Goal: Task Accomplishment & Management: Manage account settings

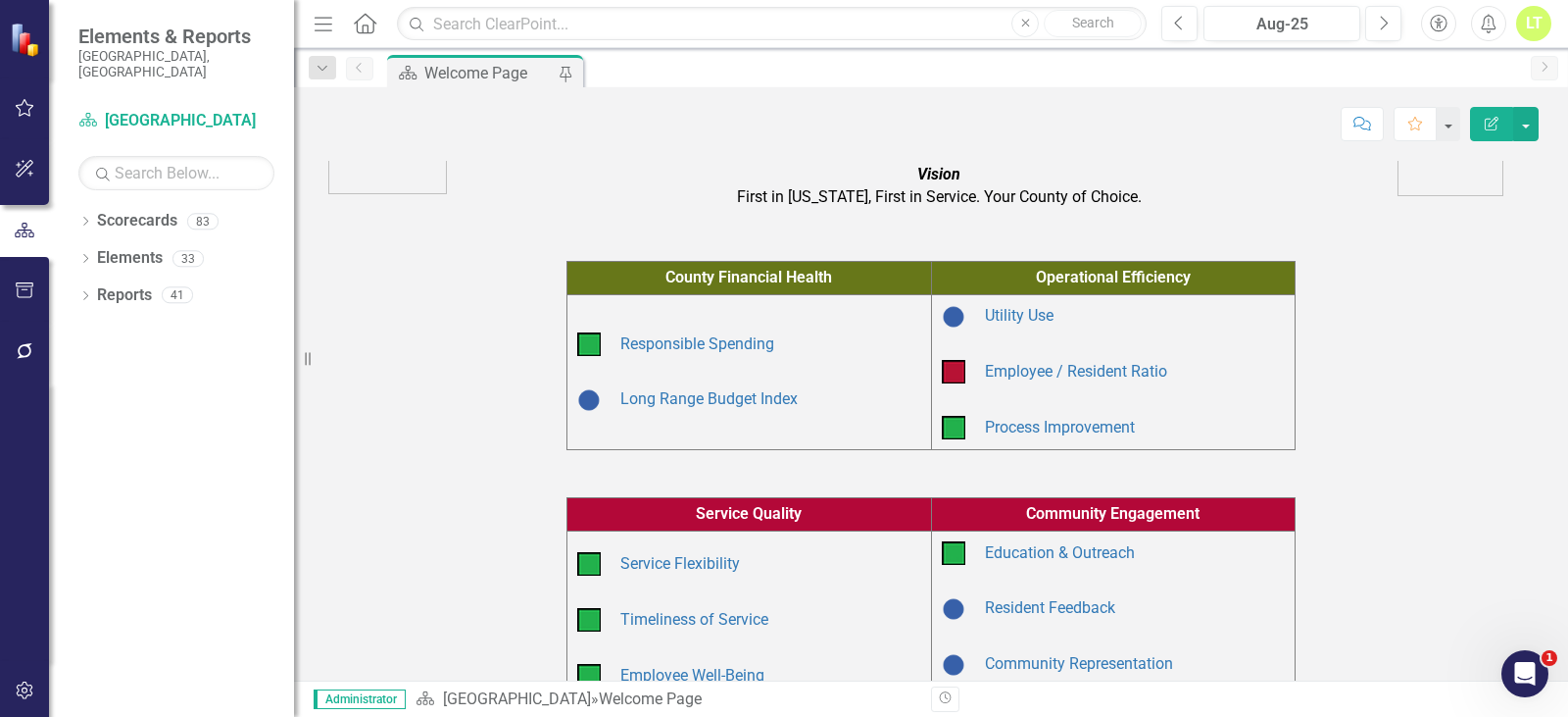
scroll to position [294, 0]
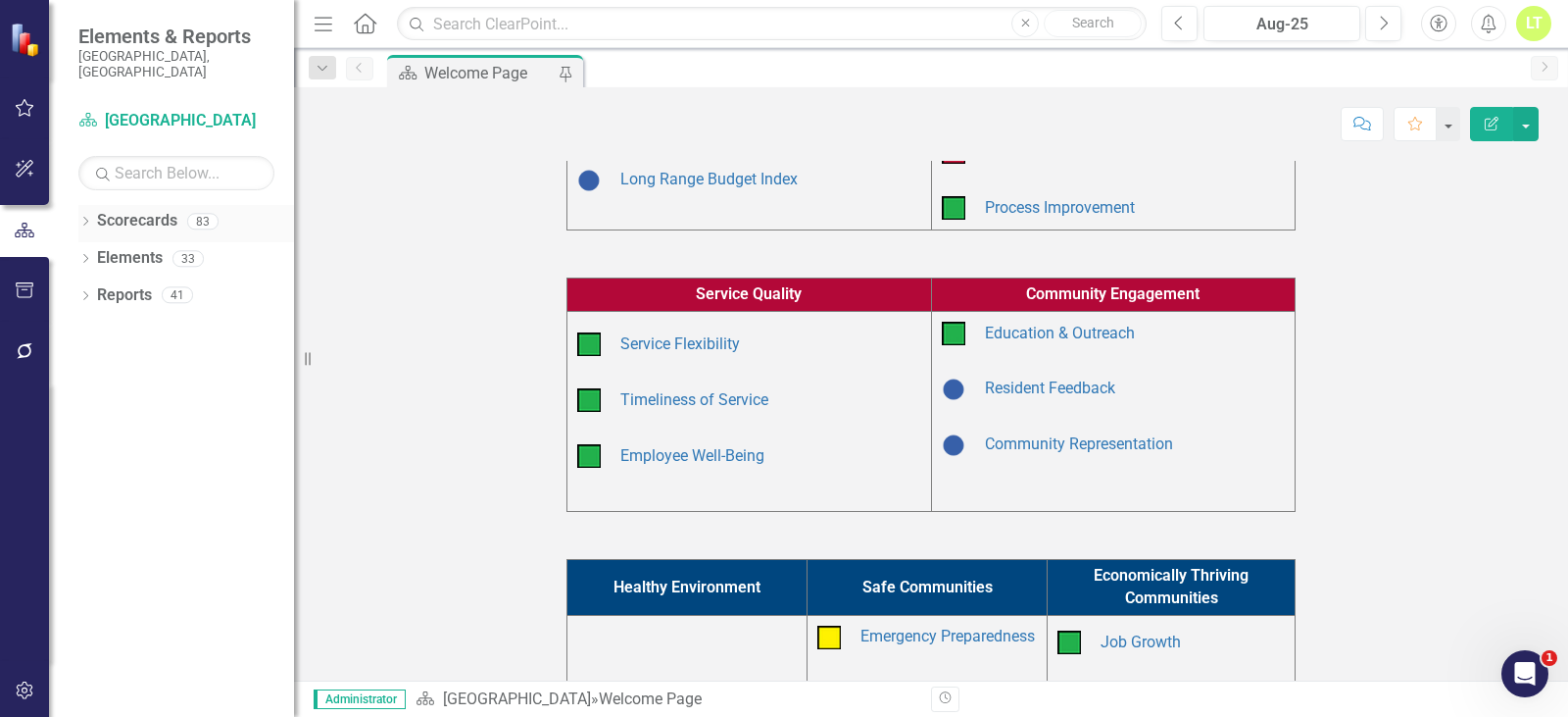
click at [82, 217] on icon "Dropdown" at bounding box center [85, 222] width 14 height 11
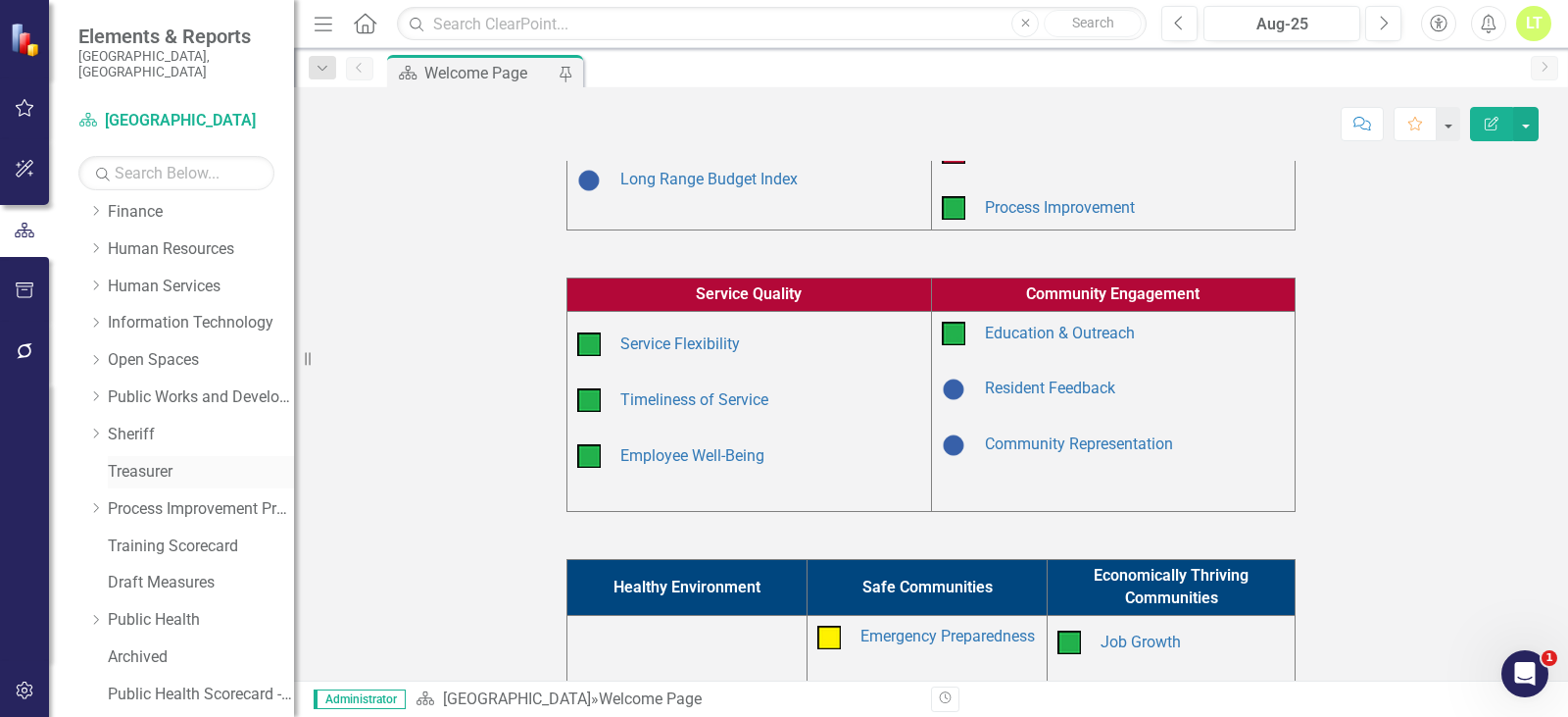
scroll to position [400, 0]
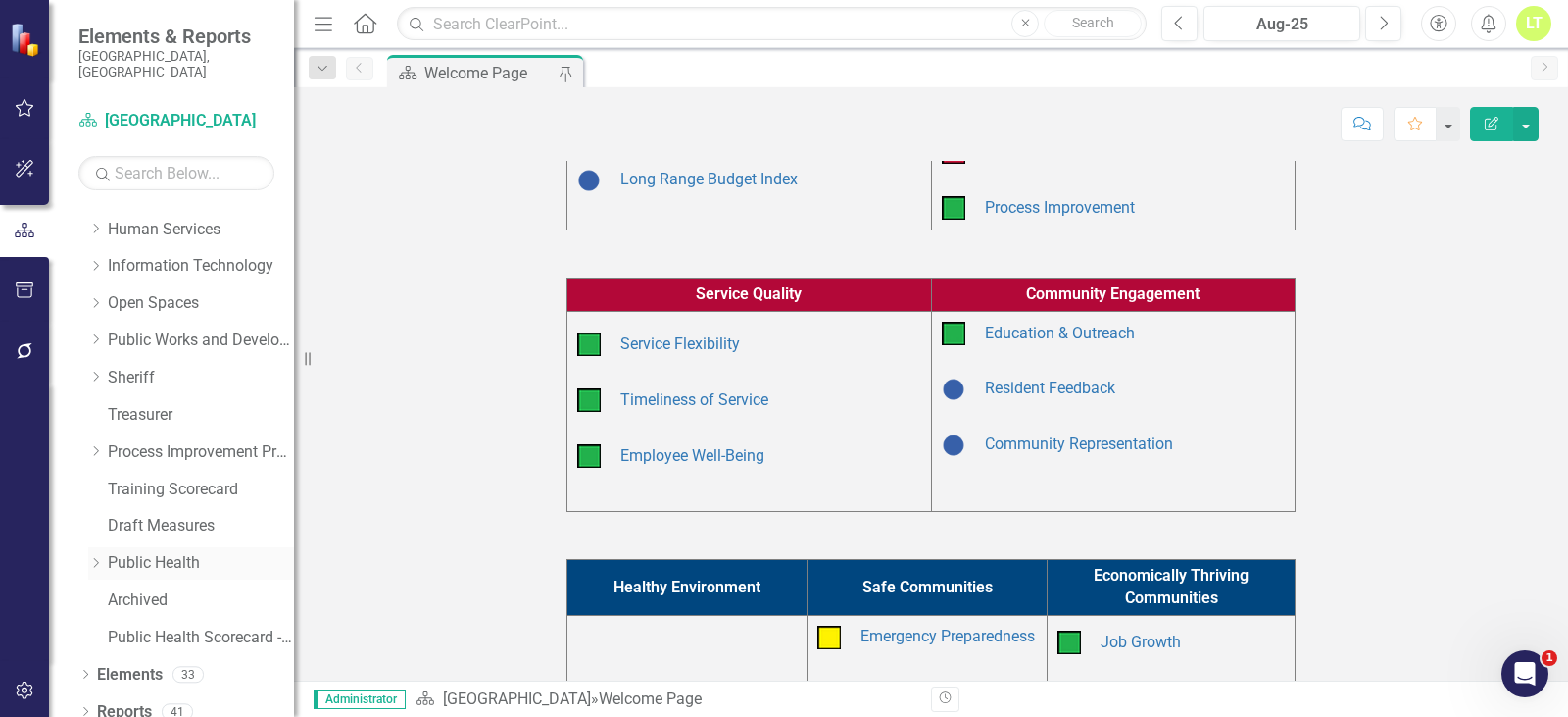
click at [103, 557] on icon "Dropdown" at bounding box center [95, 563] width 15 height 12
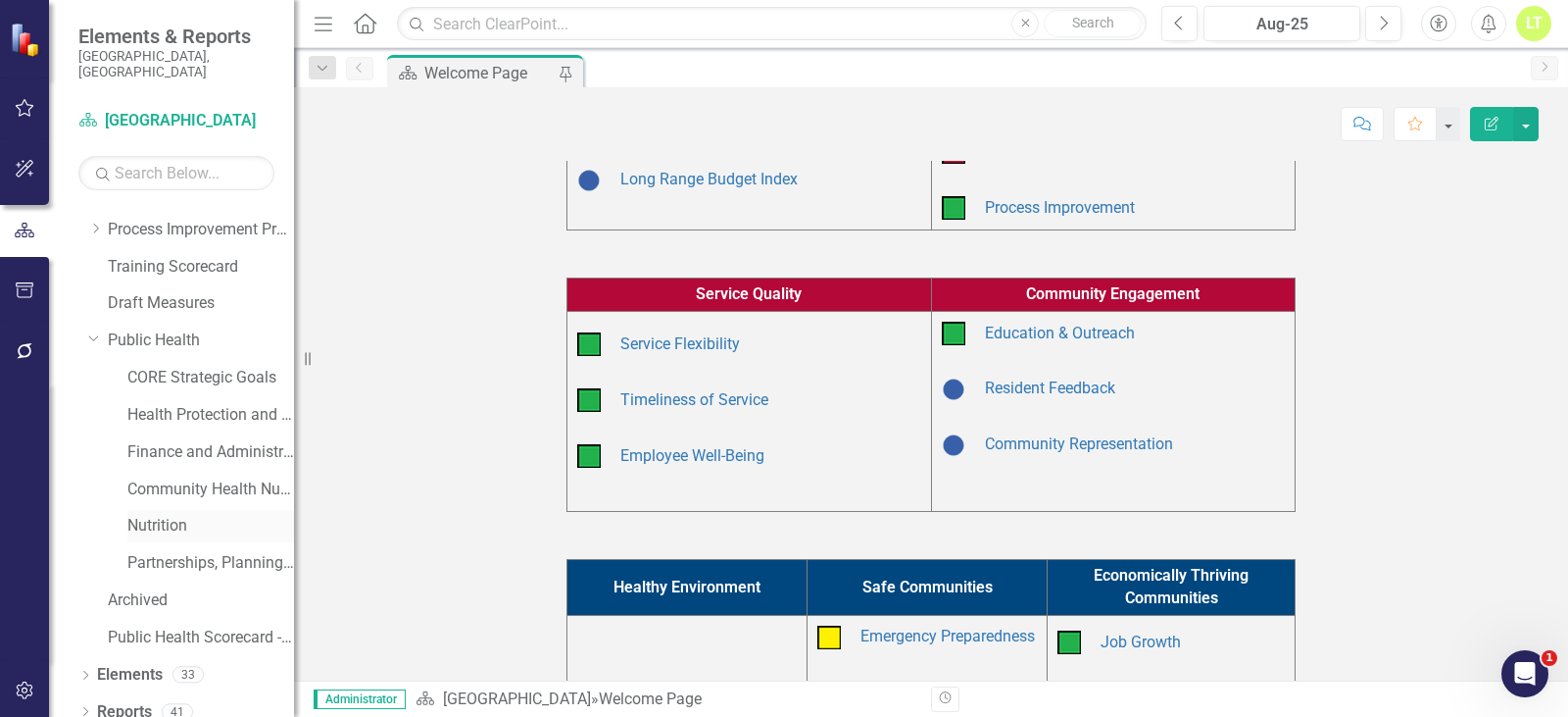
click at [163, 514] on link "Nutrition" at bounding box center [211, 525] width 167 height 23
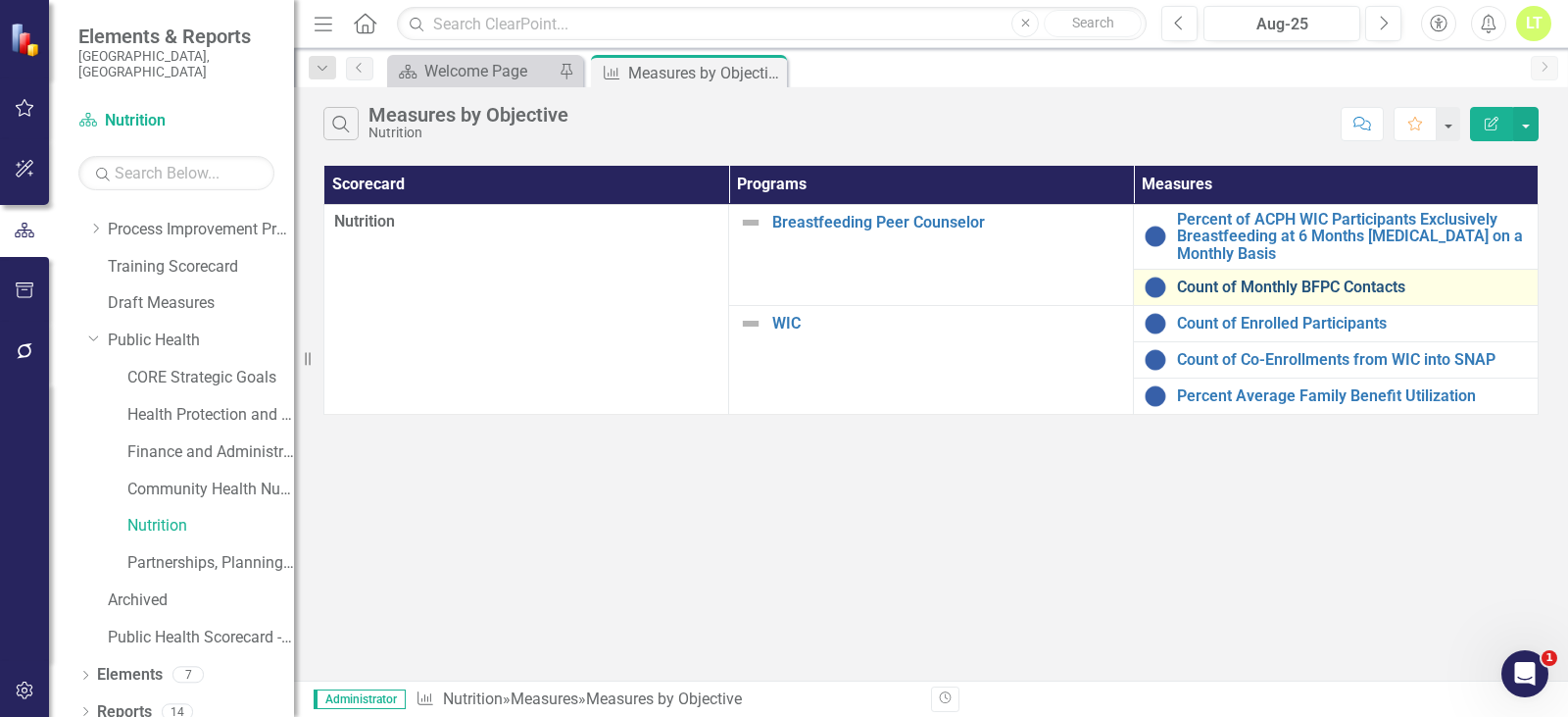
click at [1304, 284] on link "Count of Monthly BFPC Contacts" at bounding box center [1352, 287] width 351 height 18
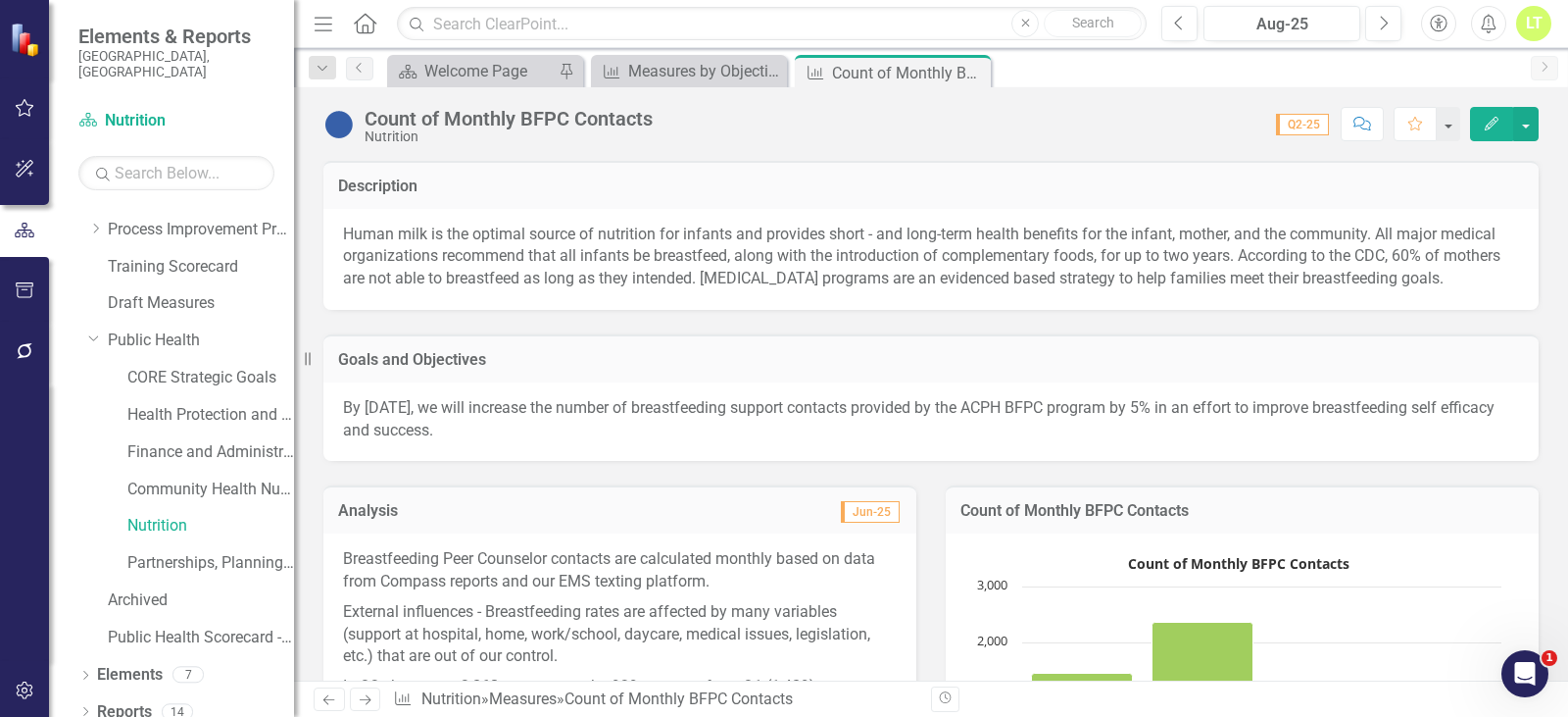
drag, startPoint x: 966, startPoint y: 79, endPoint x: 890, endPoint y: 82, distance: 76.1
click at [0, 0] on icon "Close" at bounding box center [0, 0] width 0 height 0
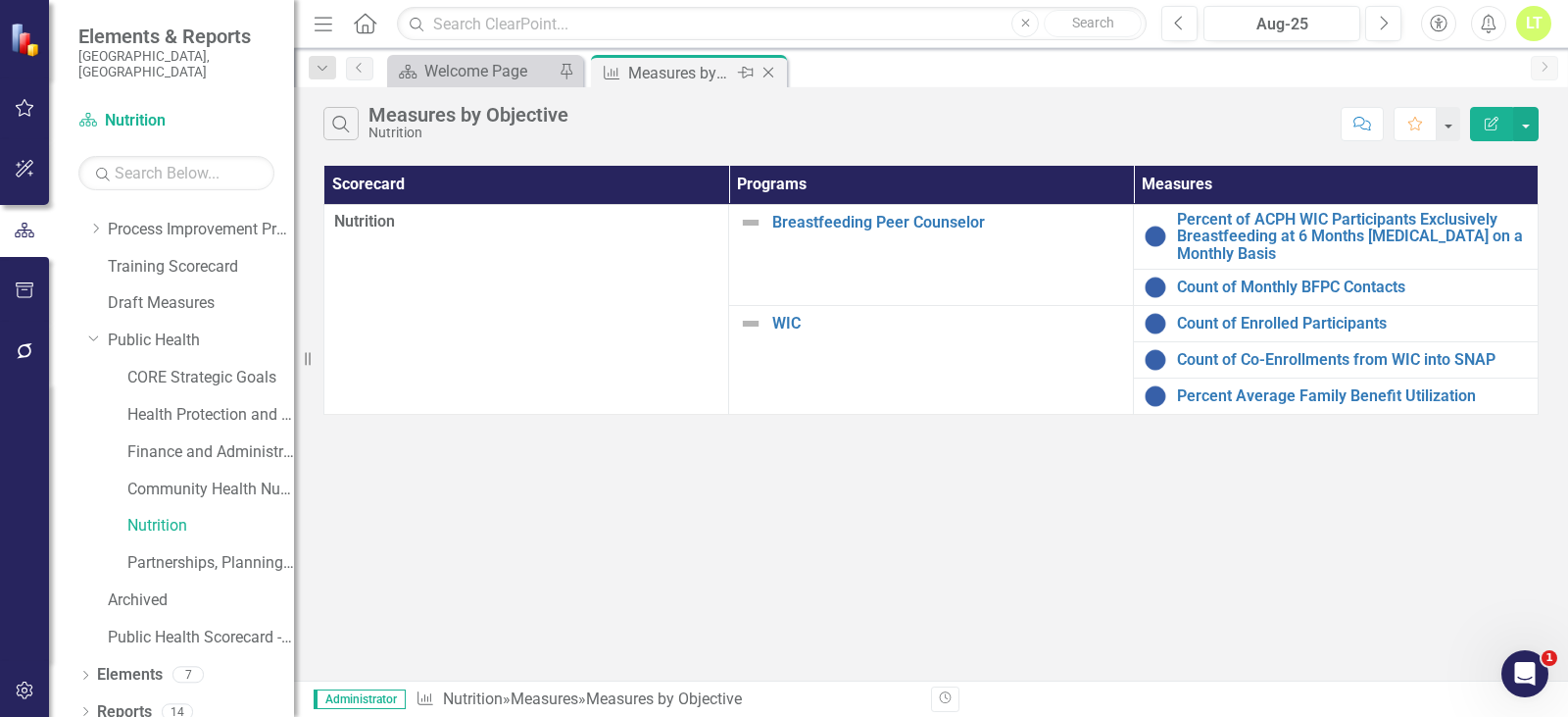
click at [770, 72] on icon "Close" at bounding box center [769, 72] width 20 height 16
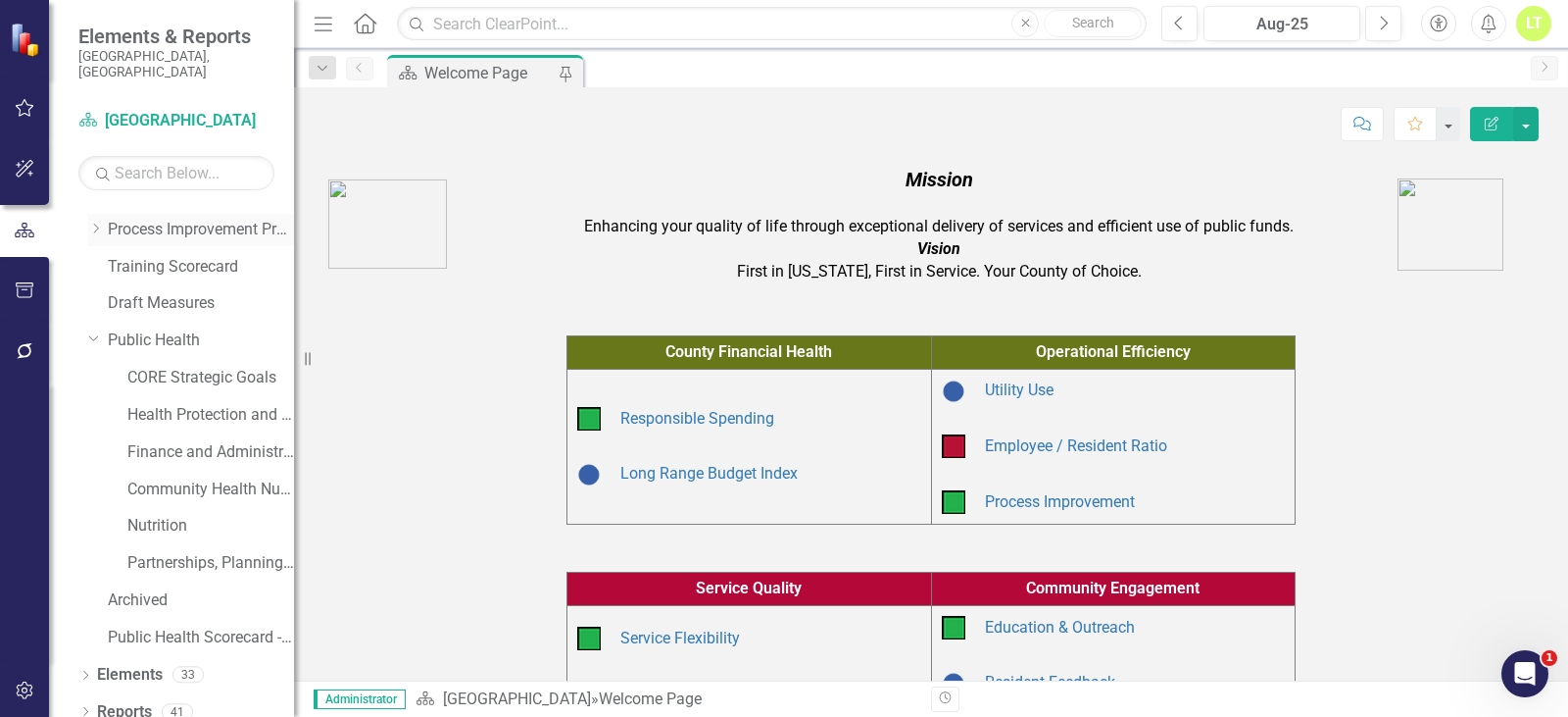
click at [97, 222] on icon "Dropdown" at bounding box center [95, 228] width 15 height 12
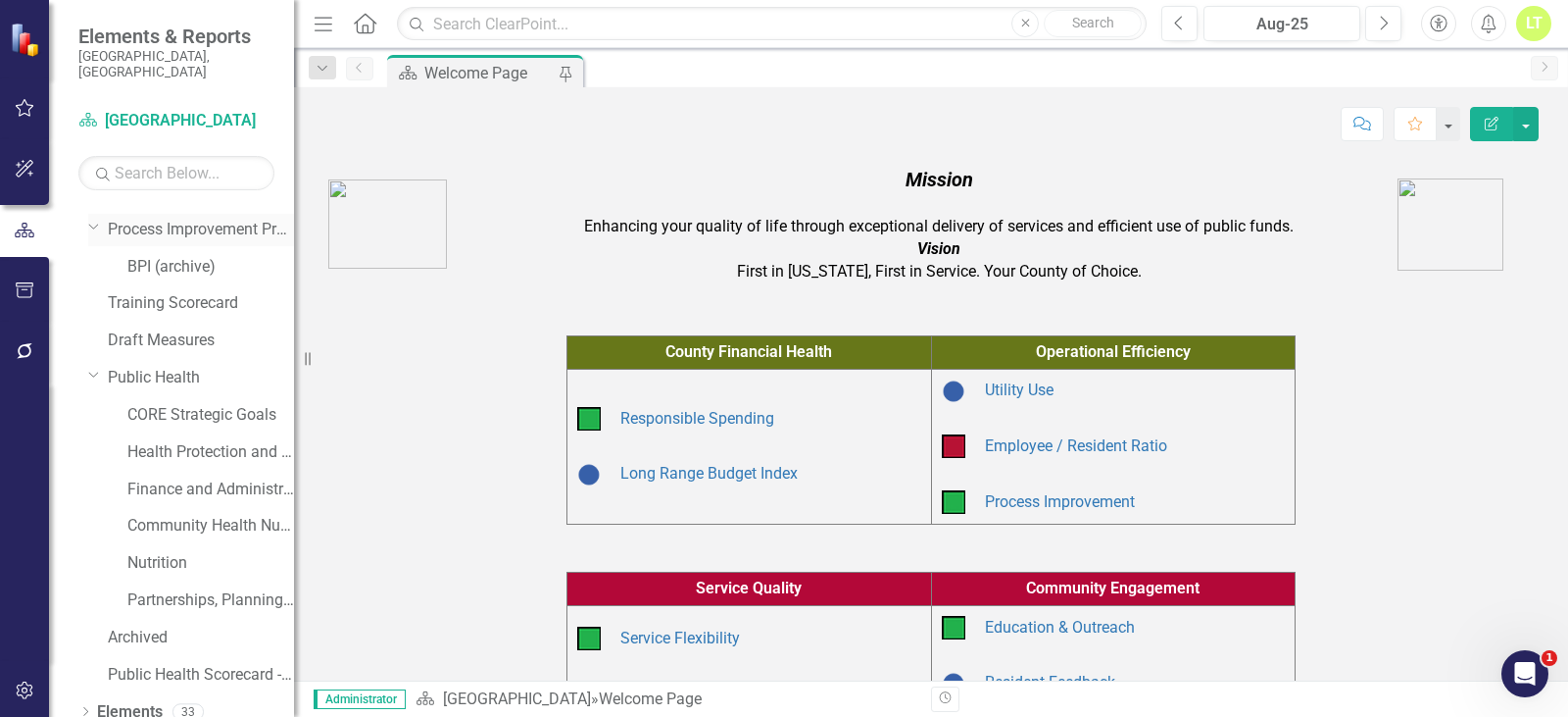
click at [91, 214] on div "Dropdown Process Improvement Program" at bounding box center [191, 229] width 206 height 33
click at [97, 375] on div "Dropdown Public Health" at bounding box center [191, 377] width 206 height 33
click at [94, 366] on icon "Dropdown" at bounding box center [94, 373] width 12 height 15
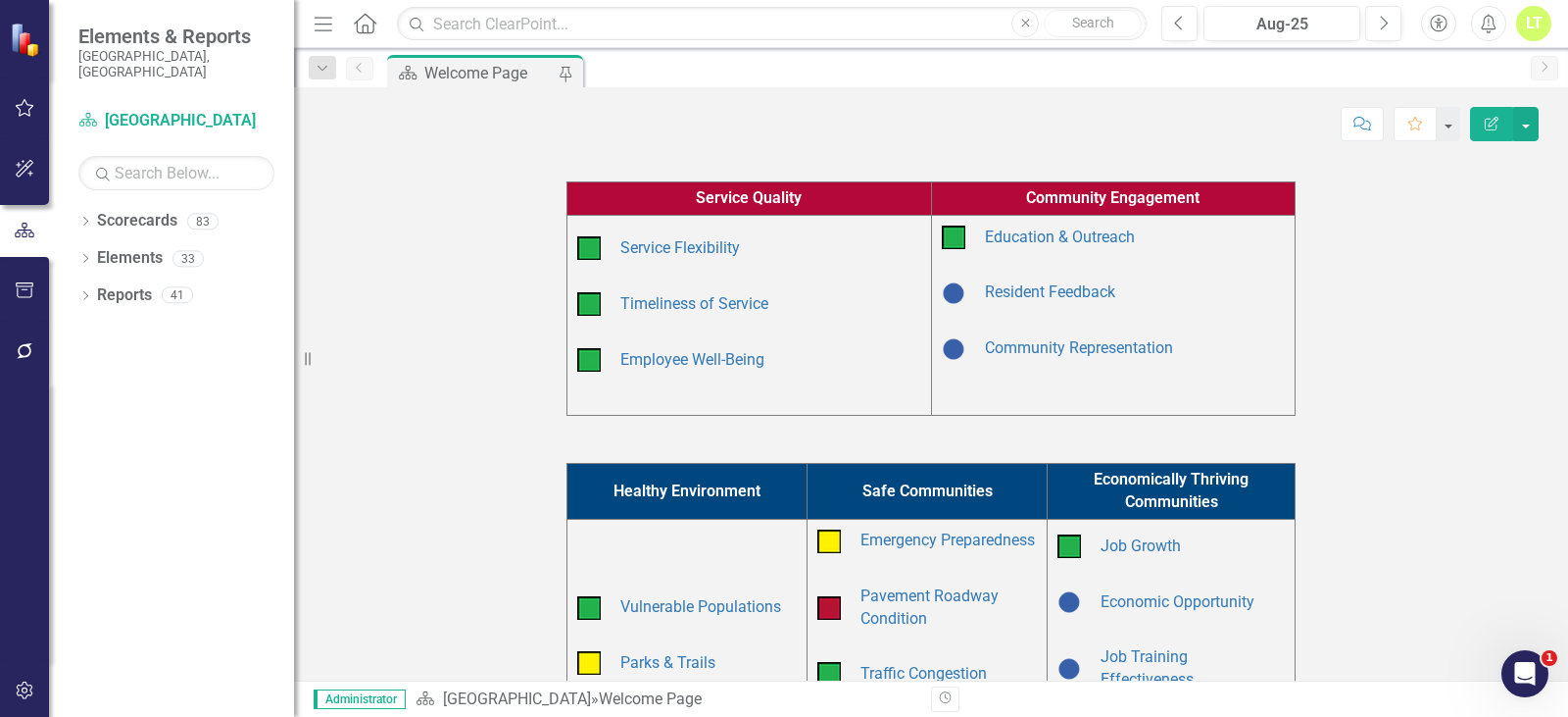
scroll to position [392, 0]
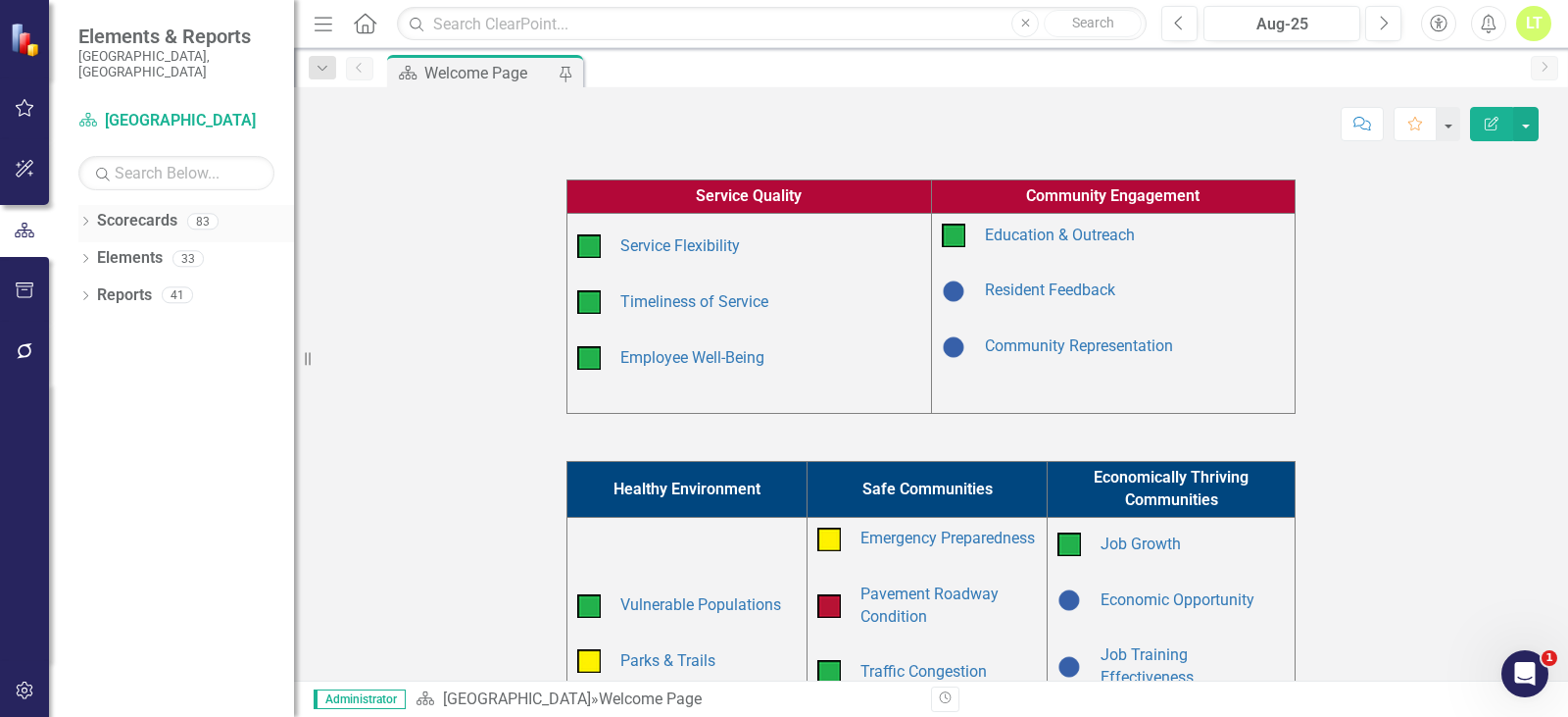
click at [78, 217] on icon "Dropdown" at bounding box center [85, 222] width 14 height 11
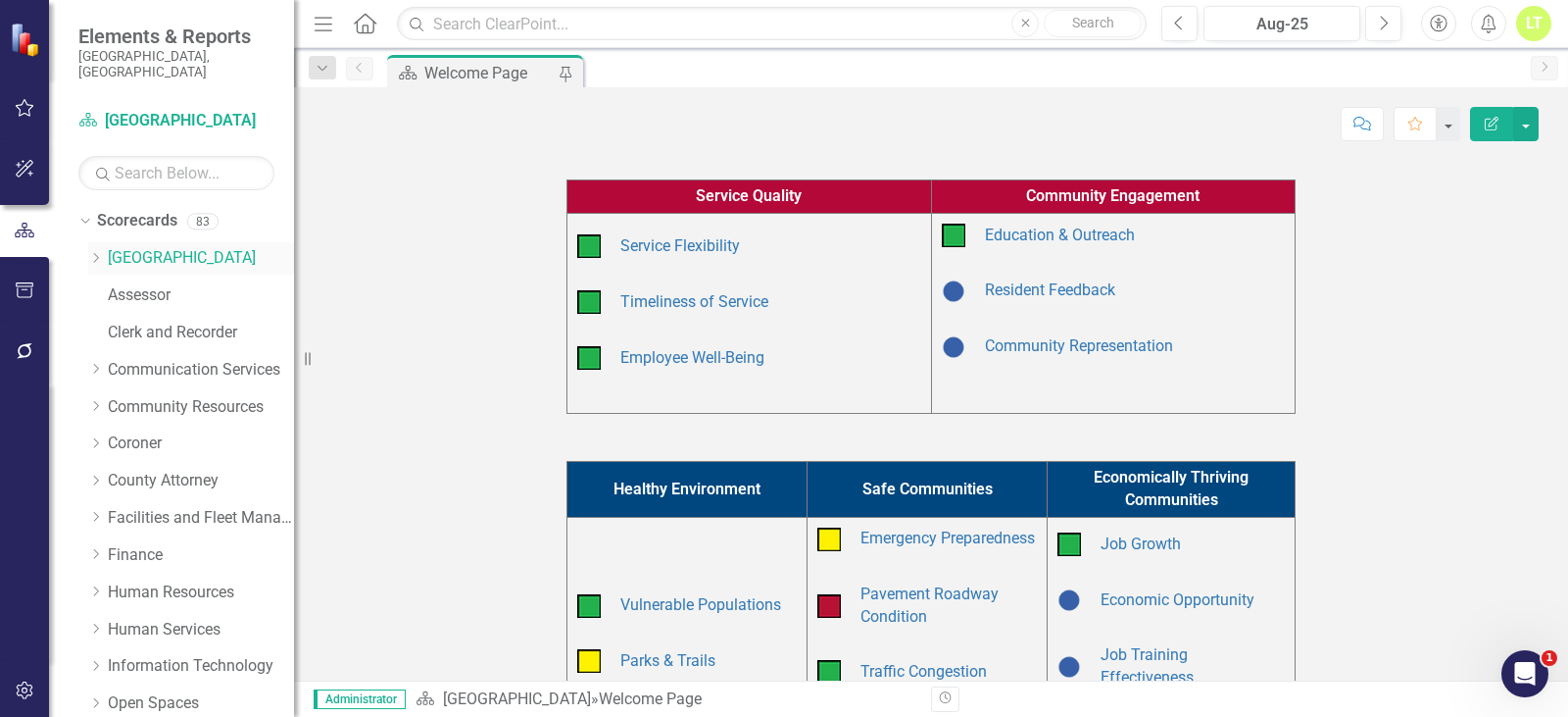
click at [94, 252] on icon "Dropdown" at bounding box center [95, 258] width 15 height 12
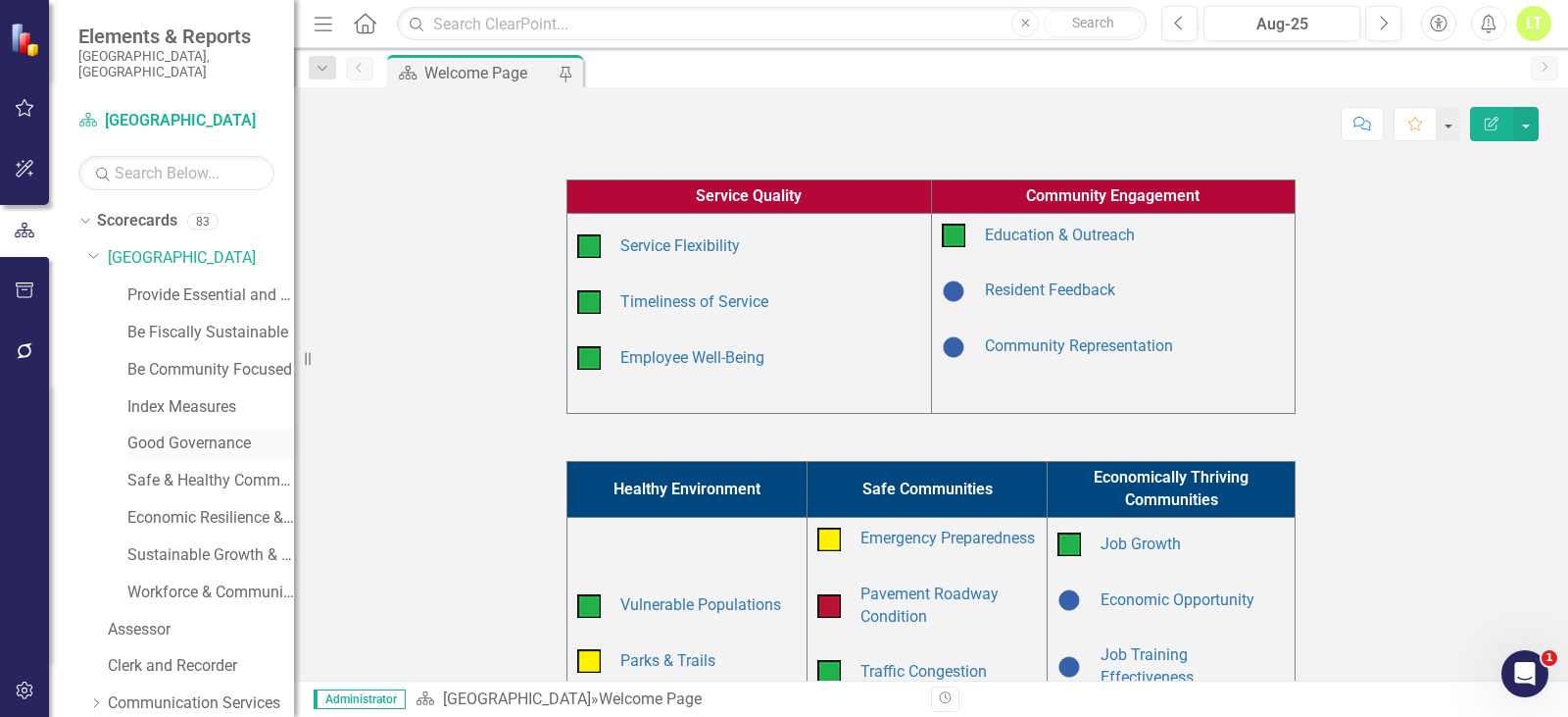
click at [154, 432] on link "Good Governance" at bounding box center [211, 443] width 167 height 23
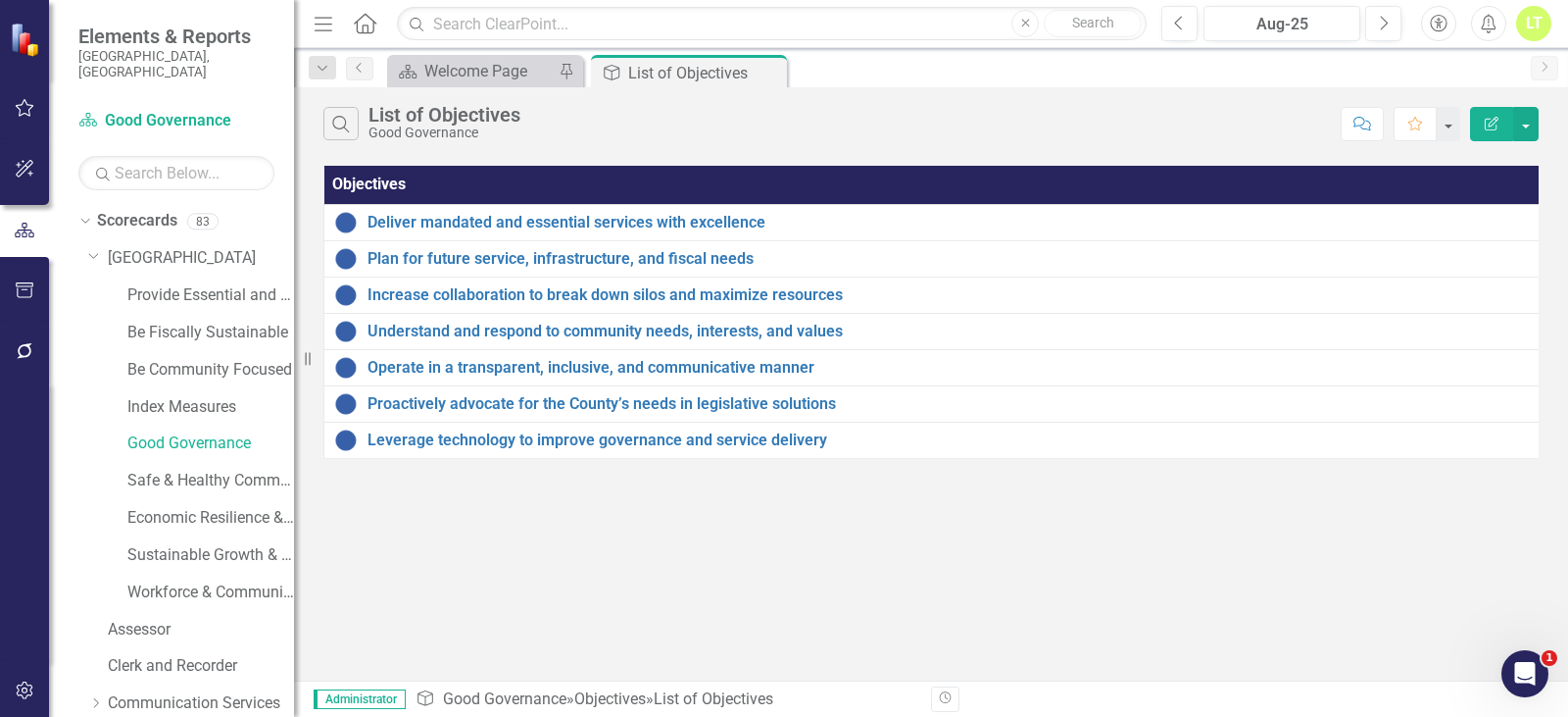
click at [83, 214] on icon "Dropdown" at bounding box center [82, 220] width 11 height 14
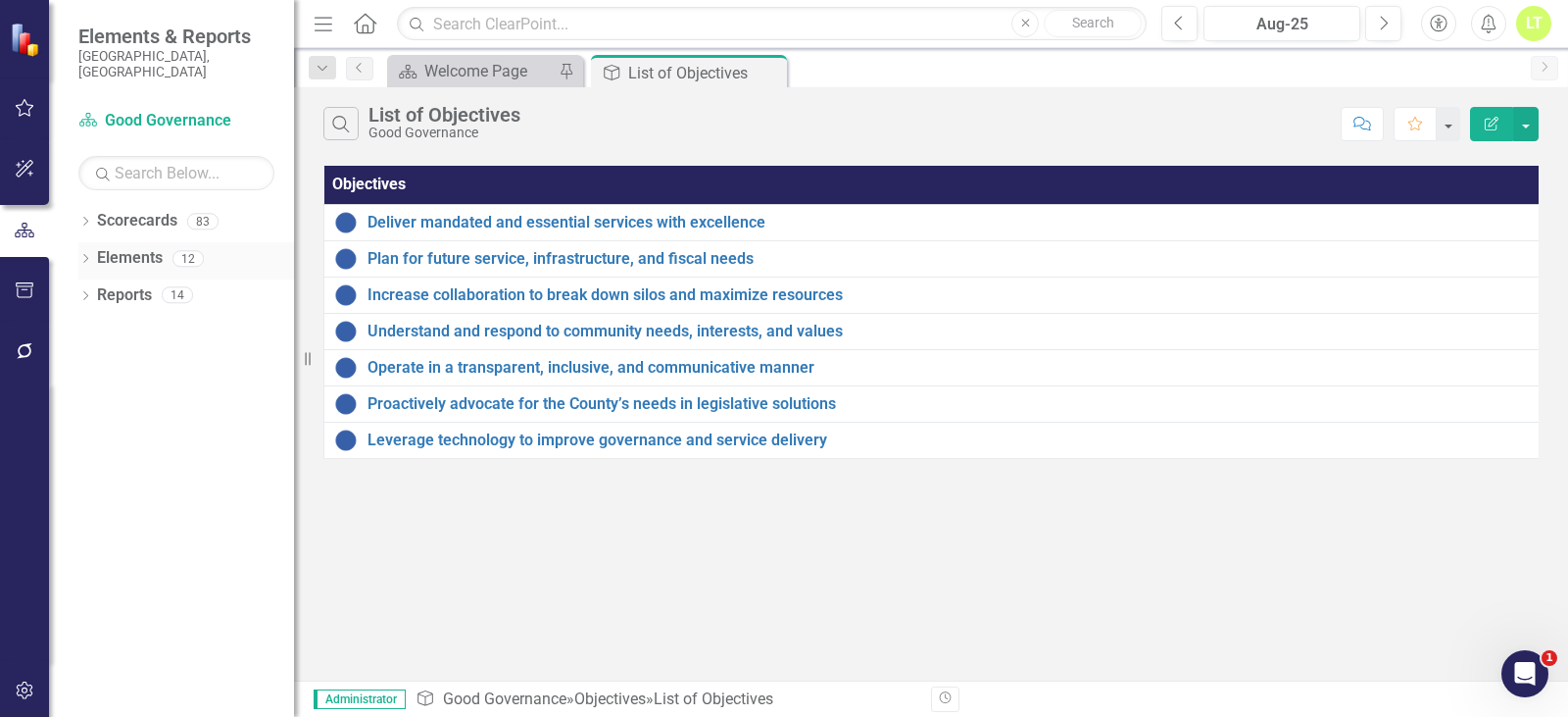
click at [114, 247] on link "Elements" at bounding box center [130, 258] width 66 height 23
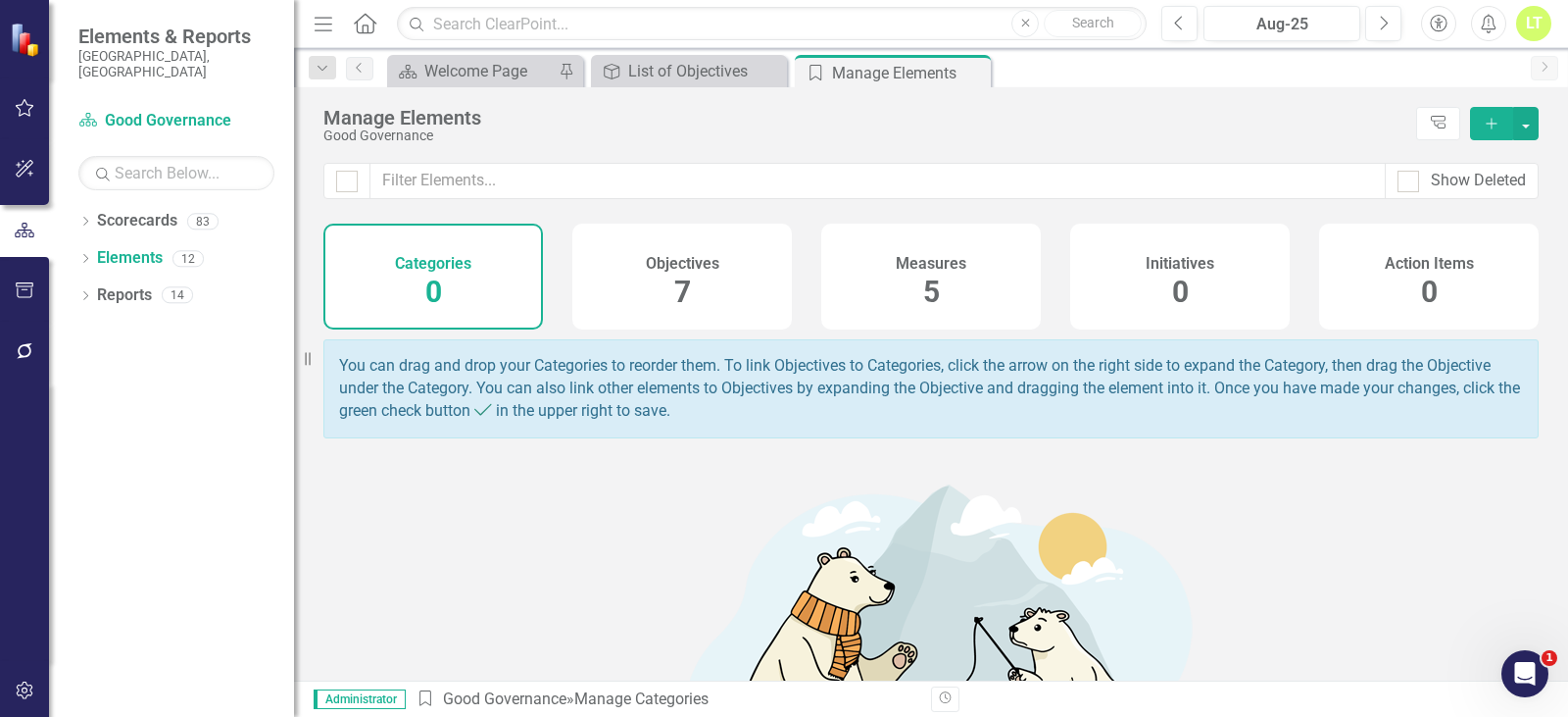
drag, startPoint x: 845, startPoint y: 200, endPoint x: 864, endPoint y: 213, distance: 23.0
click at [844, 201] on div "Show Deleted" at bounding box center [930, 193] width 1274 height 61
click at [975, 260] on div "Measures 5" at bounding box center [930, 276] width 219 height 106
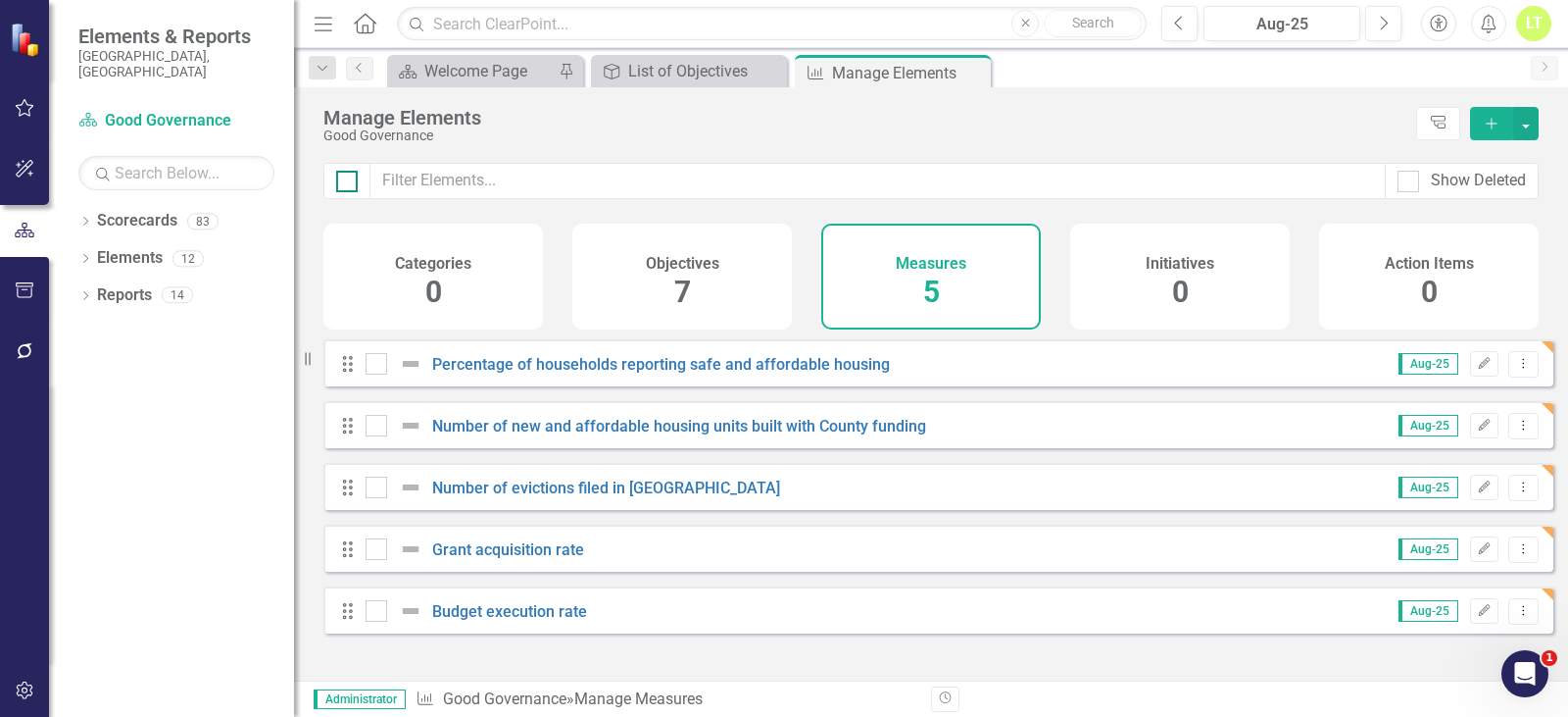
click at [350, 183] on div at bounding box center [348, 182] width 22 height 22
click at [349, 183] on input "checkbox" at bounding box center [343, 177] width 13 height 13
checkbox input "true"
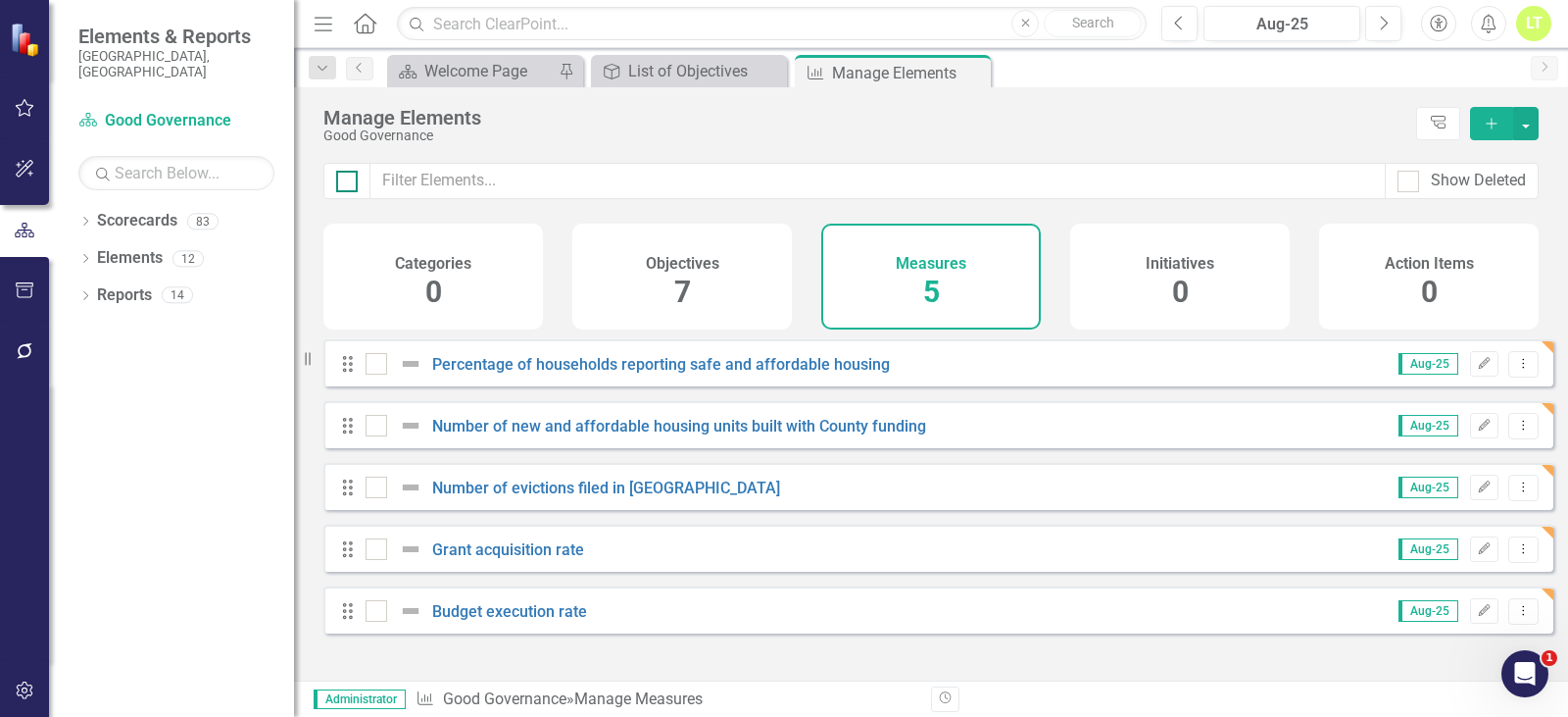
checkbox input "true"
click at [1526, 116] on button "button" at bounding box center [1526, 124] width 26 height 34
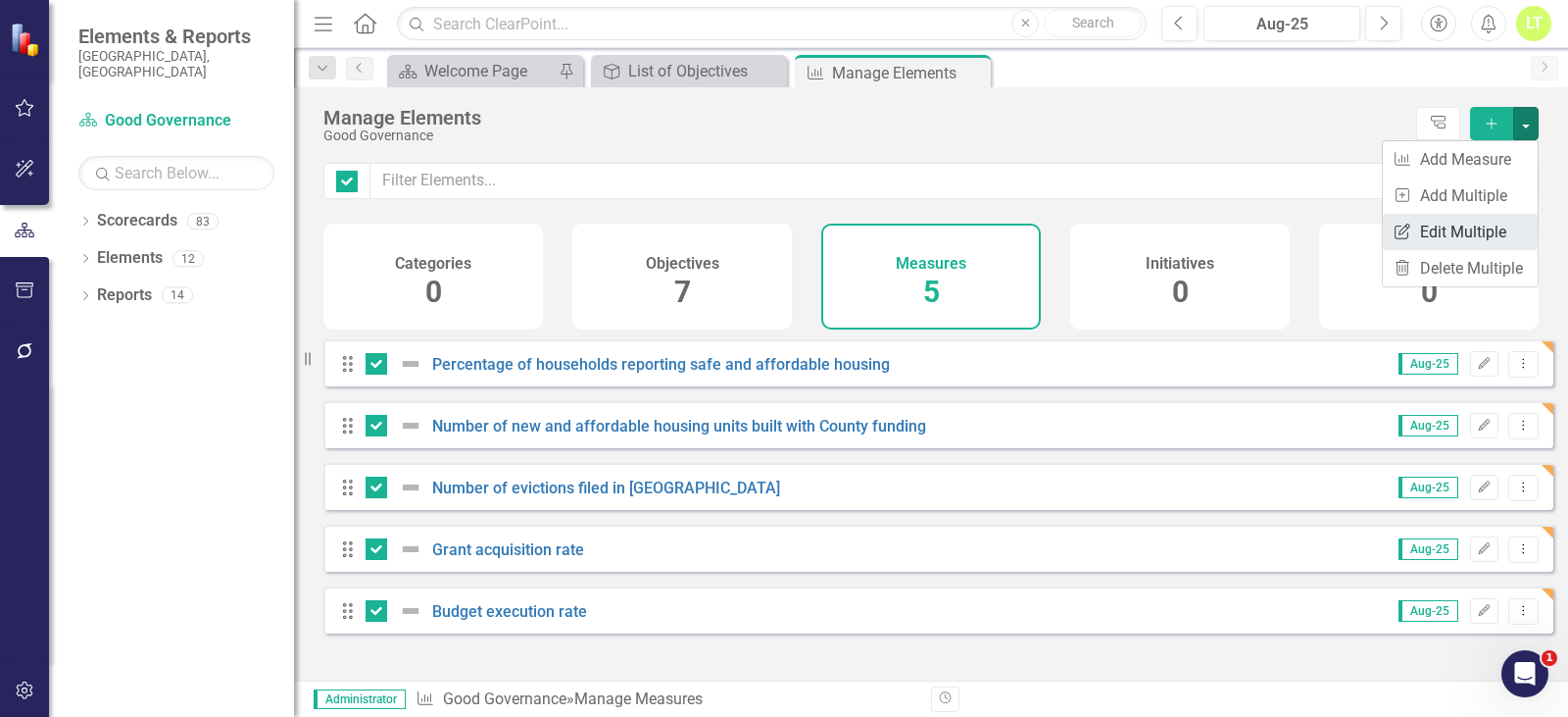
click at [1514, 216] on link "Edit Multiple Edit Multiple" at bounding box center [1461, 231] width 155 height 37
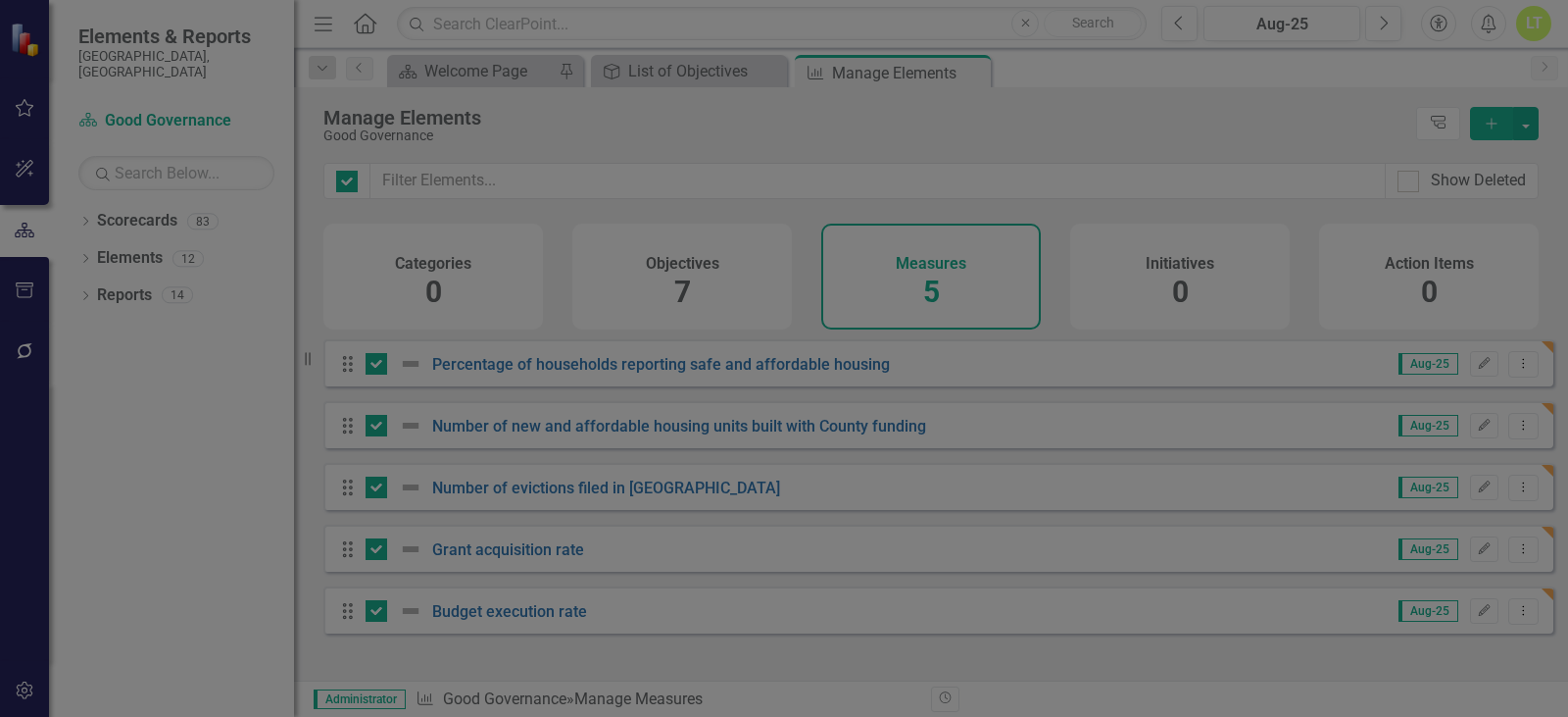
click at [282, 155] on link "Edit Fields" at bounding box center [298, 149] width 282 height 39
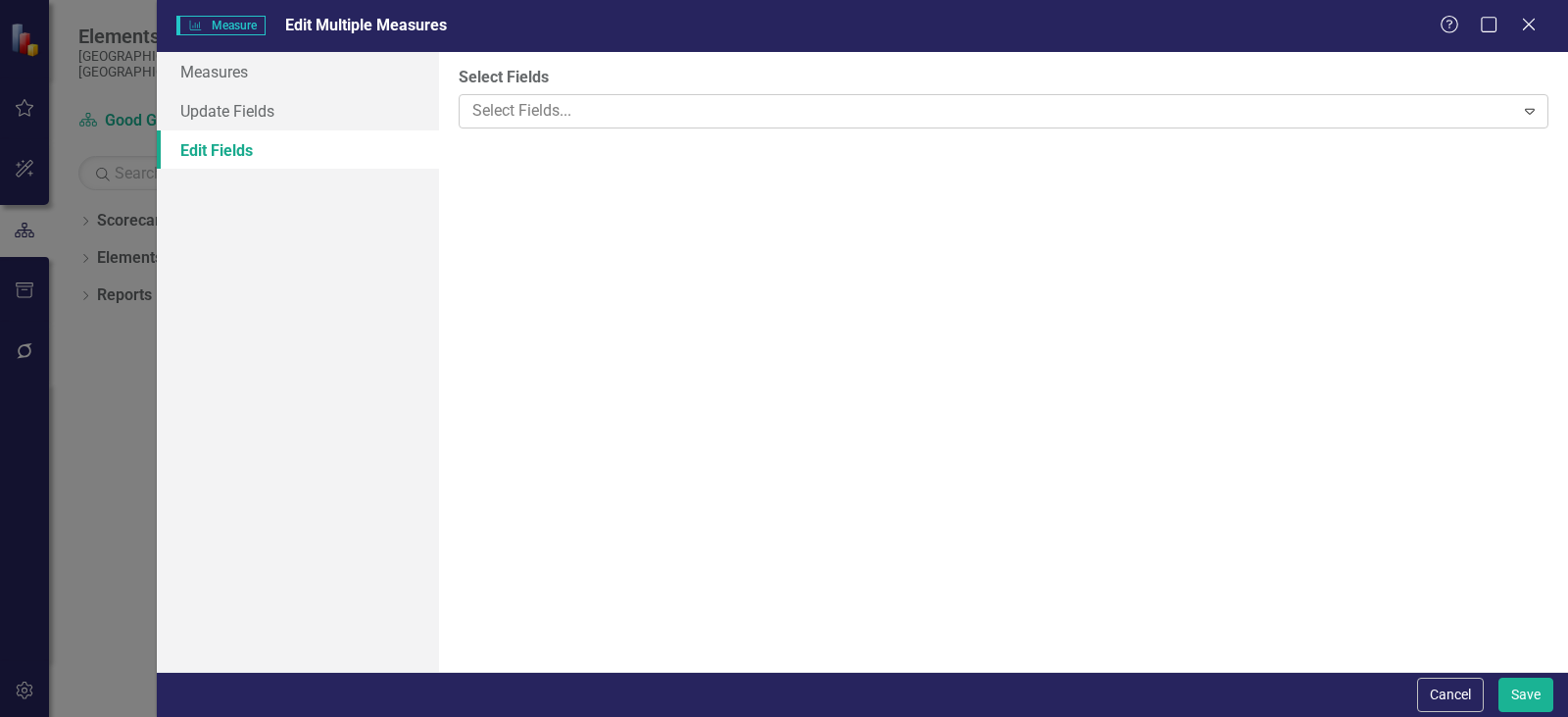
click at [533, 107] on div at bounding box center [989, 111] width 1050 height 27
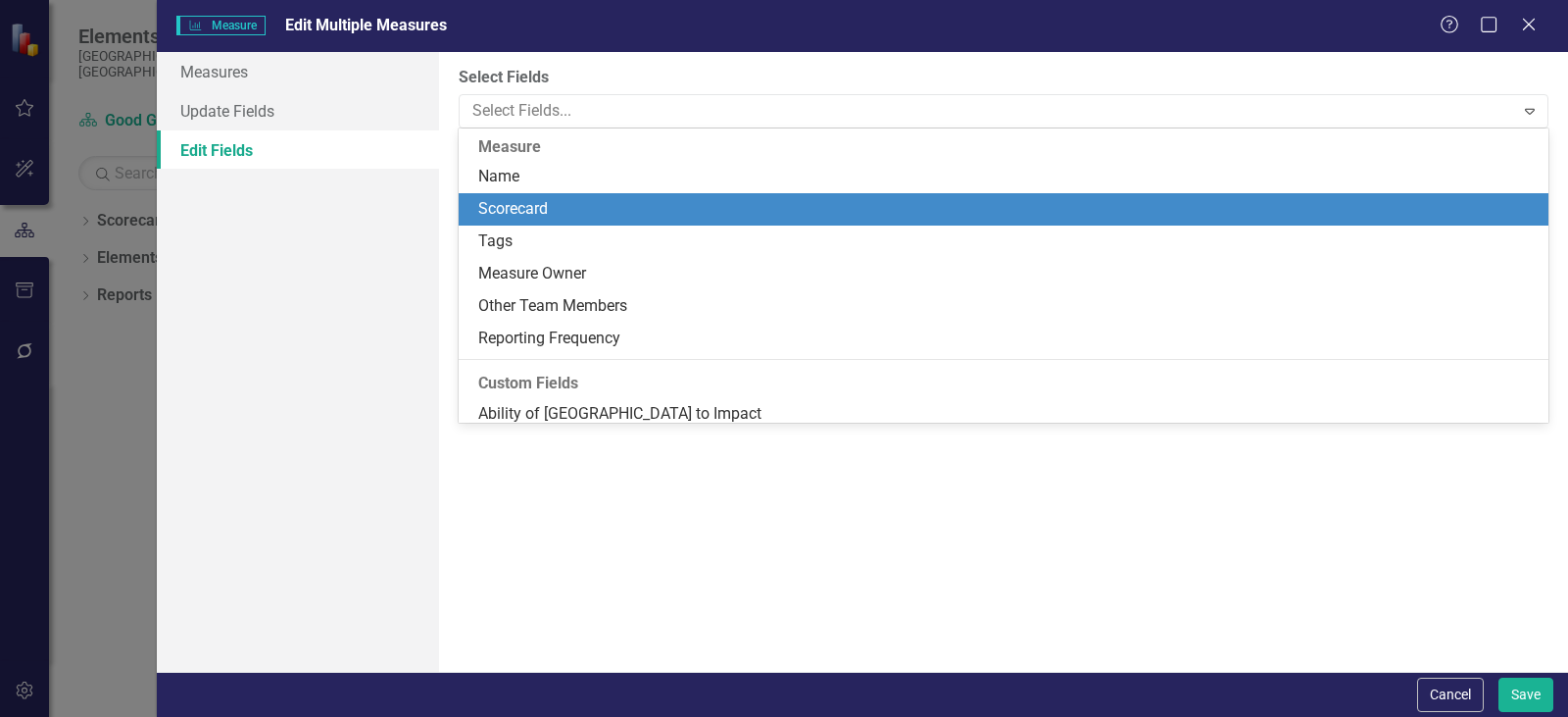
click at [526, 202] on div "Scorecard" at bounding box center [1008, 209] width 1059 height 23
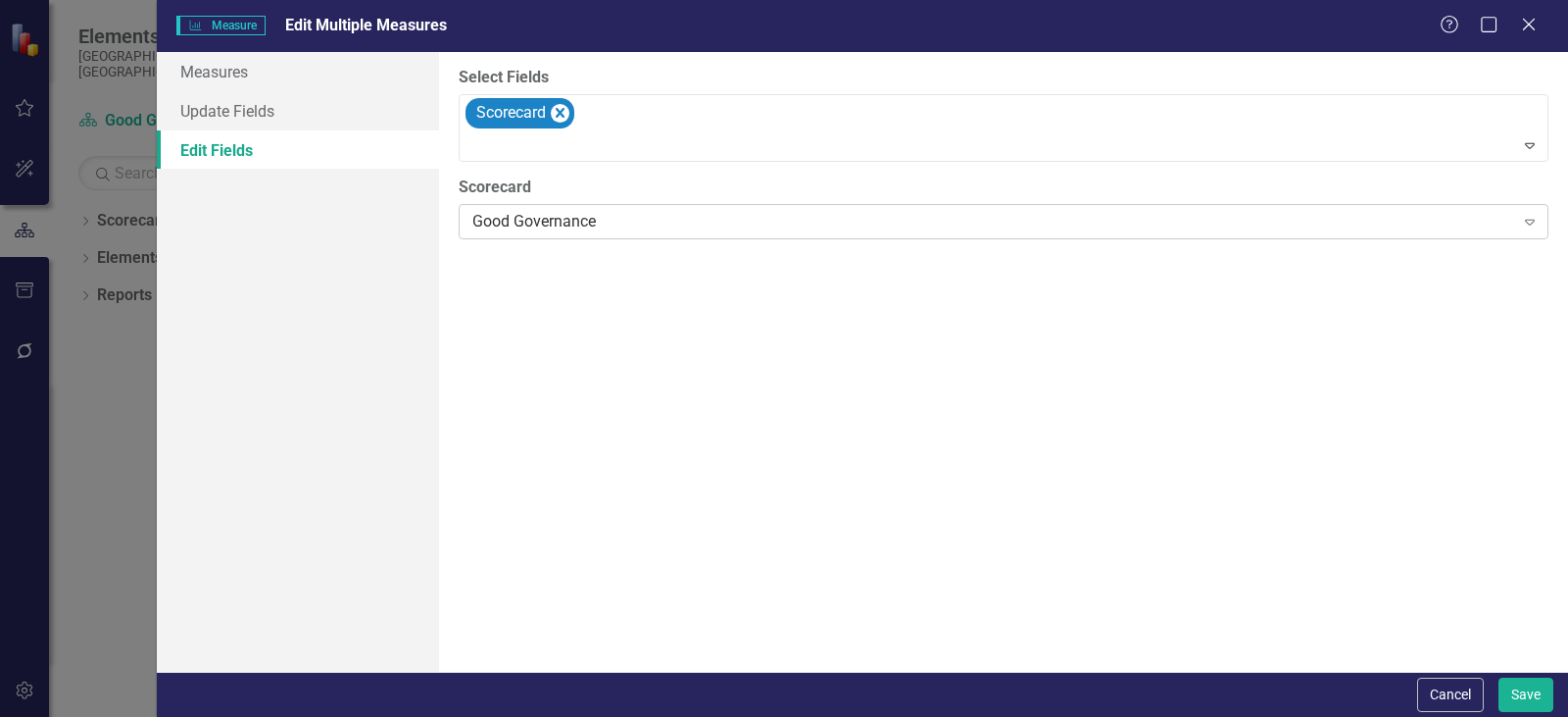
click at [657, 220] on div "Good Governance" at bounding box center [993, 221] width 1042 height 23
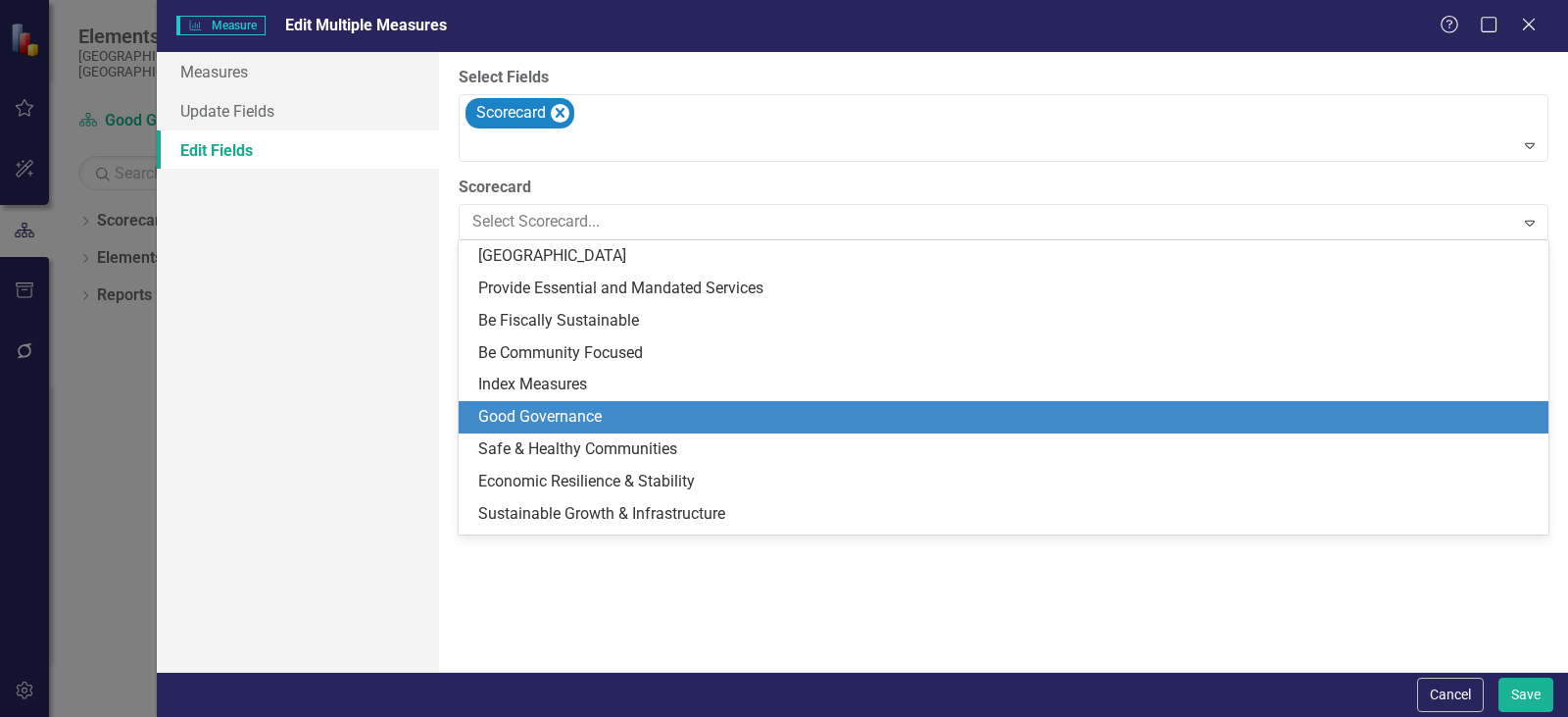
scroll to position [161, 0]
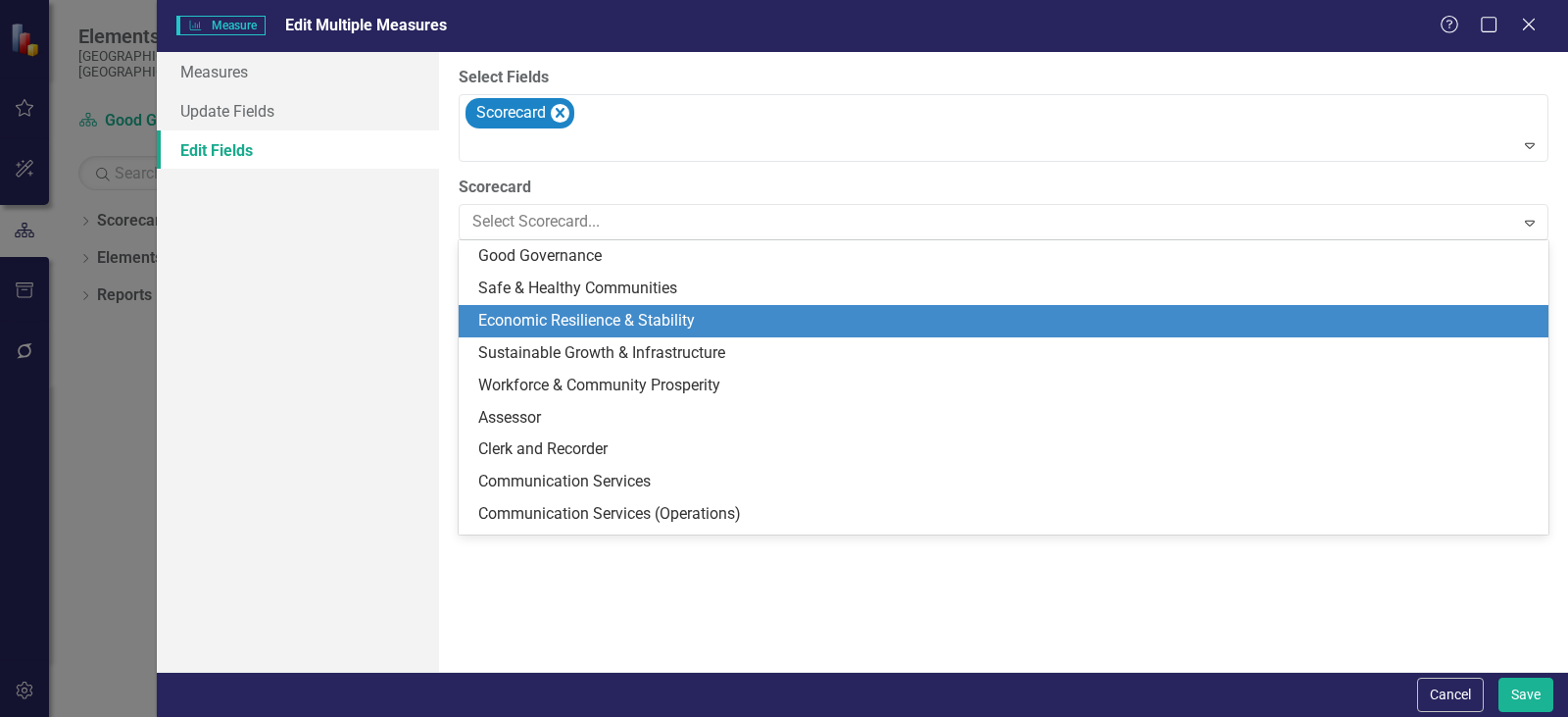
click at [601, 317] on div "Economic Resilience & Stability" at bounding box center [1008, 321] width 1059 height 23
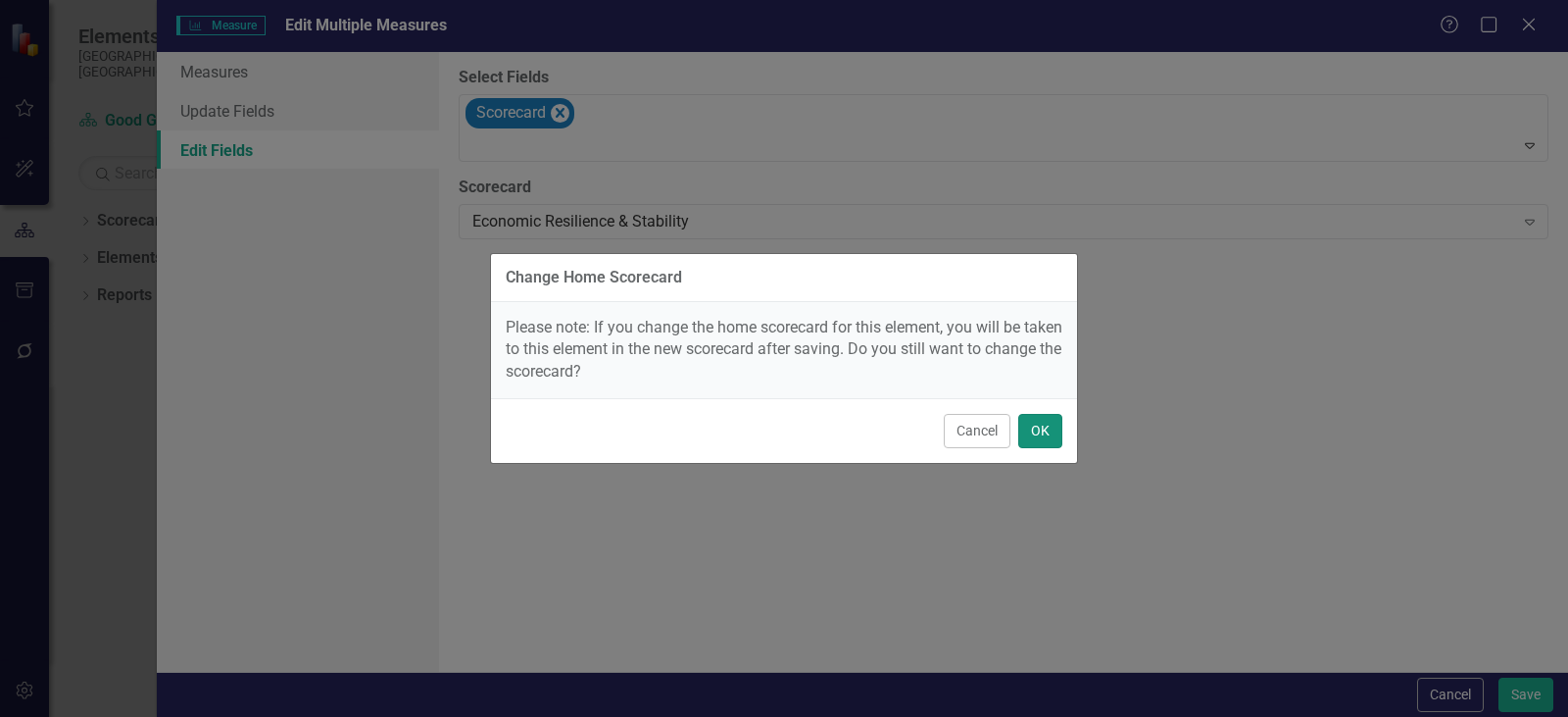
click at [1025, 423] on button "OK" at bounding box center [1041, 431] width 44 height 35
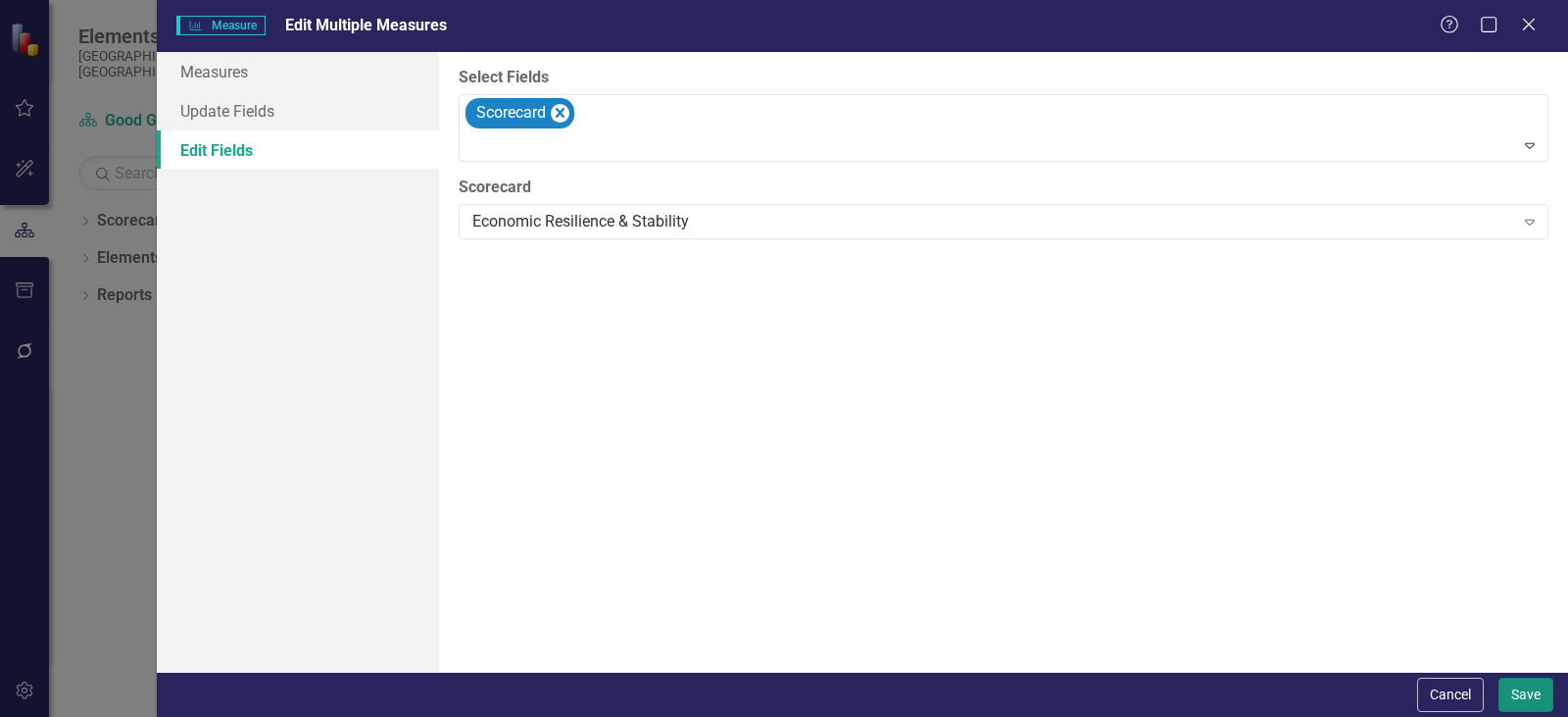
click at [1518, 683] on button "Save" at bounding box center [1525, 694] width 55 height 35
checkbox input "false"
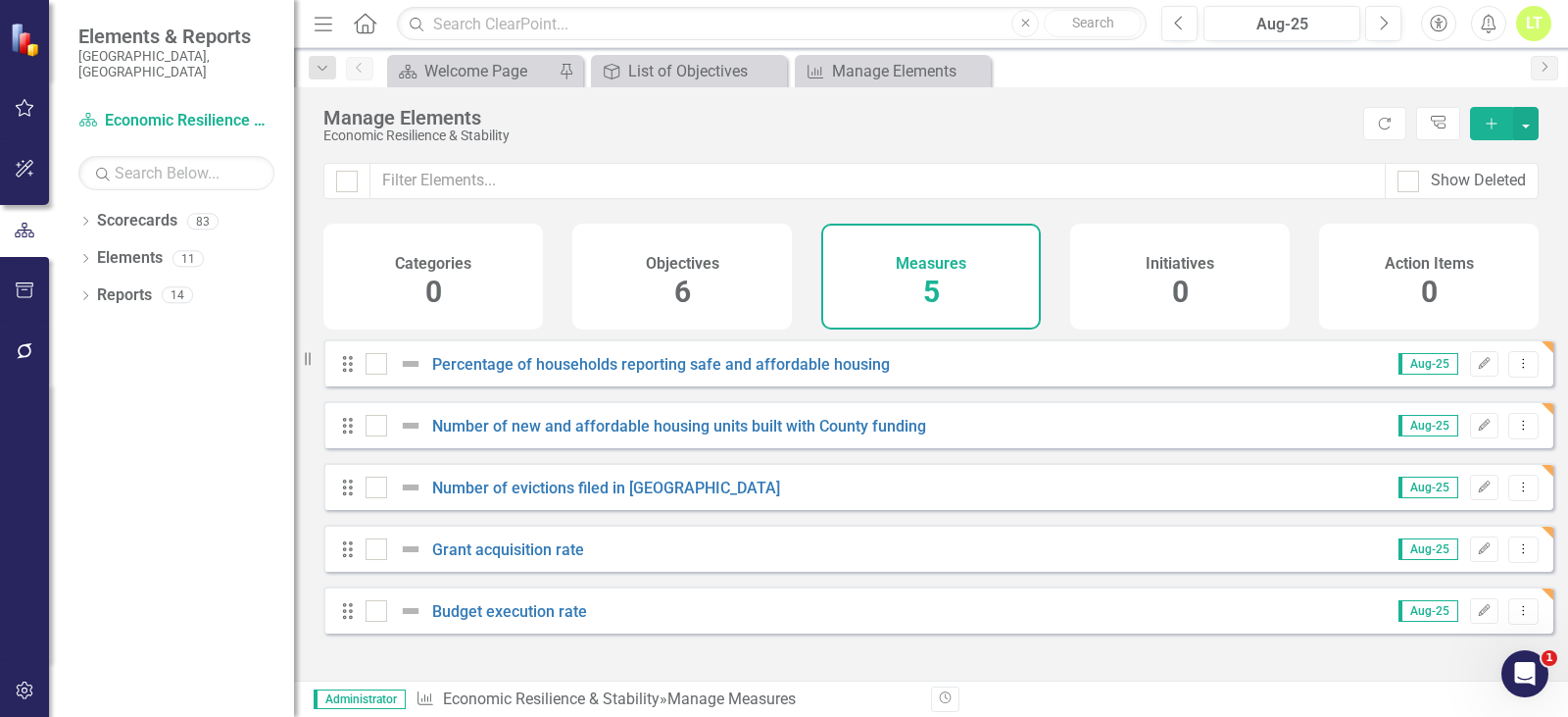
click at [985, 119] on div "Manage Elements" at bounding box center [838, 118] width 1030 height 22
click at [979, 64] on icon "Close" at bounding box center [973, 72] width 20 height 16
click at [967, 71] on icon "Close" at bounding box center [973, 72] width 20 height 16
click at [982, 70] on icon "Close" at bounding box center [973, 72] width 20 height 16
click at [722, 118] on div "Manage Elements" at bounding box center [838, 118] width 1030 height 22
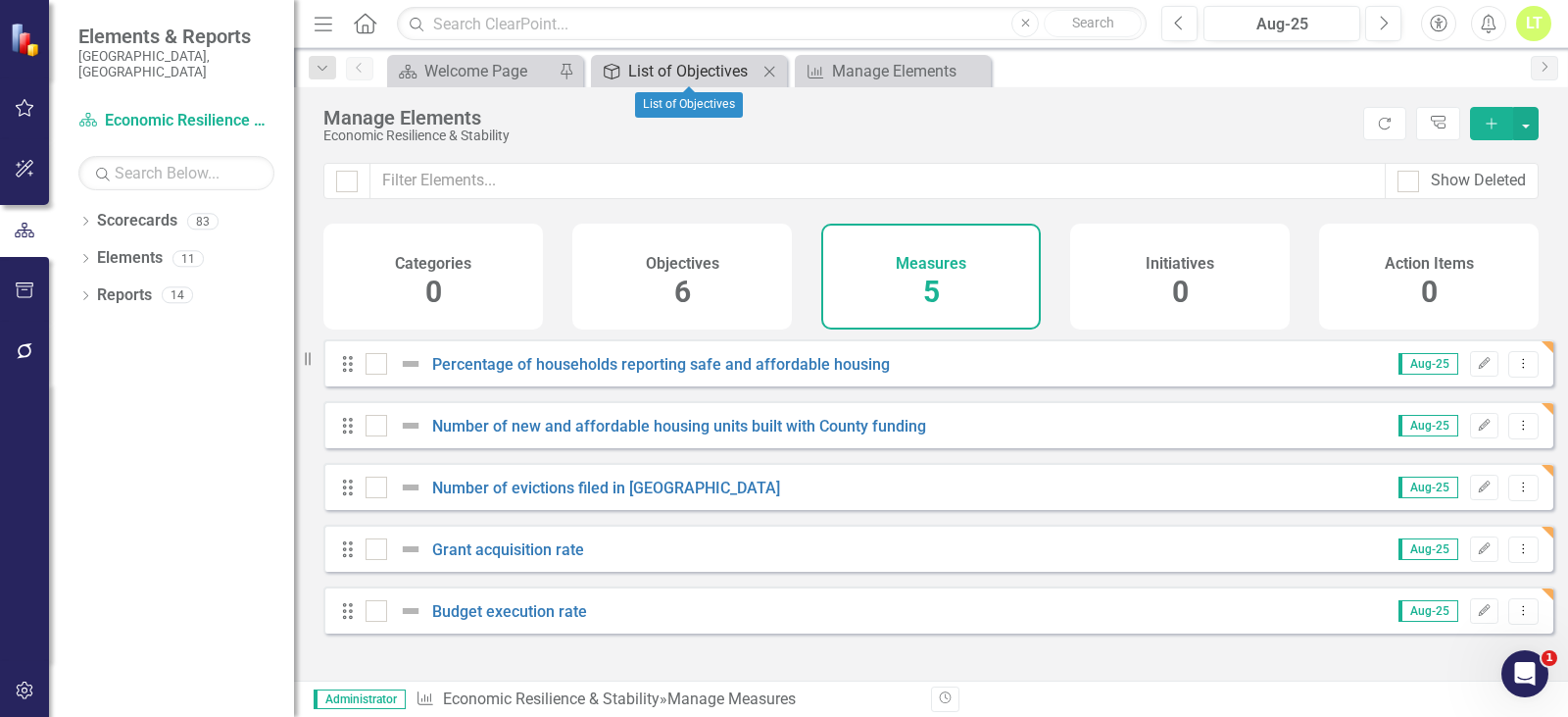
click at [705, 66] on div "List of Objectives" at bounding box center [693, 71] width 129 height 25
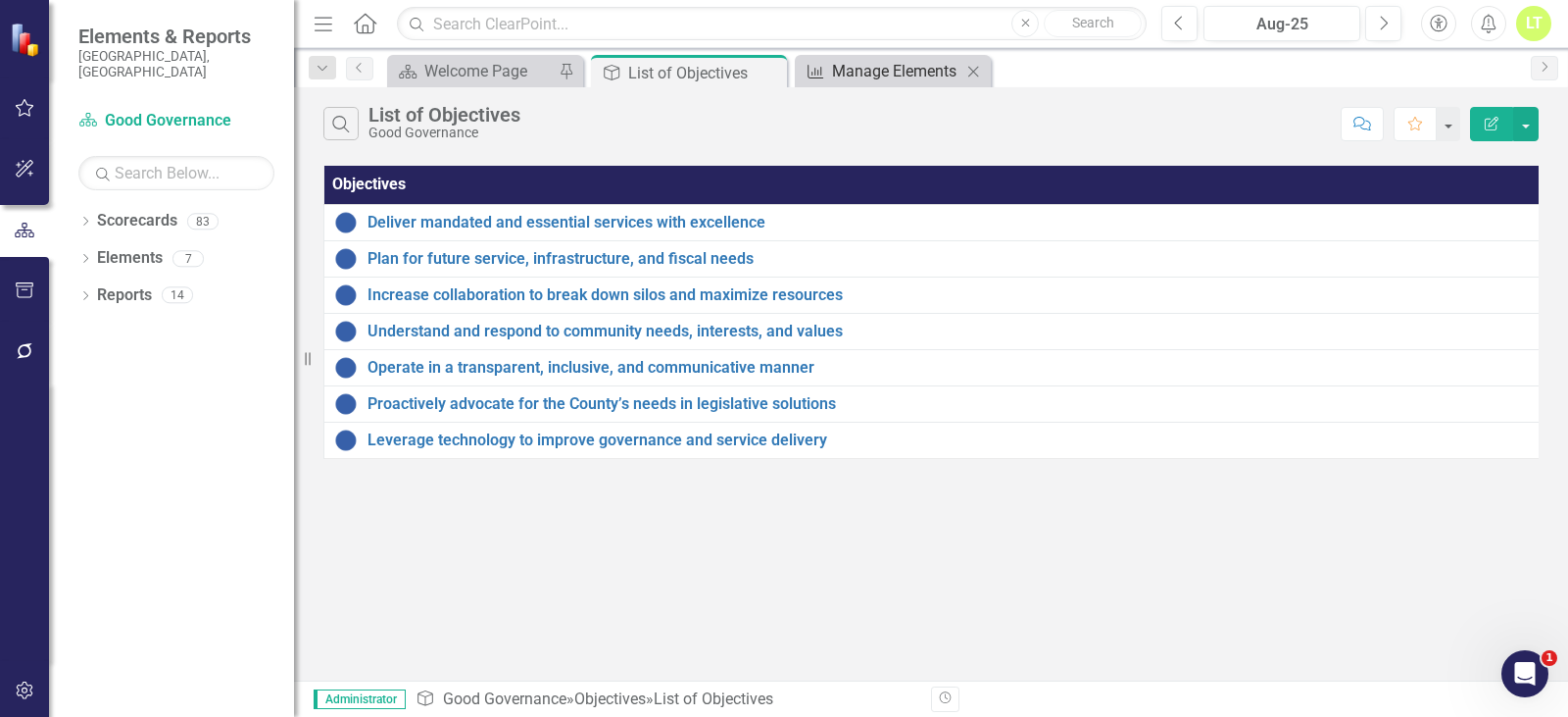
click at [900, 66] on div "Manage Elements" at bounding box center [897, 71] width 129 height 25
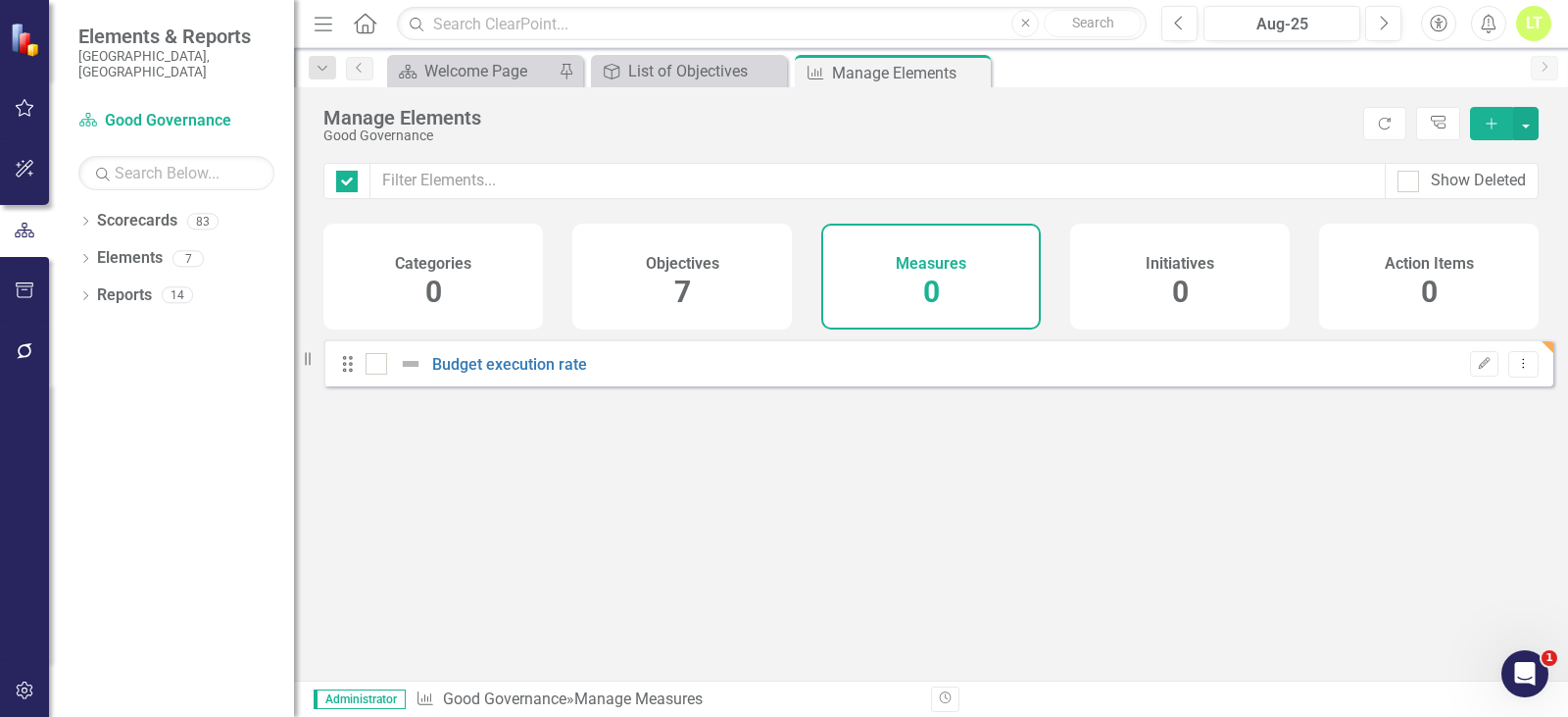
checkbox input "false"
click at [969, 66] on icon "Close" at bounding box center [972, 72] width 20 height 16
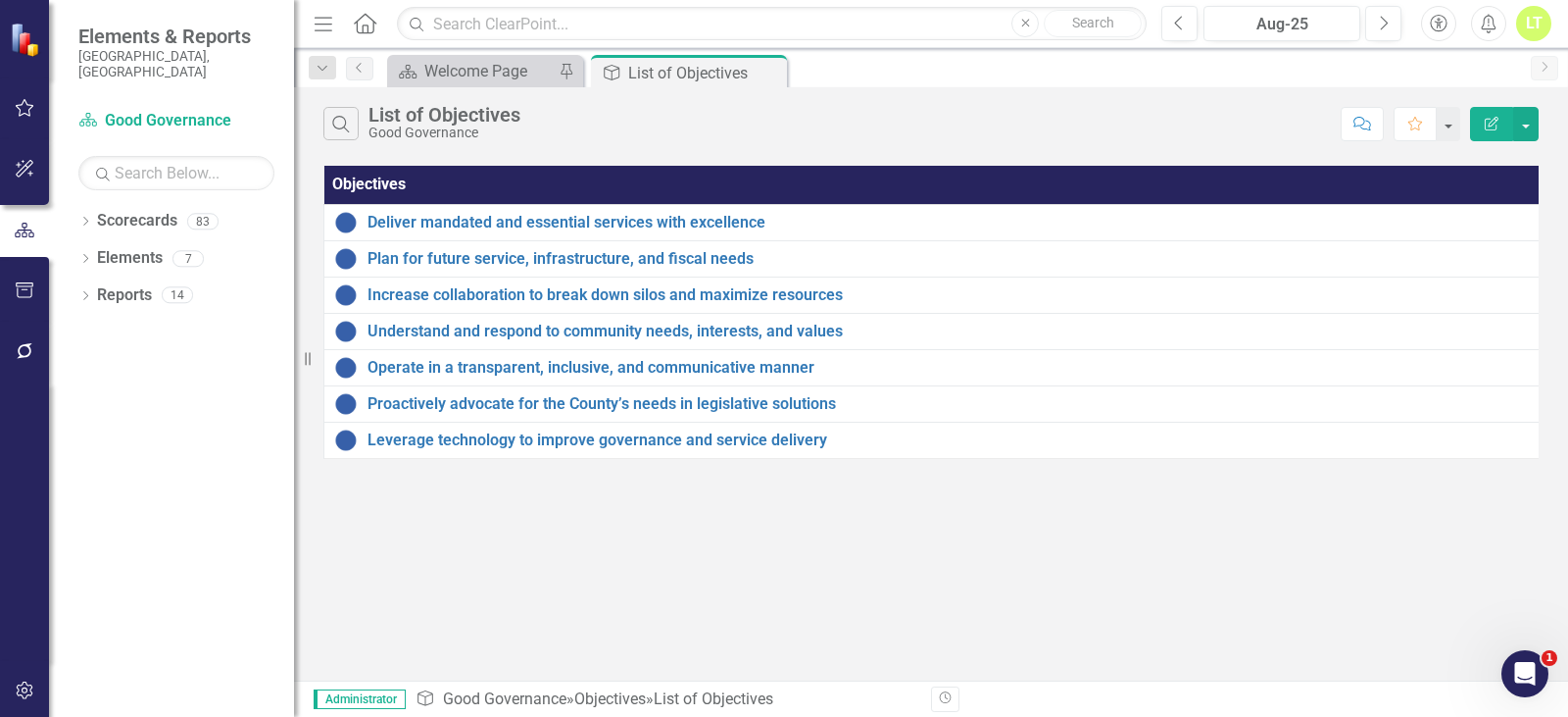
click at [75, 205] on div "Dropdown Scorecards 83 Dropdown Arapahoe County Provide Essential and Mandated …" at bounding box center [171, 460] width 245 height 511
click at [85, 217] on icon "Dropdown" at bounding box center [85, 222] width 14 height 11
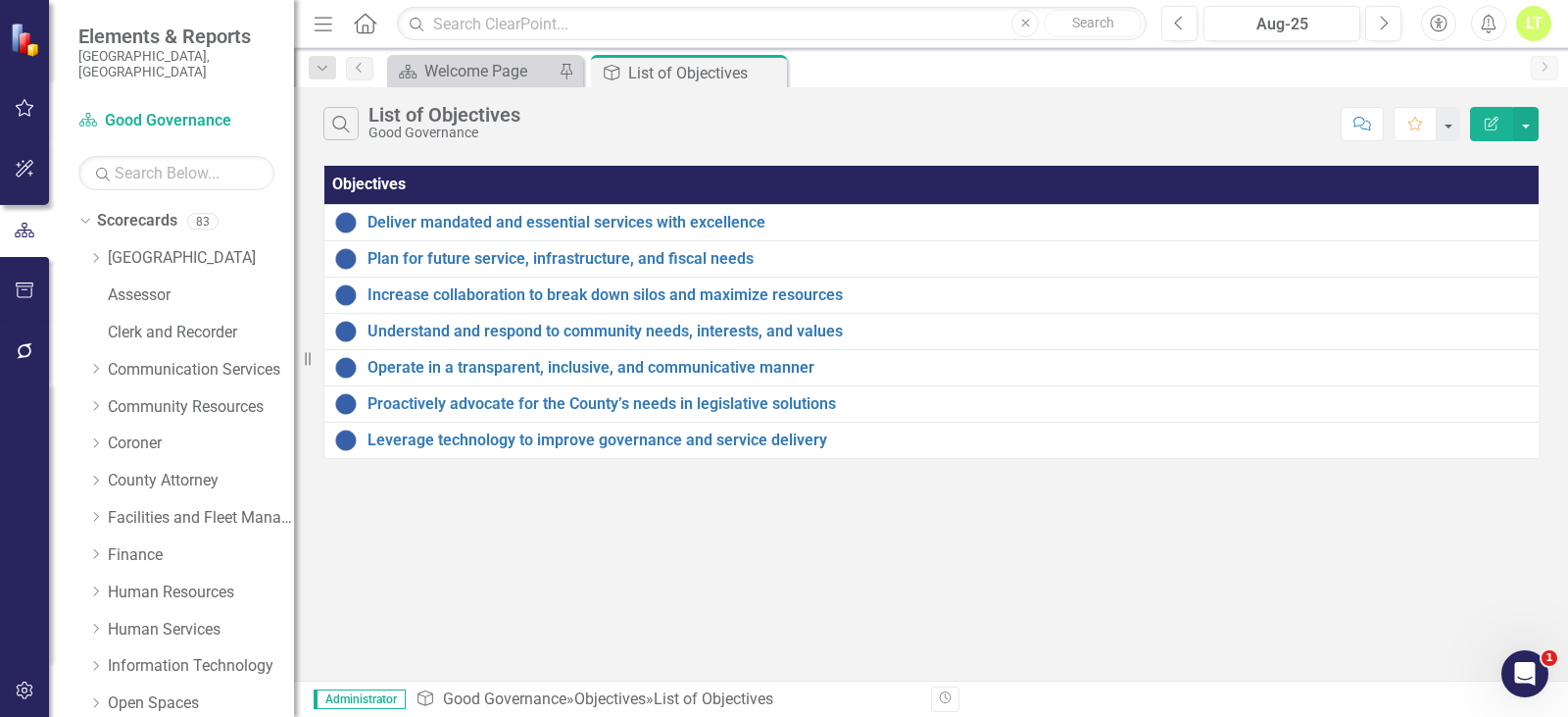
click at [87, 240] on div "Dropdown Scorecards 83 Dropdown Arapahoe County Provide Essential and Mandated …" at bounding box center [186, 631] width 215 height 853
click at [95, 252] on icon "Dropdown" at bounding box center [95, 258] width 15 height 12
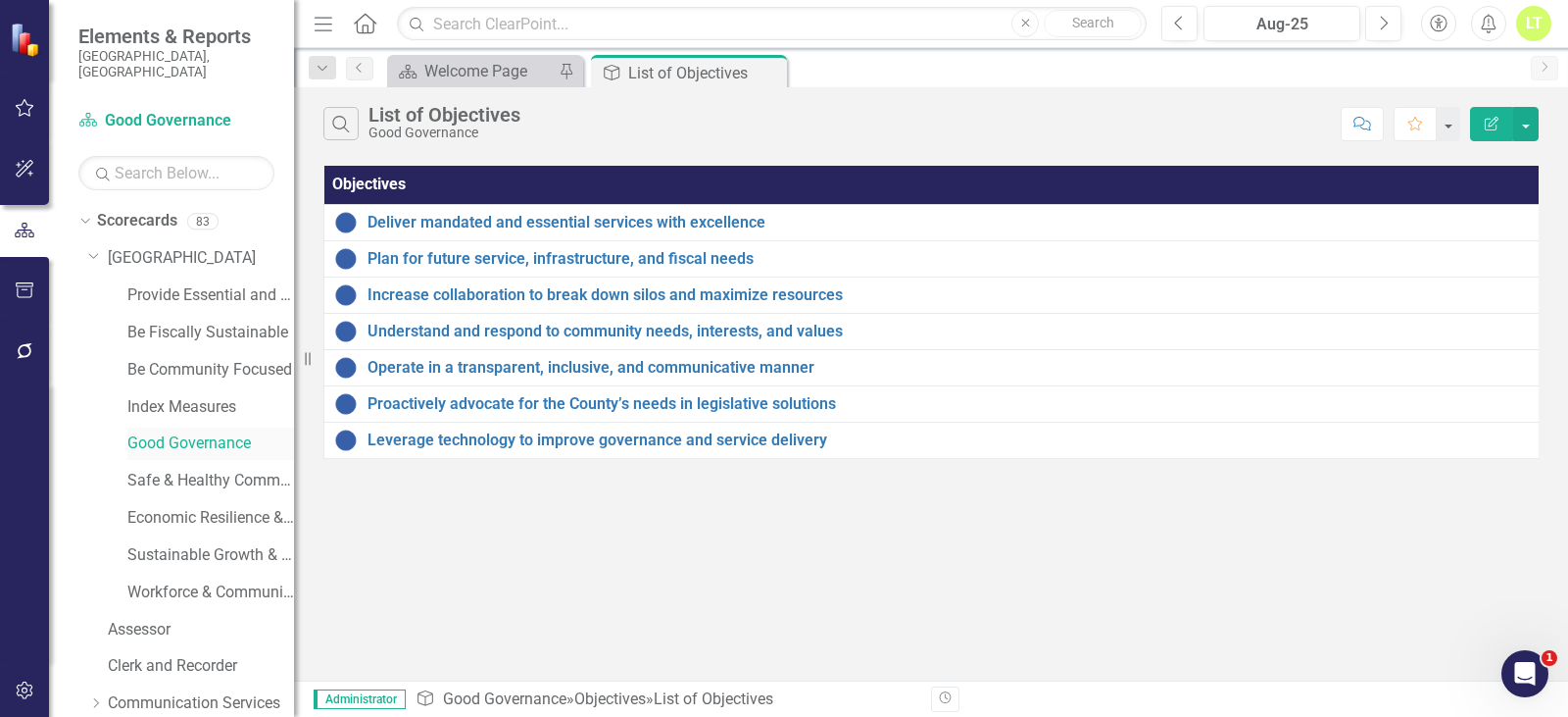
click at [199, 432] on link "Good Governance" at bounding box center [211, 443] width 167 height 23
click at [85, 214] on icon "Dropdown" at bounding box center [82, 220] width 11 height 14
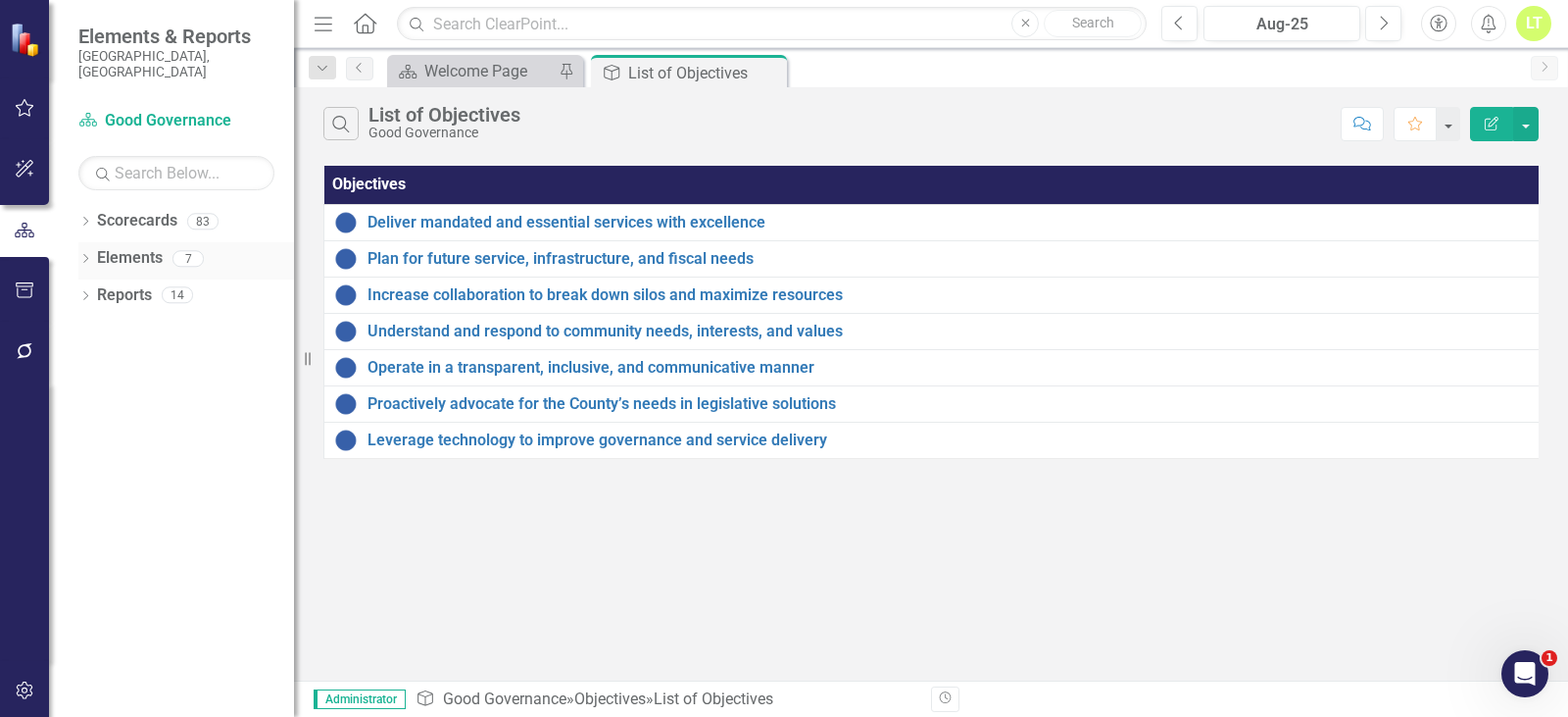
click at [129, 247] on link "Elements" at bounding box center [130, 258] width 66 height 23
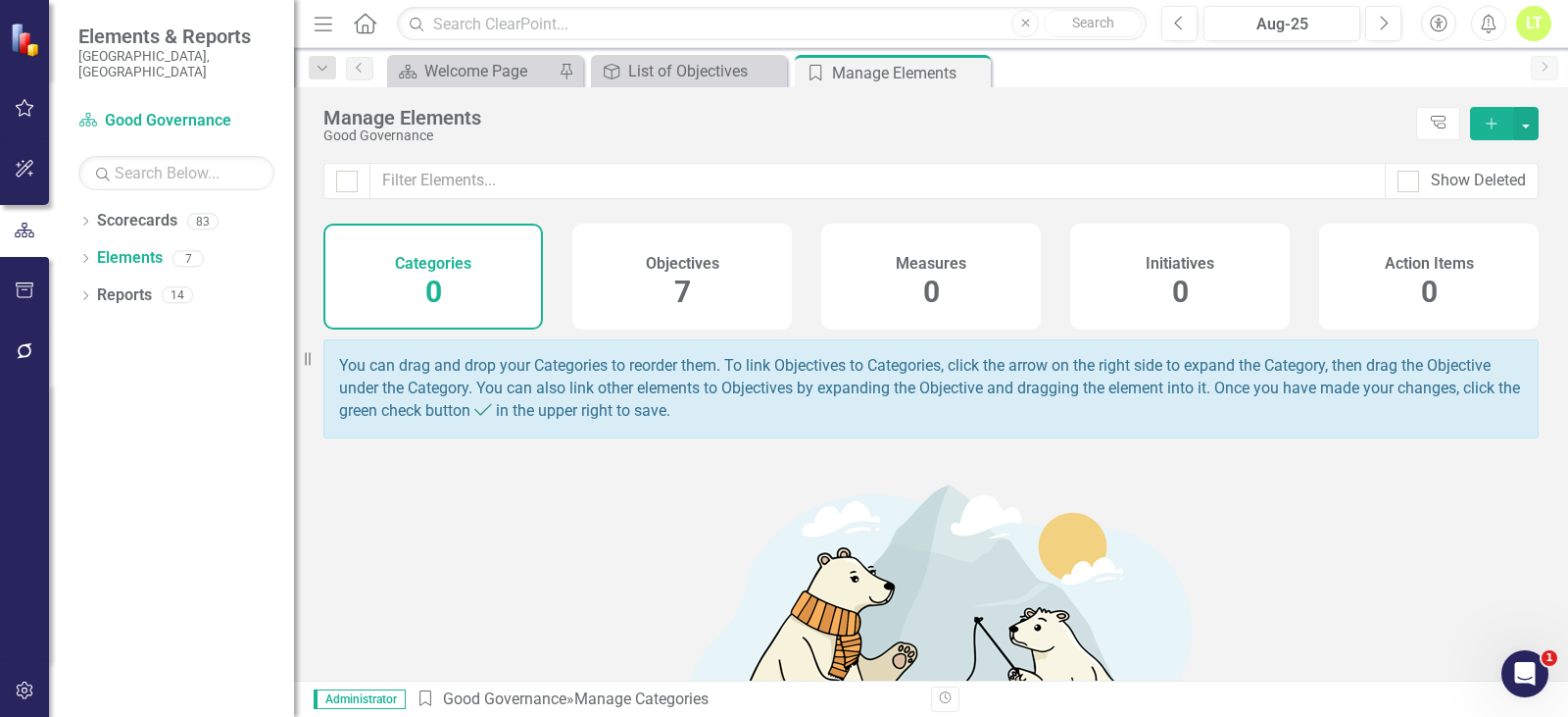
click at [924, 276] on span "0" at bounding box center [931, 291] width 17 height 35
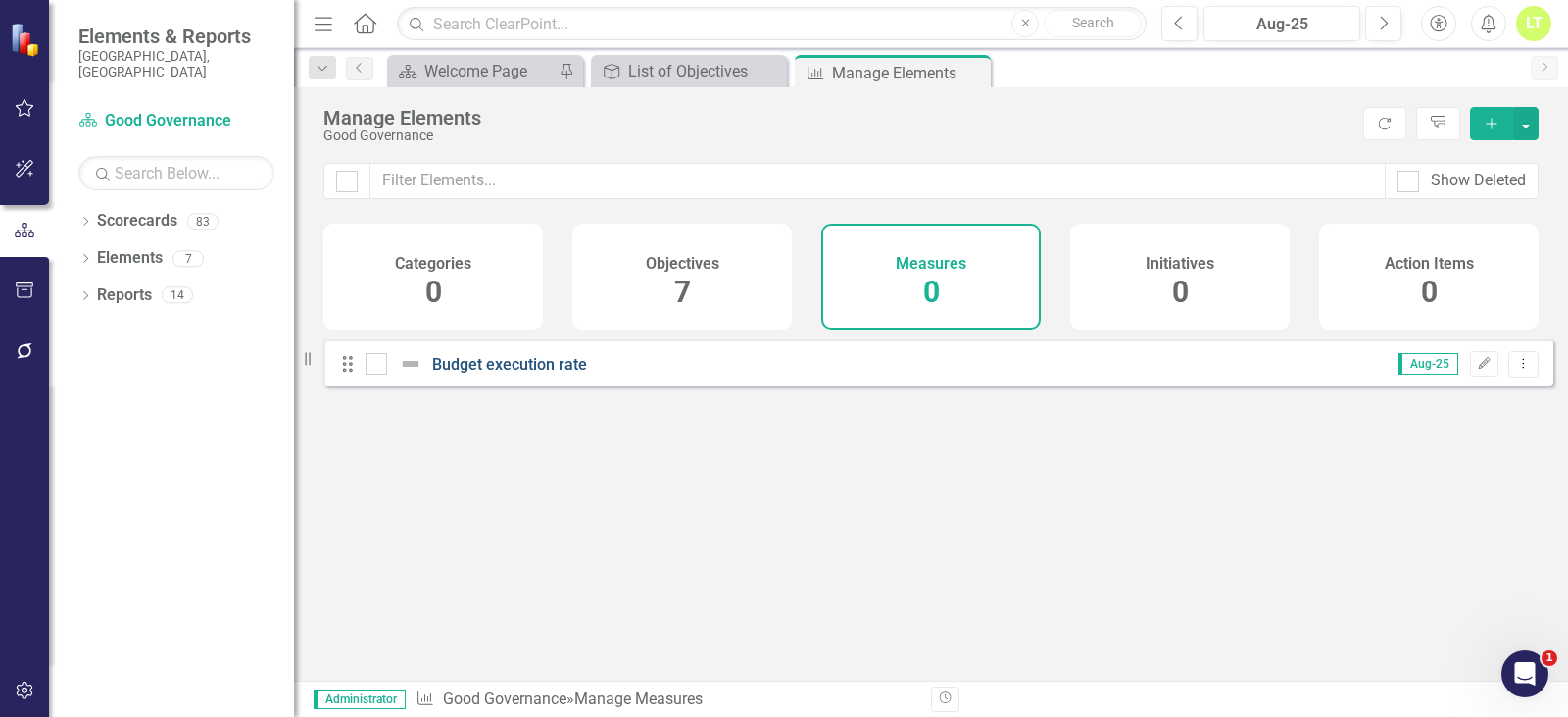
click at [465, 371] on link "Budget execution rate" at bounding box center [509, 363] width 155 height 19
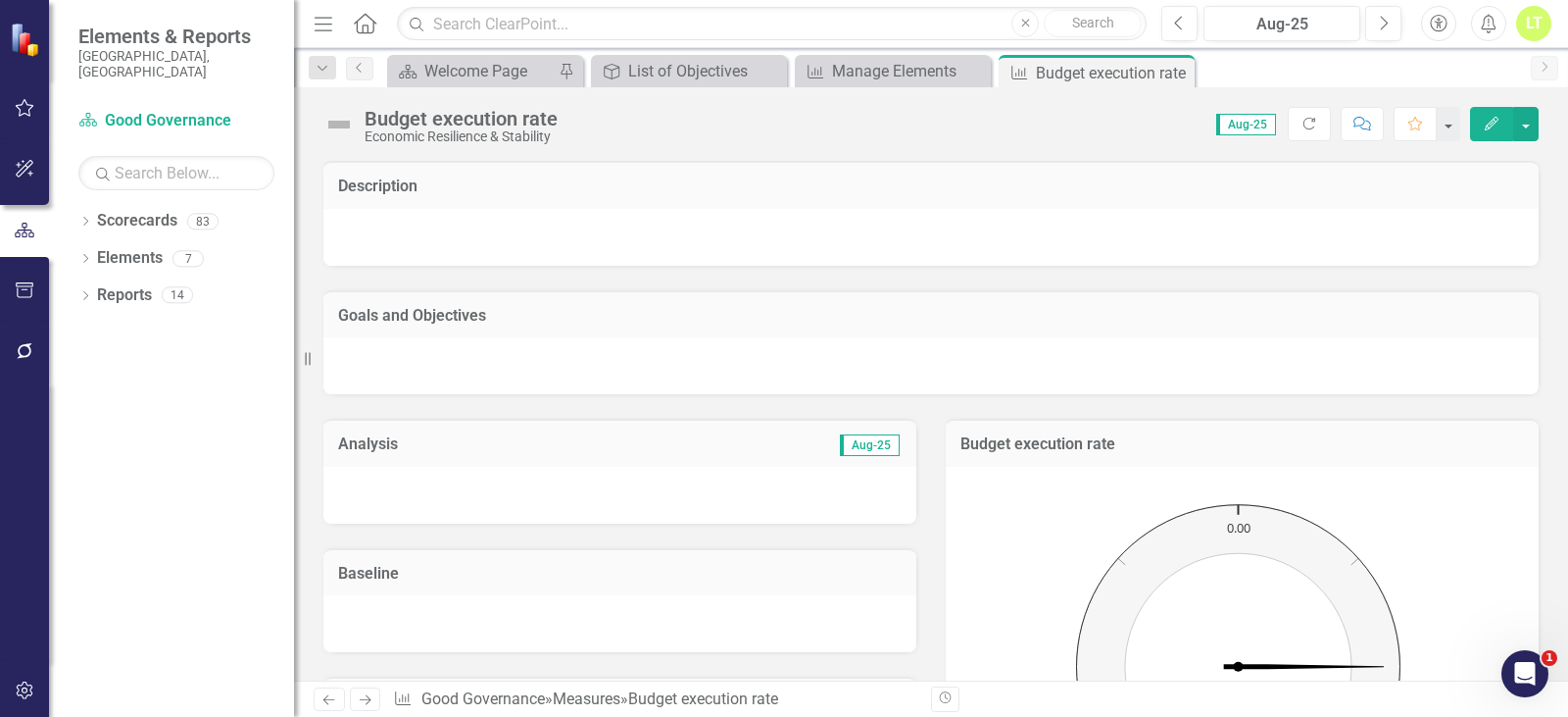
click at [1503, 132] on button "Edit" at bounding box center [1492, 124] width 43 height 35
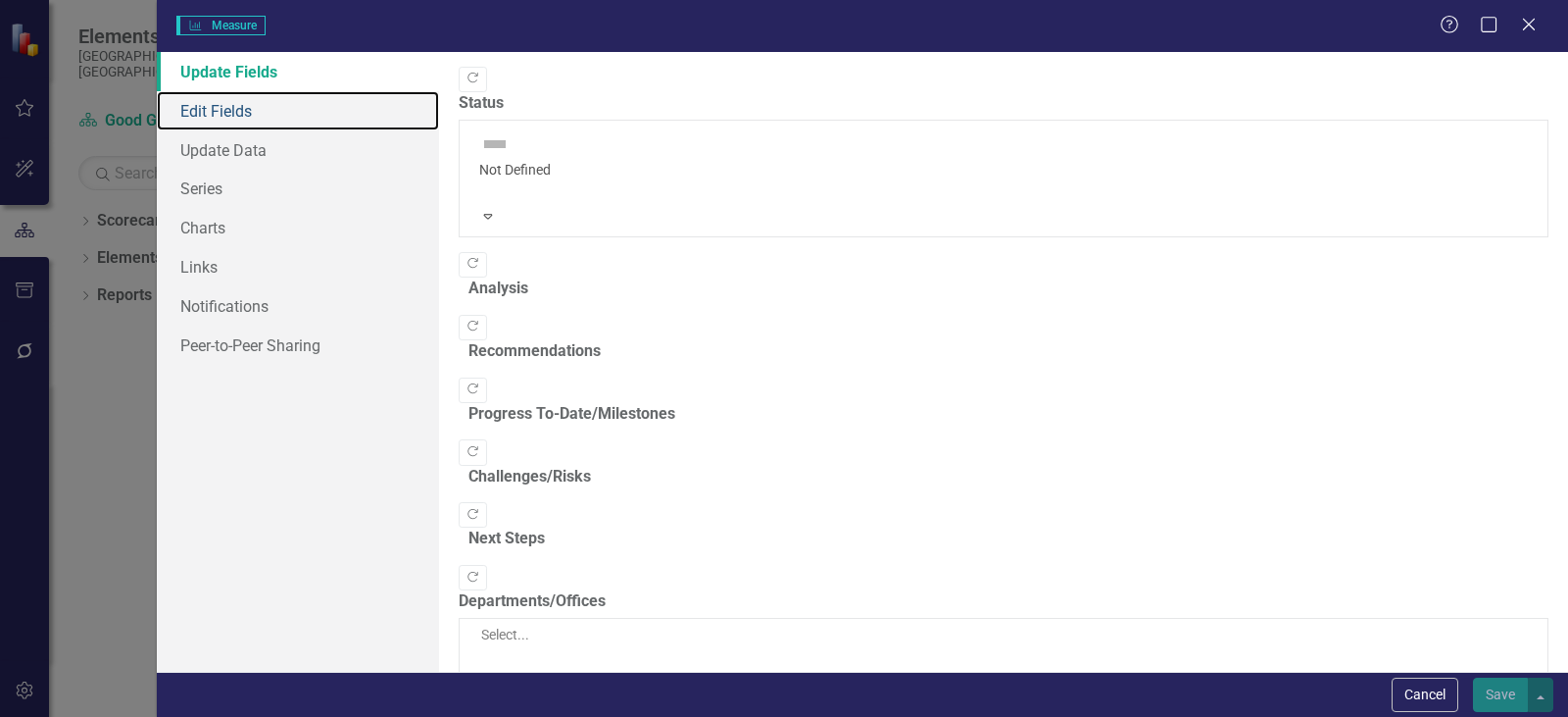
click at [214, 117] on link "Edit Fields" at bounding box center [298, 110] width 282 height 39
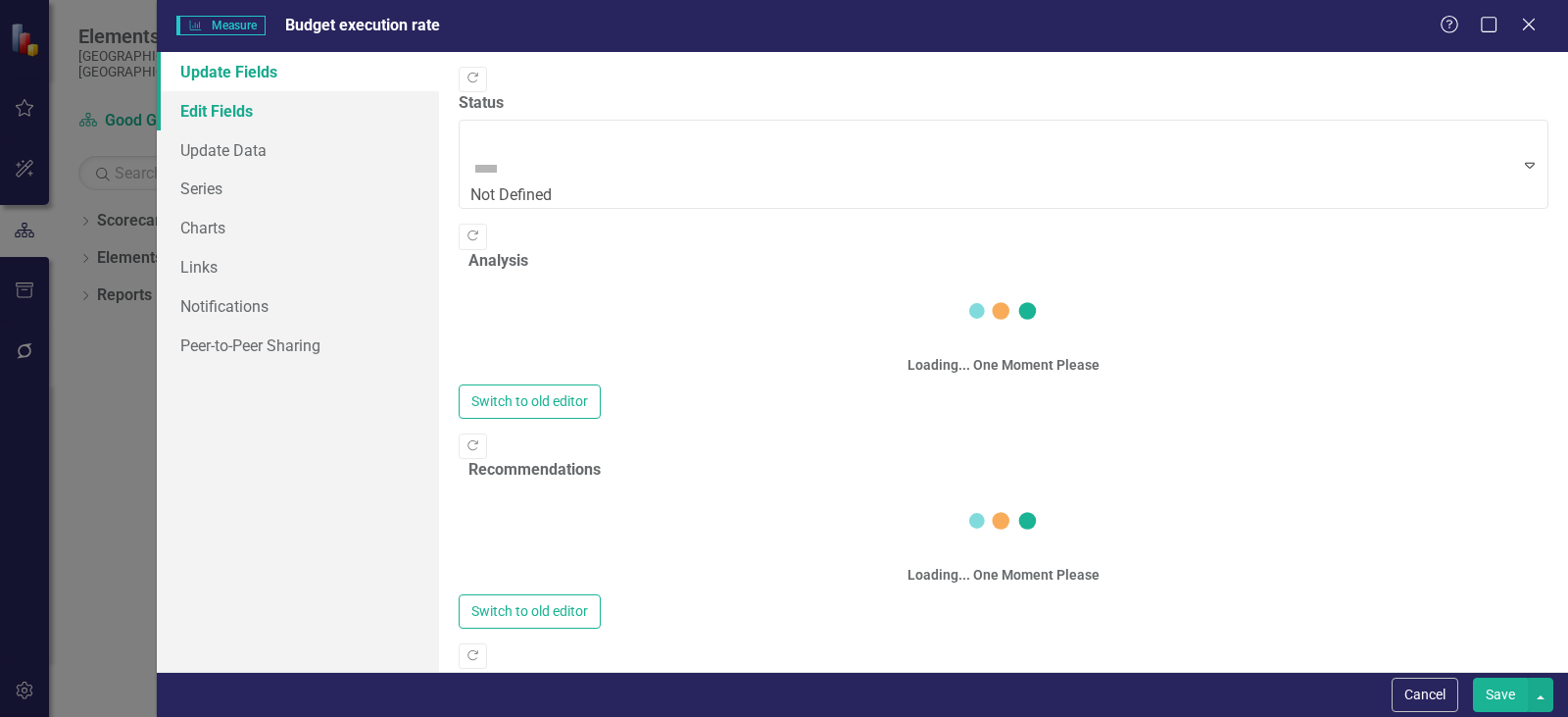
click at [265, 113] on link "Edit Fields" at bounding box center [298, 110] width 282 height 39
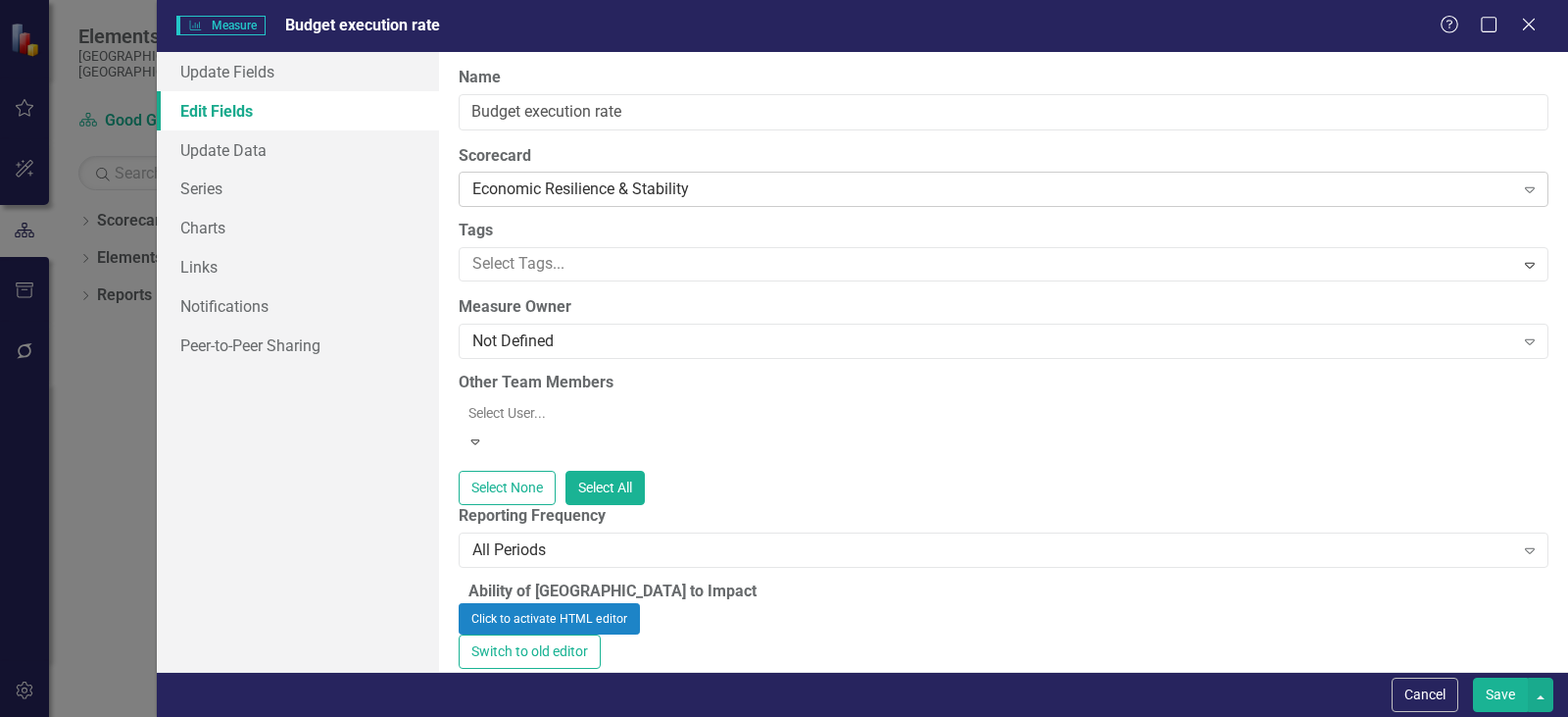
click at [595, 186] on div "Economic Resilience & Stability" at bounding box center [993, 190] width 1042 height 23
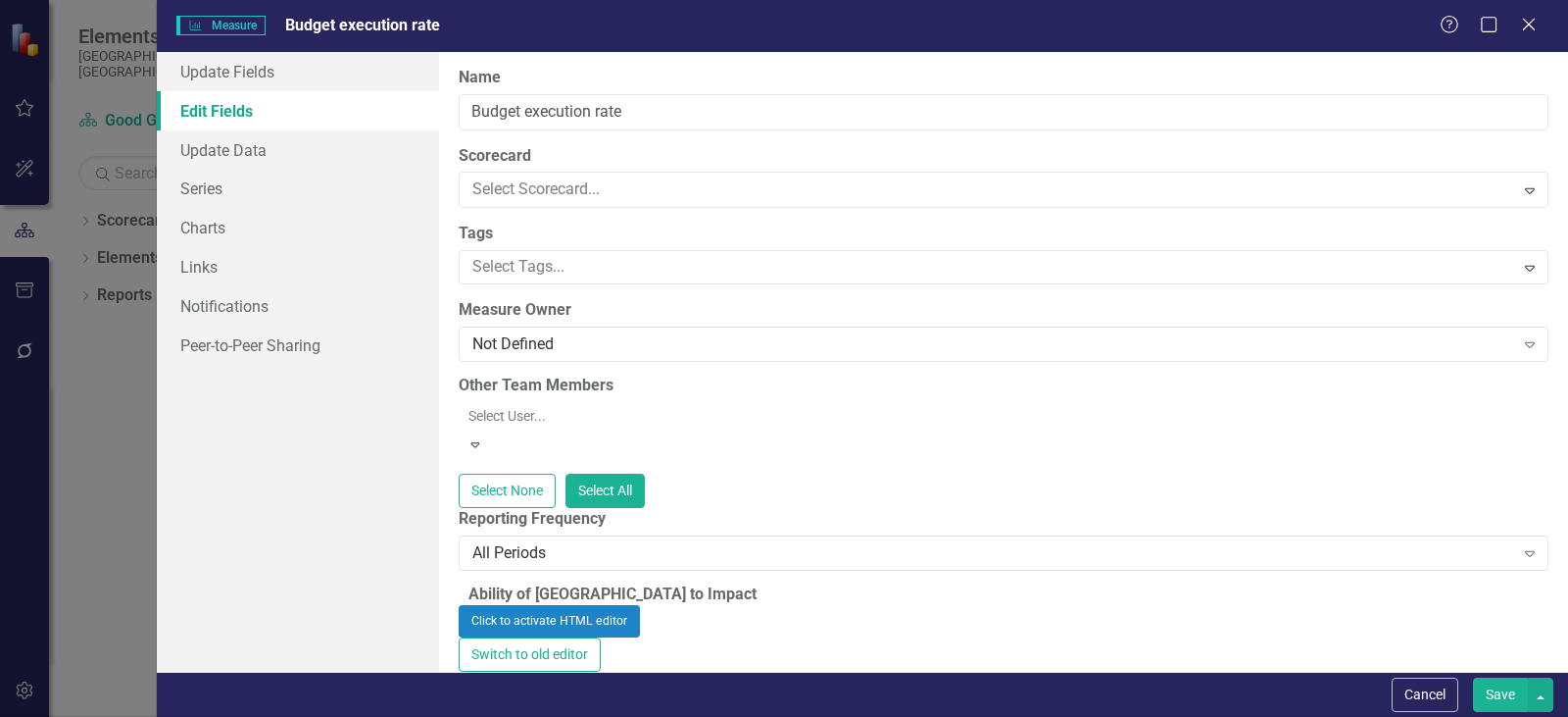
scroll to position [225, 0]
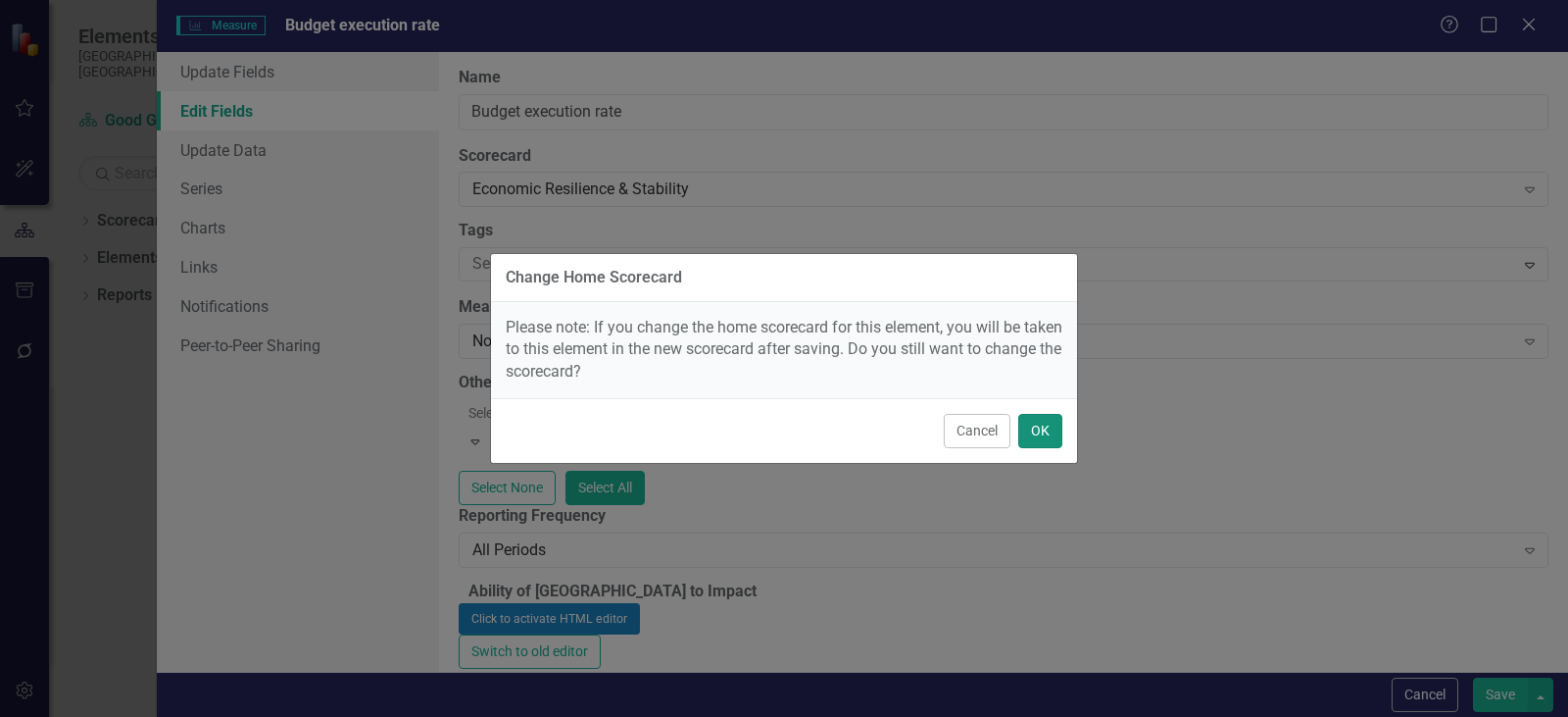
click at [1043, 425] on button "OK" at bounding box center [1041, 431] width 44 height 35
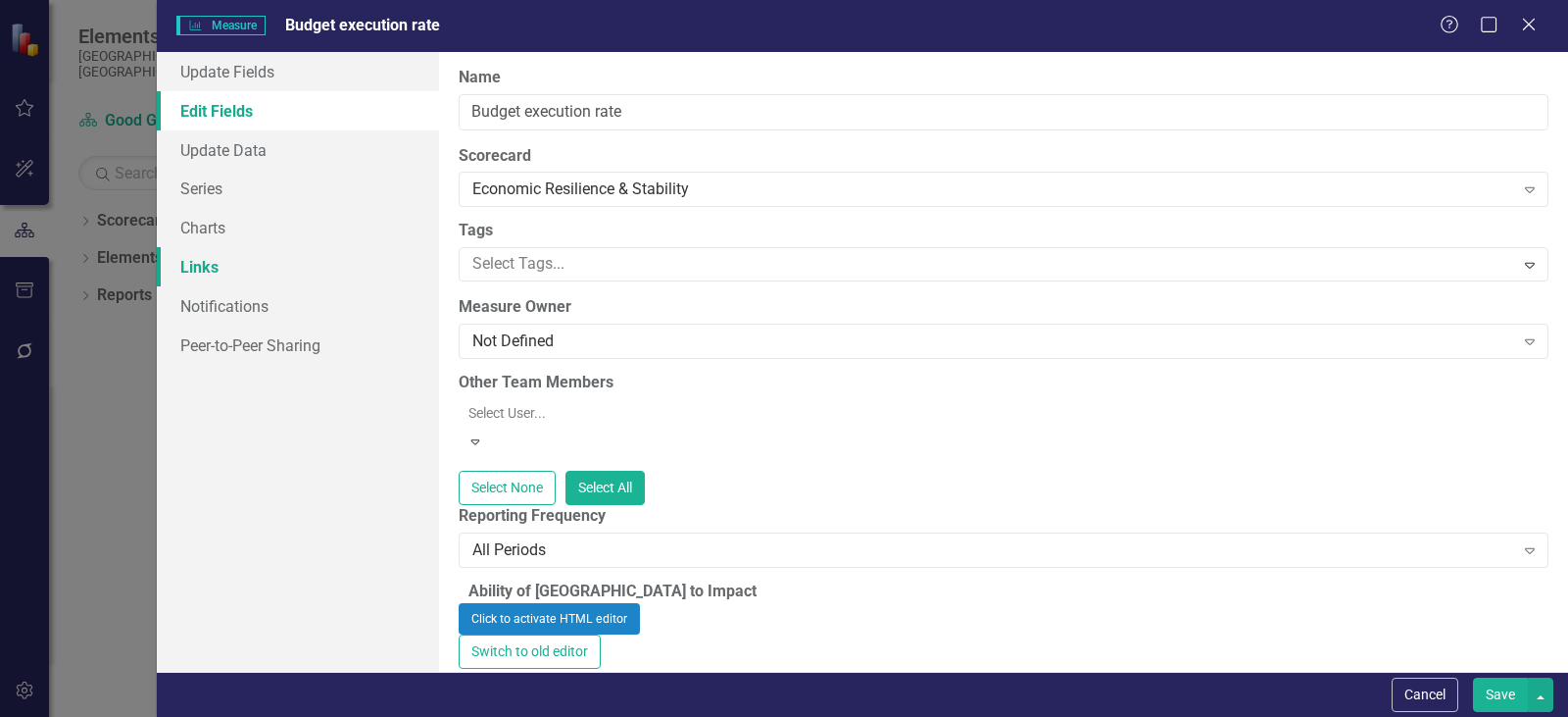
click at [198, 253] on link "Links" at bounding box center [298, 266] width 282 height 39
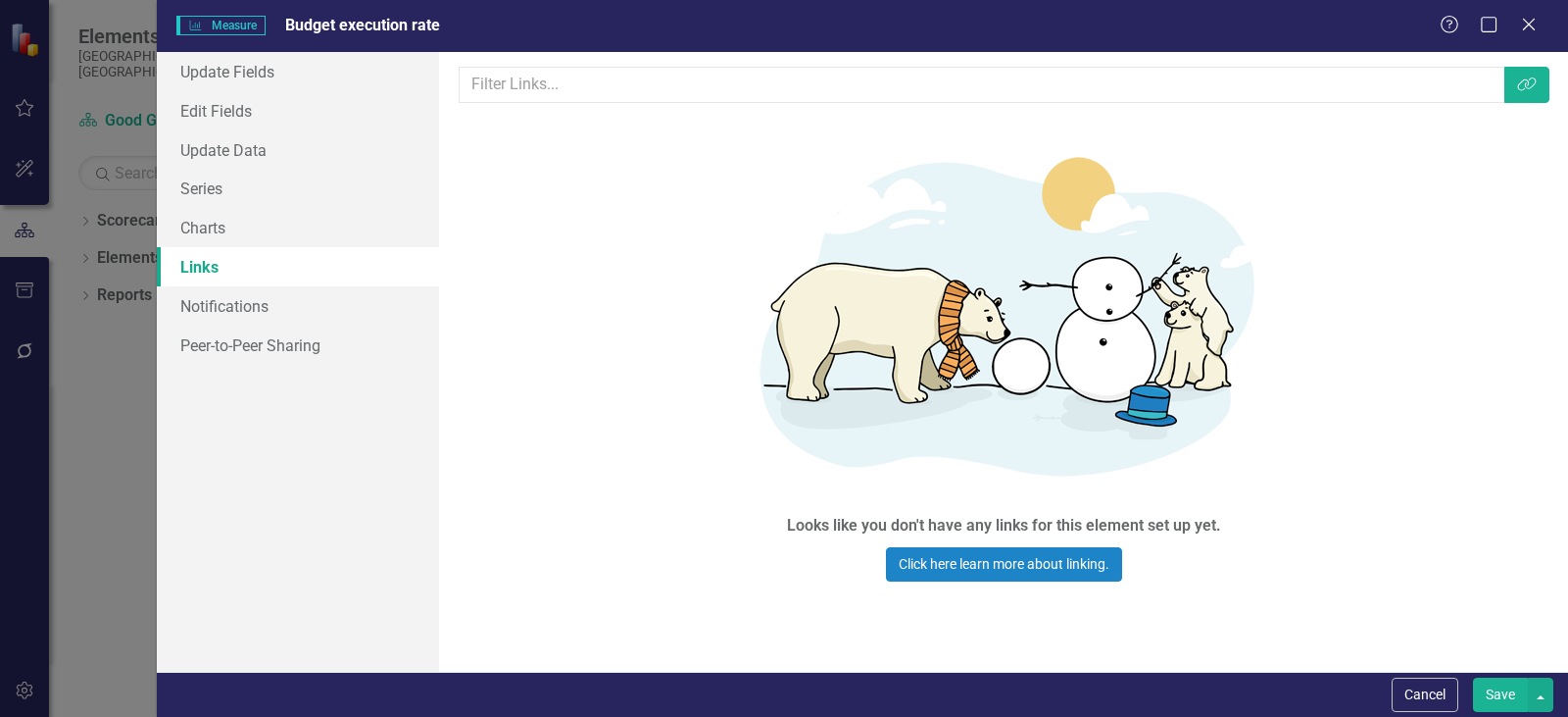
click at [1499, 694] on button "Save" at bounding box center [1500, 694] width 55 height 35
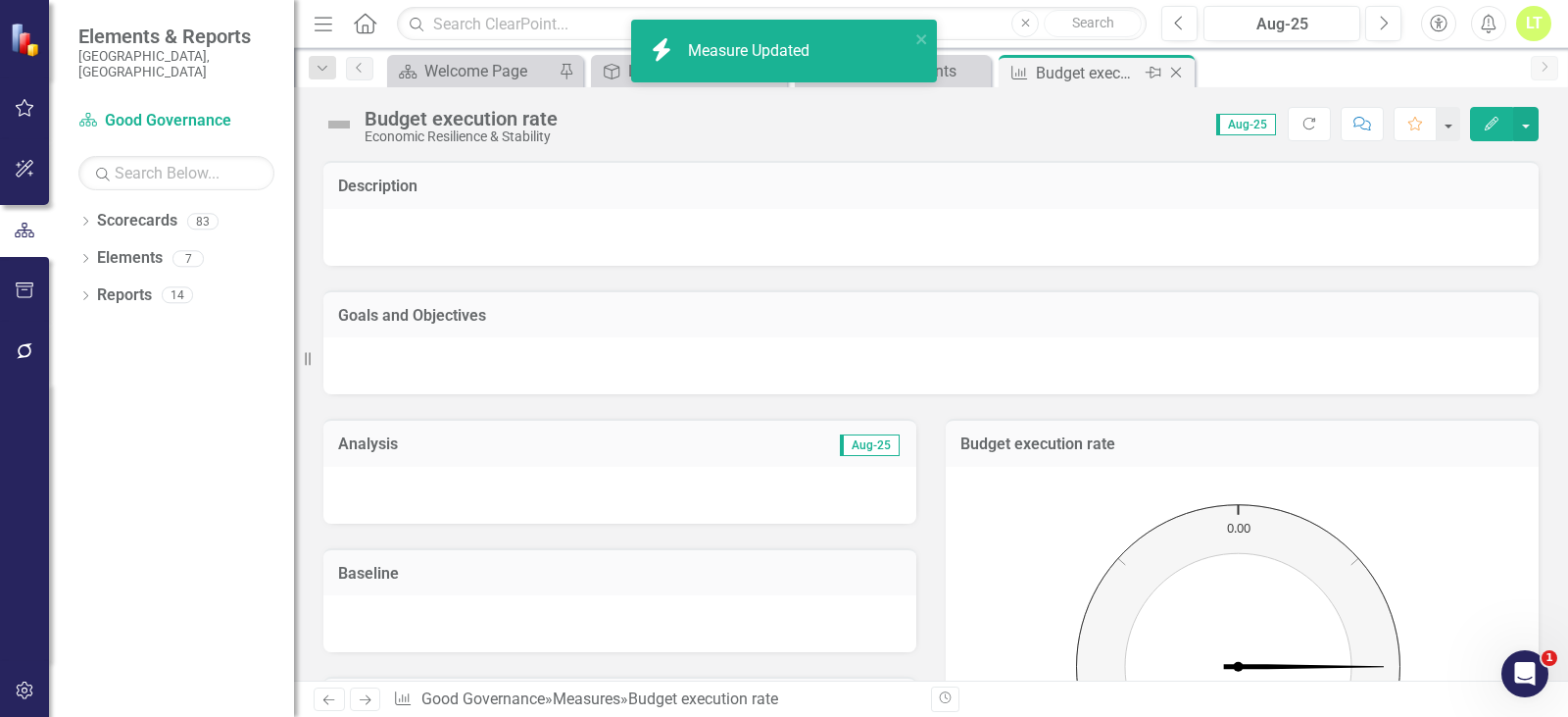
click at [1178, 76] on icon "Close" at bounding box center [1177, 72] width 20 height 16
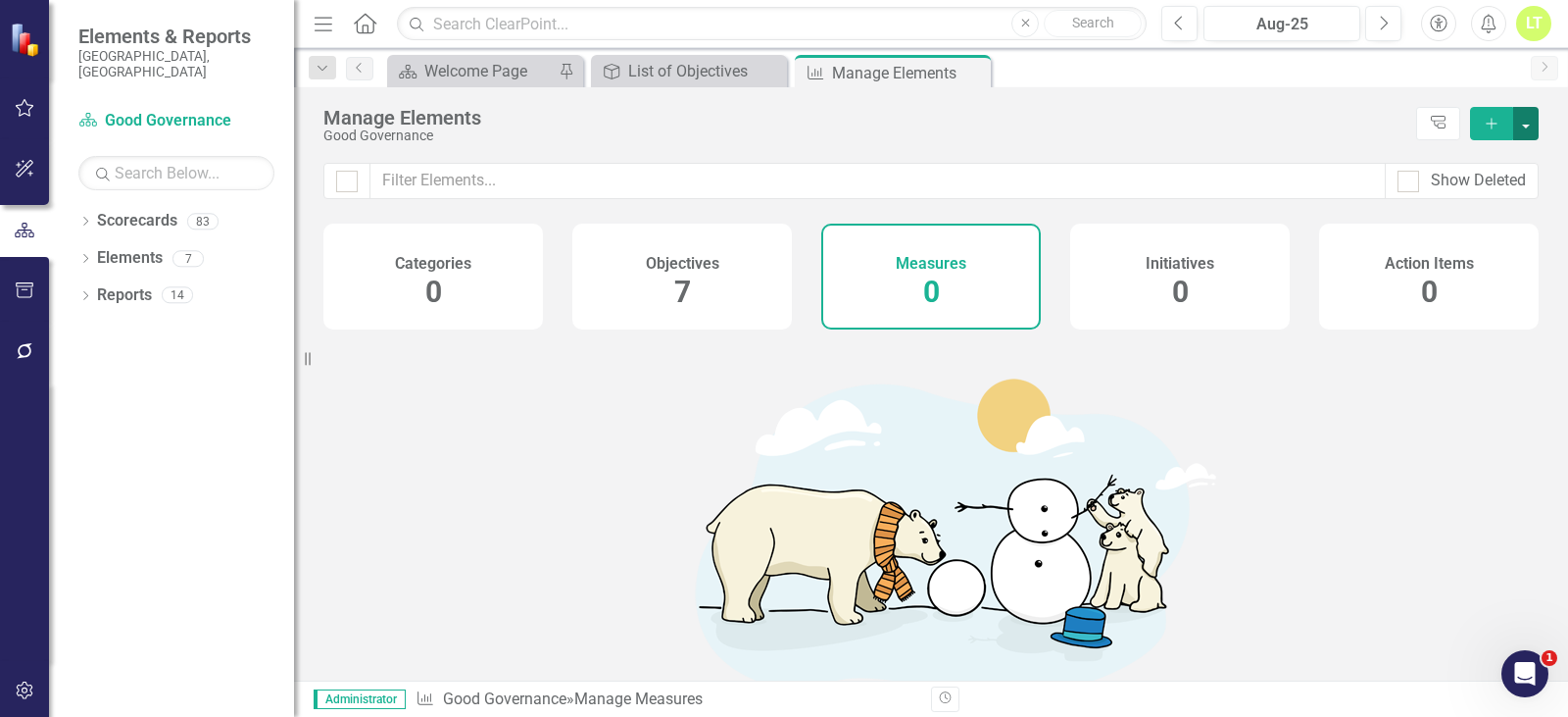
click at [1535, 126] on button "button" at bounding box center [1526, 124] width 26 height 34
click at [1483, 201] on link "Add Multiple Add Multiple" at bounding box center [1461, 196] width 155 height 37
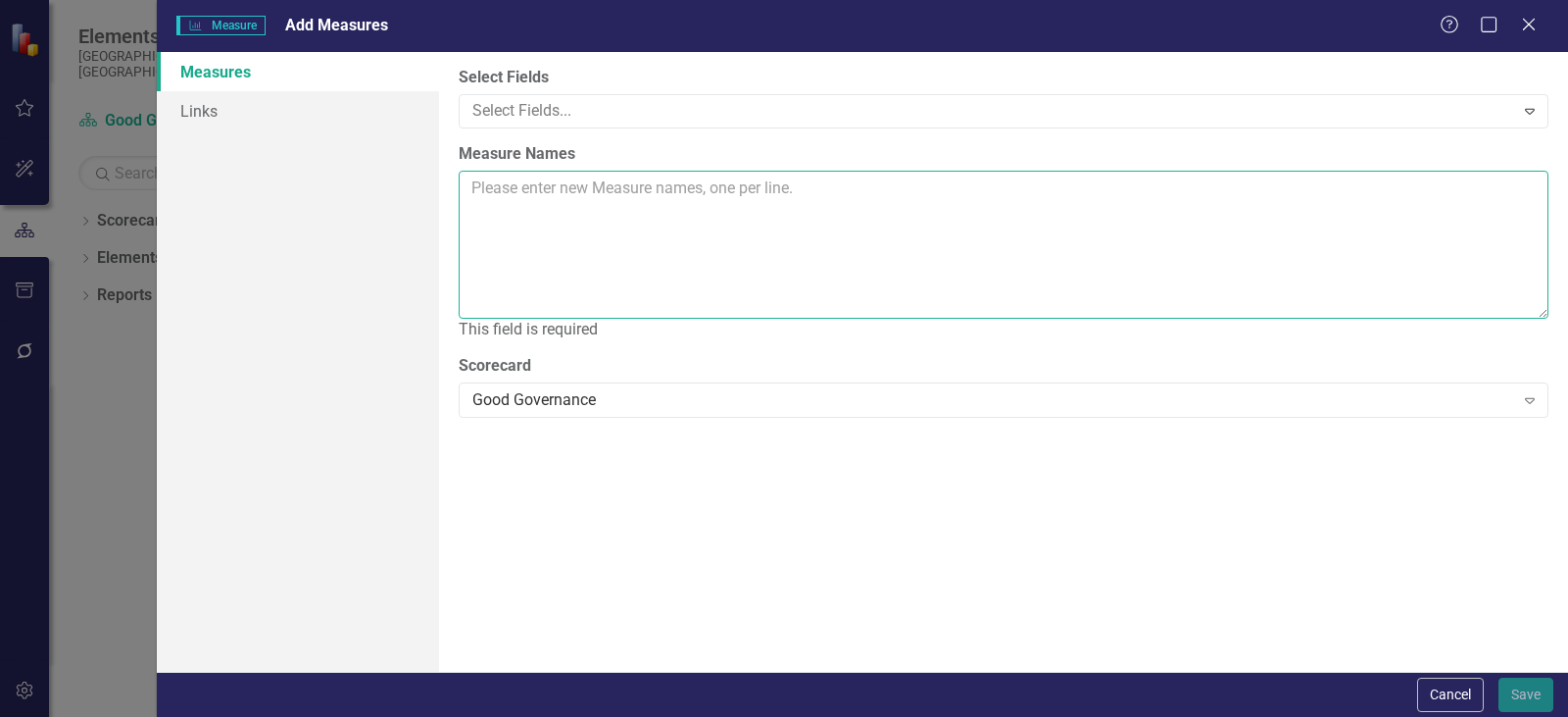
click at [632, 190] on textarea "Measure Names" at bounding box center [1004, 244] width 1090 height 148
click at [600, 208] on textarea "Measure Names" at bounding box center [1004, 244] width 1090 height 148
paste textarea "Budget execution rate Average wait time for Clerk & Recorder customers Percenta…"
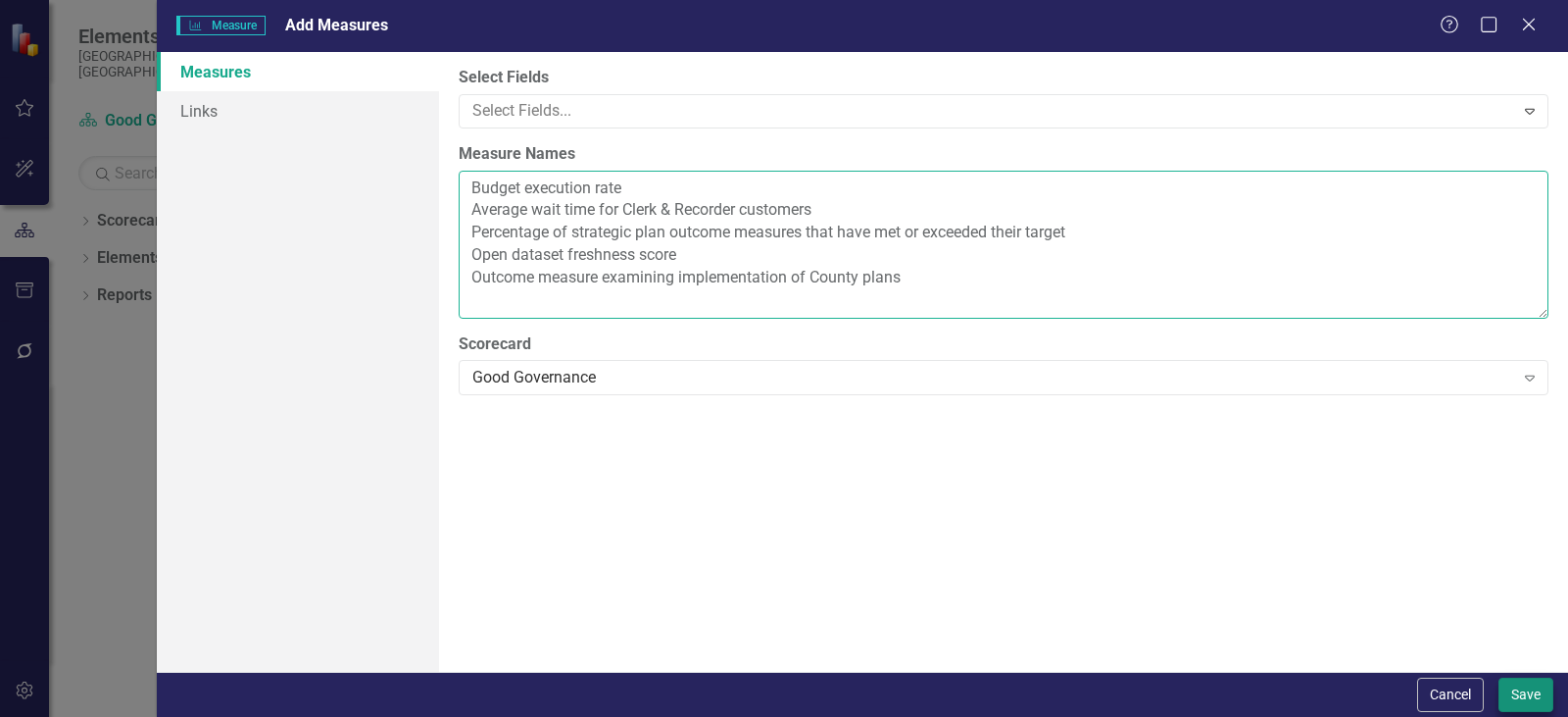
type textarea "Budget execution rate Average wait time for Clerk & Recorder customers Percenta…"
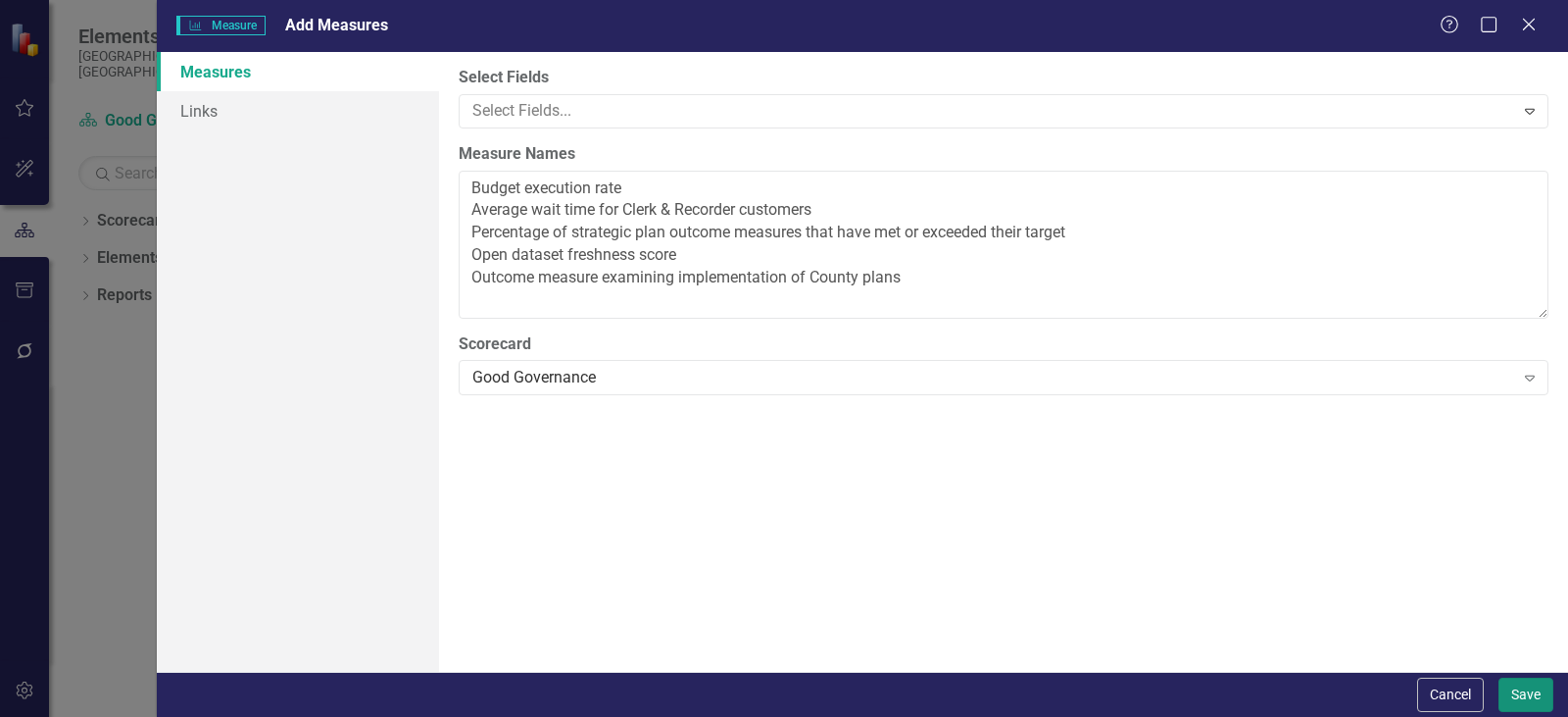
click at [1507, 692] on button "Save" at bounding box center [1525, 694] width 55 height 35
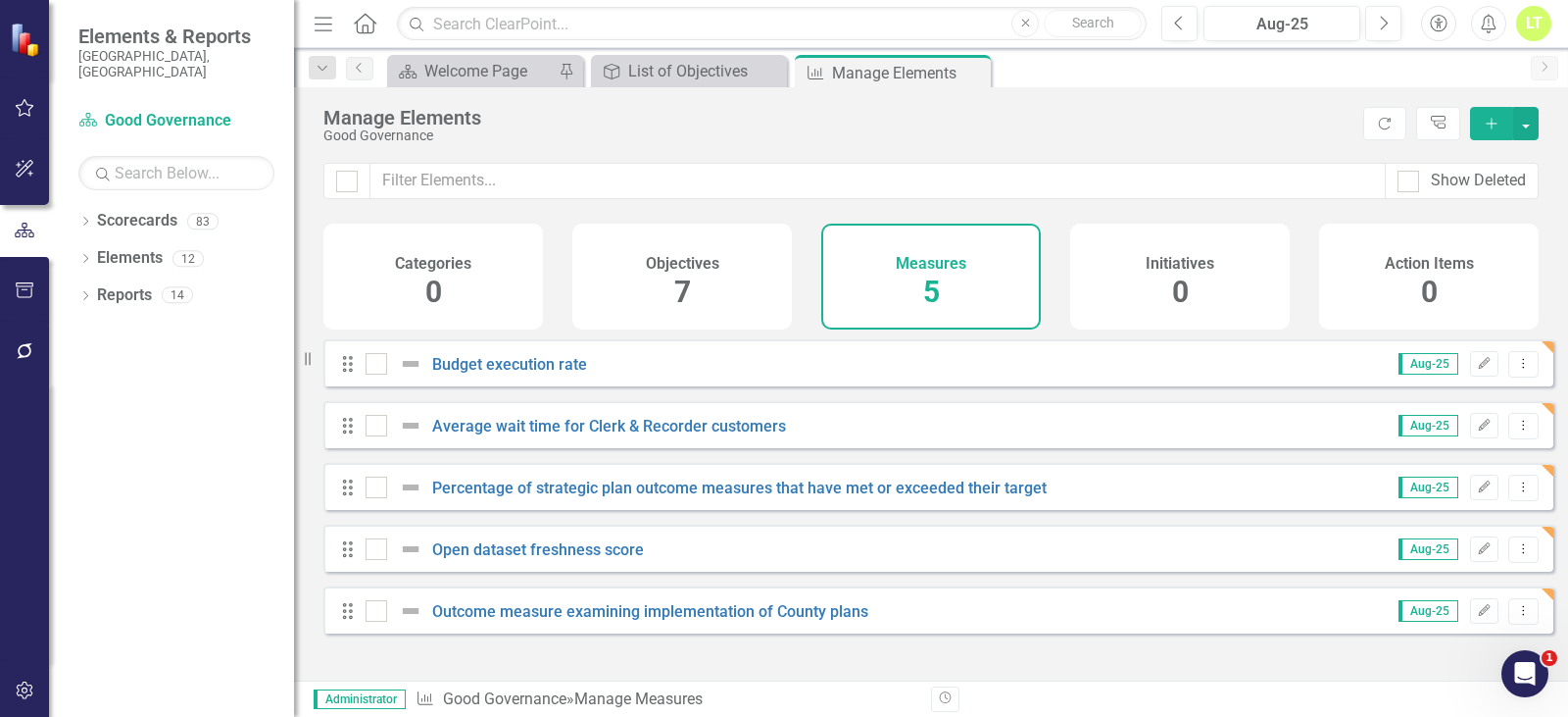
click at [848, 133] on div "Good Governance" at bounding box center [838, 135] width 1030 height 15
click at [925, 119] on div "Manage Elements" at bounding box center [838, 118] width 1030 height 22
click at [79, 217] on icon "Dropdown" at bounding box center [85, 222] width 14 height 11
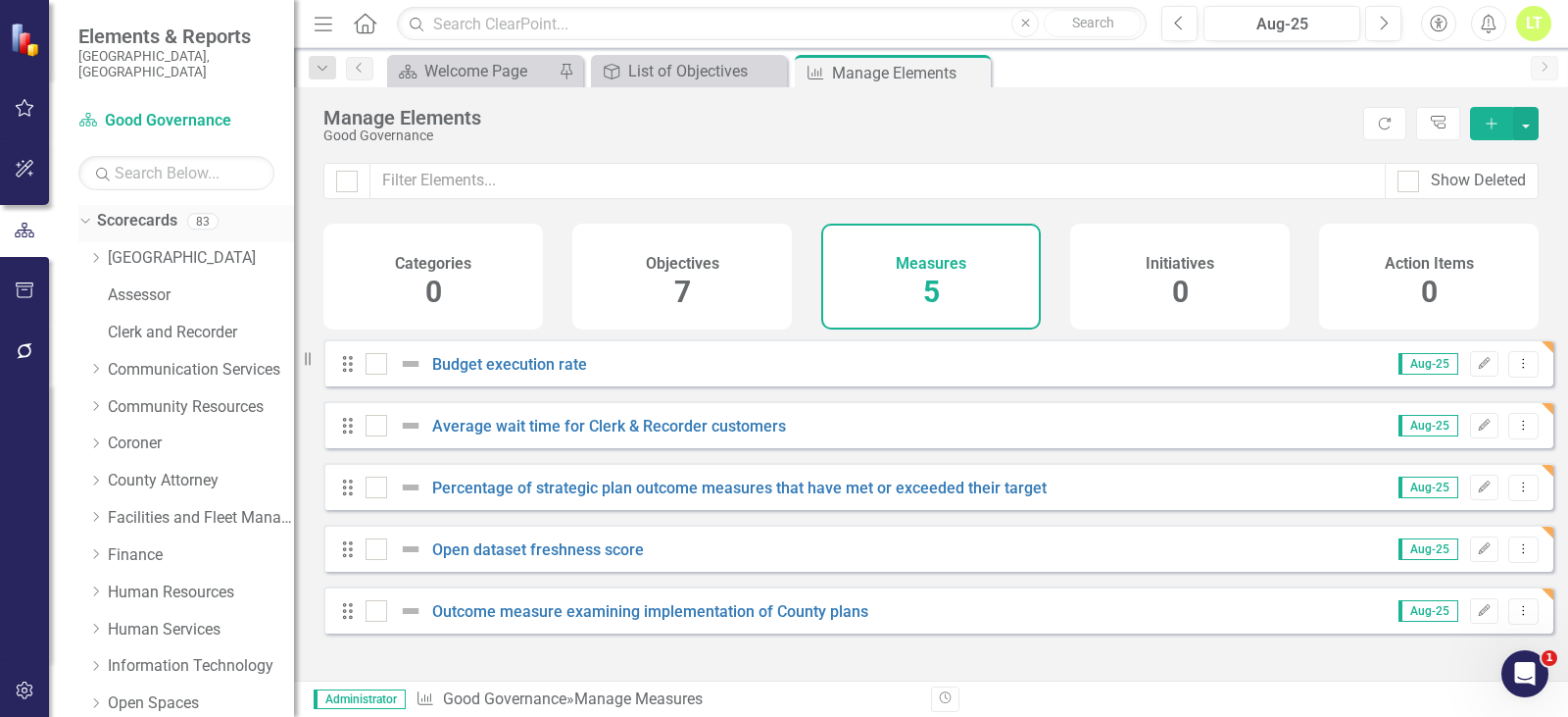
click at [79, 214] on icon "Dropdown" at bounding box center [82, 220] width 11 height 14
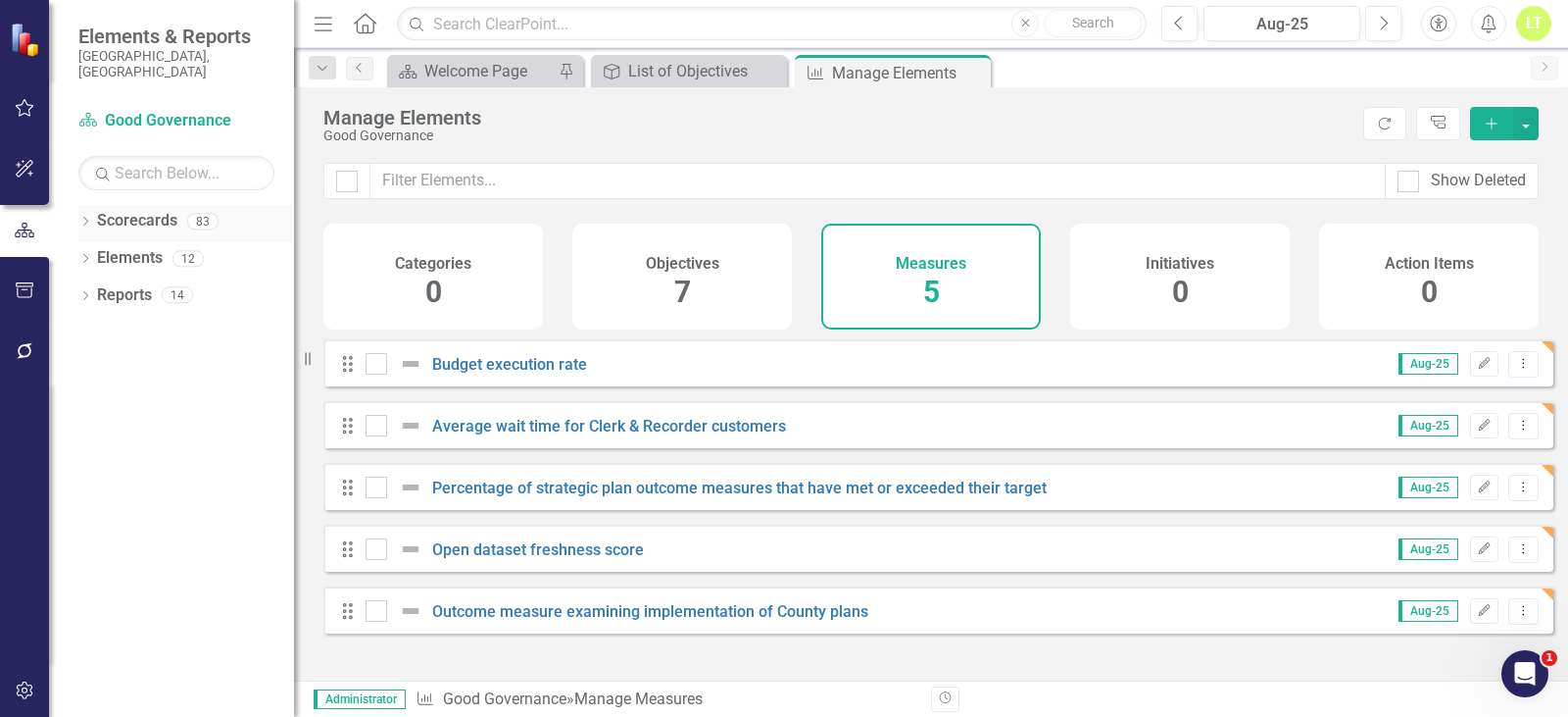
click at [83, 205] on div "Dropdown Scorecards 83" at bounding box center [186, 223] width 215 height 38
click at [82, 215] on div "Dropdown" at bounding box center [85, 223] width 14 height 17
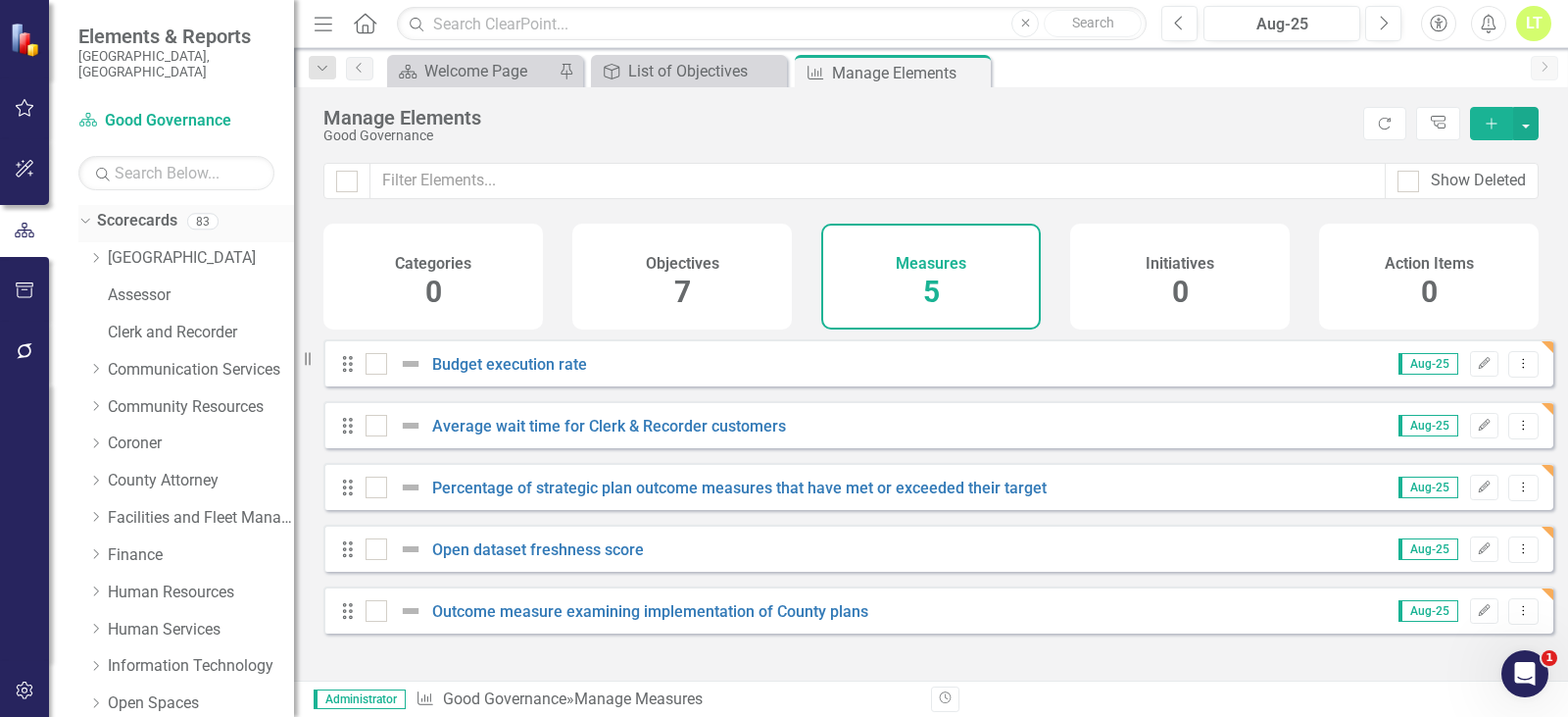
click at [78, 205] on div "Dropdown Scorecards 83" at bounding box center [186, 223] width 215 height 38
click at [90, 214] on div "Dropdown" at bounding box center [81, 220] width 17 height 14
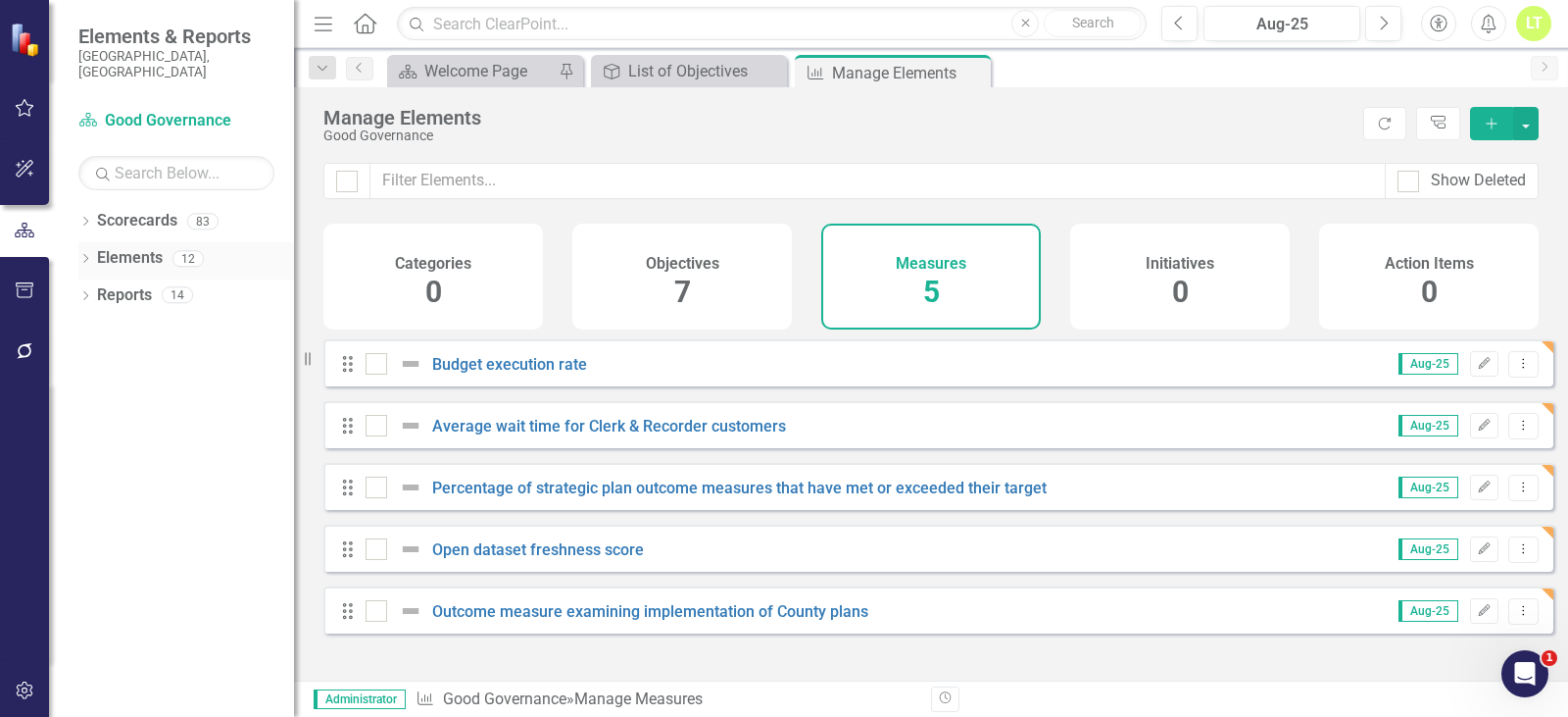
click at [86, 255] on icon "Dropdown" at bounding box center [85, 260] width 14 height 11
click at [86, 309] on div "Dropdown Programs Objectives 7 Deliver mandated and essential services with exc…" at bounding box center [186, 353] width 215 height 148
click at [95, 327] on div "Dropdown" at bounding box center [95, 335] width 14 height 17
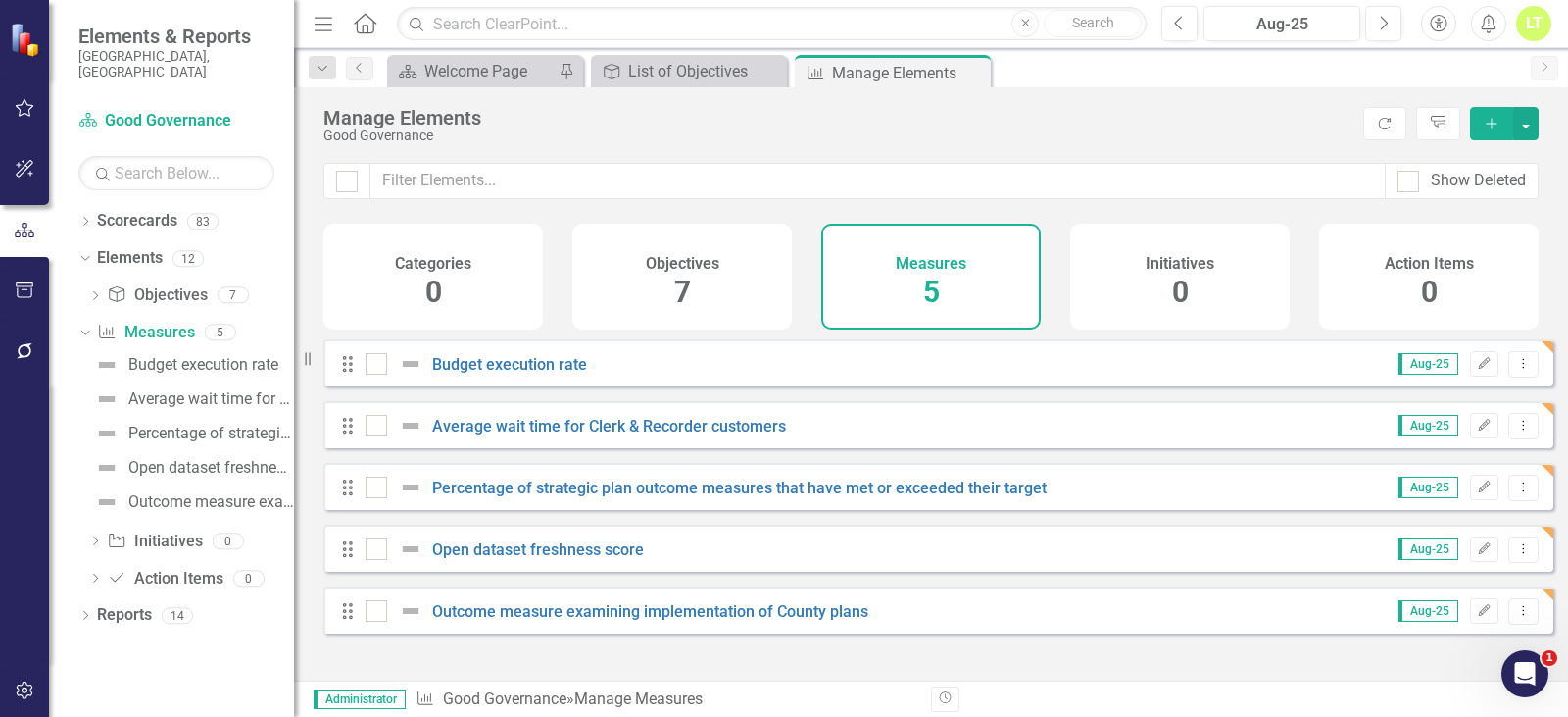
click at [87, 307] on div "Dropdown Programs Objectives 7 Deliver mandated and essential services with exc…" at bounding box center [186, 439] width 215 height 320
click at [80, 187] on div "Scorecard Good Governance Search Dropdown Scorecards 83 Dropdown Arapahoe Count…" at bounding box center [171, 411] width 245 height 612
click at [80, 215] on div "Dropdown" at bounding box center [85, 223] width 14 height 17
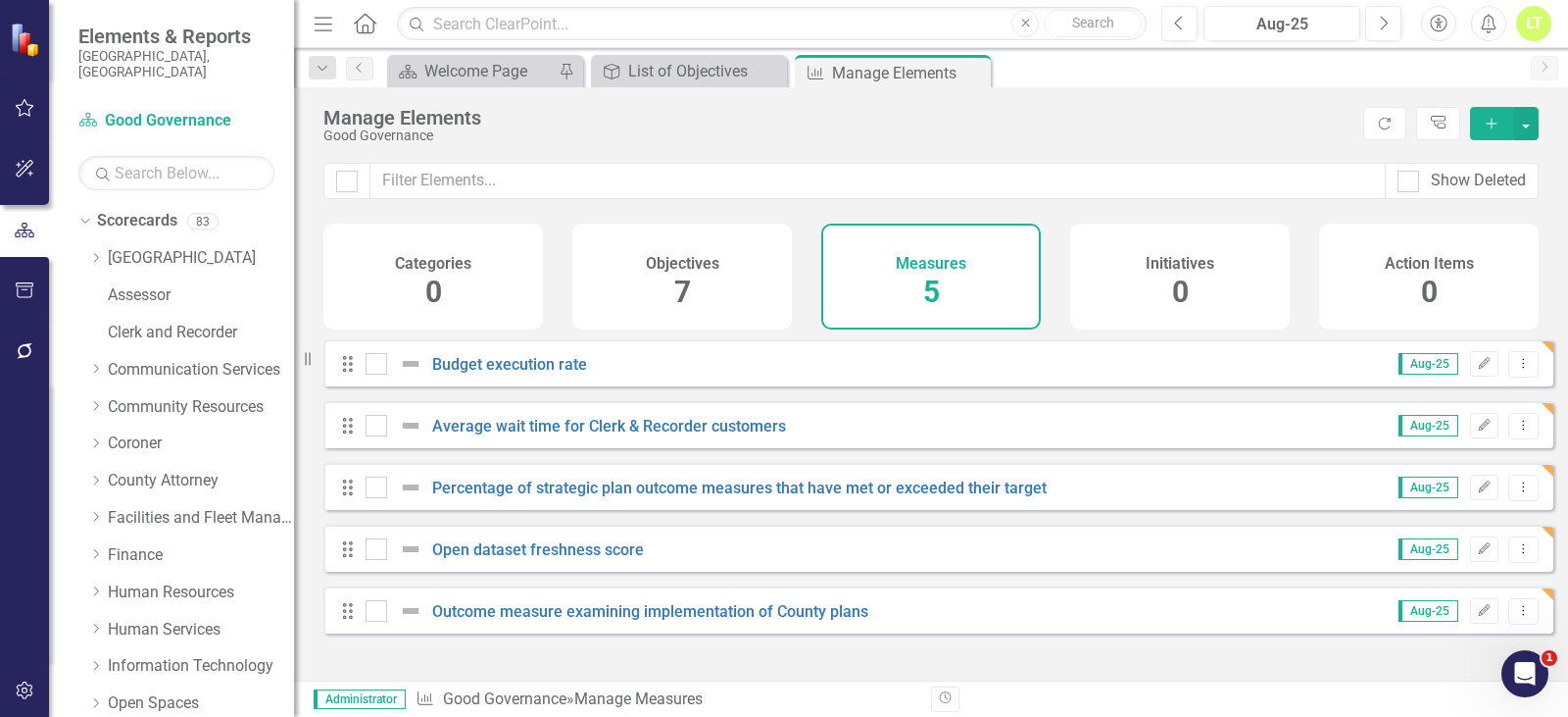
click at [84, 237] on div "Dropdown Scorecards 83 Dropdown Arapahoe County Provide Essential and Mandated …" at bounding box center [186, 631] width 215 height 853
click at [93, 252] on icon "Dropdown" at bounding box center [95, 258] width 15 height 12
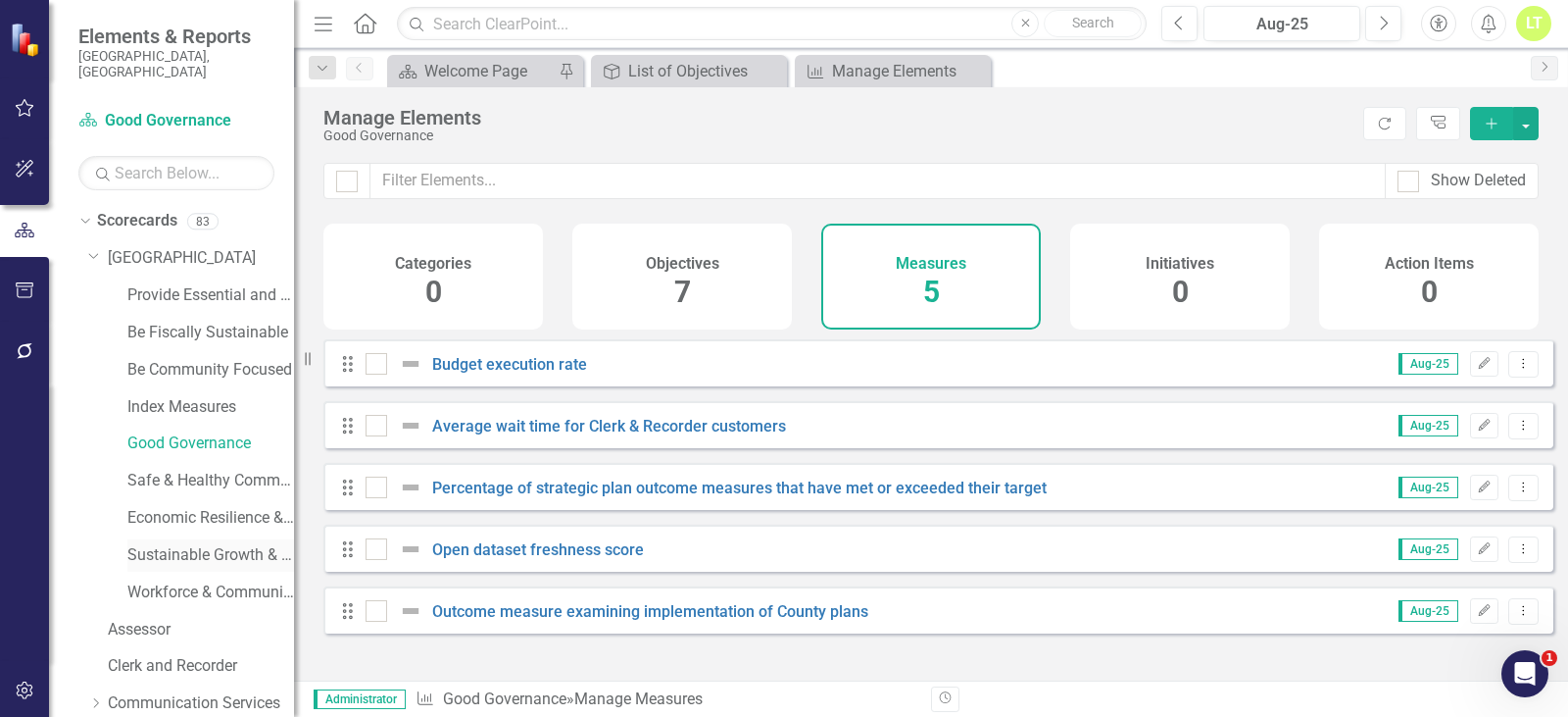
click at [251, 544] on link "Sustainable Growth & Infrastructure" at bounding box center [211, 555] width 167 height 23
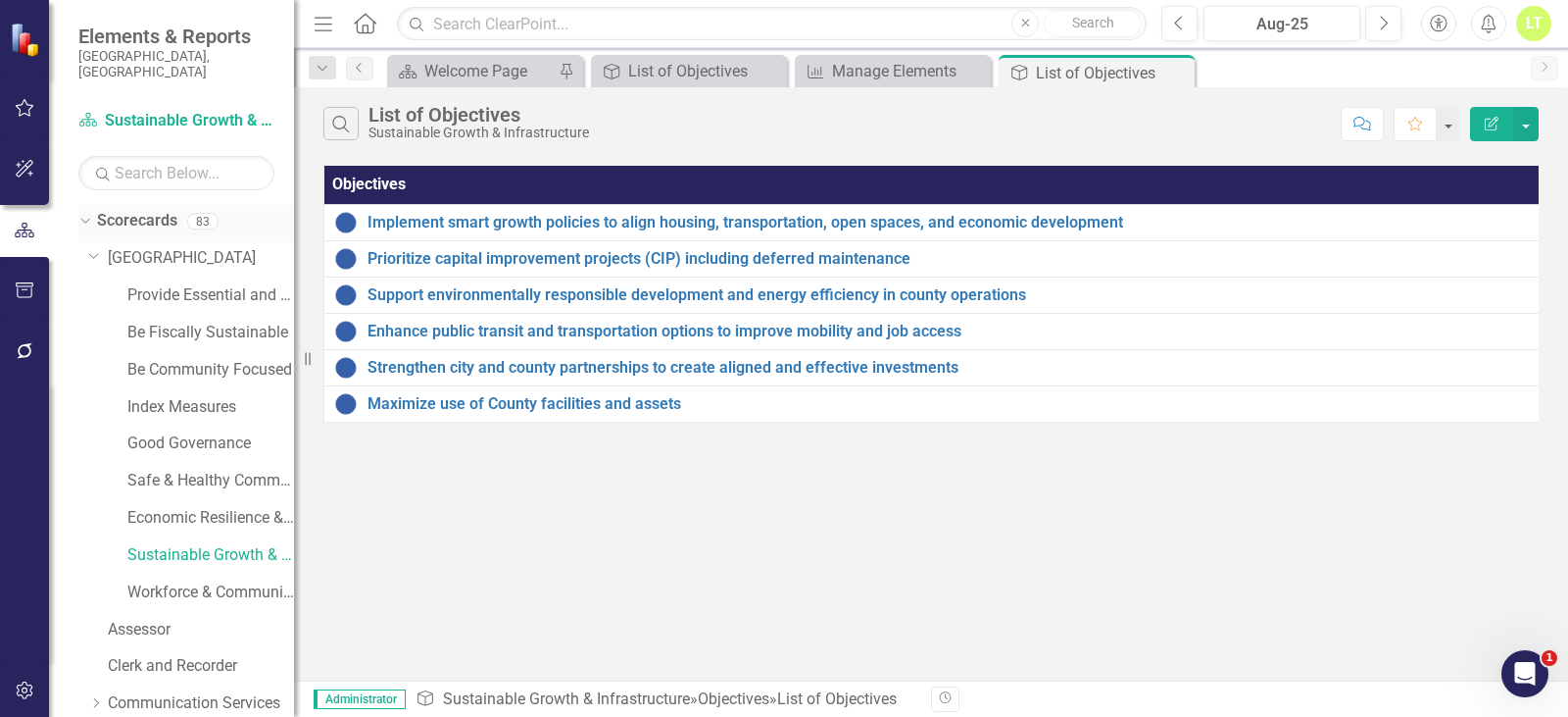
click at [80, 214] on icon "Dropdown" at bounding box center [82, 220] width 11 height 14
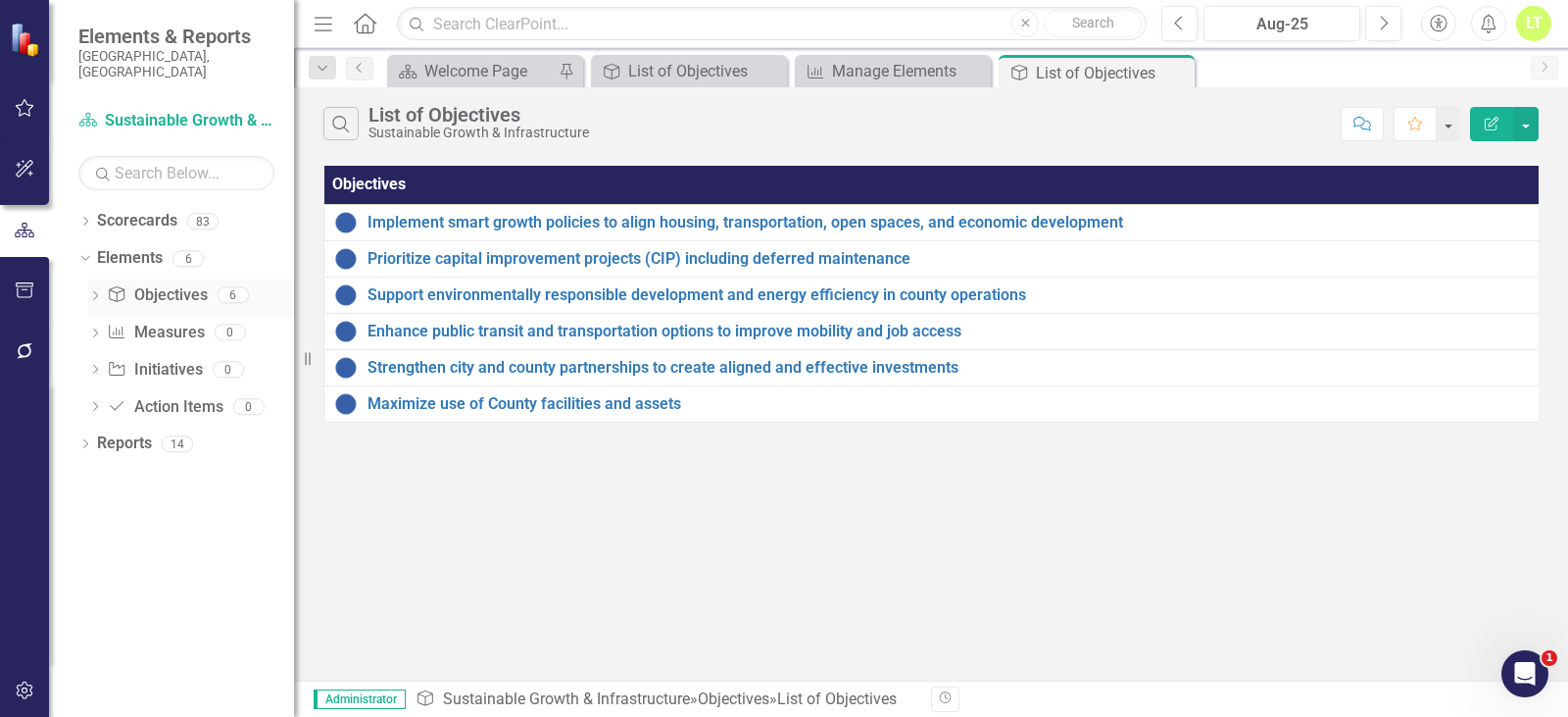
click at [95, 292] on icon "Dropdown" at bounding box center [95, 297] width 14 height 11
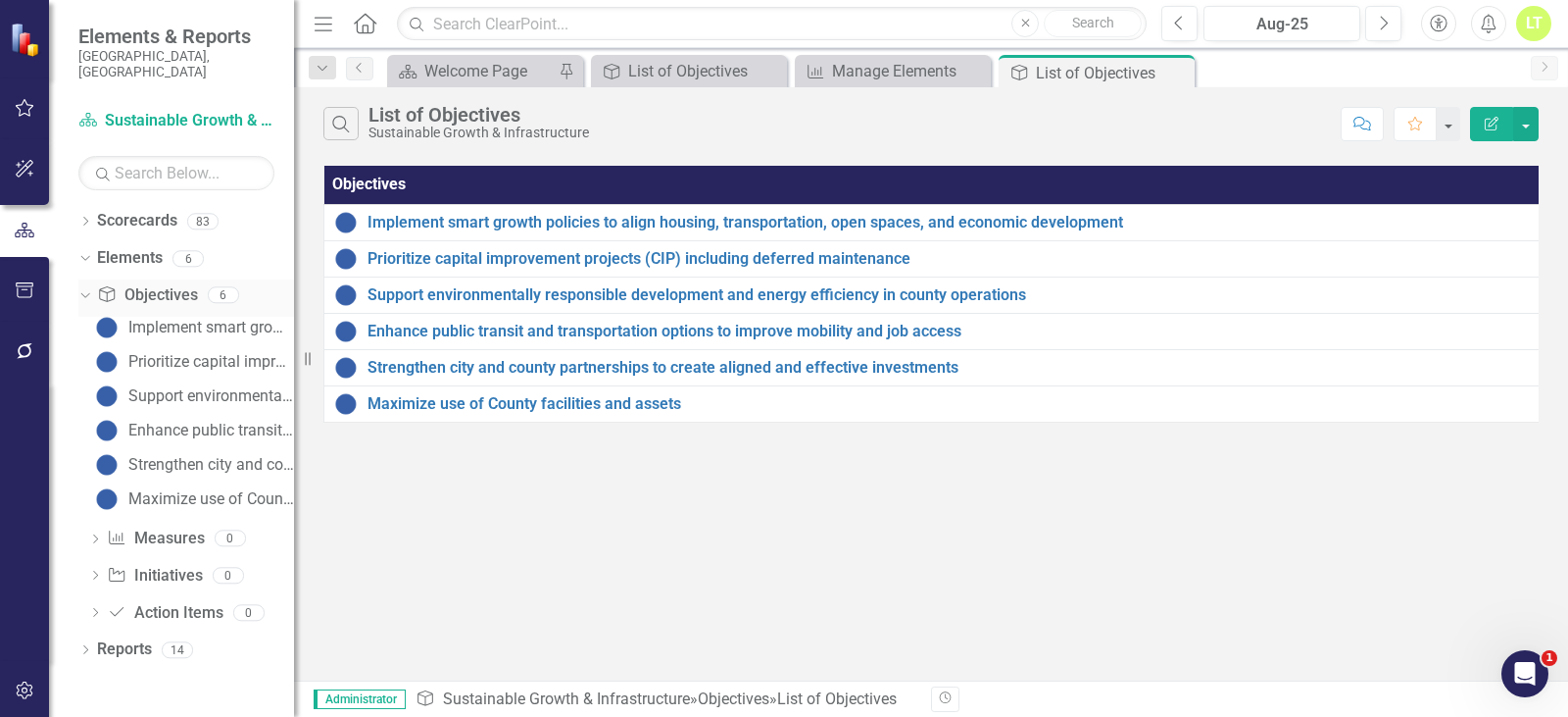
click at [88, 287] on icon "Dropdown" at bounding box center [82, 294] width 11 height 14
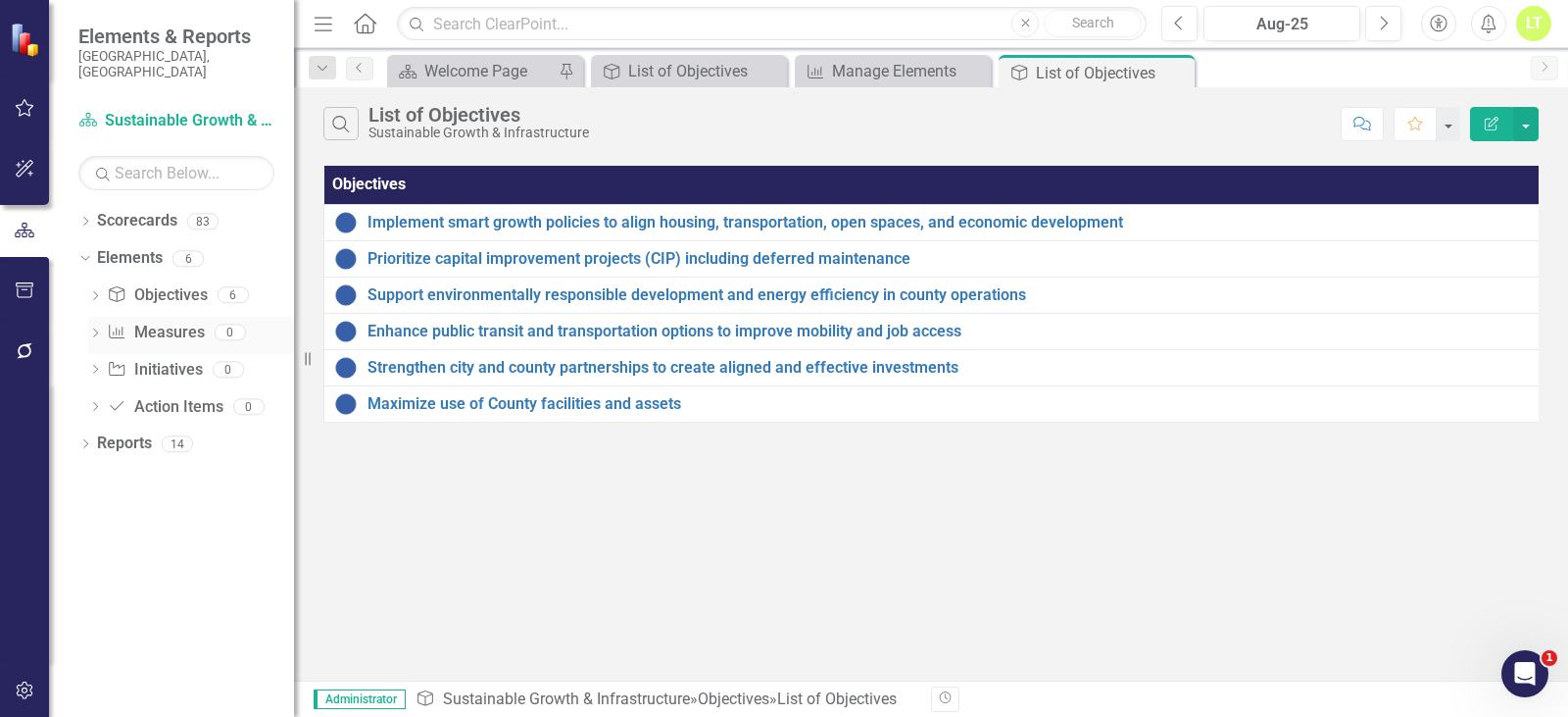
click at [190, 322] on link "Measure Measures" at bounding box center [156, 333] width 97 height 23
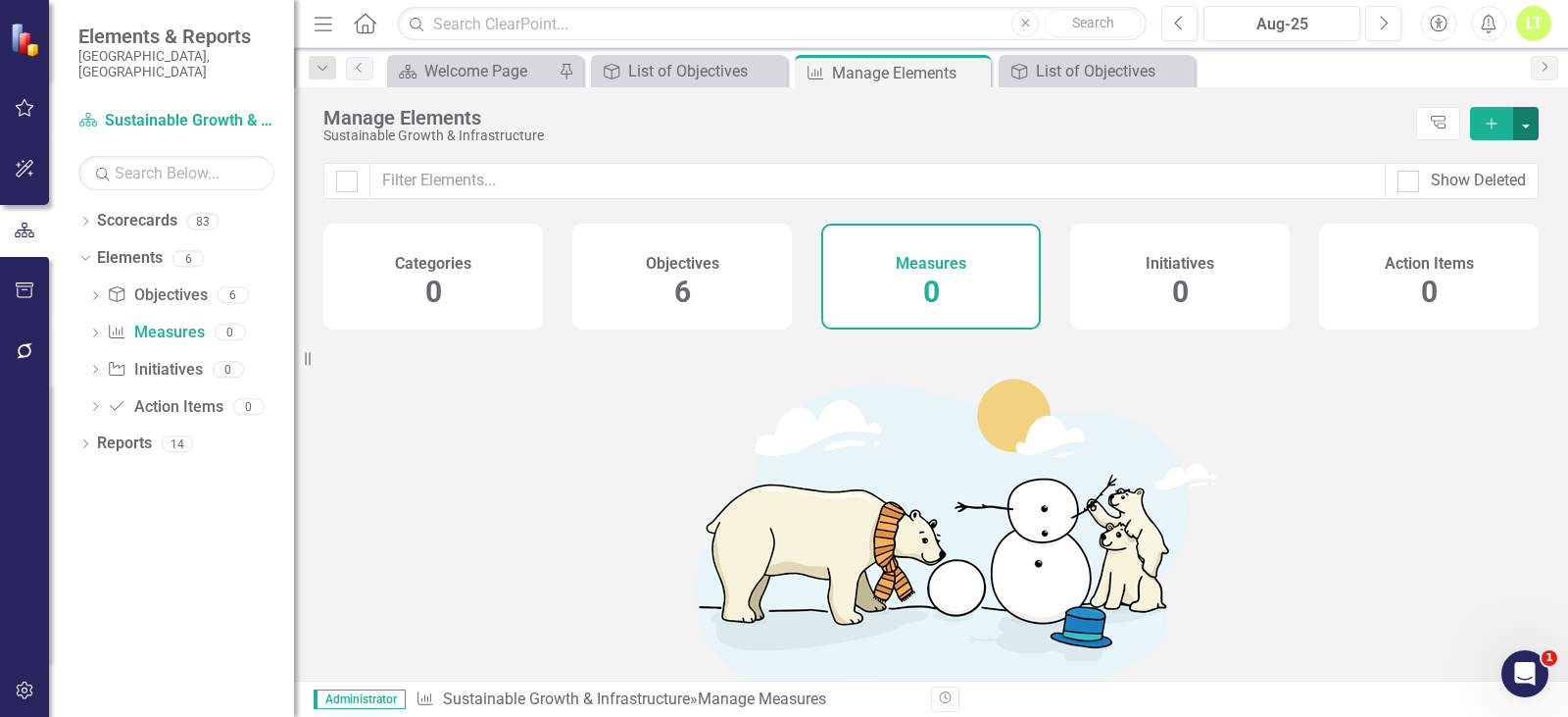
click at [1526, 120] on button "button" at bounding box center [1526, 124] width 26 height 34
click at [1479, 183] on link "Add Multiple Add Multiple" at bounding box center [1461, 196] width 155 height 37
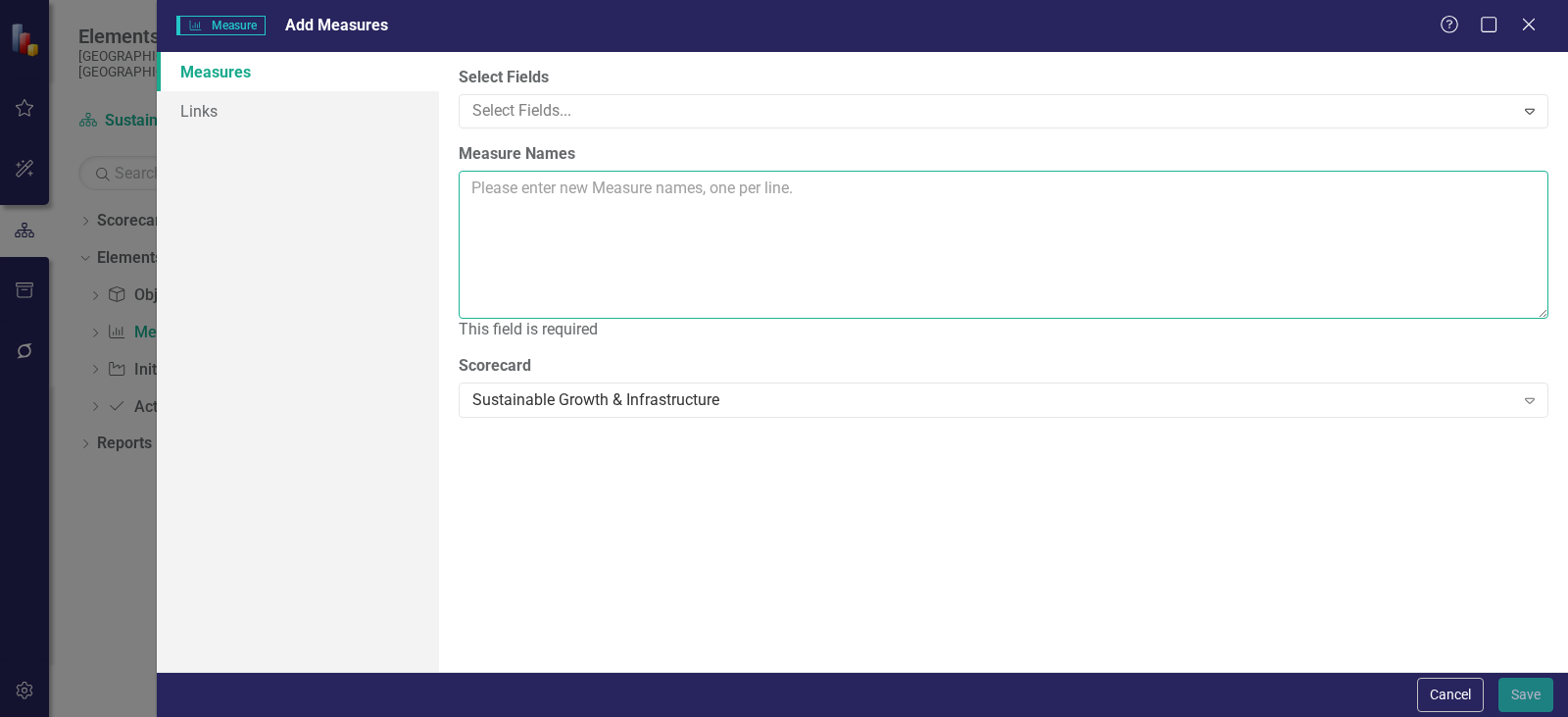
click at [736, 208] on textarea "Measure Names" at bounding box center [1004, 244] width 1090 height 148
paste textarea "Number of new accessory dwelling units (ADU)"
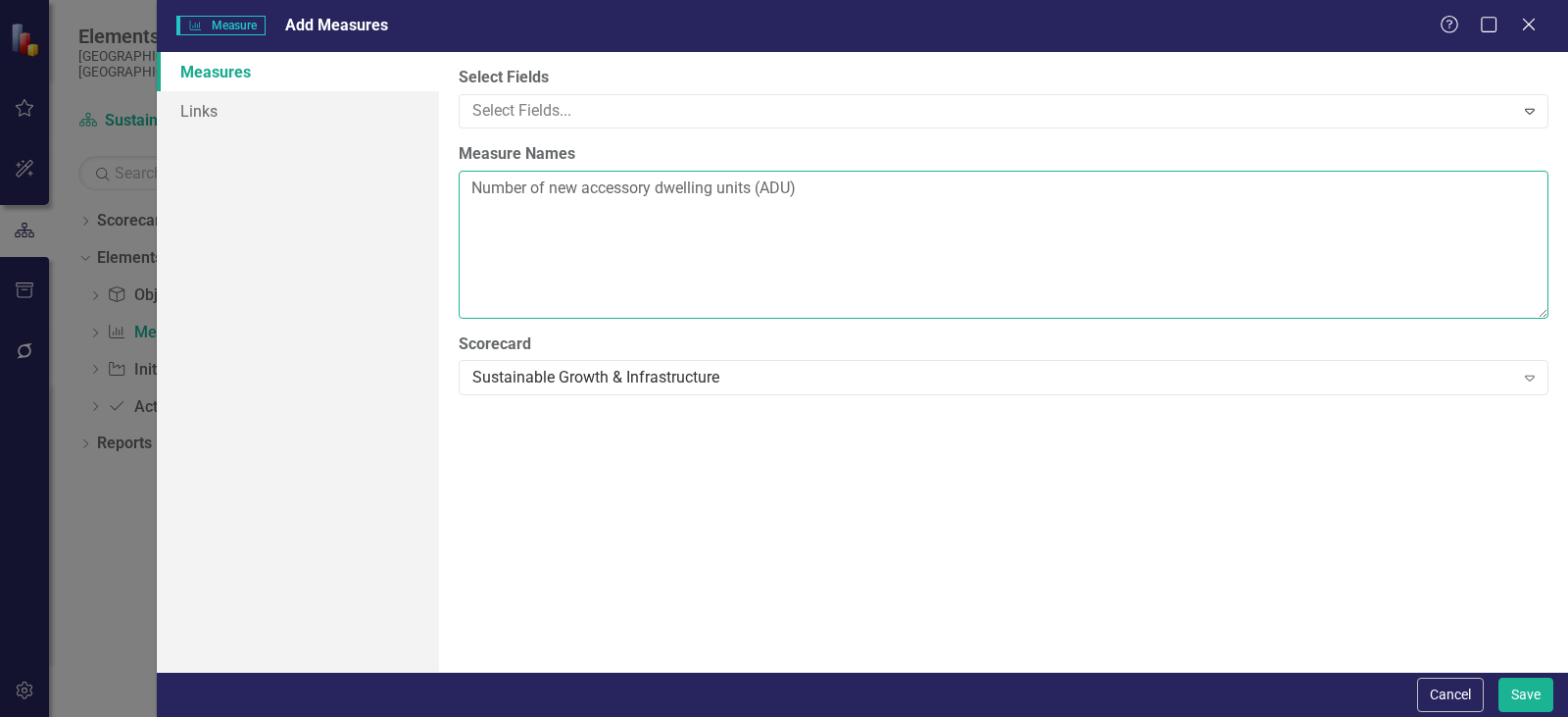
click at [496, 205] on textarea "Number of new accessory dwelling units (ADU)" at bounding box center [1004, 244] width 1090 height 148
click at [842, 183] on textarea "Number of new accessory dwelling units (ADU)" at bounding box center [1004, 244] width 1090 height 148
click at [863, 211] on textarea "Number of new accessory dwelling units (ADU) Percentage of residents within a h…" at bounding box center [1004, 244] width 1090 height 148
click at [546, 260] on textarea "Number of new accessory dwelling units (ADU) Percentage of residents within a h…" at bounding box center [1004, 244] width 1090 height 148
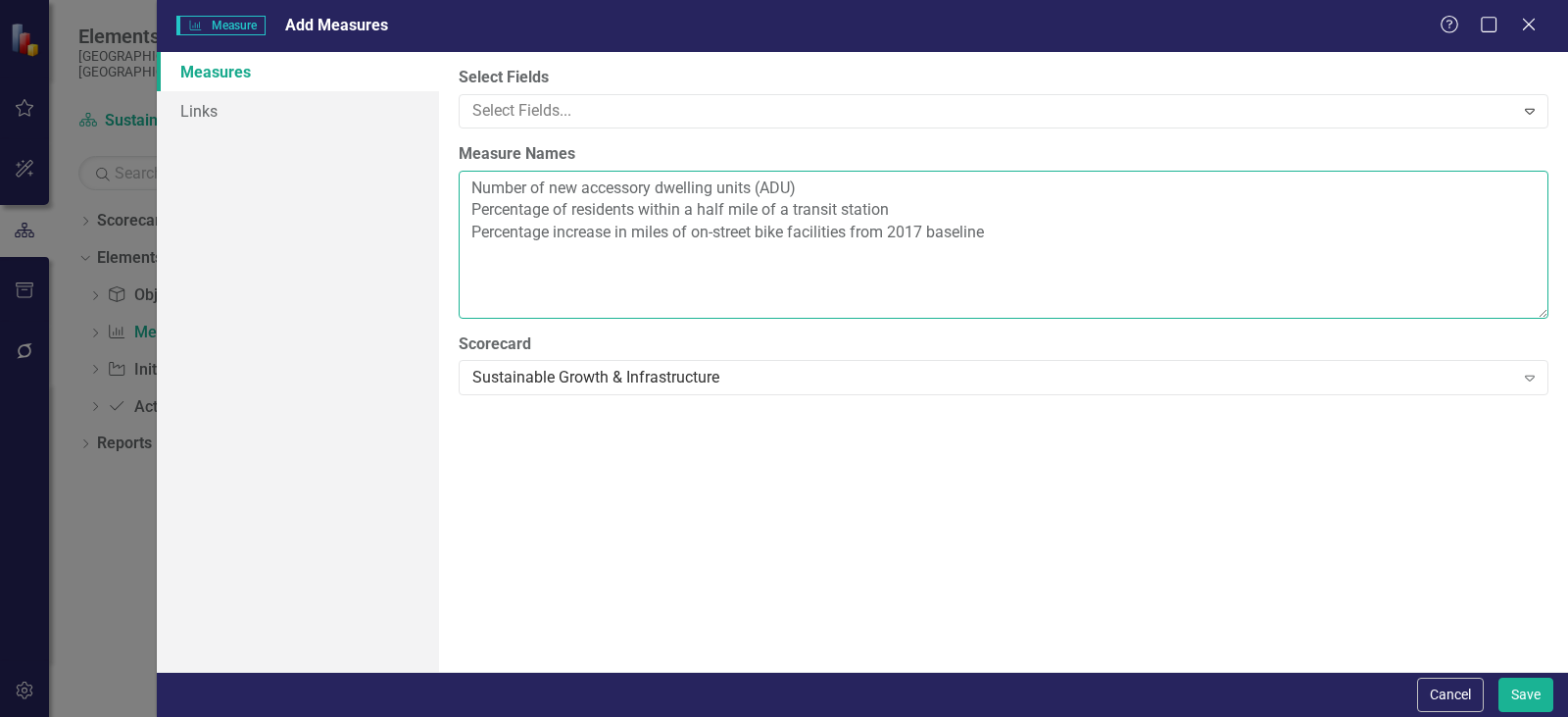
click at [1001, 234] on textarea "Number of new accessory dwelling units (ADU) Percentage of residents within a h…" at bounding box center [1004, 244] width 1090 height 148
click at [477, 258] on textarea "Number of new accessory dwelling units (ADU) Percentage of residents within a h…" at bounding box center [1004, 244] width 1090 height 148
click at [810, 250] on textarea "Number of new accessory dwelling units (ADU) Percentage of residents within a h…" at bounding box center [1004, 244] width 1090 height 148
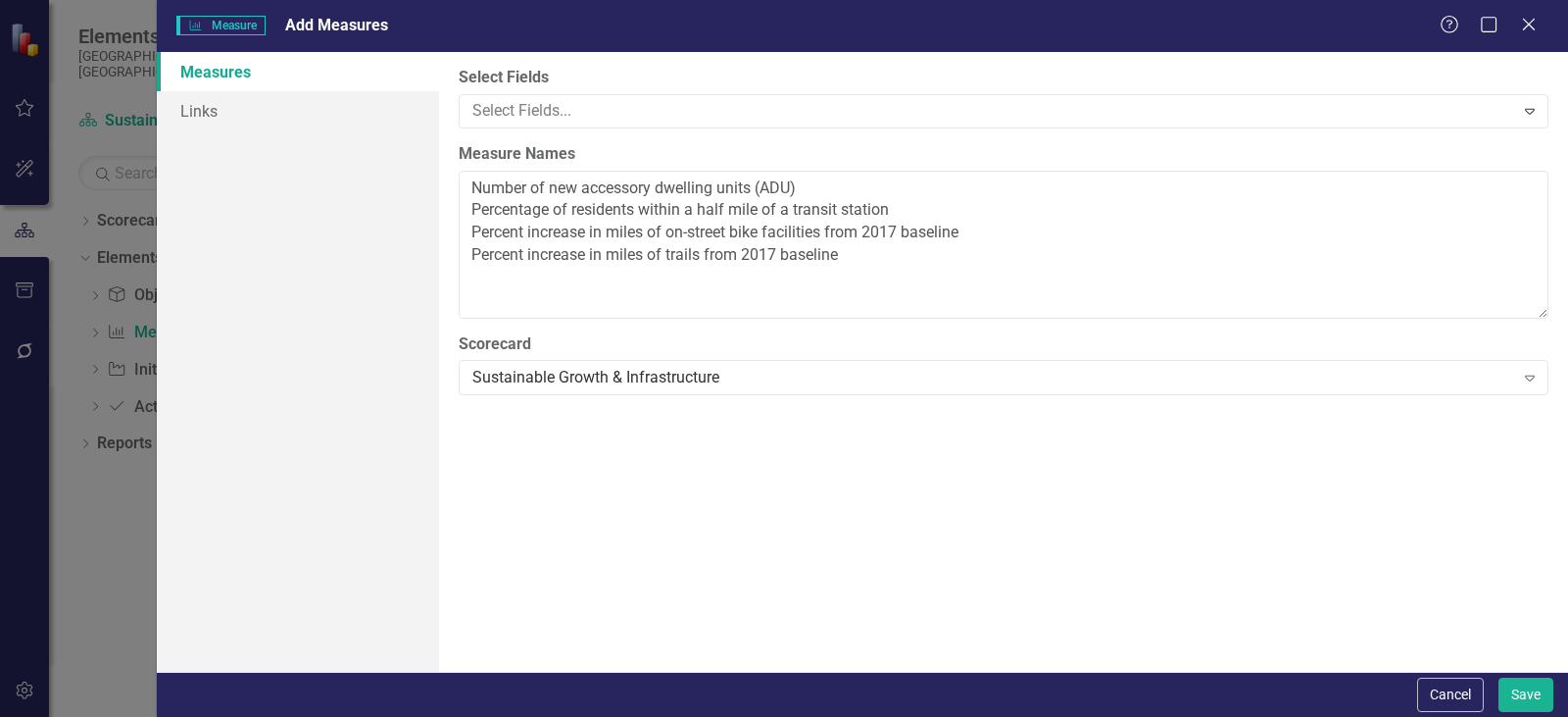
click at [401, 264] on div "Measures Links" at bounding box center [298, 361] width 282 height 620
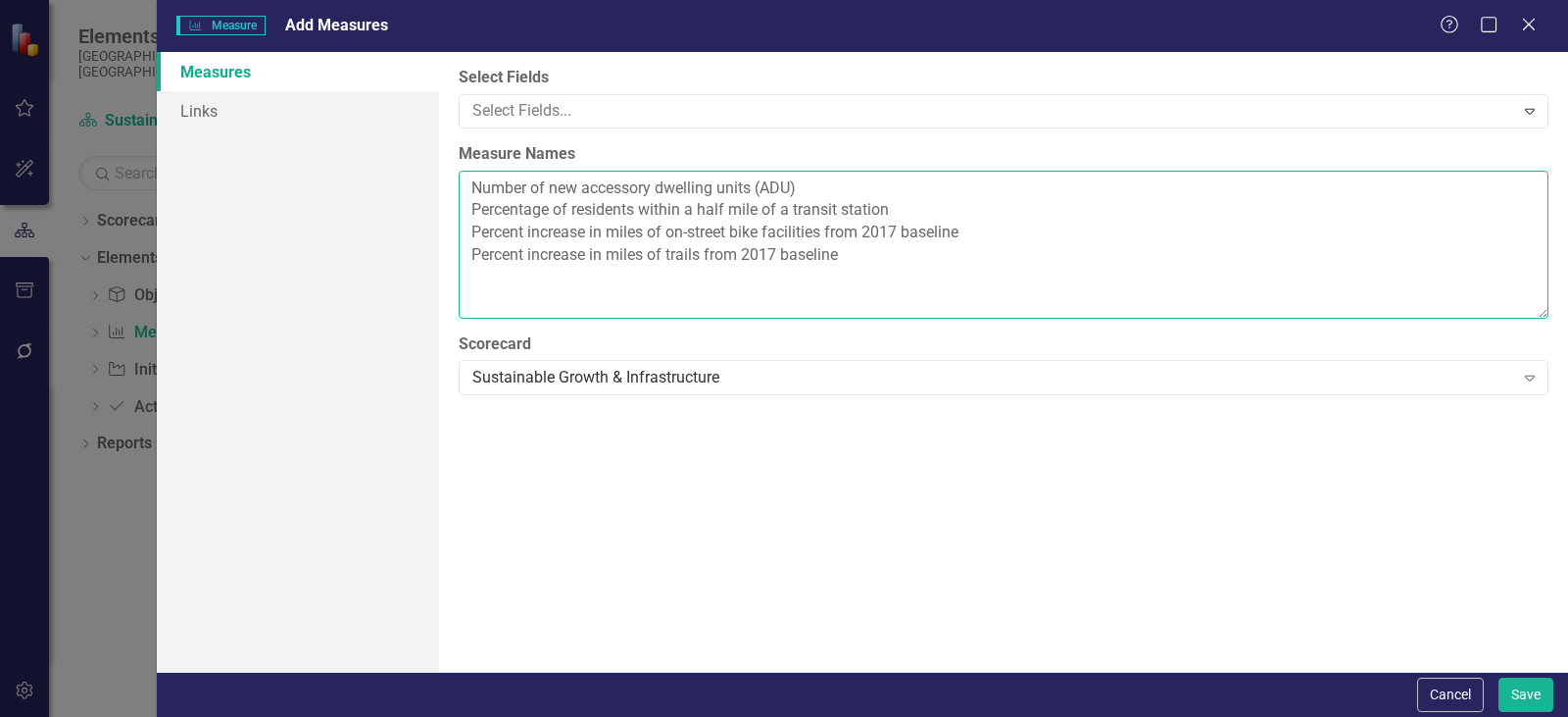
click at [490, 280] on textarea "Number of new accessory dwelling units (ADU) Percentage of residents within a h…" at bounding box center [1004, 244] width 1090 height 148
paste textarea "Percentage reduction in County CO2 Emissions per year resulting from EV County …"
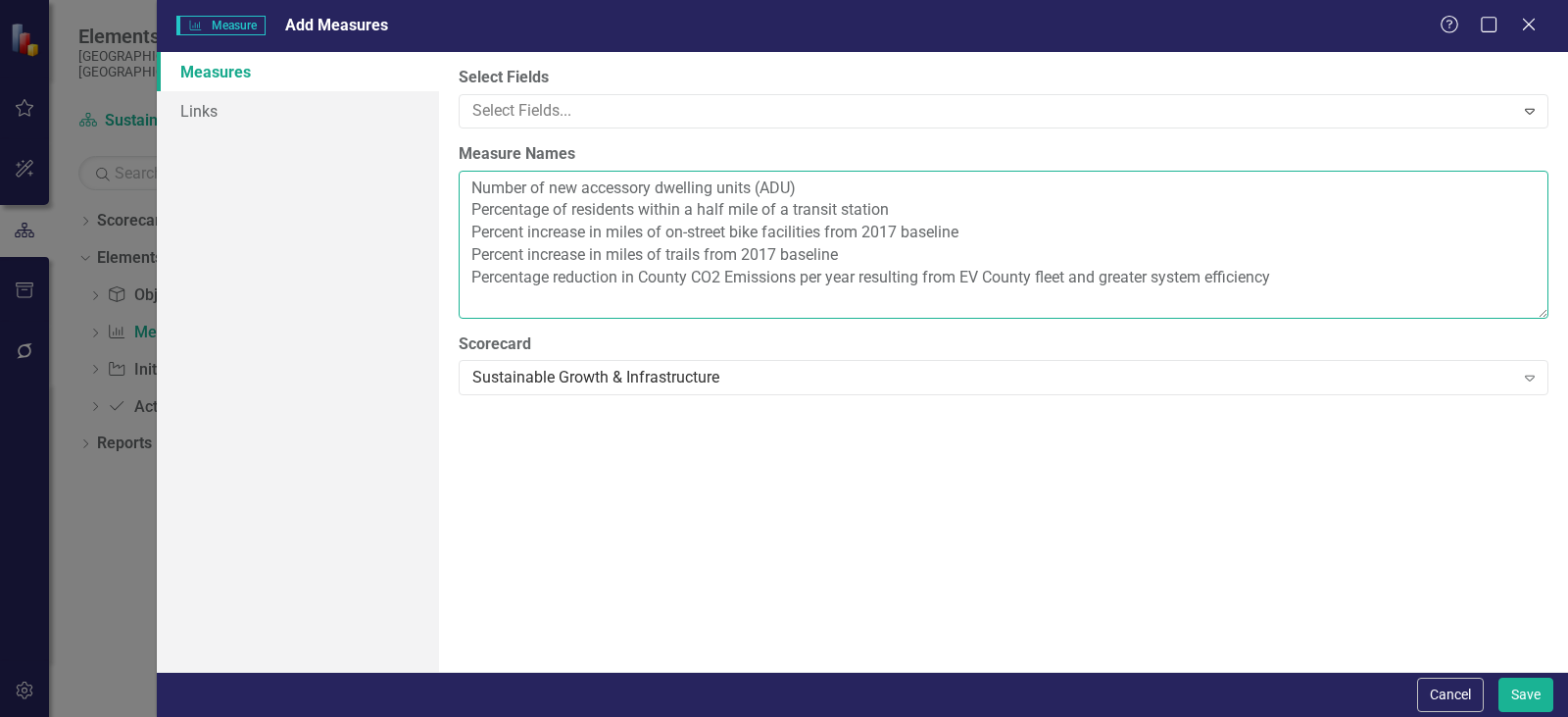
click at [548, 271] on textarea "Number of new accessory dwelling units (ADU) Percentage of residents within a h…" at bounding box center [1004, 244] width 1090 height 148
click at [709, 271] on textarea "Number of new accessory dwelling units (ADU) Percentage of residents within a h…" at bounding box center [1004, 244] width 1090 height 148
click at [1276, 258] on textarea "Number of new accessory dwelling units (ADU) Percentage of residents within a h…" at bounding box center [1004, 244] width 1090 height 148
click at [1279, 293] on textarea "Number of new accessory dwelling units (ADU) Percentage of residents within a h…" at bounding box center [1004, 244] width 1090 height 148
type textarea "Number of new accessory dwelling units (ADU) Percentage of residents within a h…"
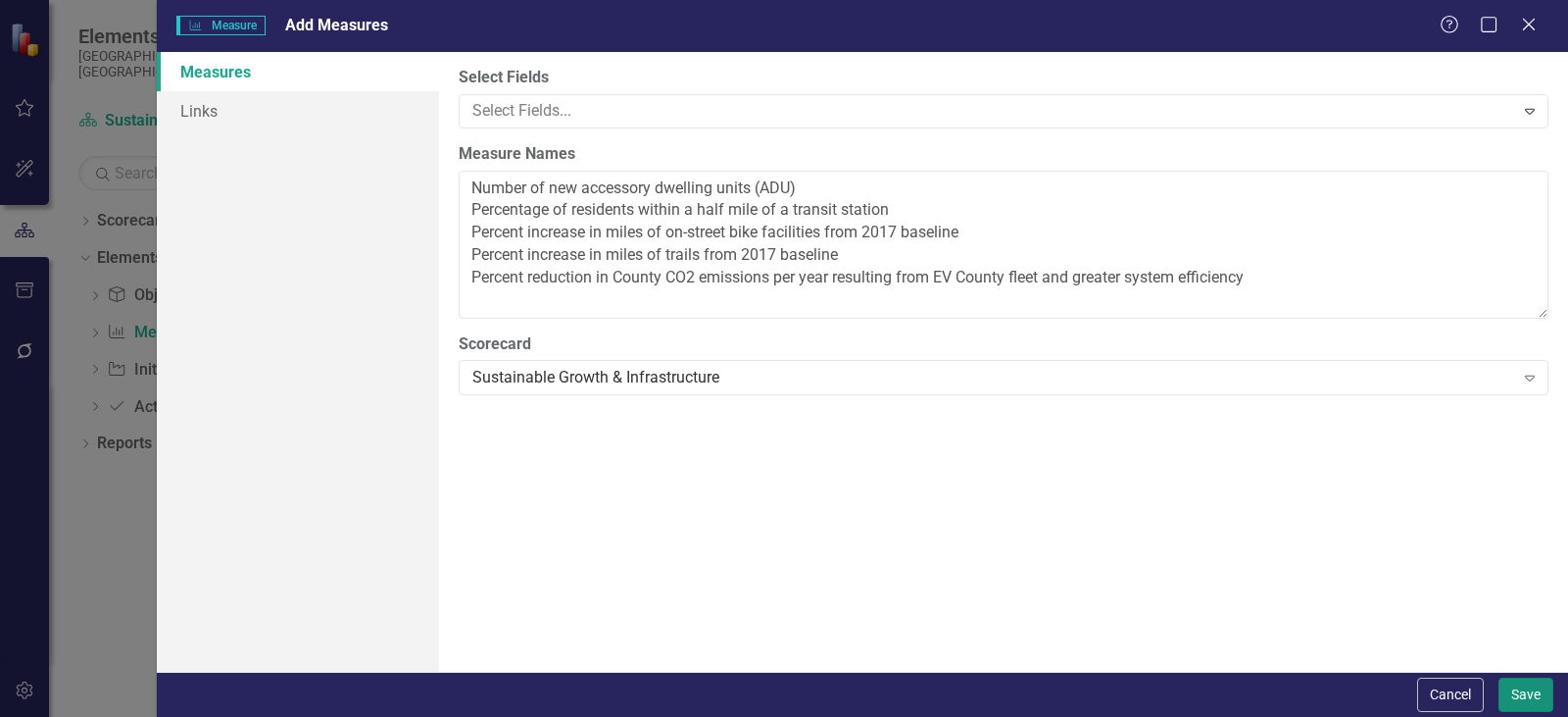
click at [1529, 687] on button "Save" at bounding box center [1525, 694] width 55 height 35
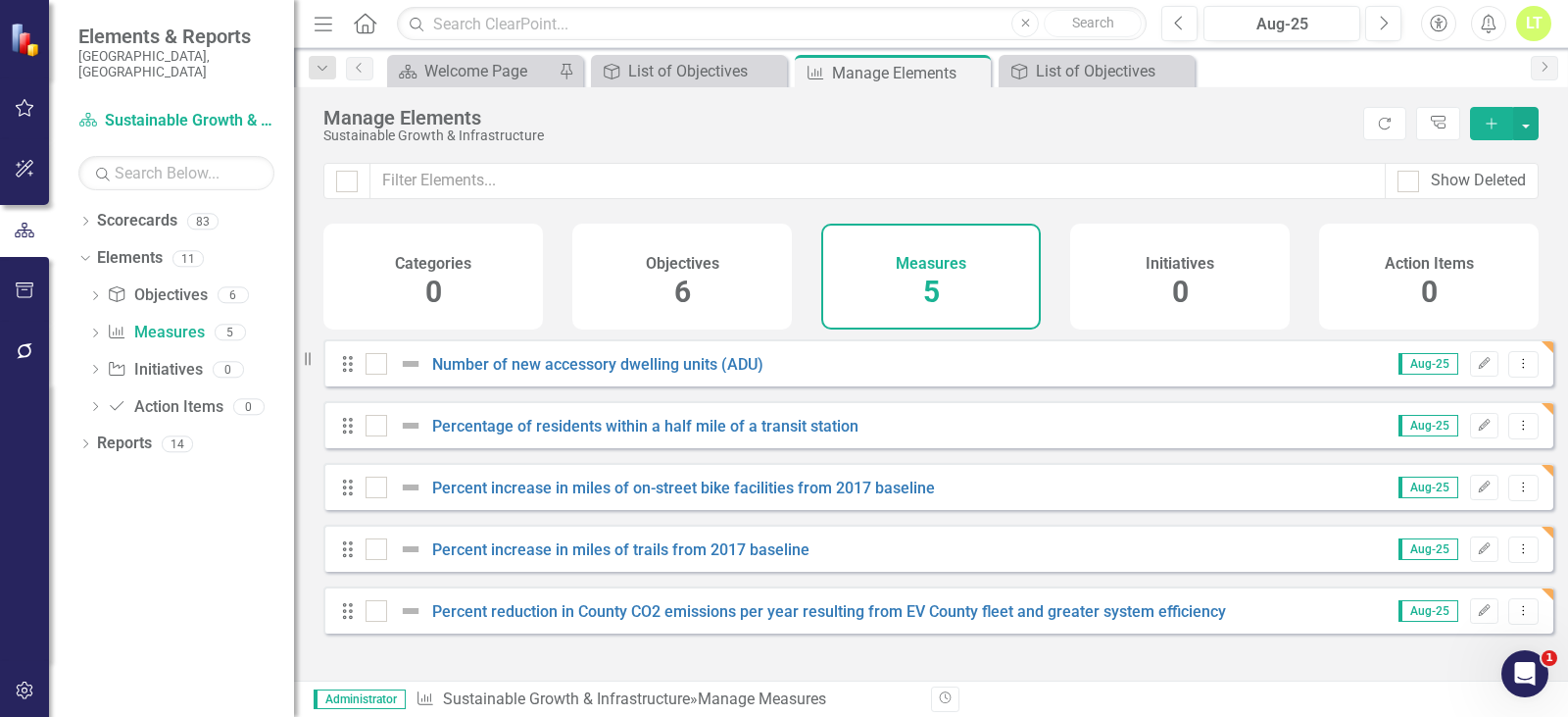
click at [74, 248] on div "Dropdown Scorecards 83 Dropdown Arapahoe County Provide Essential and Mandated …" at bounding box center [171, 460] width 245 height 511
click at [91, 217] on icon "Dropdown" at bounding box center [85, 222] width 14 height 11
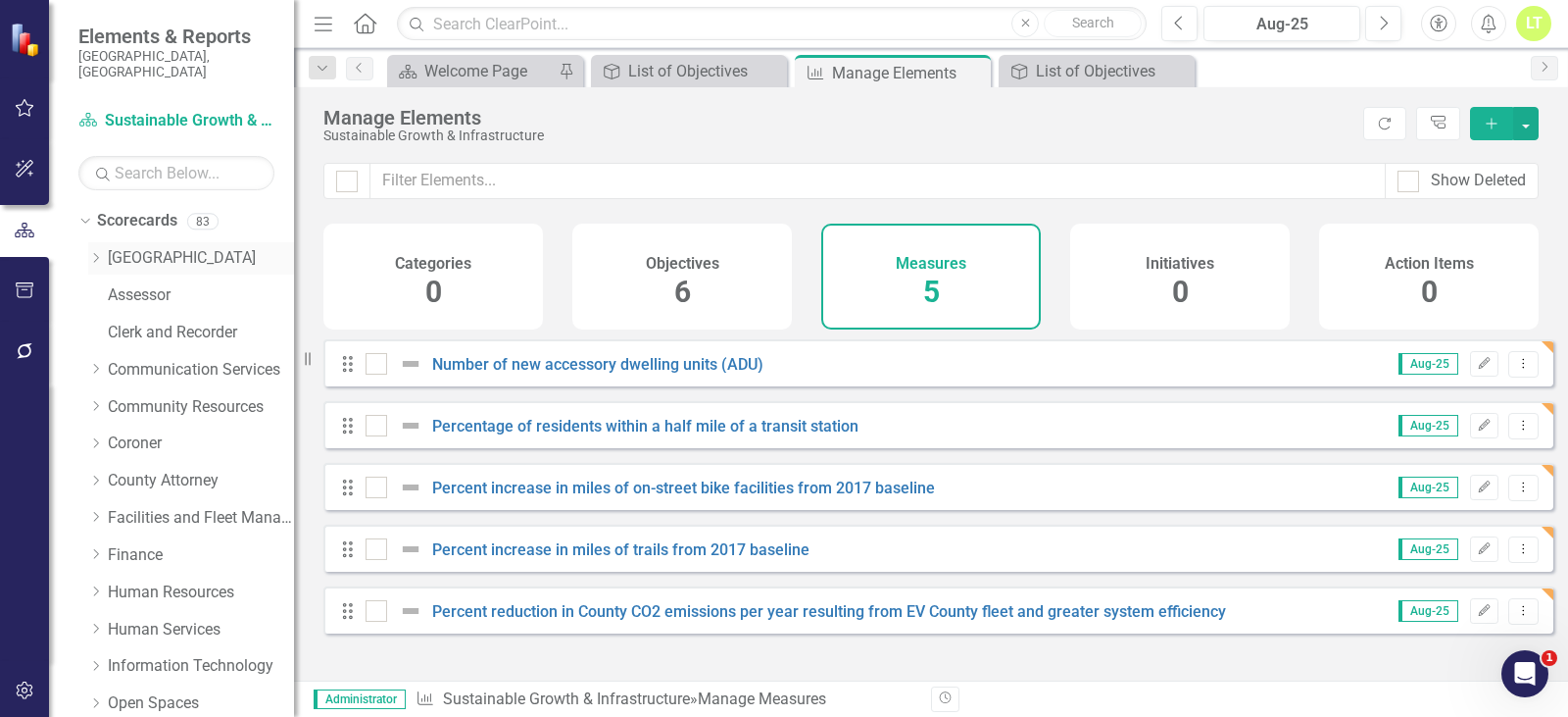
click at [95, 252] on icon "Dropdown" at bounding box center [95, 258] width 15 height 12
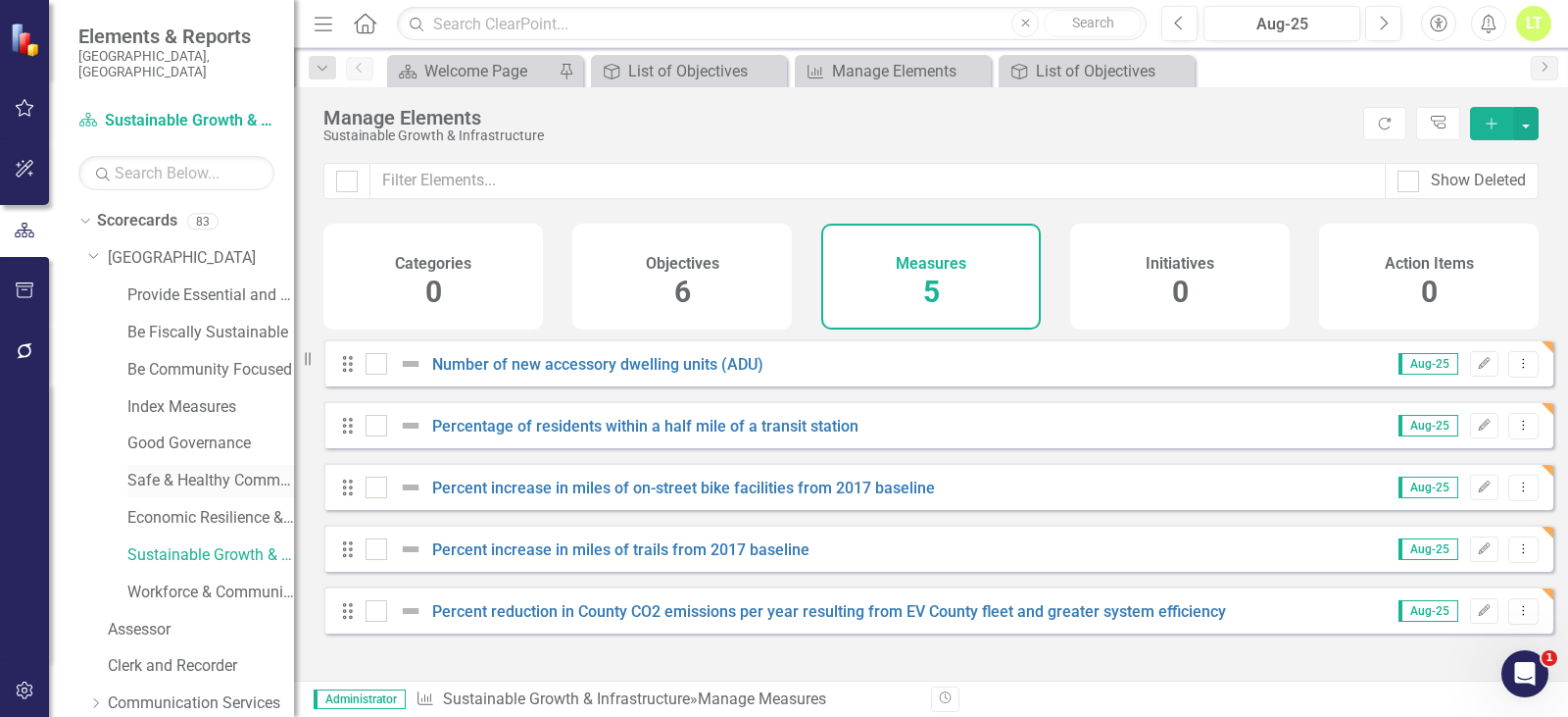
click at [184, 470] on link "Safe & Healthy Communities" at bounding box center [211, 481] width 167 height 23
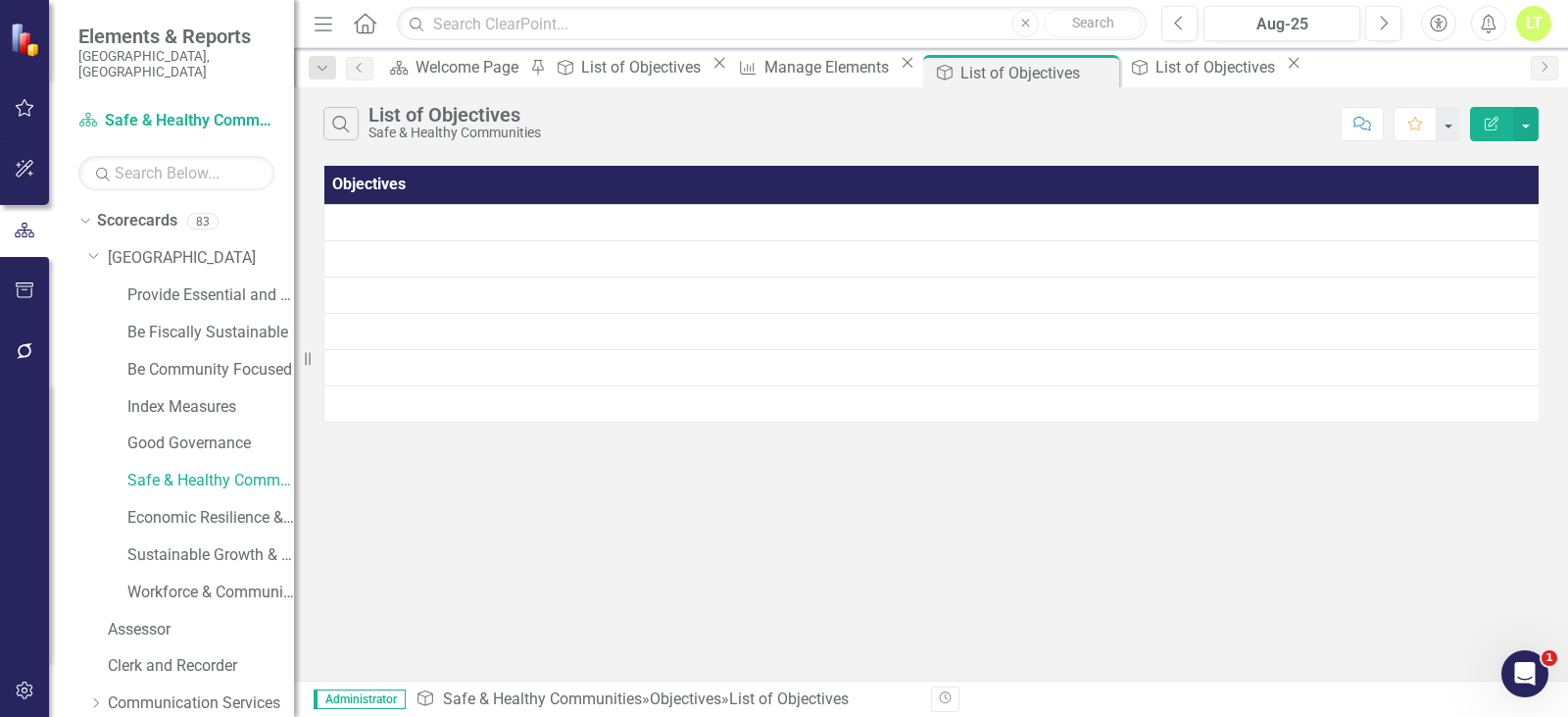
click at [76, 205] on div "Dropdown Scorecards 83 Dropdown Arapahoe County Provide Essential and Mandated …" at bounding box center [171, 460] width 245 height 511
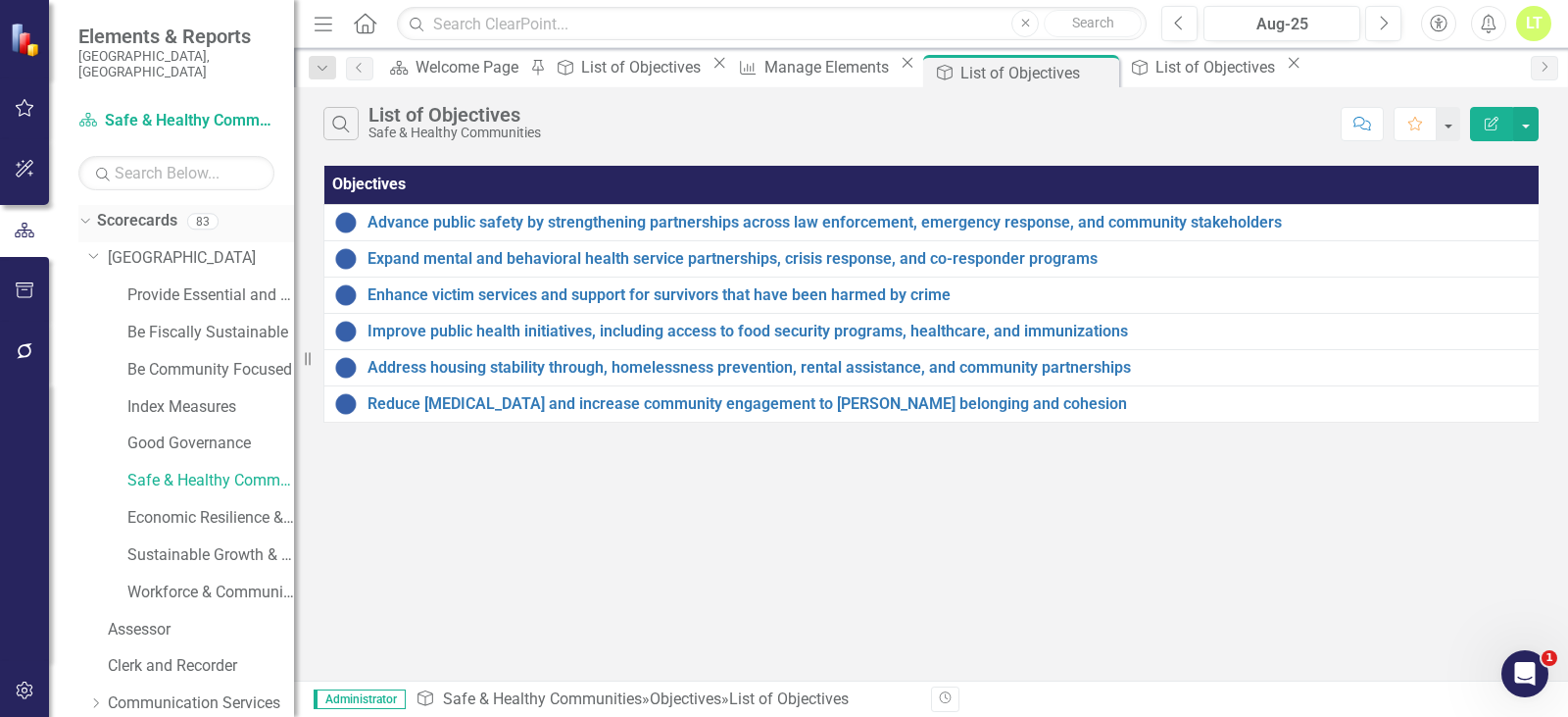
click at [84, 214] on icon "Dropdown" at bounding box center [82, 220] width 11 height 14
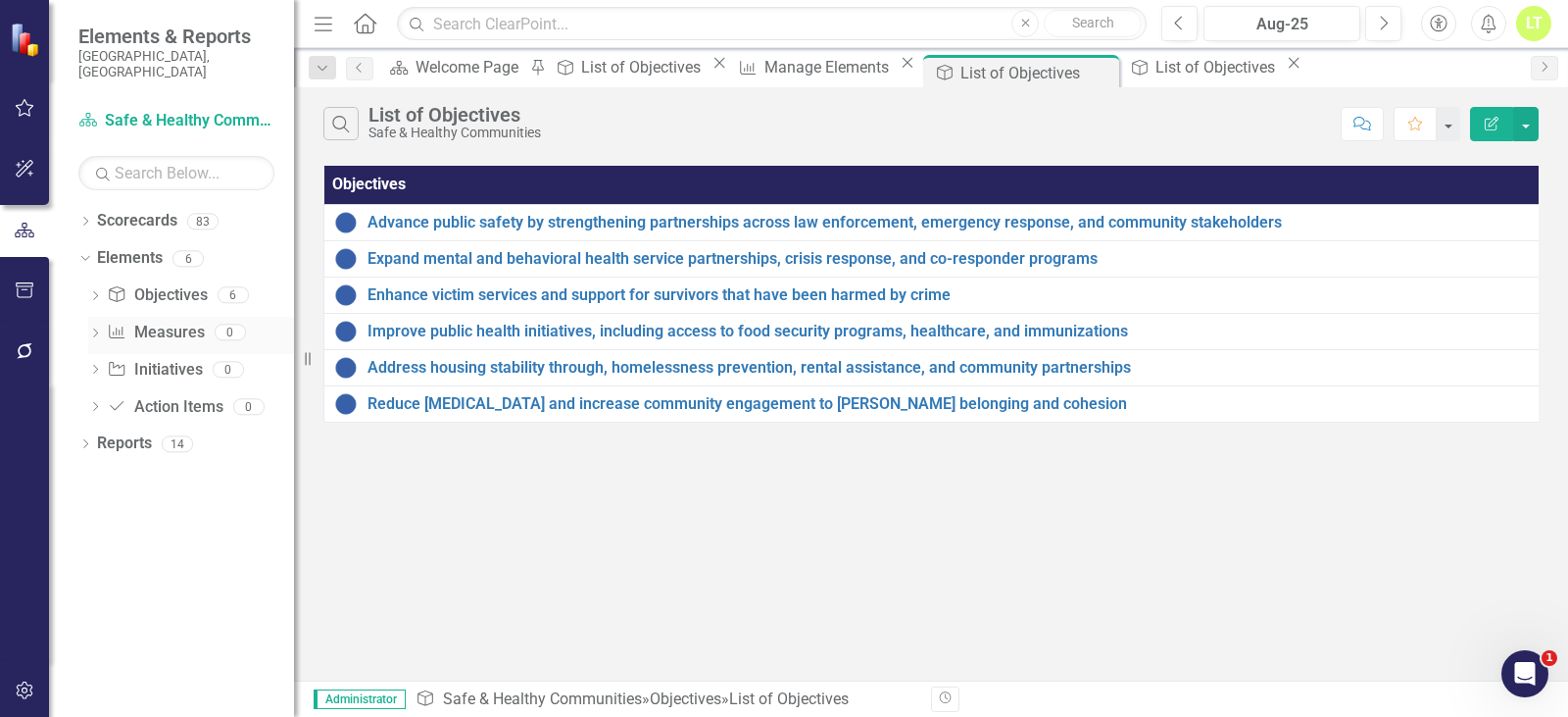
click at [157, 322] on link "Measure Measures" at bounding box center [156, 333] width 97 height 23
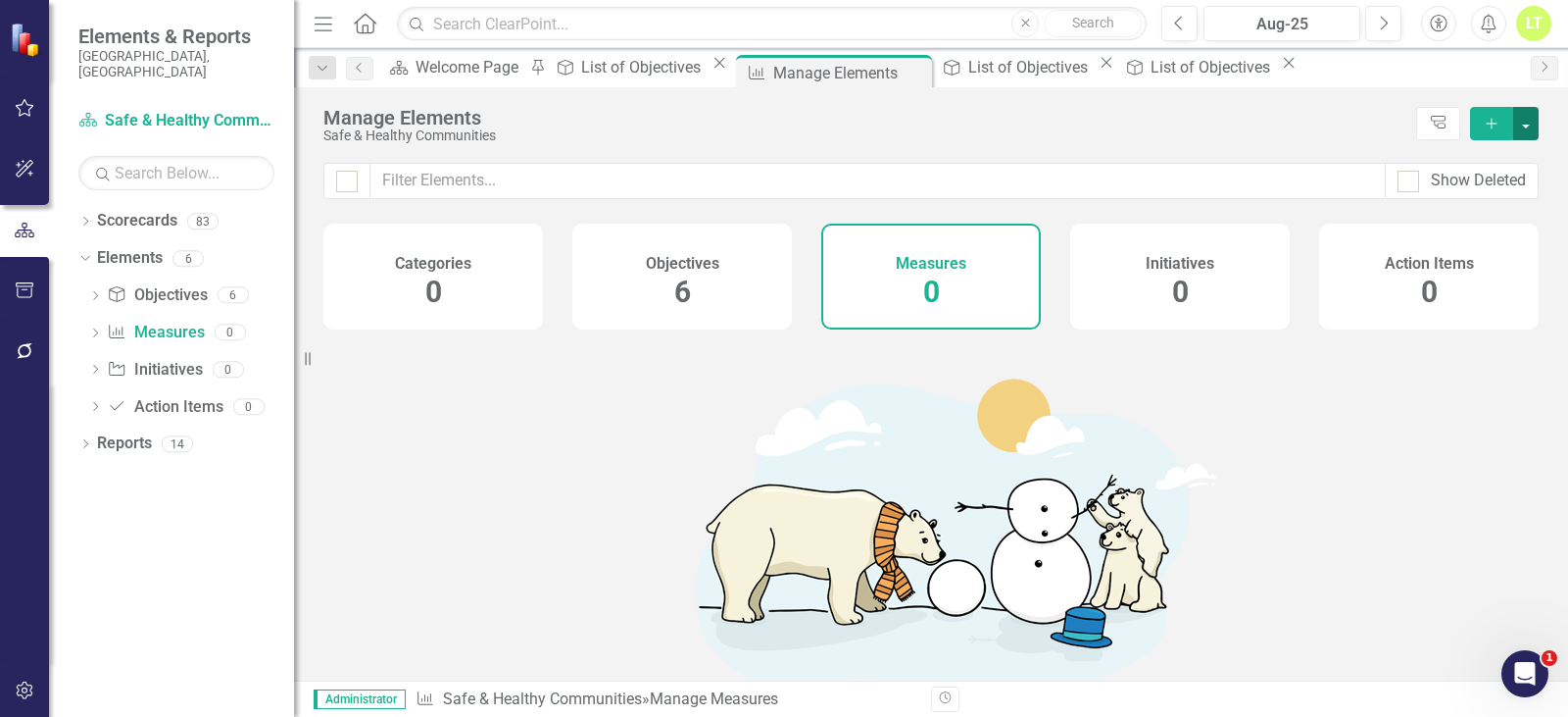
click at [1524, 115] on button "button" at bounding box center [1526, 124] width 26 height 34
click at [1489, 189] on link "Add Multiple Add Multiple" at bounding box center [1461, 196] width 155 height 37
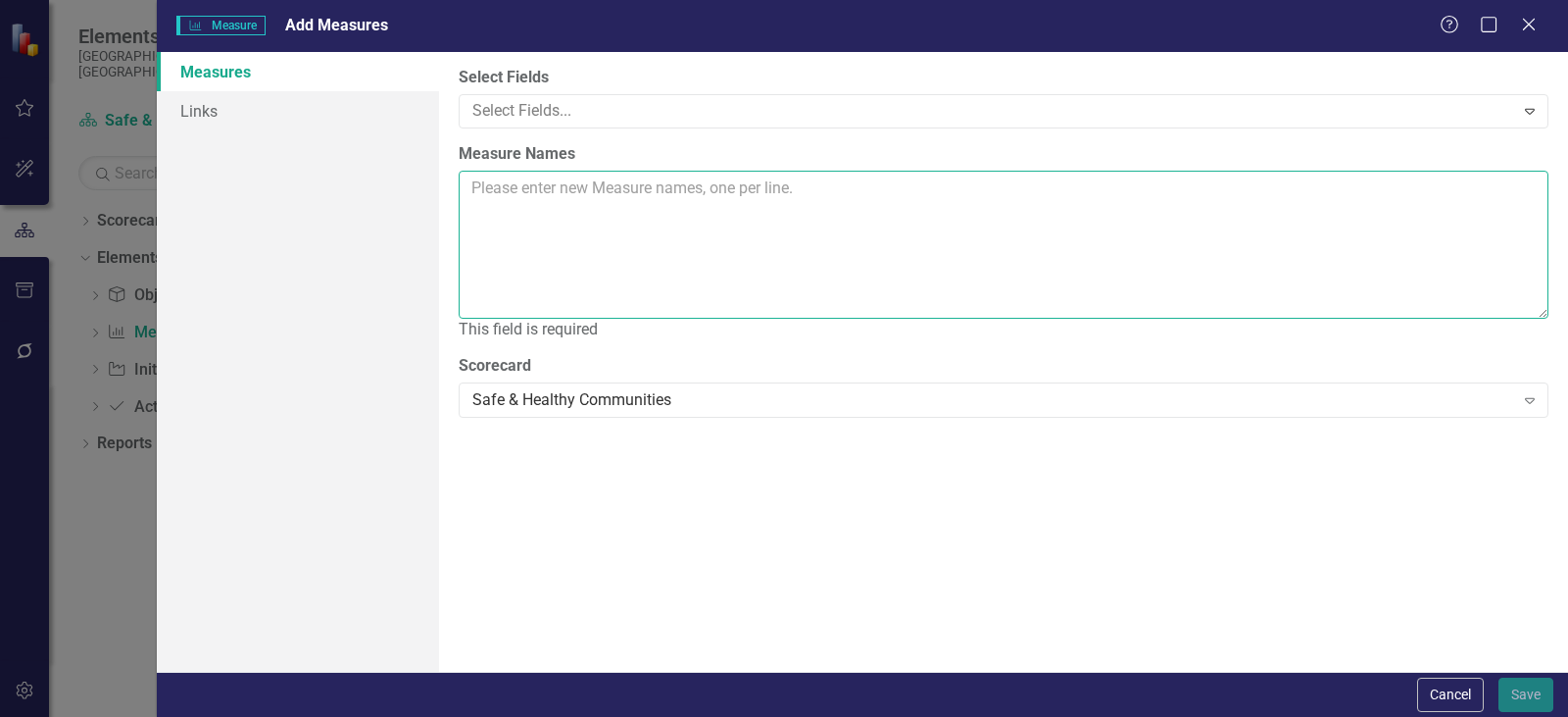
click at [843, 205] on textarea "Measure Names" at bounding box center [1004, 244] width 1090 height 148
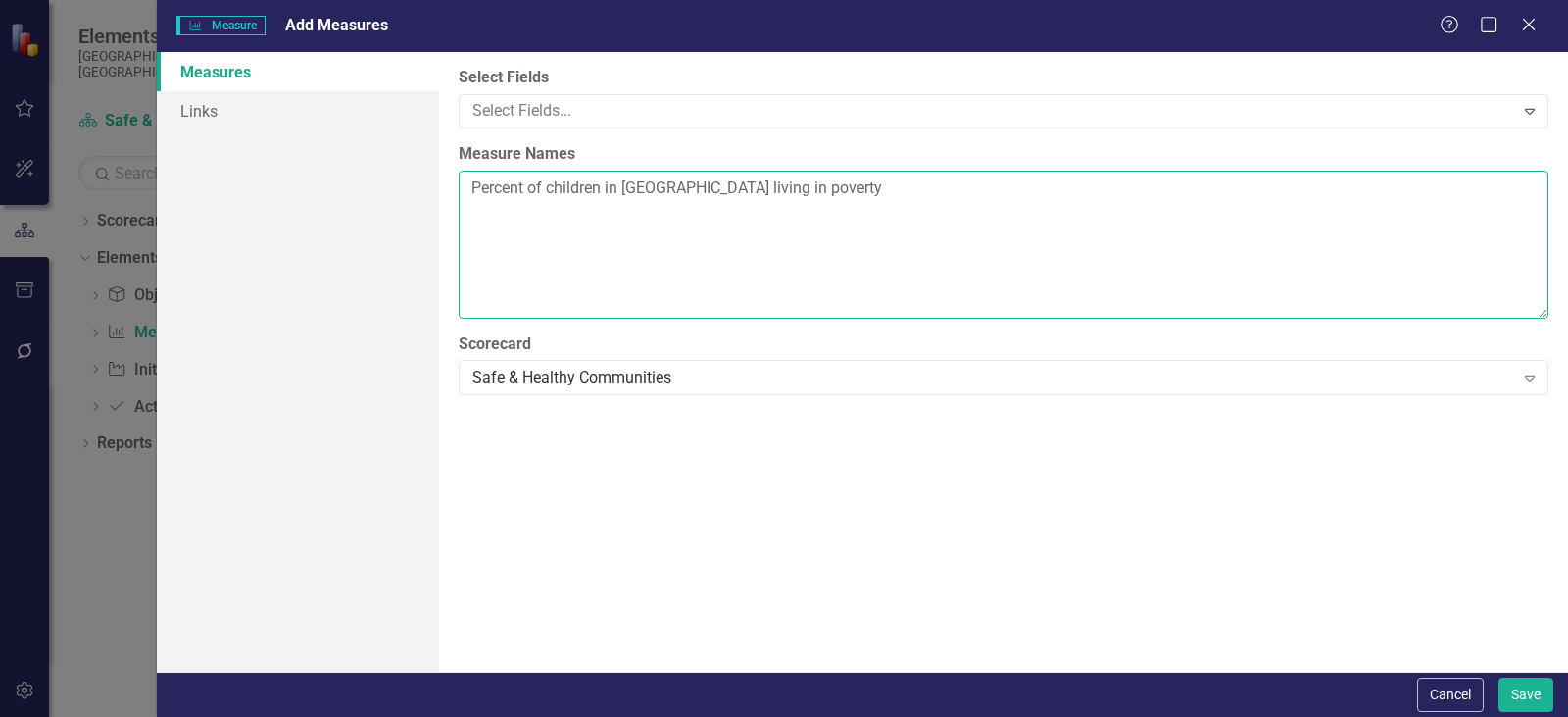
click at [860, 190] on textarea "Percent of children in Arapahoe County living in poverty" at bounding box center [1004, 244] width 1090 height 148
paste textarea "Average response time to scene for high priority Sheriff's Office Calls for Ser…"
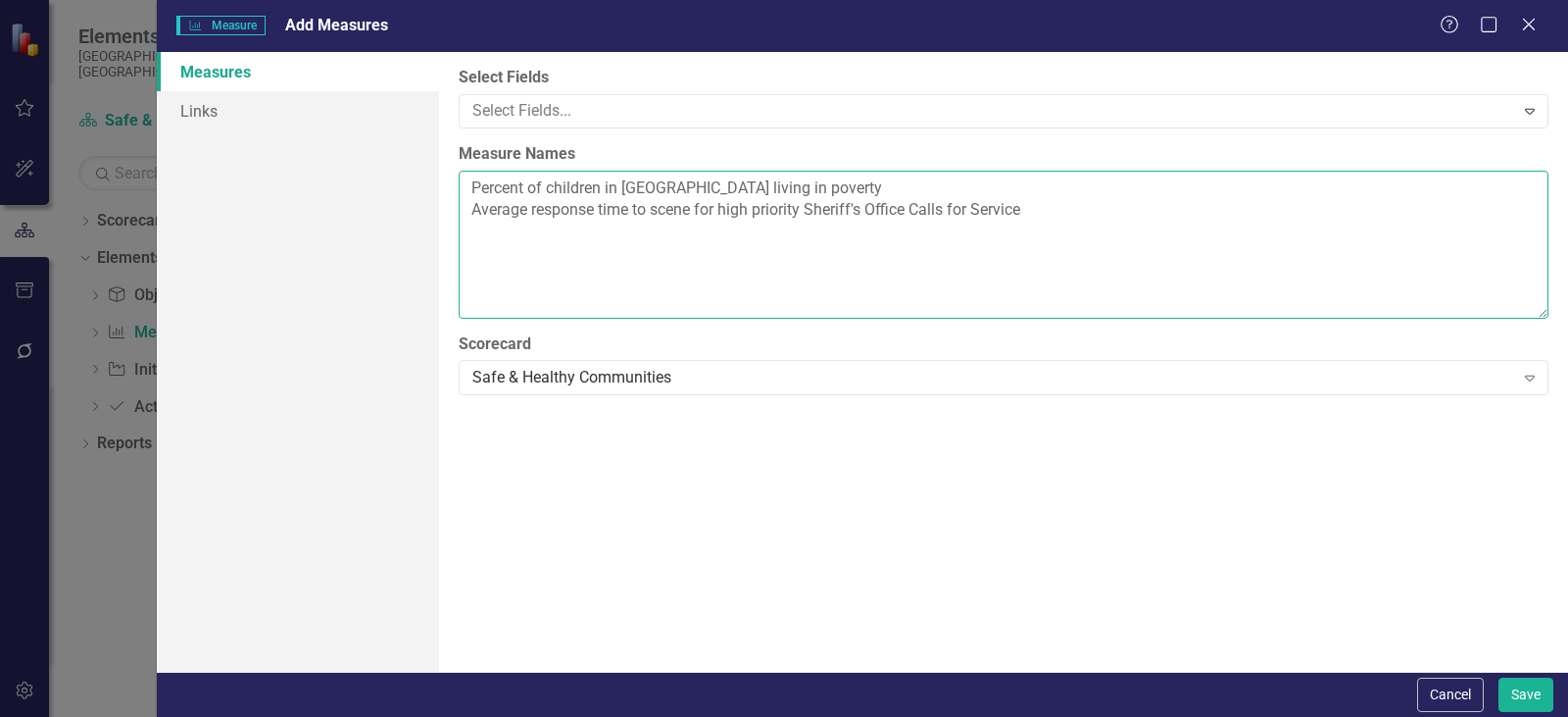
click at [920, 210] on textarea "Percent of children in Arapahoe County living in poverty Average response time …" at bounding box center [1004, 244] width 1090 height 148
click at [1321, 173] on textarea "Percent of children in Arapahoe County living in poverty Average response time …" at bounding box center [1004, 244] width 1090 height 148
click at [1223, 197] on textarea "Percent of children in Arapahoe County living in poverty Average response time …" at bounding box center [1004, 244] width 1090 height 148
click at [1117, 230] on textarea "Percent of children in Arapahoe County living in poverty Average response time …" at bounding box center [1004, 244] width 1090 height 148
click at [1046, 211] on textarea "Percent of children in Arapahoe County living in poverty Average response time …" at bounding box center [1004, 244] width 1090 height 148
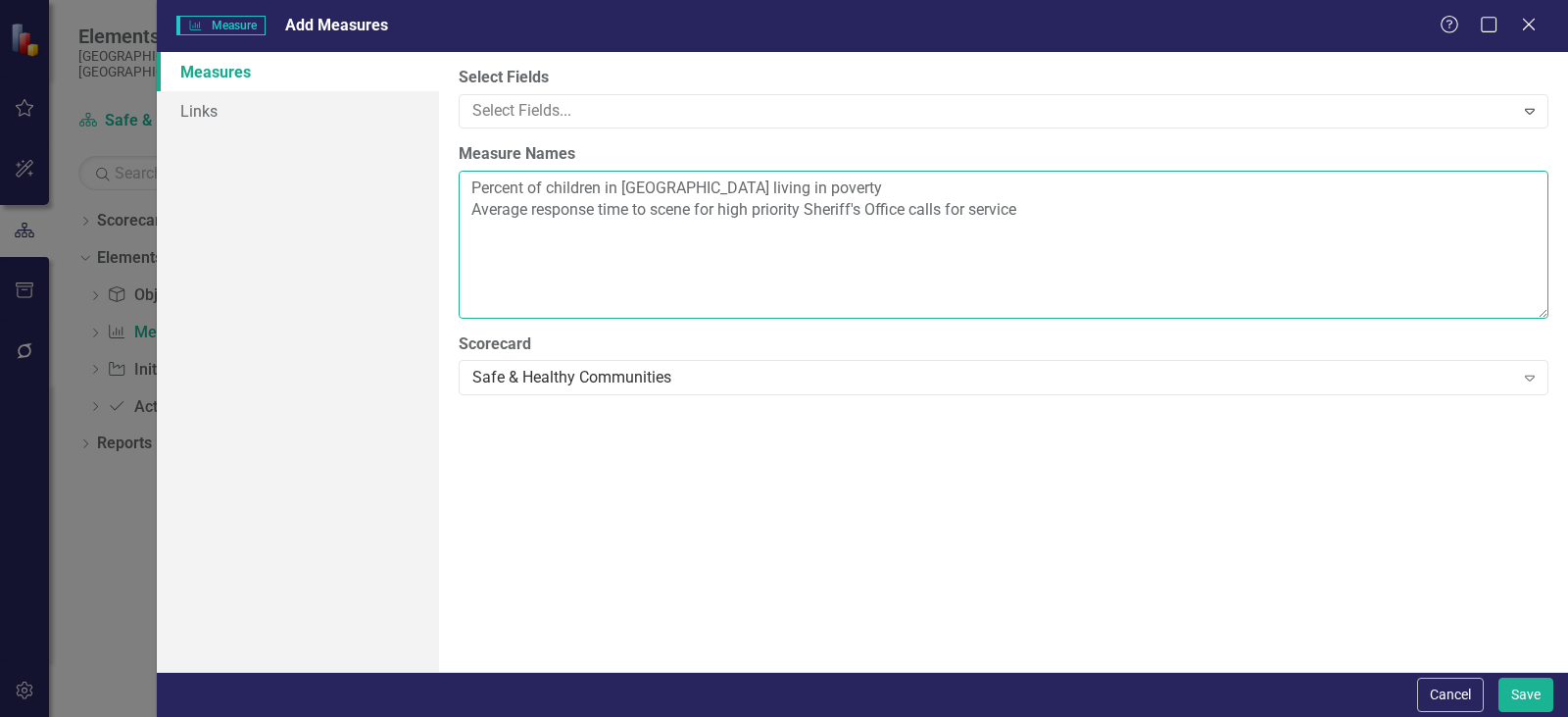
click at [522, 240] on textarea "Percent of children in Arapahoe County living in poverty Average response time …" at bounding box center [1004, 244] width 1090 height 148
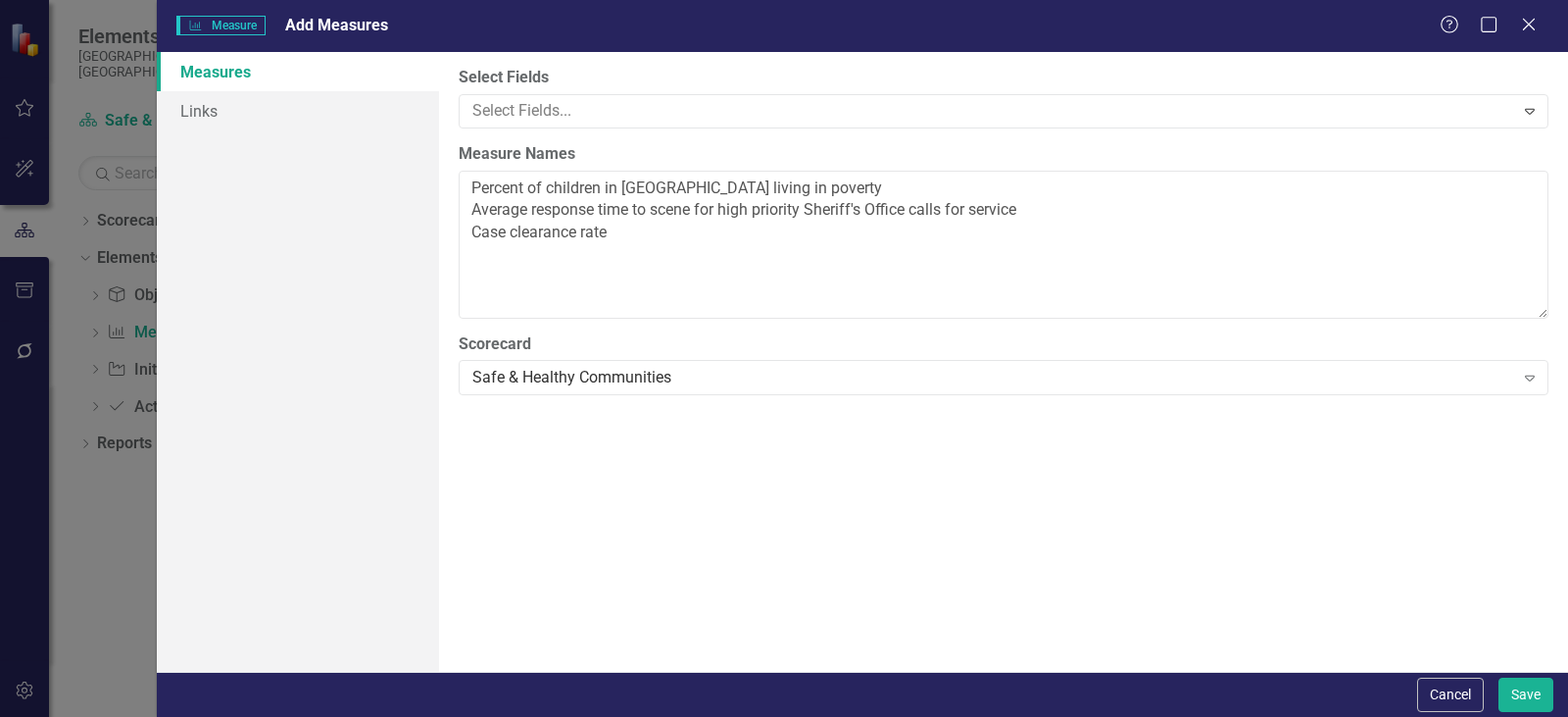
click at [451, 245] on div "Select Fields Select Fields... Expand Measure Names Percent of children in Arap…" at bounding box center [1003, 361] width 1129 height 620
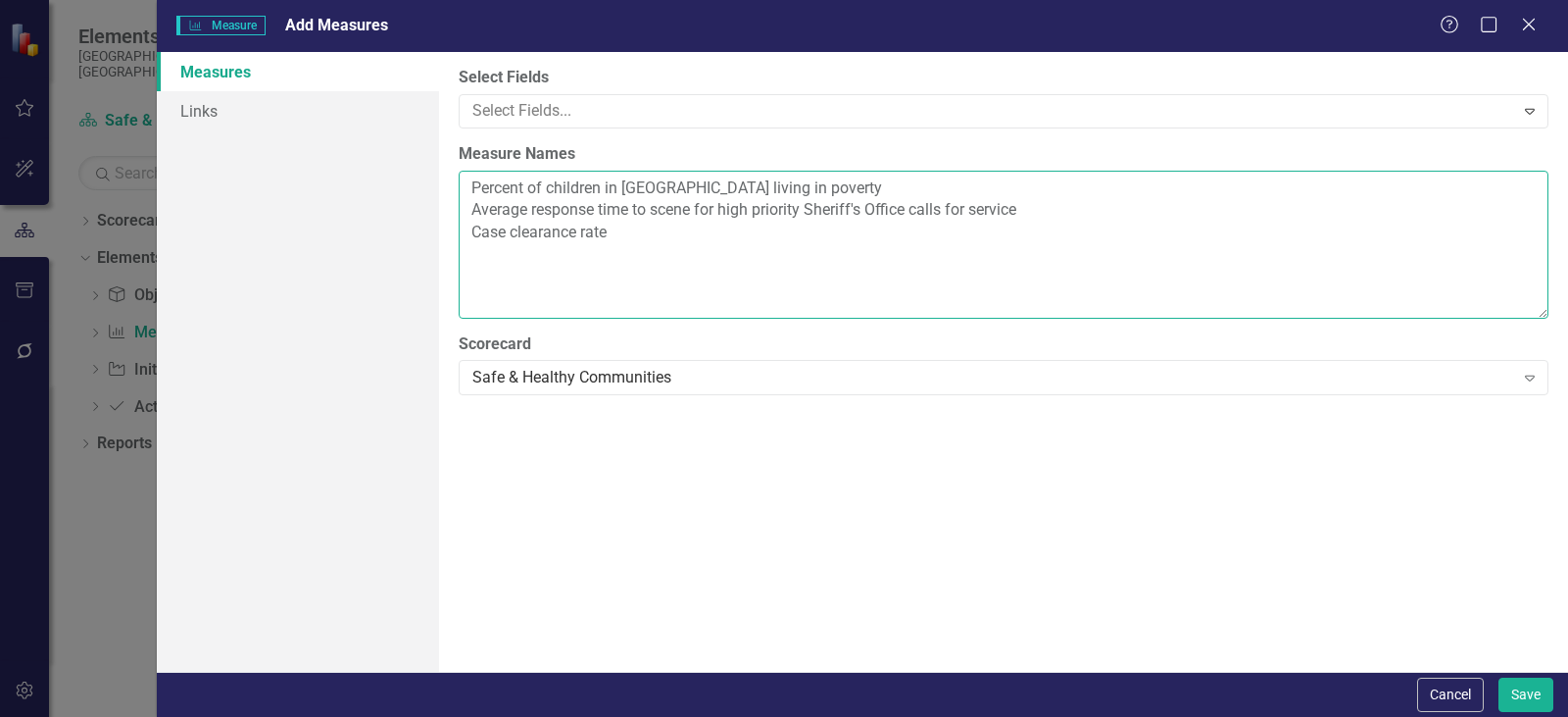
click at [493, 257] on textarea "Percent of children in Arapahoe County living in poverty Average response time …" at bounding box center [1004, 244] width 1090 height 148
click at [486, 263] on textarea "Percent of children in Arapahoe County living in poverty Average response time …" at bounding box center [1004, 244] width 1090 height 148
click at [794, 249] on textarea "Percent of children in Arapahoe County living in poverty Average response time …" at bounding box center [1004, 244] width 1090 height 148
click at [575, 284] on textarea "Percent of children in Arapahoe County living in poverty Average response time …" at bounding box center [1004, 244] width 1090 height 148
click at [533, 298] on textarea "Percent of children in Arapahoe County living in poverty Average response time …" at bounding box center [1004, 244] width 1090 height 148
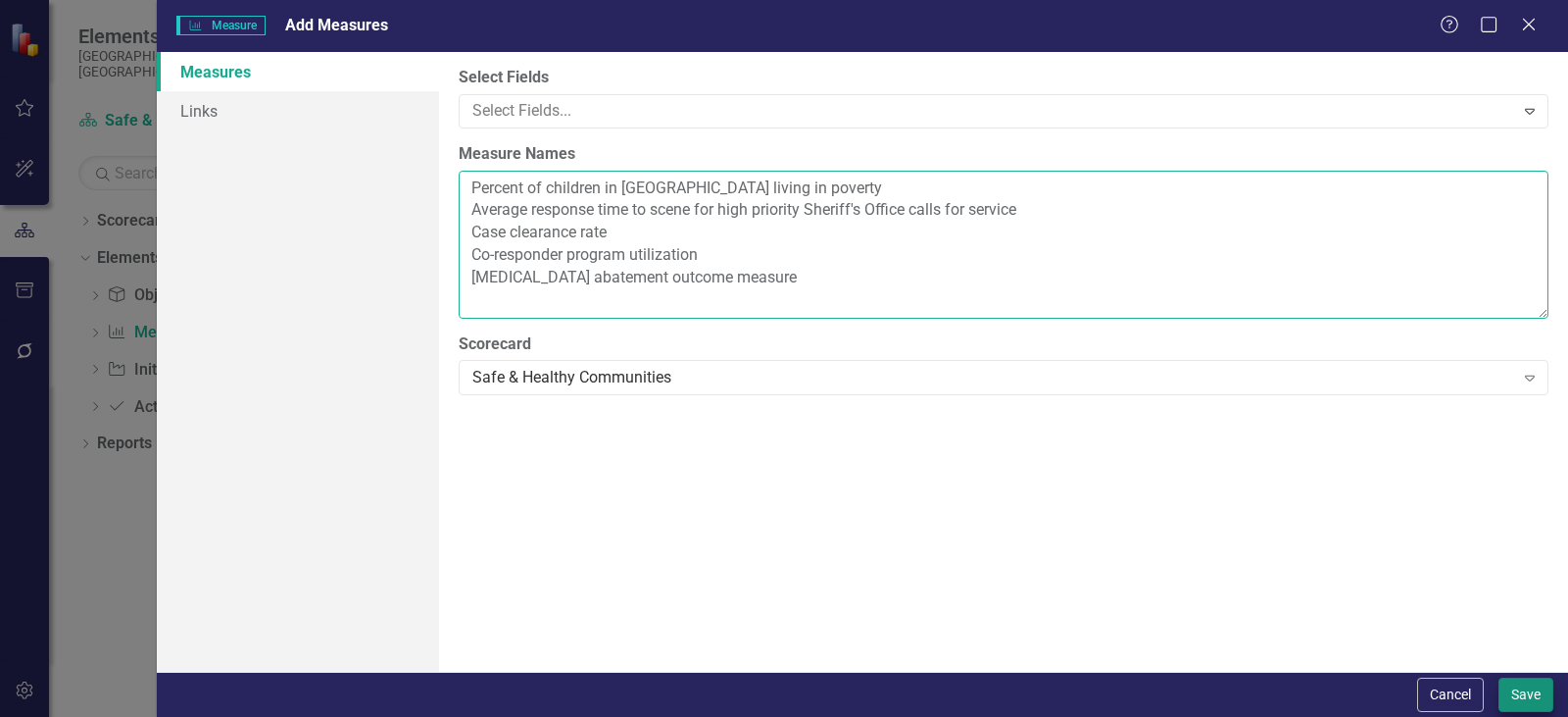
type textarea "Percent of children in Arapahoe County living in poverty Average response time …"
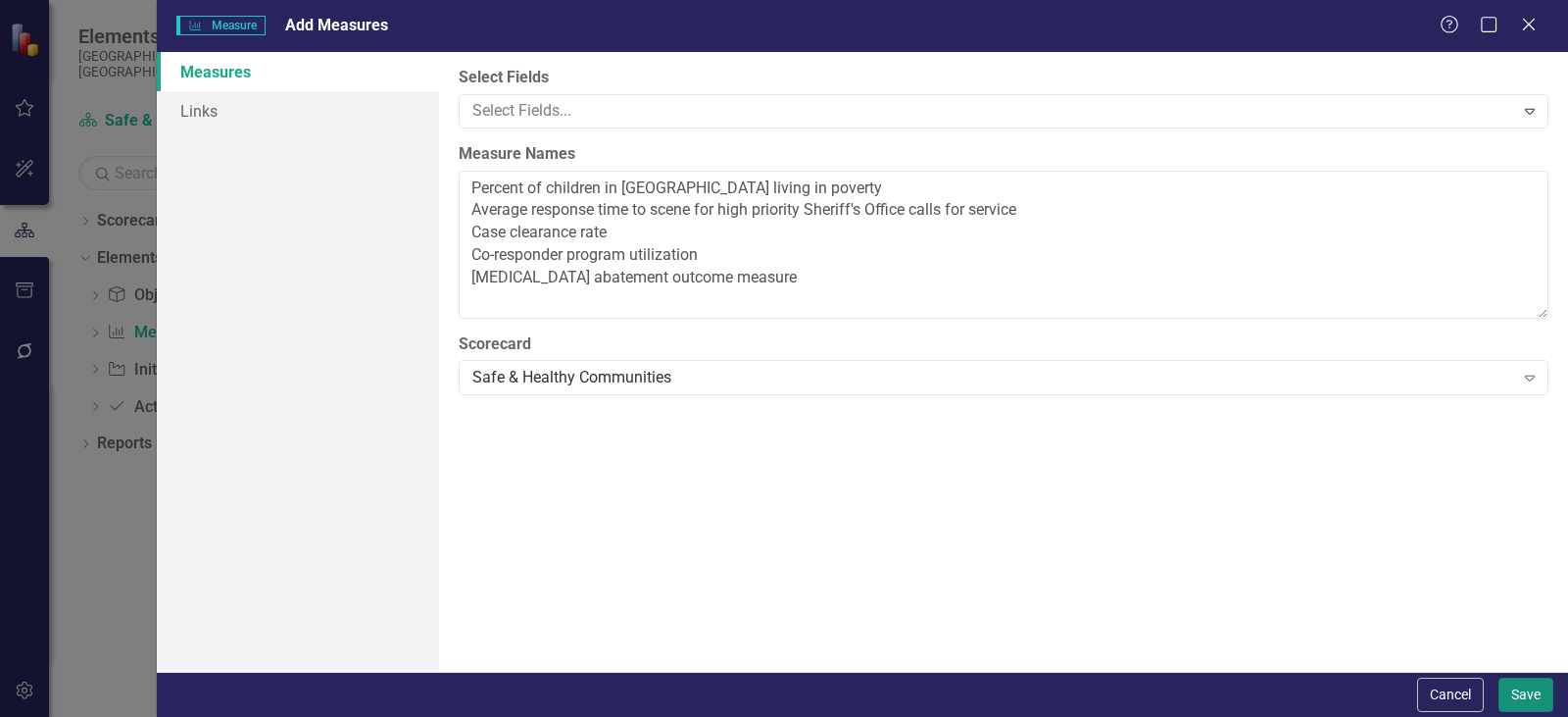
click at [1510, 685] on button "Save" at bounding box center [1525, 694] width 55 height 35
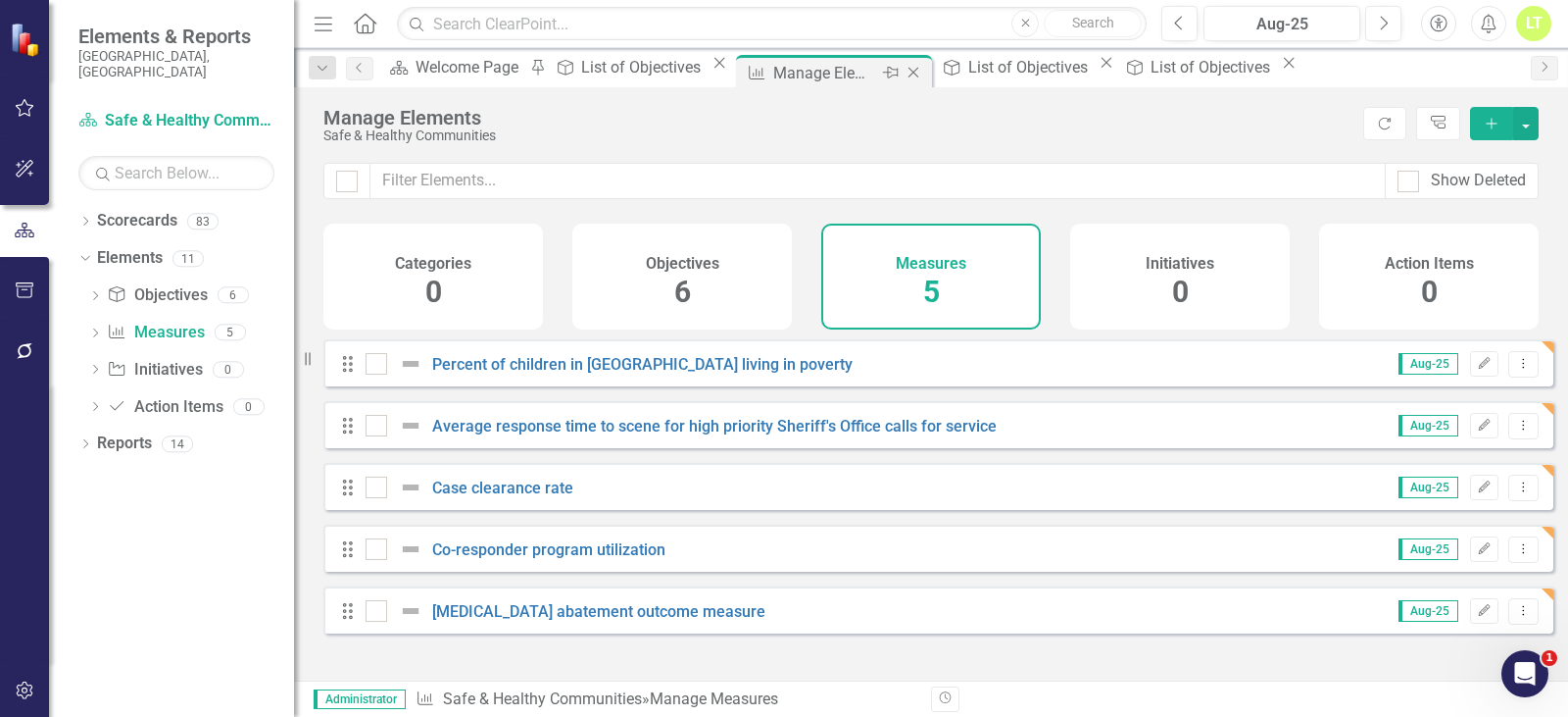
click at [924, 73] on icon "Close" at bounding box center [914, 72] width 20 height 16
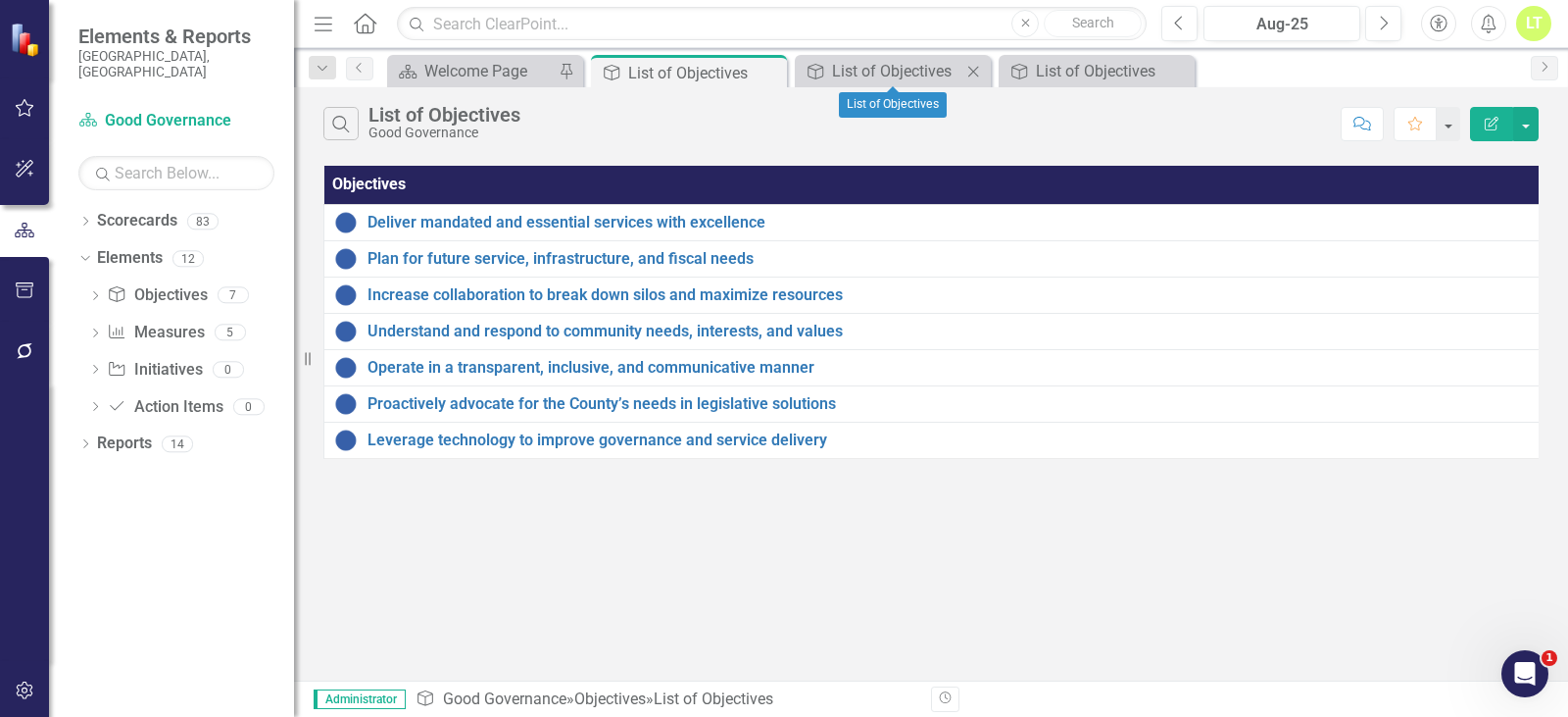
click at [974, 72] on icon "Close" at bounding box center [973, 72] width 20 height 16
click at [974, 66] on icon "Close" at bounding box center [973, 72] width 20 height 16
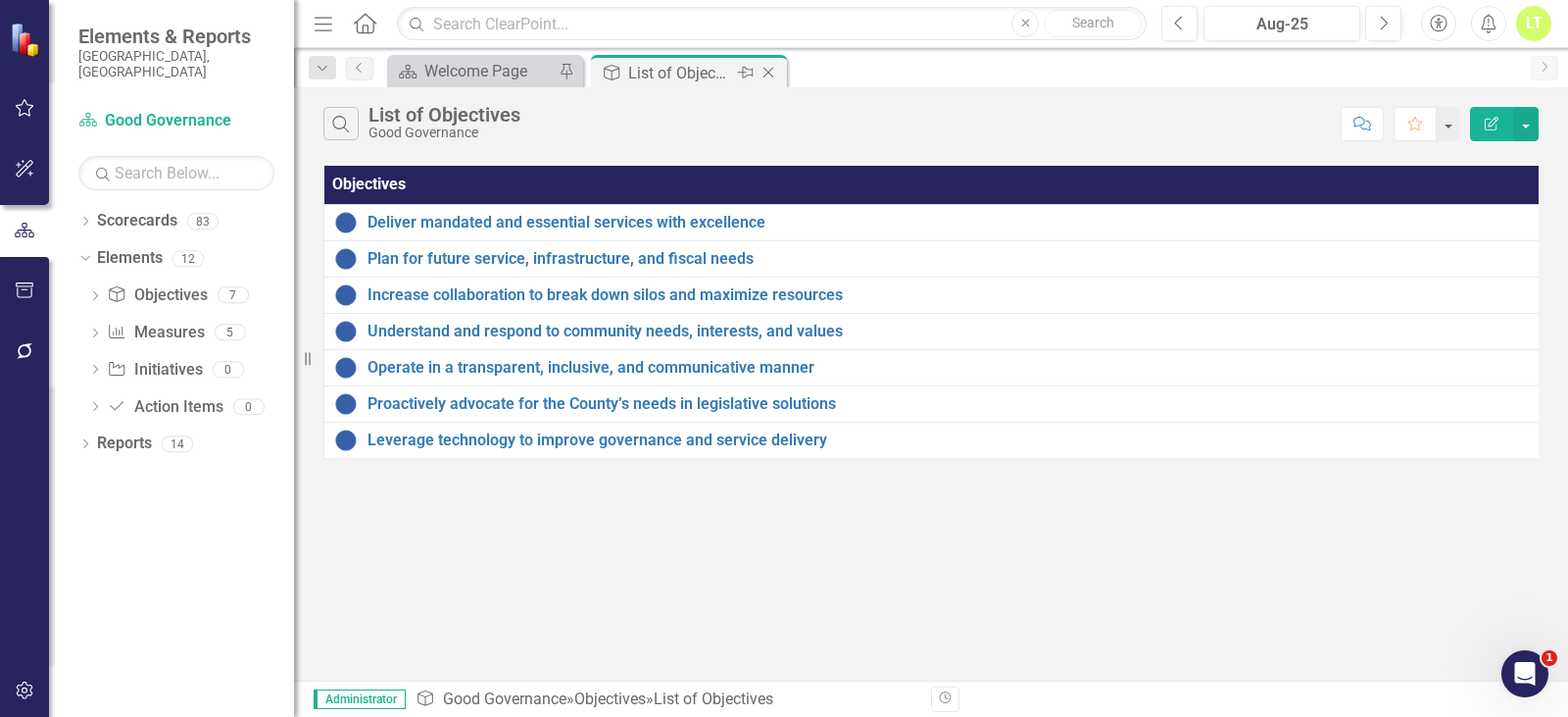
click at [771, 70] on icon "Close" at bounding box center [769, 72] width 20 height 16
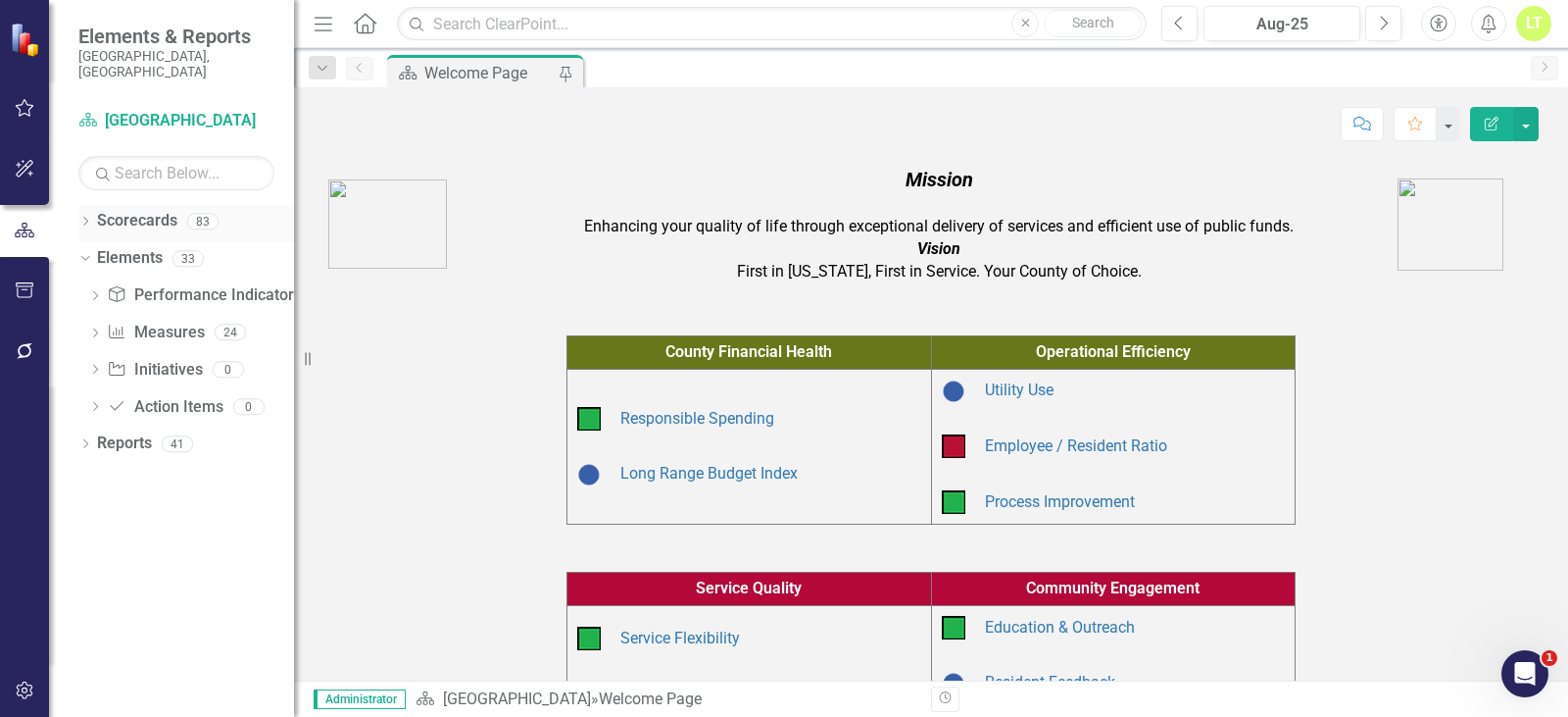
click at [82, 205] on div "Dropdown Scorecards 83" at bounding box center [186, 223] width 215 height 38
click at [81, 217] on icon "Dropdown" at bounding box center [85, 222] width 14 height 11
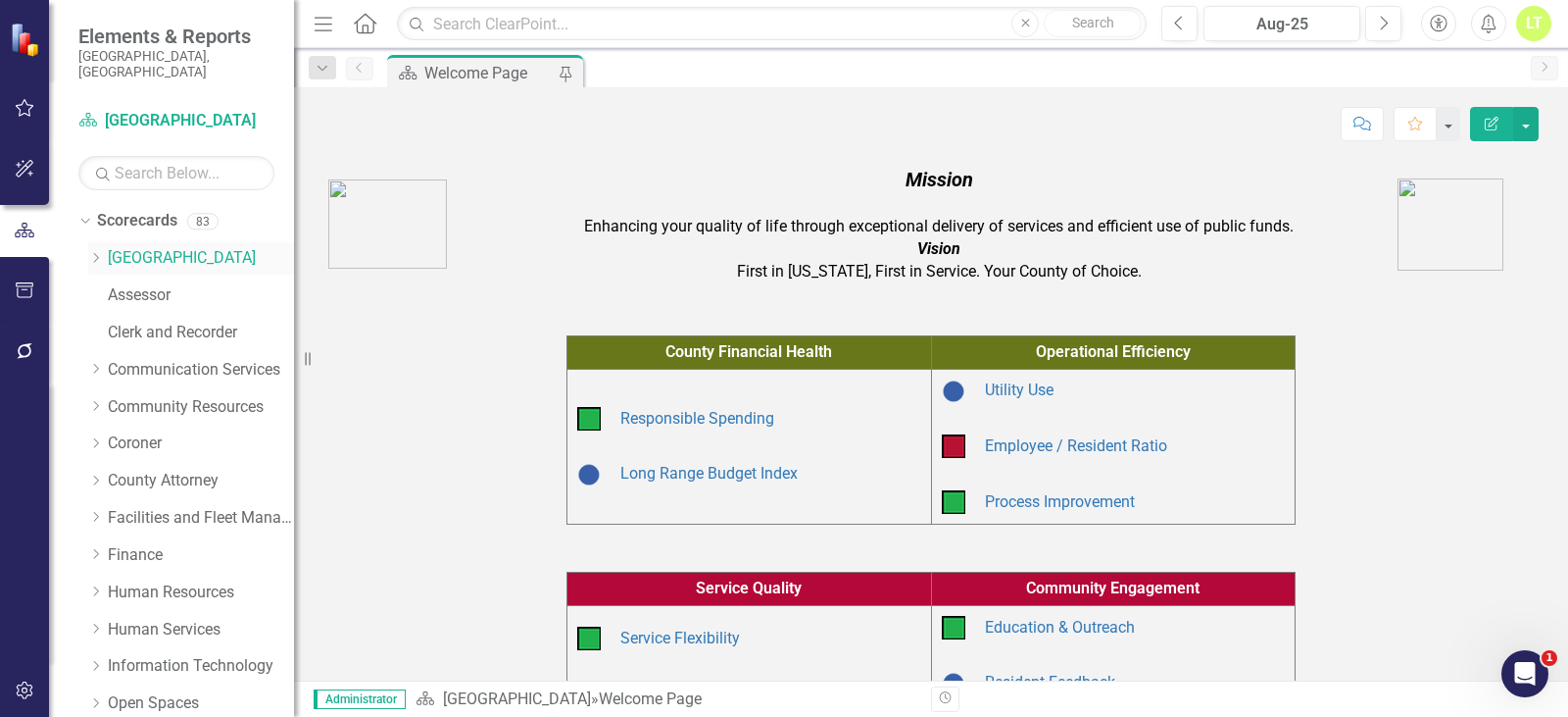
click at [88, 250] on div "Dropdown" at bounding box center [95, 258] width 15 height 17
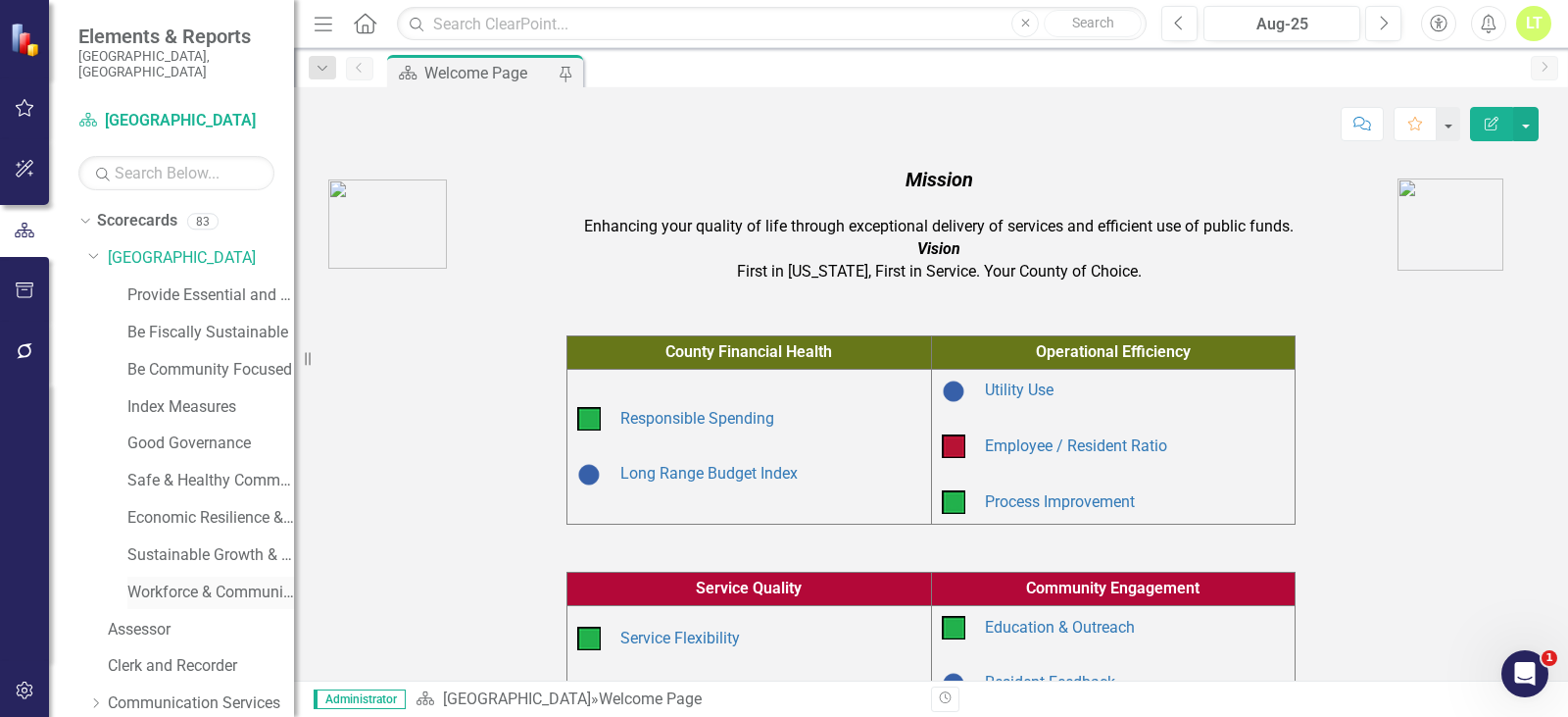
click at [195, 581] on link "Workforce & Community Prosperity" at bounding box center [211, 592] width 167 height 23
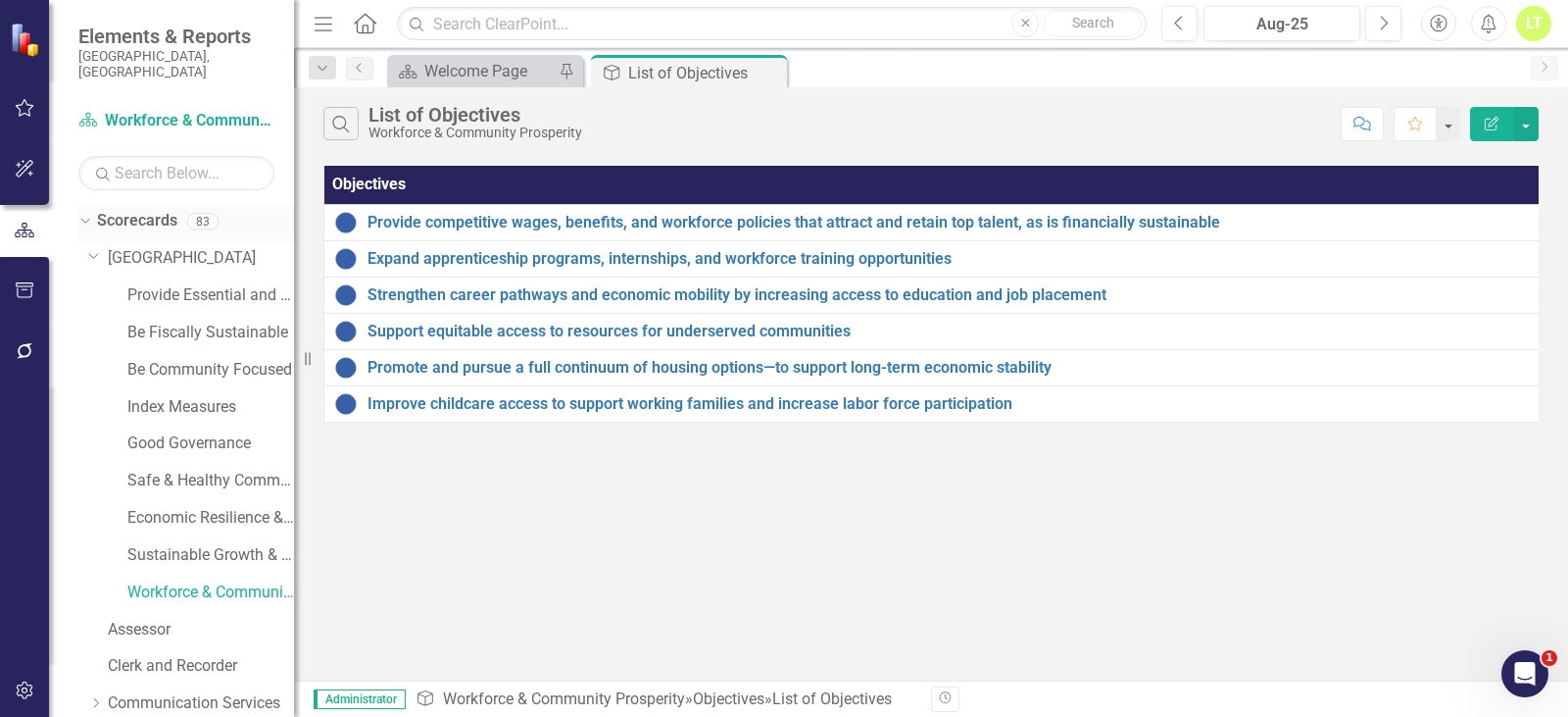
click at [84, 214] on icon "Dropdown" at bounding box center [82, 220] width 11 height 14
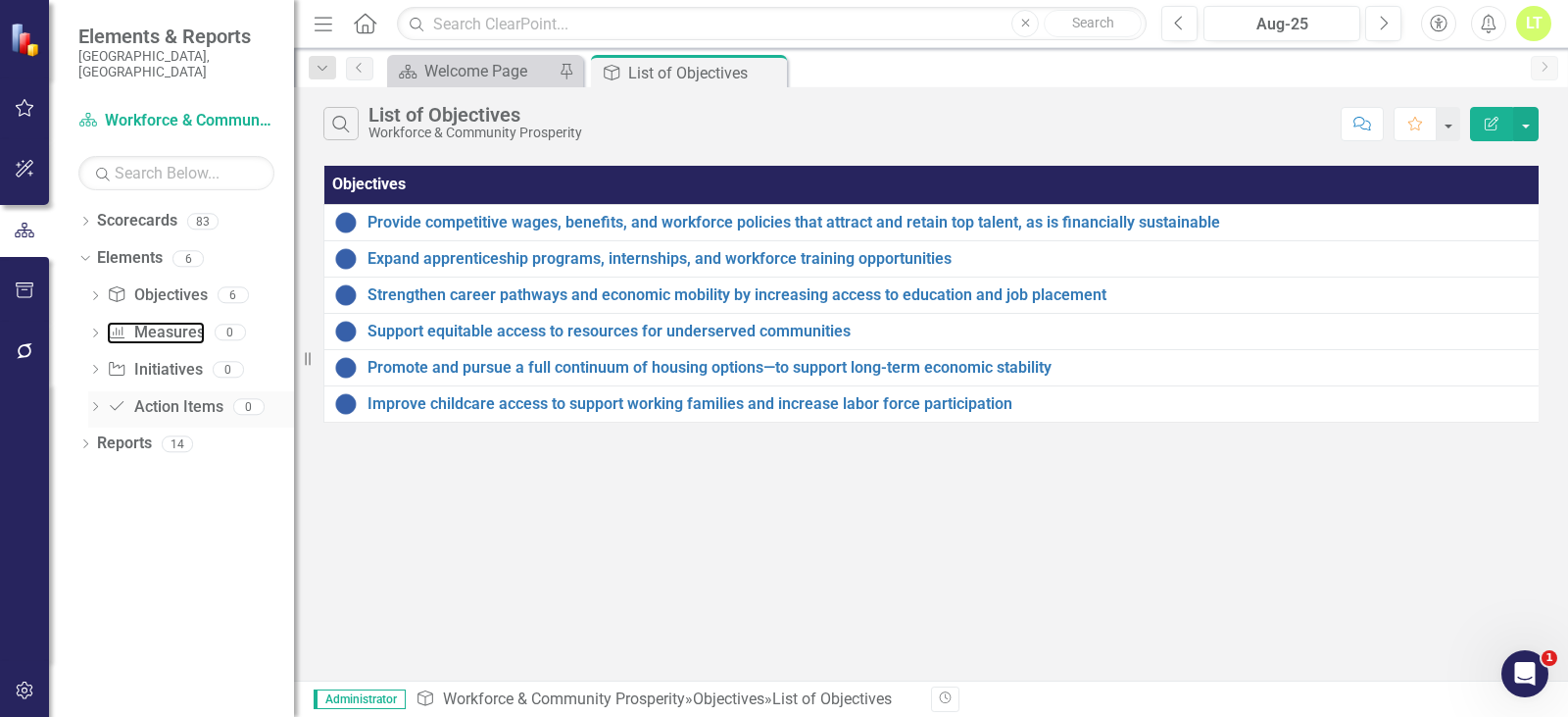
drag, startPoint x: 159, startPoint y: 319, endPoint x: 239, endPoint y: 374, distance: 97.1
click at [159, 322] on link "Measure Measures" at bounding box center [156, 333] width 97 height 23
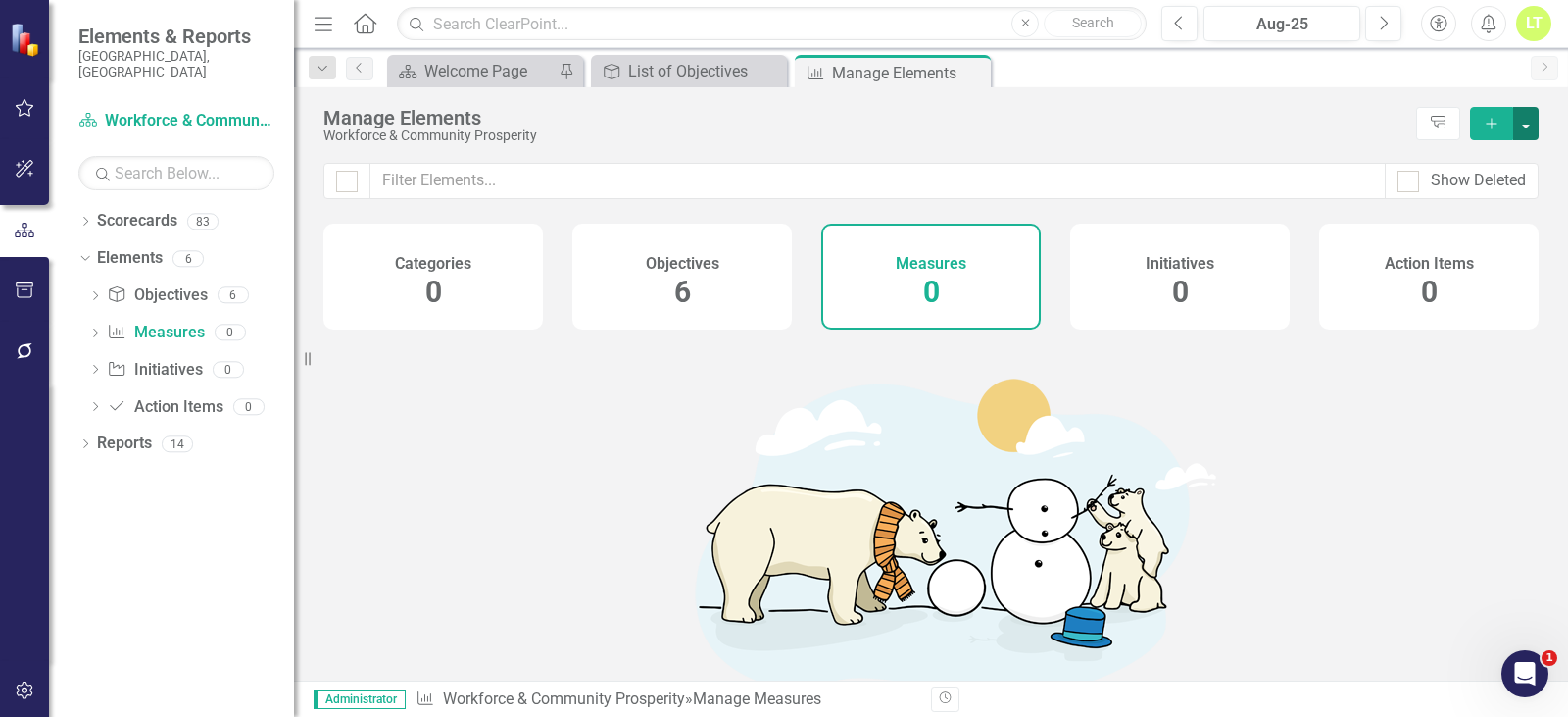
click at [1529, 118] on button "button" at bounding box center [1526, 124] width 26 height 34
click at [1479, 199] on link "Add Multiple Add Multiple" at bounding box center [1461, 196] width 155 height 37
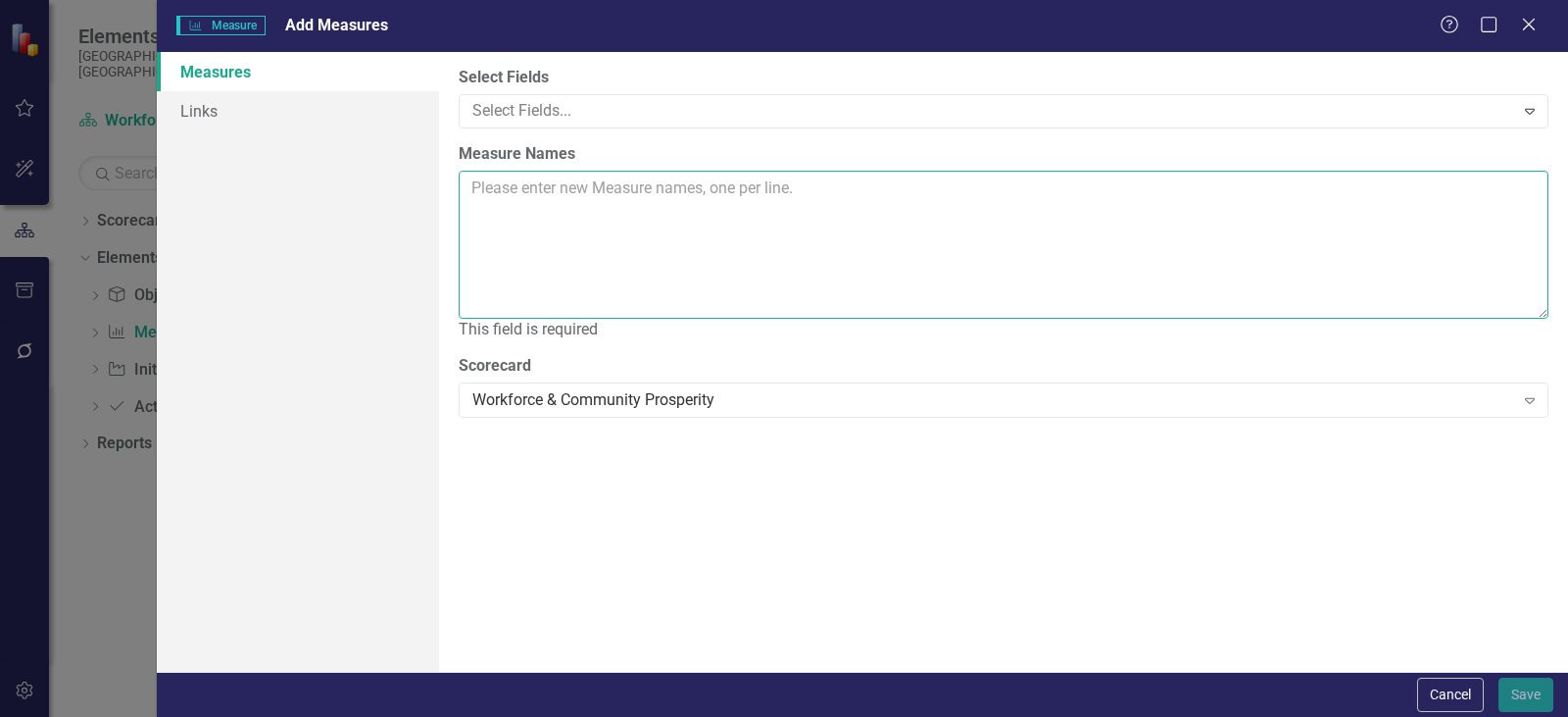
click at [734, 203] on textarea "Measure Names" at bounding box center [1004, 244] width 1090 height 148
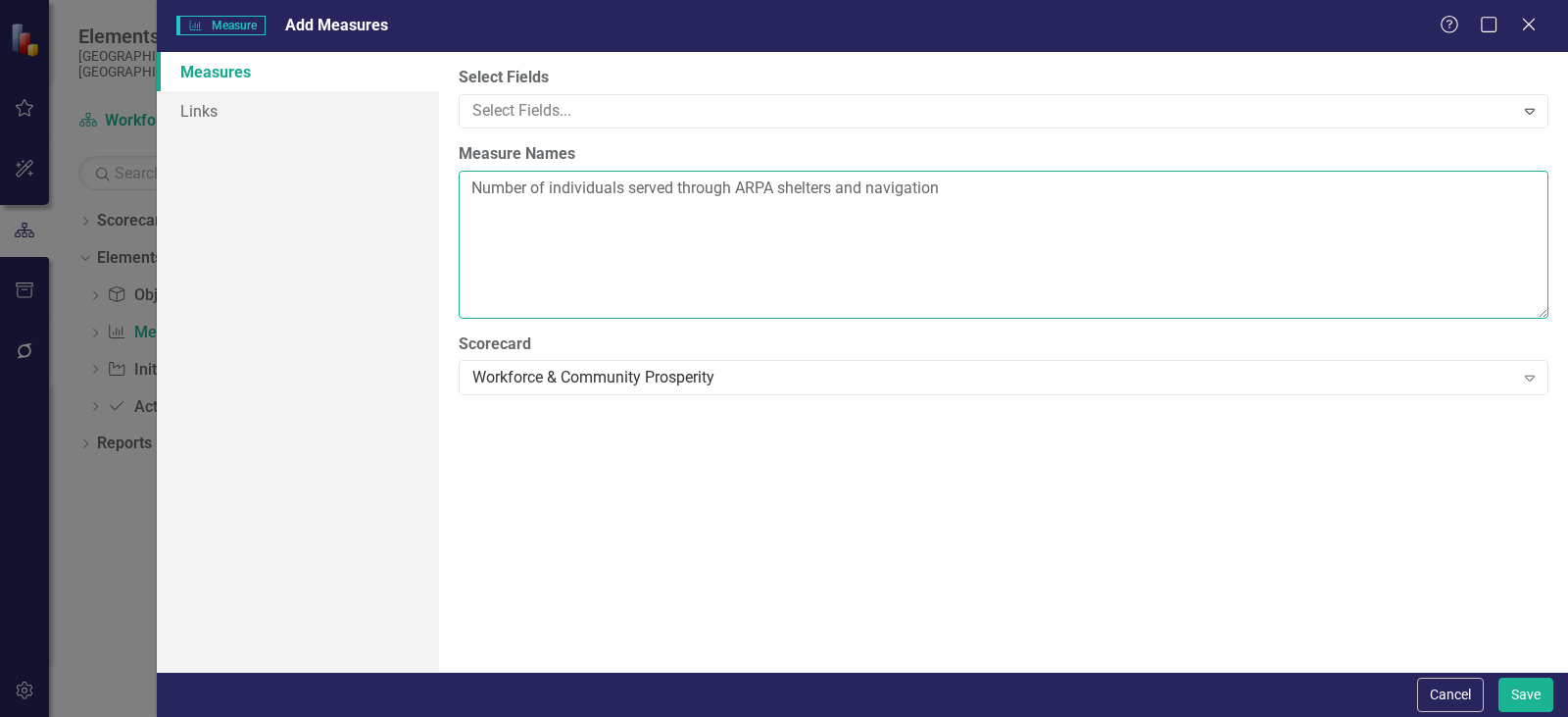
click at [982, 175] on textarea "Number of individuals served through ARPA shelters and navigation" at bounding box center [1004, 244] width 1090 height 148
click at [512, 240] on textarea "Number of individuals served through ARPA shelters and navigation centers" at bounding box center [1004, 244] width 1090 height 148
paste textarea "umber of individuals successfully transitioned into permanent housing through A…"
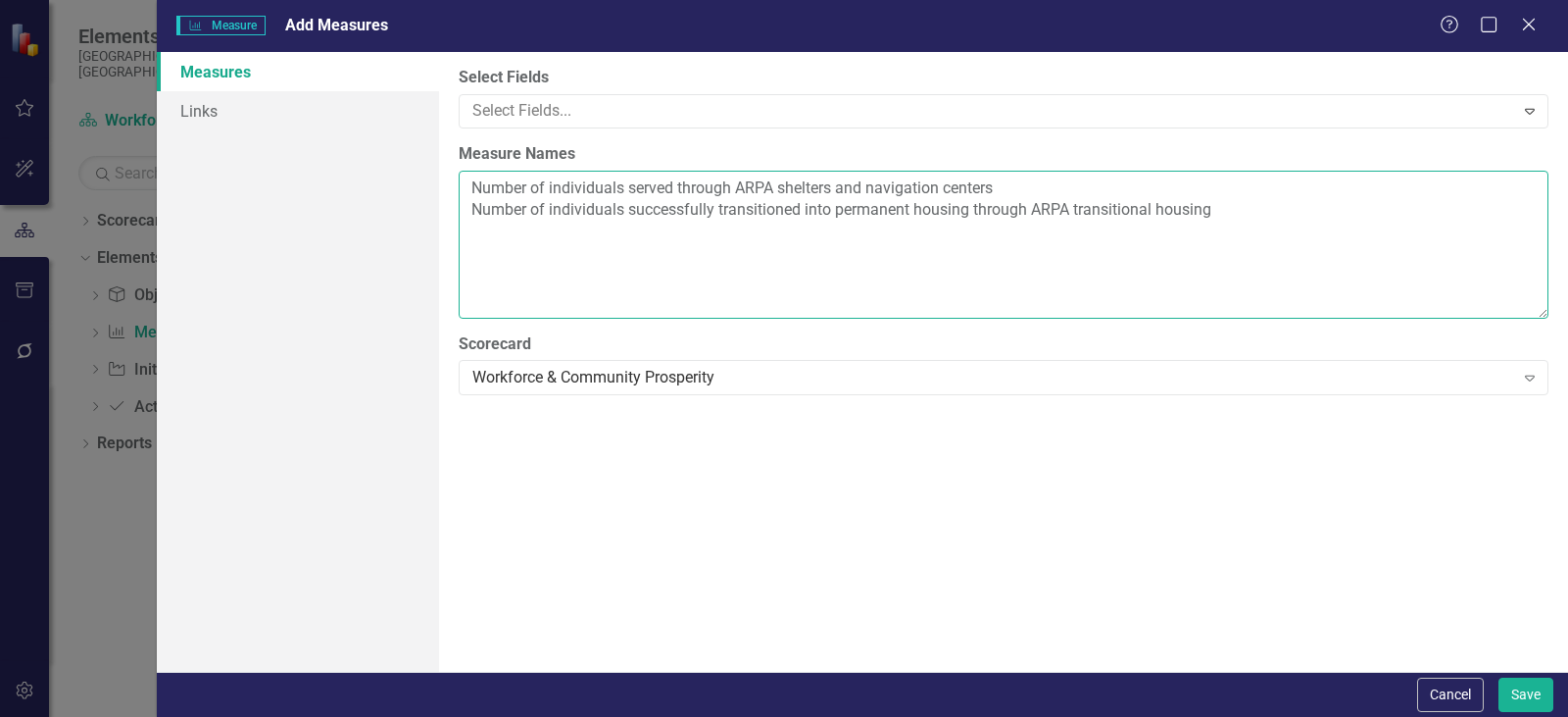
click at [505, 238] on textarea "Number of individuals served through ARPA shelters and navigation centers Numbe…" at bounding box center [1004, 244] width 1090 height 148
click at [479, 262] on textarea "Number of individuals served through ARPA shelters and navigation centers Numbe…" at bounding box center [1004, 244] width 1090 height 148
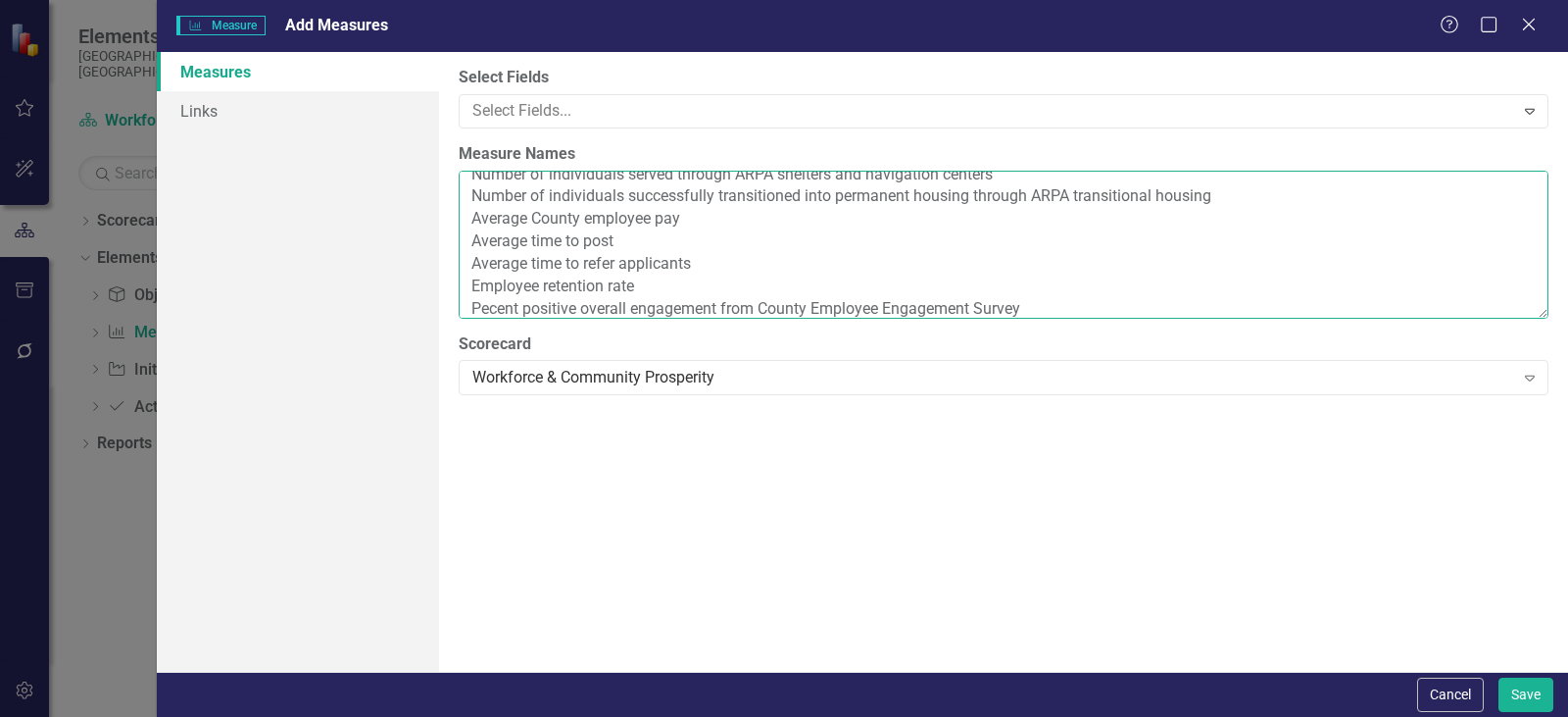
click at [492, 300] on textarea "Number of individuals served through ARPA shelters and navigation centers Numbe…" at bounding box center [1004, 244] width 1090 height 148
type textarea "Number of individuals served through ARPA shelters and navigation centers Numbe…"
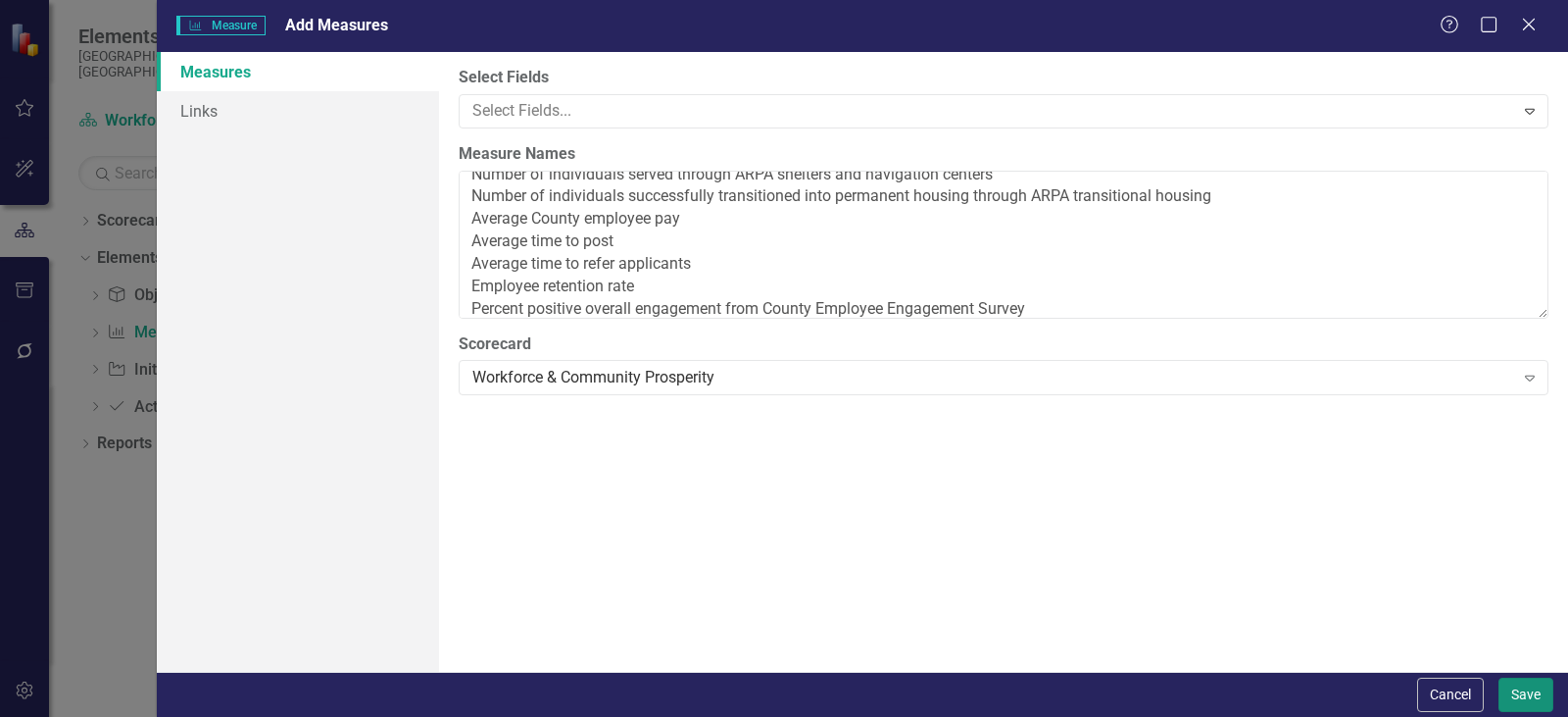
click at [1527, 691] on button "Save" at bounding box center [1525, 694] width 55 height 35
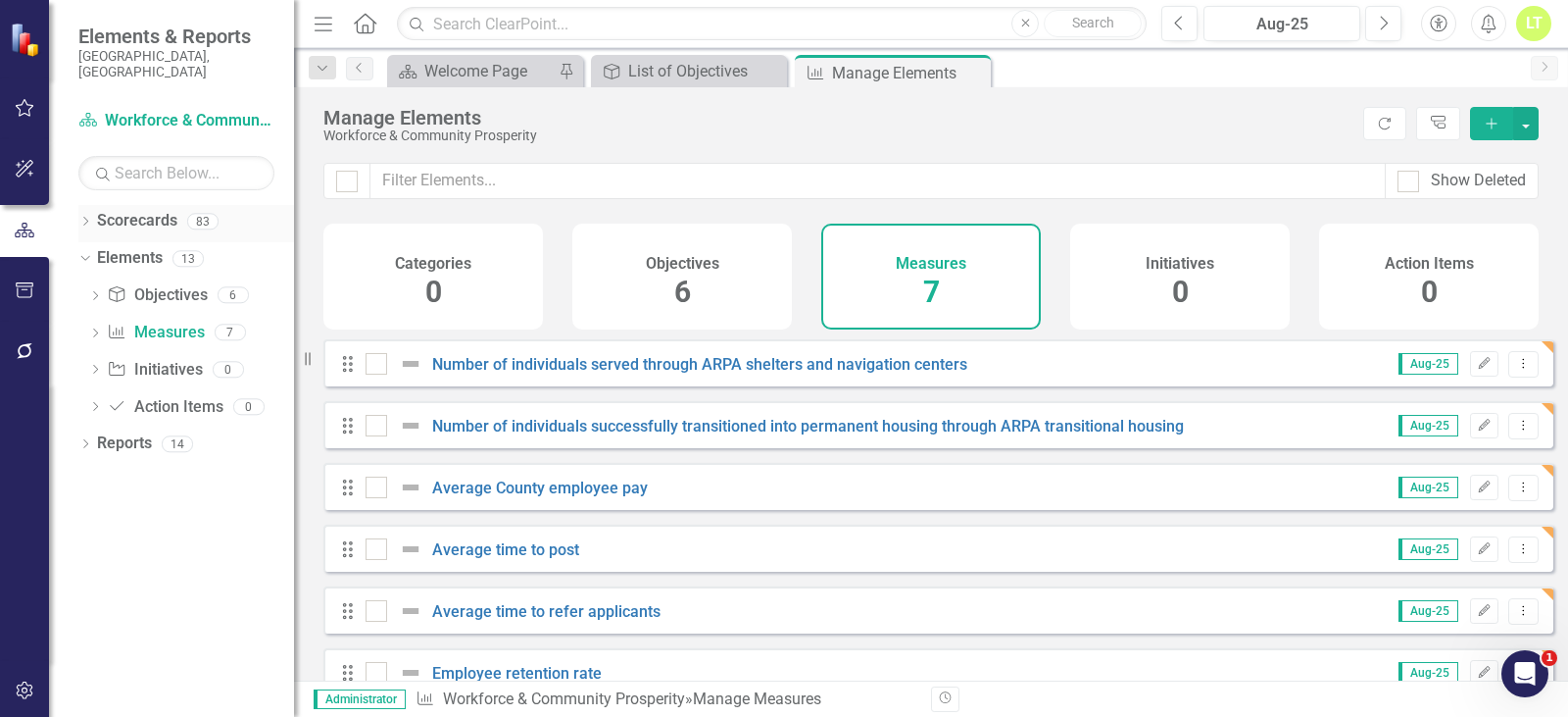
click at [87, 215] on div "Dropdown" at bounding box center [85, 223] width 14 height 17
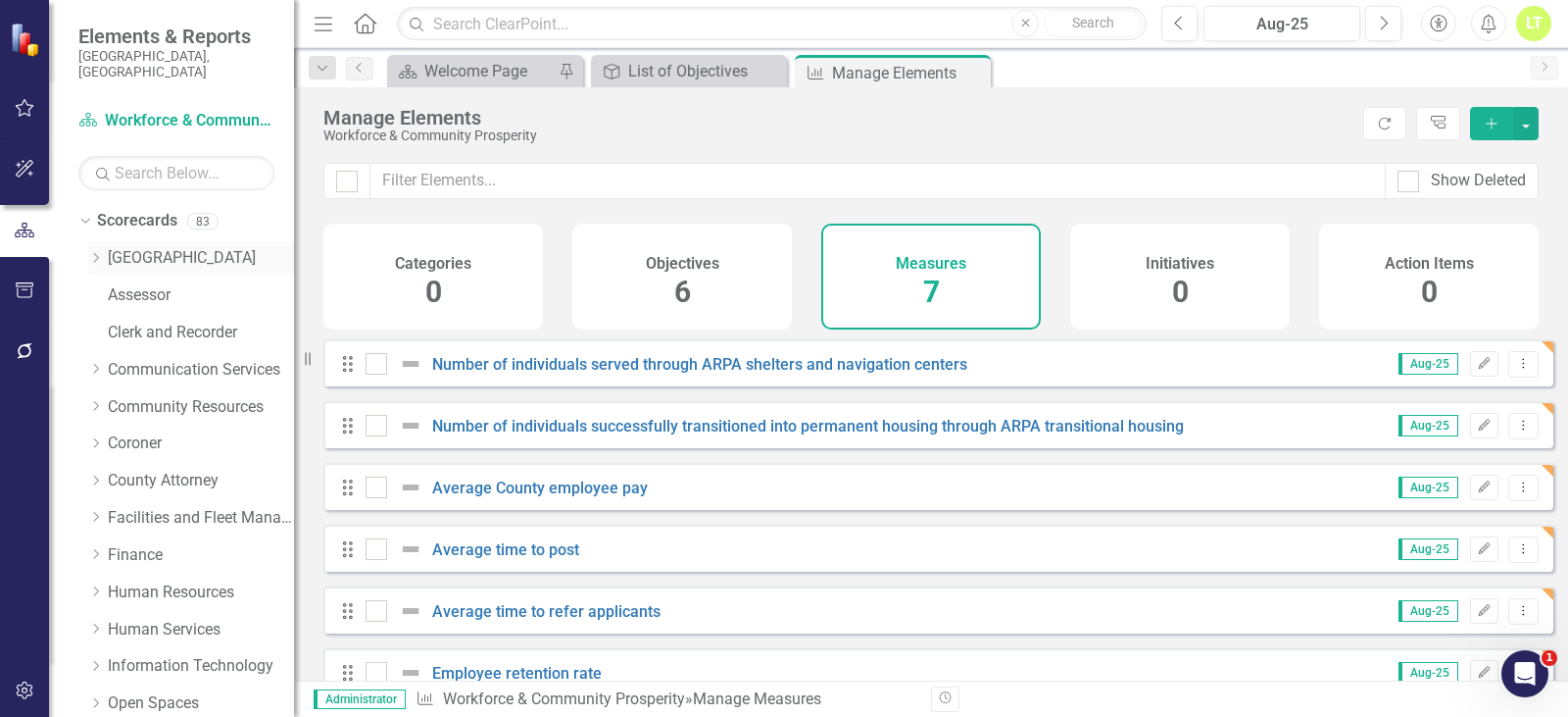
click at [97, 250] on div "Dropdown" at bounding box center [95, 258] width 15 height 17
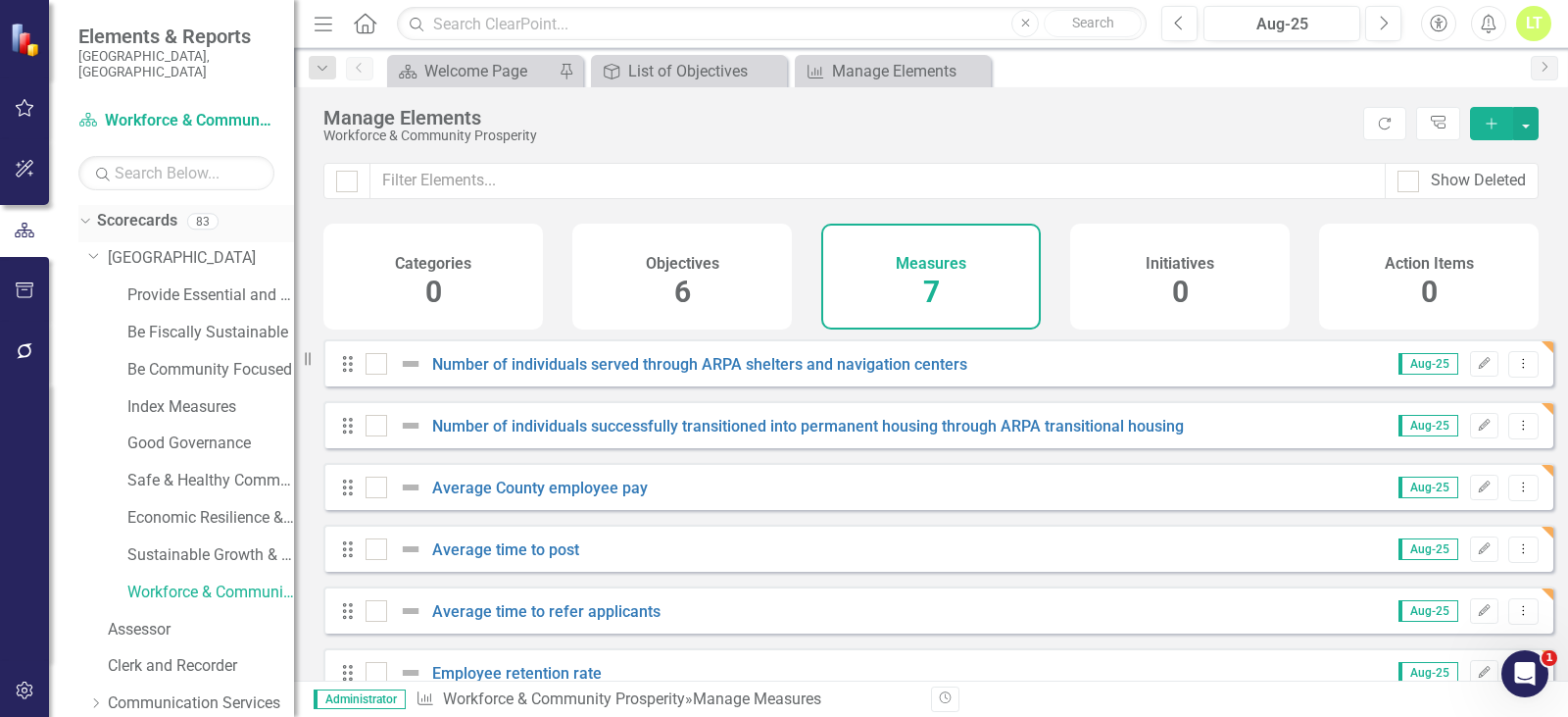
click at [92, 218] on div "Dropdown" at bounding box center [85, 223] width 14 height 10
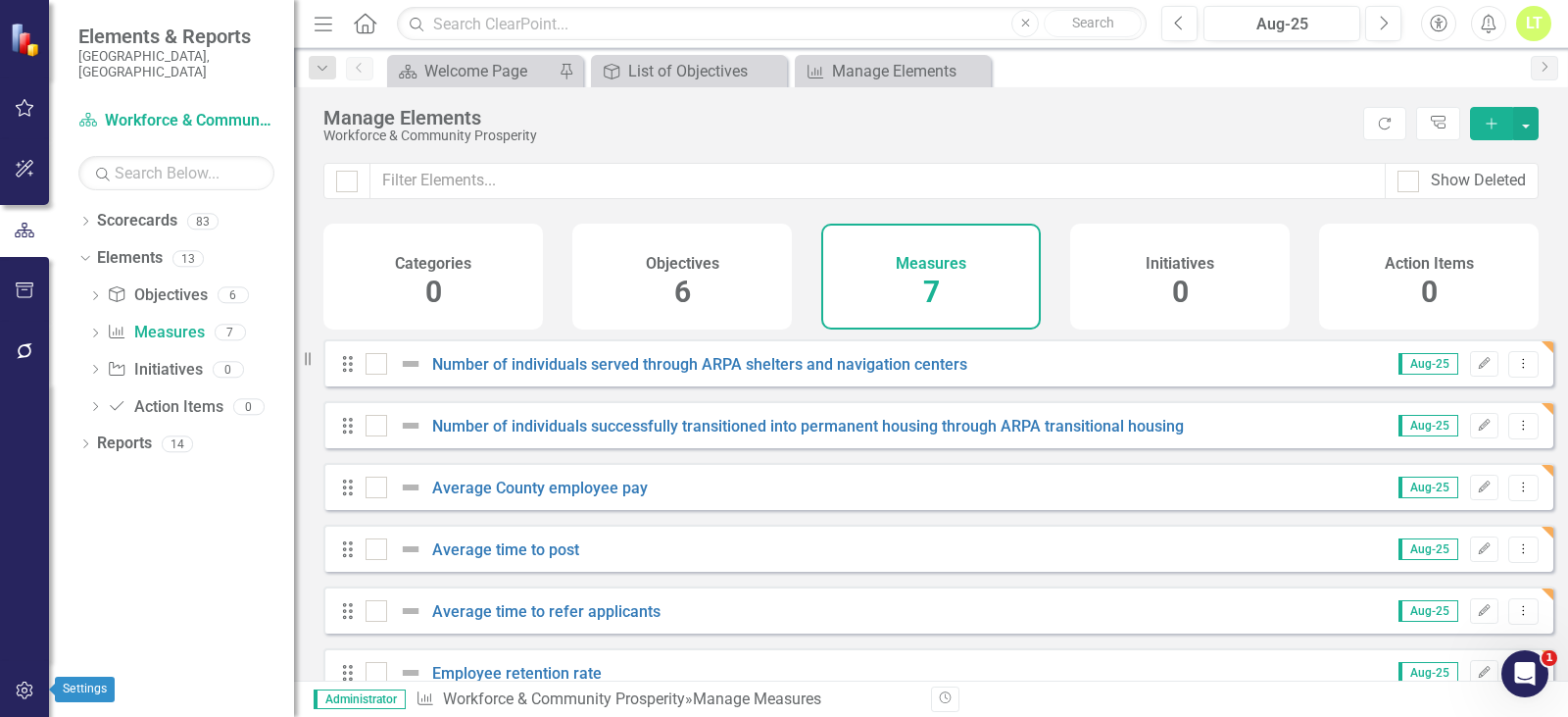
click at [23, 692] on icon "button" at bounding box center [24, 690] width 17 height 18
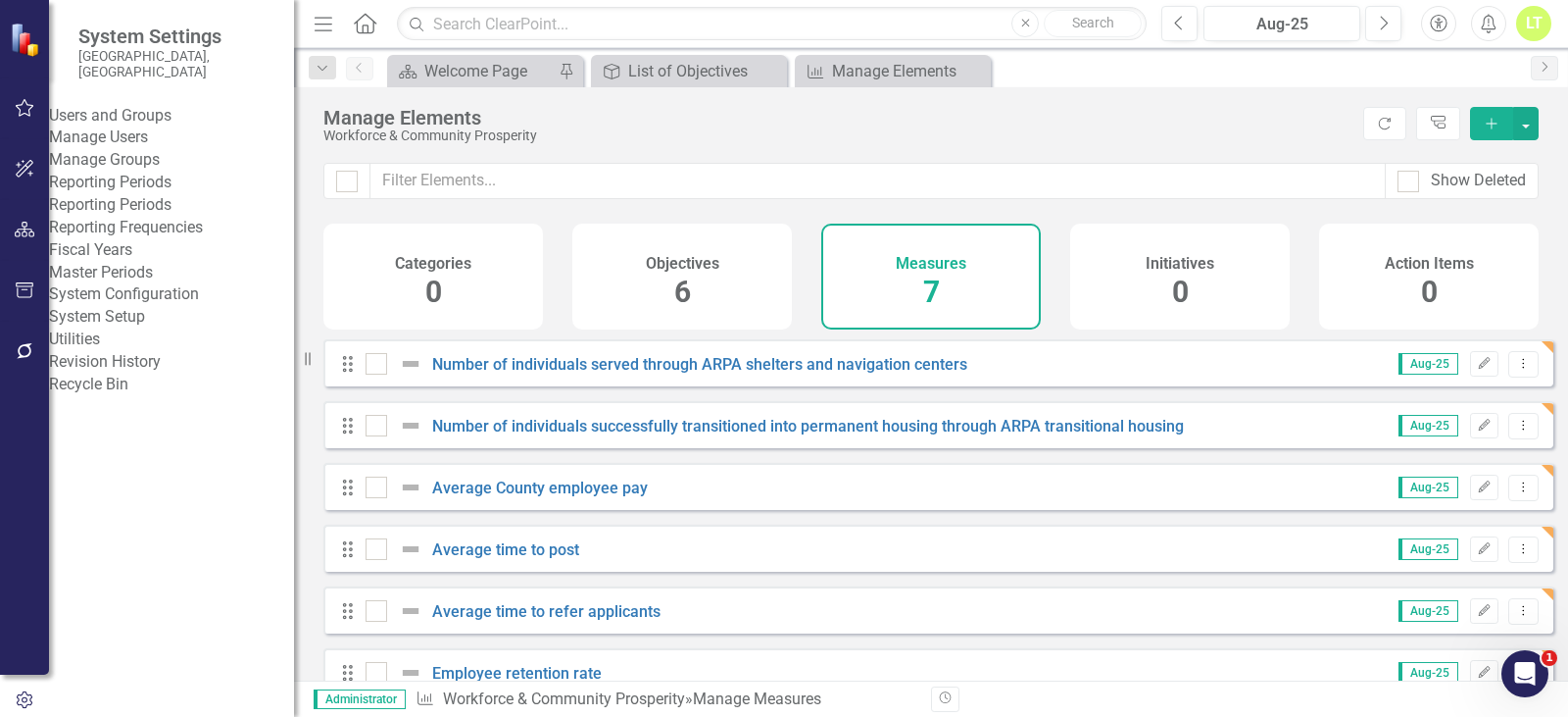
click at [140, 329] on link "System Setup" at bounding box center [171, 317] width 245 height 23
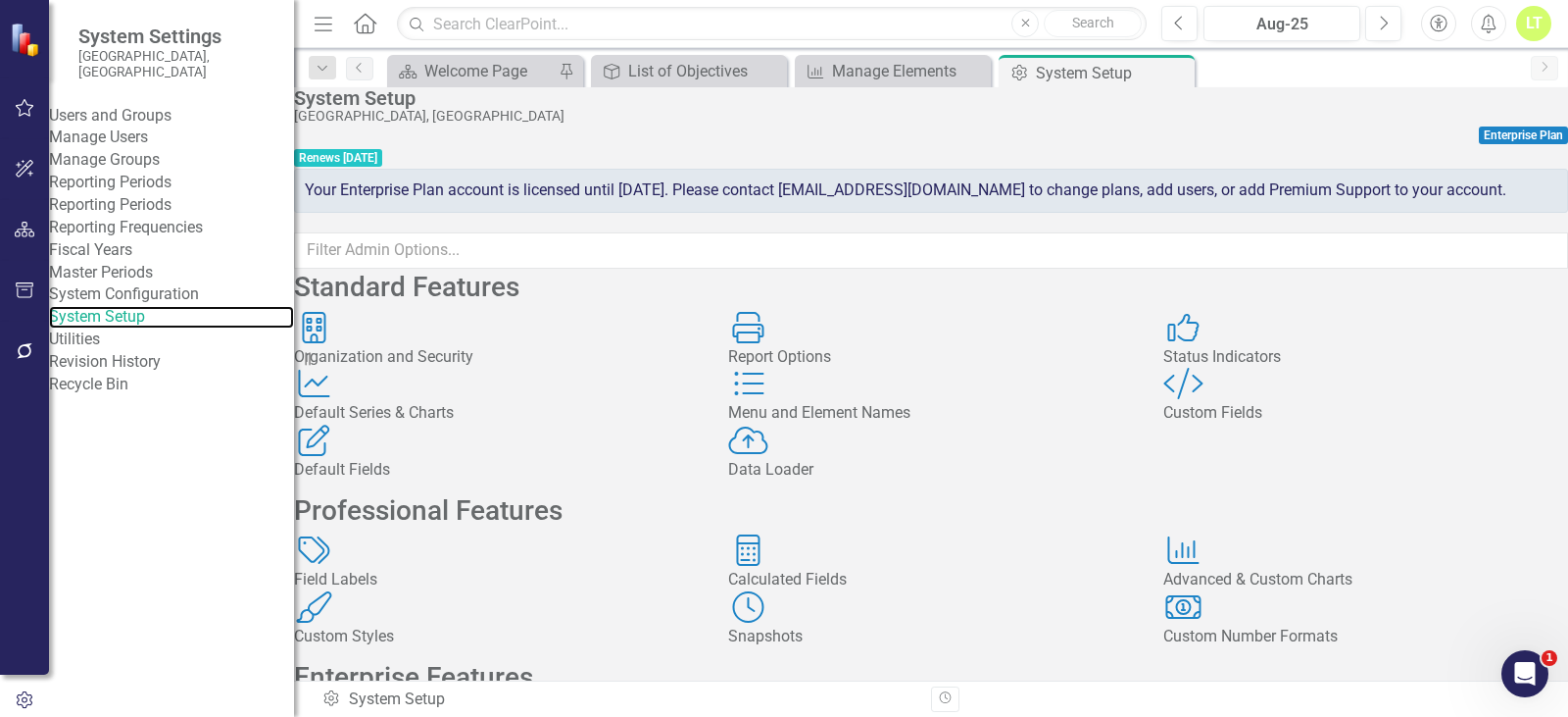
scroll to position [98, 0]
click at [1326, 402] on div "Custom Fields" at bounding box center [1366, 413] width 405 height 23
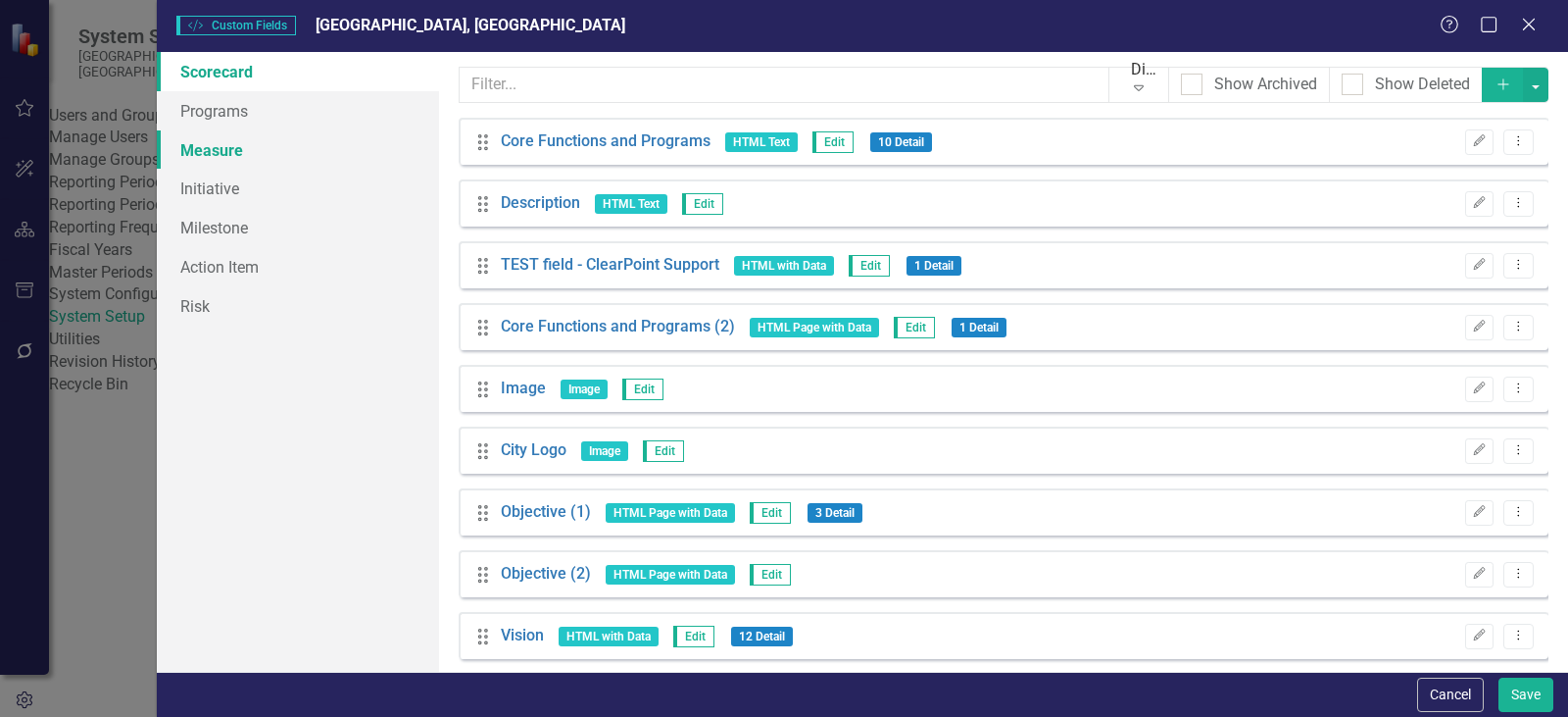
click at [247, 150] on link "Measure" at bounding box center [298, 149] width 282 height 39
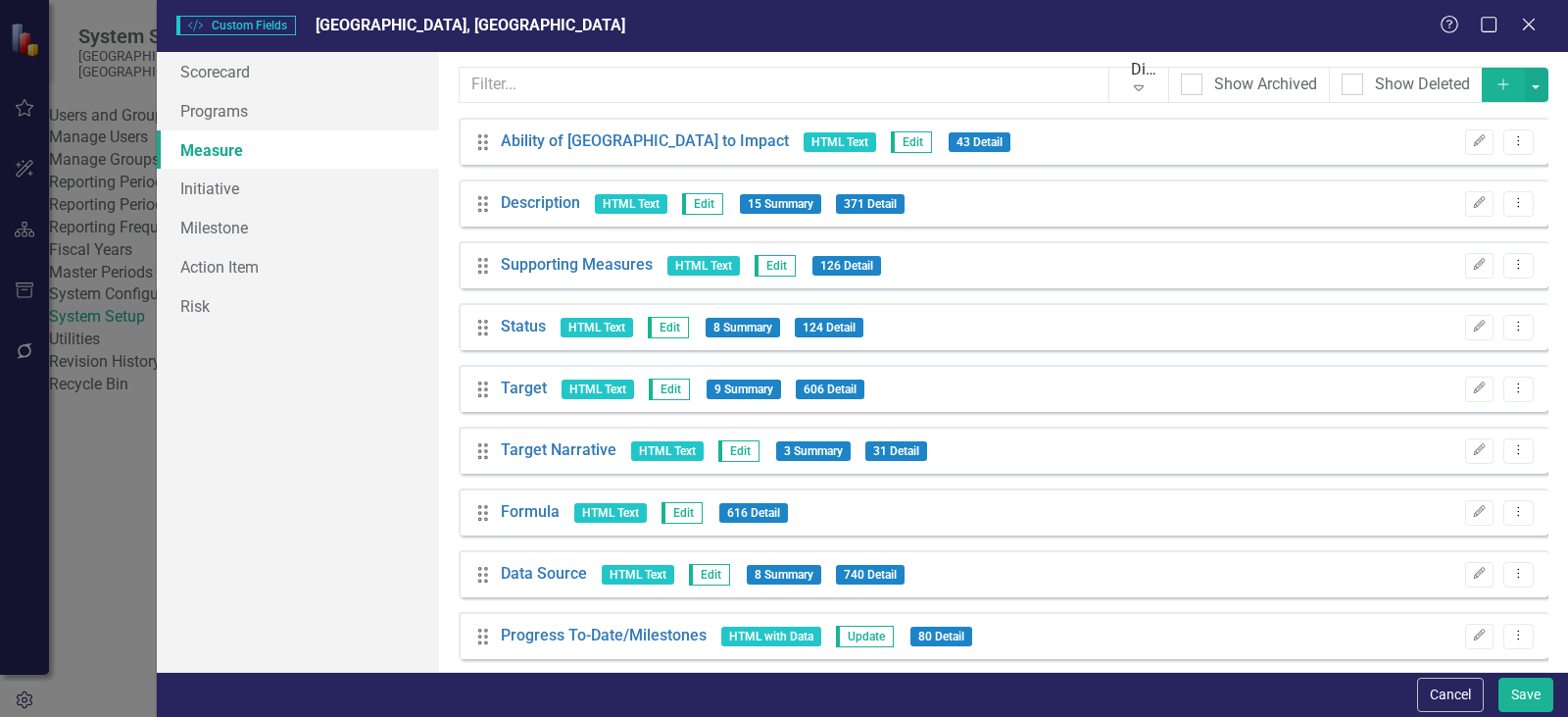
click at [1482, 82] on button "Add" at bounding box center [1502, 84] width 43 height 35
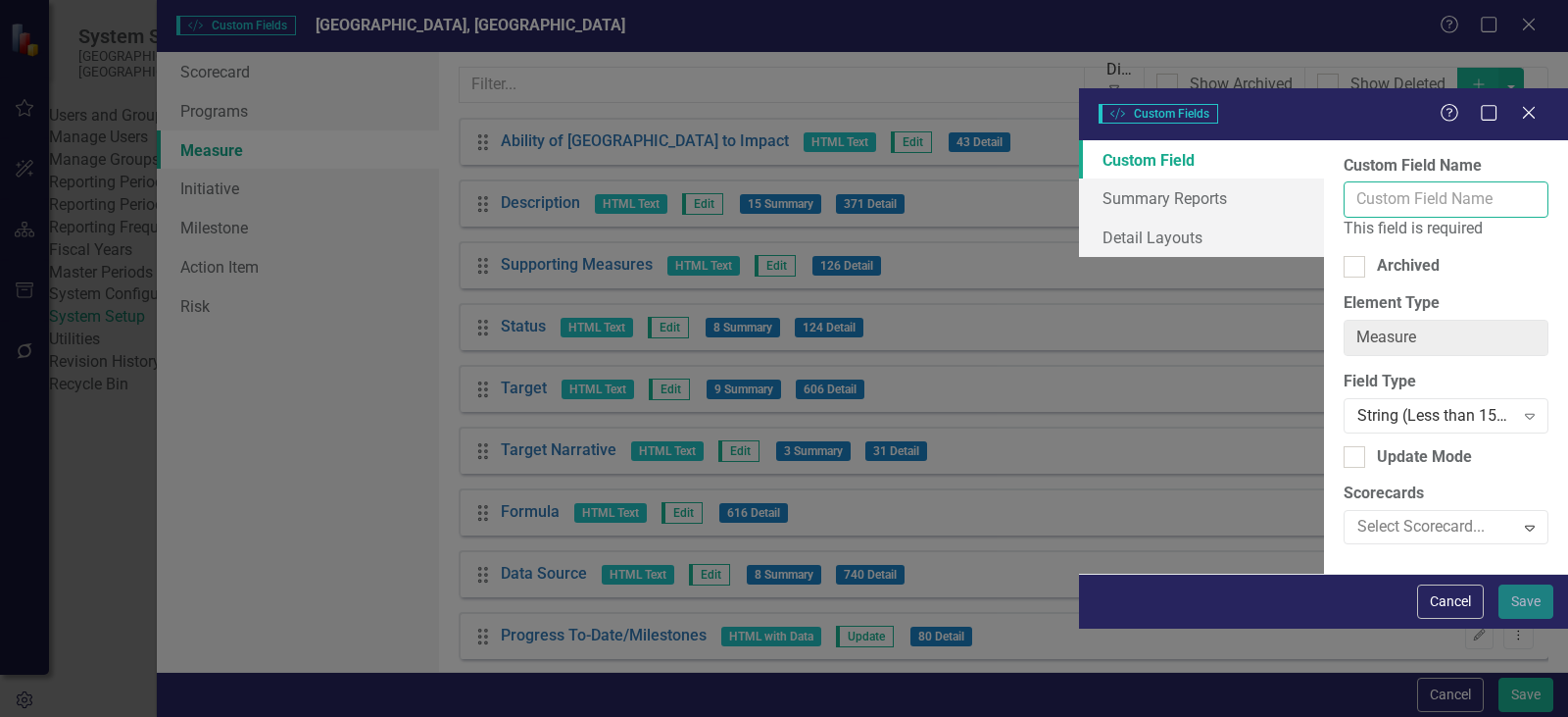
click at [1344, 182] on input "Custom Field Name" at bounding box center [1446, 200] width 205 height 37
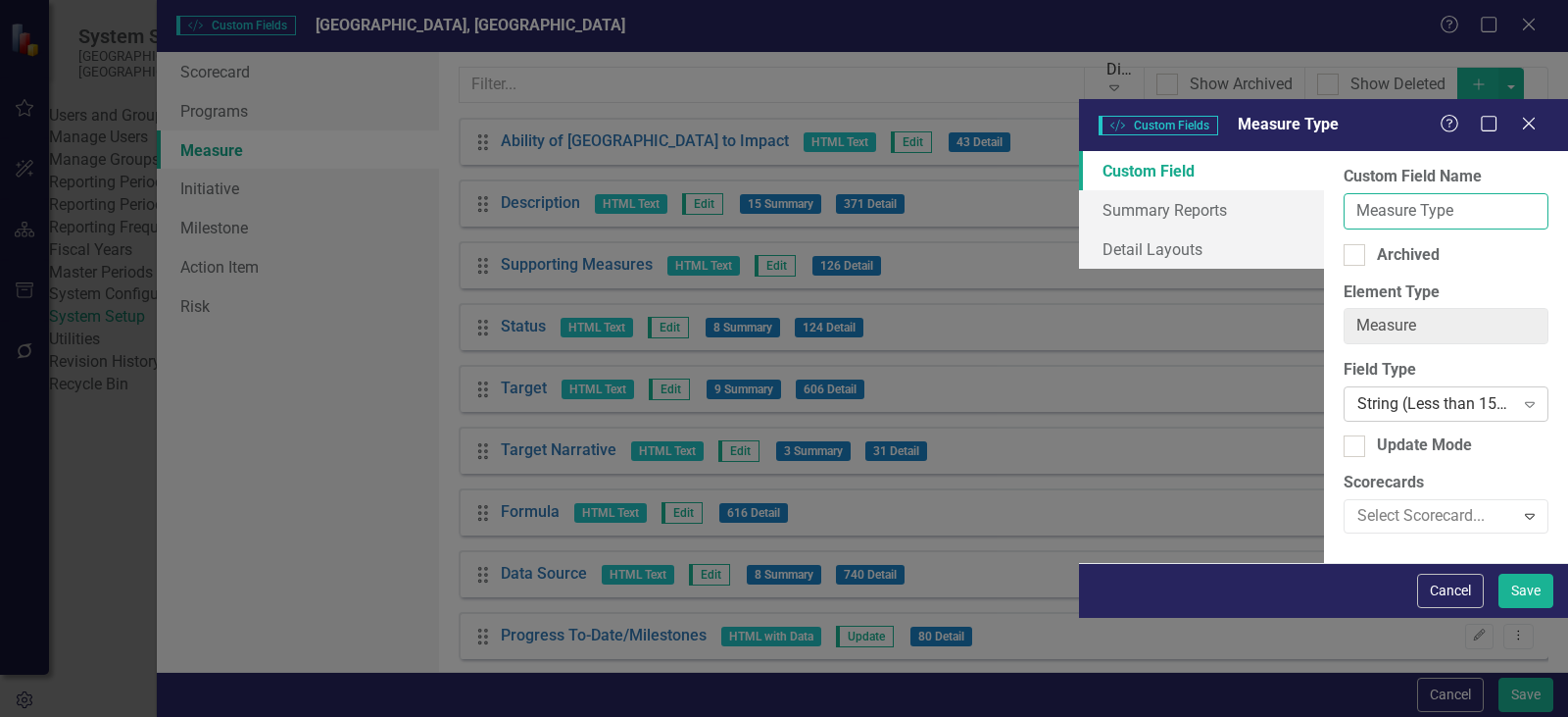
type input "Measure Type"
click at [1357, 393] on div "String (Less than 150 characters)" at bounding box center [1436, 404] width 157 height 23
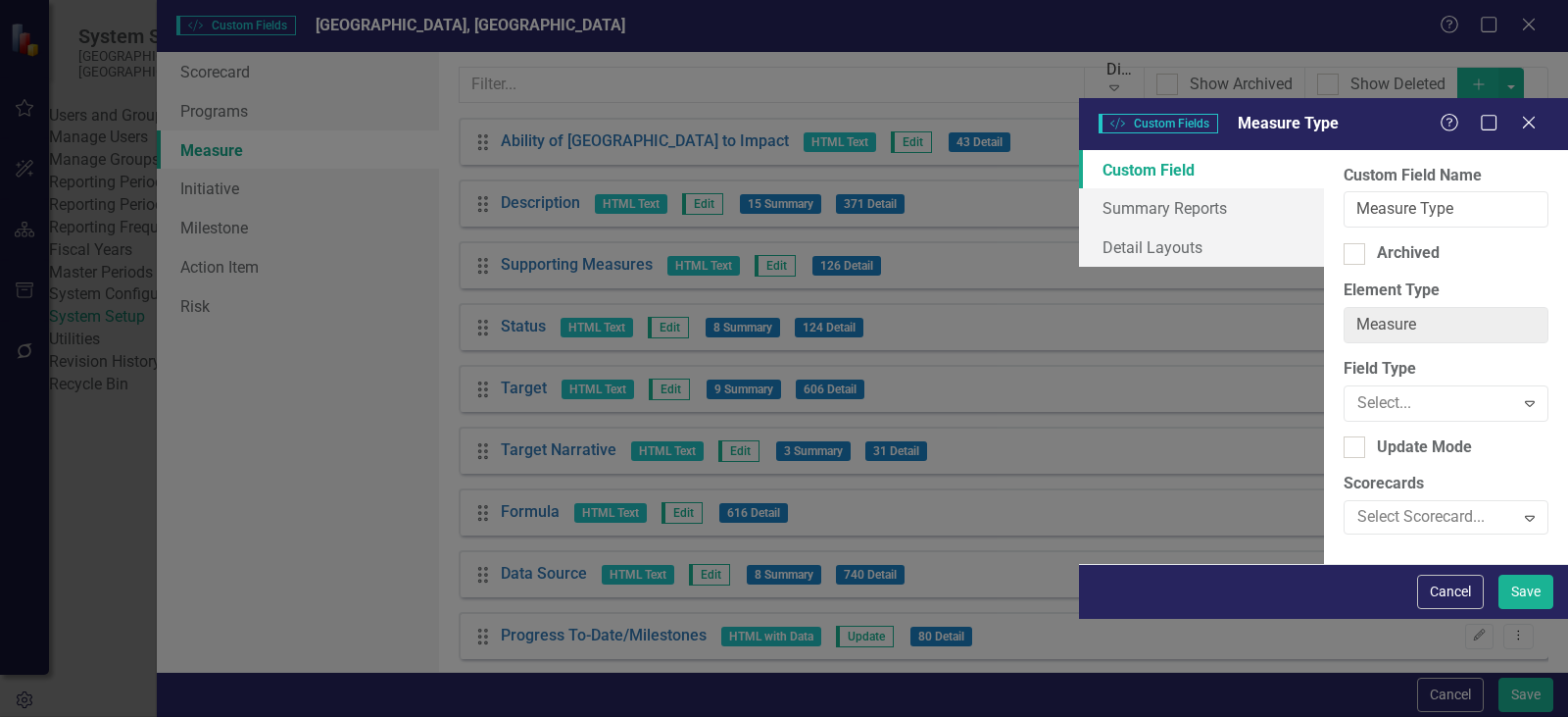
scroll to position [294, 0]
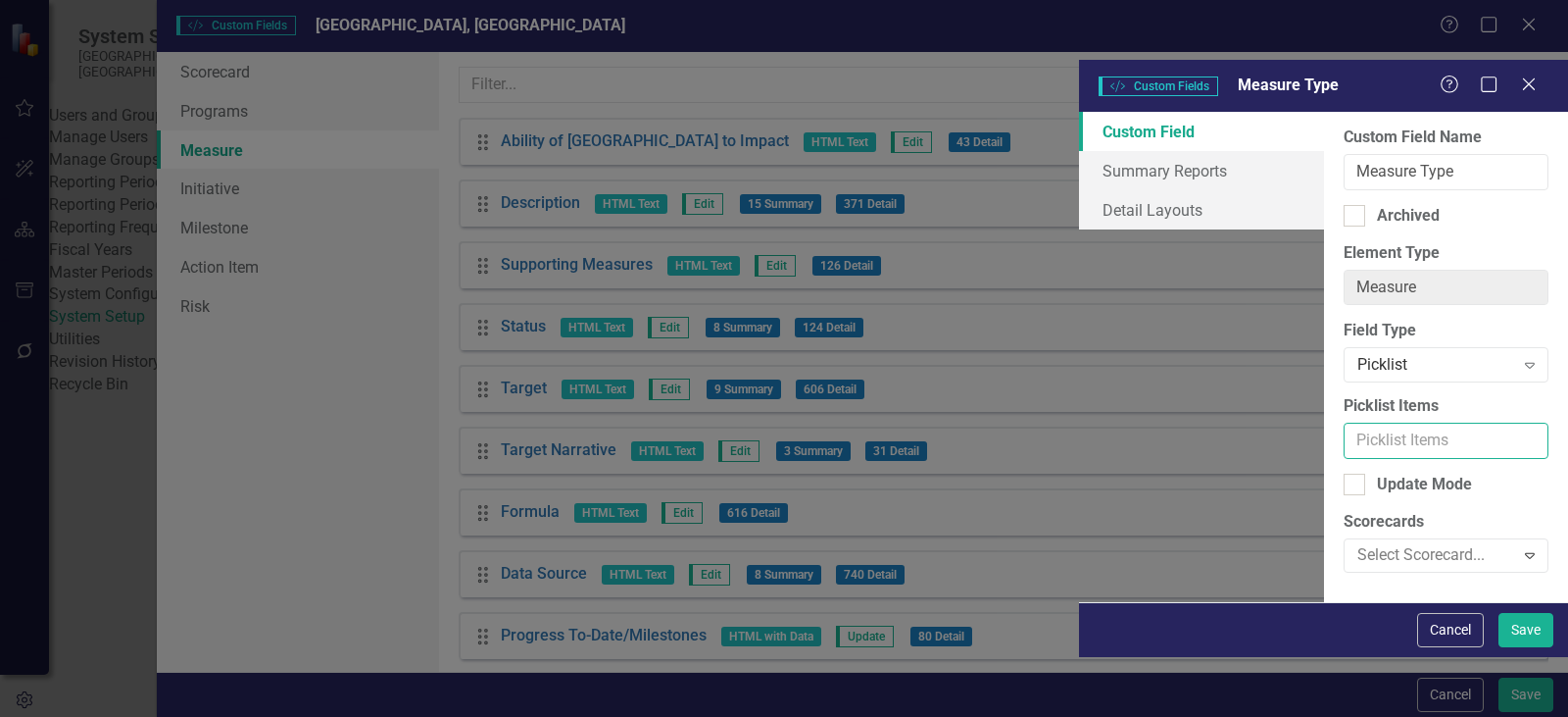
click at [1344, 422] on input "Picklist Items" at bounding box center [1446, 440] width 205 height 37
type input "Outcome measure"
click at [1498, 613] on button "Save" at bounding box center [1525, 630] width 55 height 35
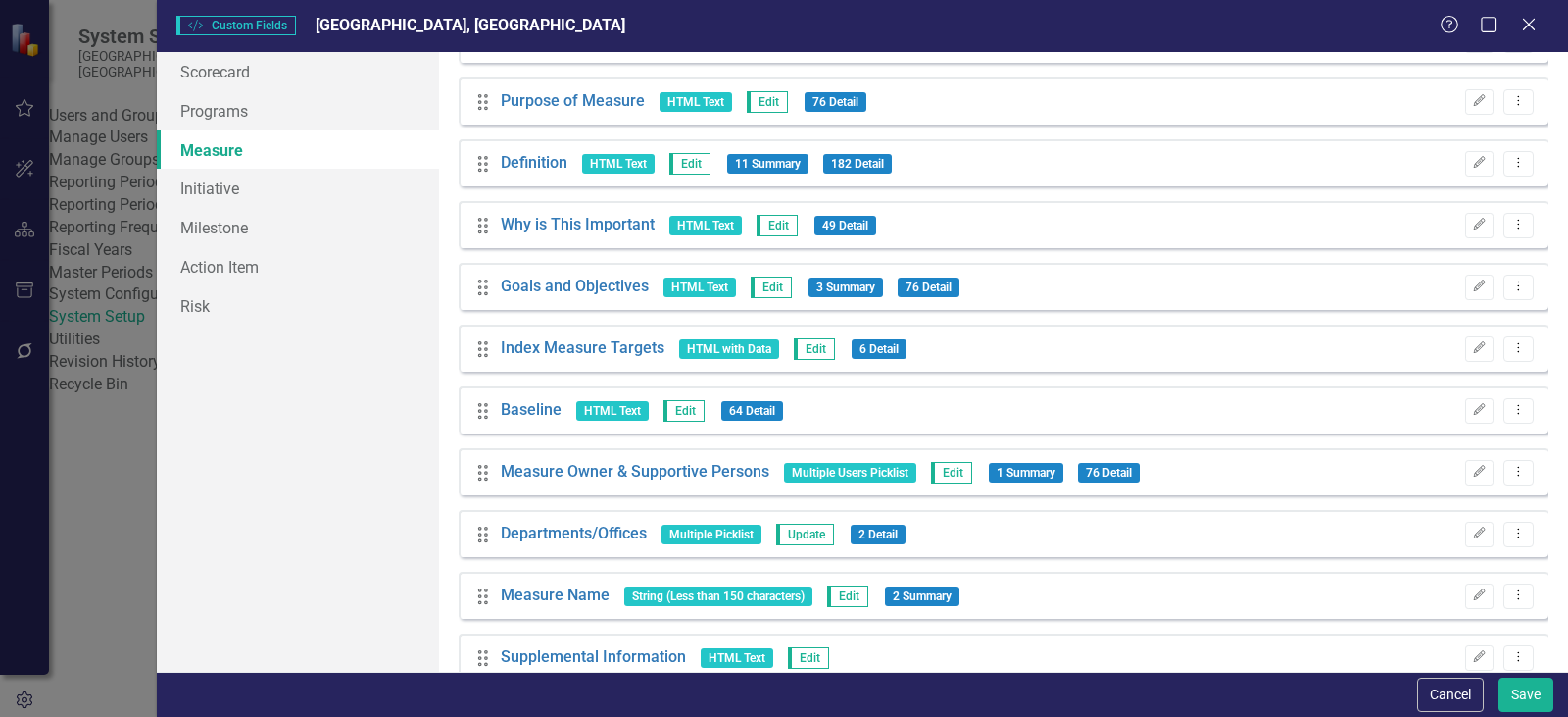
scroll to position [881, 0]
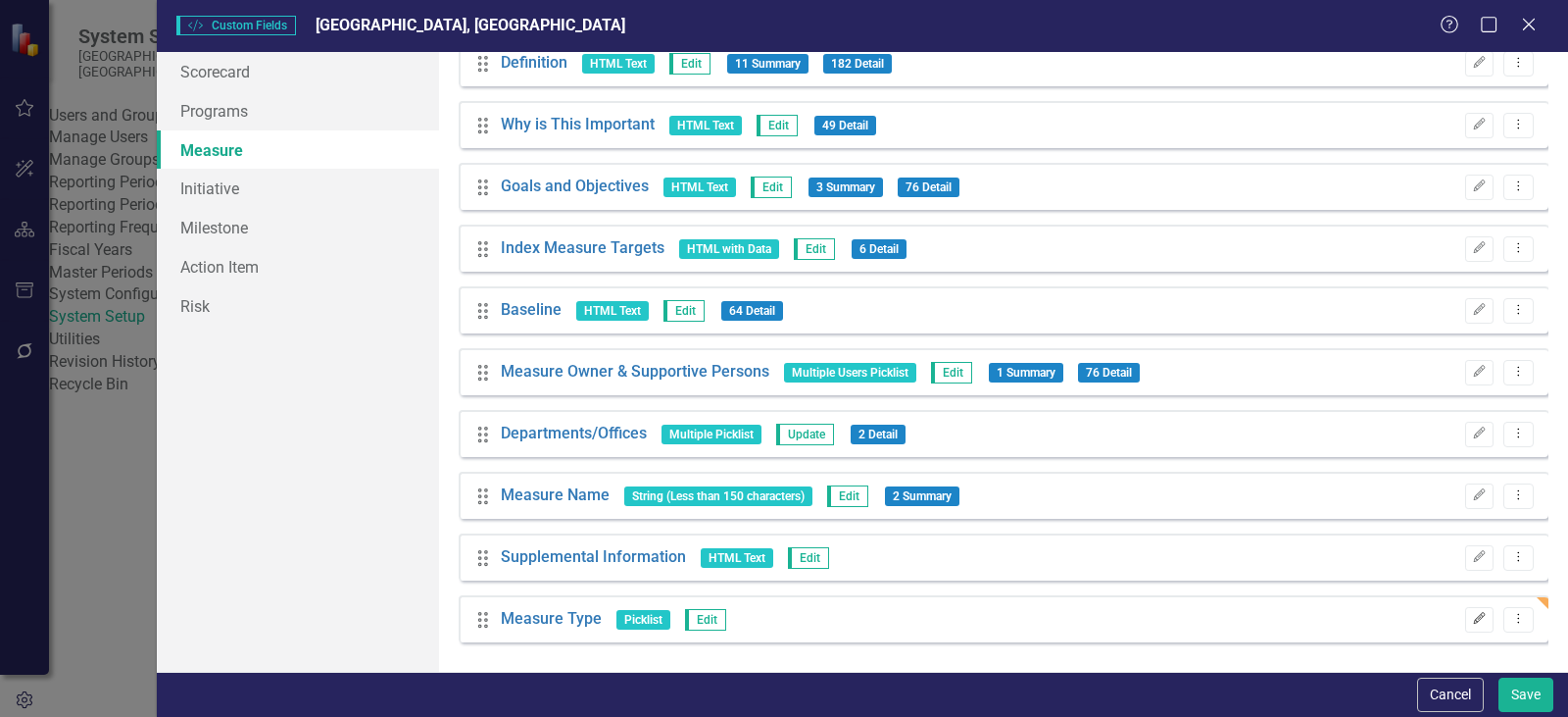
click at [1473, 613] on icon "Edit" at bounding box center [1480, 619] width 15 height 12
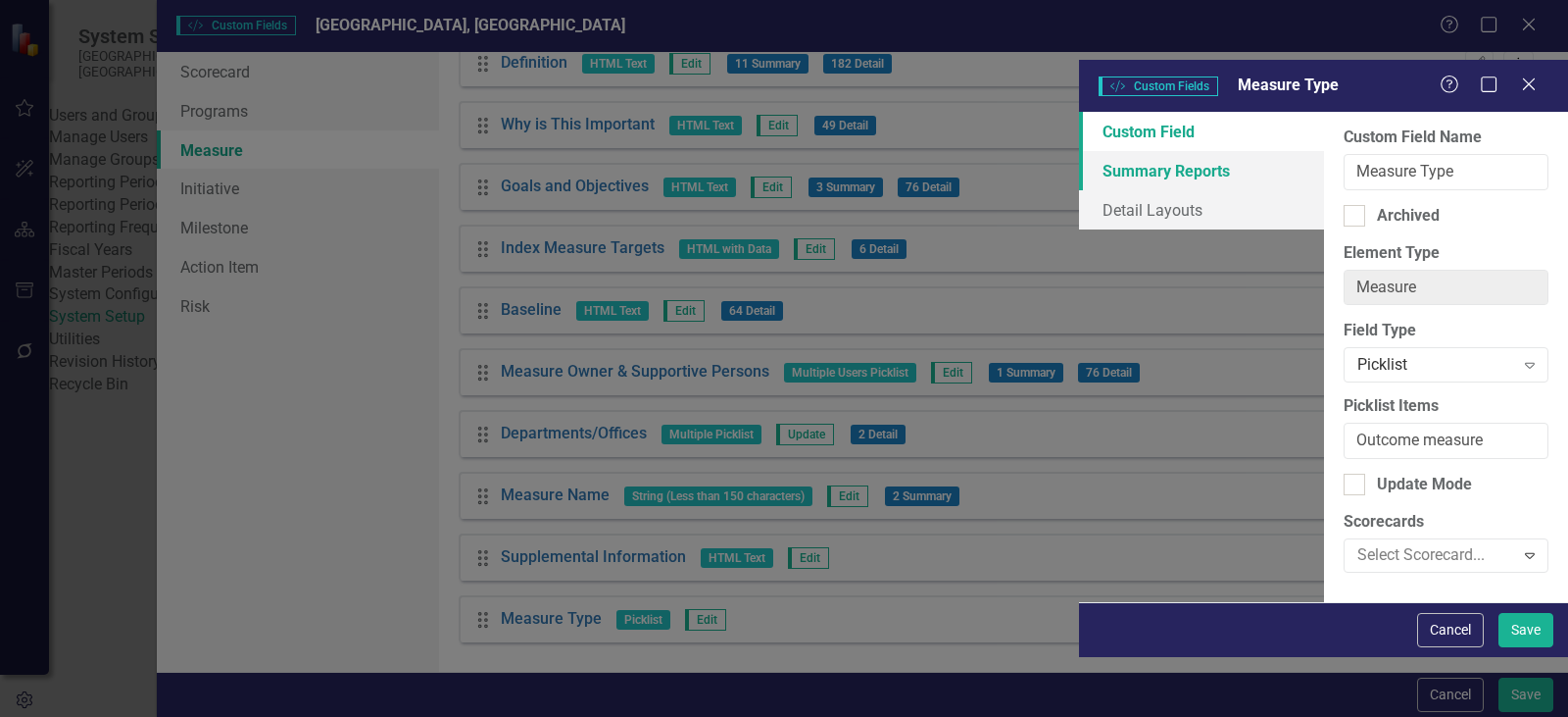
click at [1079, 151] on link "Summary Reports" at bounding box center [1202, 170] width 245 height 39
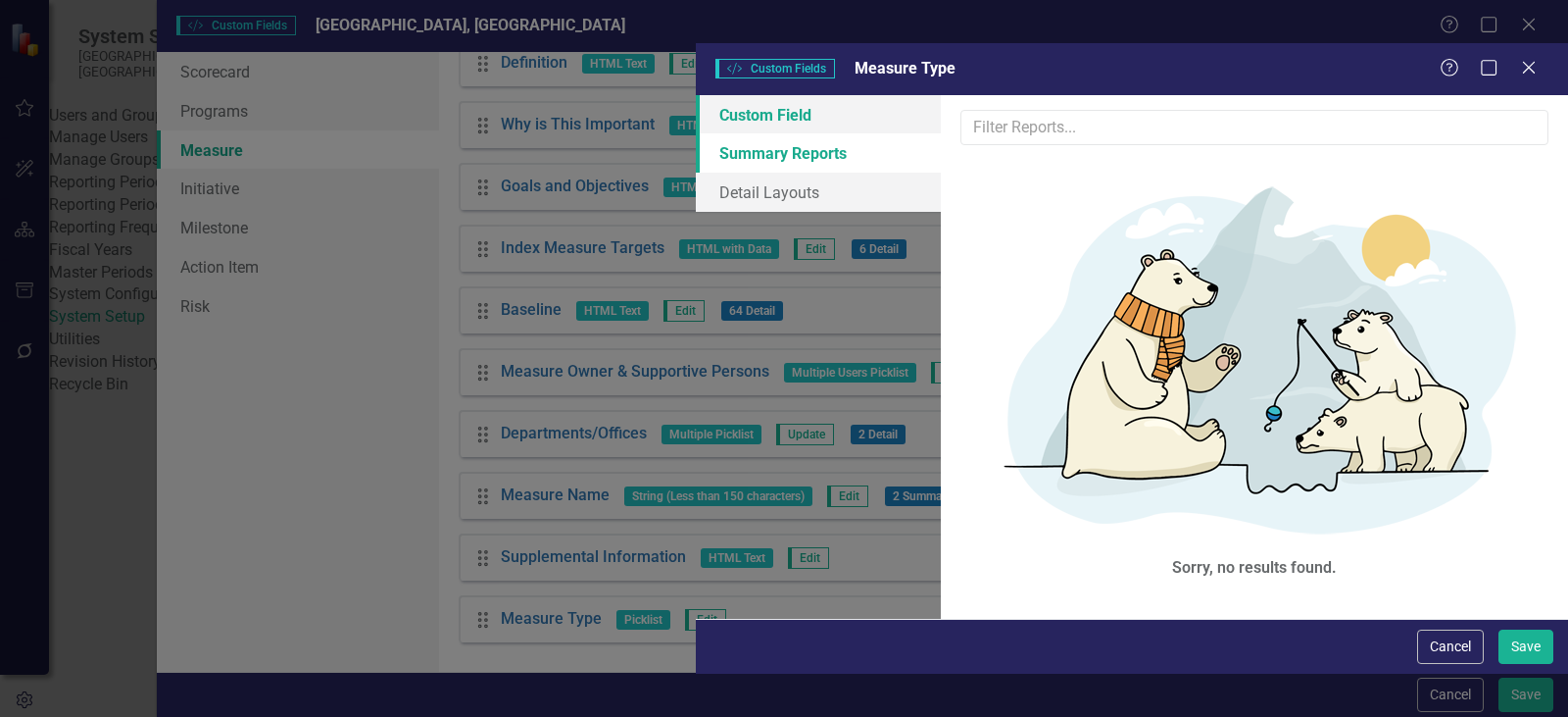
click at [696, 95] on link "Custom Field" at bounding box center [818, 114] width 245 height 39
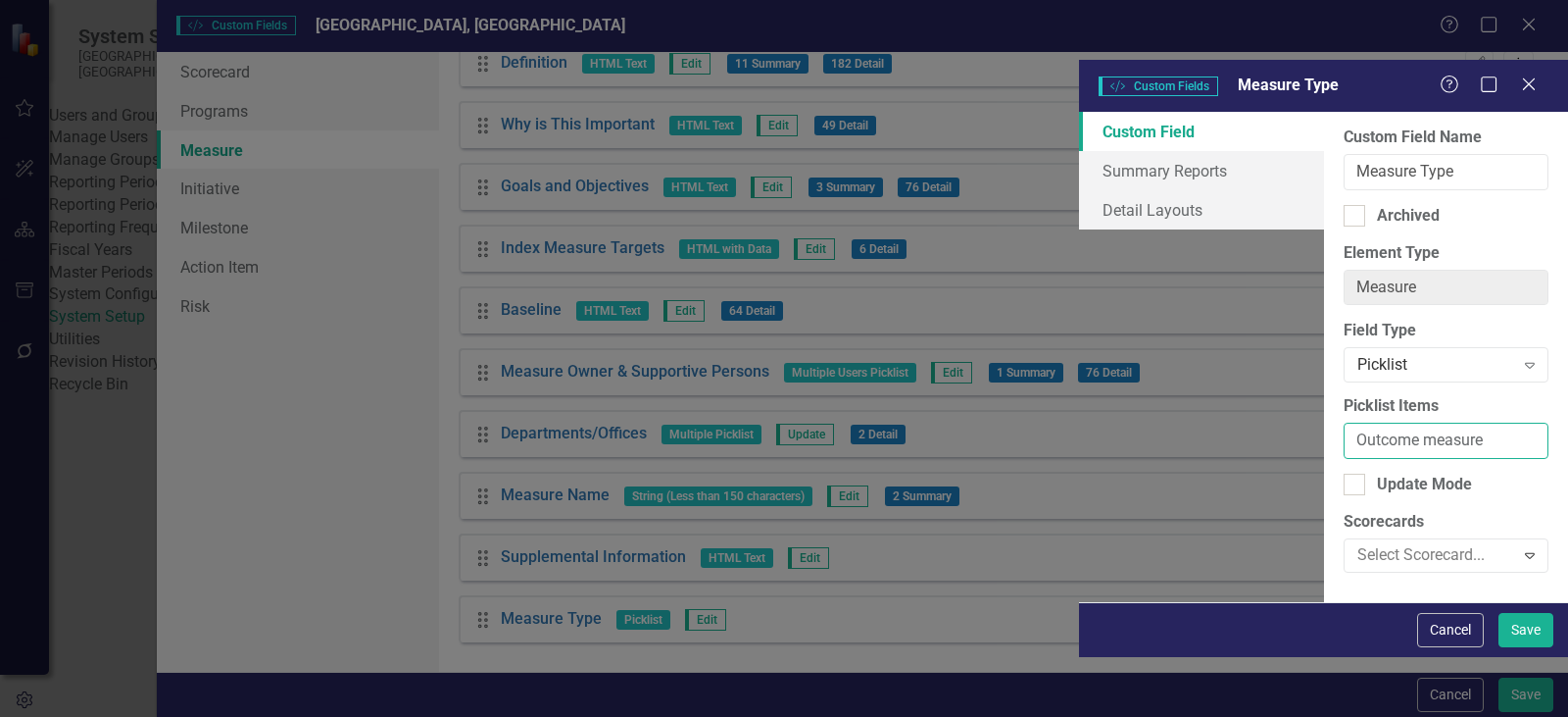
click at [1344, 422] on input "Outcome measure" at bounding box center [1446, 440] width 205 height 37
click at [1498, 613] on button "Save" at bounding box center [1525, 630] width 55 height 35
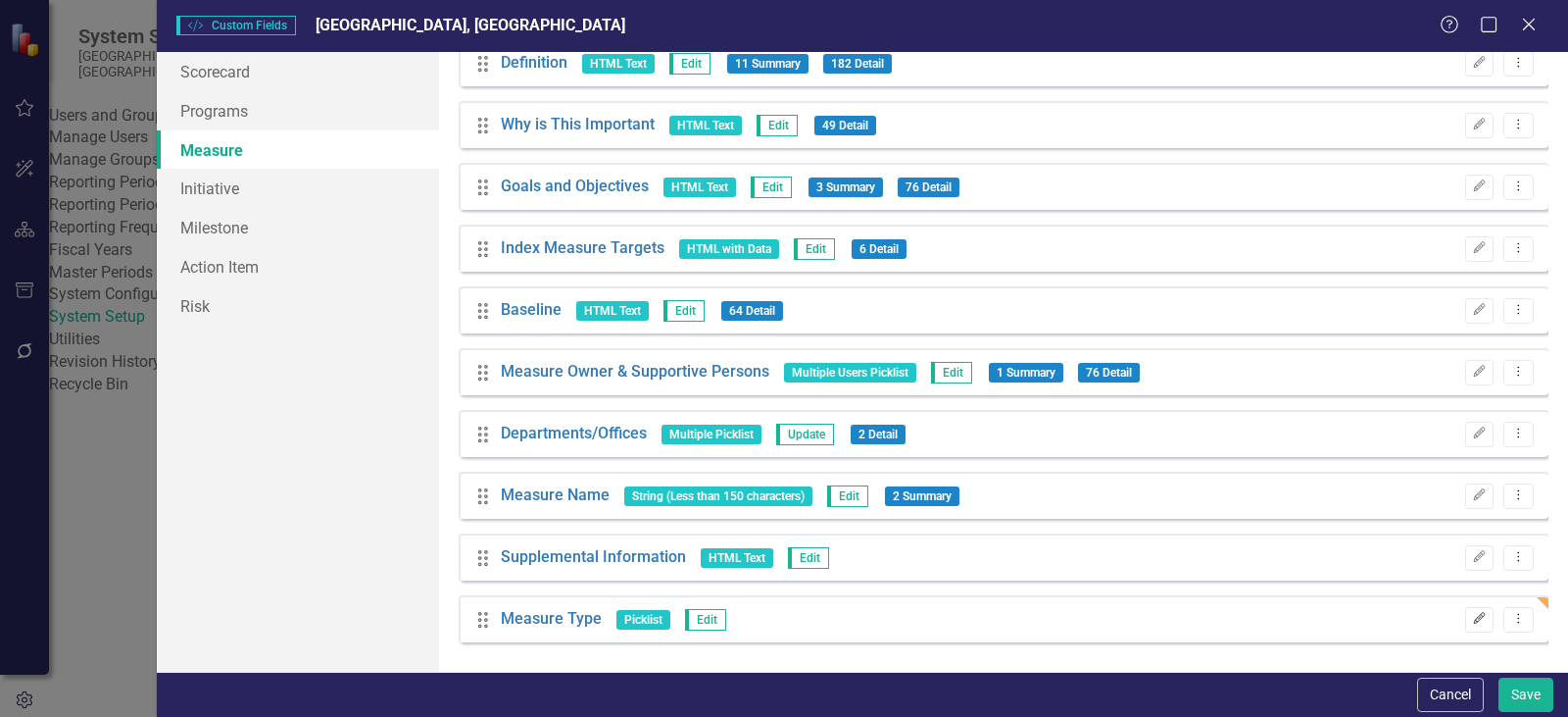
click at [1473, 619] on icon "Edit" at bounding box center [1480, 619] width 15 height 12
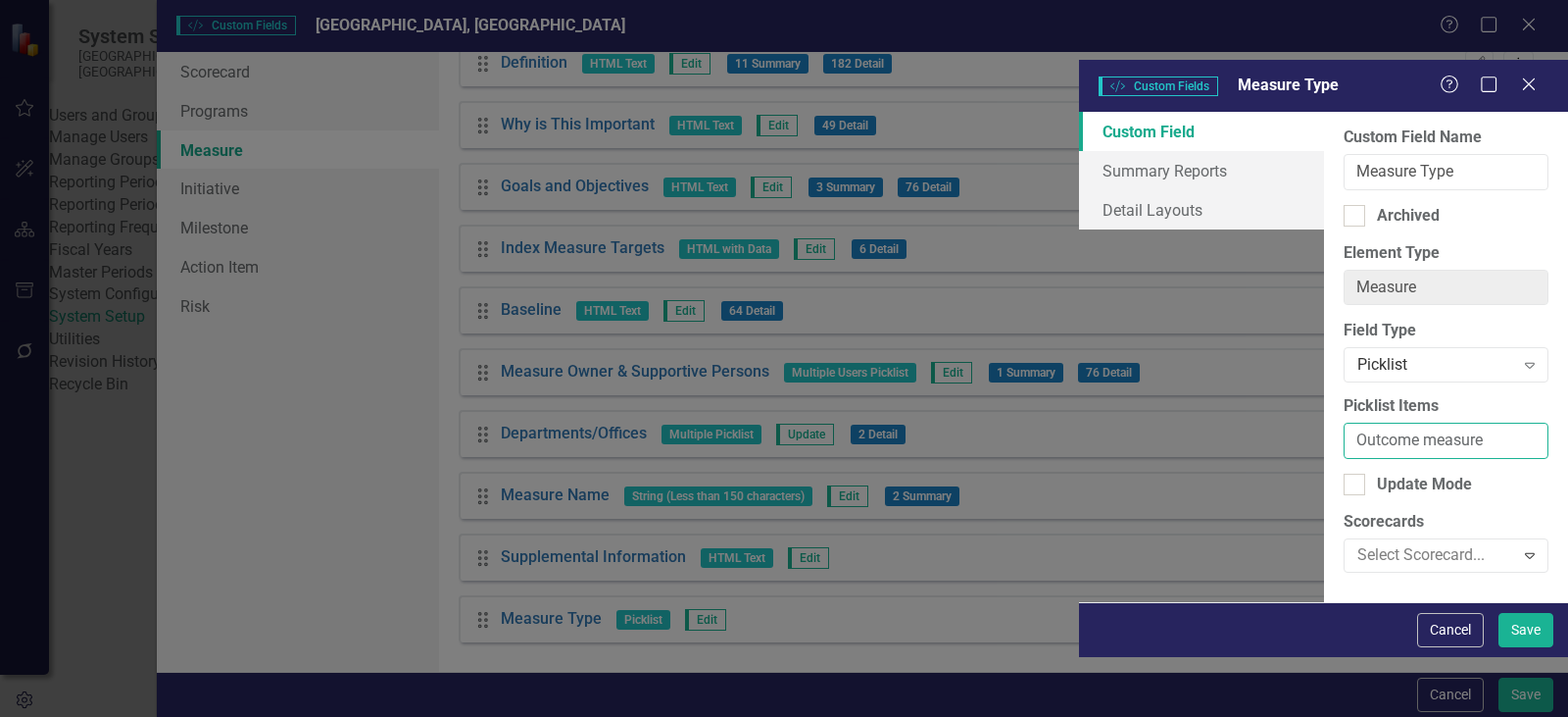
click at [1344, 422] on input "Outcome measure" at bounding box center [1446, 440] width 205 height 37
type input "Outcome measure, Context measure"
click at [1527, 646] on button "Save" at bounding box center [1525, 630] width 55 height 35
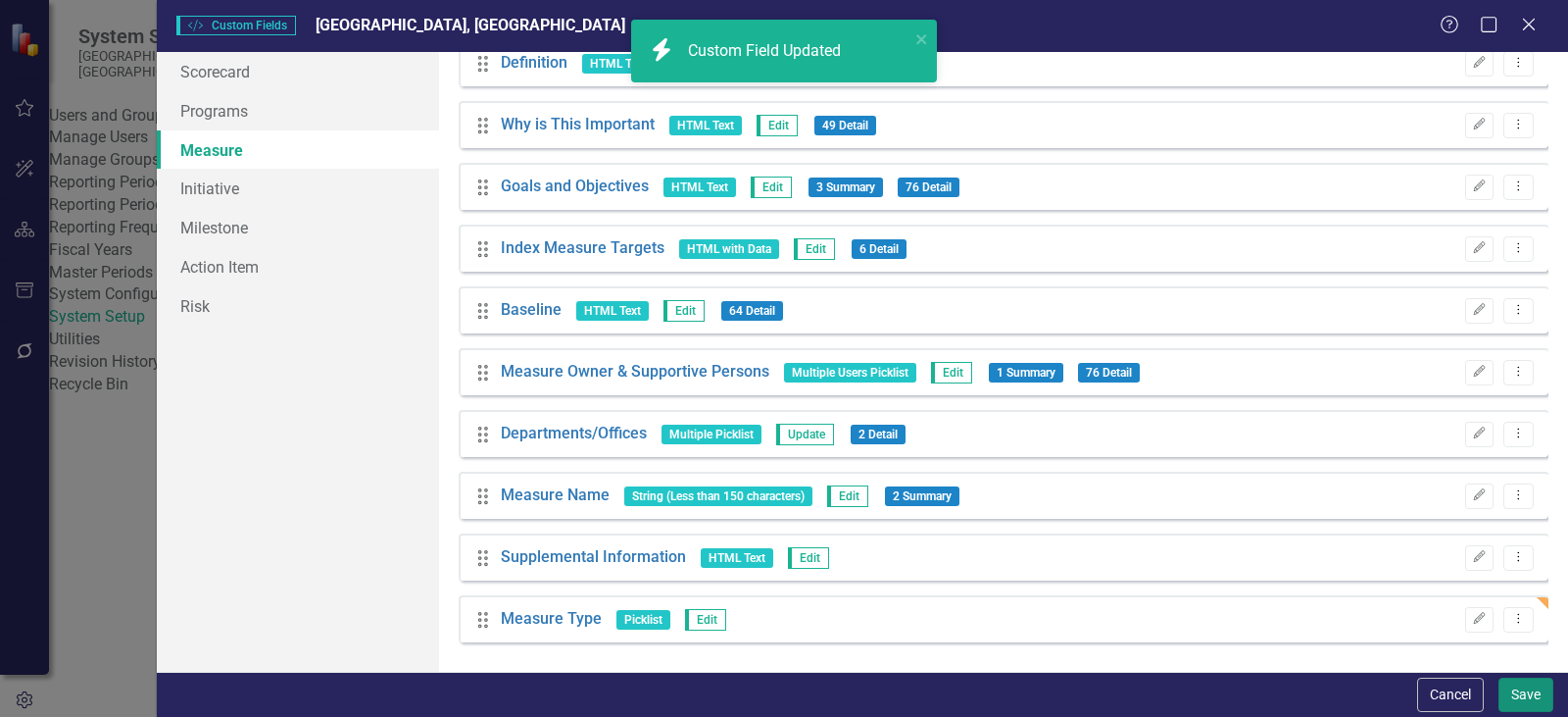
click at [1547, 690] on button "Save" at bounding box center [1525, 694] width 55 height 35
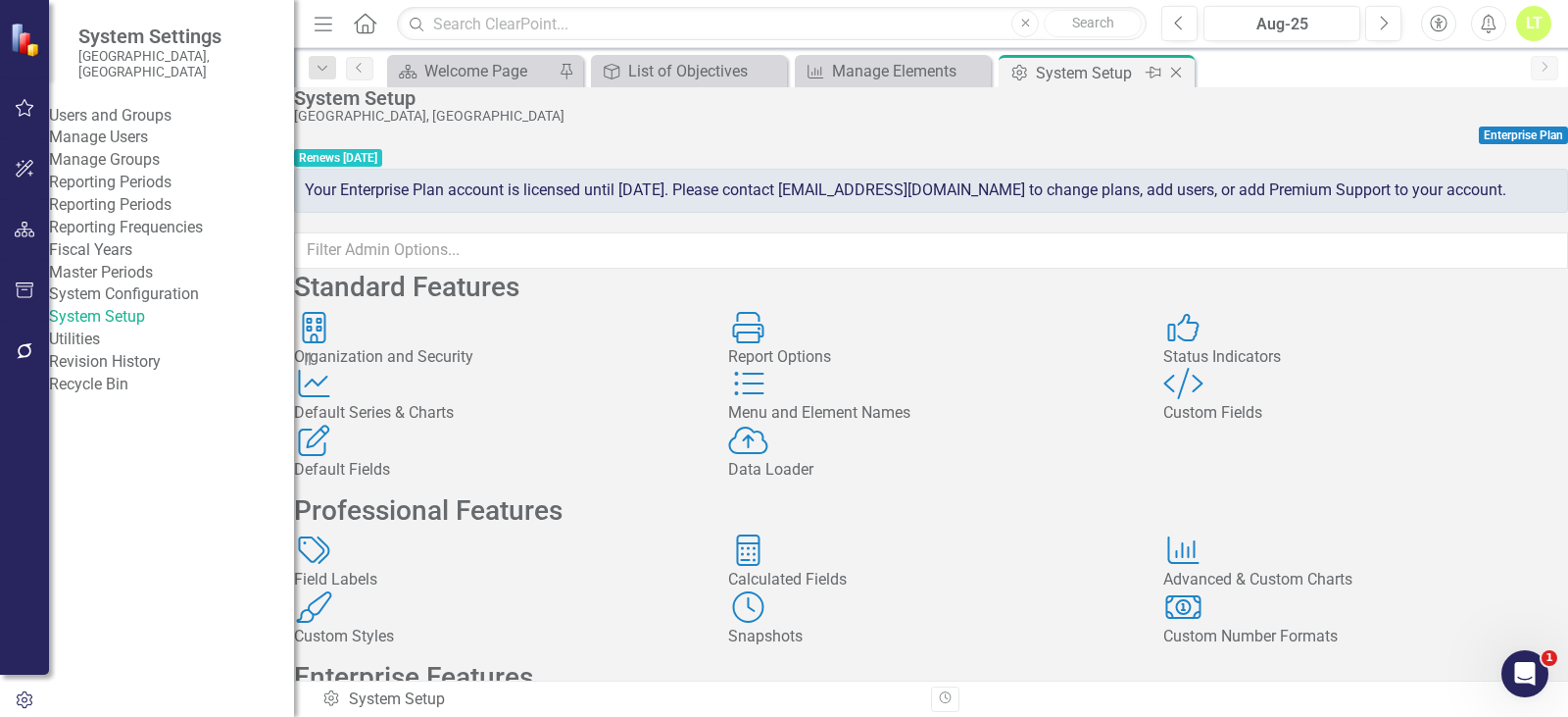
click at [1181, 76] on icon "Close" at bounding box center [1177, 72] width 20 height 16
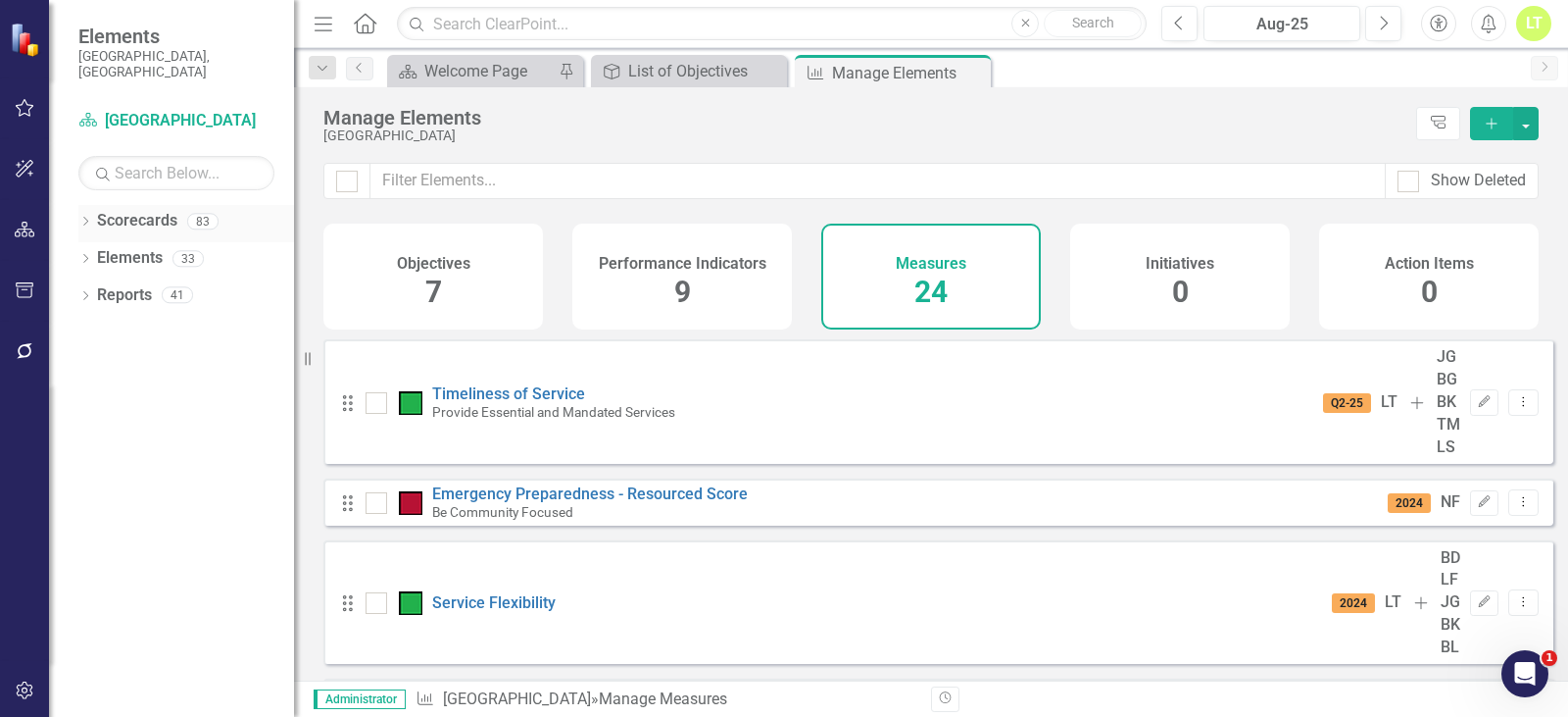
click at [79, 215] on div "Dropdown" at bounding box center [85, 223] width 14 height 17
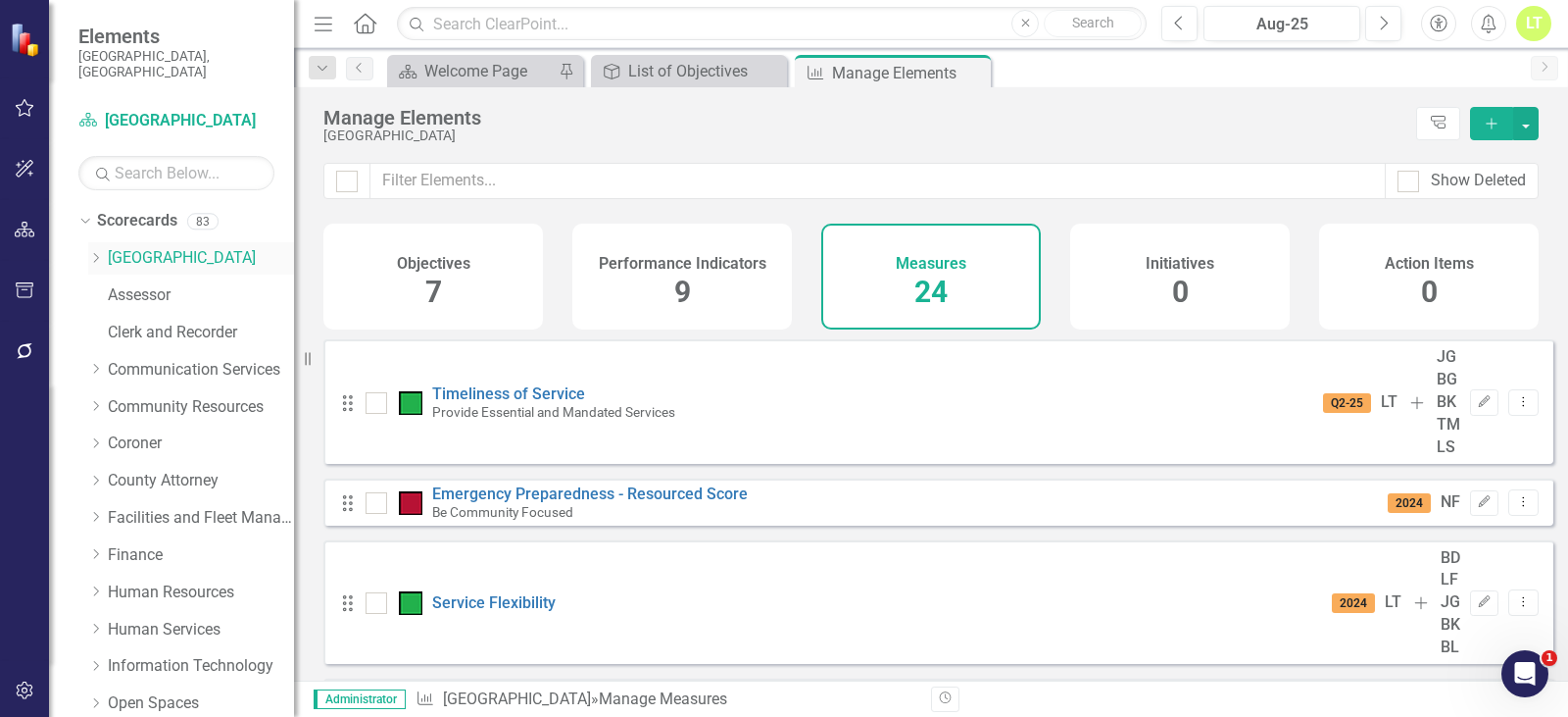
click at [97, 250] on div "Dropdown" at bounding box center [95, 258] width 15 height 17
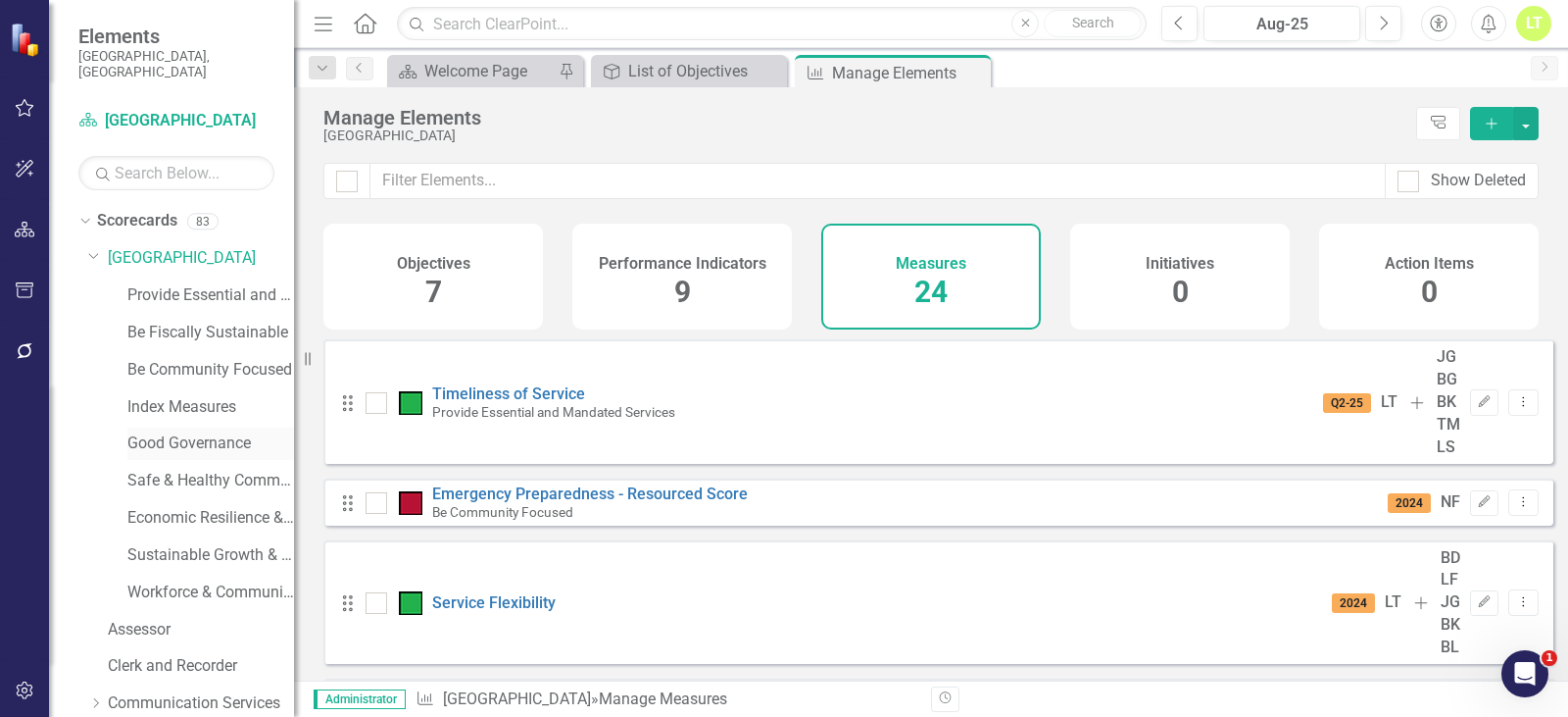
click at [235, 432] on link "Good Governance" at bounding box center [211, 443] width 167 height 23
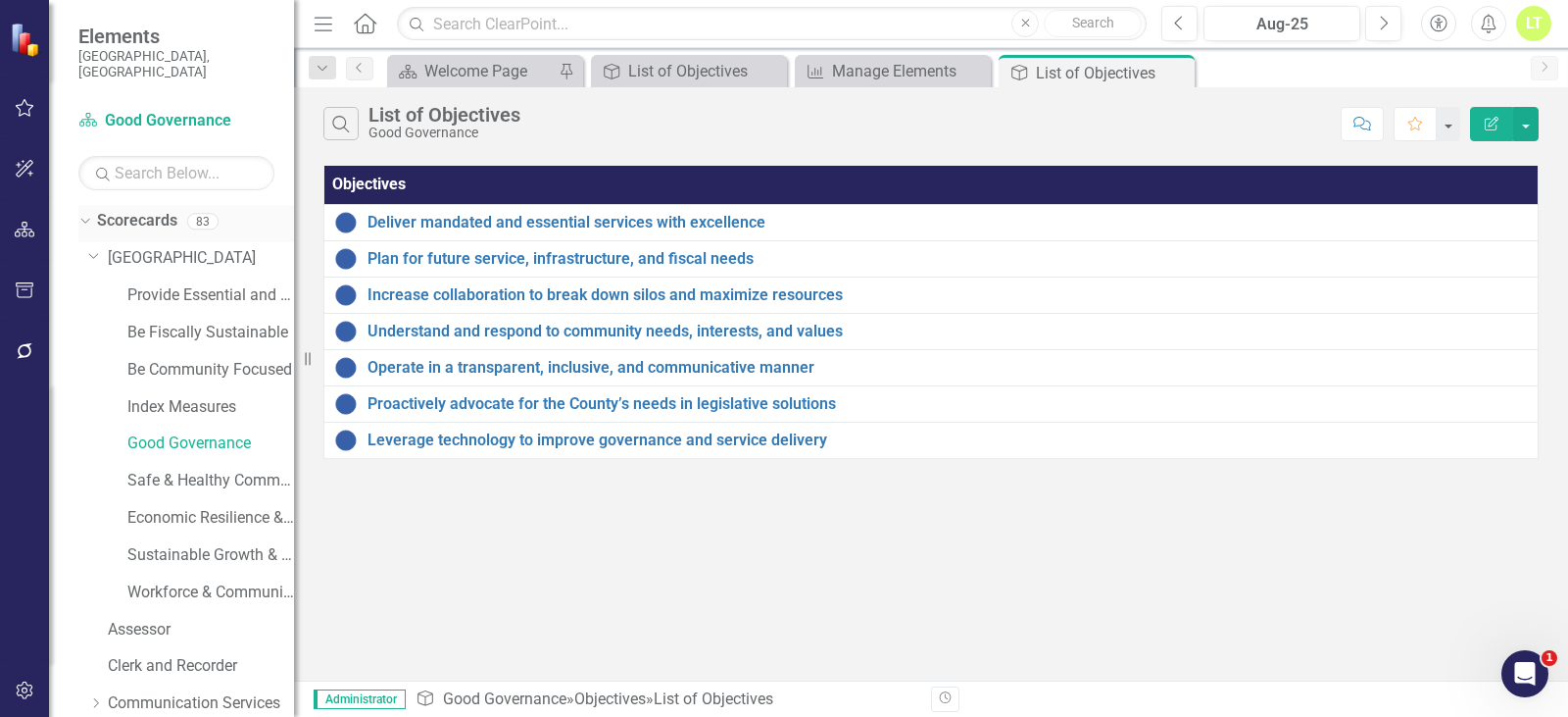
click at [83, 205] on div "Dropdown Scorecards 83" at bounding box center [186, 223] width 215 height 38
click at [81, 215] on div "Dropdown Scorecards 83" at bounding box center [186, 223] width 215 height 38
click at [83, 214] on icon "Dropdown" at bounding box center [82, 220] width 11 height 14
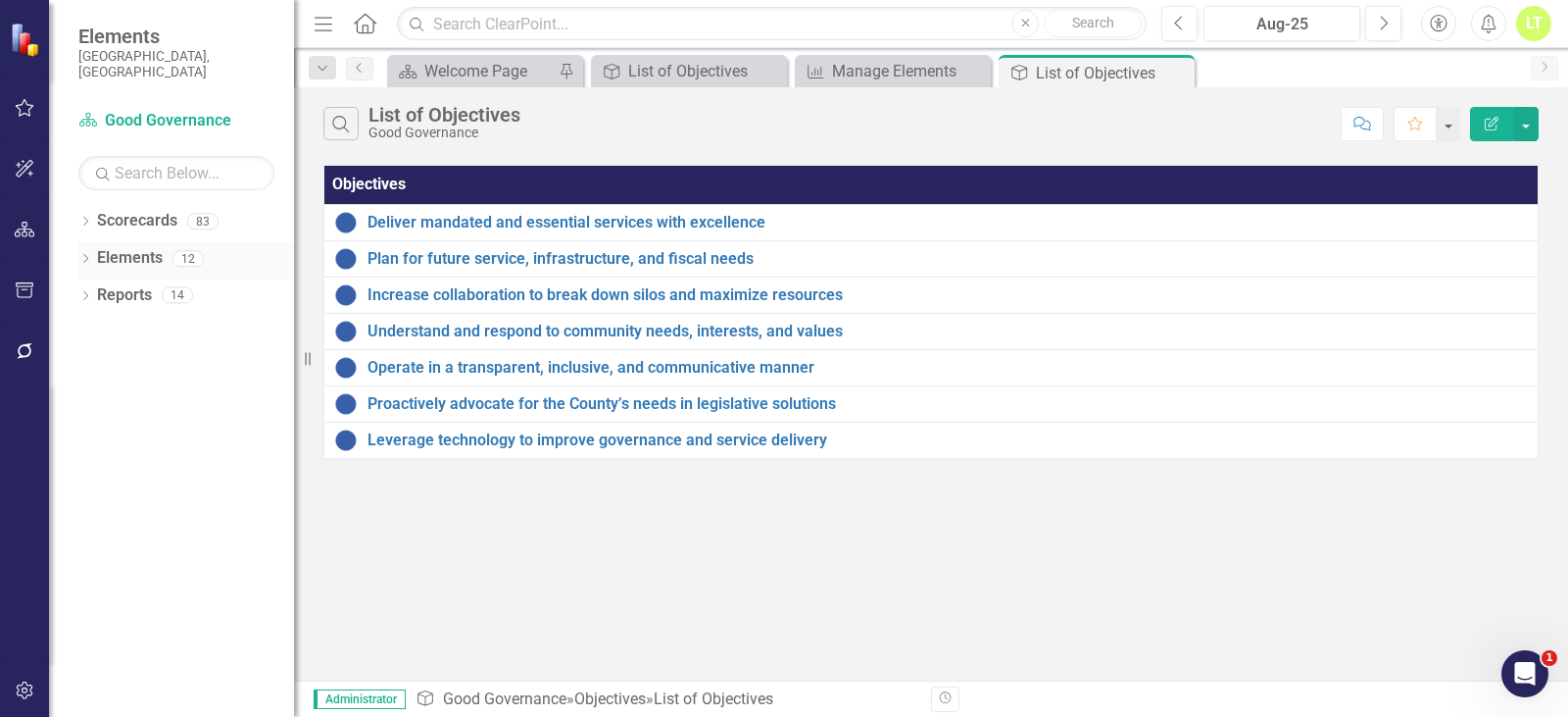
click at [79, 255] on icon "Dropdown" at bounding box center [85, 260] width 14 height 11
click at [153, 322] on link "Measure Measures" at bounding box center [156, 333] width 97 height 23
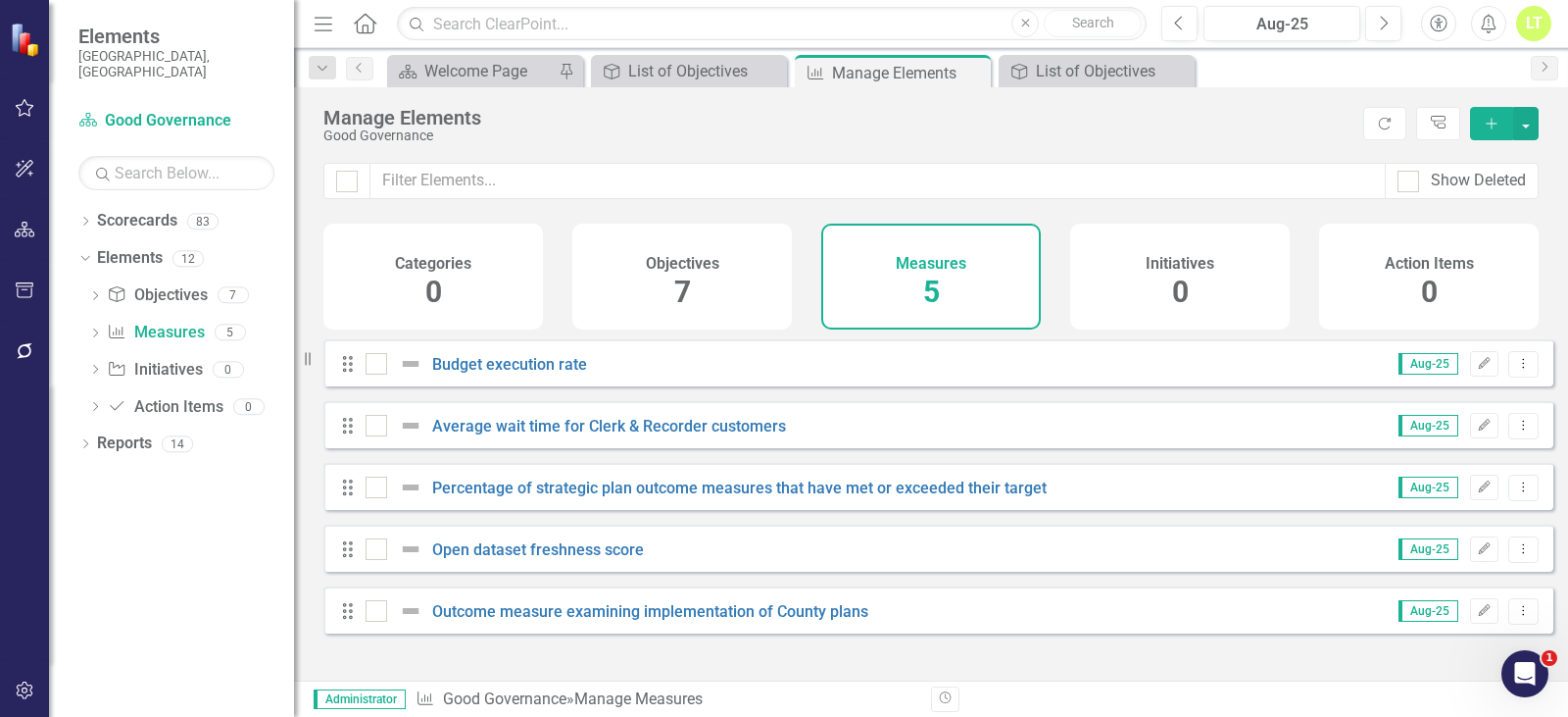
click at [345, 196] on div at bounding box center [347, 181] width 47 height 37
drag, startPoint x: 350, startPoint y: 185, endPoint x: 485, endPoint y: 204, distance: 136.3
click at [350, 184] on div at bounding box center [348, 182] width 22 height 22
click at [349, 184] on input "checkbox" at bounding box center [343, 177] width 13 height 13
checkbox input "true"
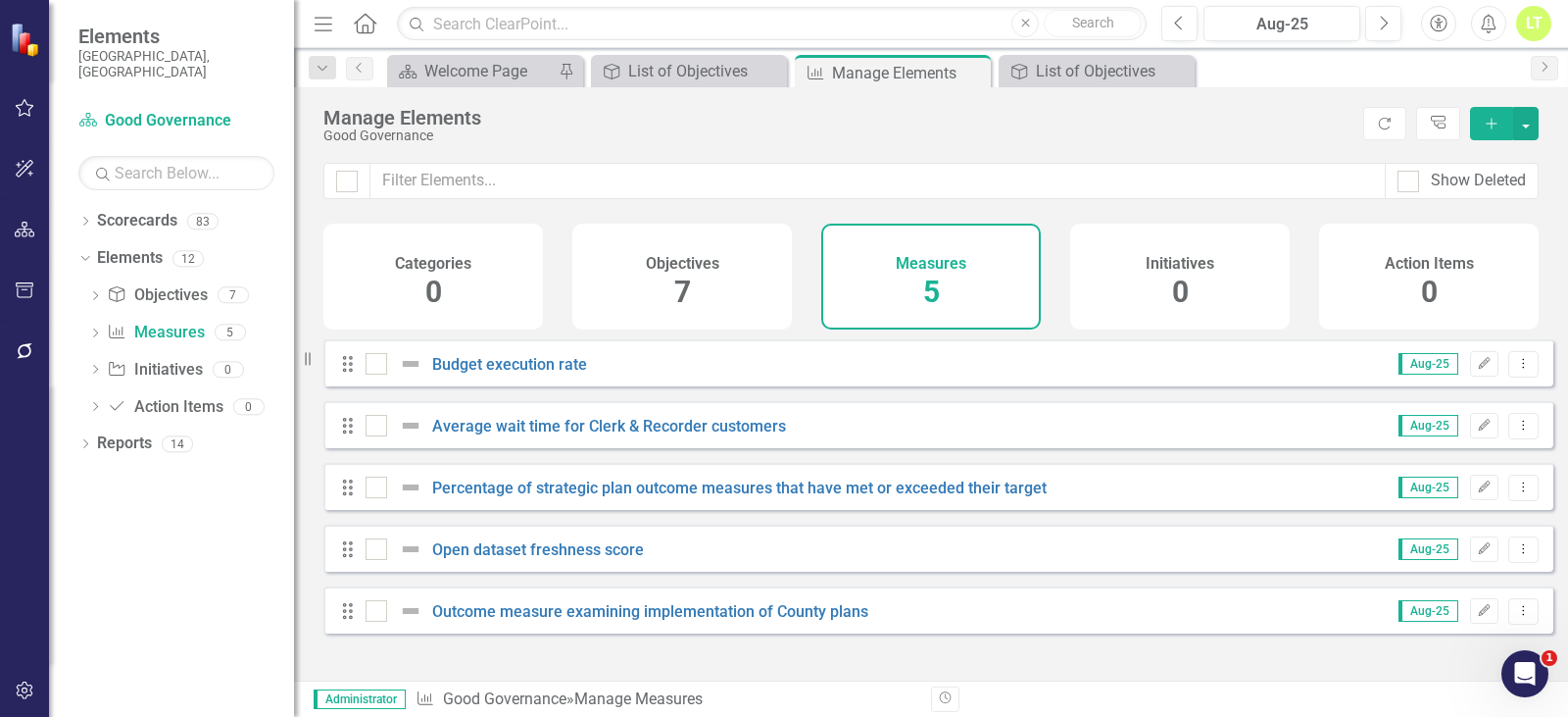
checkbox input "true"
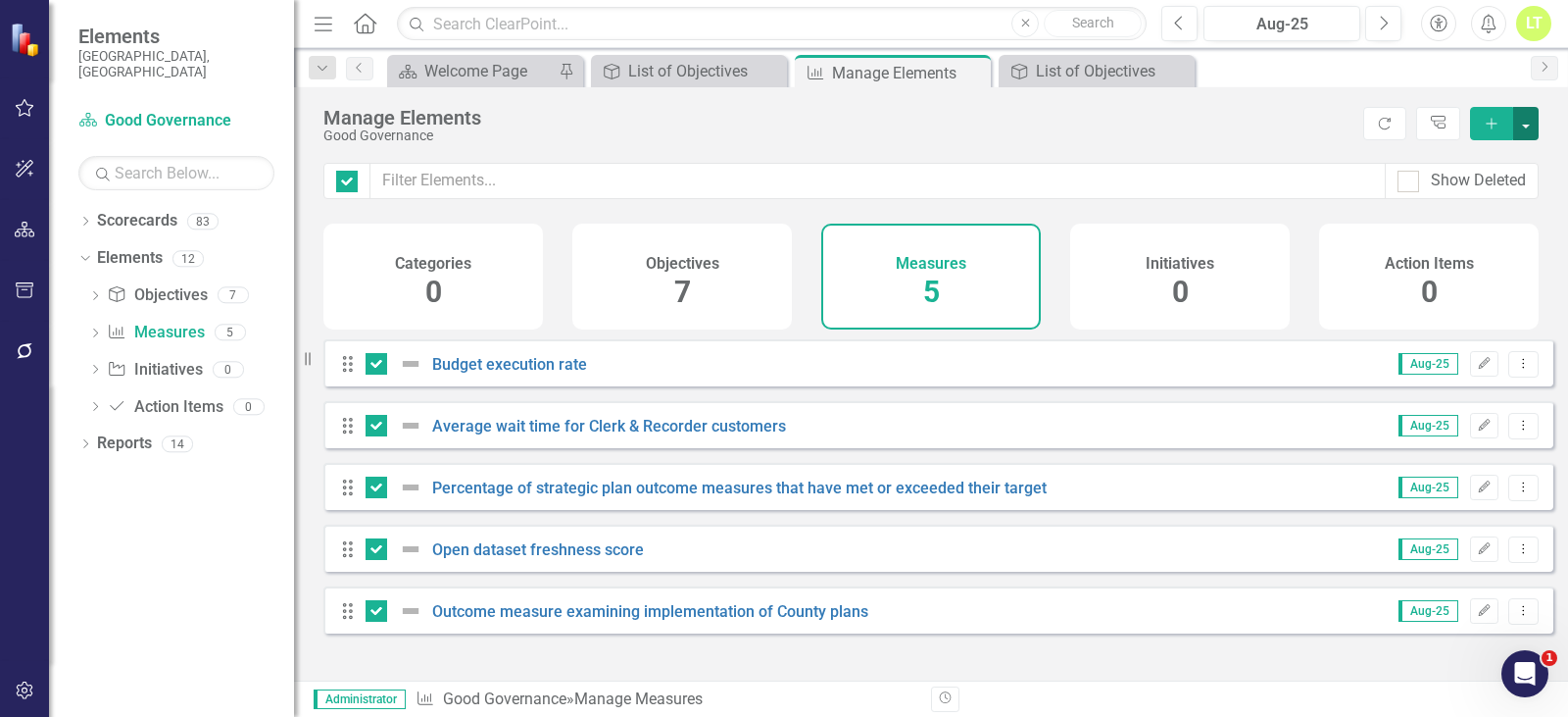
click at [1532, 113] on button "button" at bounding box center [1526, 124] width 26 height 34
click at [1471, 244] on link "Edit Multiple Edit Multiple" at bounding box center [1461, 231] width 155 height 37
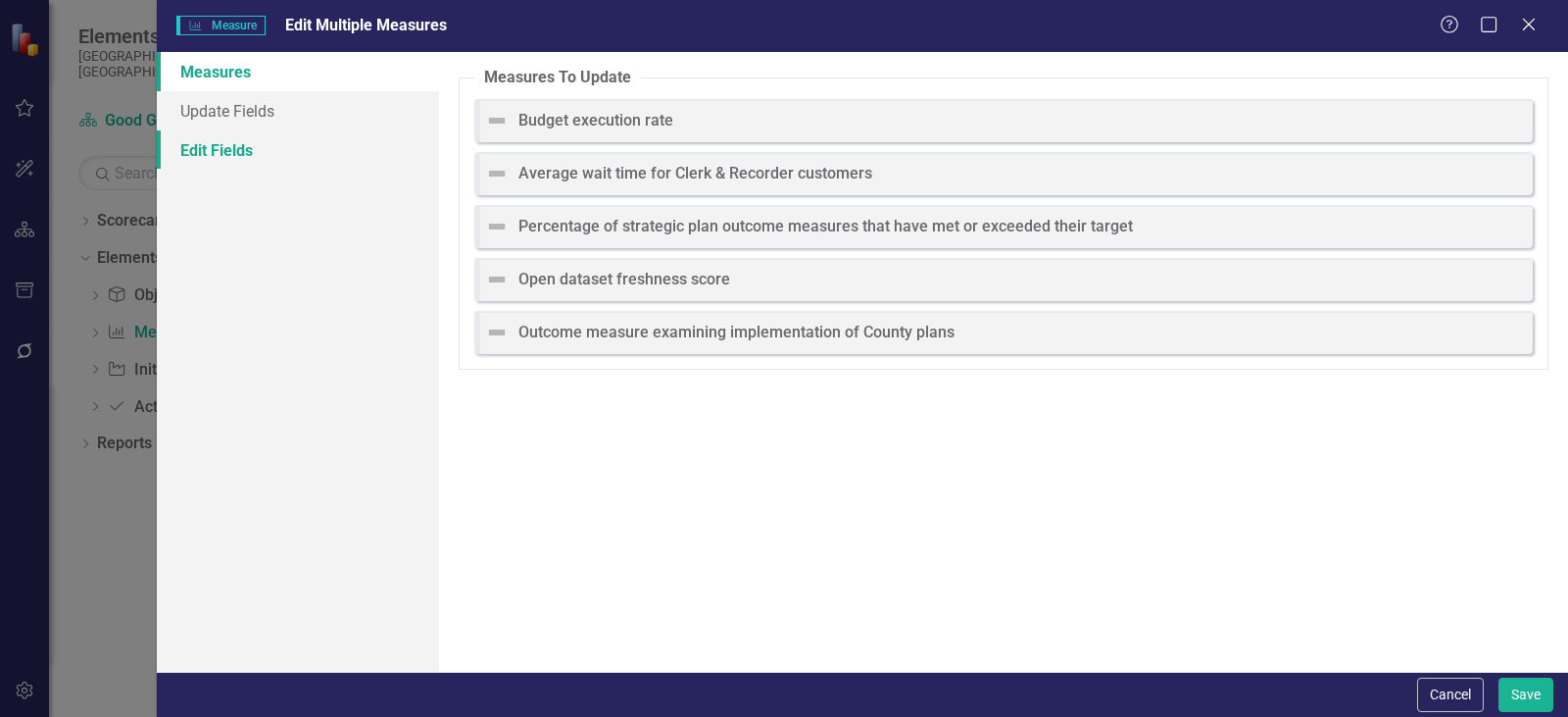
click at [231, 146] on link "Edit Fields" at bounding box center [298, 149] width 282 height 39
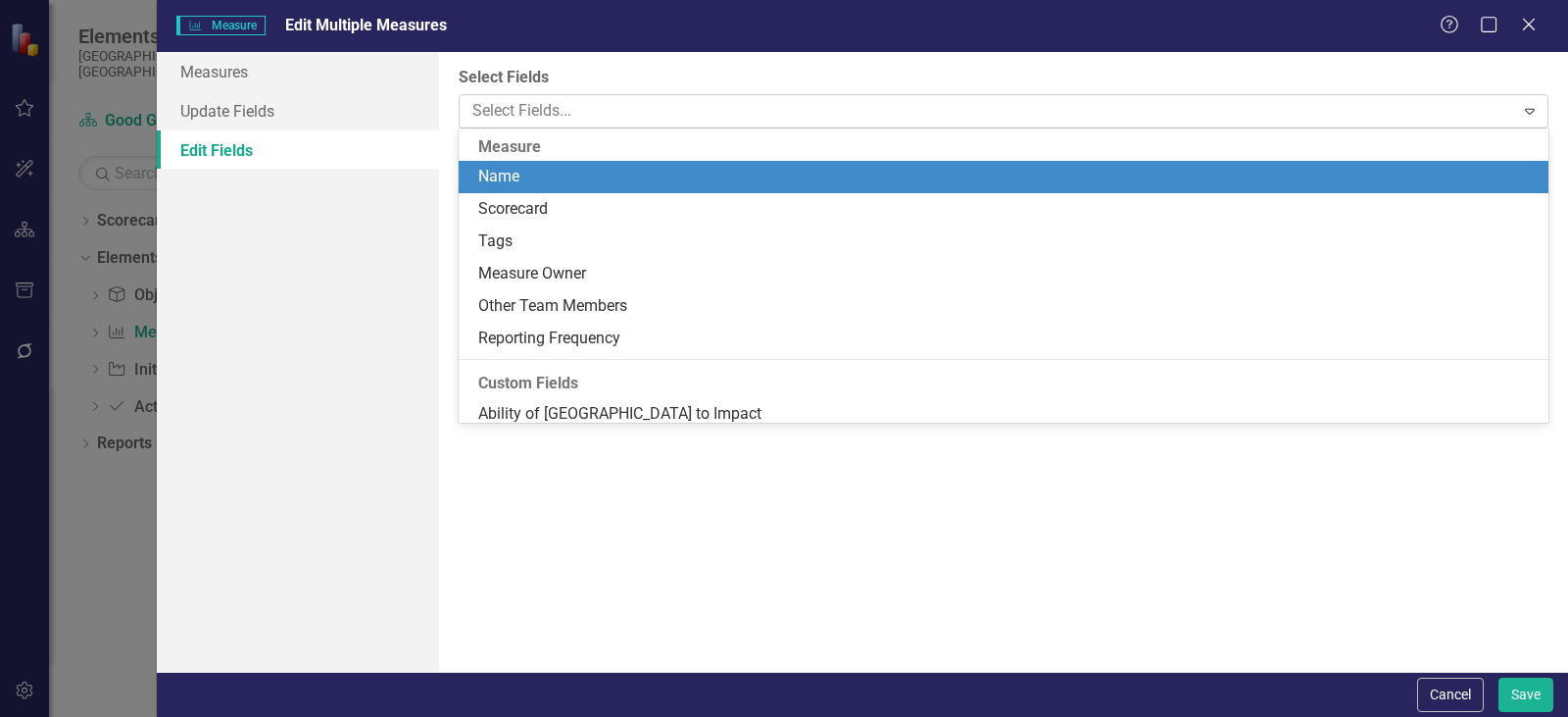
click at [736, 113] on div at bounding box center [989, 111] width 1050 height 27
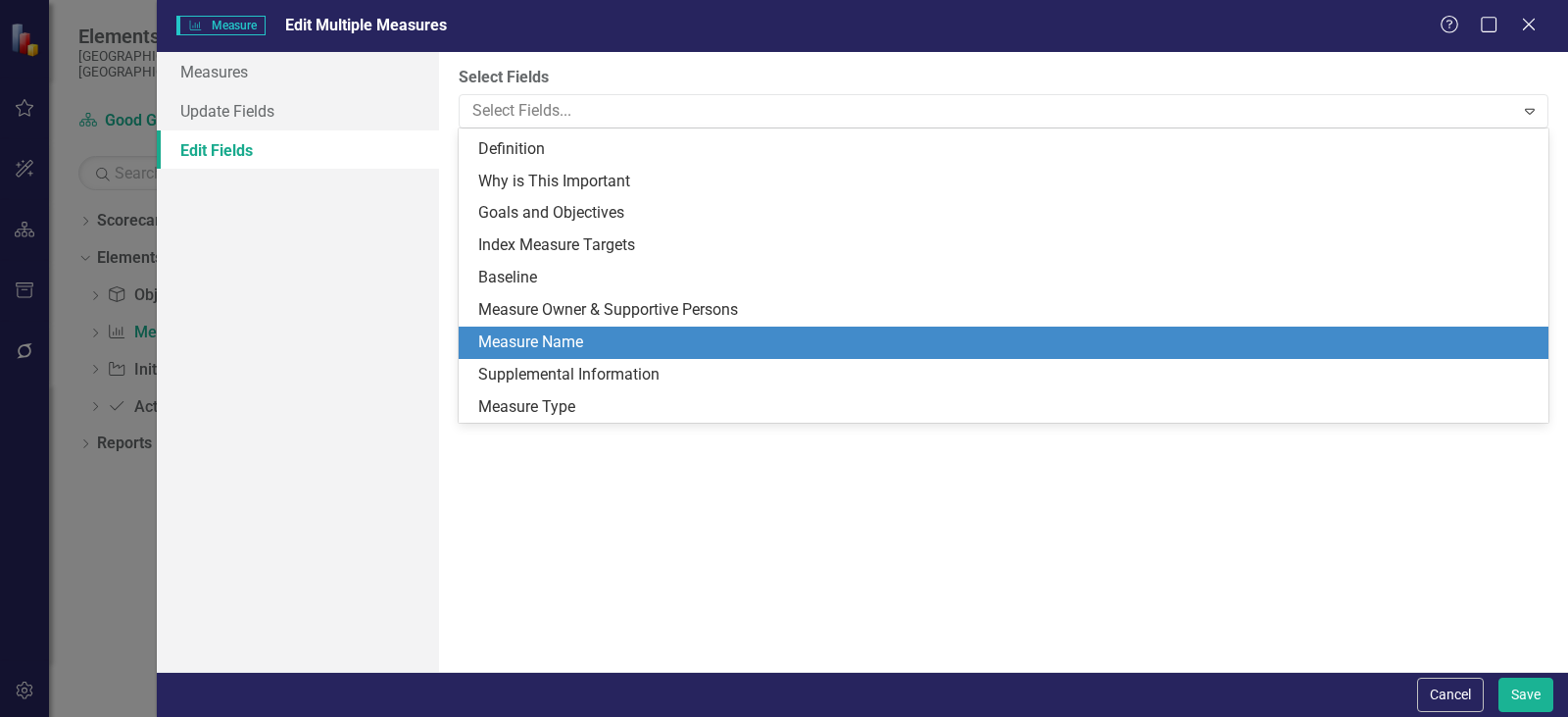
scroll to position [556, 0]
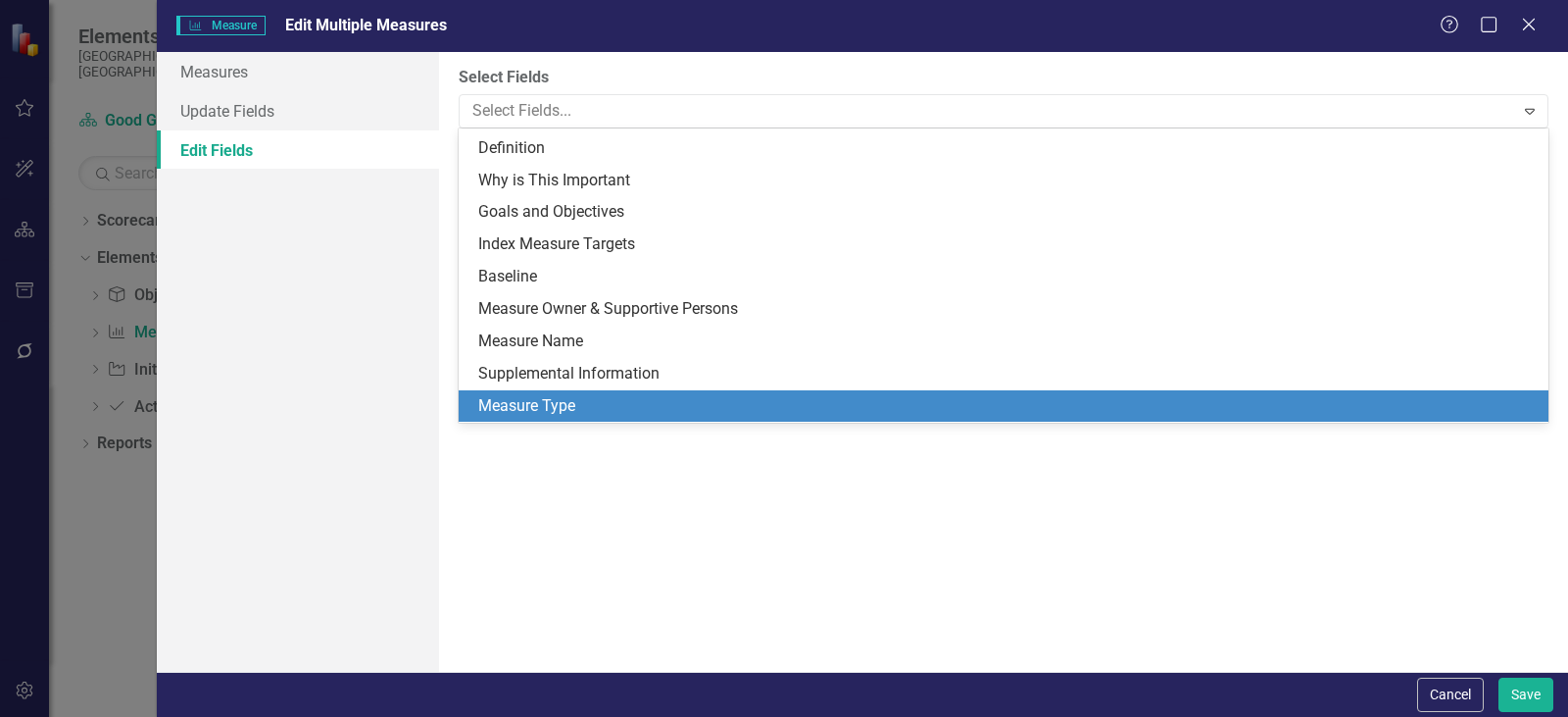
click at [561, 403] on div "Measure Type" at bounding box center [1008, 406] width 1059 height 23
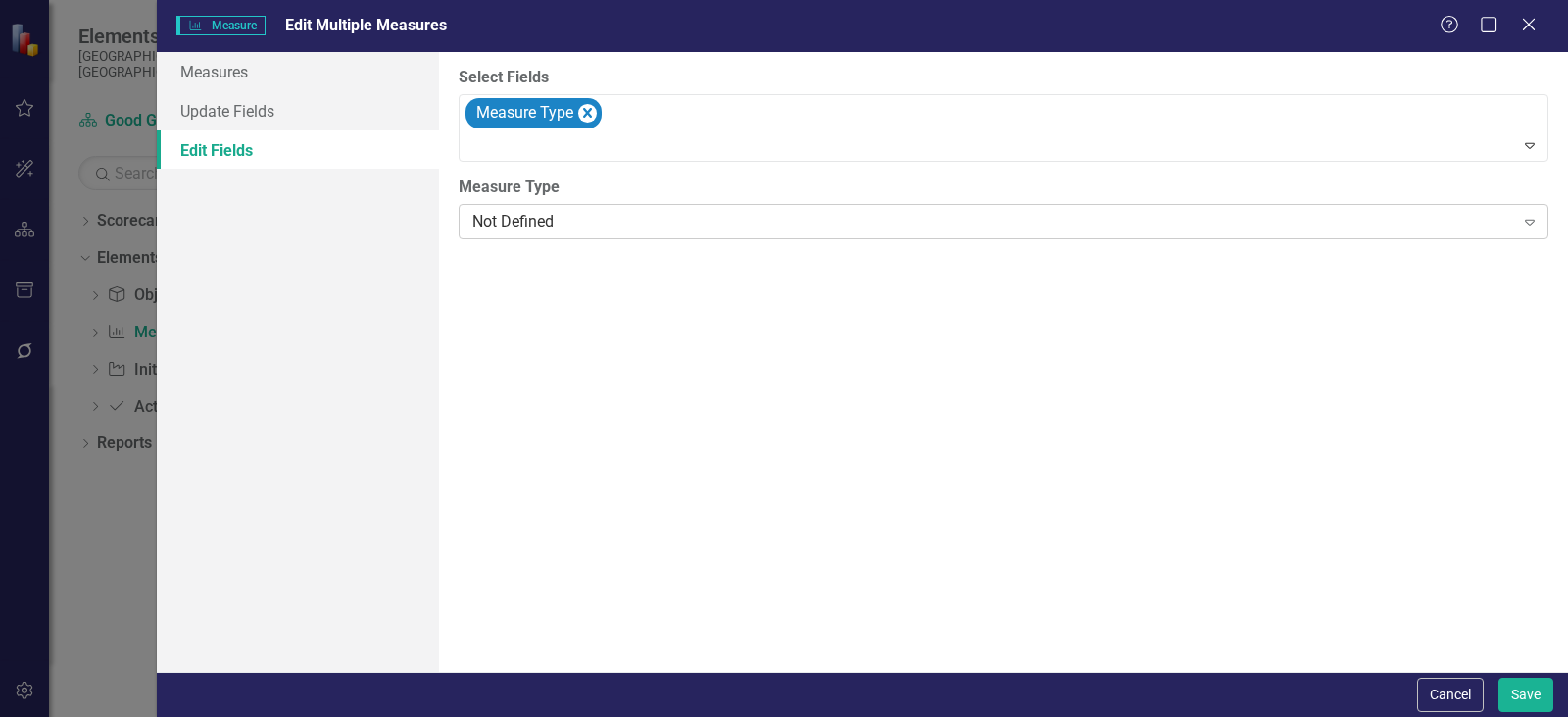
click at [565, 218] on div "Not Defined" at bounding box center [993, 221] width 1042 height 23
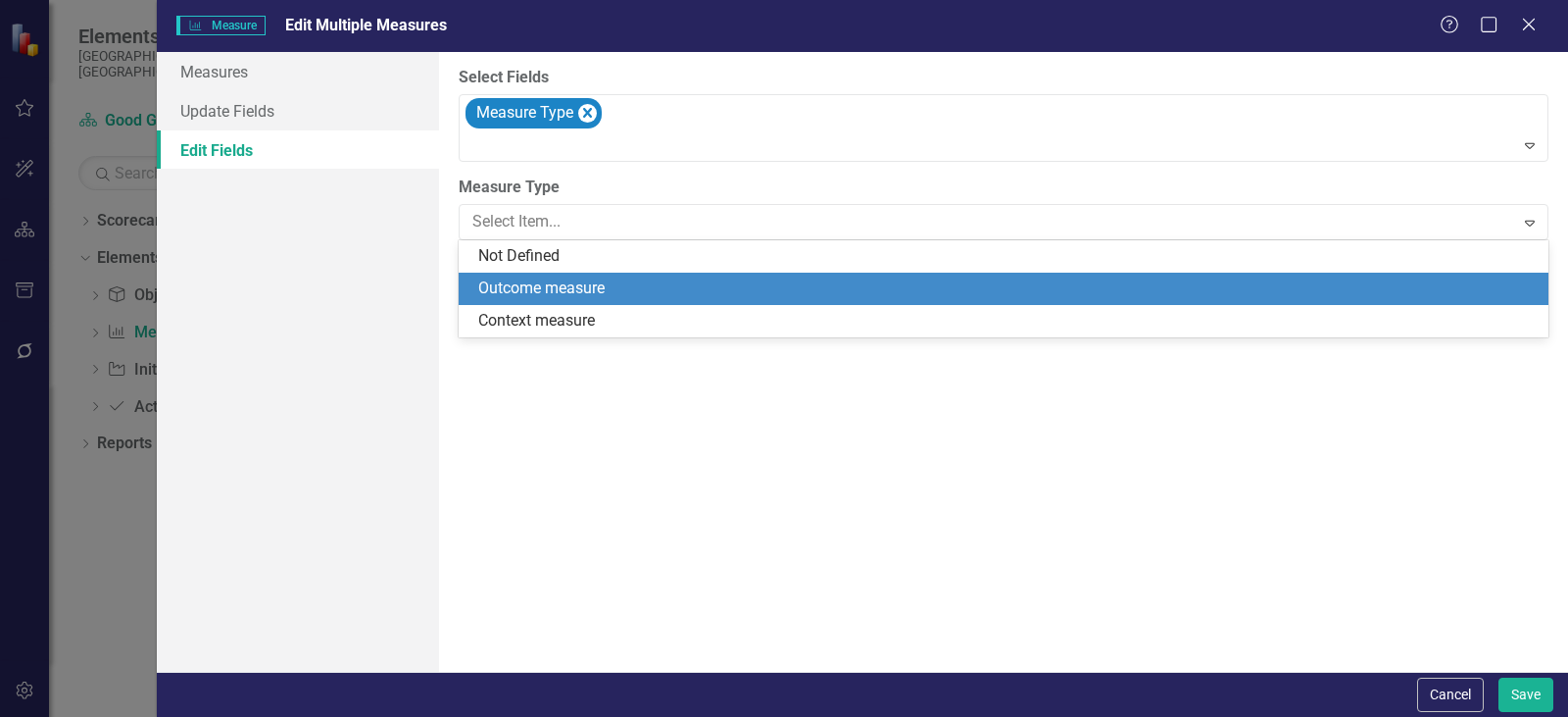
click at [553, 283] on div "Outcome measure" at bounding box center [1008, 288] width 1059 height 23
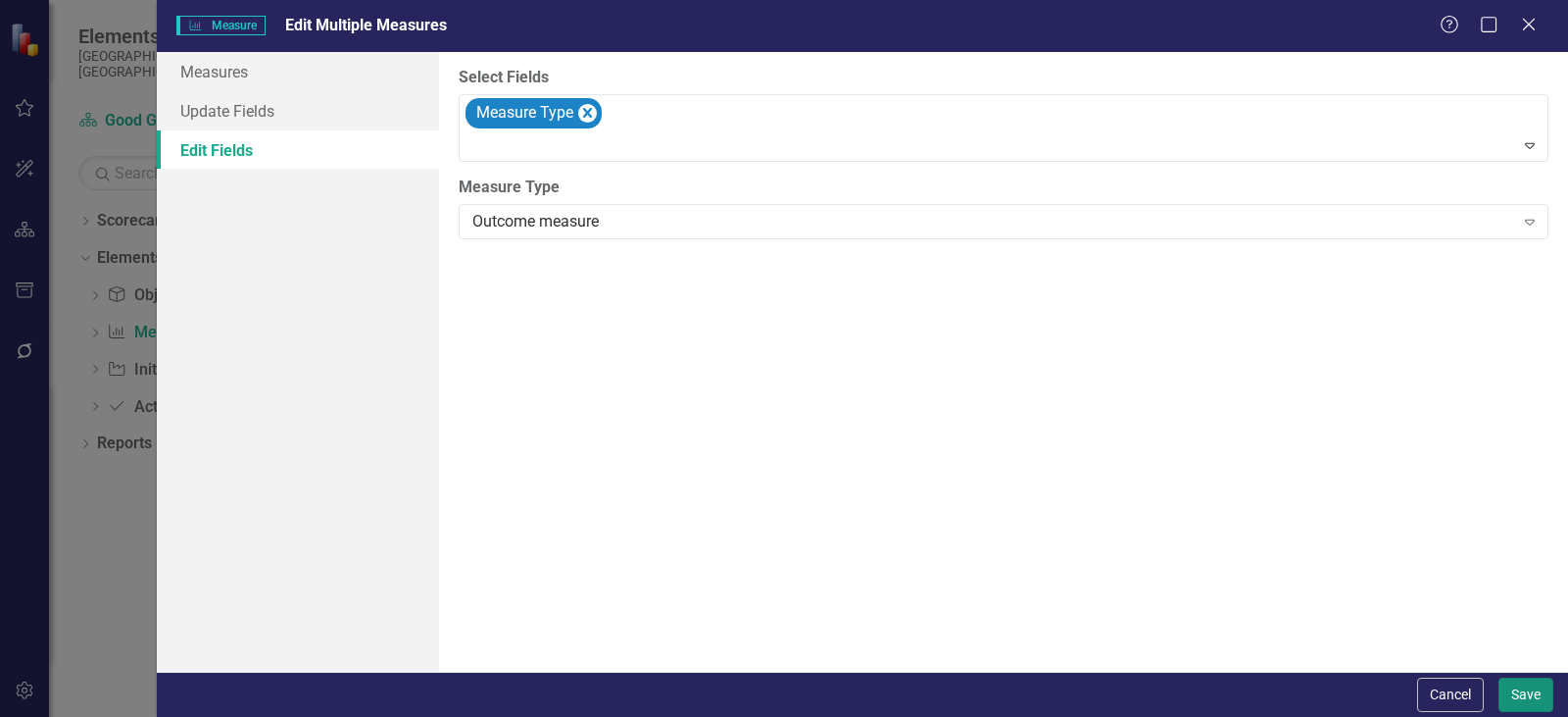
click at [1528, 685] on button "Save" at bounding box center [1525, 694] width 55 height 35
checkbox input "false"
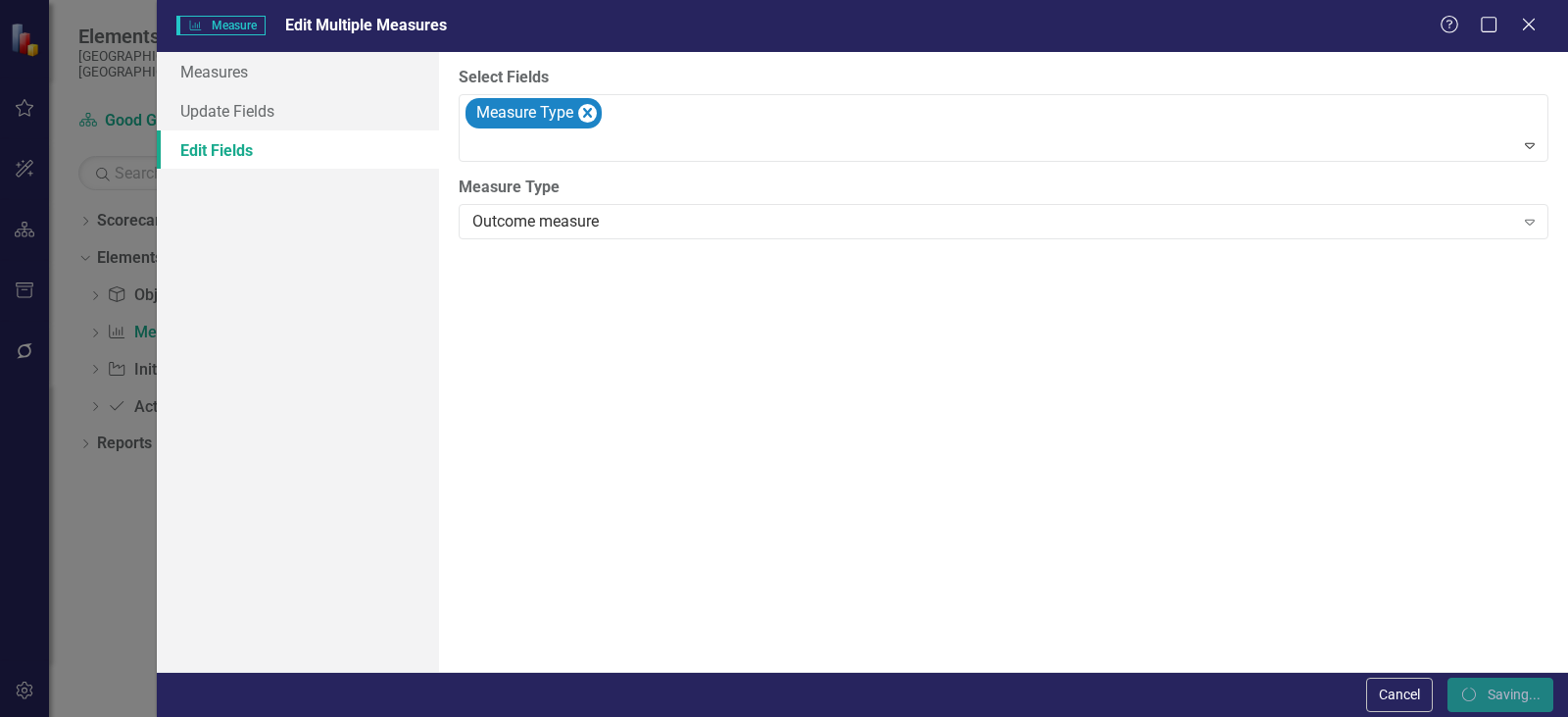
checkbox input "false"
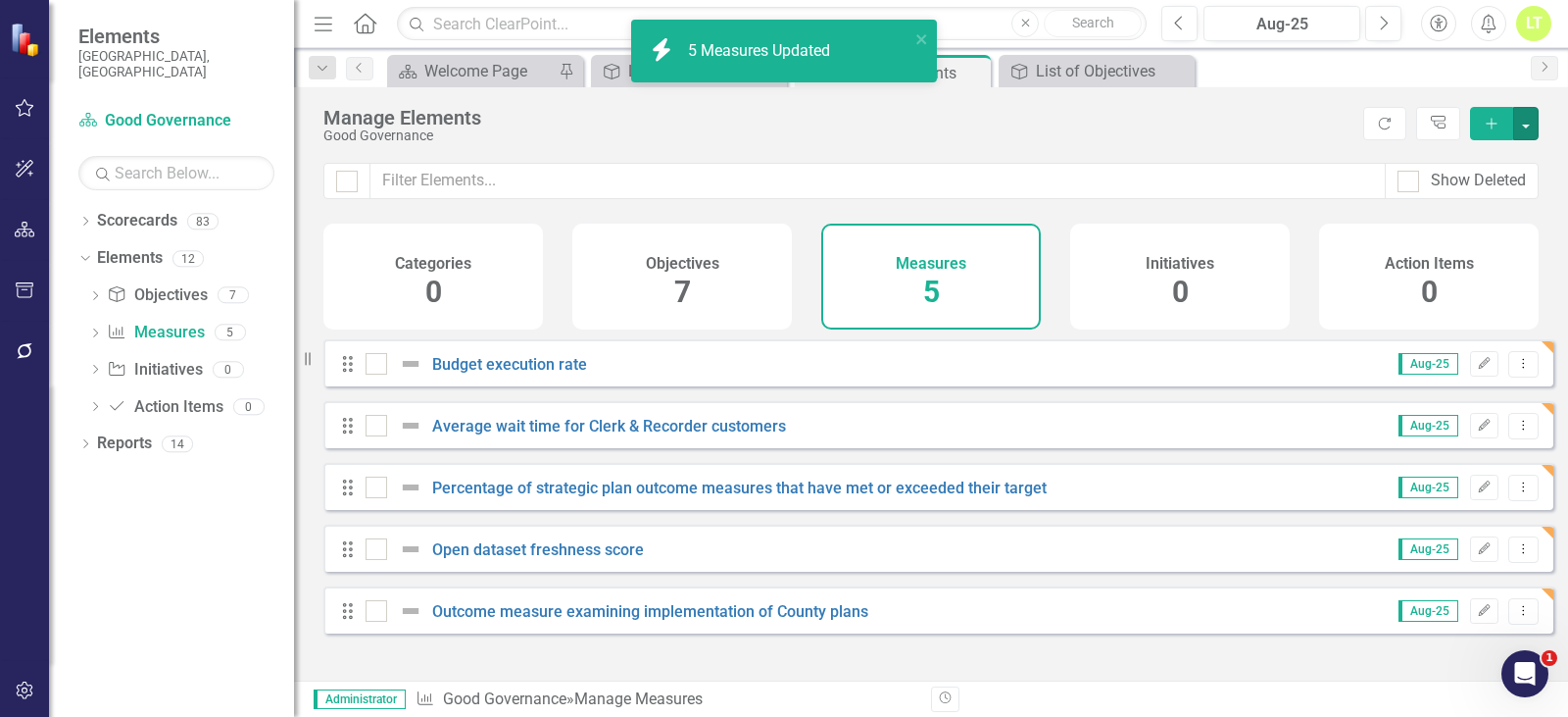
checkbox input "false"
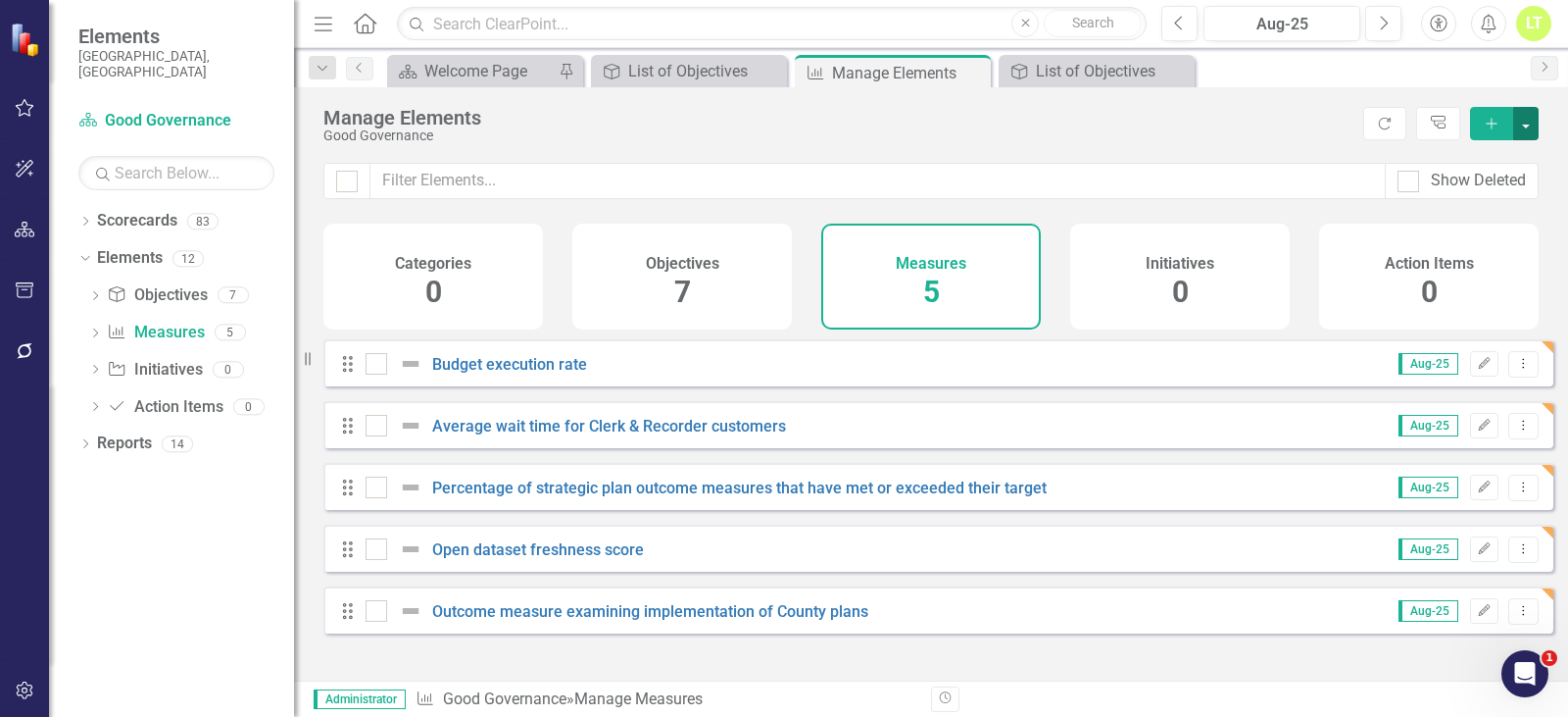
click at [1529, 120] on button "button" at bounding box center [1526, 124] width 26 height 34
click at [1489, 191] on link "Add Multiple Add Multiple" at bounding box center [1461, 196] width 155 height 37
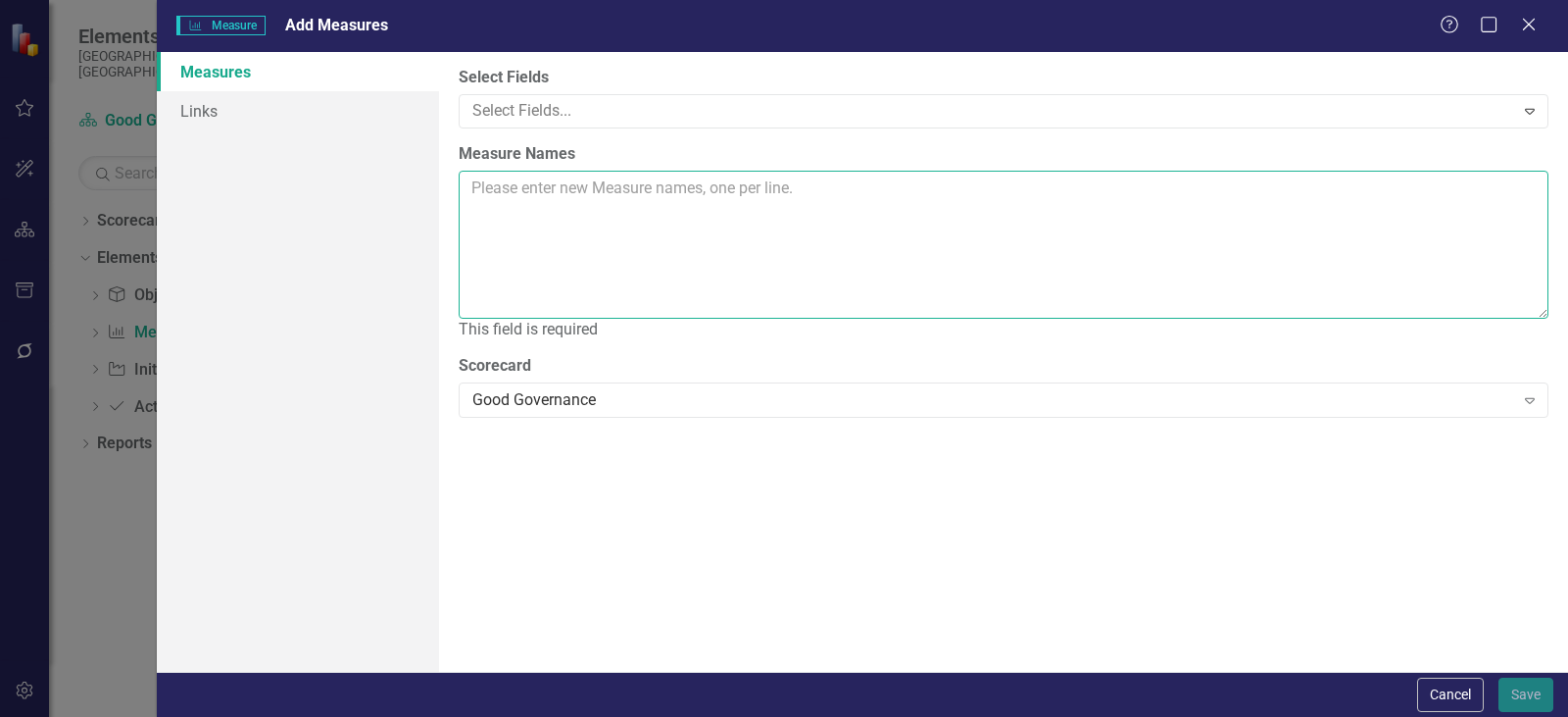
click at [881, 223] on textarea "Measure Names" at bounding box center [1004, 244] width 1090 height 148
paste textarea "Number of passport applications received Number of Clerk & Recorder customers s…"
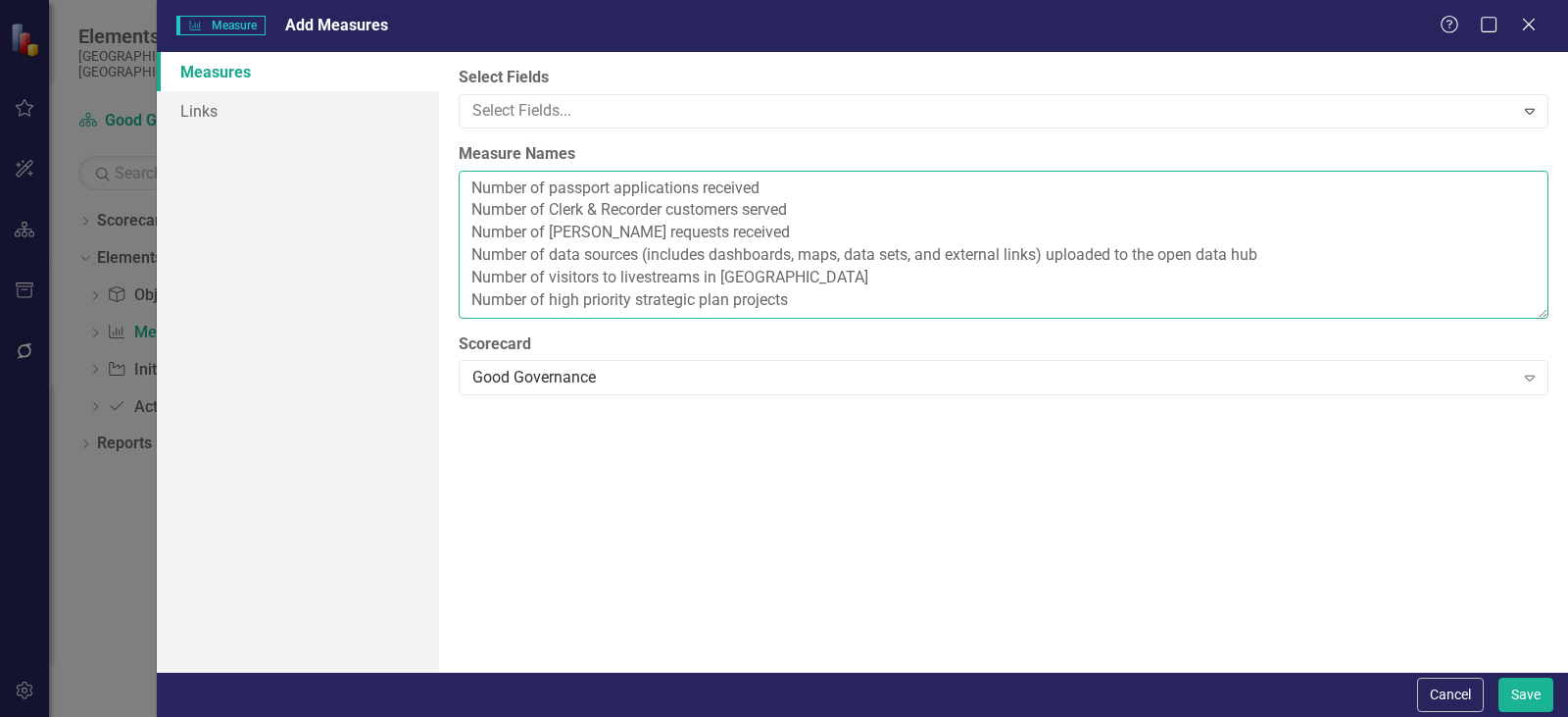
scroll to position [0, 0]
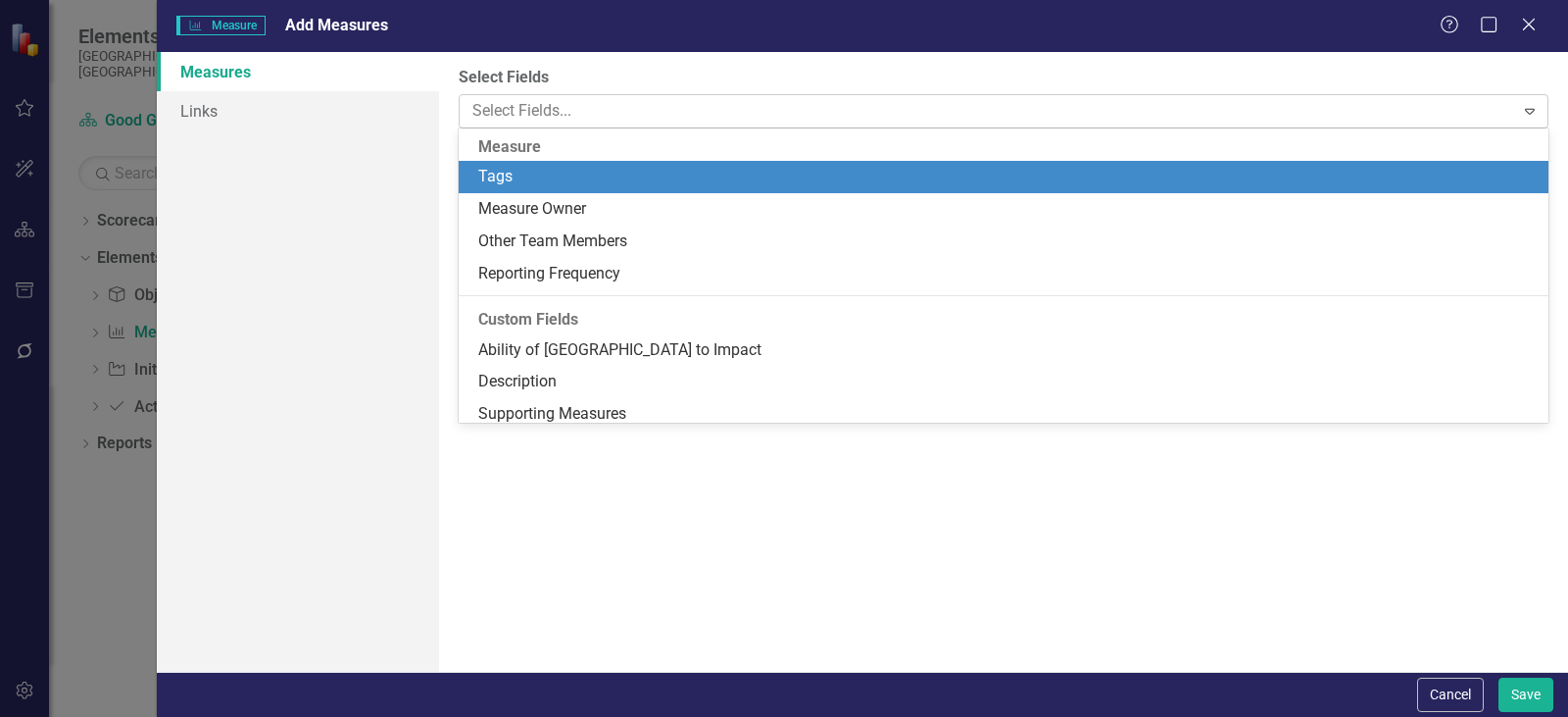
click at [666, 117] on div at bounding box center [989, 111] width 1050 height 27
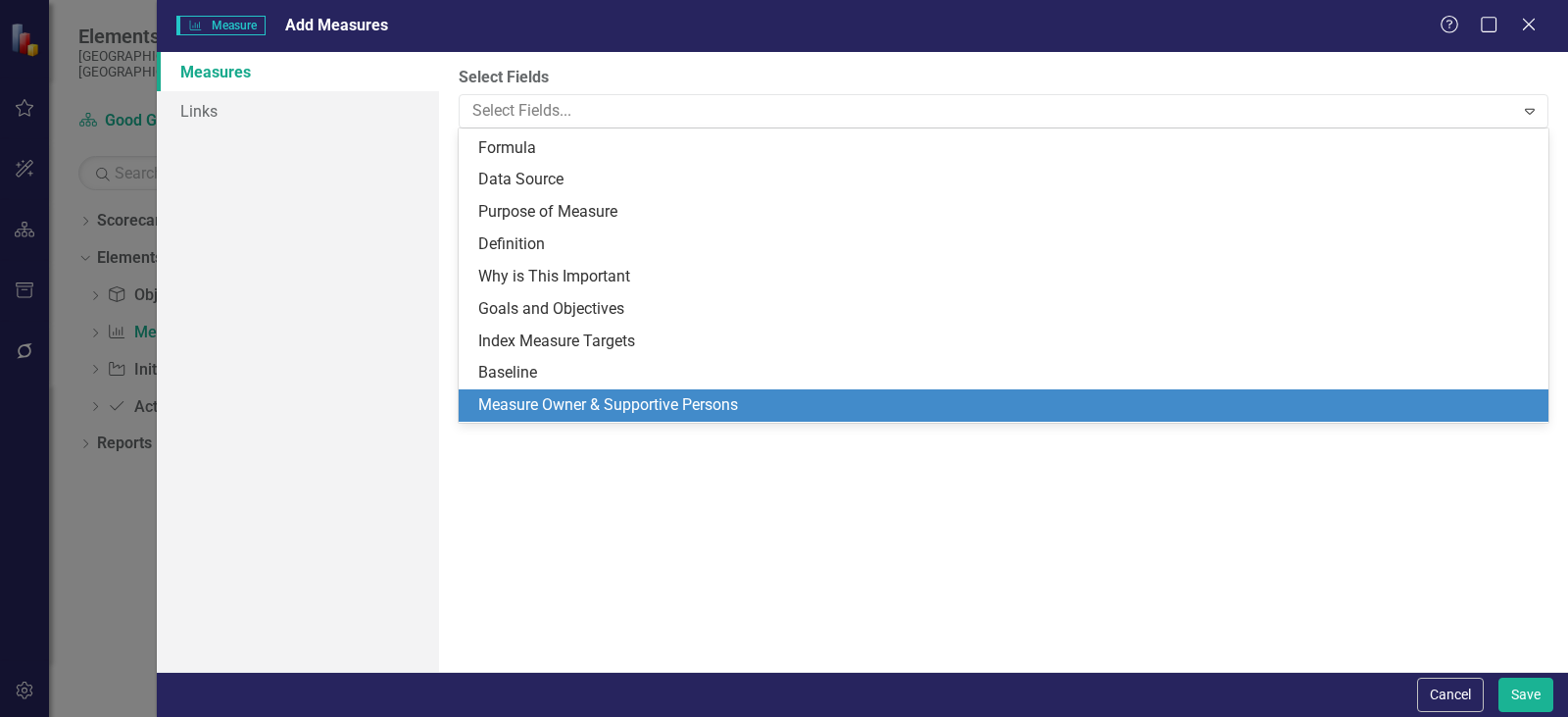
scroll to position [492, 0]
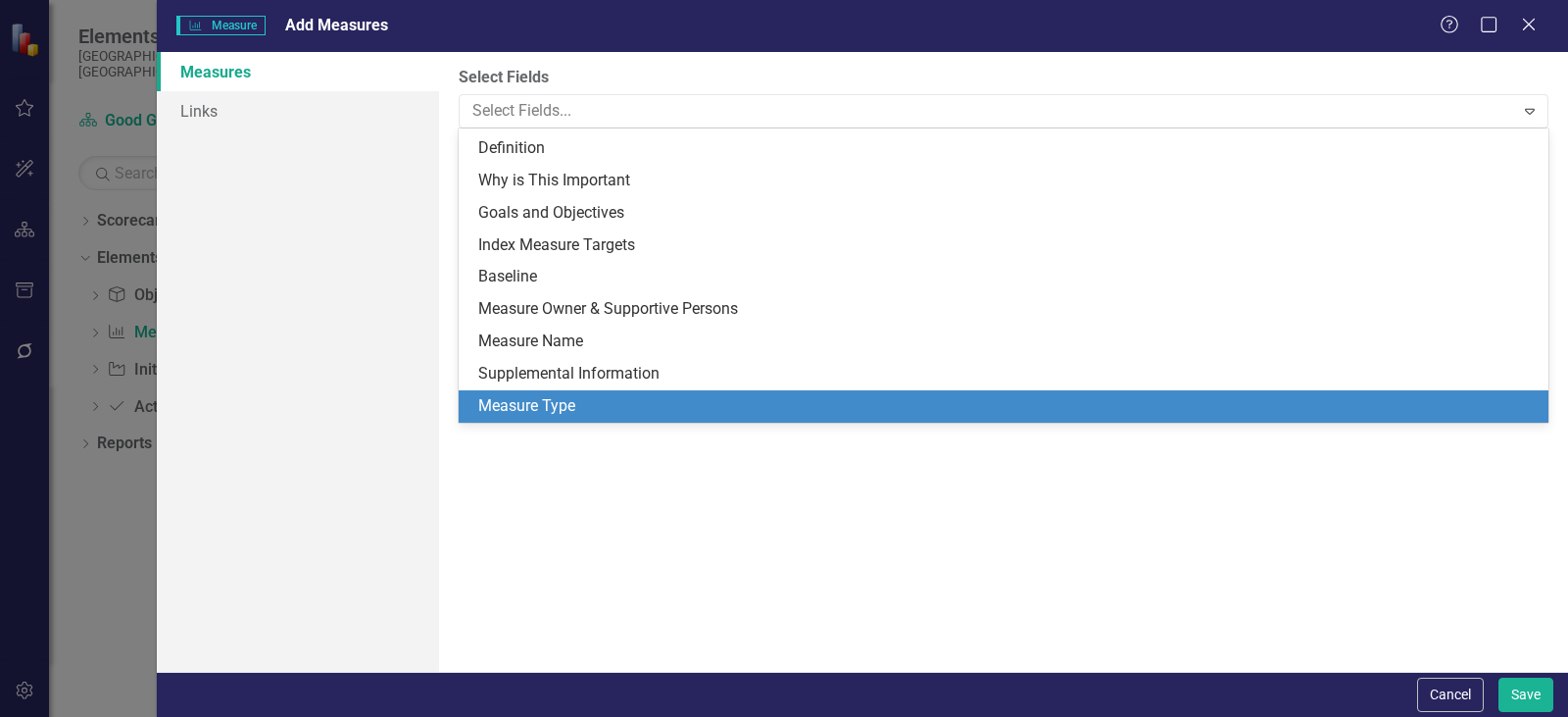
click at [532, 413] on div "Measure Type" at bounding box center [1008, 406] width 1059 height 23
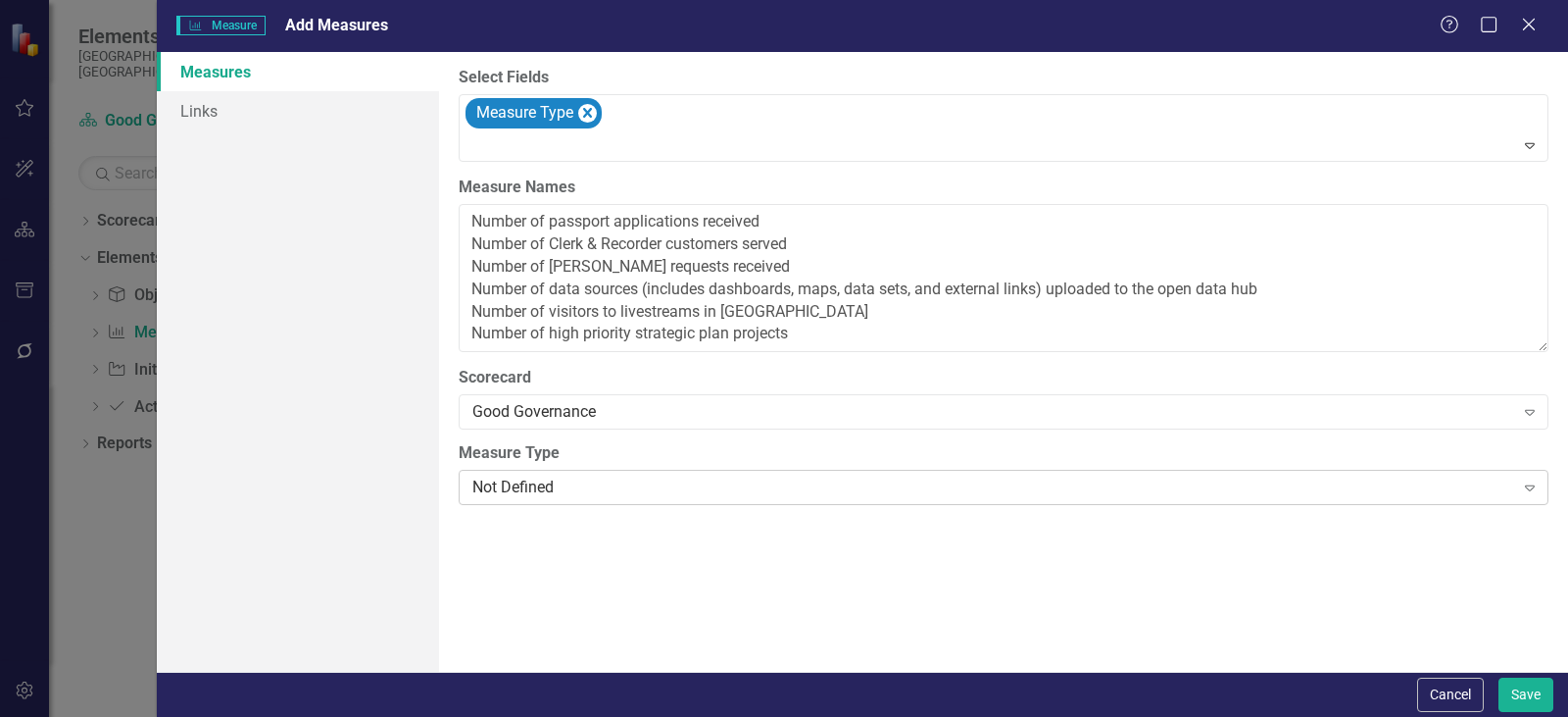
click at [577, 502] on div "Not Defined Expand" at bounding box center [1004, 488] width 1090 height 36
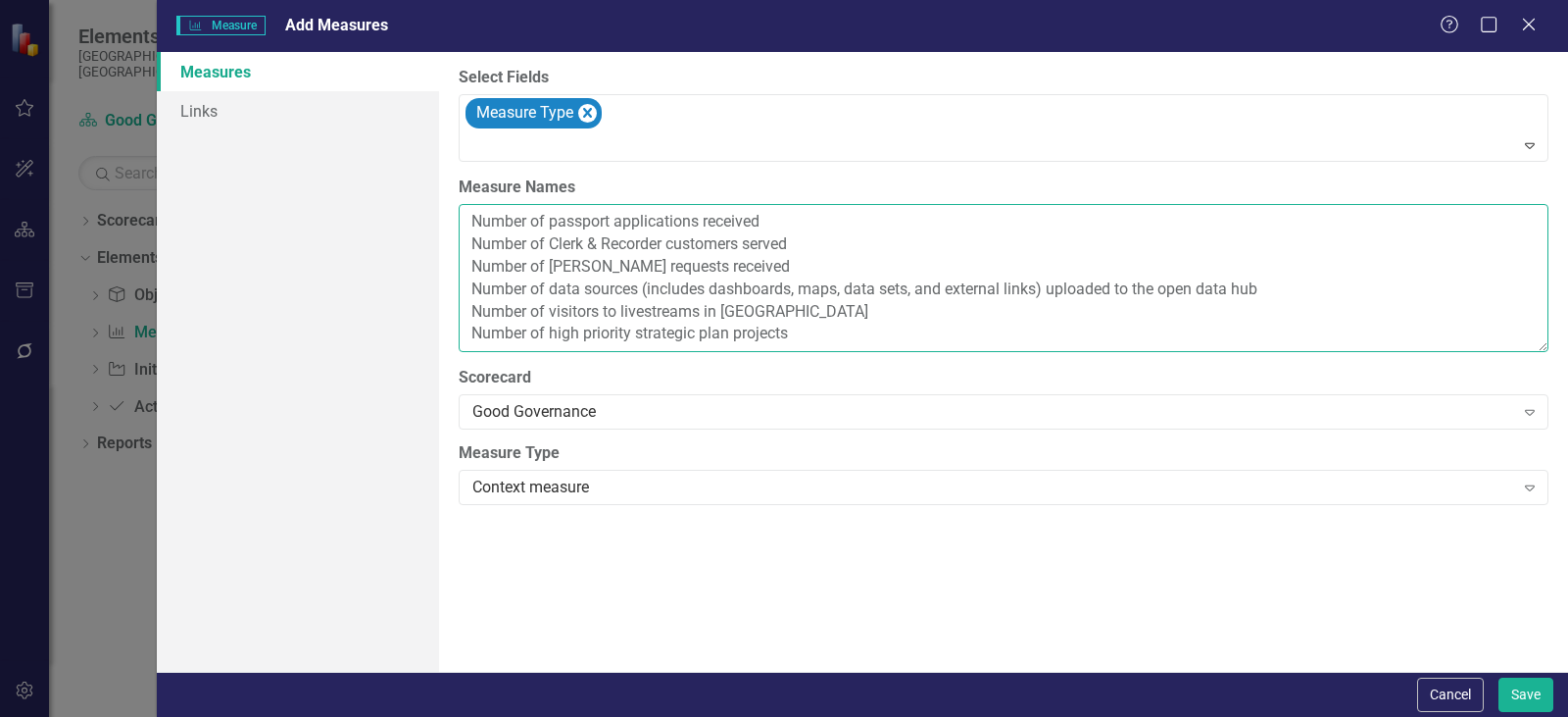
drag, startPoint x: 1048, startPoint y: 292, endPoint x: 646, endPoint y: 293, distance: 402.0
click at [646, 293] on textarea "Number of passport applications received Number of Clerk & Recorder customers s…" at bounding box center [1004, 277] width 1090 height 148
click at [756, 305] on textarea "Number of passport applications received Number of Clerk & Recorder customers s…" at bounding box center [1004, 277] width 1090 height 148
type textarea "Number of passport applications received Number of Clerk & Recorder customers s…"
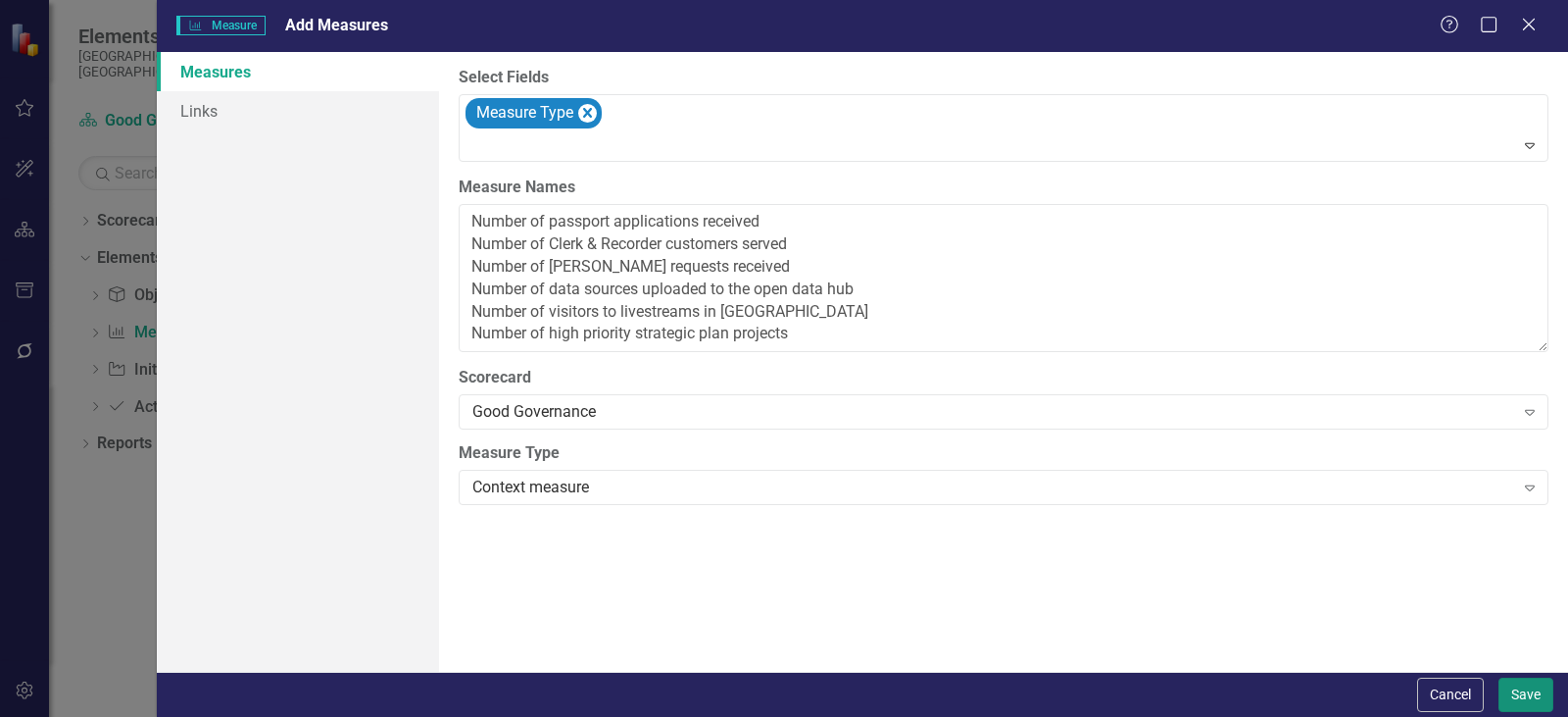
click at [1529, 678] on button "Save" at bounding box center [1525, 694] width 55 height 35
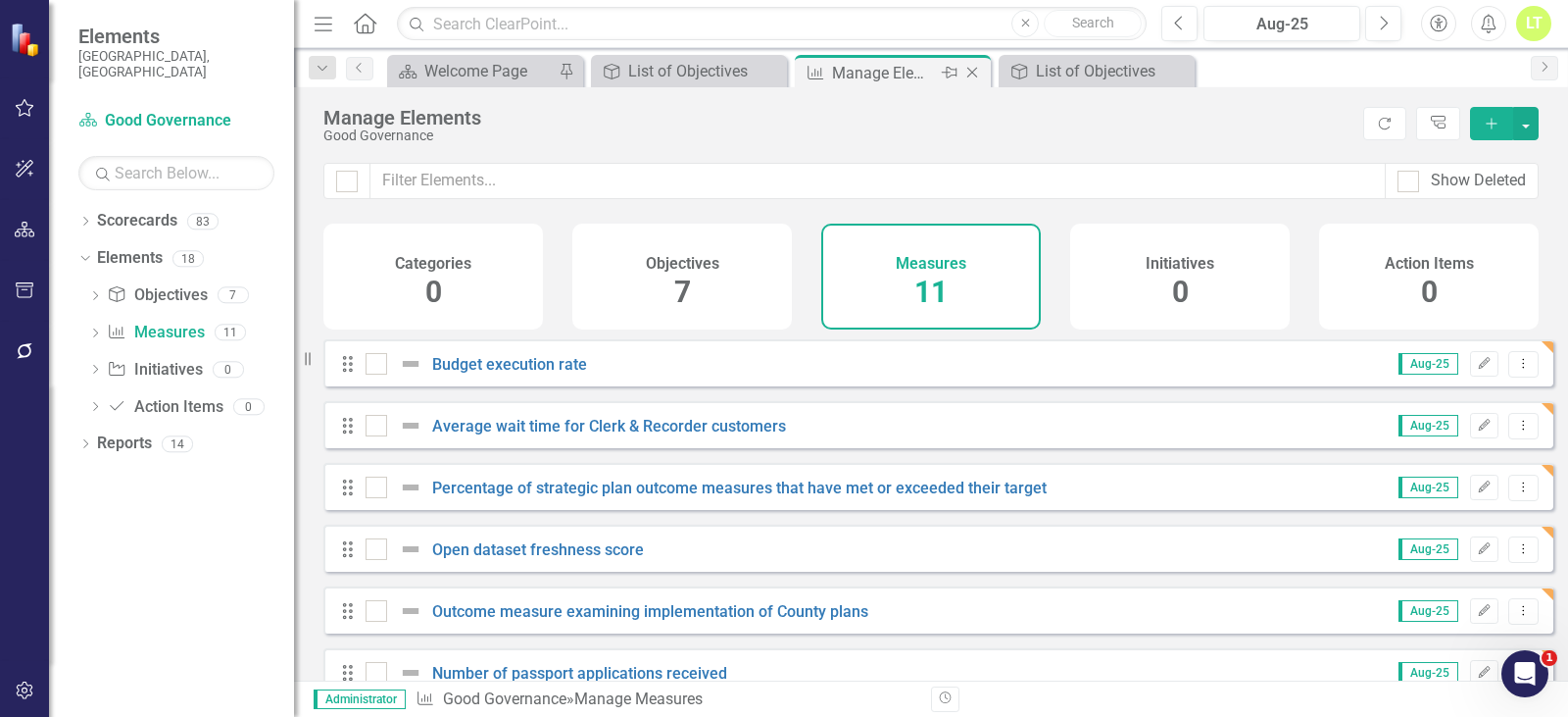
click at [975, 74] on icon "Close" at bounding box center [972, 72] width 20 height 16
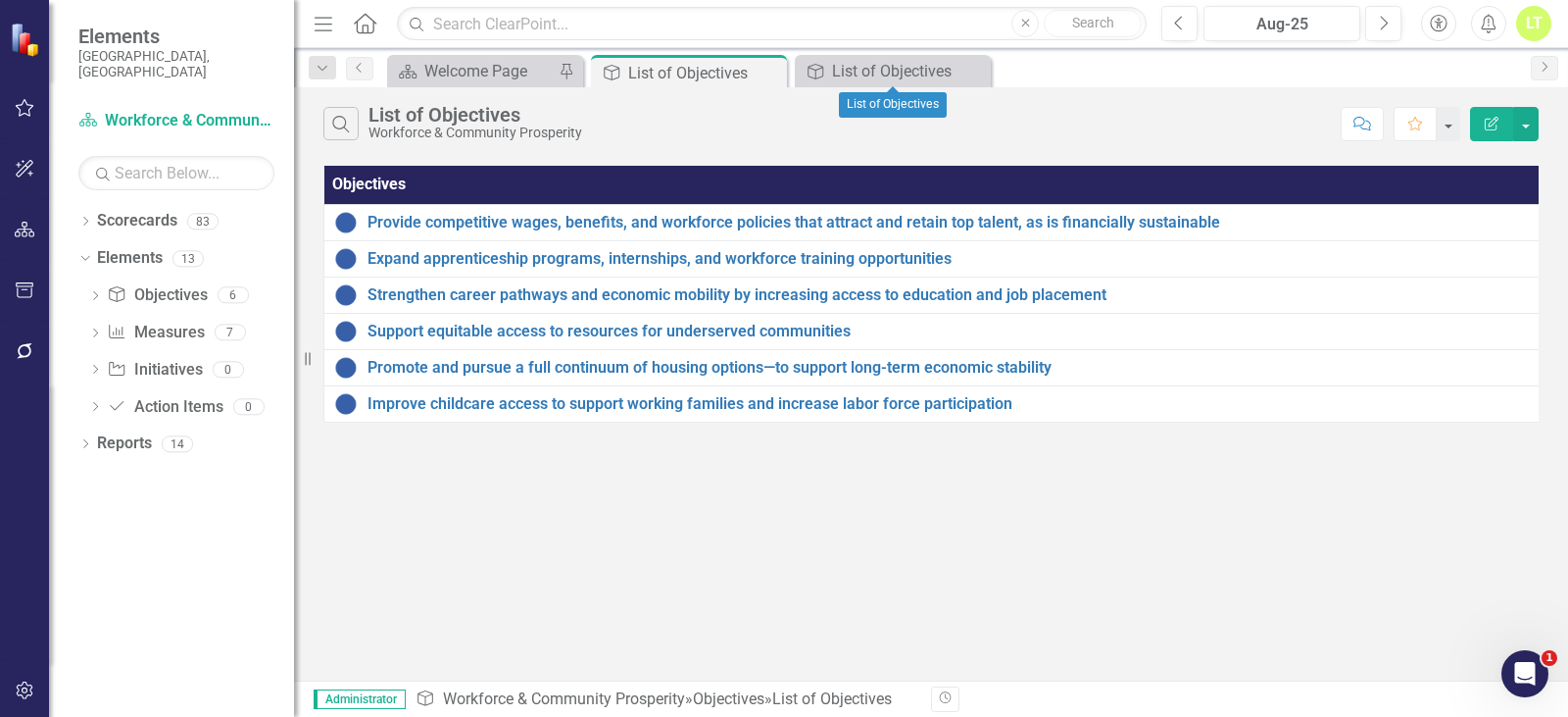
drag, startPoint x: 975, startPoint y: 74, endPoint x: 964, endPoint y: 79, distance: 12.1
click at [0, 0] on icon "Close" at bounding box center [0, 0] width 0 height 0
click at [771, 70] on icon "Close" at bounding box center [769, 72] width 20 height 16
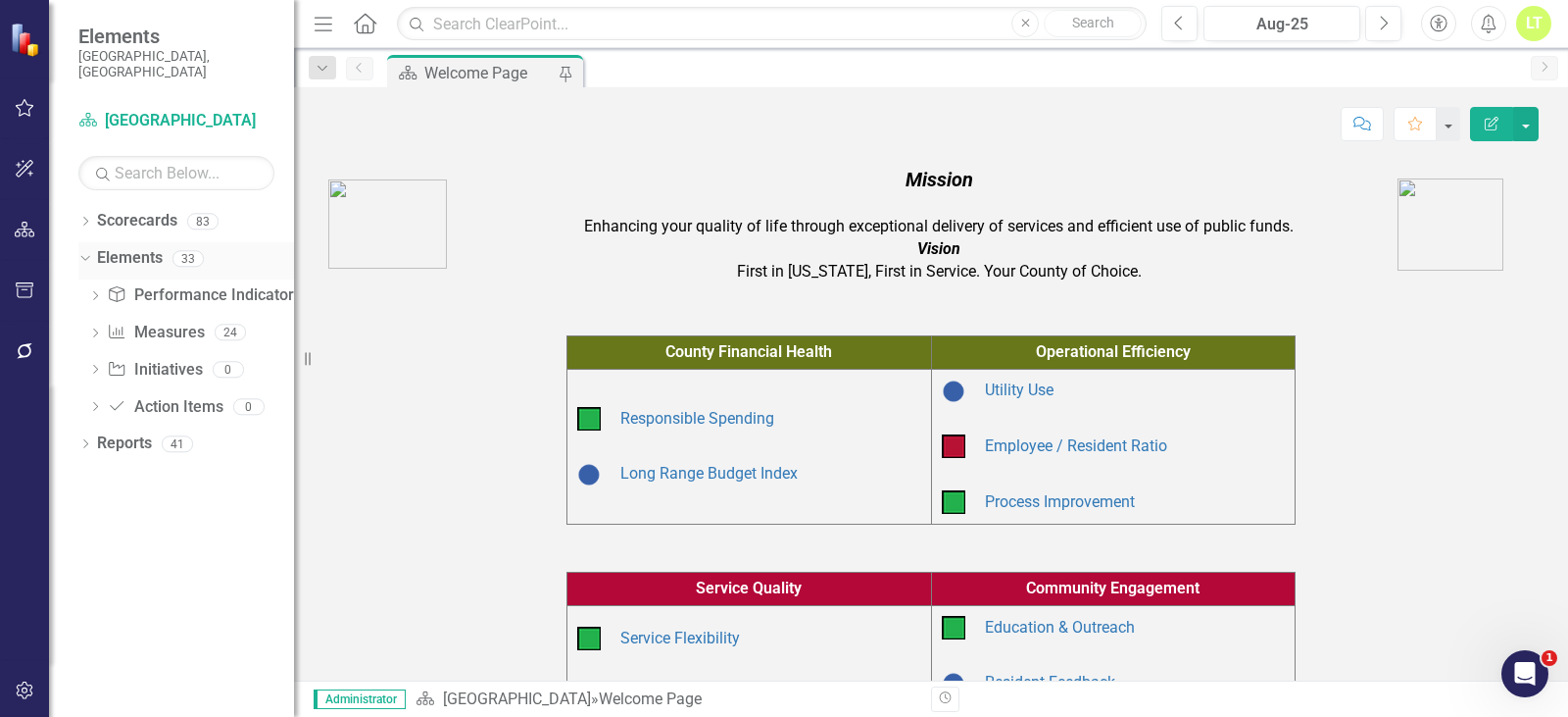
click at [85, 242] on div "Dropdown Elements 33" at bounding box center [186, 261] width 215 height 38
click at [82, 217] on icon "Dropdown" at bounding box center [85, 222] width 14 height 11
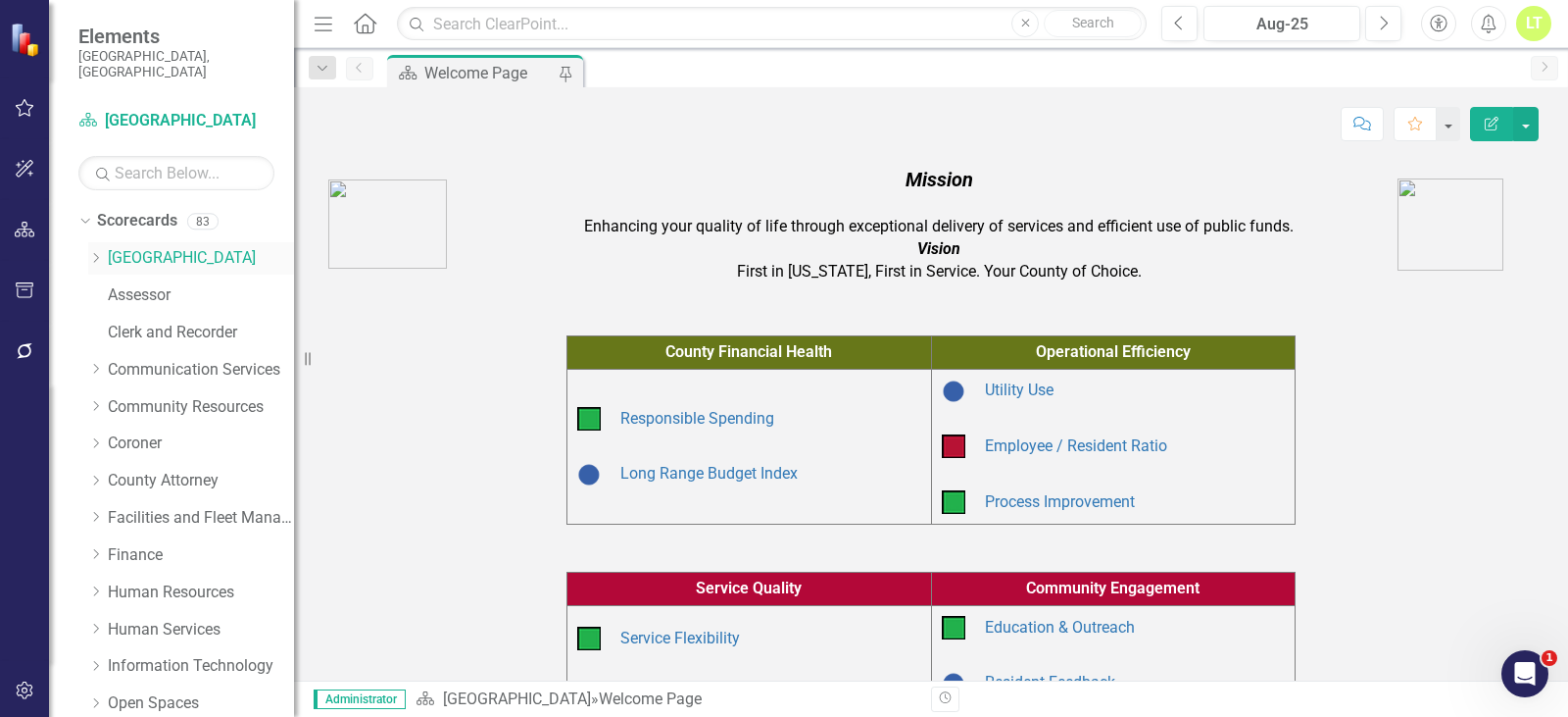
click at [93, 252] on icon "Dropdown" at bounding box center [95, 258] width 15 height 12
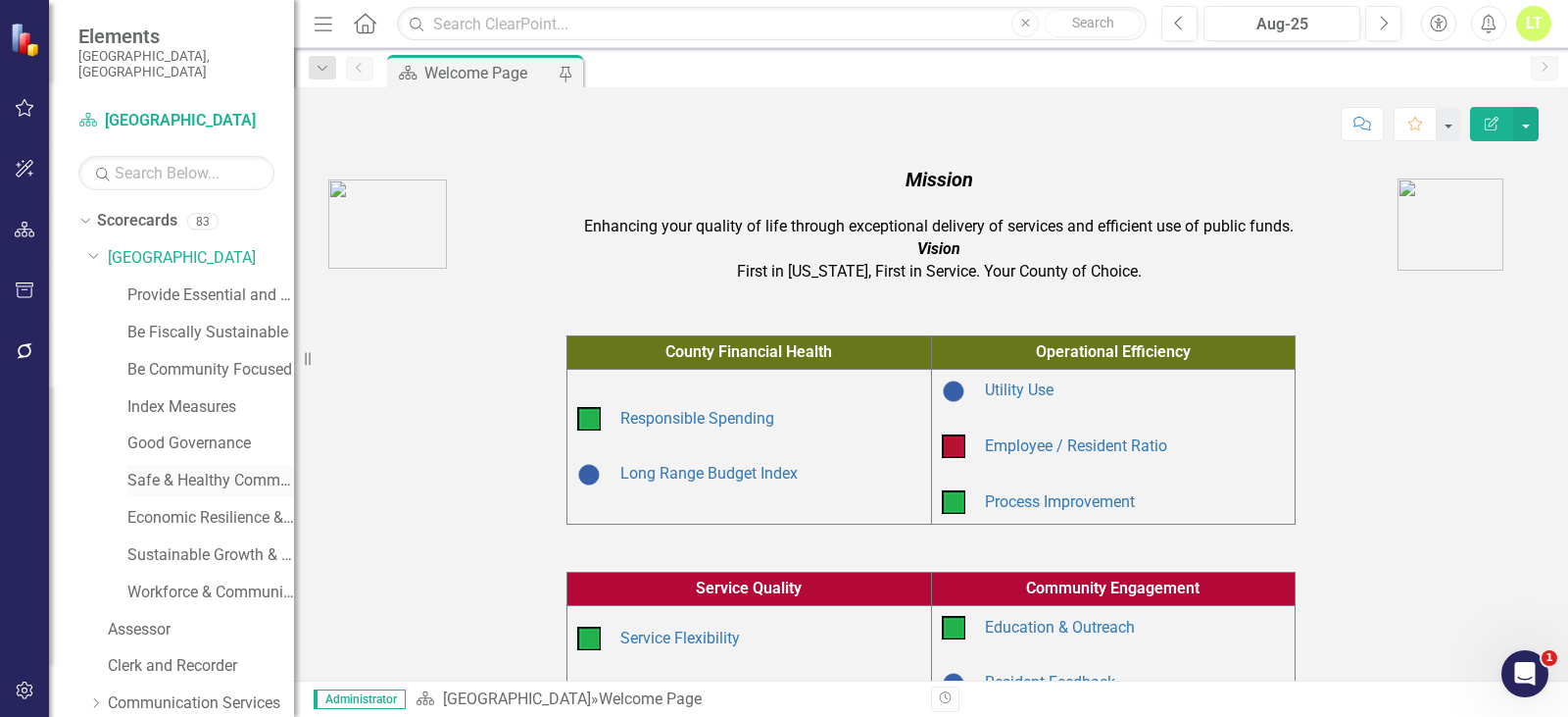
click at [174, 470] on link "Safe & Healthy Communities" at bounding box center [211, 481] width 167 height 23
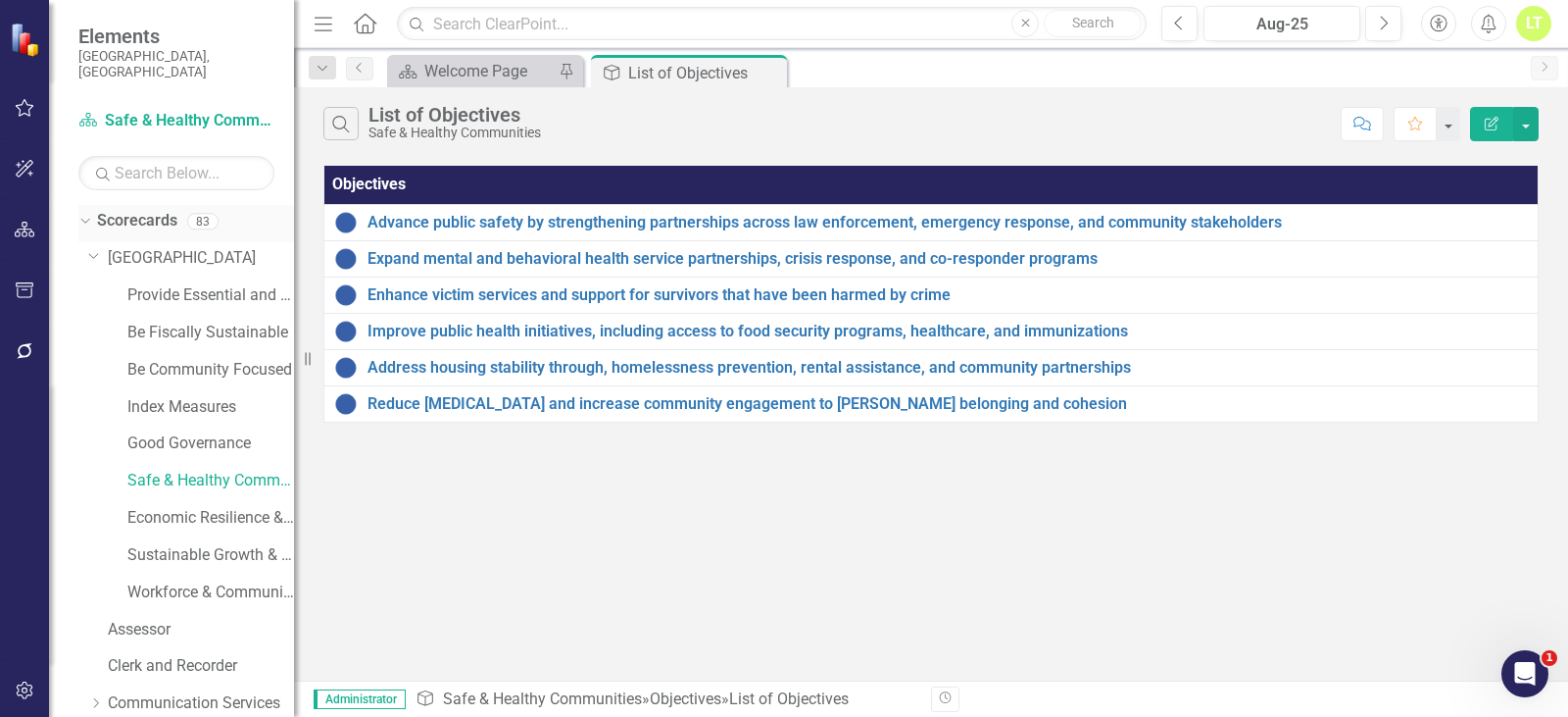
click at [89, 214] on div "Dropdown" at bounding box center [81, 220] width 17 height 14
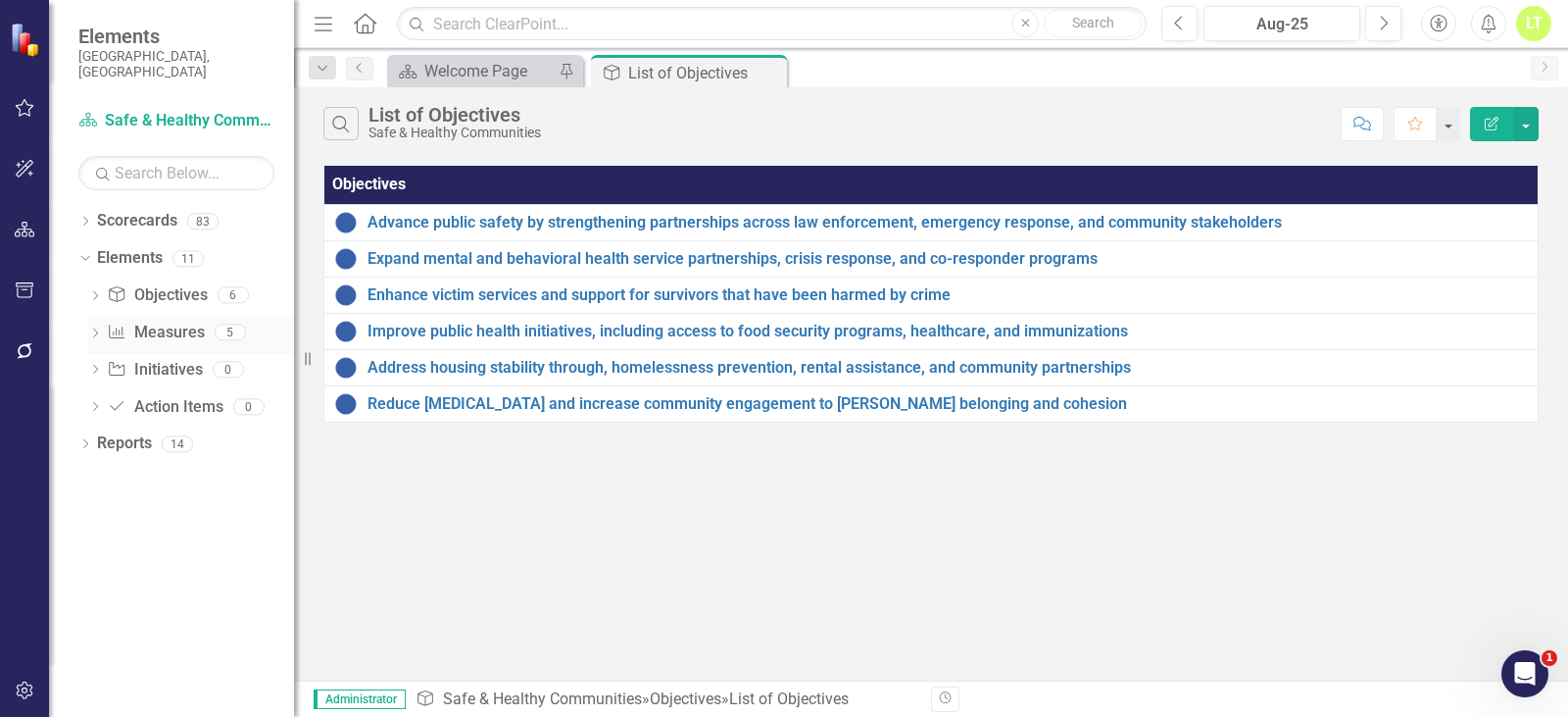
click at [161, 322] on link "Measure Measures" at bounding box center [156, 333] width 97 height 23
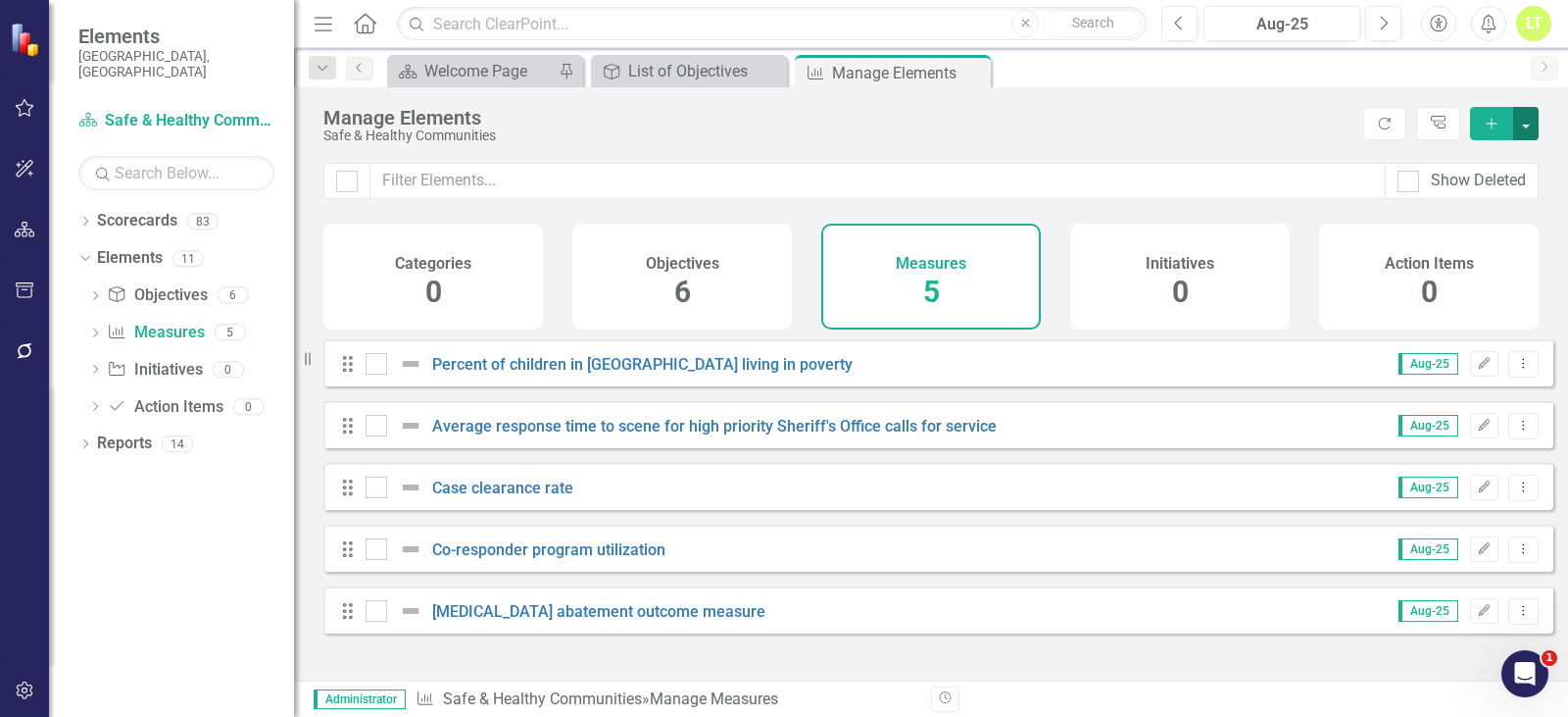
click at [1537, 132] on button "button" at bounding box center [1526, 124] width 26 height 34
click at [1508, 201] on link "Add Multiple Add Multiple" at bounding box center [1461, 196] width 155 height 37
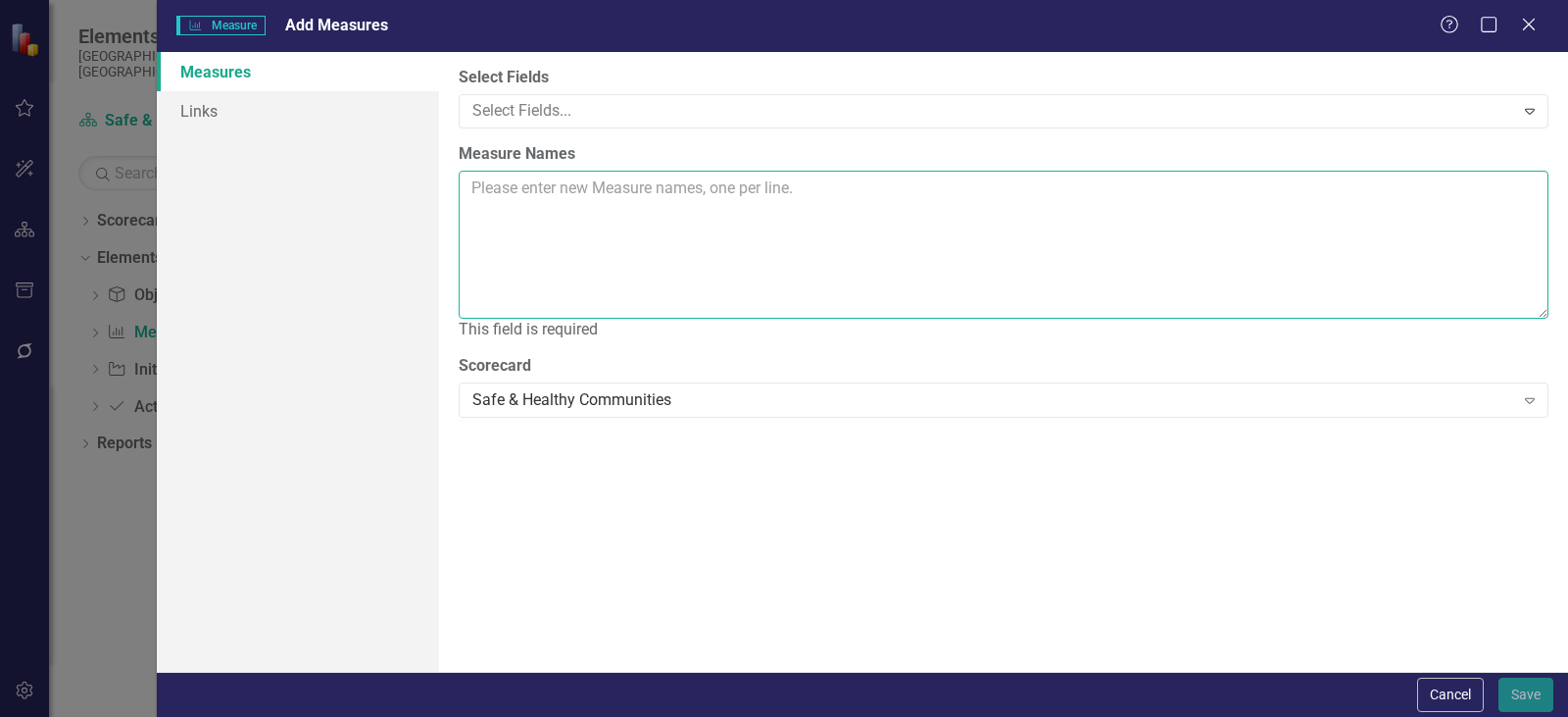
click at [590, 239] on textarea "Measure Names" at bounding box center [1004, 244] width 1090 height 148
paste textarea "Number of Re-offenses Arapahoe County Detention Center average daily population…"
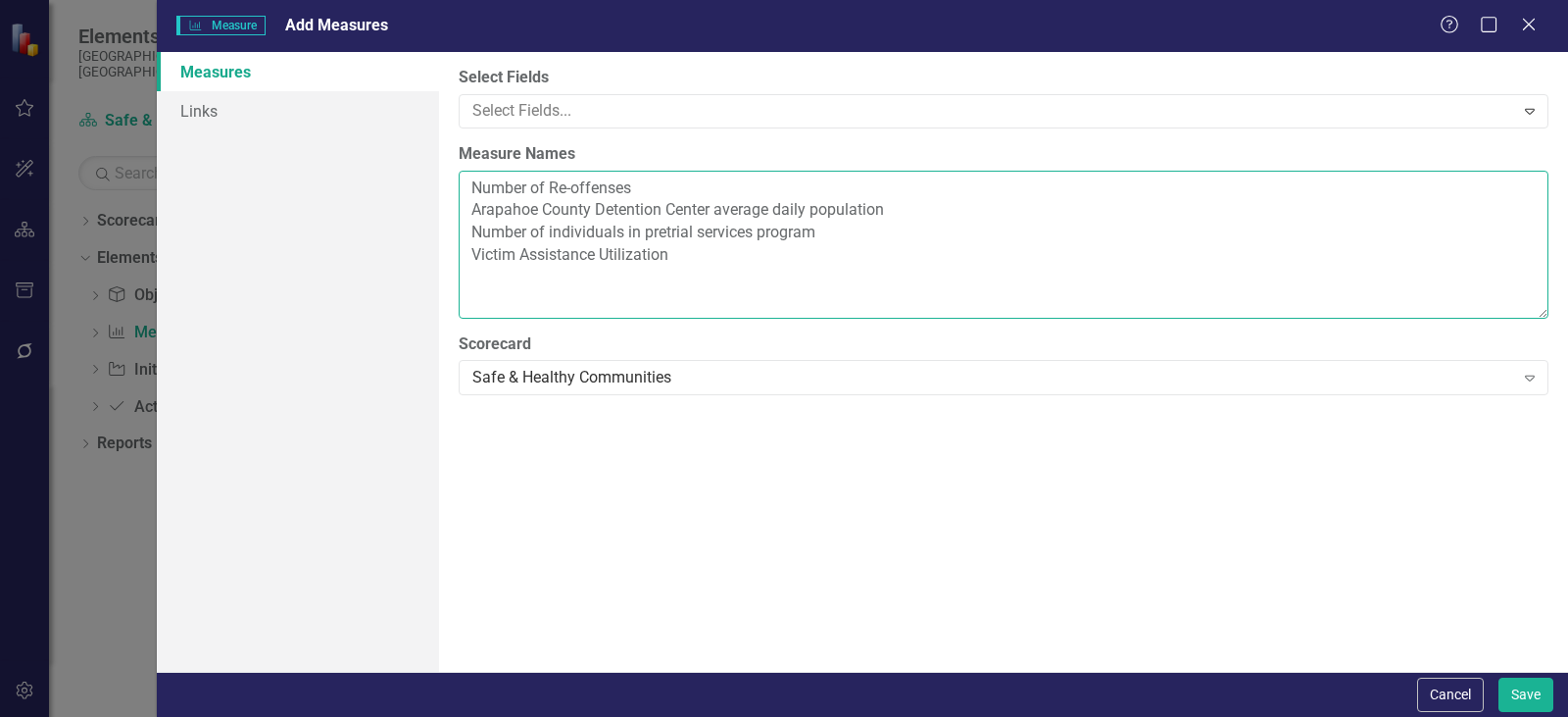
drag, startPoint x: 856, startPoint y: 231, endPoint x: 449, endPoint y: 223, distance: 407.1
click at [449, 223] on div "Select Fields Select Fields... Expand Measure Names Number of Re-offenses Arapa…" at bounding box center [1003, 361] width 1129 height 620
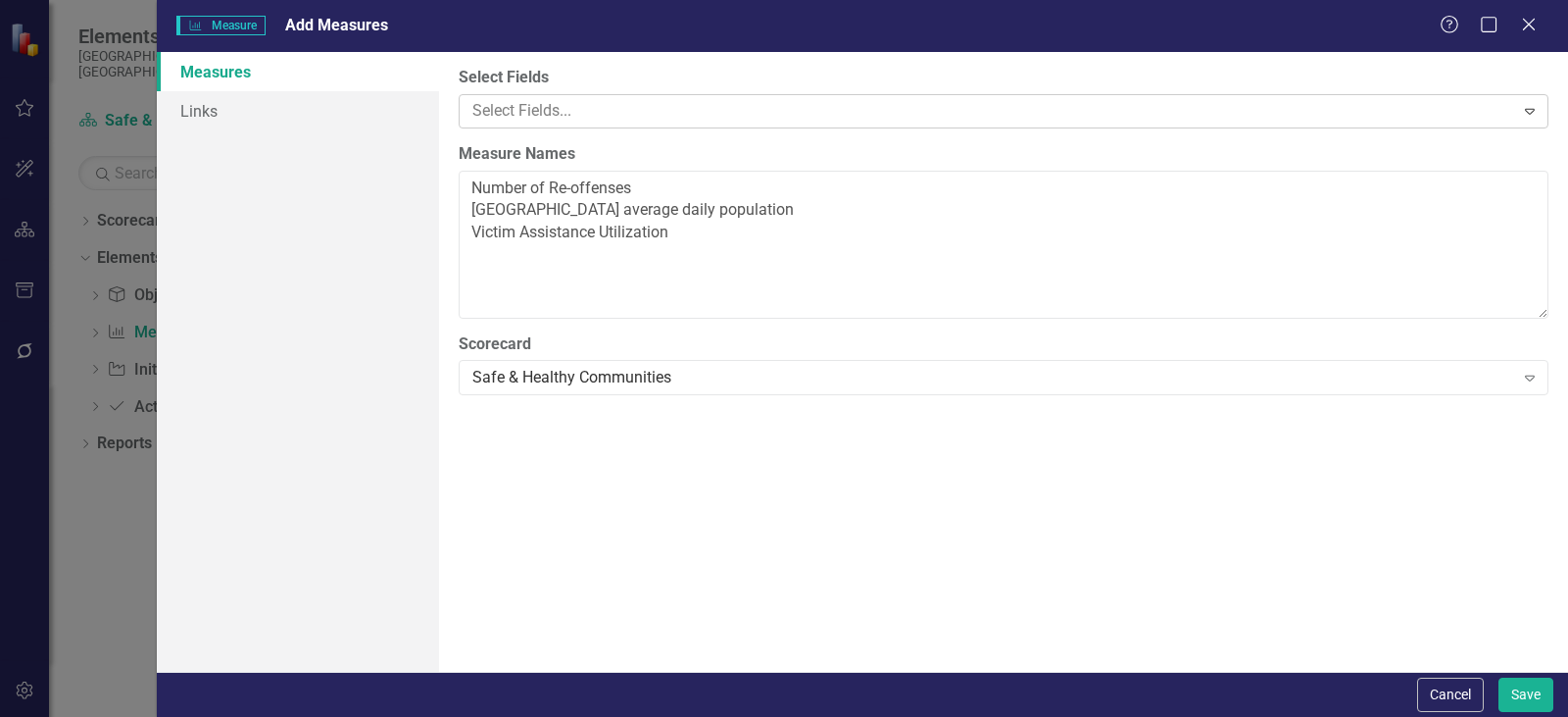
click at [589, 99] on div at bounding box center [989, 111] width 1050 height 27
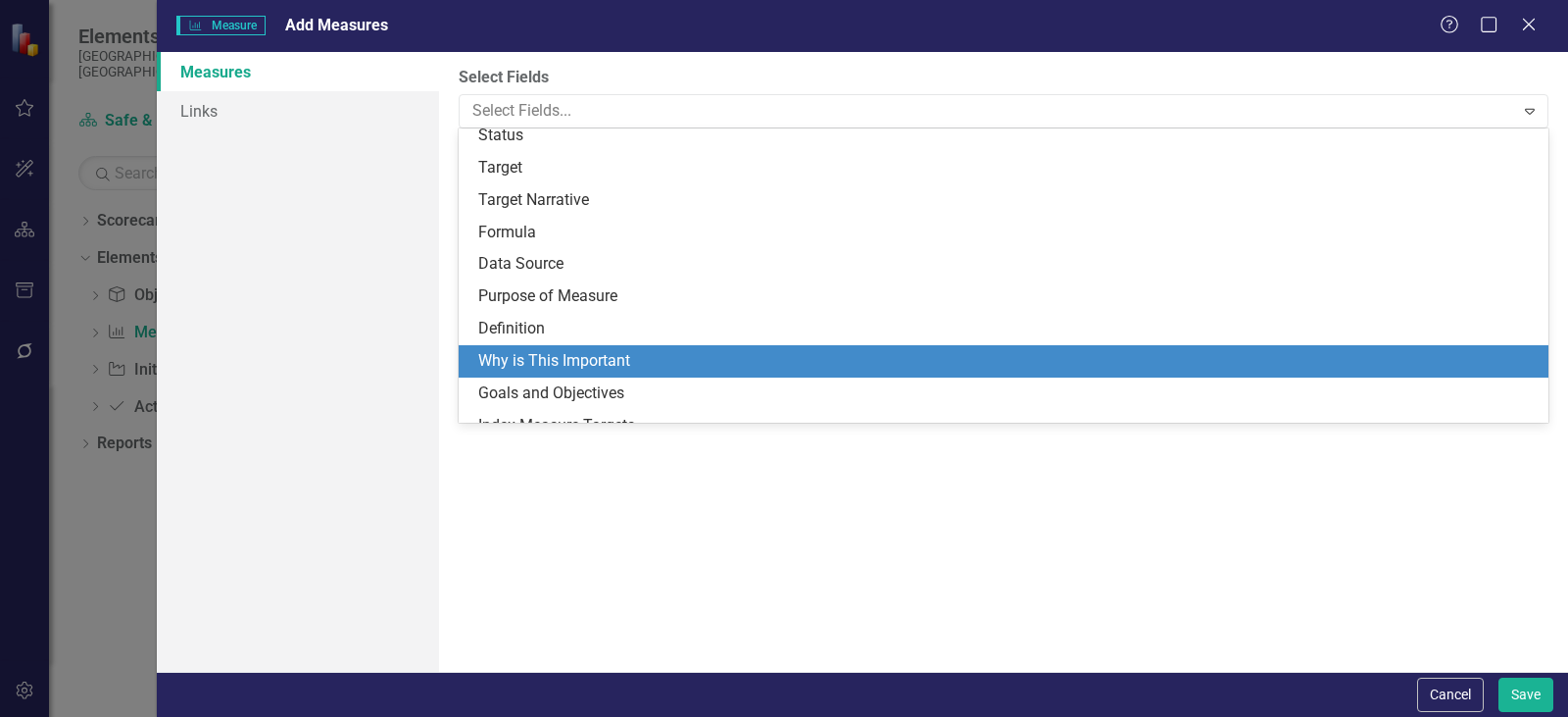
scroll to position [492, 0]
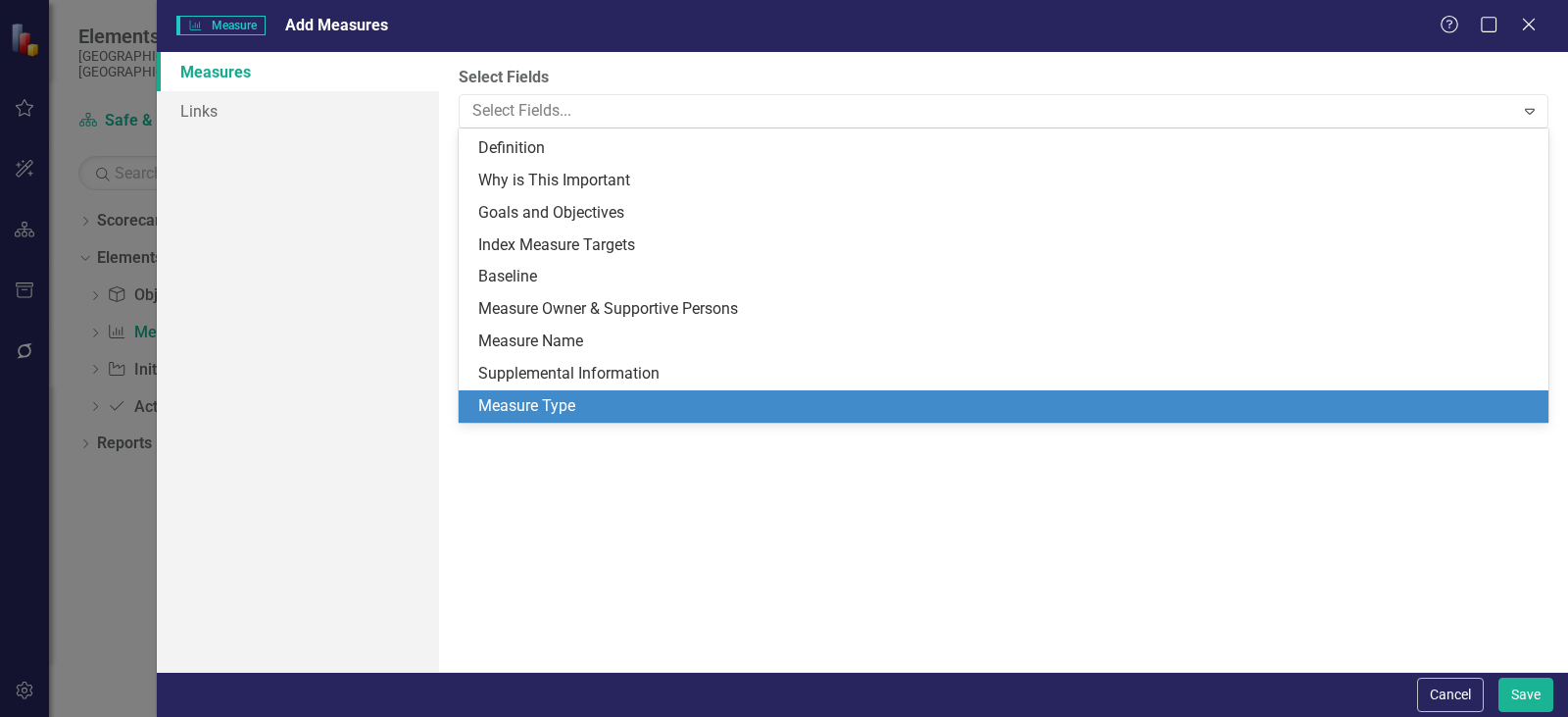
click at [593, 406] on div "Measure Type" at bounding box center [1008, 406] width 1059 height 23
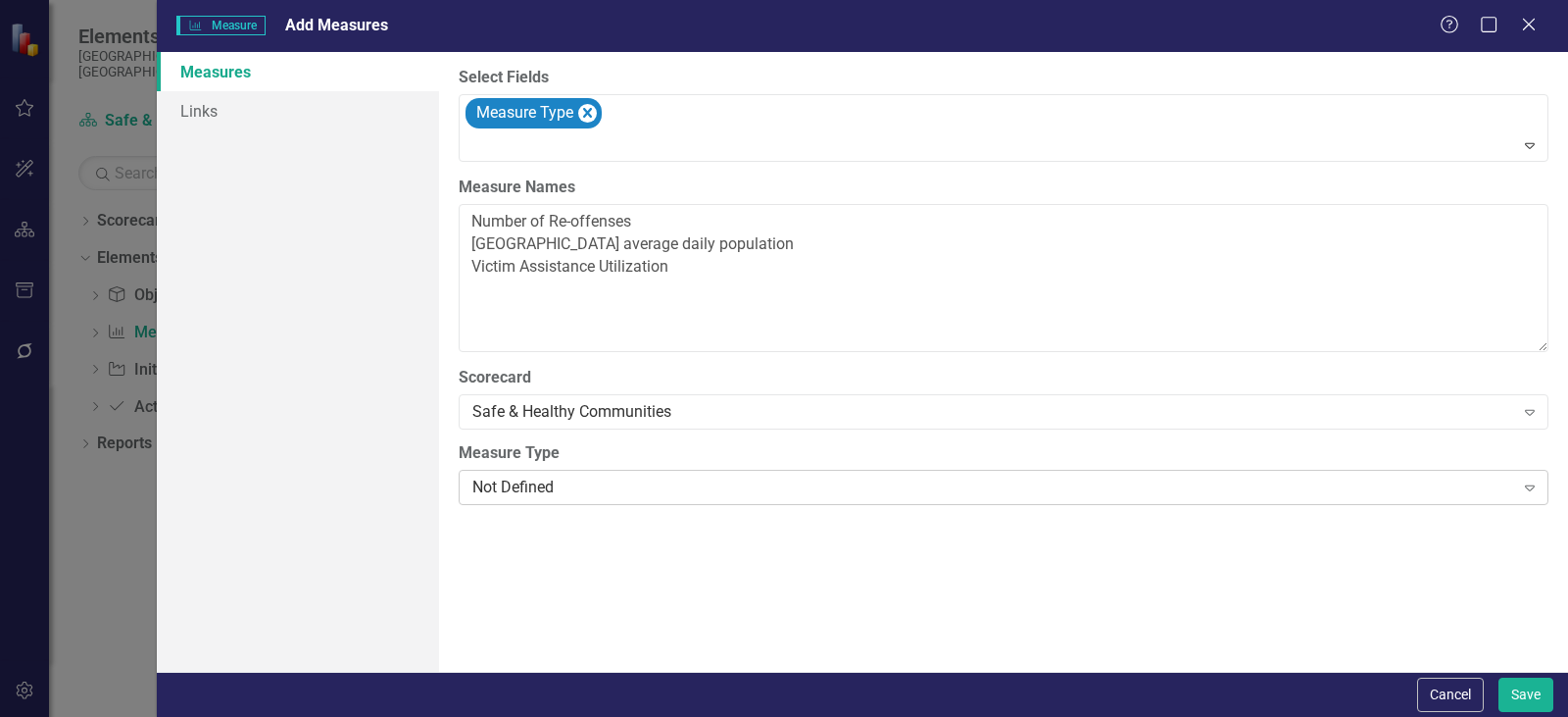
click at [564, 477] on div "Not Defined" at bounding box center [993, 488] width 1042 height 23
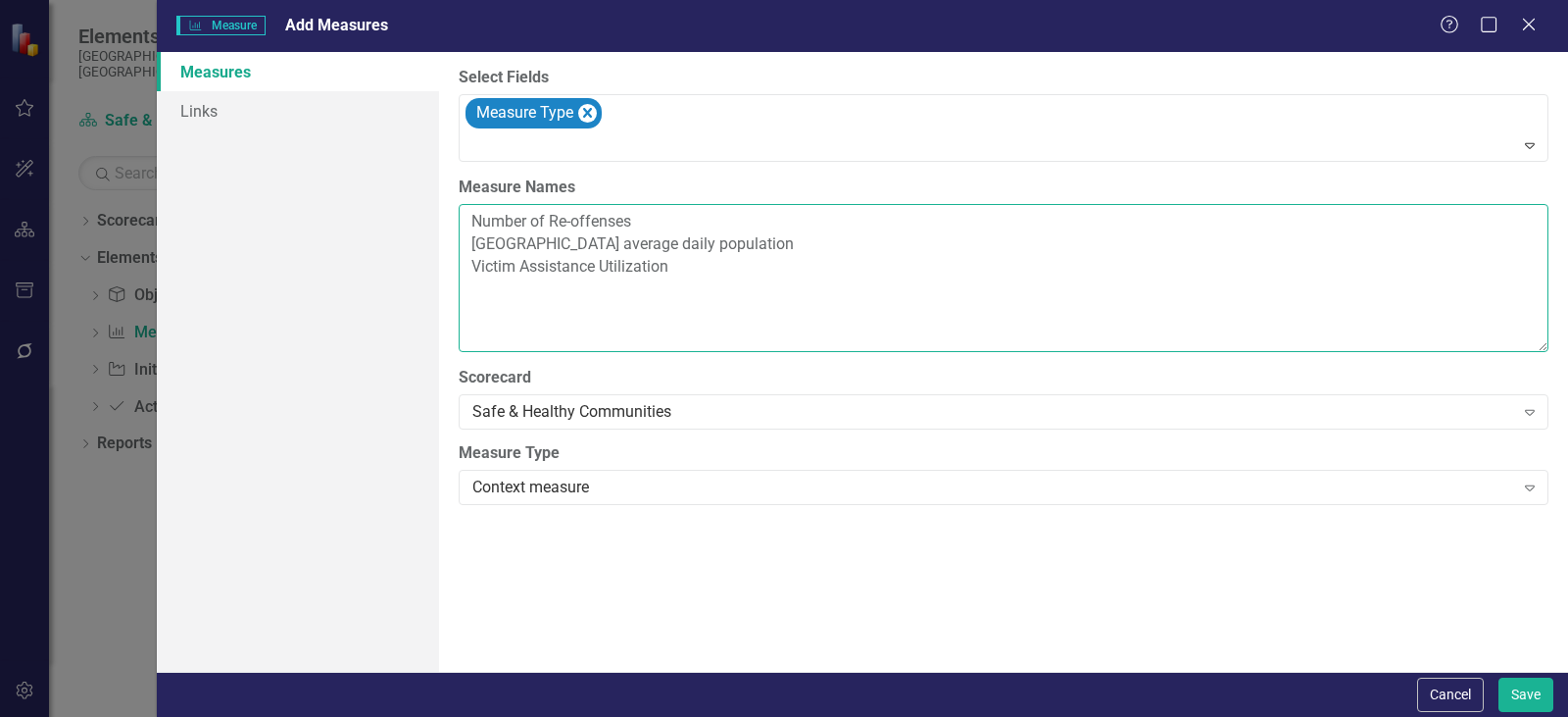
click at [555, 220] on textarea "Number of Re-offenses Arapahoe County Detention Center average daily population…" at bounding box center [1004, 277] width 1090 height 148
click at [529, 263] on textarea "Number of re-offenses Arapahoe County Detention Center average daily population…" at bounding box center [1004, 277] width 1090 height 148
click at [610, 262] on textarea "Number of re-offenses Arapahoe County Detention Center average daily population…" at bounding box center [1004, 277] width 1090 height 148
type textarea "Number of re-offenses Arapahoe County Detention Center average daily population…"
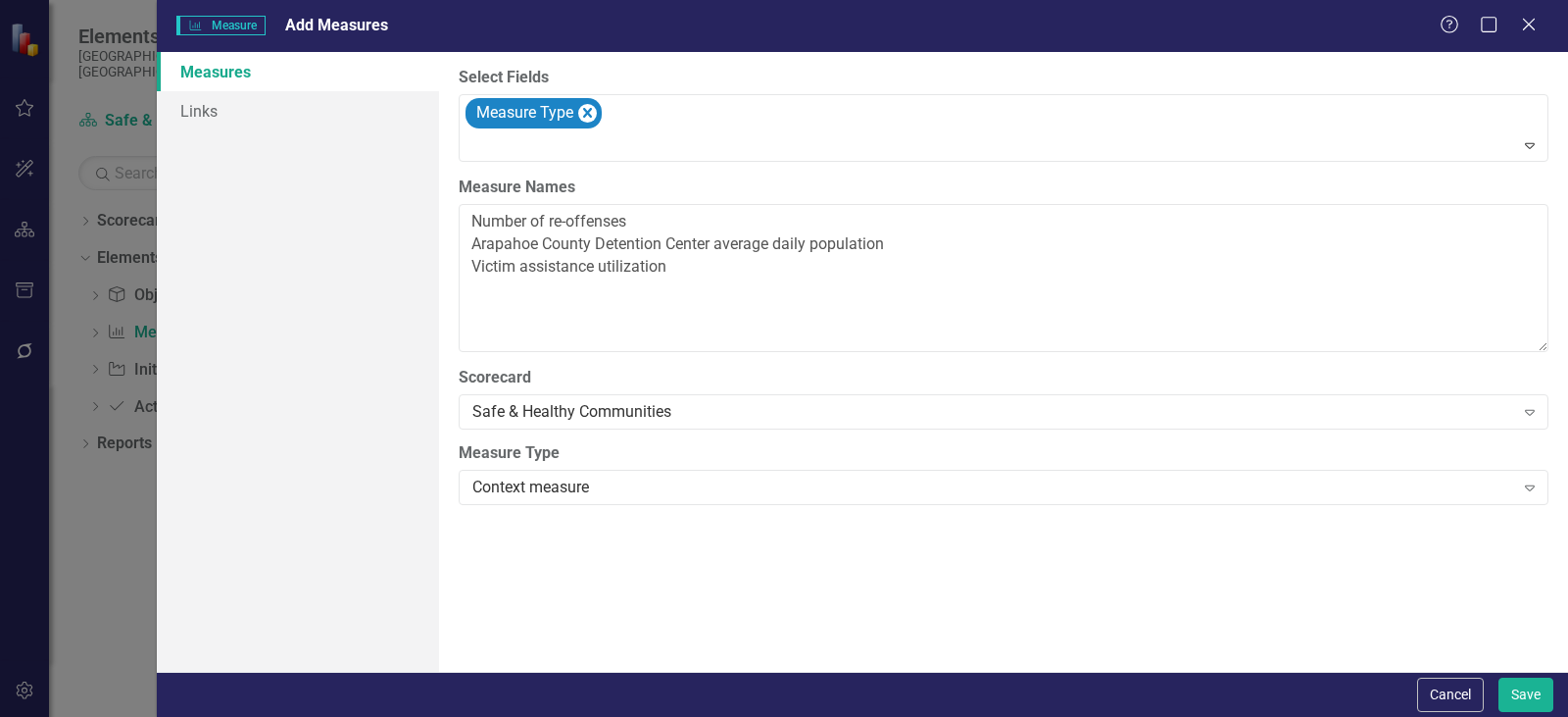
click at [676, 549] on div "Select Fields Measure Type Expand Measure Names Number of re-offenses Arapahoe …" at bounding box center [1003, 361] width 1129 height 620
click at [1533, 705] on button "Save" at bounding box center [1525, 694] width 55 height 35
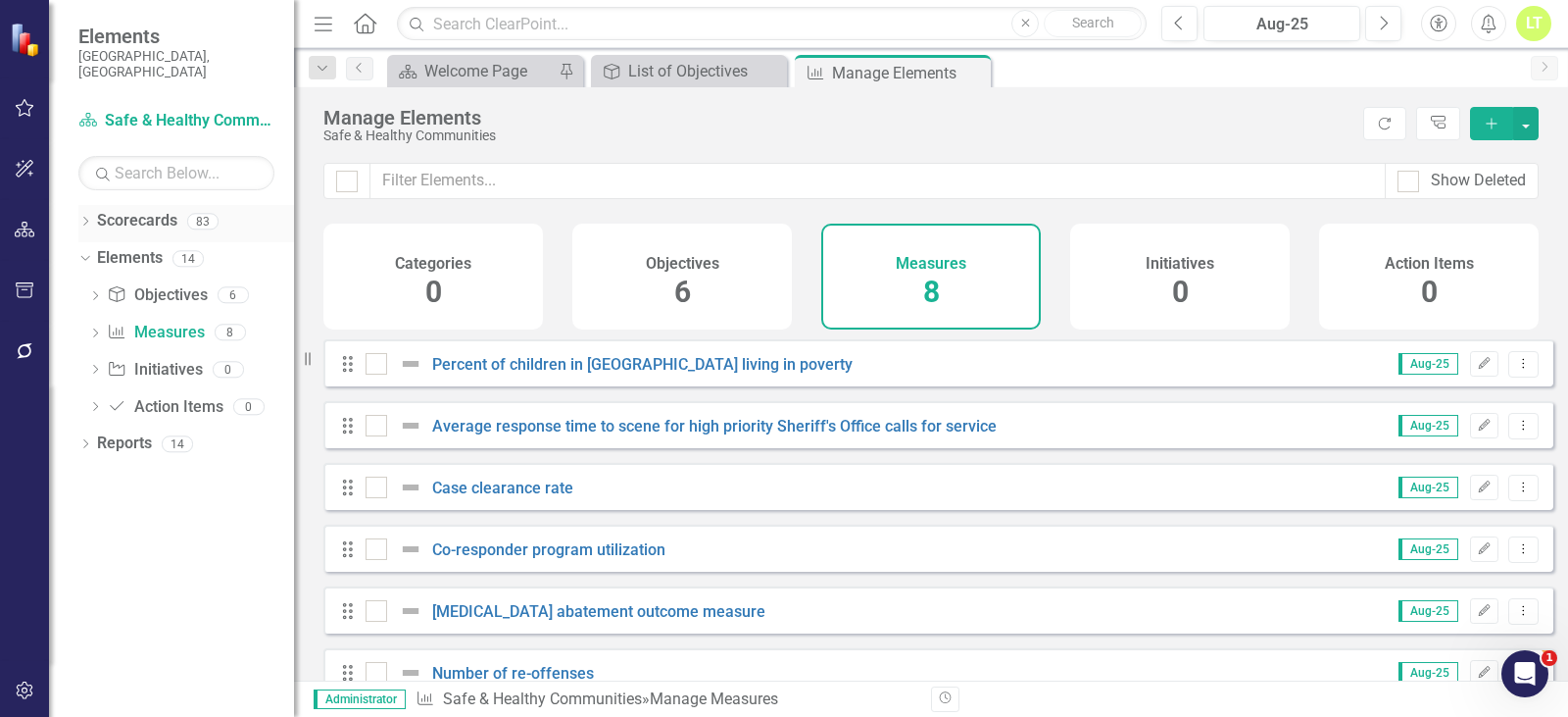
click at [78, 217] on icon "Dropdown" at bounding box center [85, 222] width 14 height 11
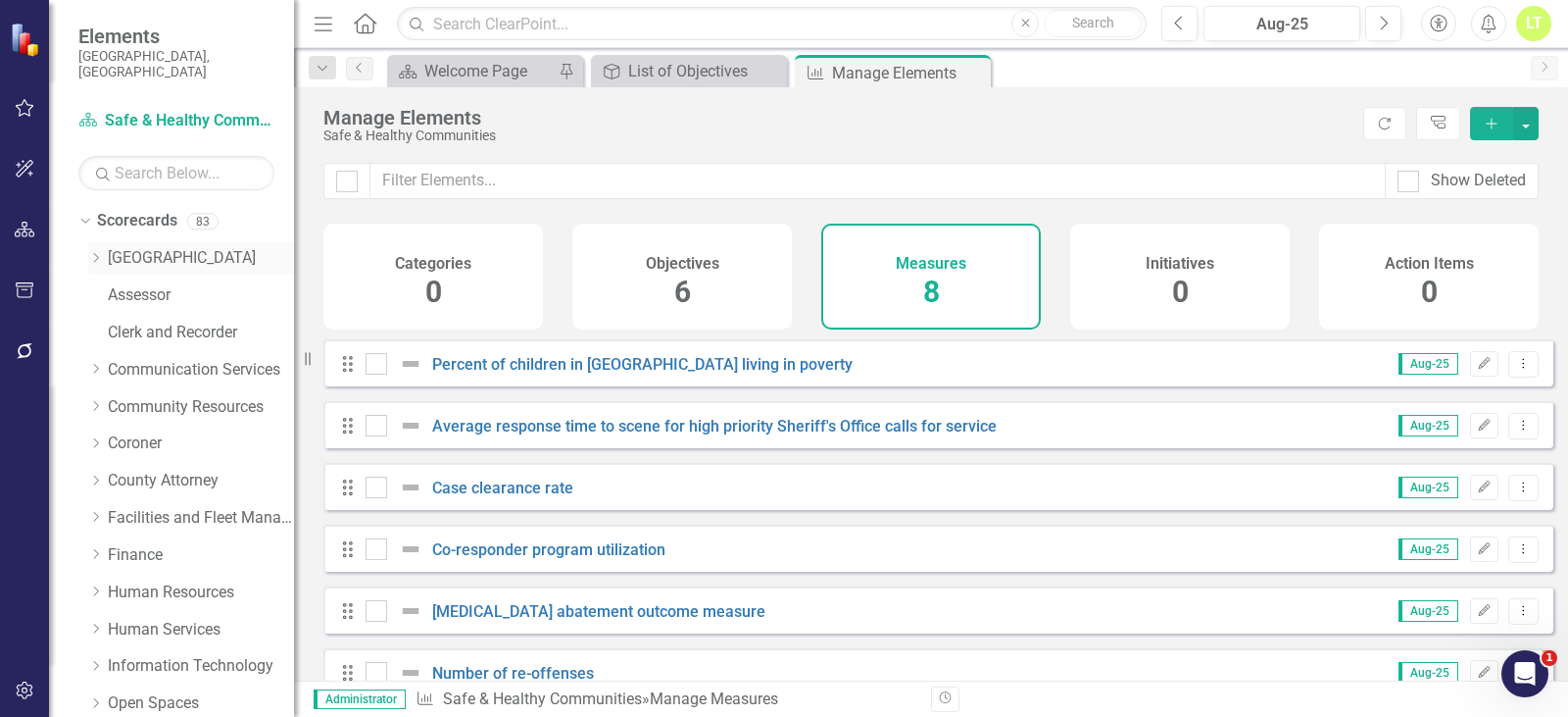
click at [99, 252] on icon "Dropdown" at bounding box center [95, 258] width 15 height 12
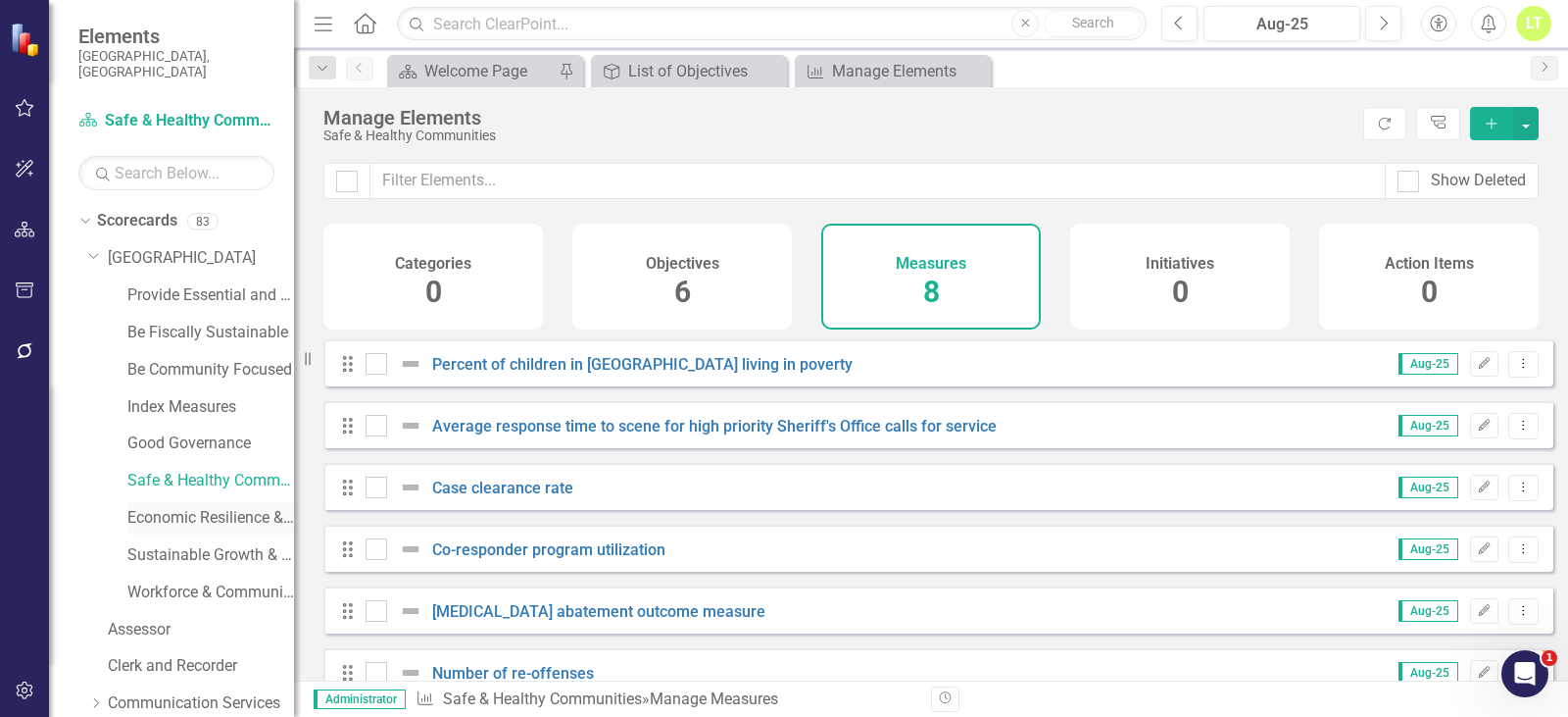
click at [236, 506] on link "Economic Resilience & Stability" at bounding box center [211, 517] width 167 height 23
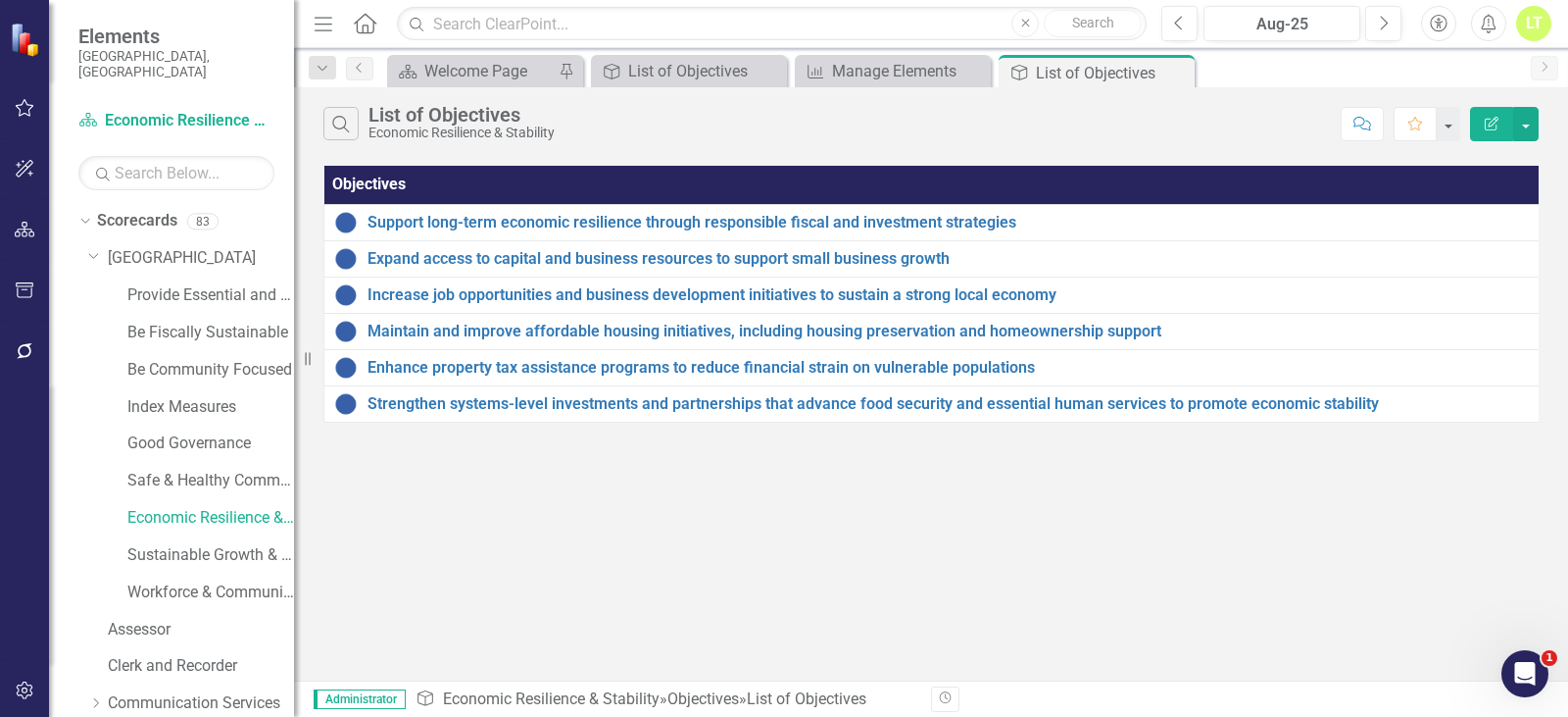
click at [76, 205] on div "Dropdown Scorecards 83 Dropdown Arapahoe County Provide Essential and Mandated …" at bounding box center [171, 460] width 245 height 511
click at [84, 214] on icon "Dropdown" at bounding box center [82, 220] width 11 height 14
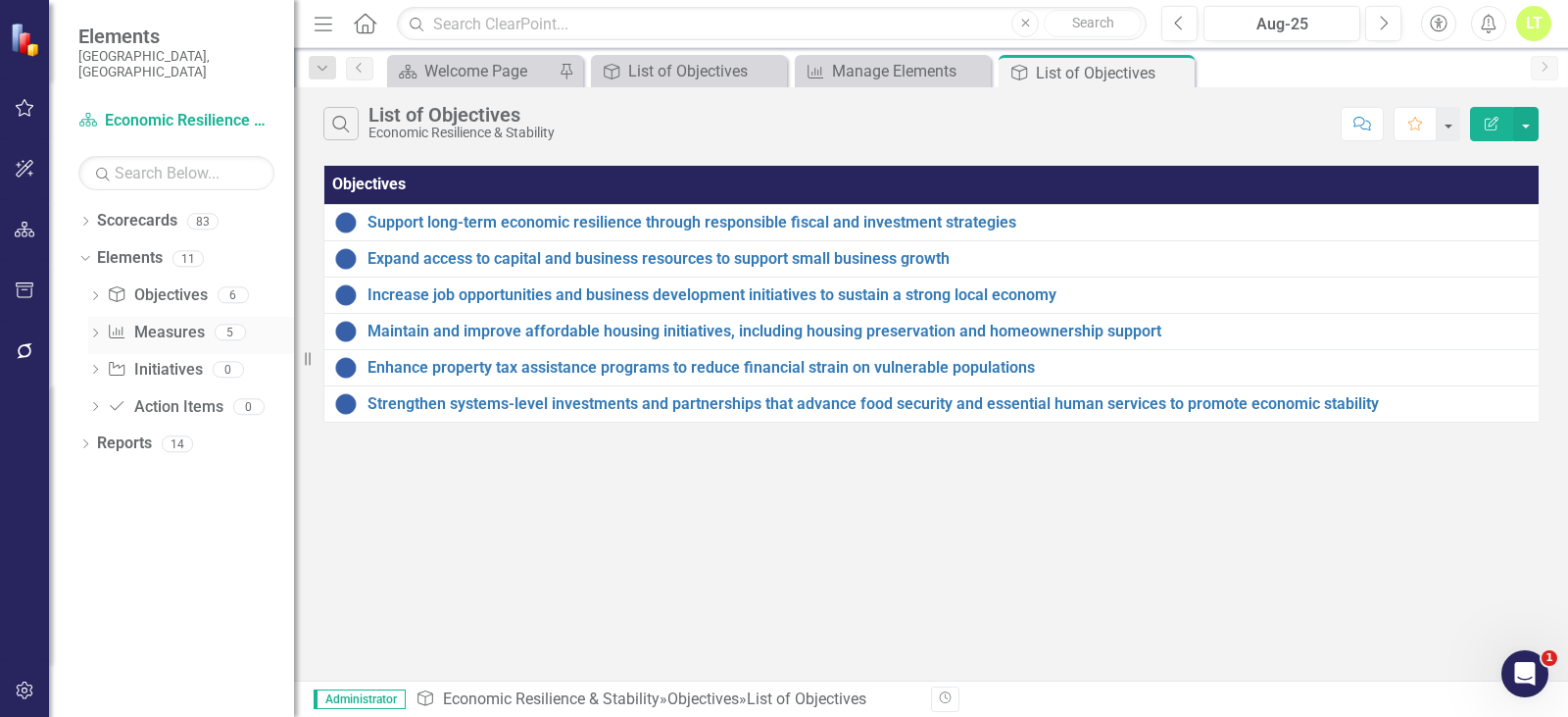
click at [162, 324] on link "Measure Measures" at bounding box center [156, 333] width 97 height 23
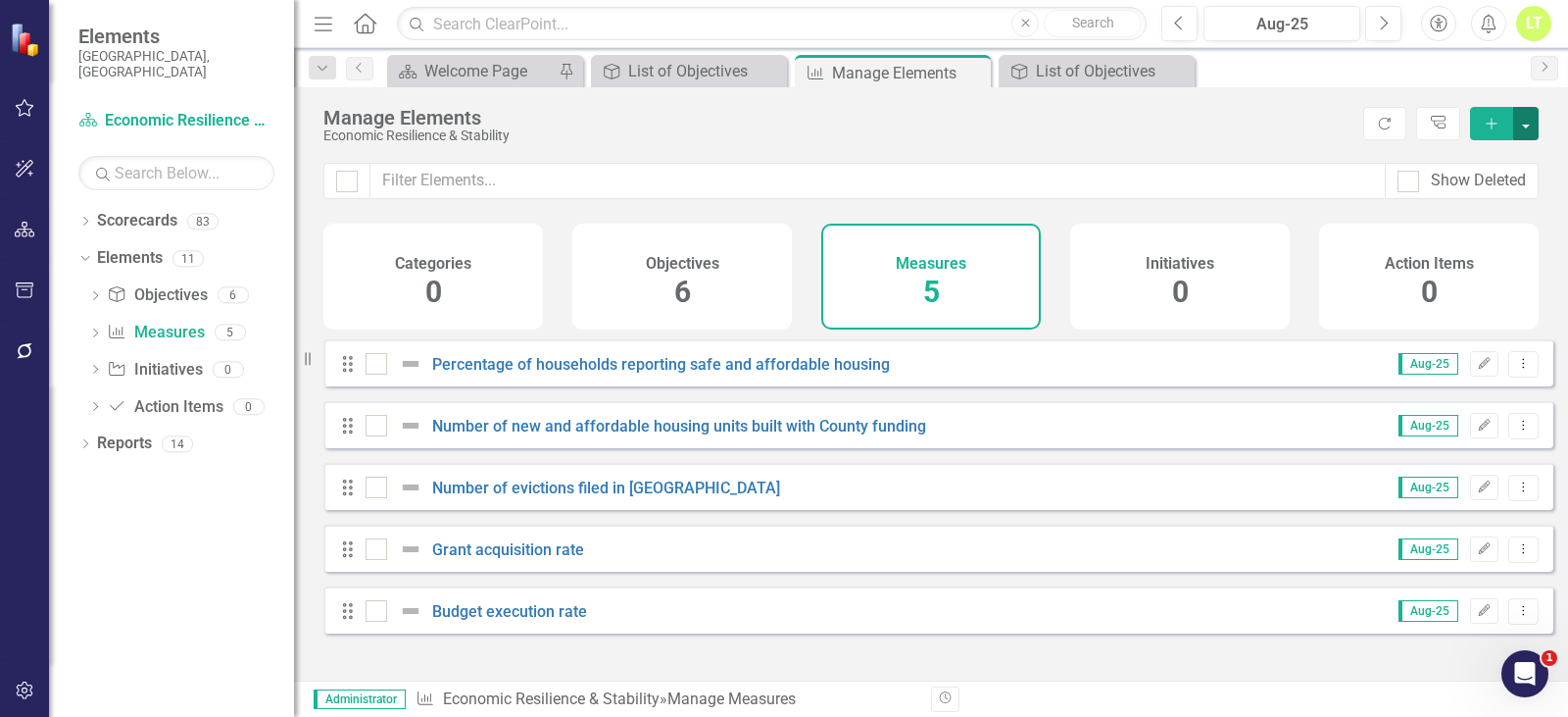
click at [1520, 124] on button "button" at bounding box center [1526, 124] width 26 height 34
click at [1483, 188] on link "Add Multiple Add Multiple" at bounding box center [1461, 196] width 155 height 37
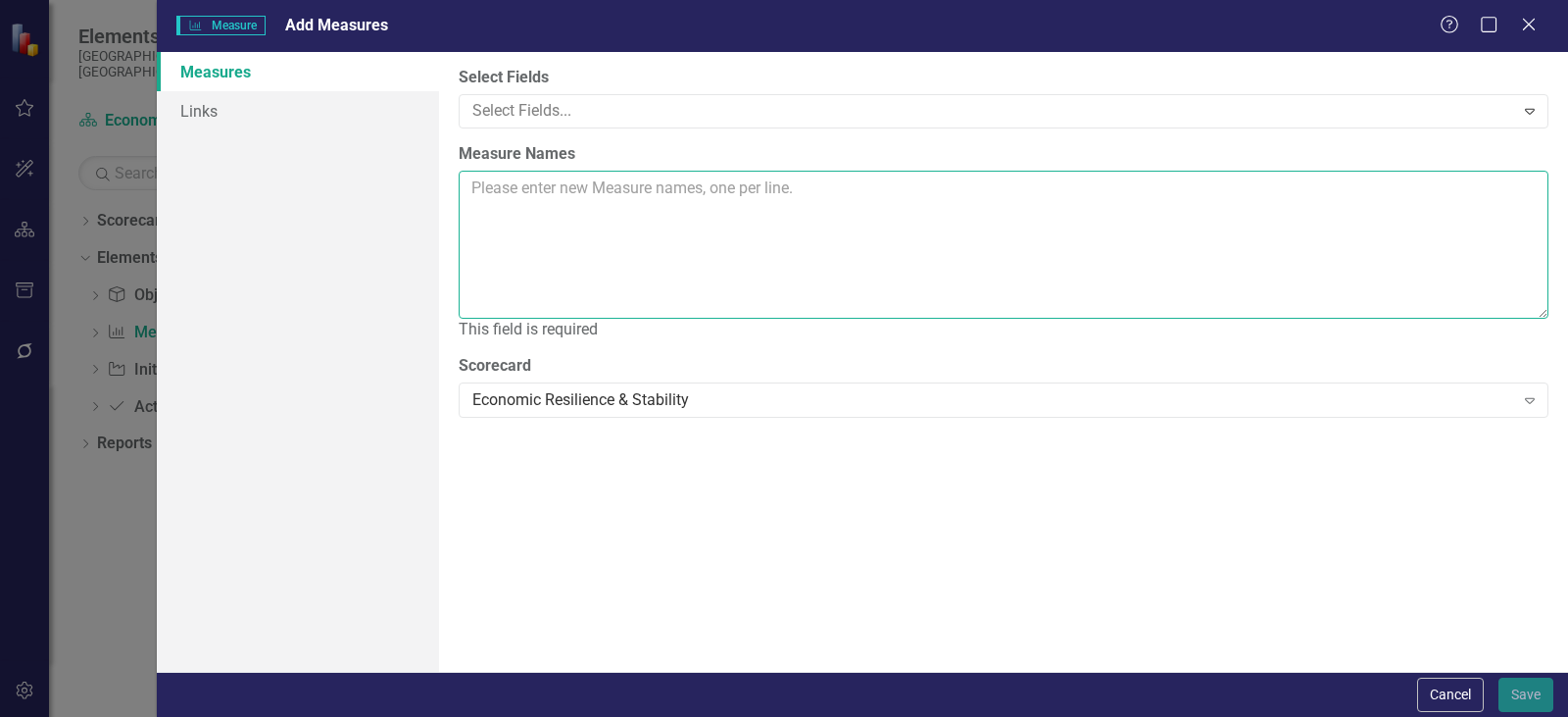
click at [631, 207] on textarea "Measure Names" at bounding box center [1004, 244] width 1090 height 148
paste textarea "Percent of individuals in Arapahoe County living in poverty Operating Budget by…"
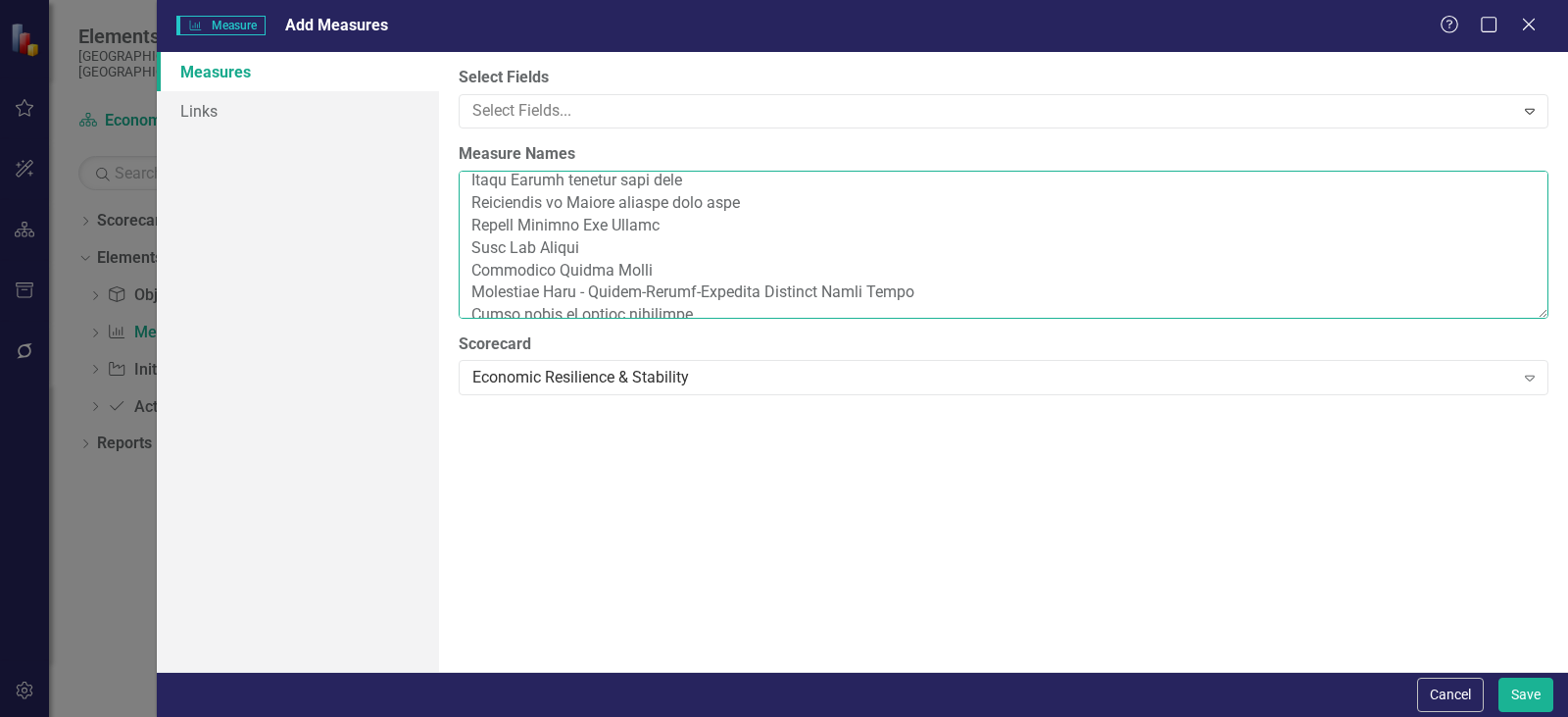
scroll to position [297, 0]
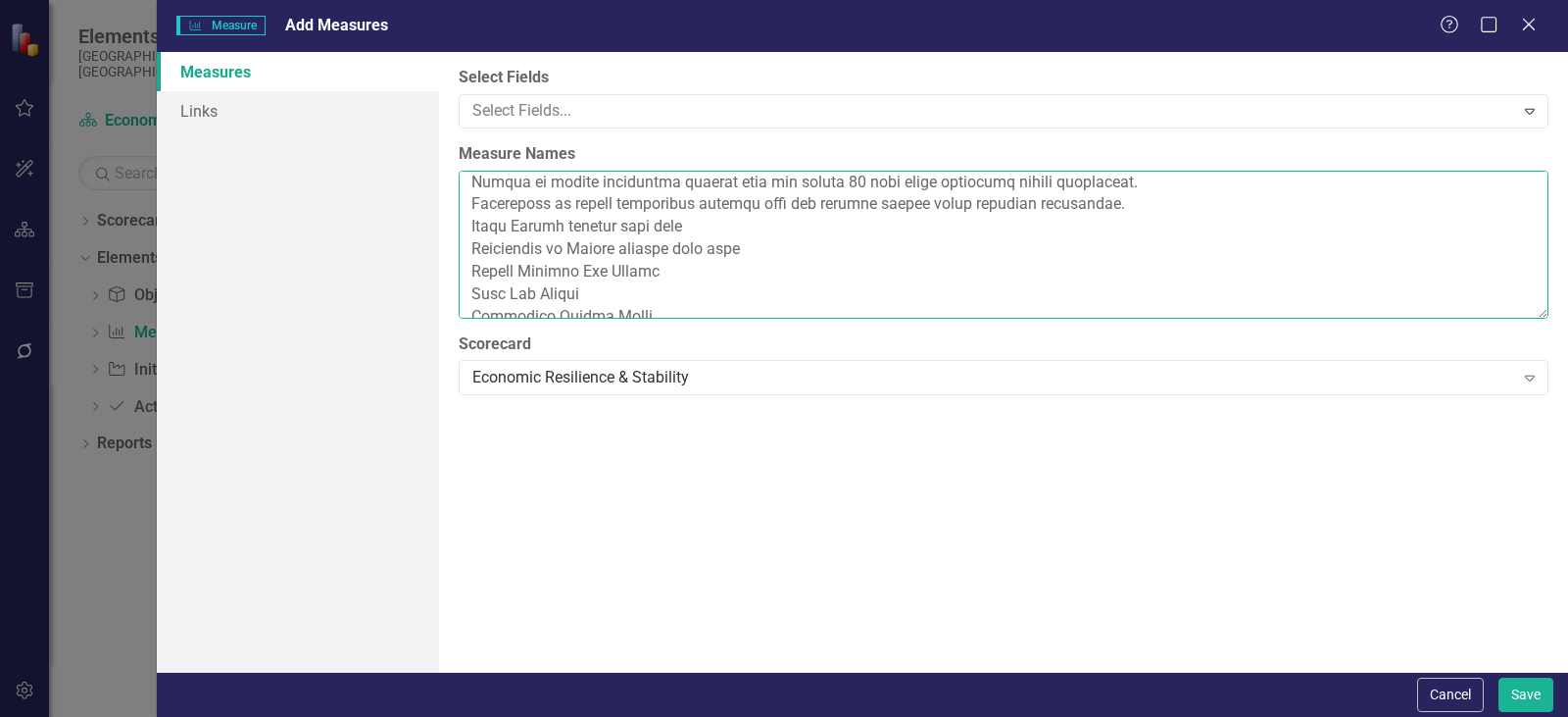
click at [516, 289] on textarea "Measure Names" at bounding box center [1004, 244] width 1090 height 148
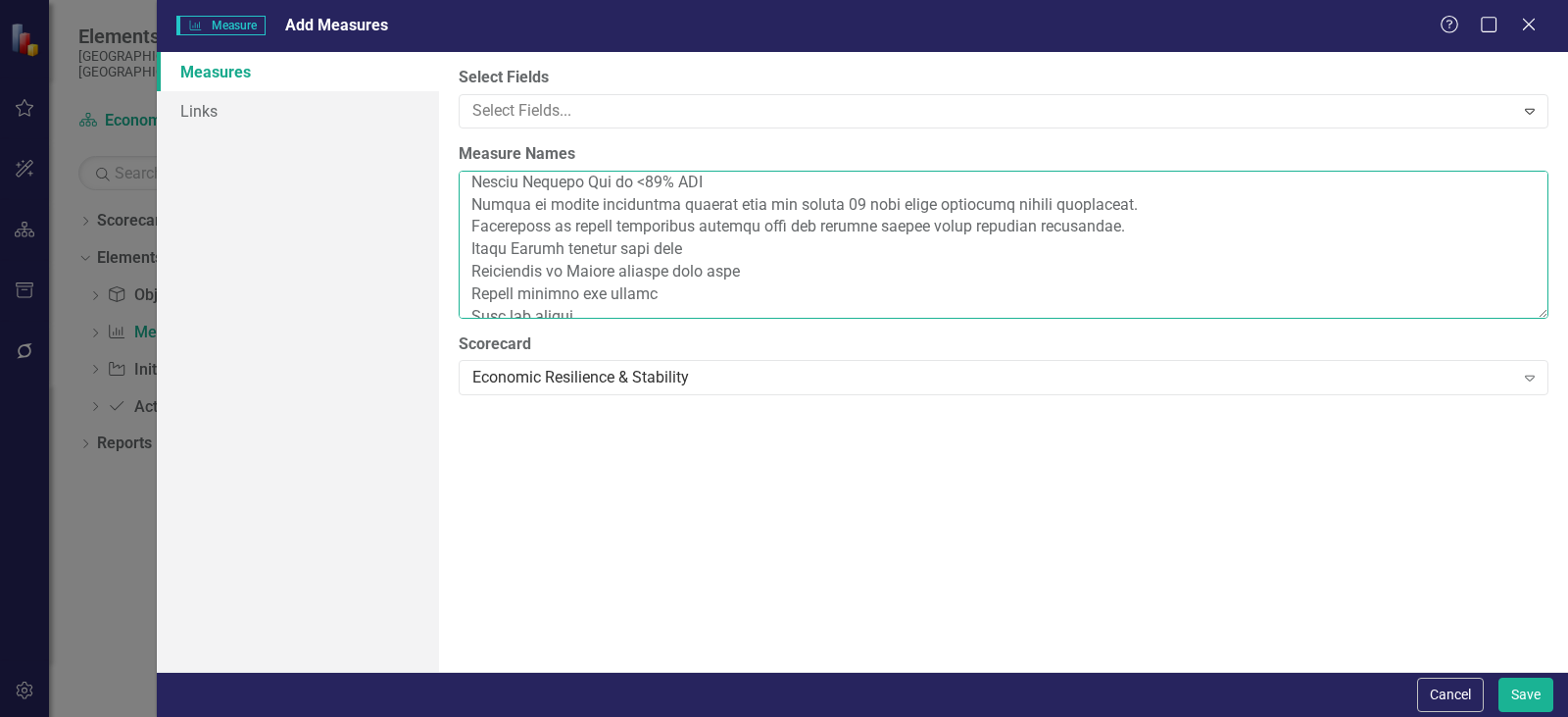
click at [1120, 236] on textarea "Measure Names" at bounding box center [1004, 244] width 1090 height 148
click at [531, 185] on textarea "Measure Names" at bounding box center [1004, 244] width 1090 height 148
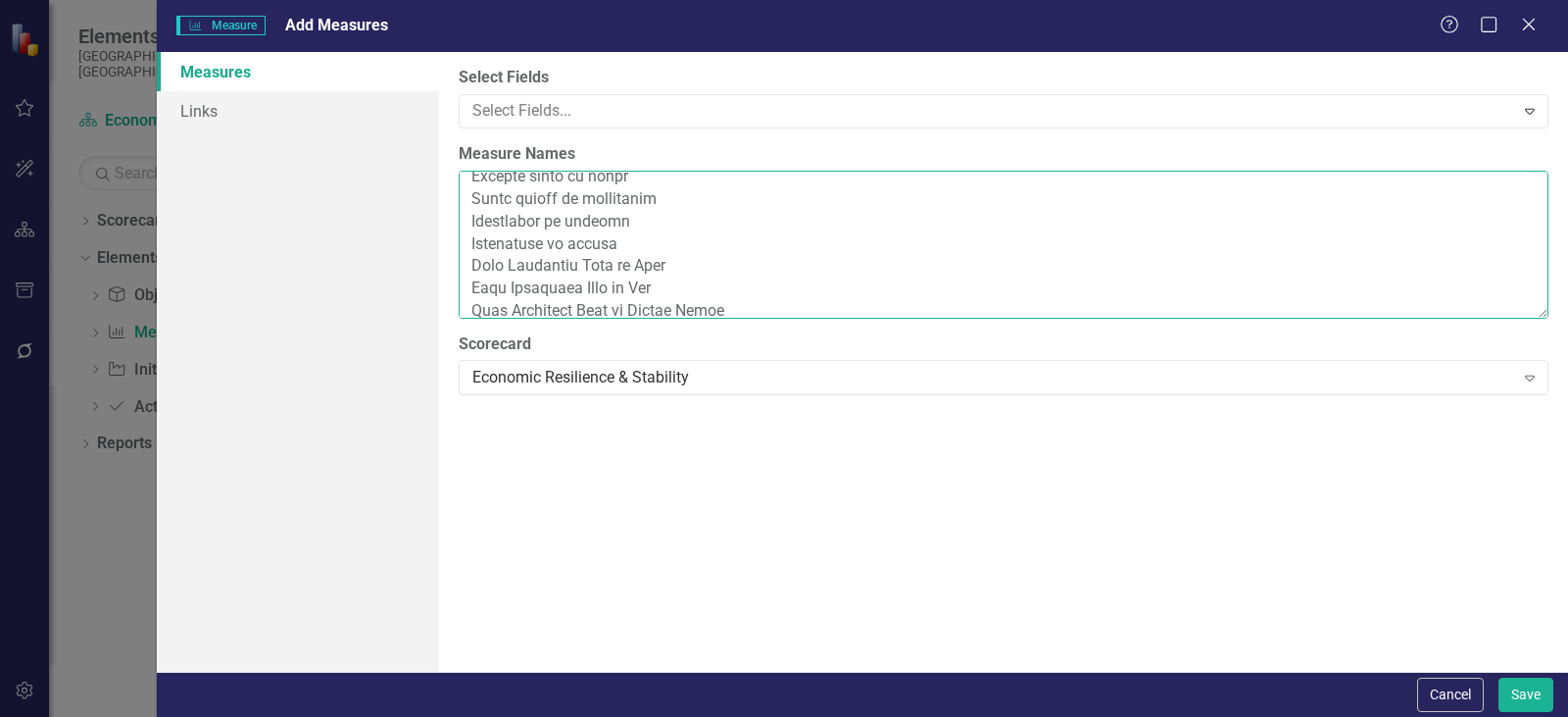
scroll to position [177, 0]
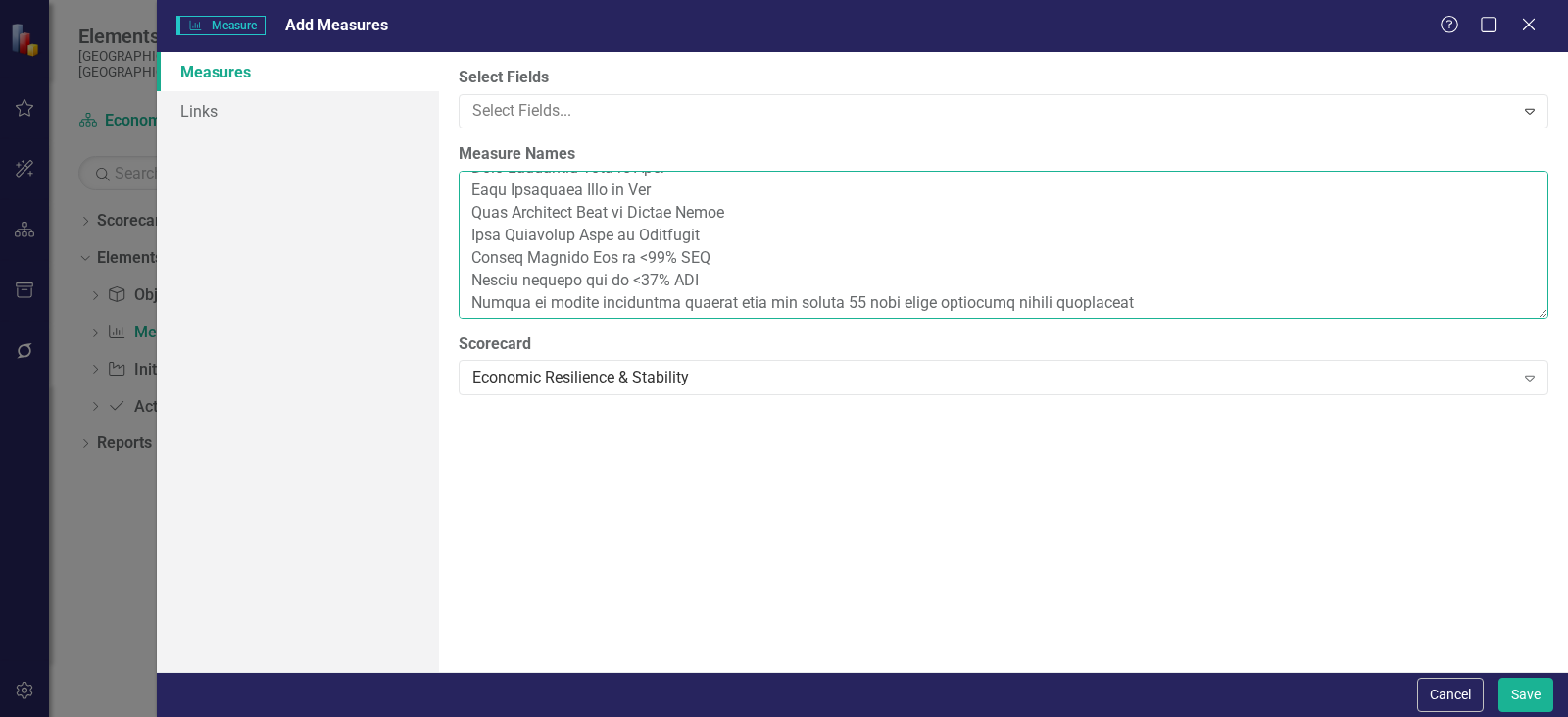
click at [525, 253] on textarea "Measure Names" at bounding box center [1004, 244] width 1090 height 148
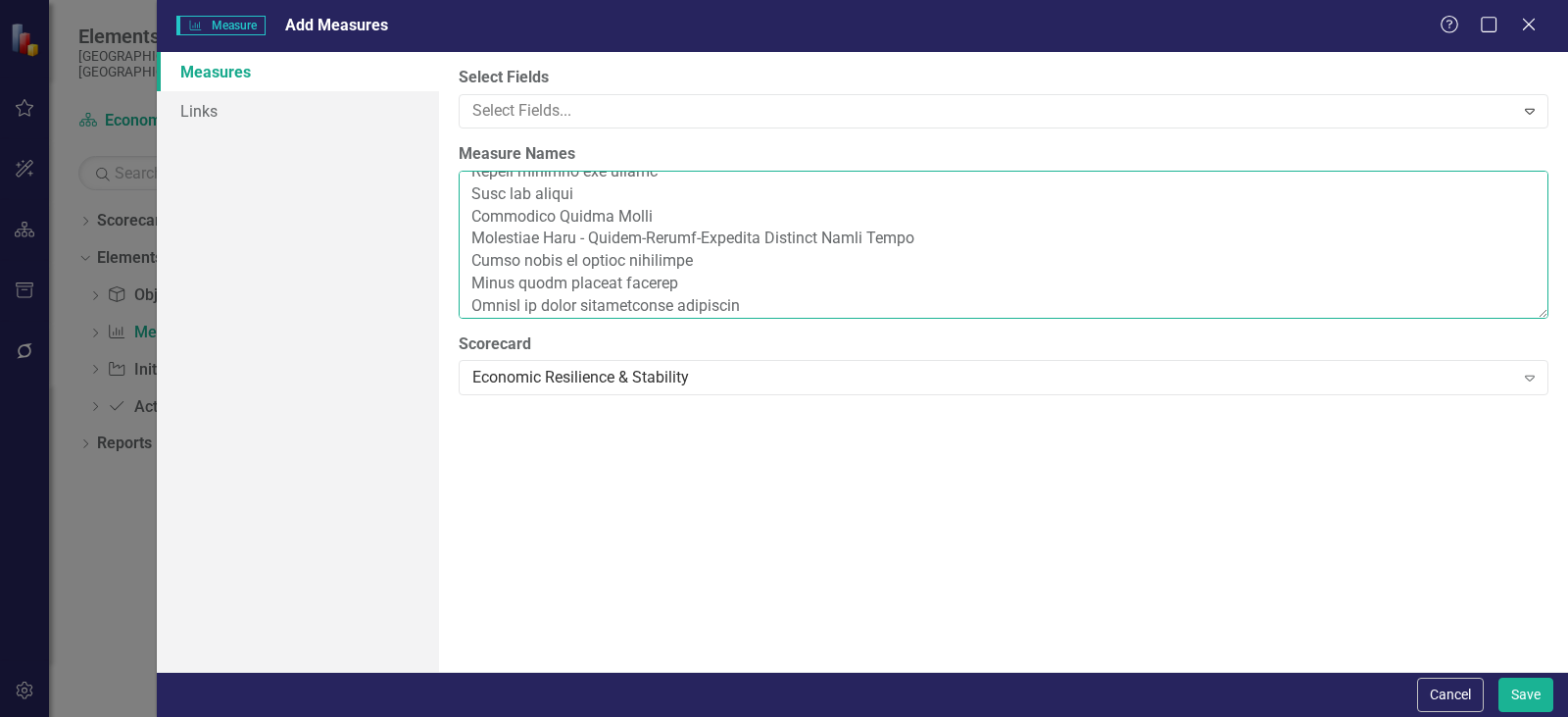
scroll to position [398, 0]
click at [539, 234] on textarea "Measure Names" at bounding box center [1004, 244] width 1090 height 148
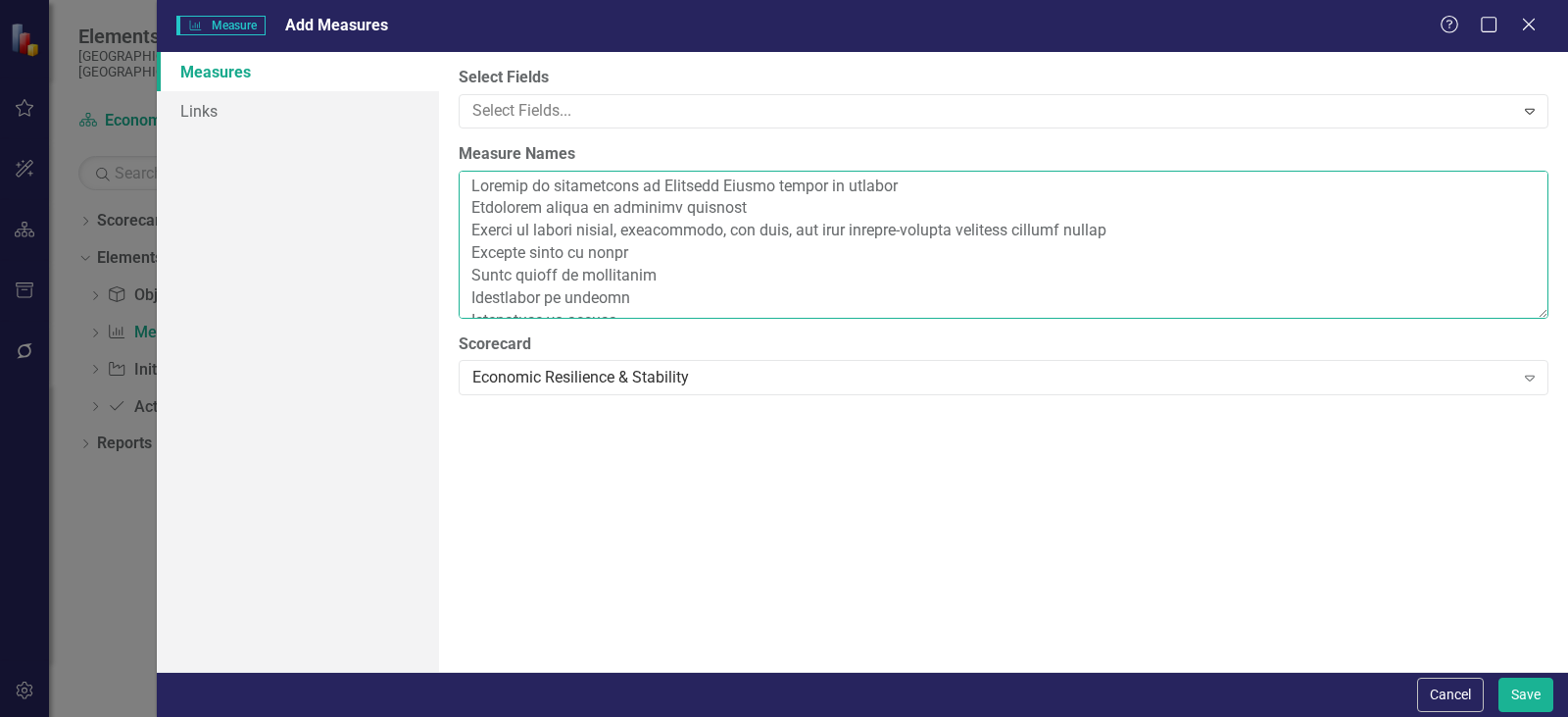
scroll to position [0, 0]
type textarea "Percent of individuals in Arapahoe County living in poverty Operating budget by…"
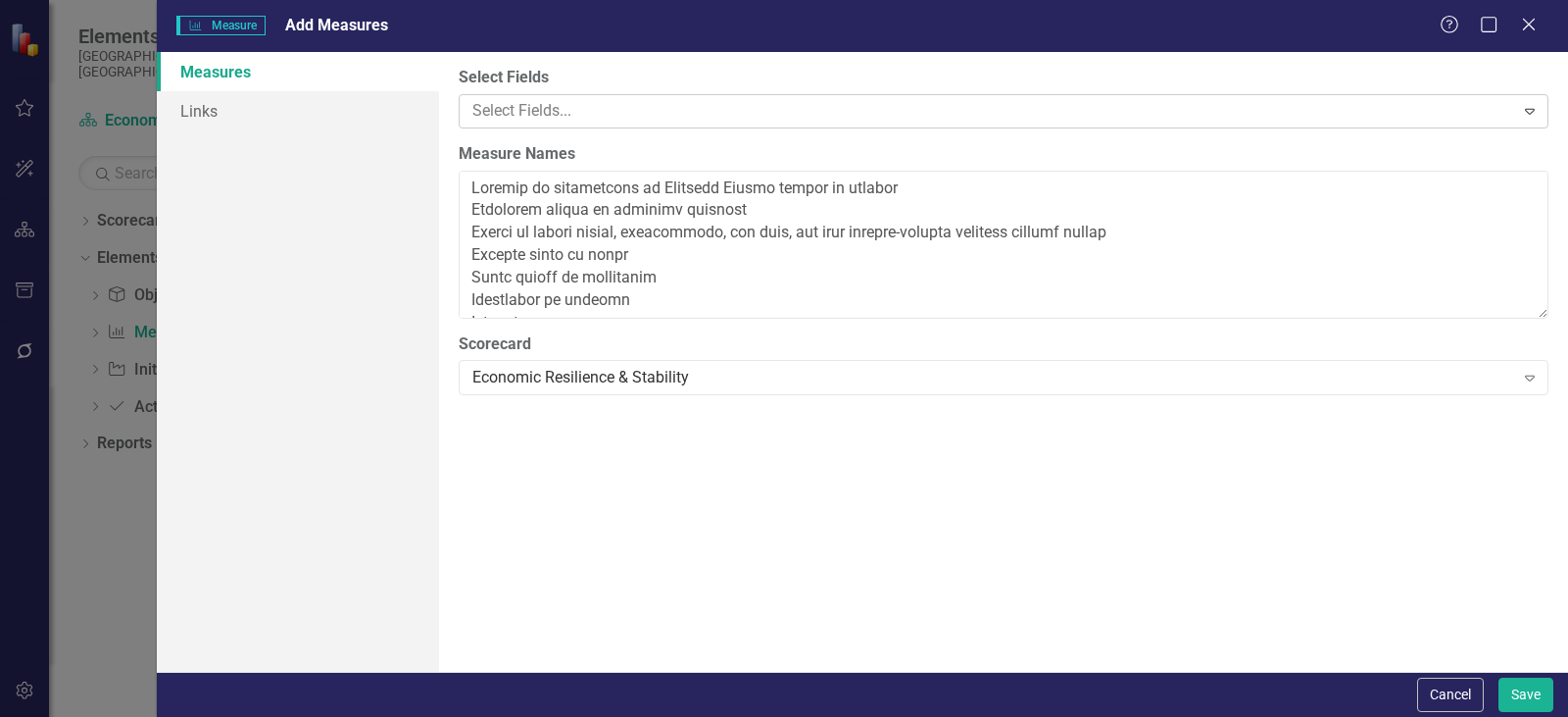
click at [681, 105] on div at bounding box center [989, 111] width 1050 height 27
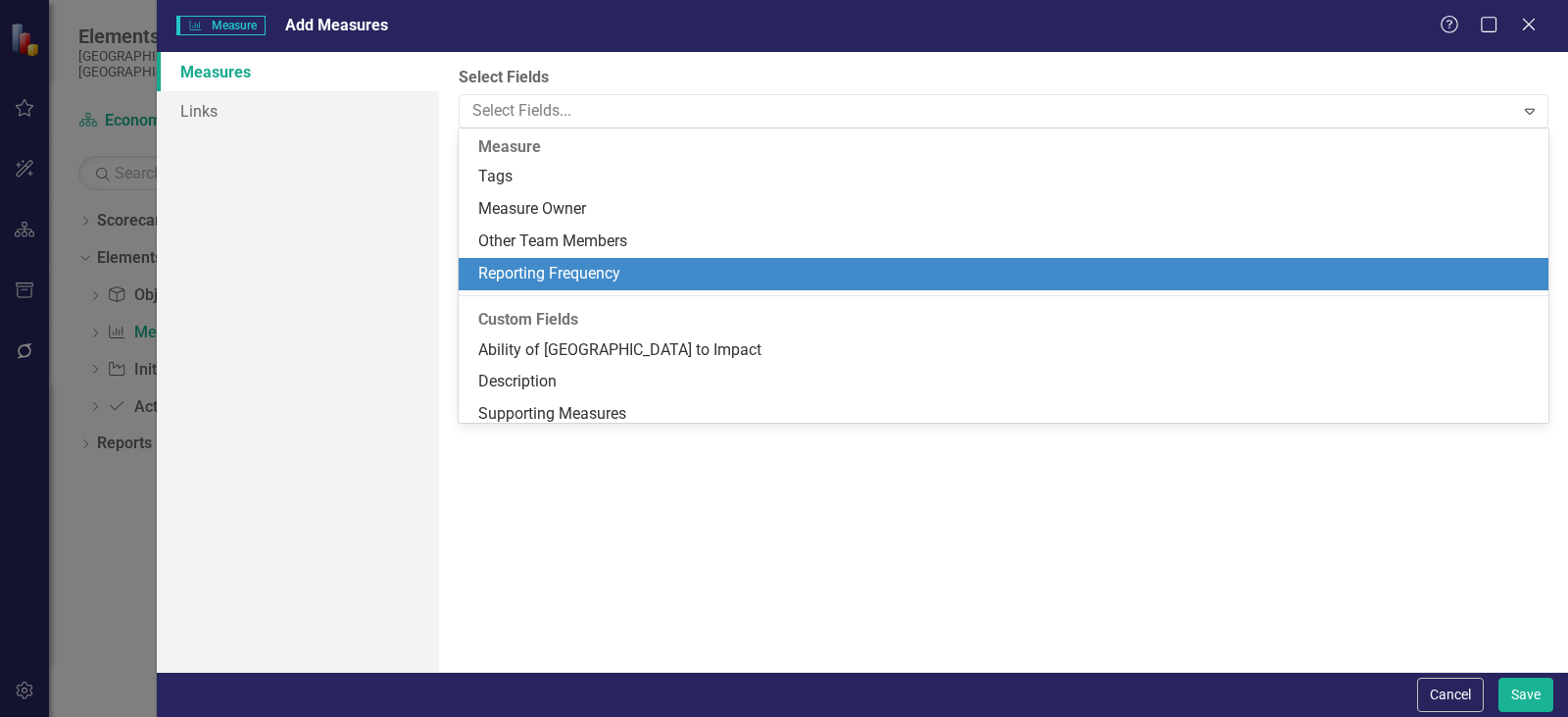
scroll to position [492, 0]
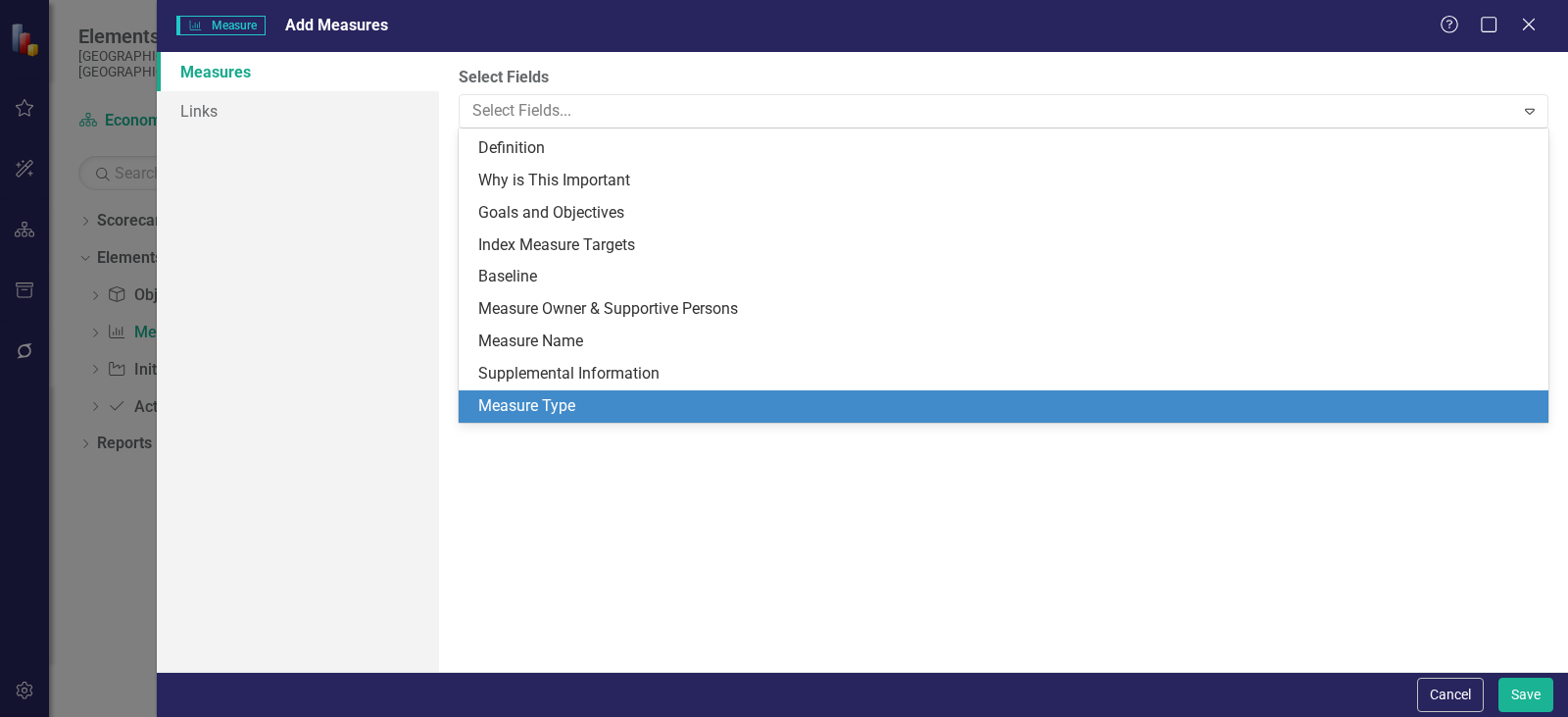
click at [640, 407] on div "Measure Type" at bounding box center [1008, 406] width 1059 height 23
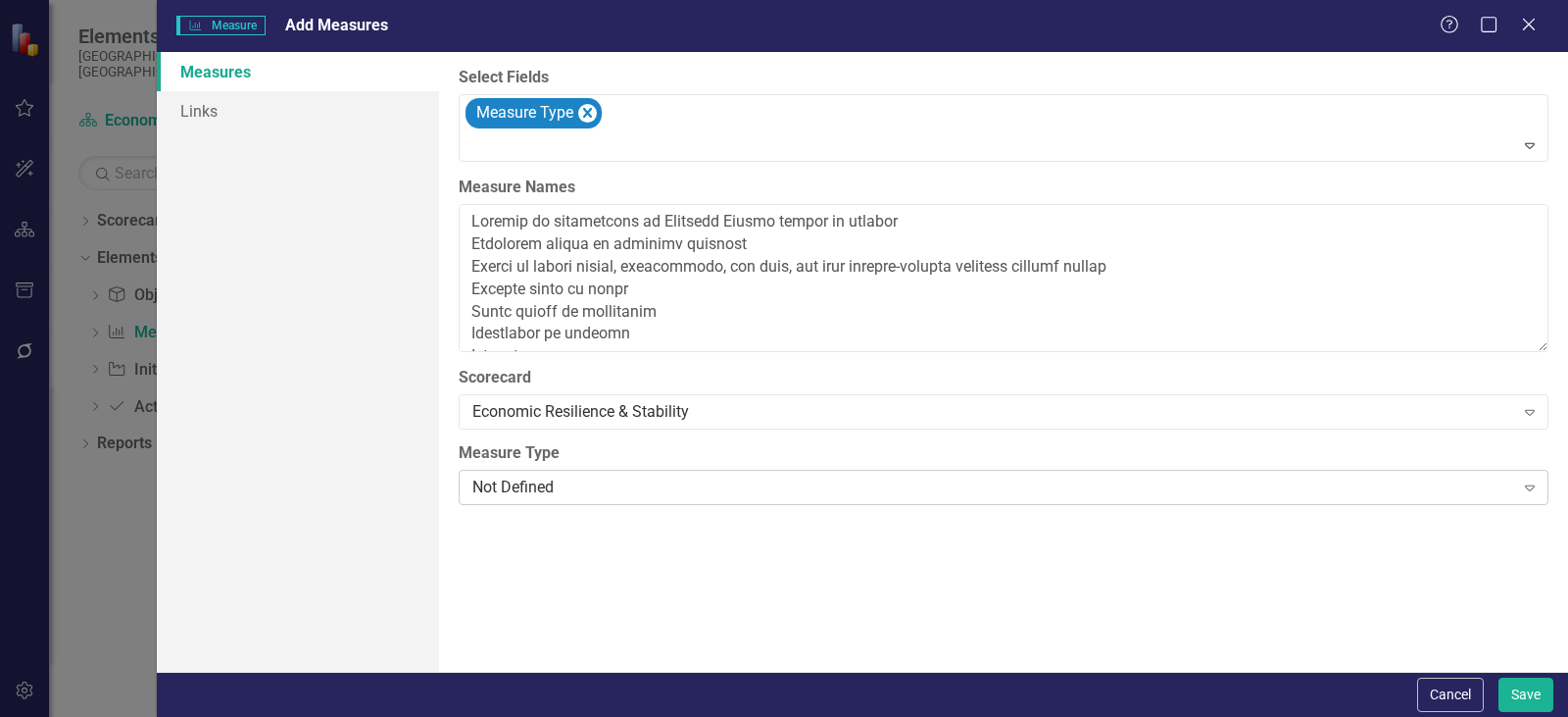
click at [529, 497] on div "Not Defined" at bounding box center [993, 488] width 1042 height 23
click at [1550, 704] on button "Save" at bounding box center [1525, 694] width 55 height 35
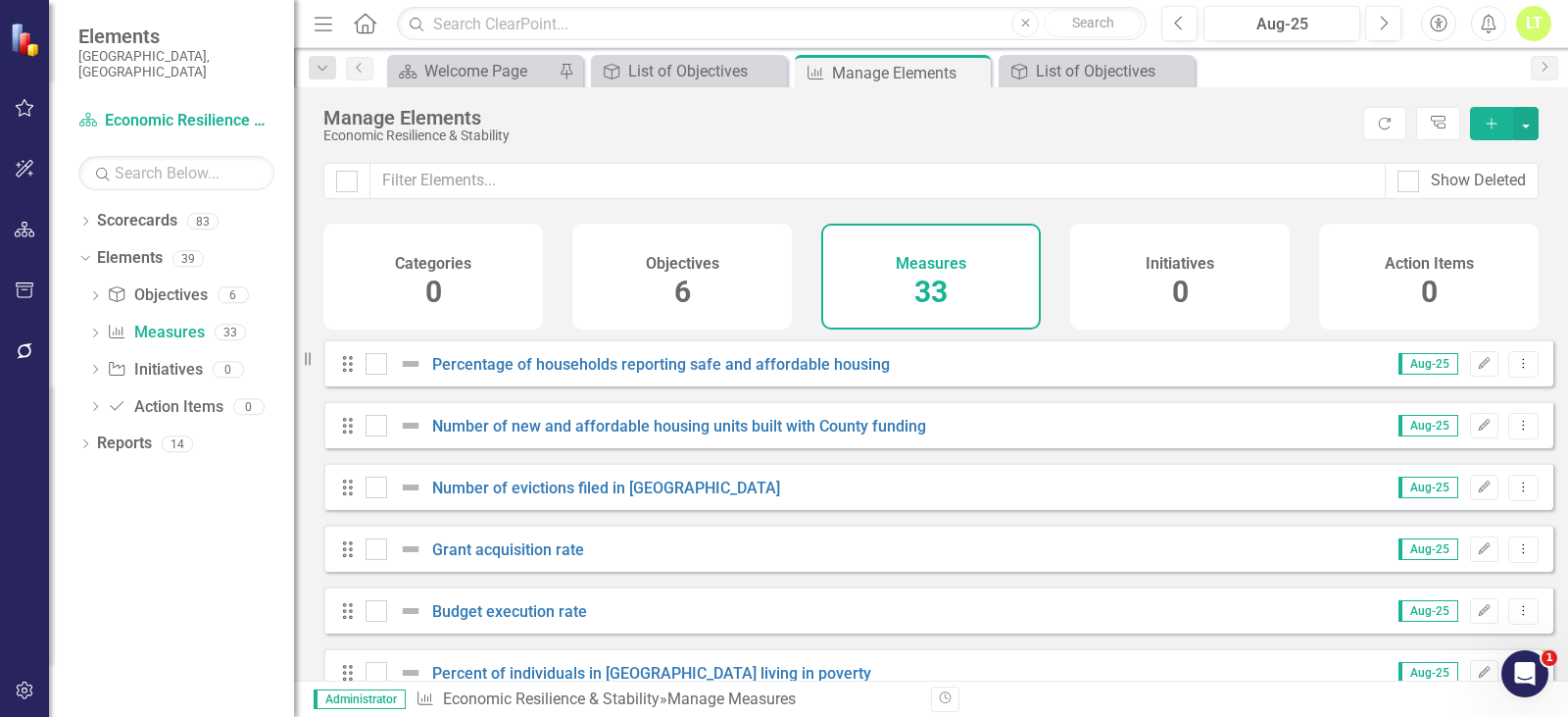
click at [76, 210] on div "Dropdown Scorecards 83 Dropdown Arapahoe County Provide Essential and Mandated …" at bounding box center [171, 460] width 245 height 511
click at [91, 217] on icon "Dropdown" at bounding box center [85, 222] width 14 height 11
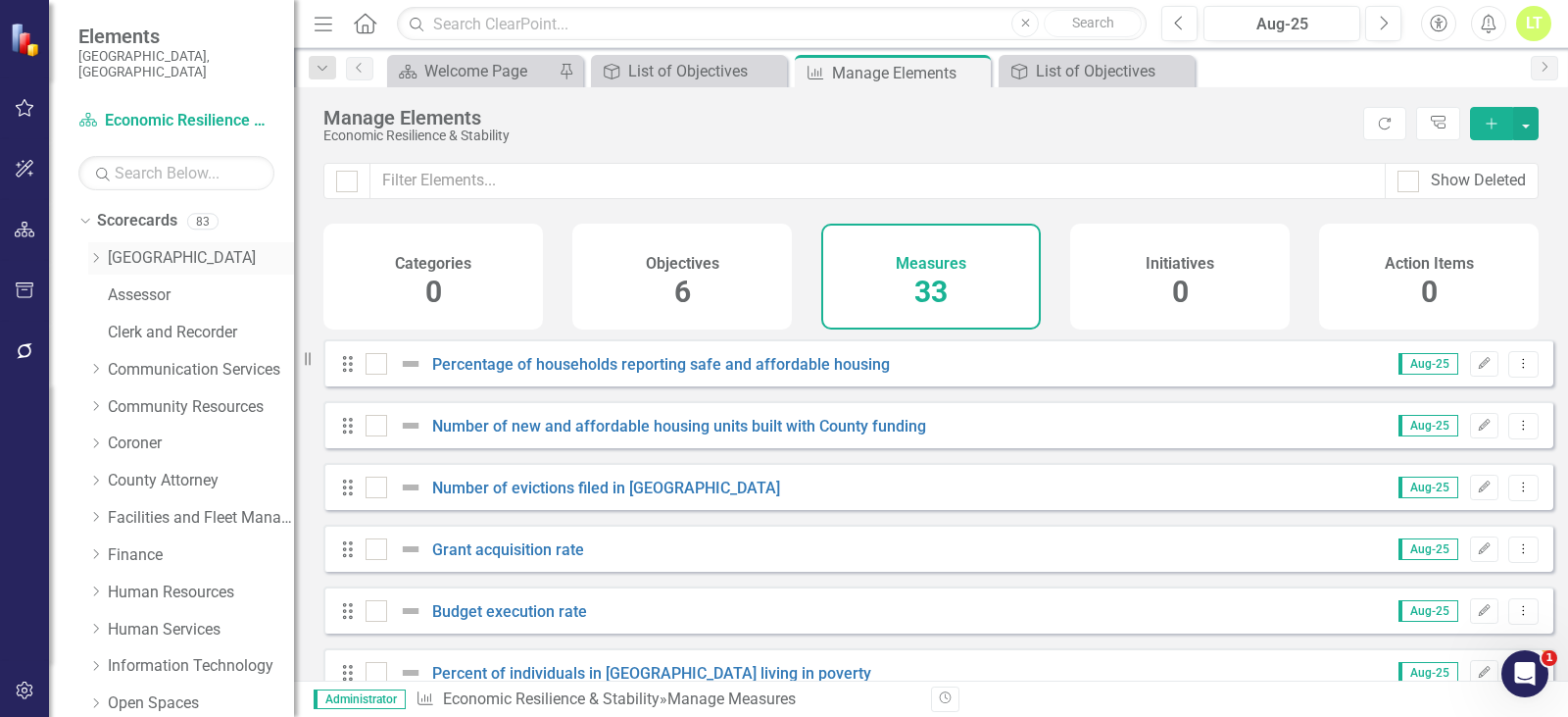
click at [88, 250] on div "Dropdown" at bounding box center [95, 258] width 15 height 17
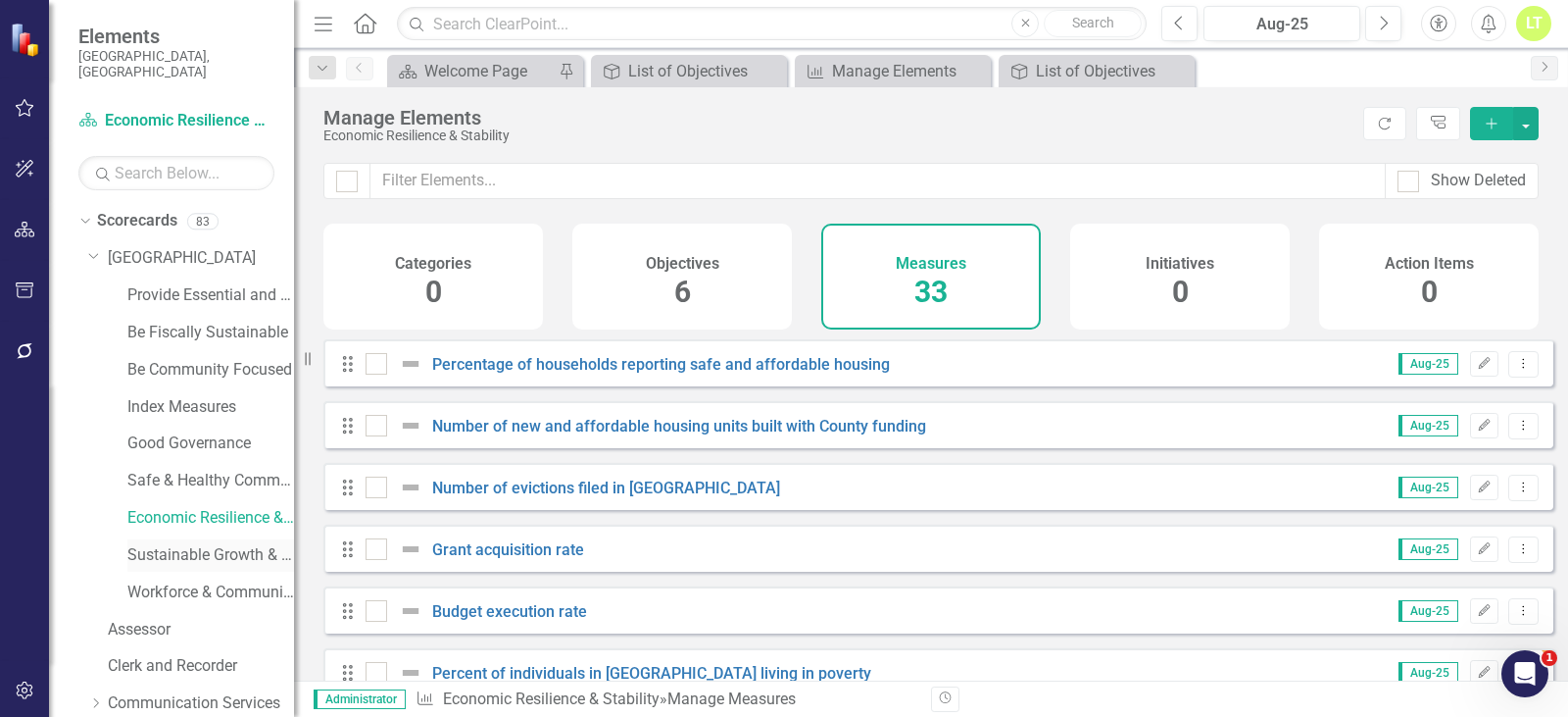
click at [227, 544] on link "Sustainable Growth & Infrastructure" at bounding box center [211, 555] width 167 height 23
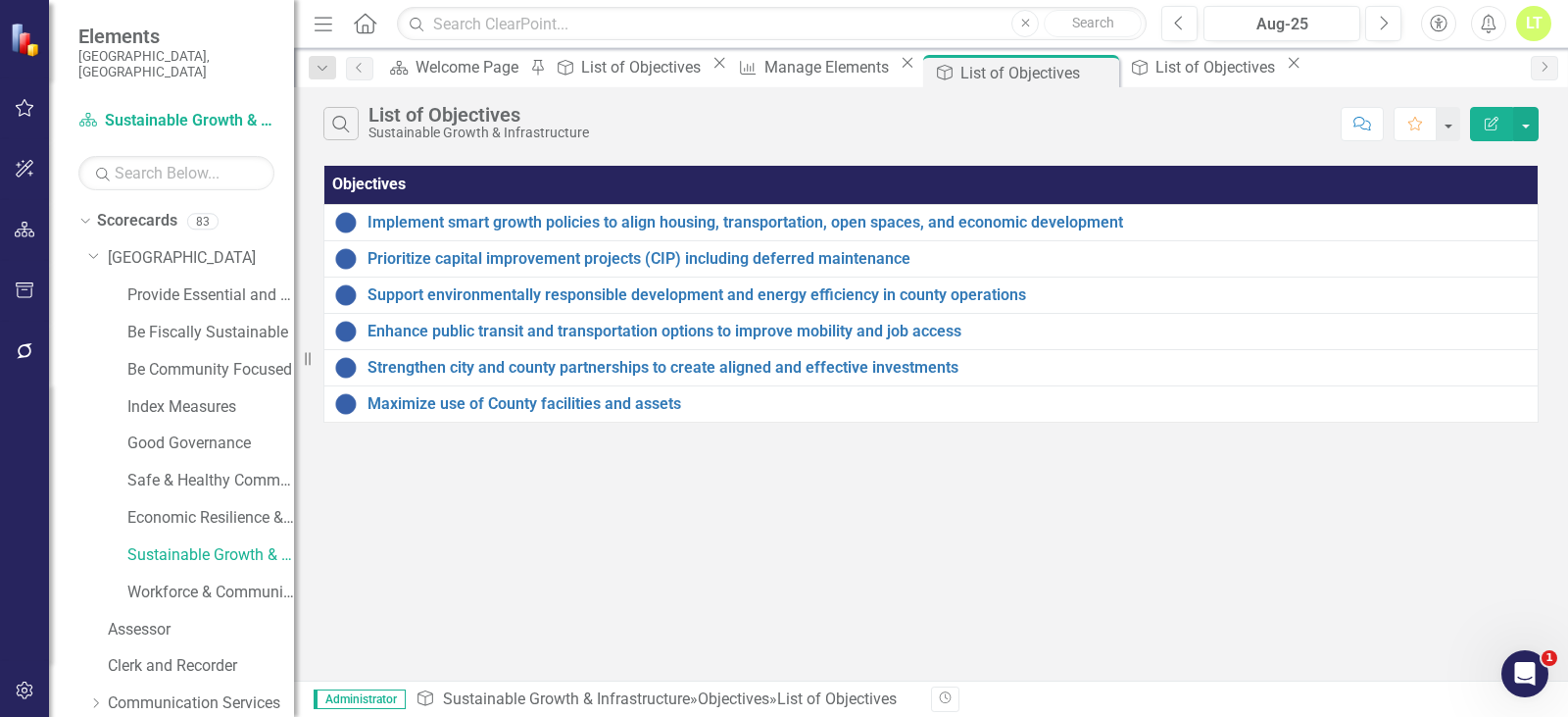
click at [75, 208] on div "Dropdown Scorecards 83 Dropdown Arapahoe County Provide Essential and Mandated …" at bounding box center [171, 460] width 245 height 511
click at [80, 214] on icon "Dropdown" at bounding box center [82, 220] width 11 height 14
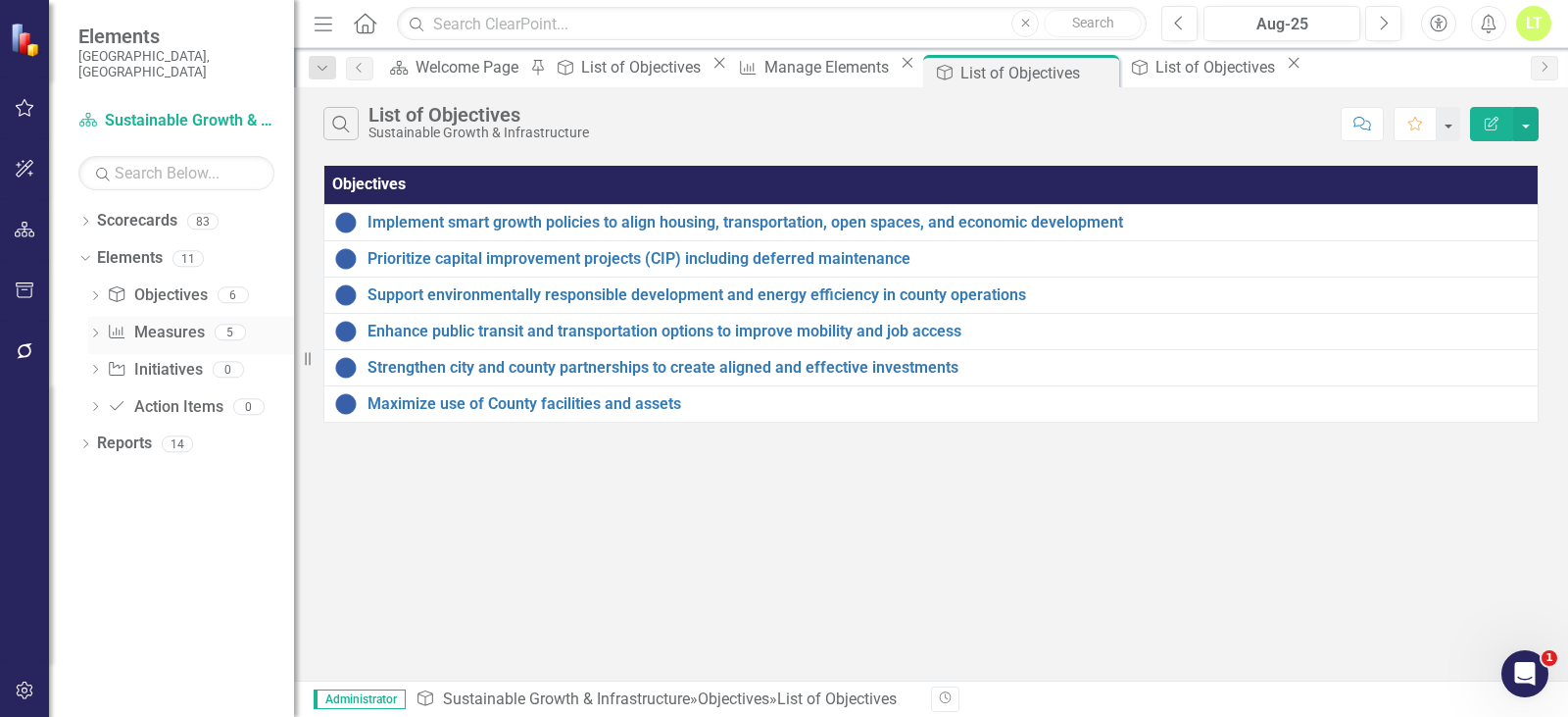
click at [150, 322] on link "Measure Measures" at bounding box center [156, 333] width 97 height 23
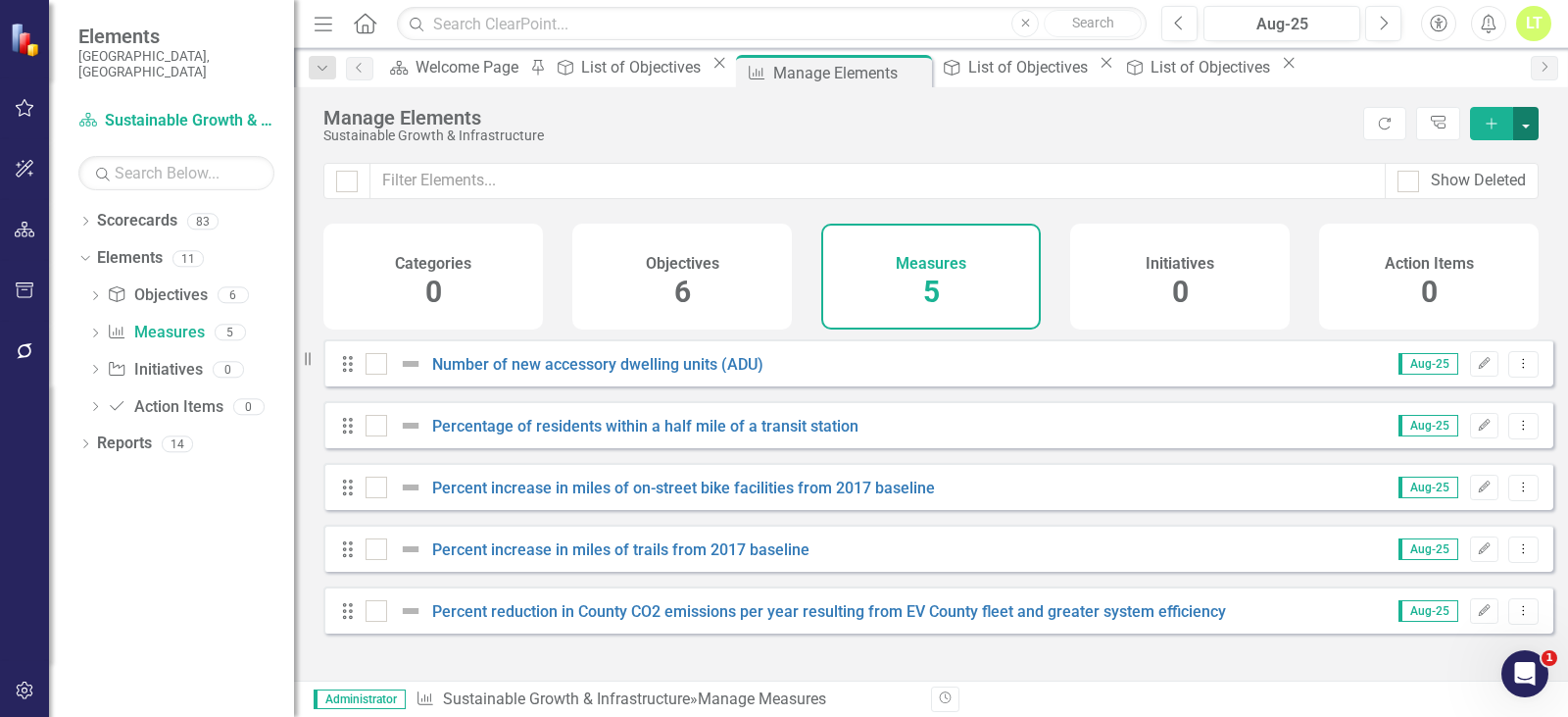
click at [1527, 130] on button "button" at bounding box center [1526, 124] width 26 height 34
click at [1456, 190] on link "Add Multiple Add Multiple" at bounding box center [1461, 196] width 155 height 37
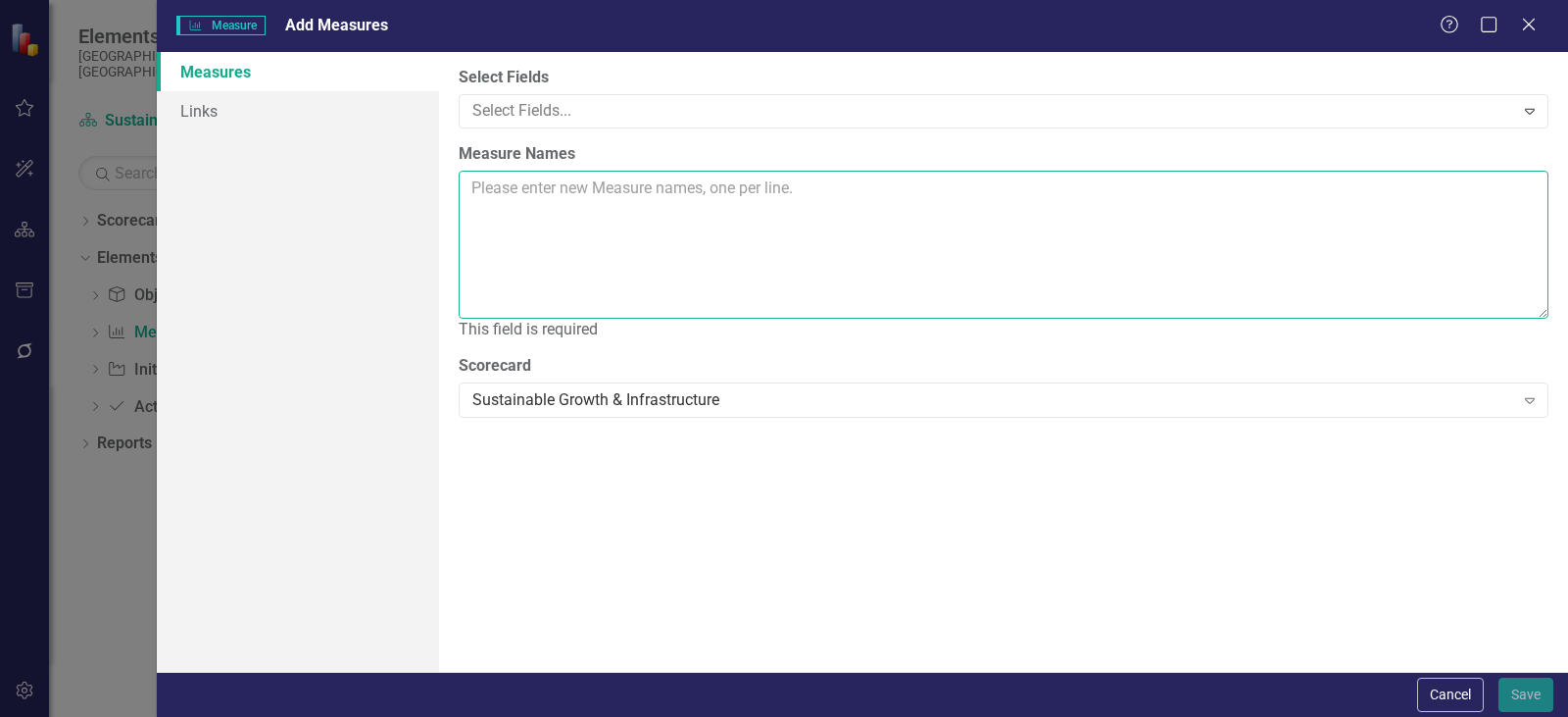
click at [653, 248] on textarea "Measure Names" at bounding box center [1004, 244] width 1090 height 148
paste textarea "Percentage of County Assets that are in operation Percentage of County-operated…"
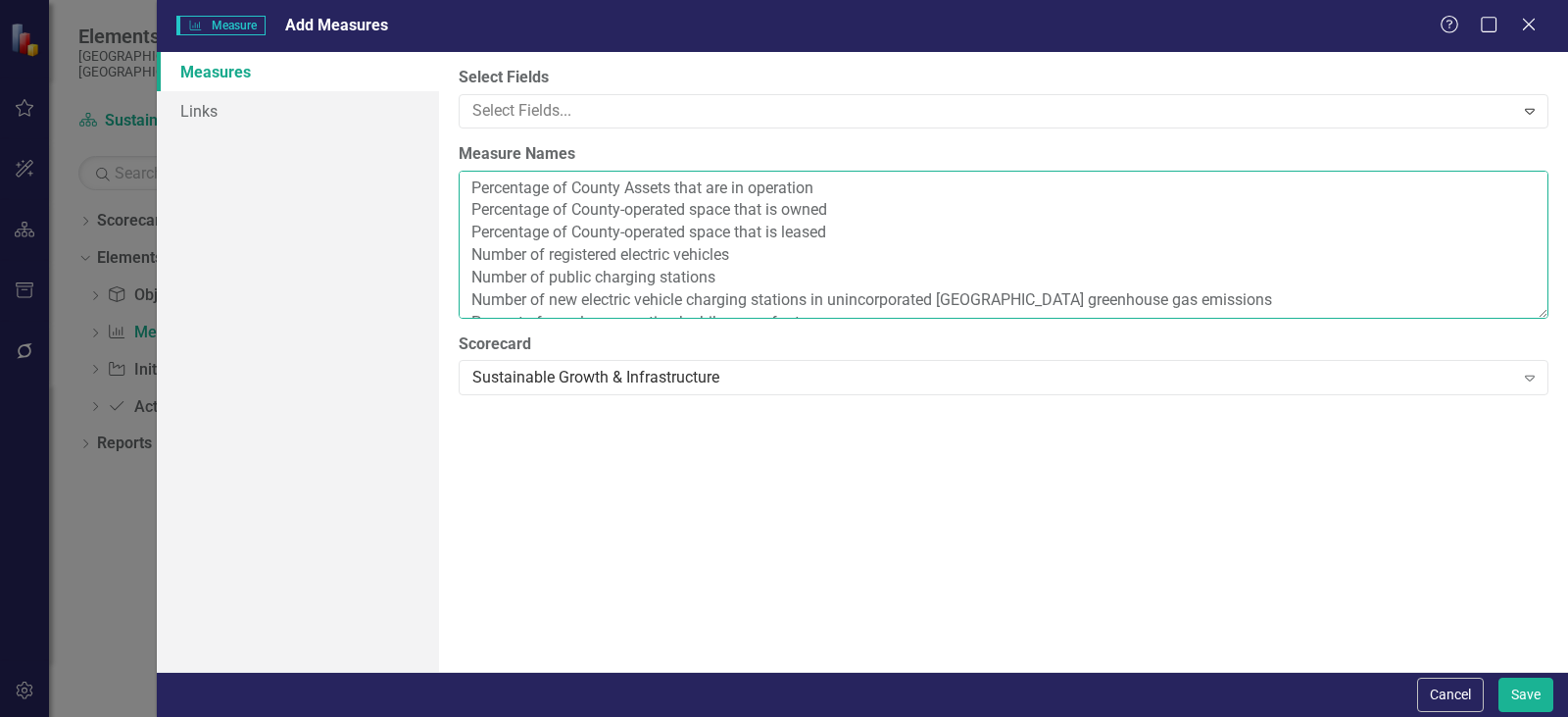
click at [634, 194] on textarea "Percentage of County Assets that are in operation Percentage of County-operated…" at bounding box center [1004, 244] width 1090 height 148
type textarea "Percentage of County assets that are in operation Percentage of County-operated…"
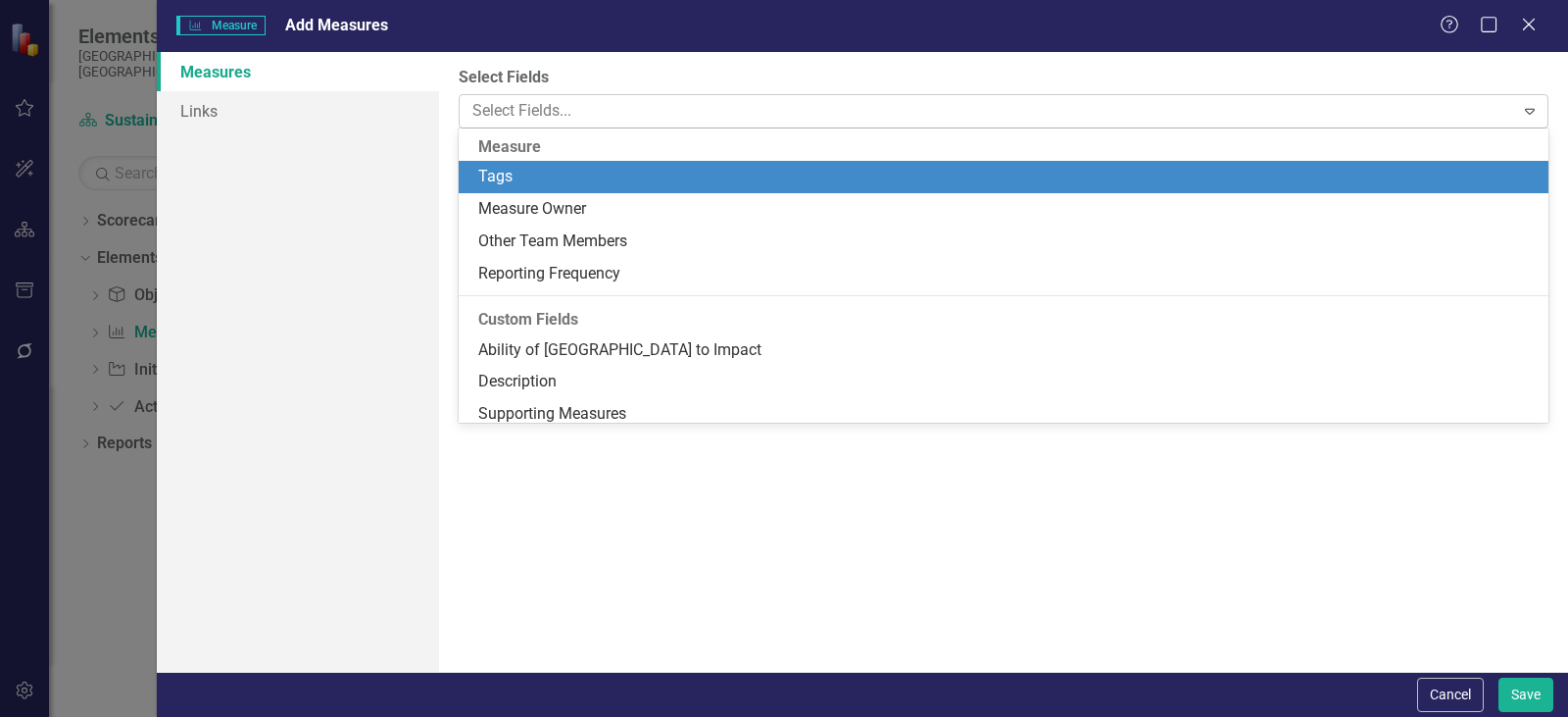
click at [646, 107] on div at bounding box center [989, 111] width 1050 height 27
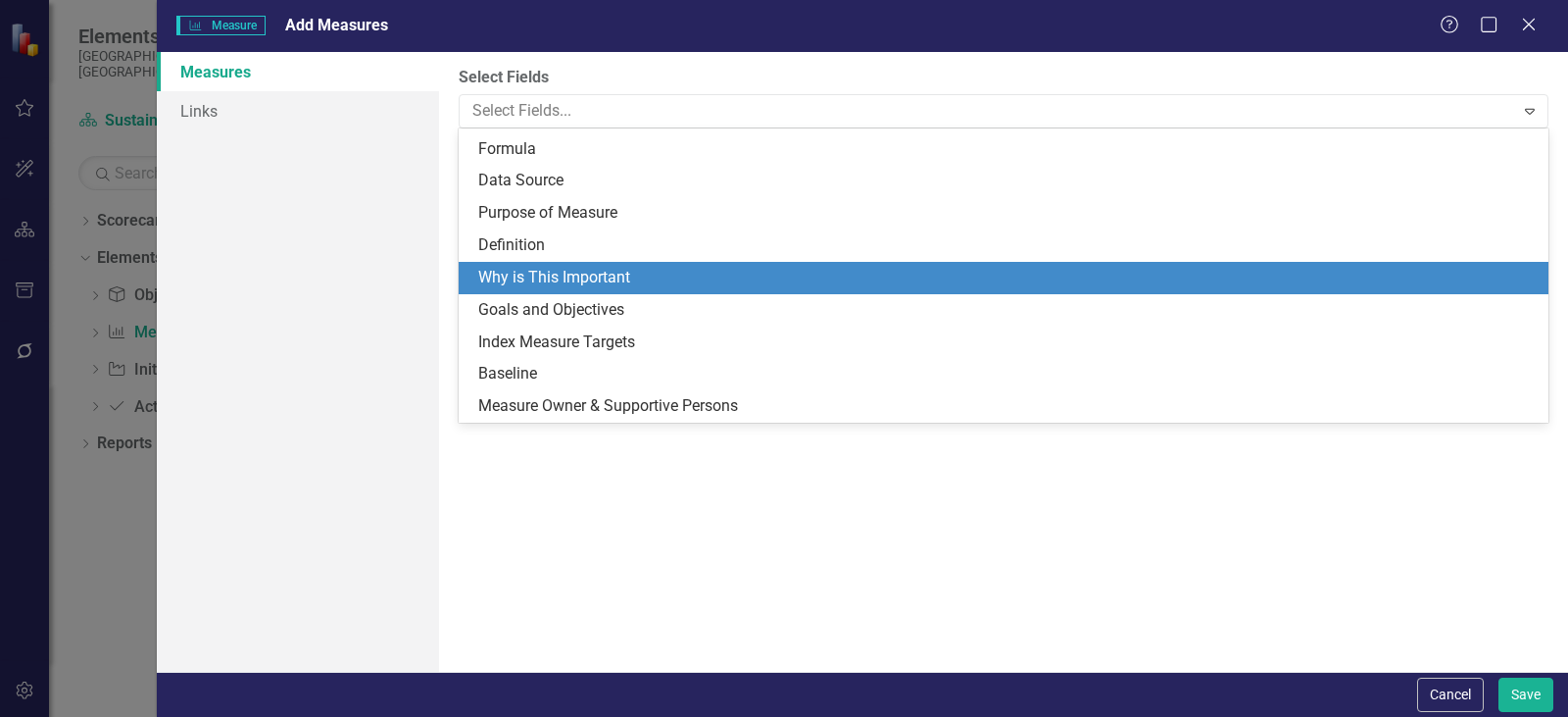
scroll to position [492, 0]
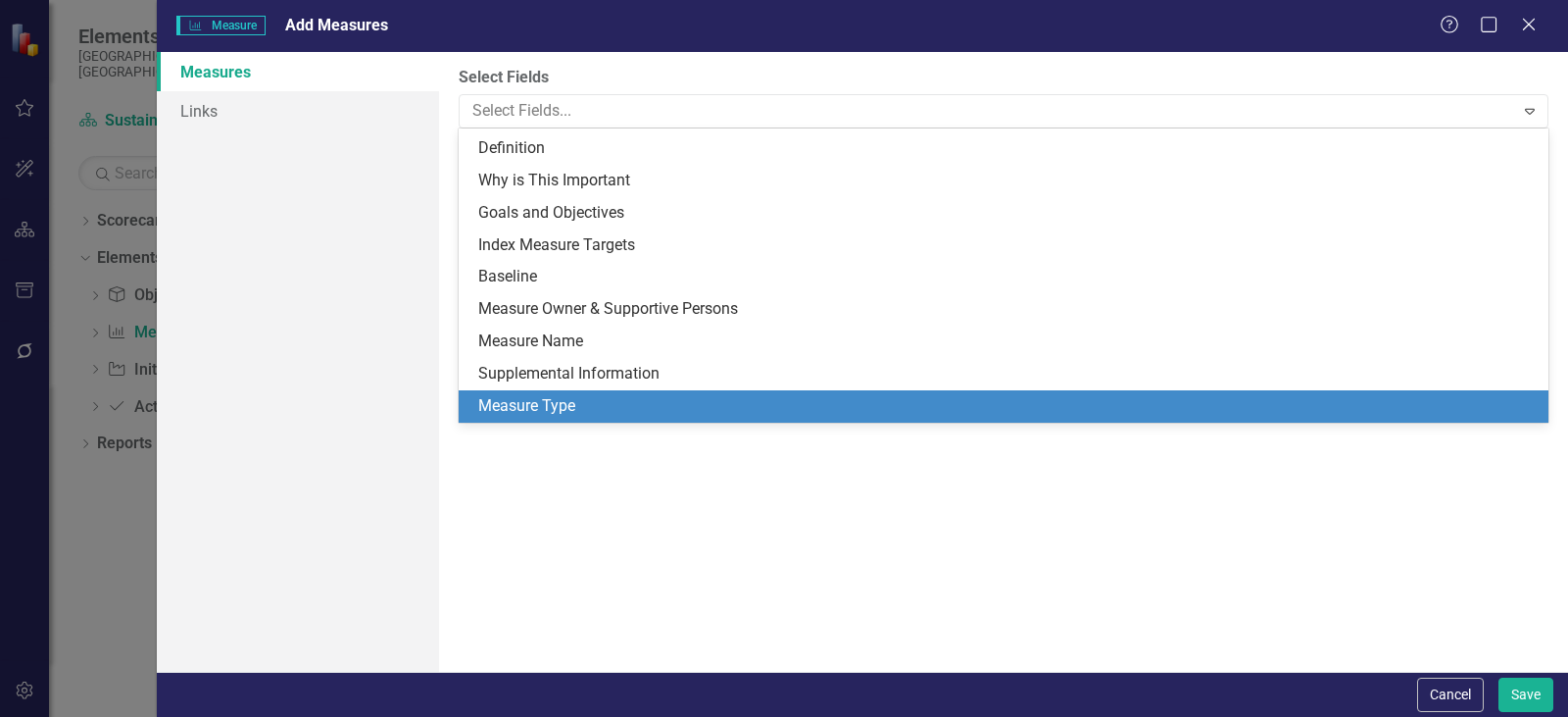
click at [592, 413] on div "Measure Type" at bounding box center [1008, 406] width 1059 height 23
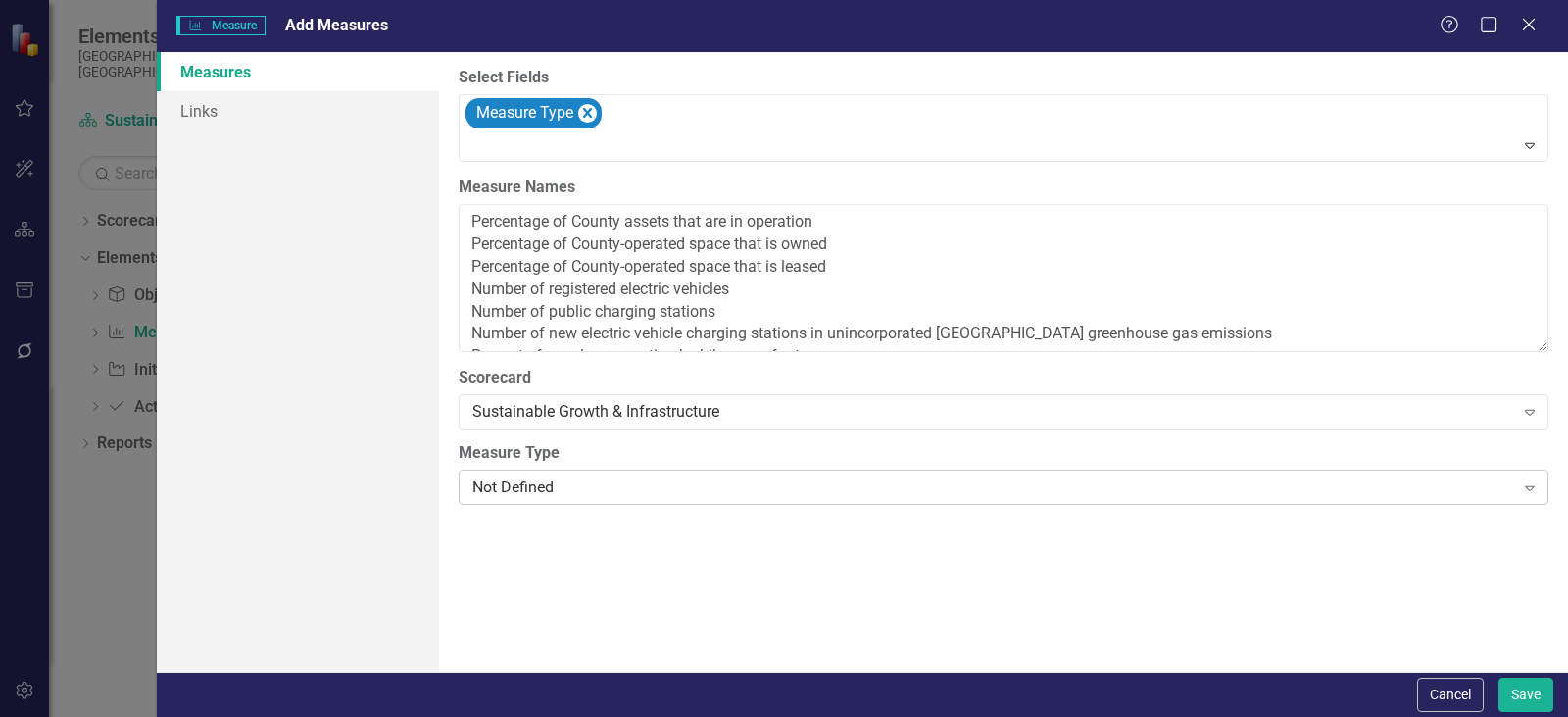
click at [560, 479] on div "Not Defined" at bounding box center [993, 488] width 1042 height 23
click at [1517, 688] on button "Save" at bounding box center [1525, 694] width 55 height 35
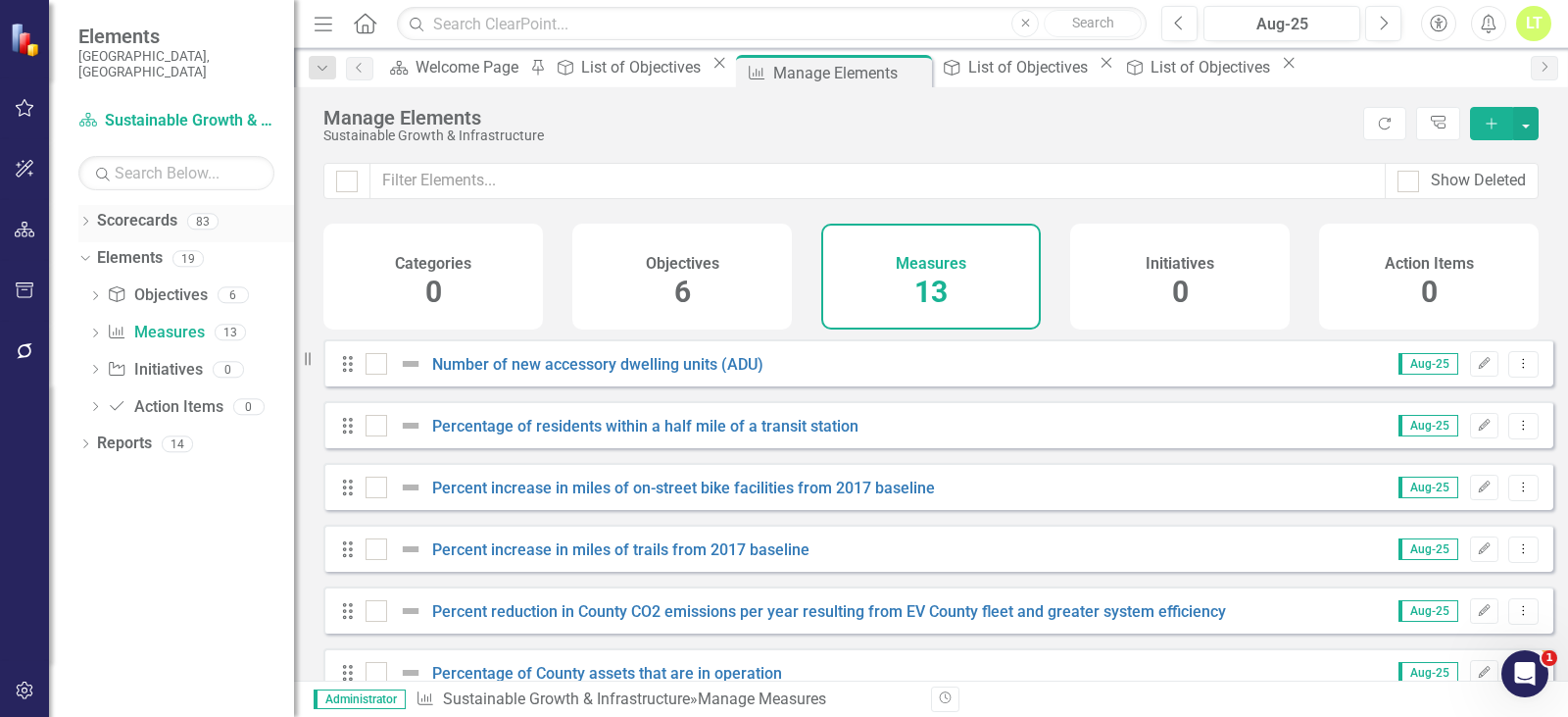
click at [83, 217] on icon "Dropdown" at bounding box center [85, 222] width 14 height 11
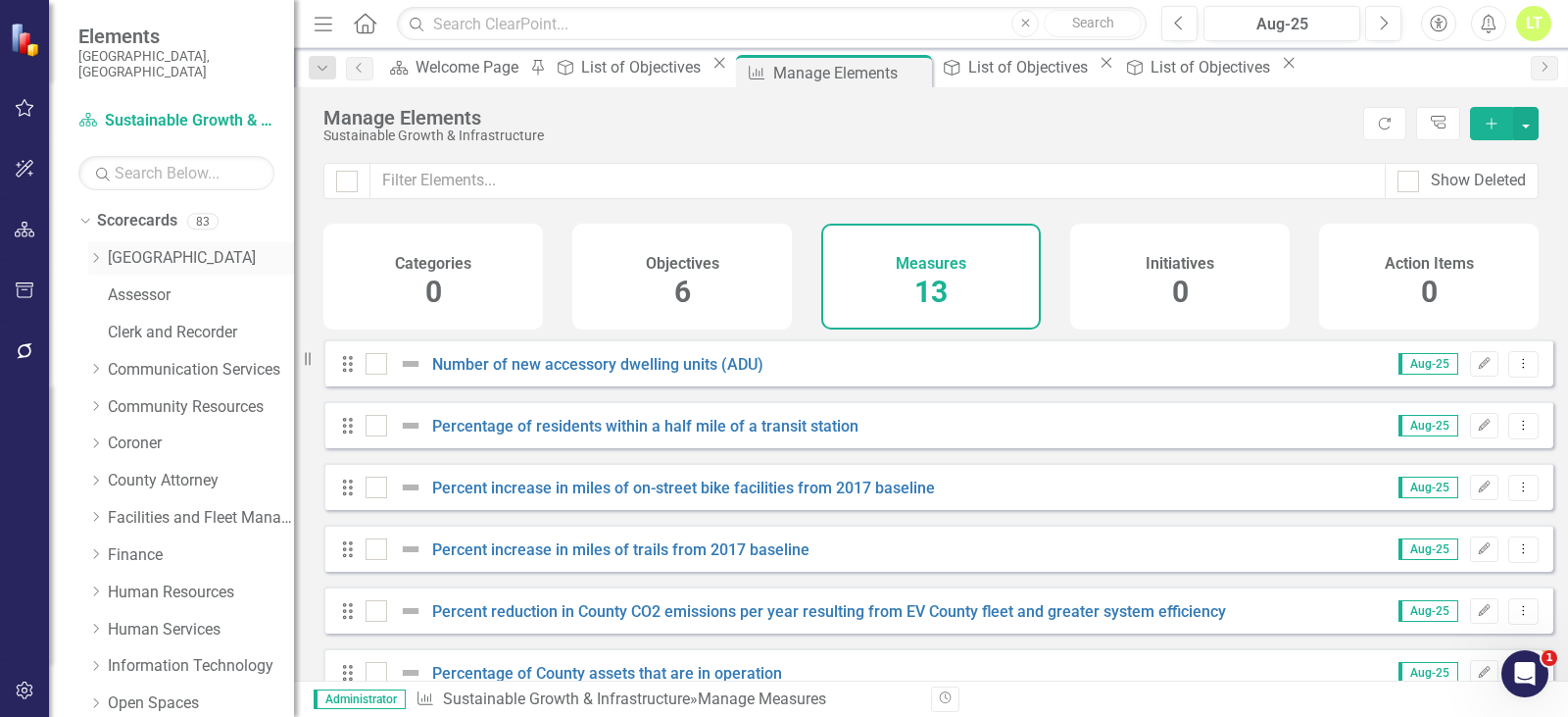
click at [98, 252] on icon "Dropdown" at bounding box center [95, 258] width 15 height 12
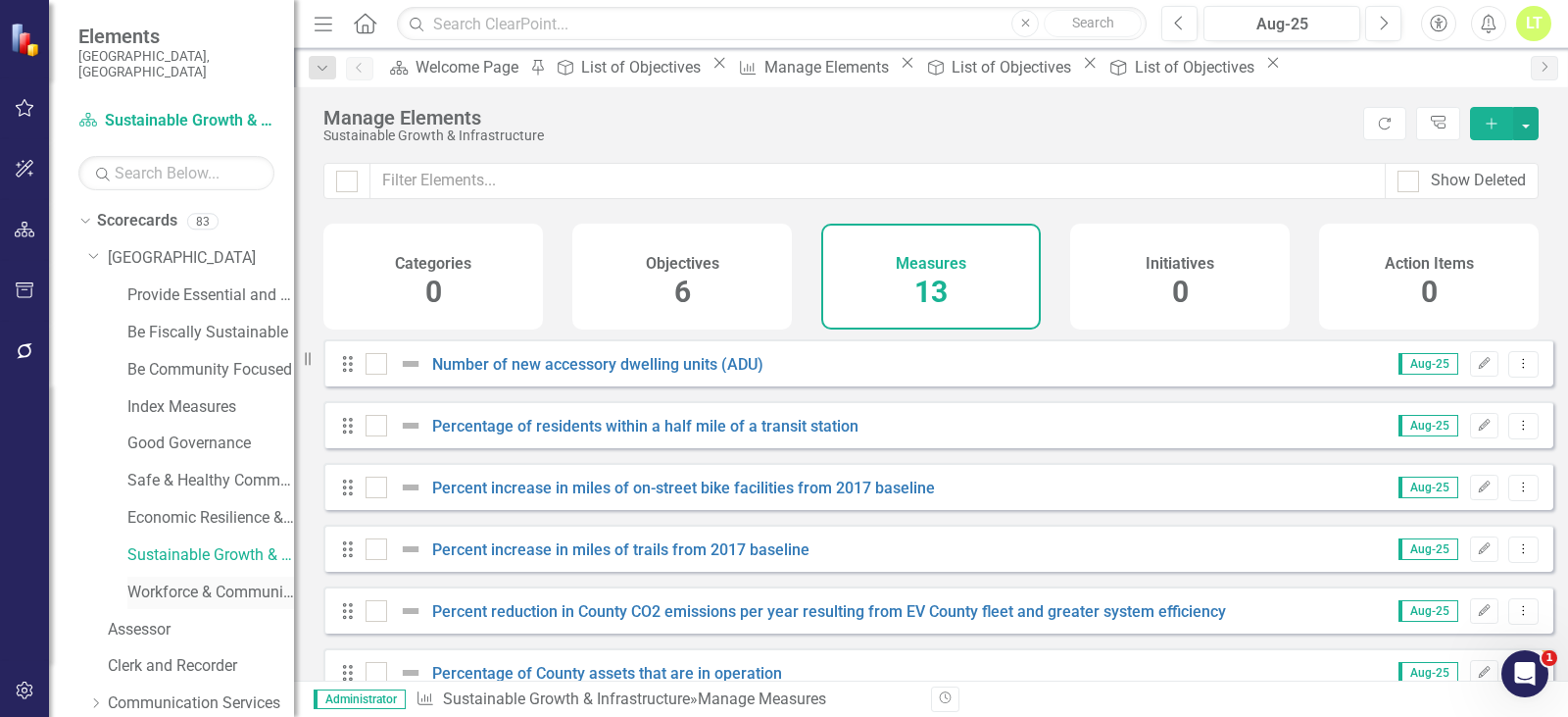
click at [184, 581] on link "Workforce & Community Prosperity" at bounding box center [211, 592] width 167 height 23
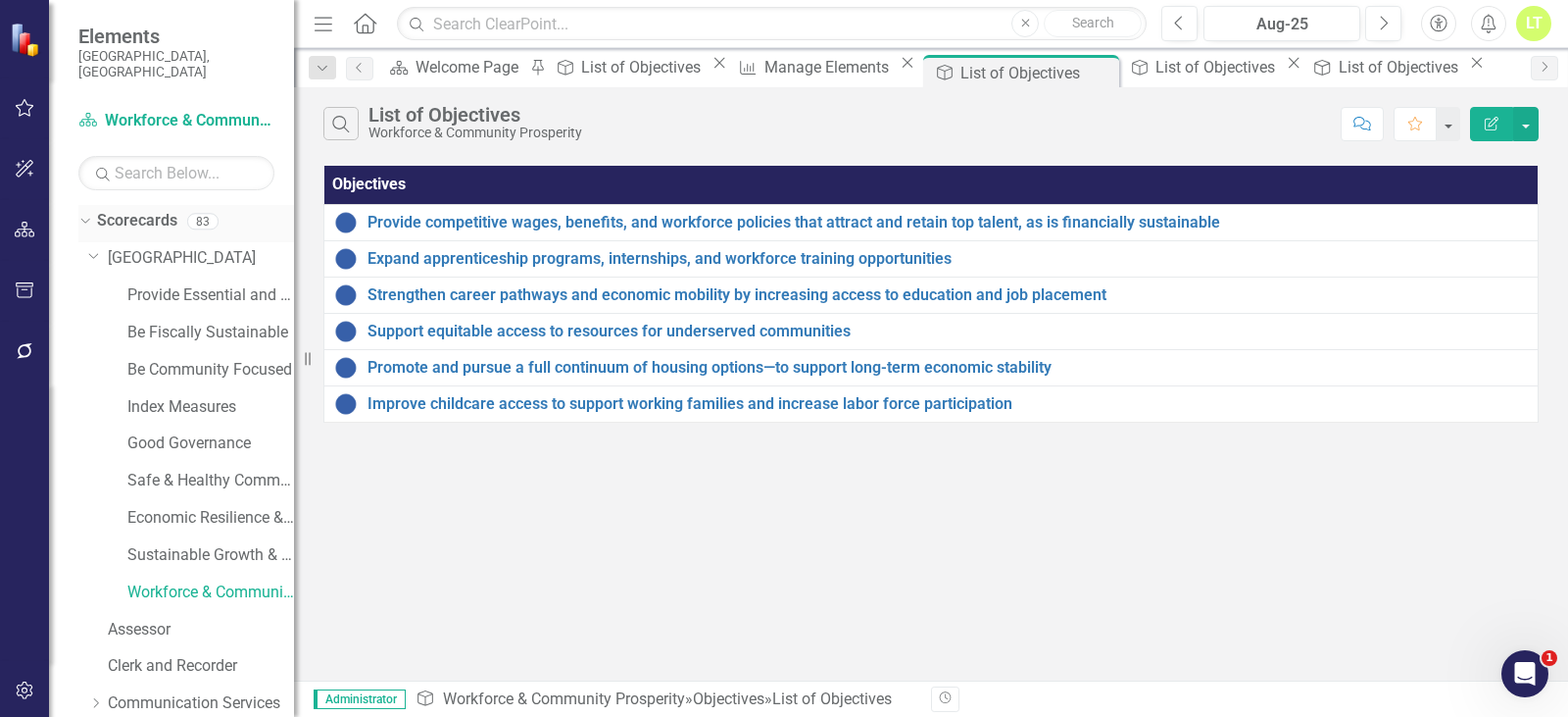
click at [91, 218] on div "Dropdown" at bounding box center [85, 223] width 14 height 10
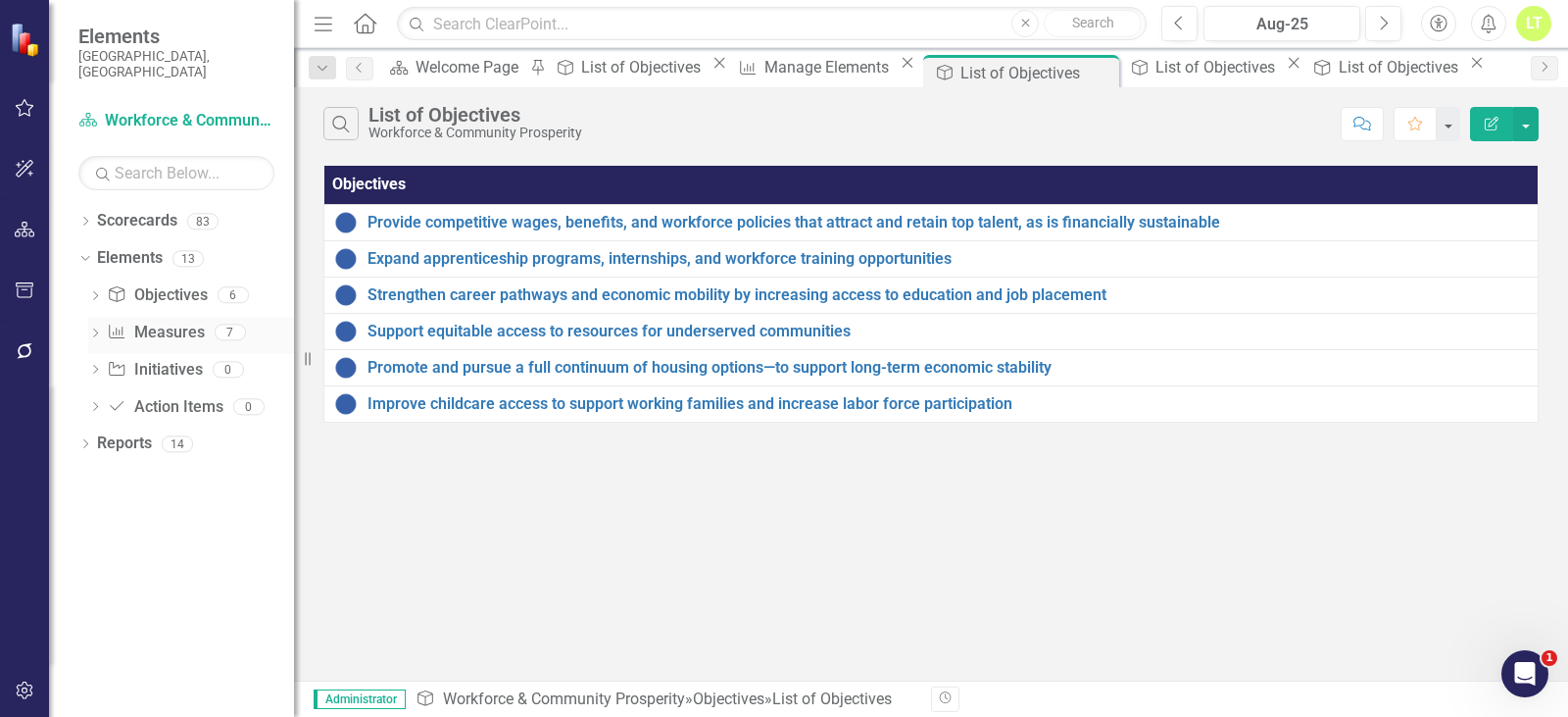
click at [169, 322] on link "Measure Measures" at bounding box center [156, 333] width 97 height 23
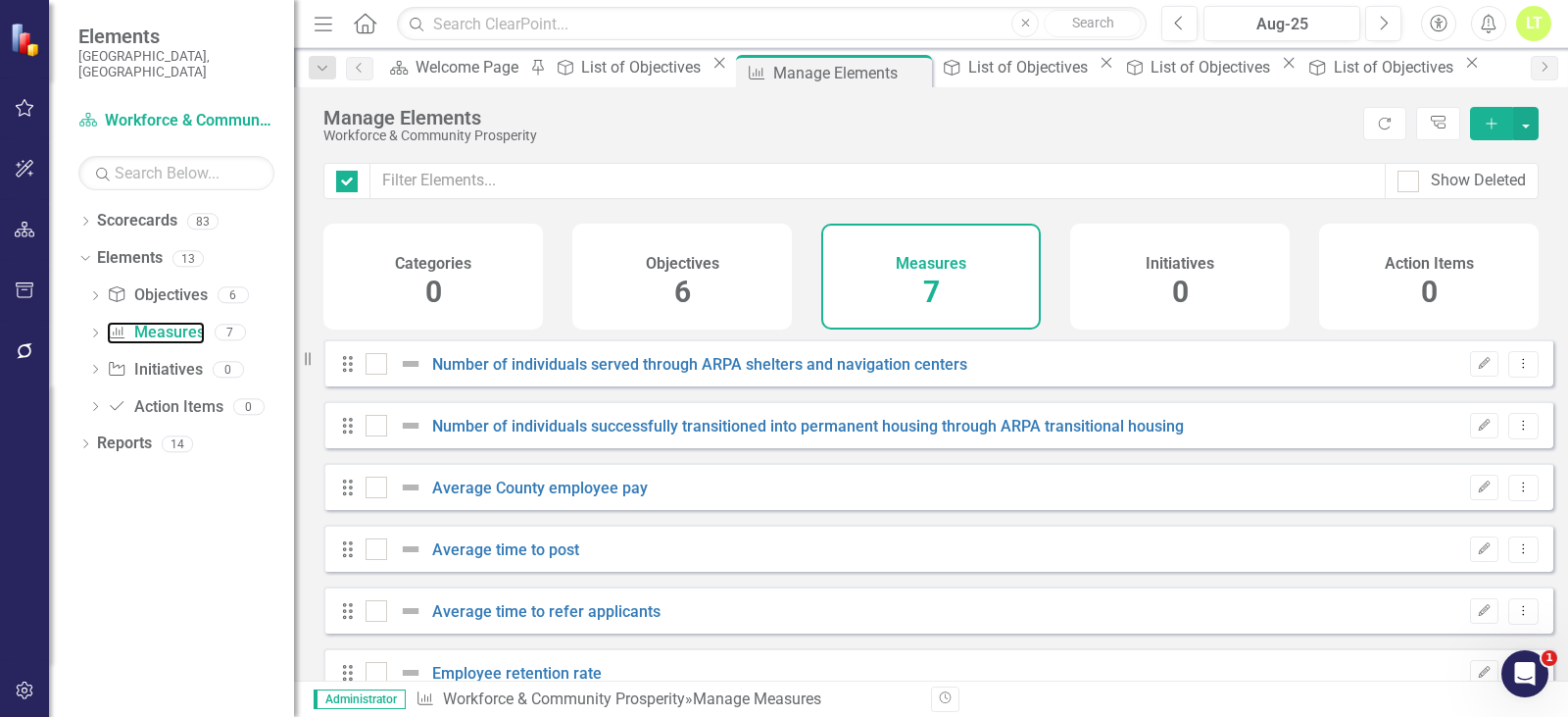
checkbox input "false"
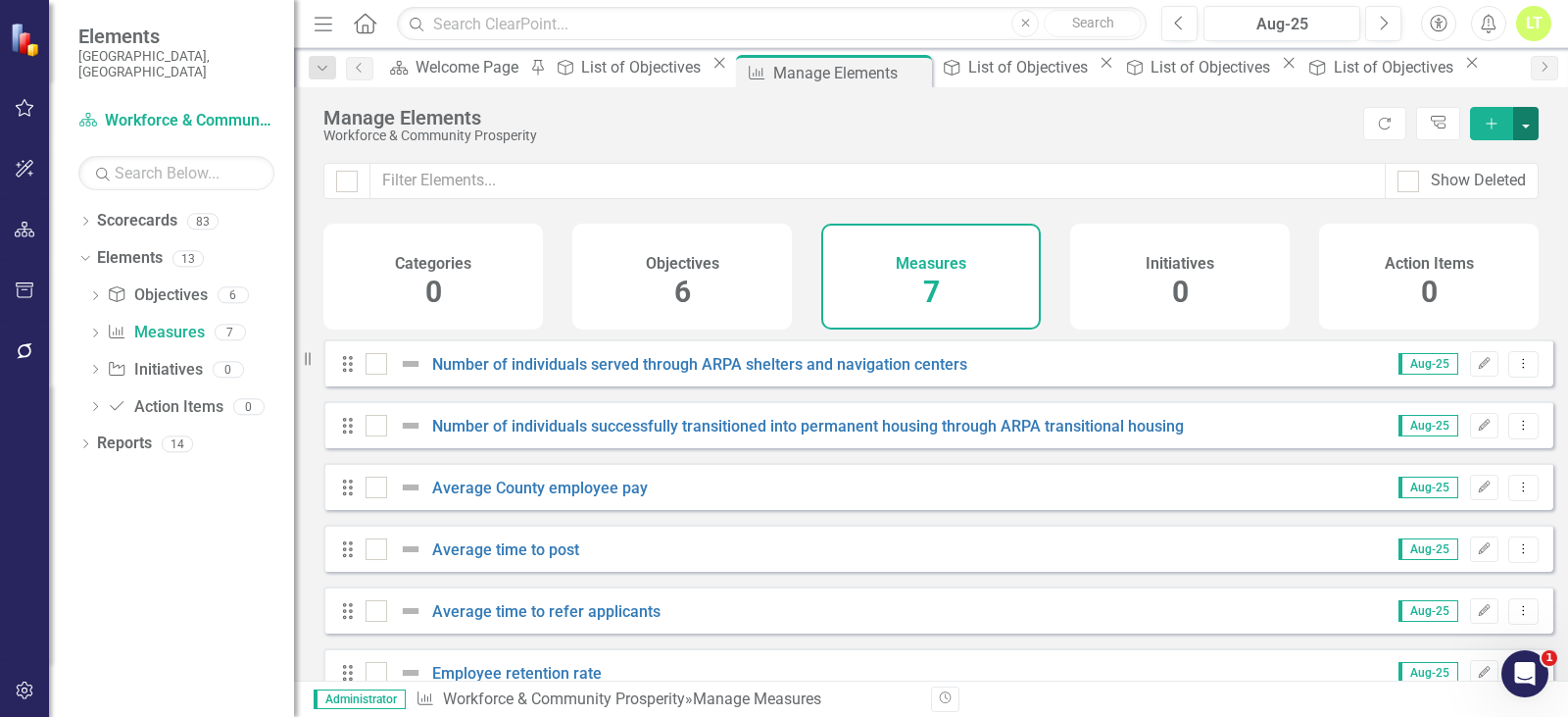
click at [1527, 132] on button "button" at bounding box center [1526, 124] width 26 height 34
click at [1475, 199] on link "Add Multiple Add Multiple" at bounding box center [1461, 196] width 155 height 37
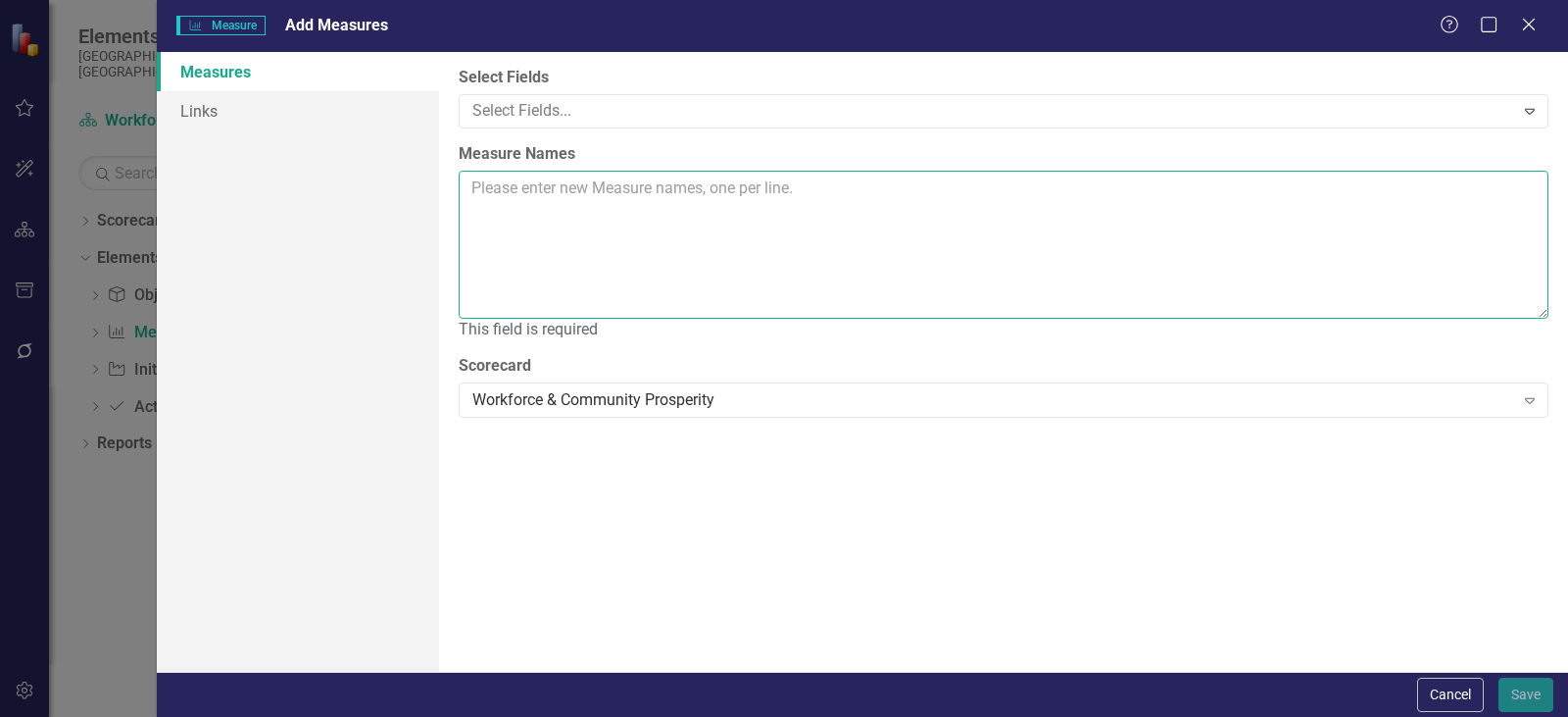
click at [713, 190] on textarea "Measure Names" at bounding box center [1004, 244] width 1090 height 148
paste textarea "Number of job fairs attended Demographics of AC Residents compared to AC Employ…"
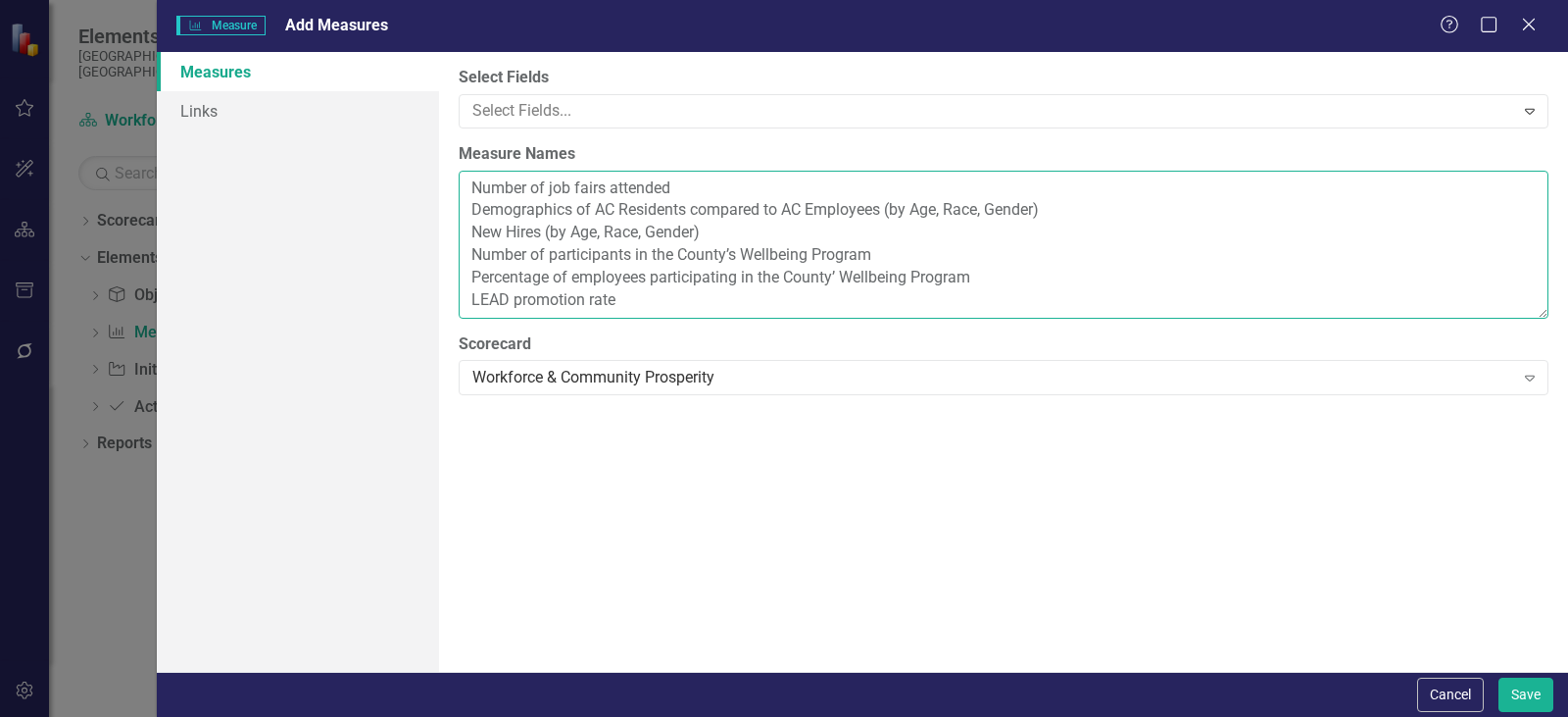
drag, startPoint x: 1002, startPoint y: 271, endPoint x: 464, endPoint y: 257, distance: 538.2
click at [464, 257] on textarea "Number of job fairs attended Demographics of AC Residents compared to AC Employ…" at bounding box center [1004, 244] width 1090 height 148
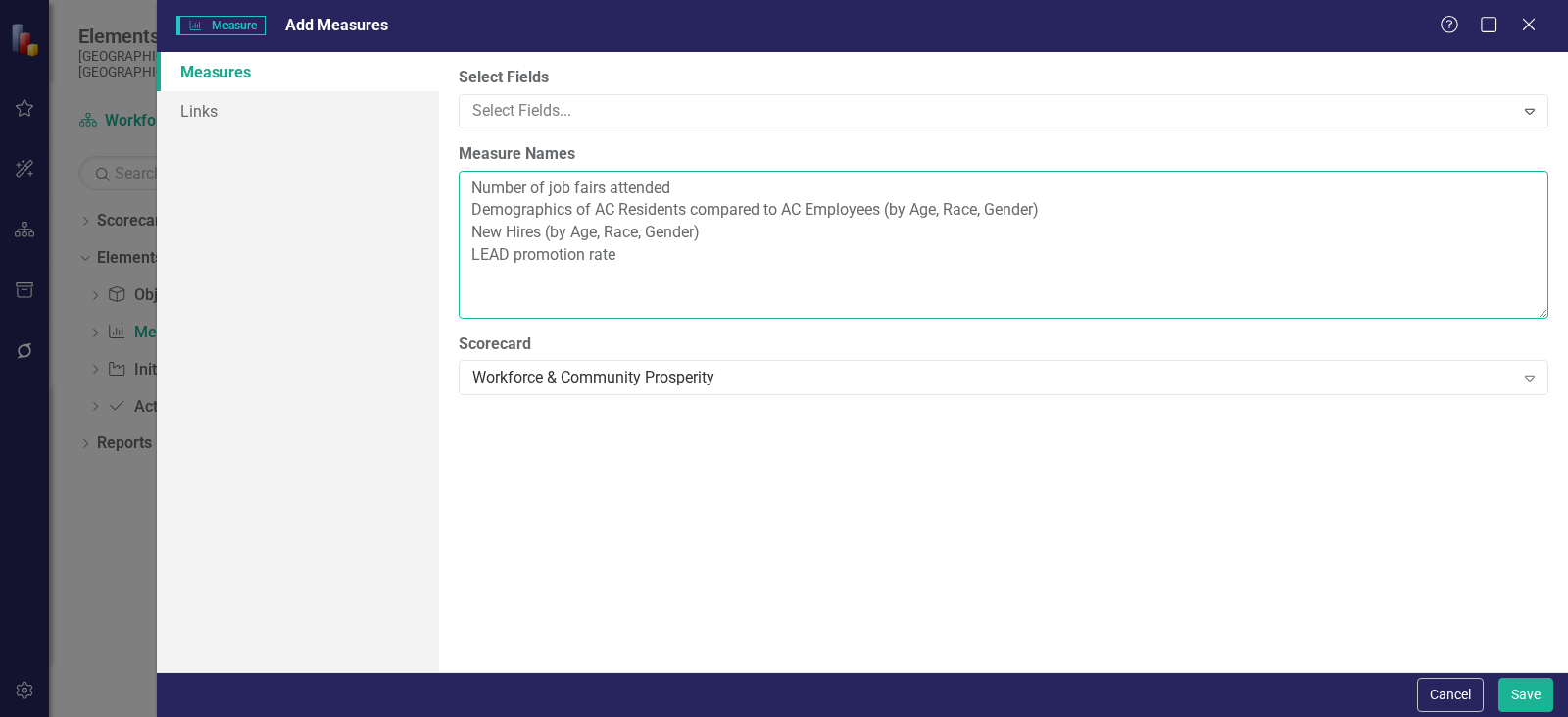
click at [582, 231] on textarea "Number of job fairs attended Demographics of AC Residents compared to AC Employ…" at bounding box center [1004, 244] width 1090 height 148
click at [517, 230] on textarea "Number of job fairs attended Demographics of AC Residents compared to AC Employ…" at bounding box center [1004, 244] width 1090 height 148
click at [624, 213] on textarea "Number of job fairs attended Demographics of AC Residents compared to AC Employ…" at bounding box center [1004, 244] width 1090 height 148
click at [813, 210] on textarea "Number of job fairs attended Demographics of AC residents compared to AC Employ…" at bounding box center [1004, 244] width 1090 height 148
click at [923, 210] on textarea "Number of job fairs attended Demographics of AC residents compared to AC employ…" at bounding box center [1004, 244] width 1090 height 148
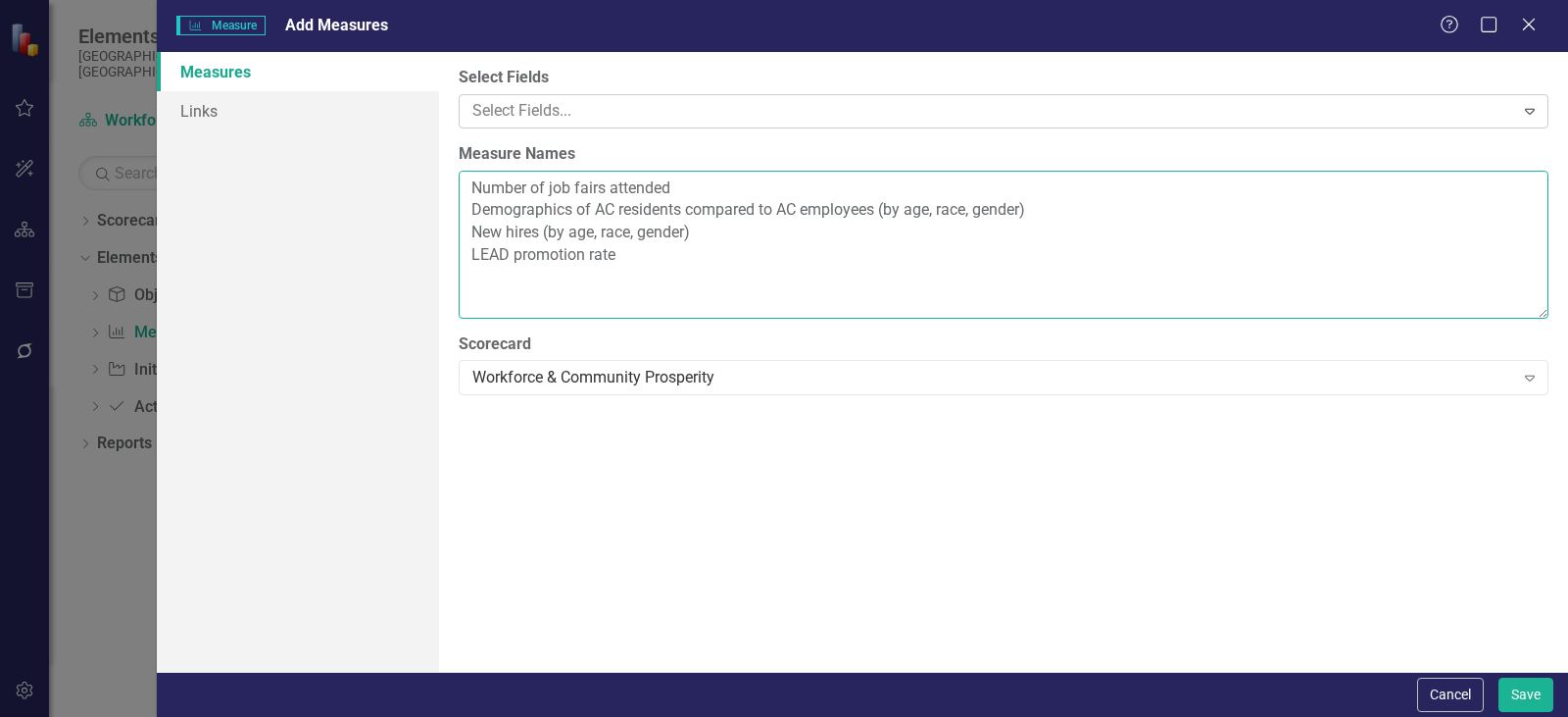
type textarea "Number of job fairs attended Demographics of AC residents compared to AC employ…"
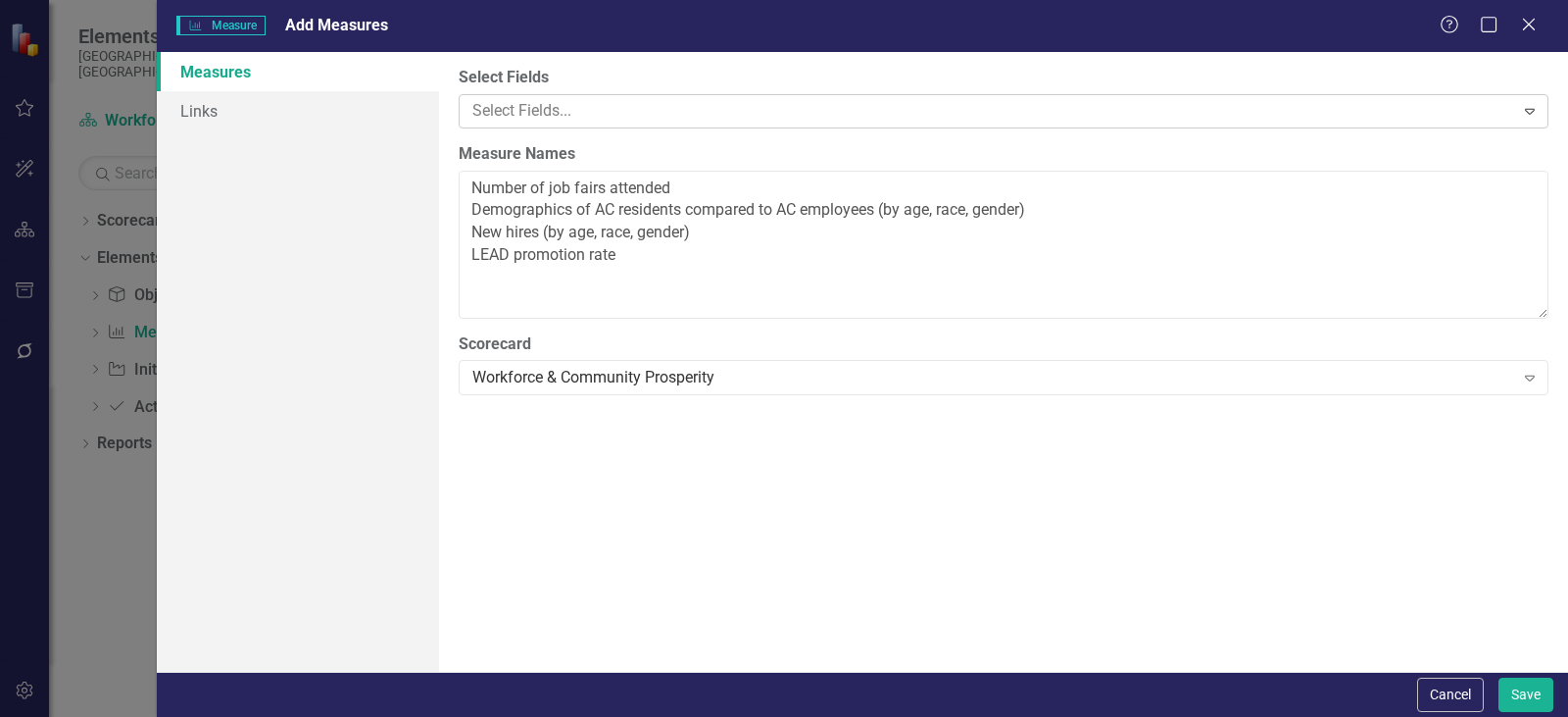
click at [566, 104] on div at bounding box center [989, 111] width 1050 height 27
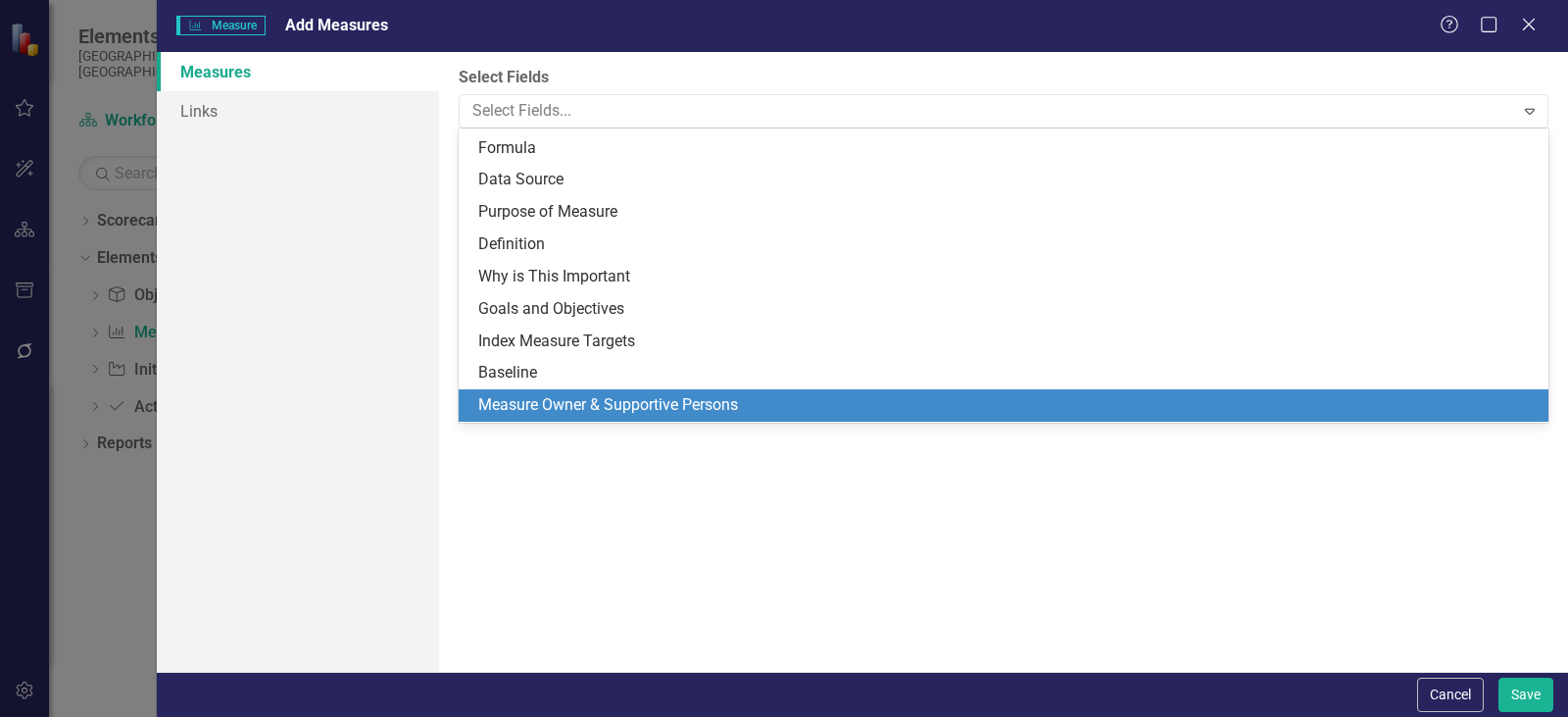
scroll to position [492, 0]
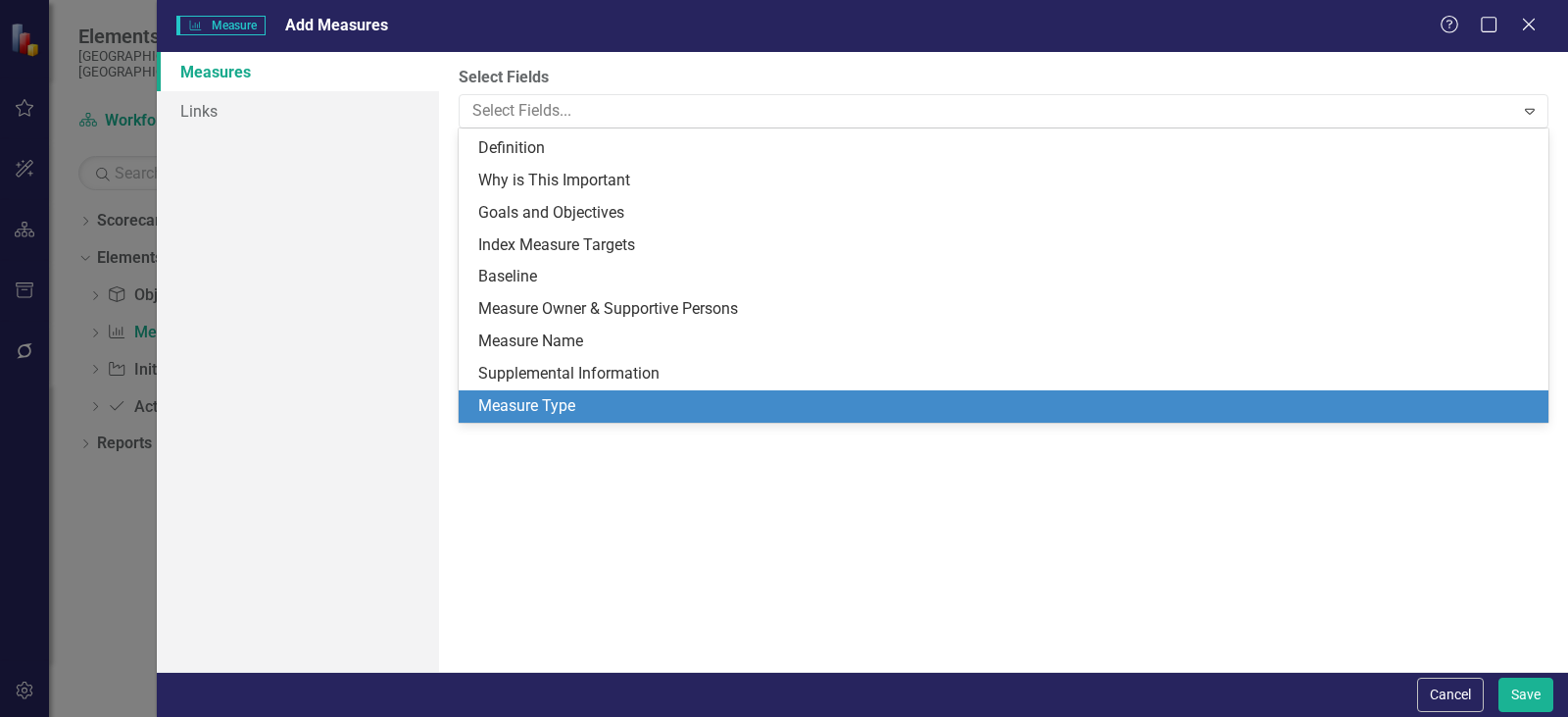
click at [555, 397] on div "Measure Type" at bounding box center [1008, 406] width 1059 height 23
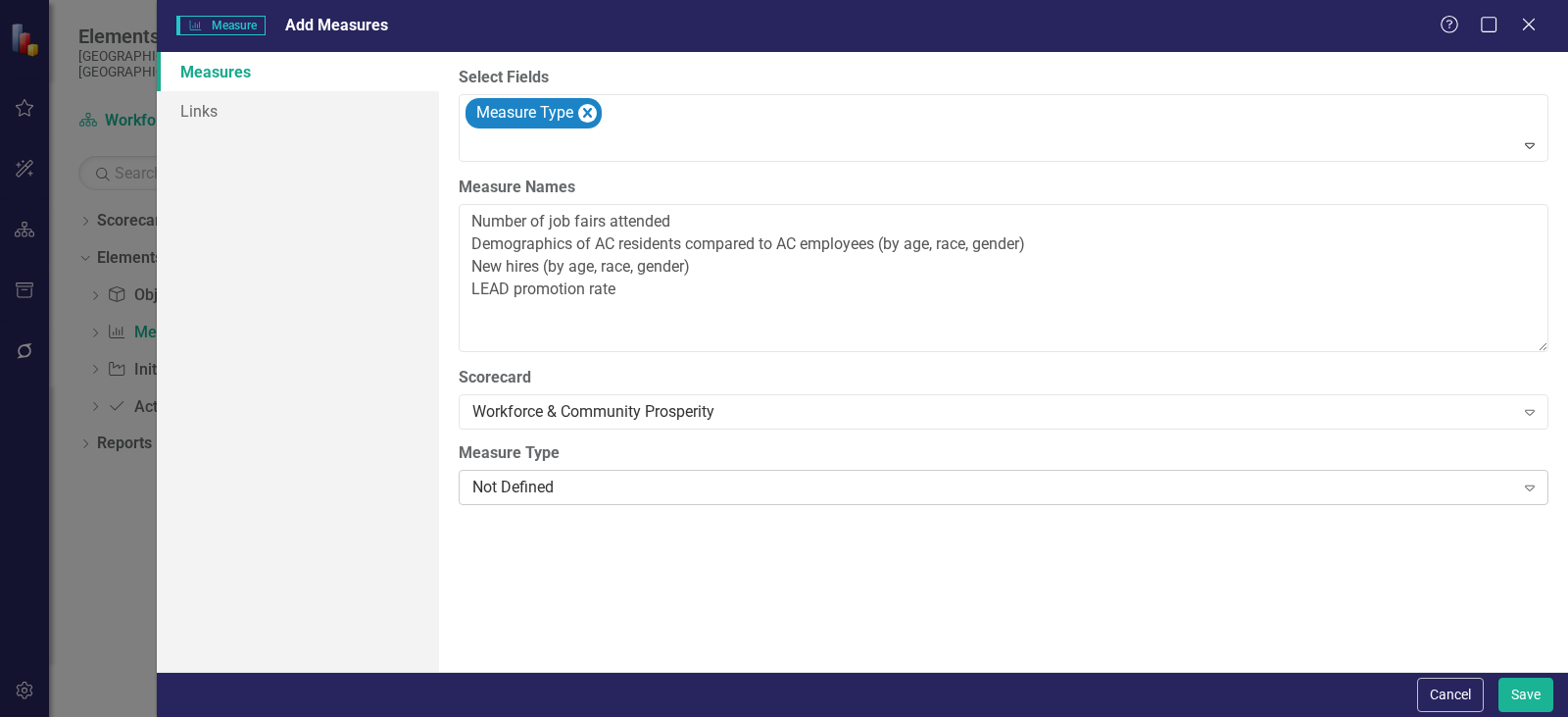
click at [527, 480] on div "Not Defined" at bounding box center [993, 488] width 1042 height 23
drag, startPoint x: 536, startPoint y: 453, endPoint x: 641, endPoint y: 464, distance: 105.6
click at [1524, 696] on button "Save" at bounding box center [1525, 694] width 55 height 35
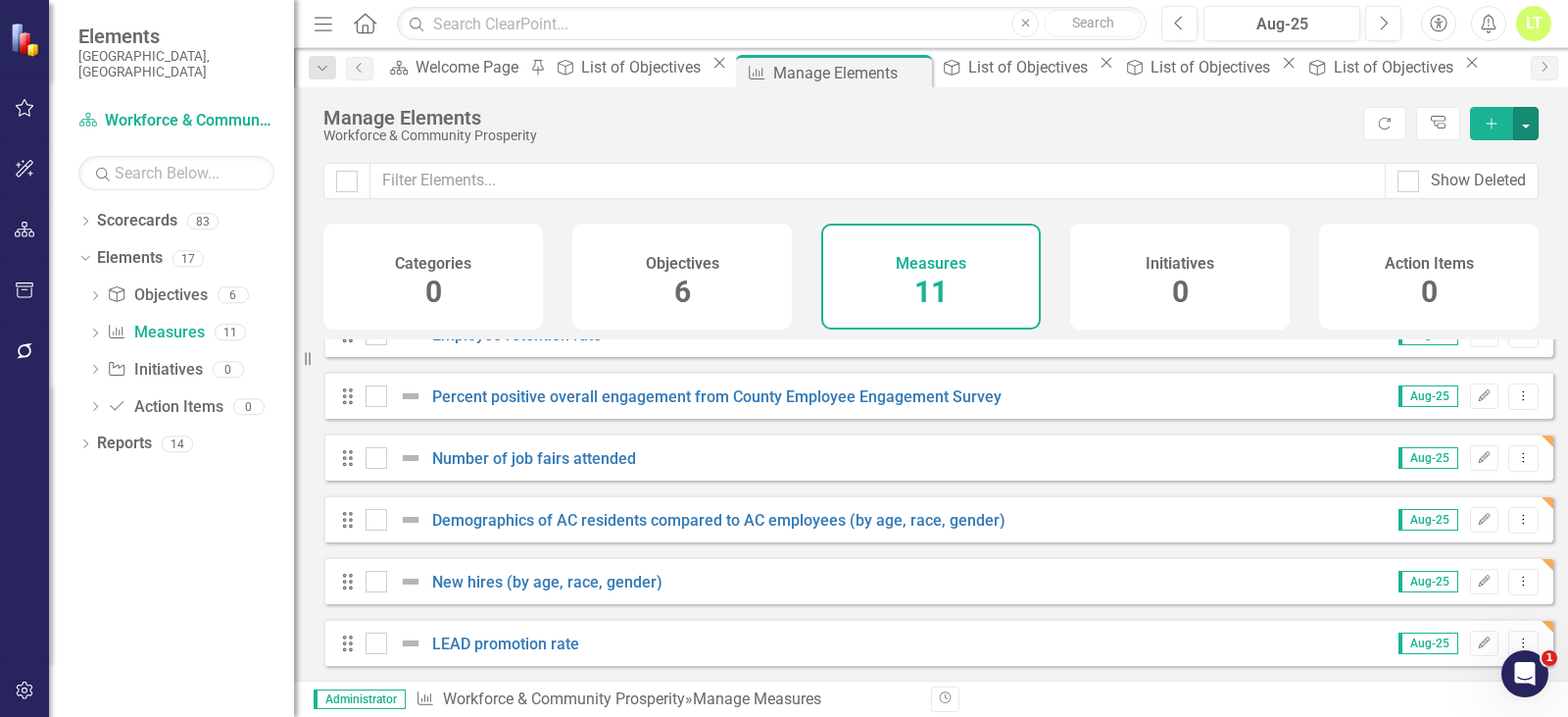
scroll to position [0, 0]
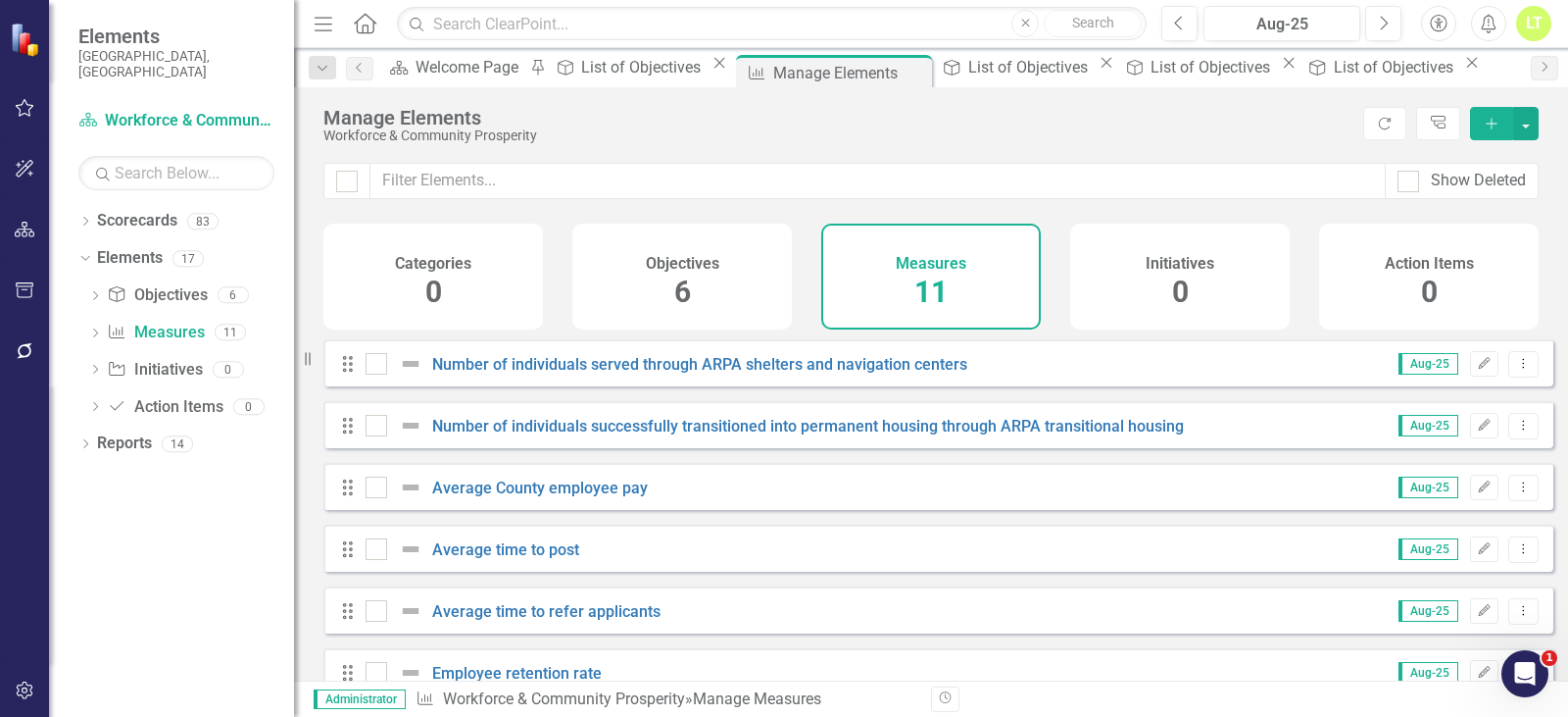
click at [1146, 148] on div "Manage Elements Workforce & Community Prosperity Refresh Tree Explorer Add" at bounding box center [930, 125] width 1274 height 75
click at [1121, 136] on div "Workforce & Community Prosperity" at bounding box center [838, 135] width 1030 height 15
click at [952, 138] on div "Workforce & Community Prosperity" at bounding box center [838, 135] width 1030 height 15
click at [904, 72] on icon "Close" at bounding box center [914, 72] width 20 height 16
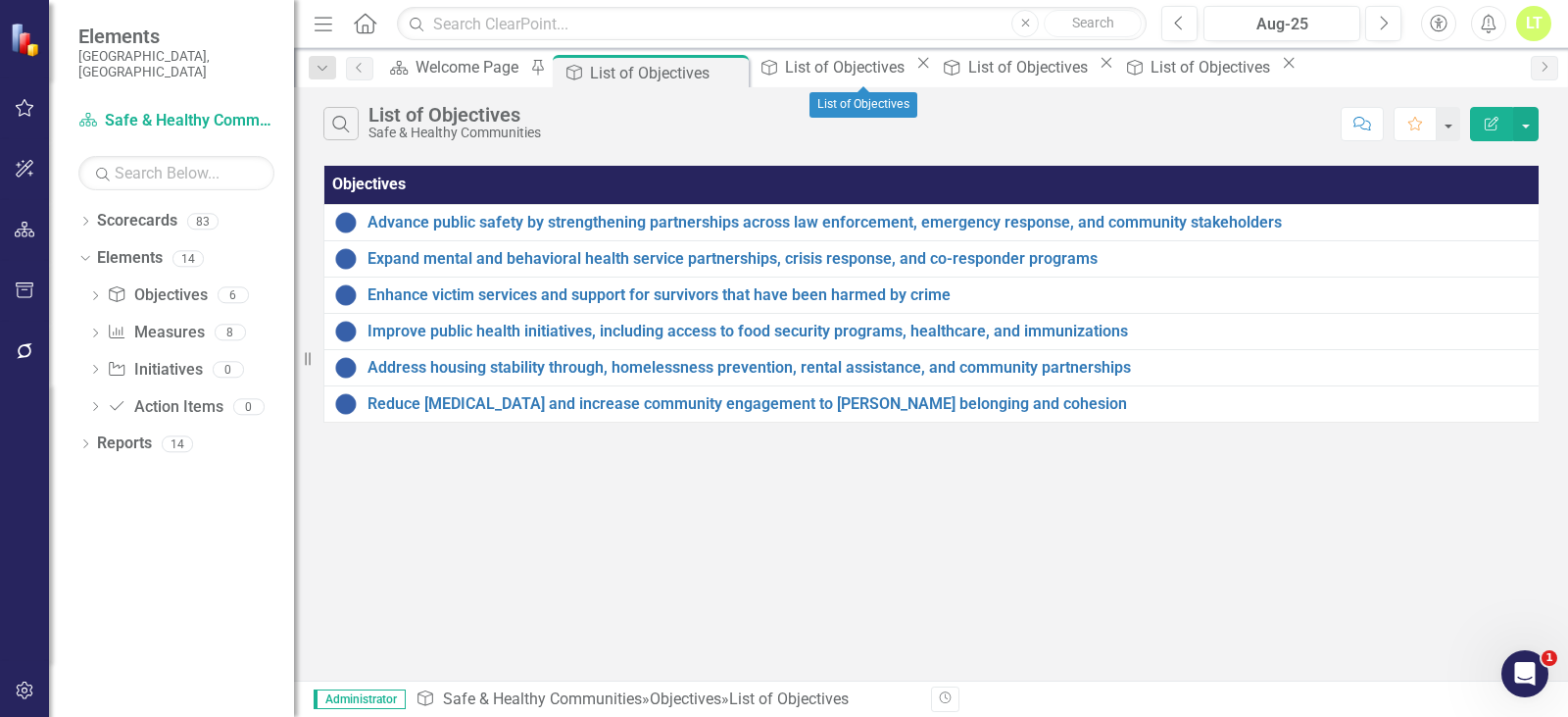
click at [933, 65] on icon "Close" at bounding box center [924, 63] width 20 height 16
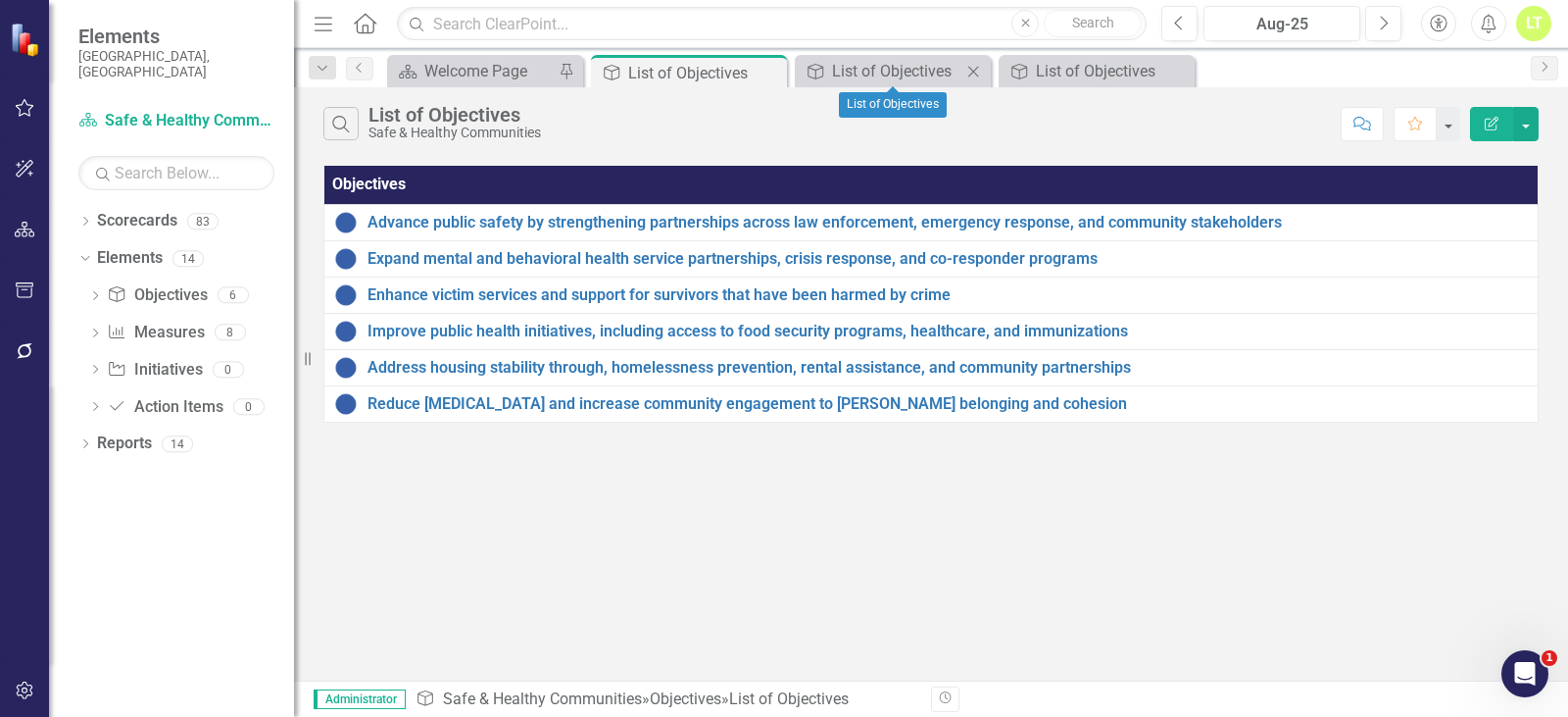
click at [979, 69] on icon "Close" at bounding box center [973, 72] width 20 height 16
click at [975, 72] on icon at bounding box center [973, 71] width 11 height 11
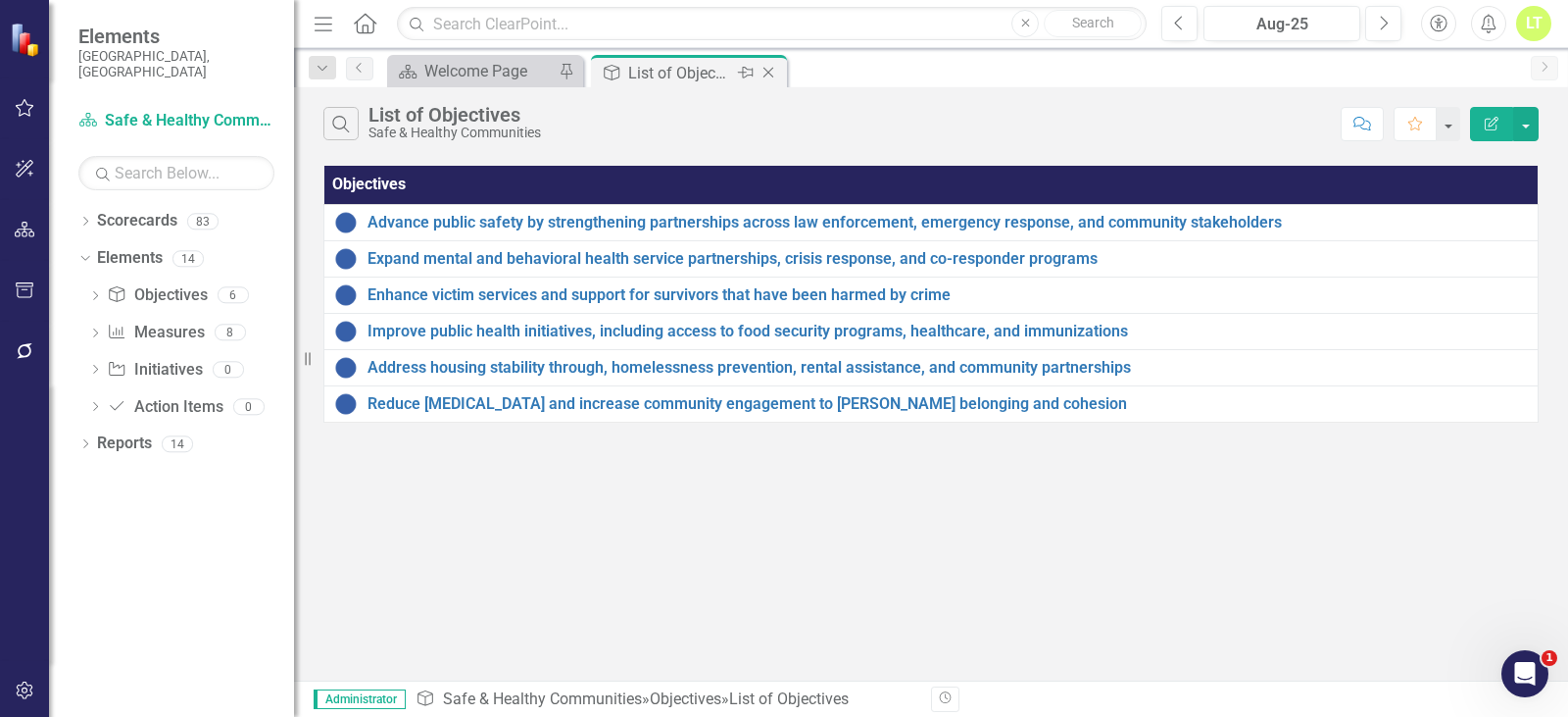
click at [771, 69] on icon "Close" at bounding box center [769, 72] width 20 height 16
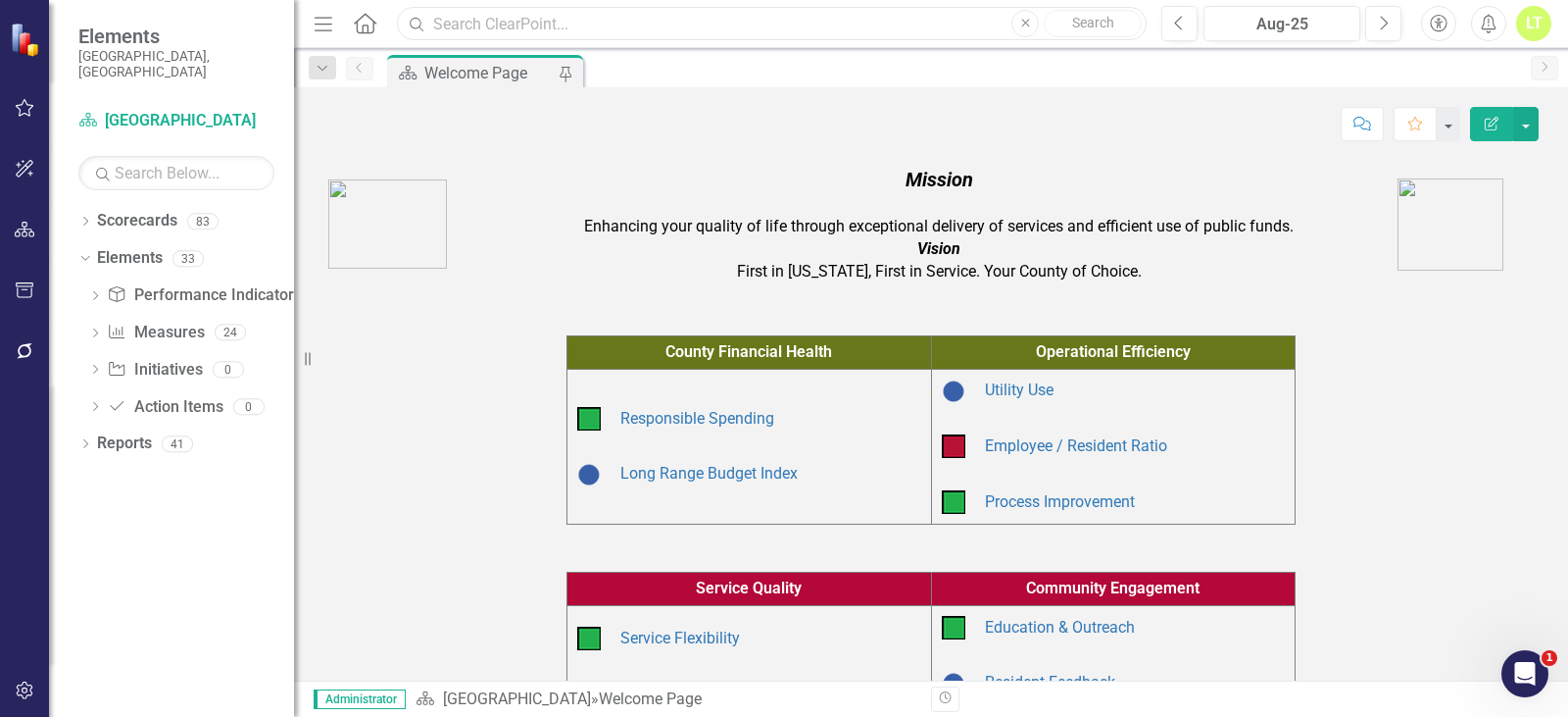
click at [676, 24] on input "text" at bounding box center [772, 24] width 750 height 35
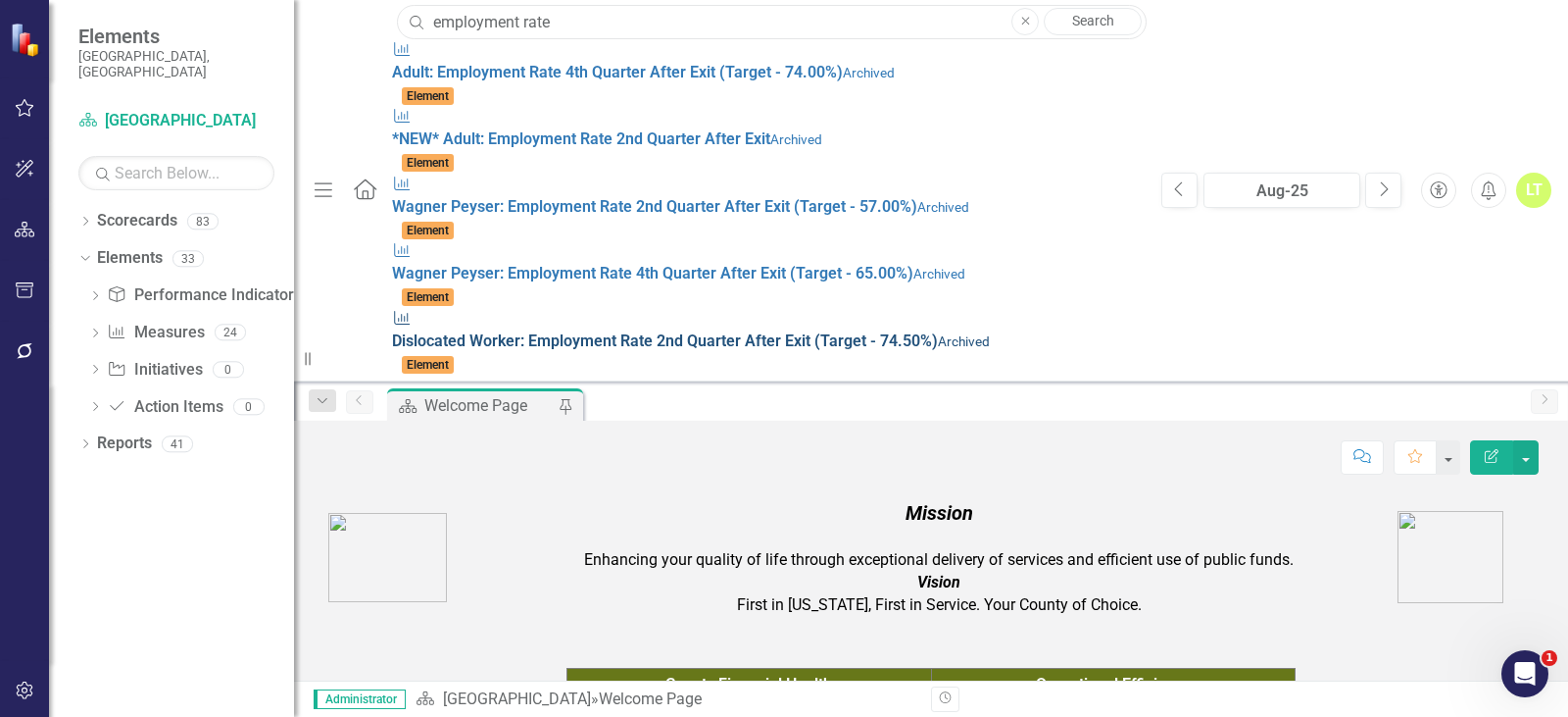
type input "employment rate"
click at [517, 332] on span "D i s l o c a t e d W o r k e r : Employment Rate 2 n d Q u a r t e r A f t e r…" at bounding box center [665, 341] width 546 height 19
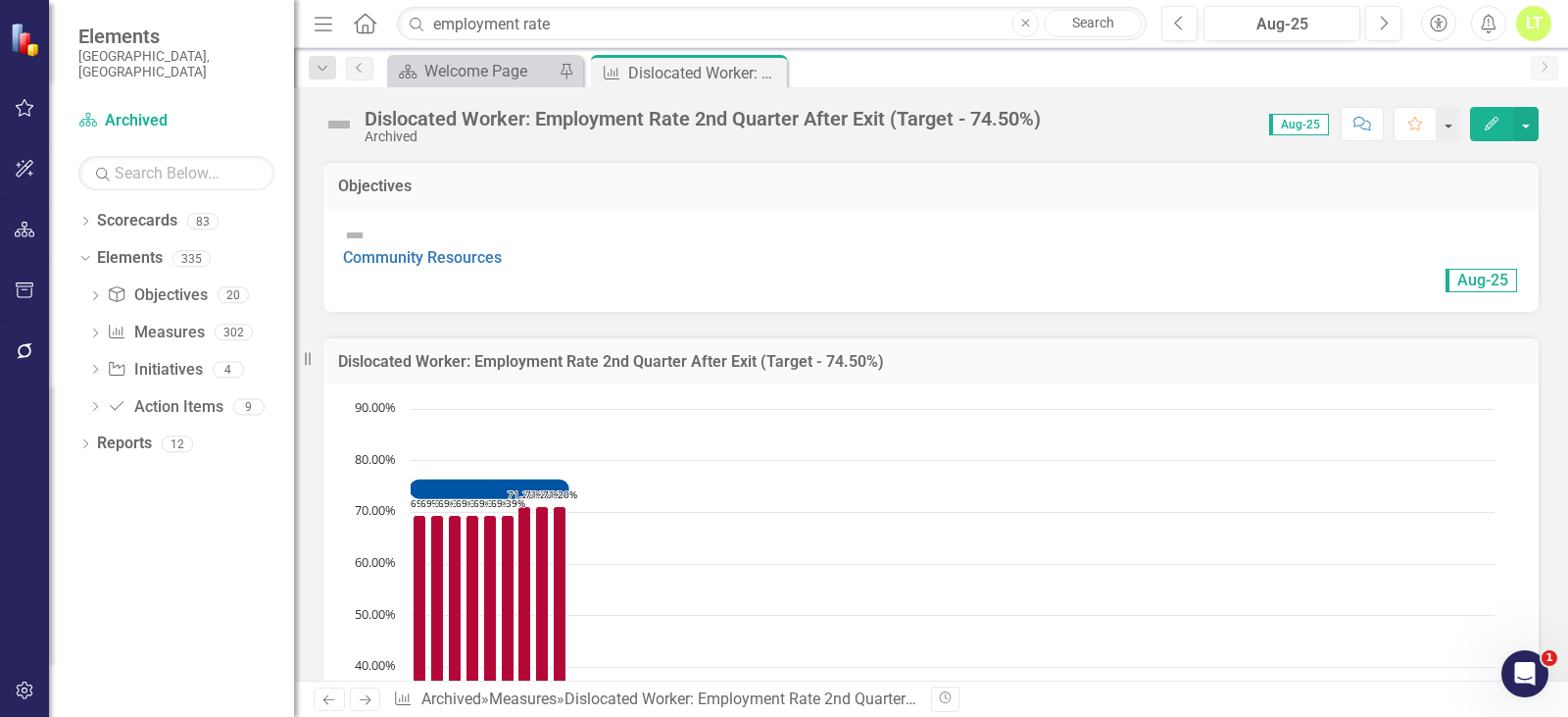
click at [0, 0] on icon "Close" at bounding box center [0, 0] width 0 height 0
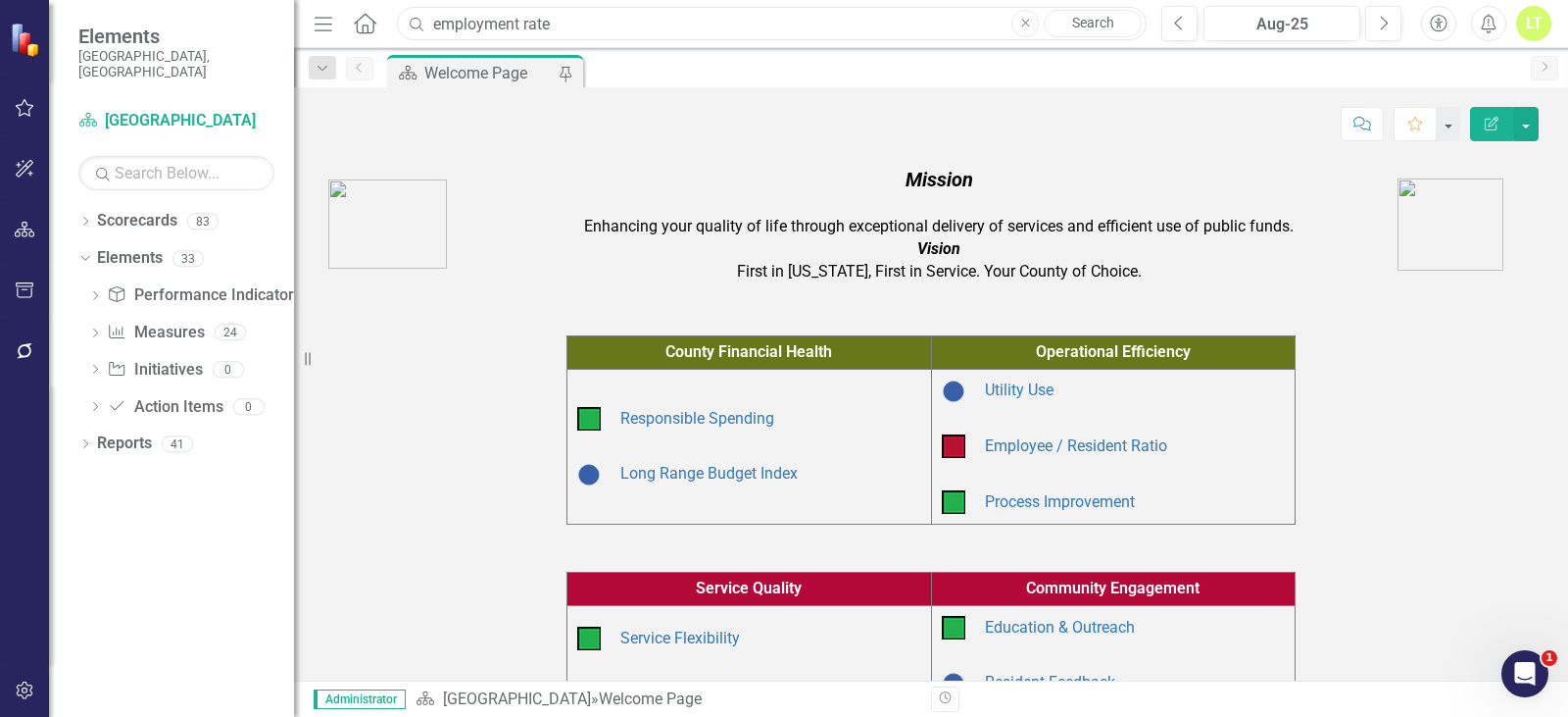
click at [732, 25] on input "employment rate" at bounding box center [772, 24] width 750 height 35
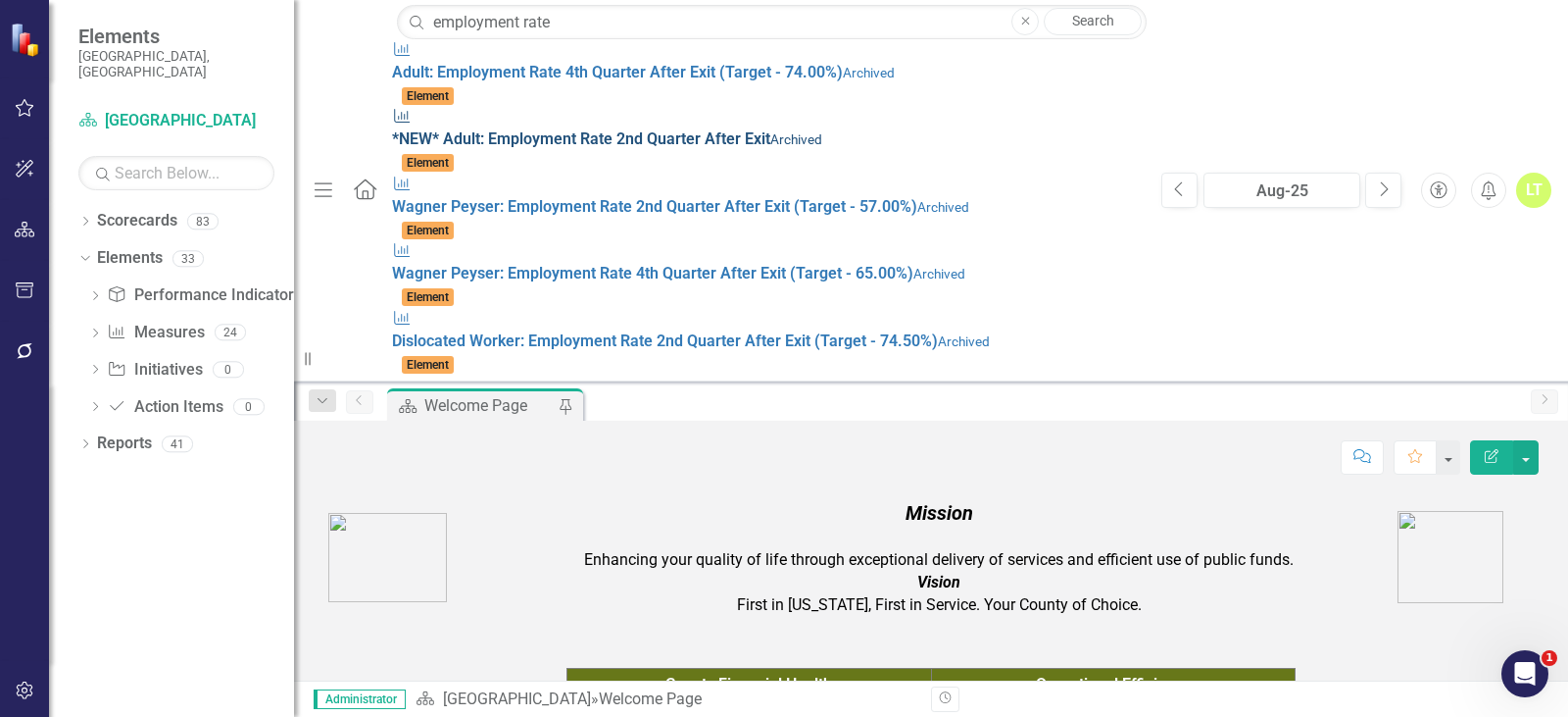
click at [612, 117] on div "Measure * N E W * A d u l t : Employment Rate 2 n d Q u a r t e r A f t e r E x…" at bounding box center [767, 128] width 750 height 45
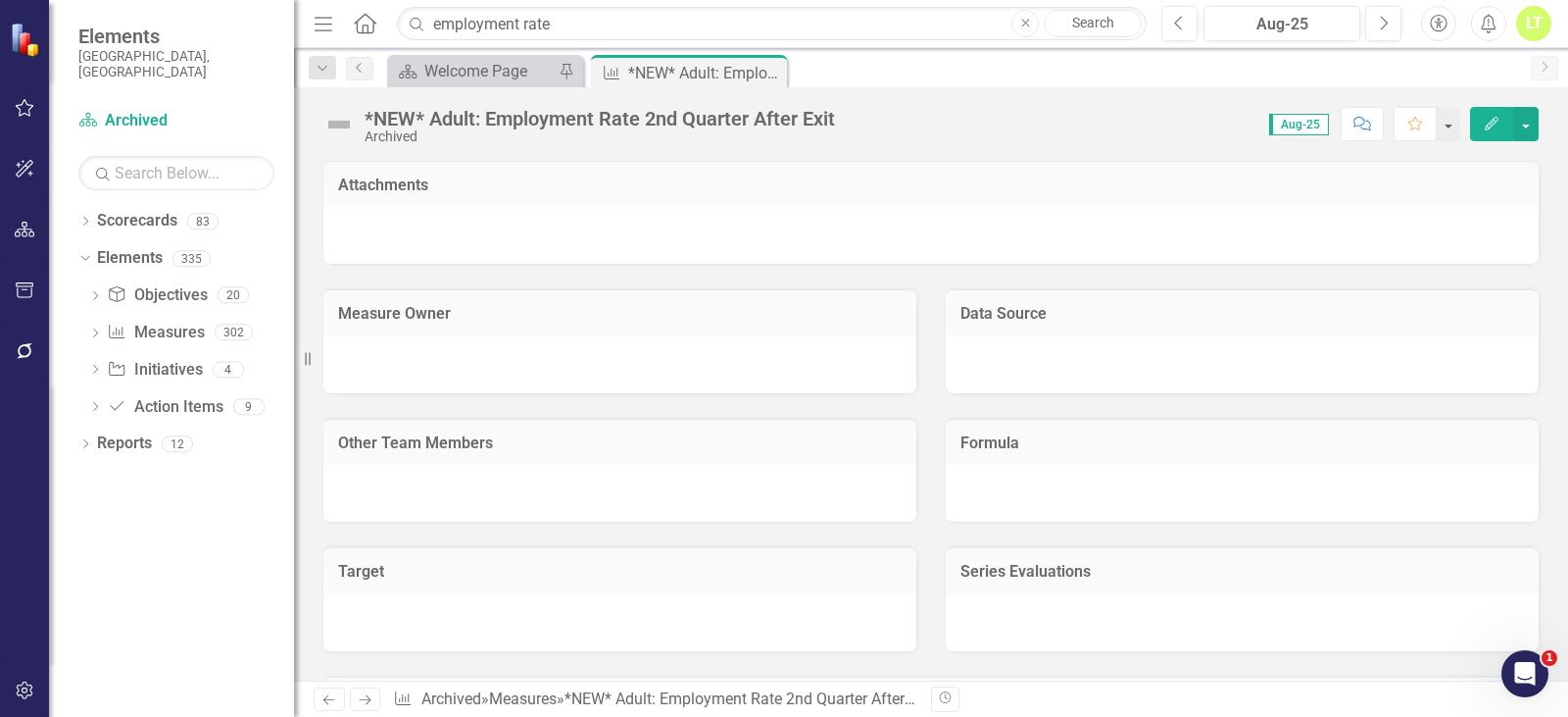
scroll to position [5691, 0]
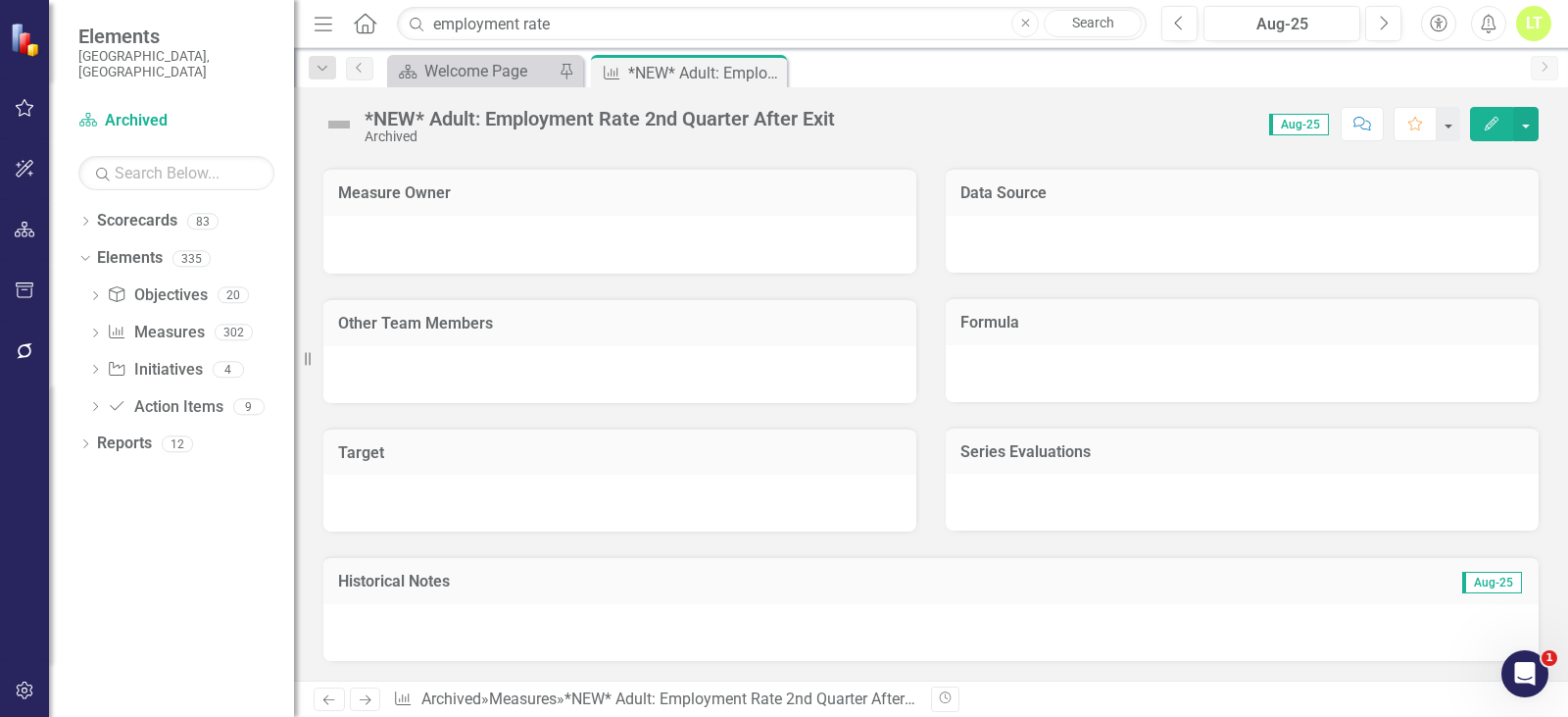
drag, startPoint x: 780, startPoint y: 67, endPoint x: 731, endPoint y: 79, distance: 50.4
click at [0, 0] on div "Close" at bounding box center [0, 0] width 0 height 0
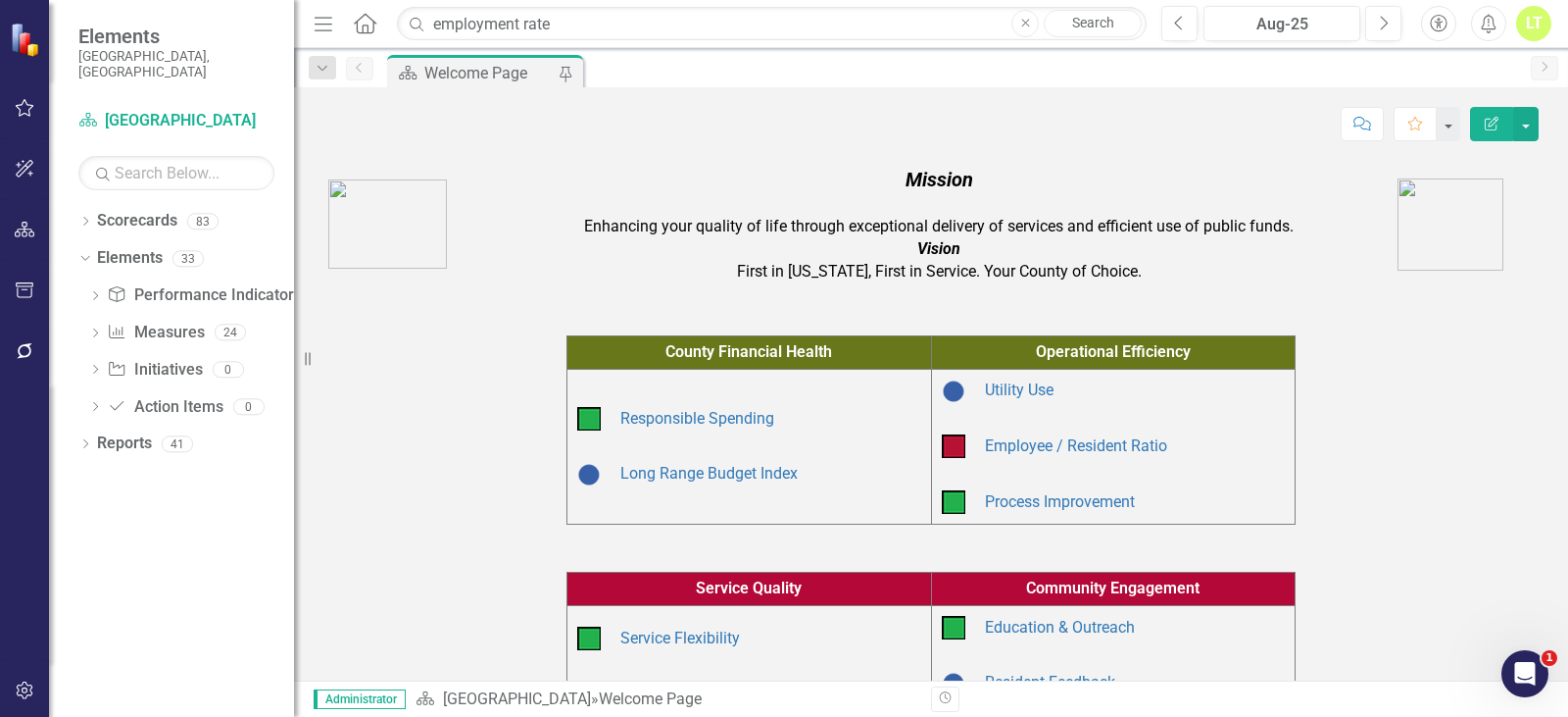
click at [488, 68] on div "Welcome Page" at bounding box center [489, 72] width 129 height 25
click at [84, 251] on icon "Dropdown" at bounding box center [82, 258] width 11 height 14
click at [75, 205] on div "Dropdown Scorecards 83 Dropdown Arapahoe County Provide Essential and Mandated …" at bounding box center [171, 460] width 245 height 511
click at [80, 217] on icon "Dropdown" at bounding box center [85, 222] width 14 height 11
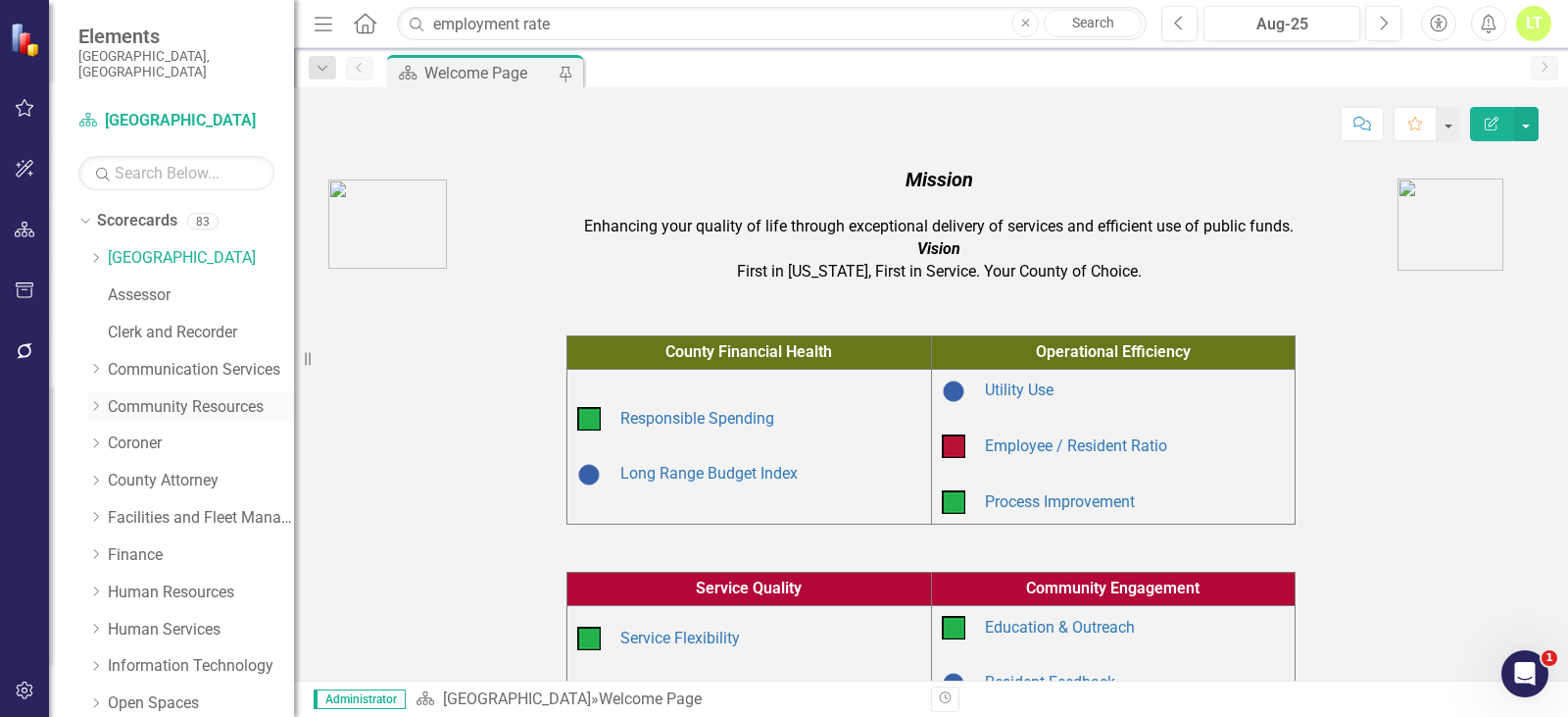
click at [97, 400] on icon "Dropdown" at bounding box center [95, 406] width 15 height 12
click at [152, 470] on link "A/D Works!" at bounding box center [211, 481] width 167 height 23
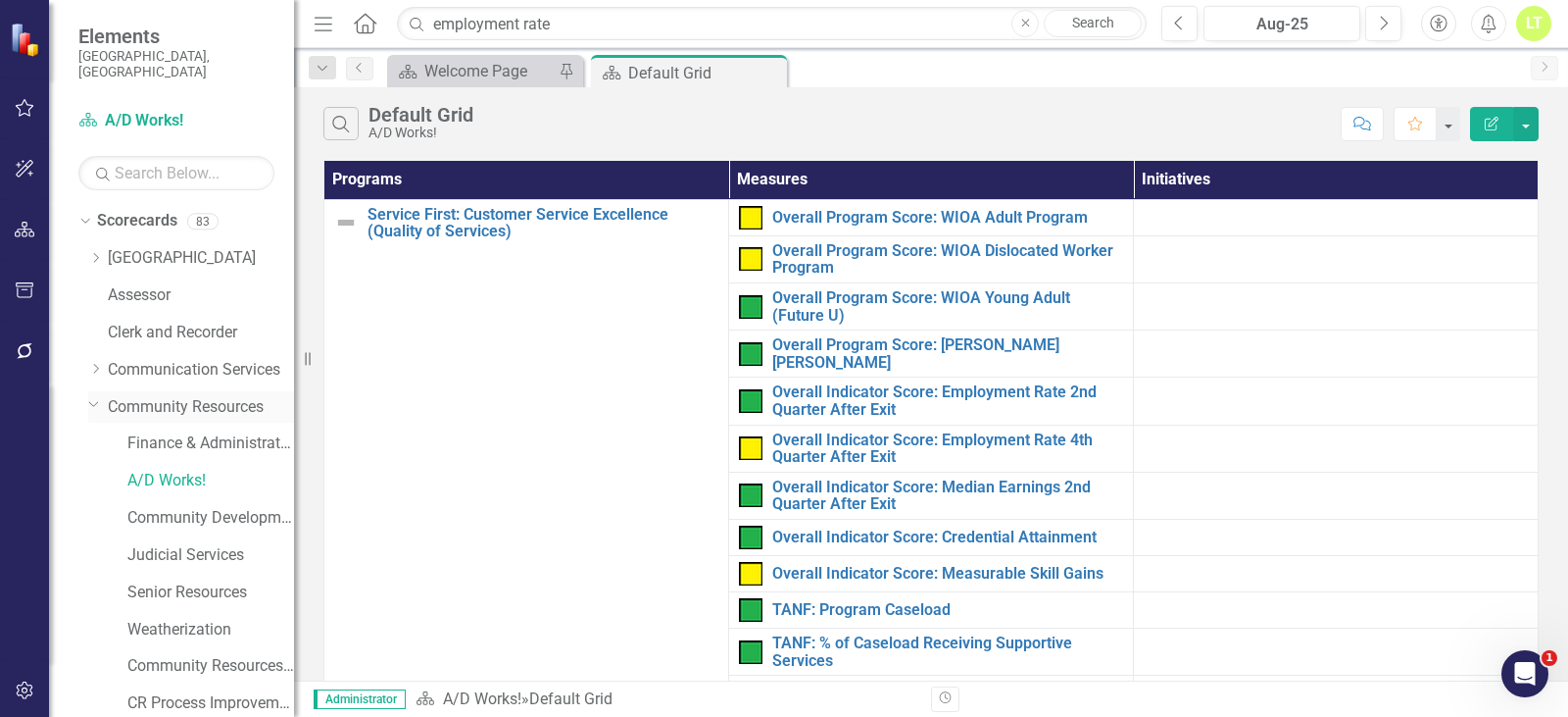
click at [93, 396] on icon "Dropdown" at bounding box center [94, 403] width 12 height 15
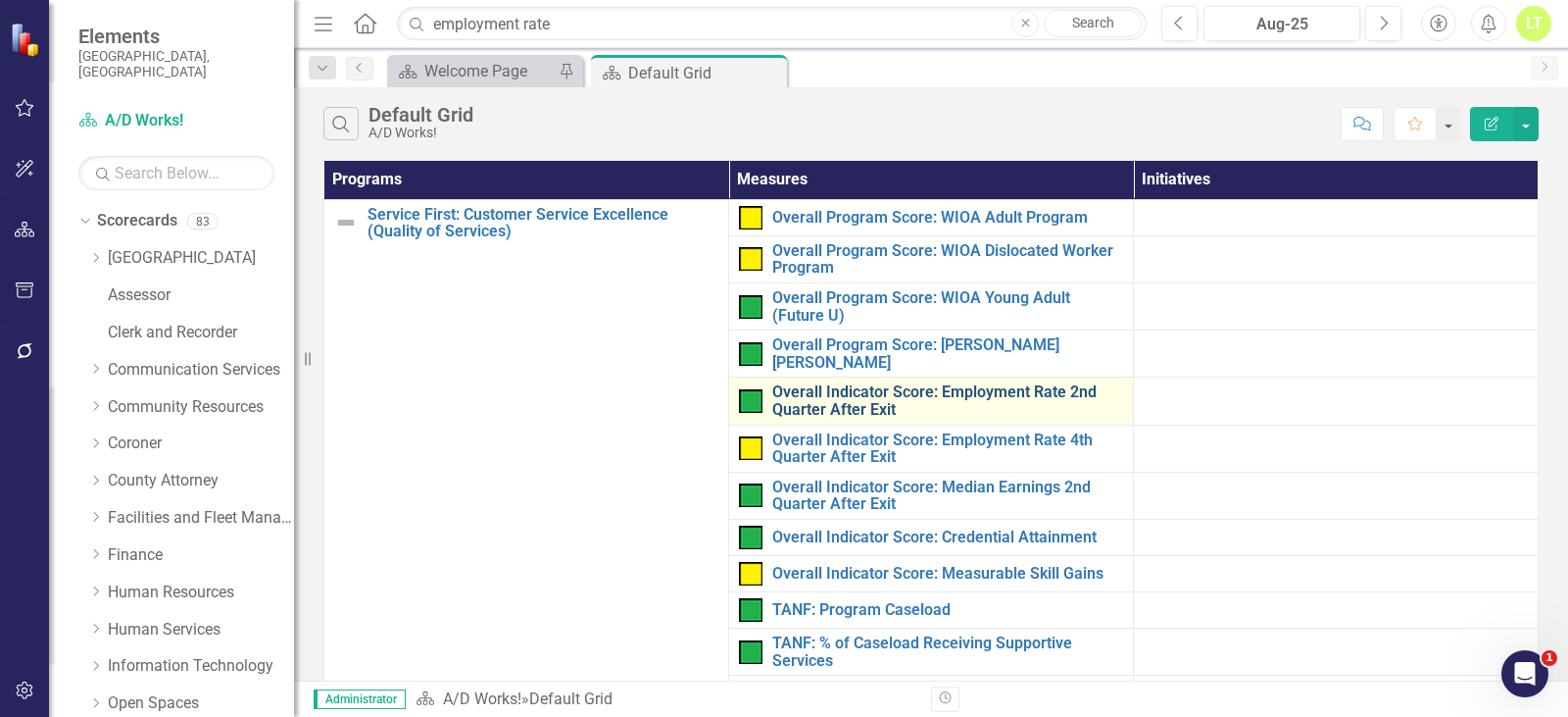
scroll to position [501, 0]
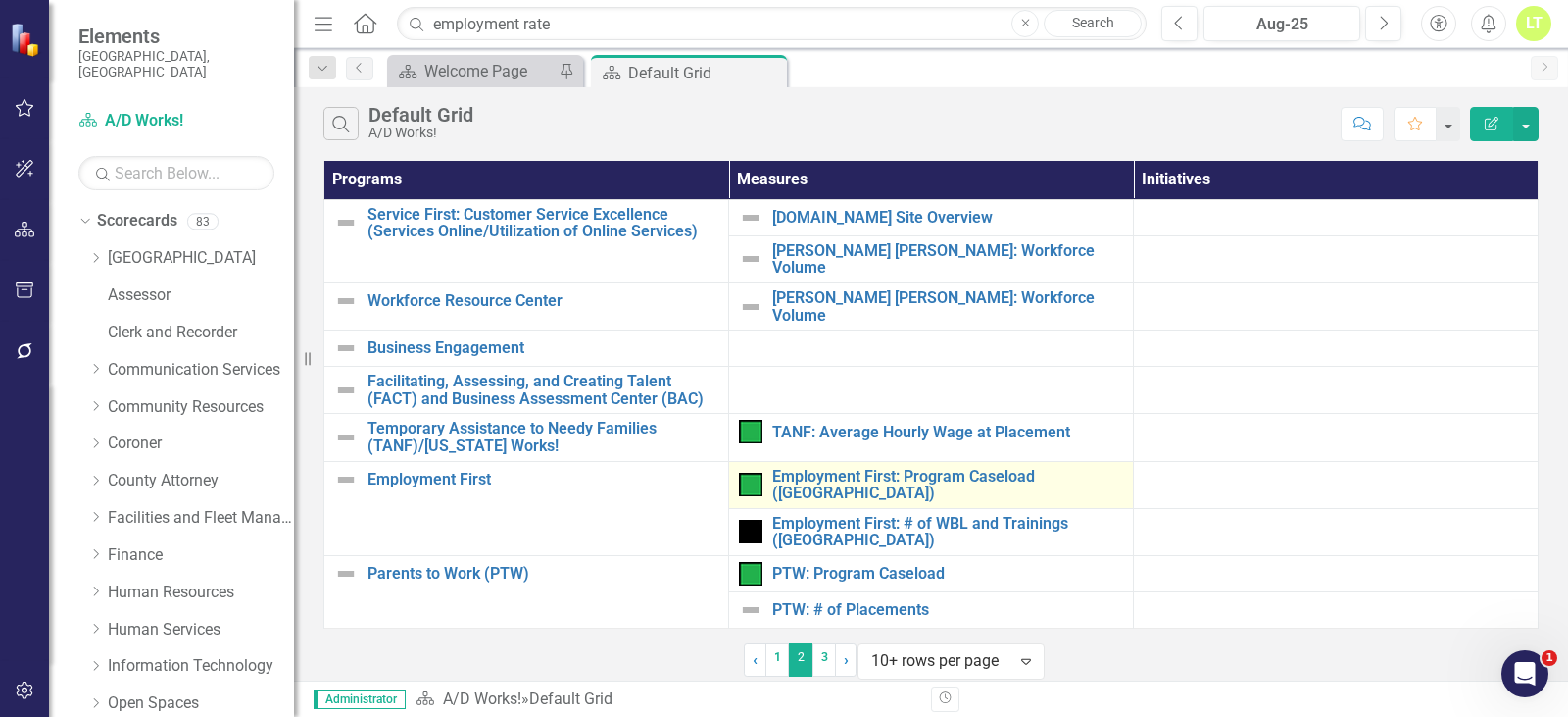
scroll to position [4, 0]
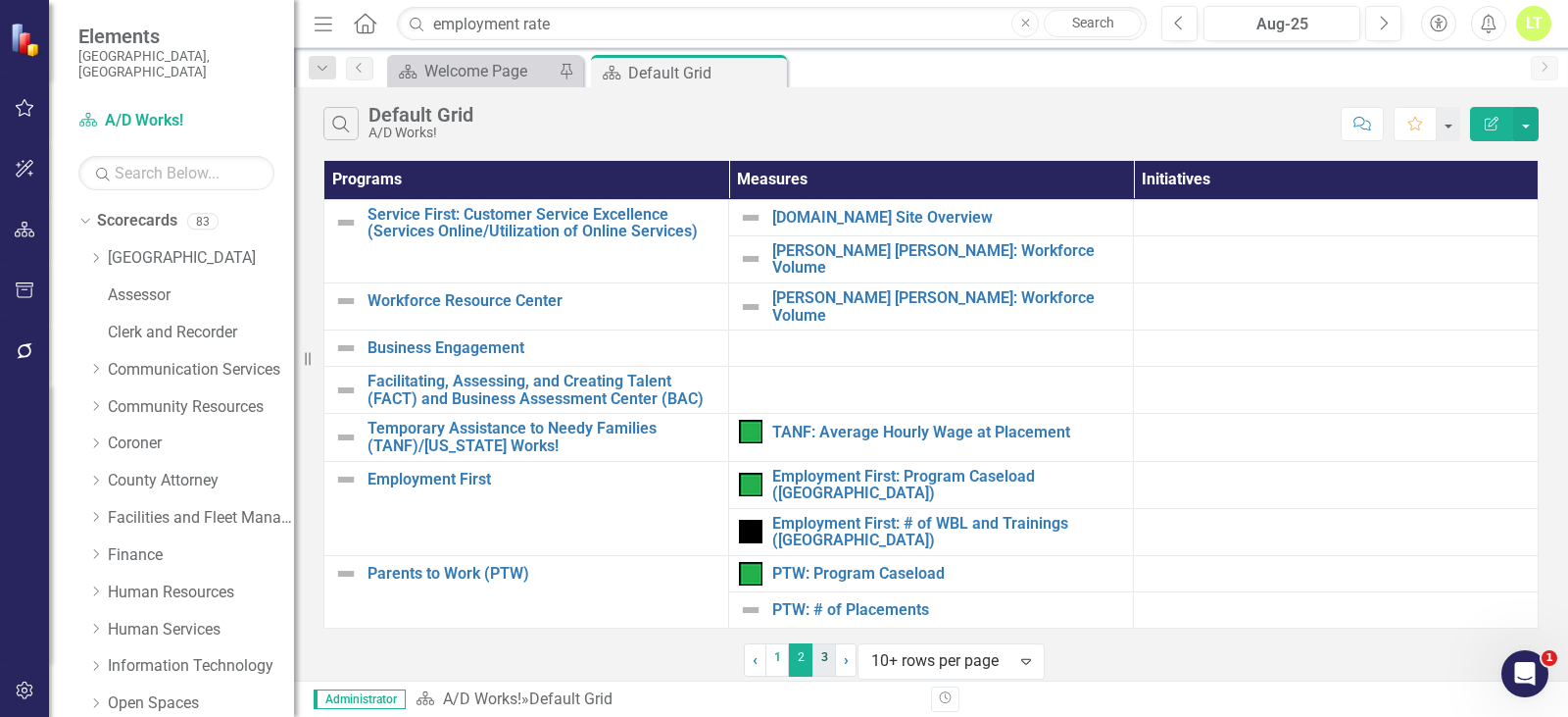
click at [823, 651] on link "3" at bounding box center [824, 660] width 24 height 34
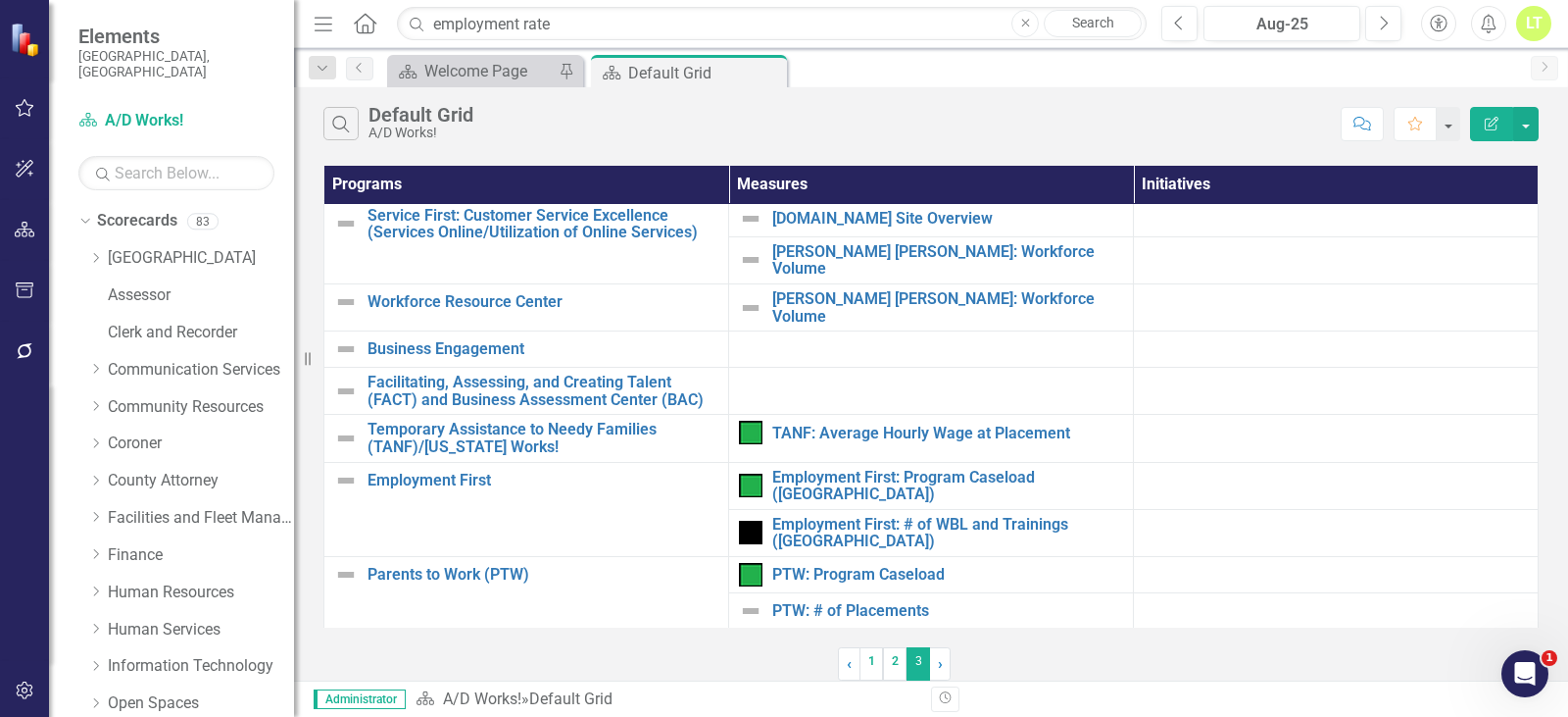
scroll to position [0, 0]
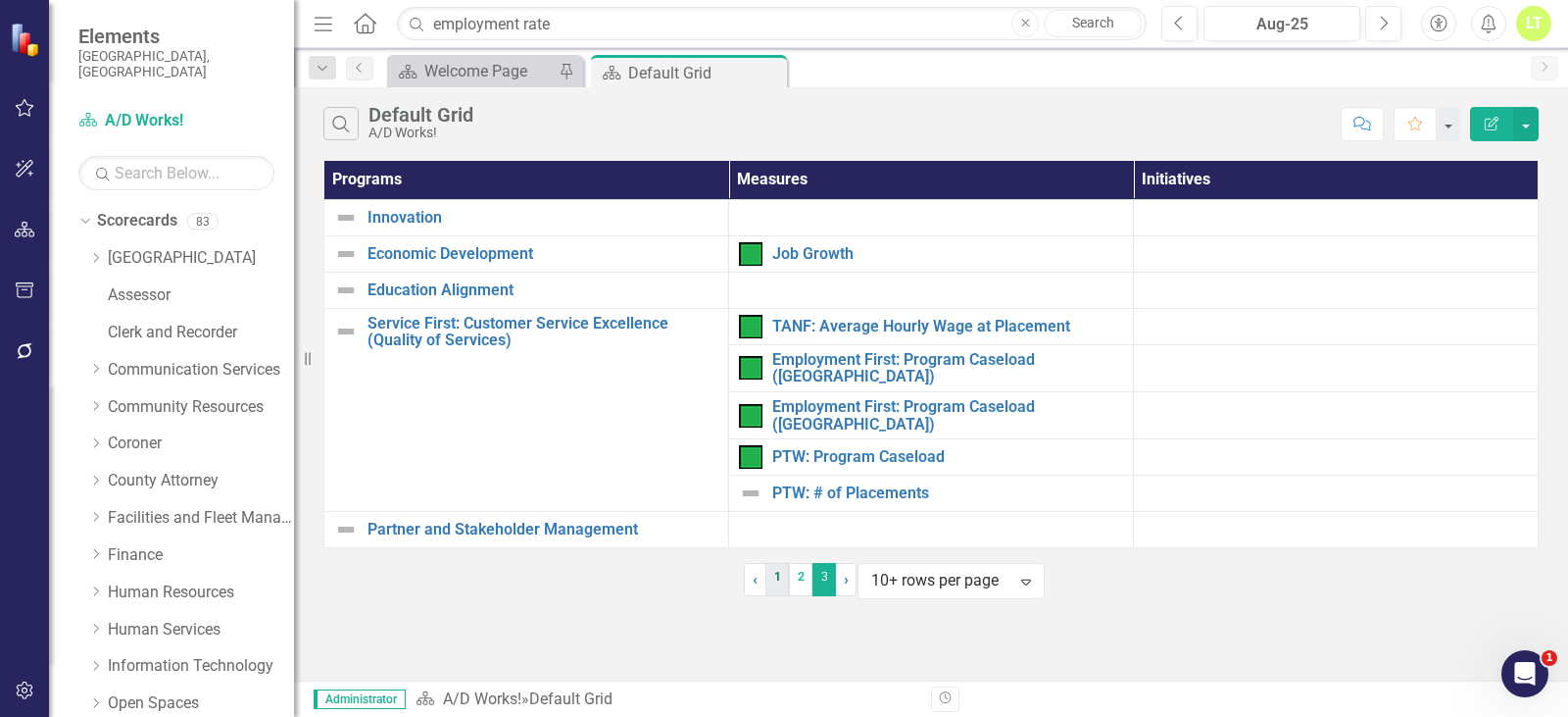
click at [766, 596] on link "1" at bounding box center [778, 580] width 24 height 34
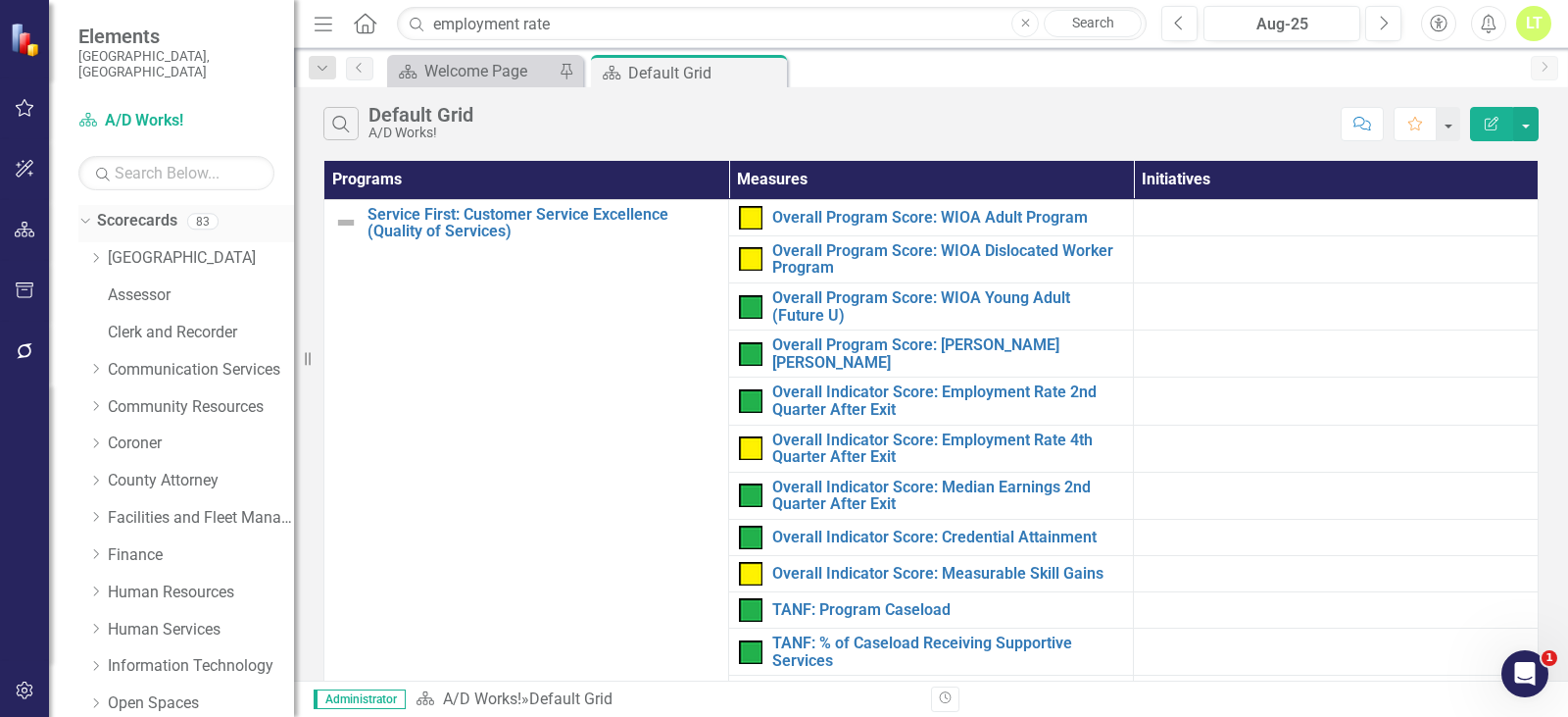
click at [88, 214] on icon "Dropdown" at bounding box center [82, 220] width 11 height 14
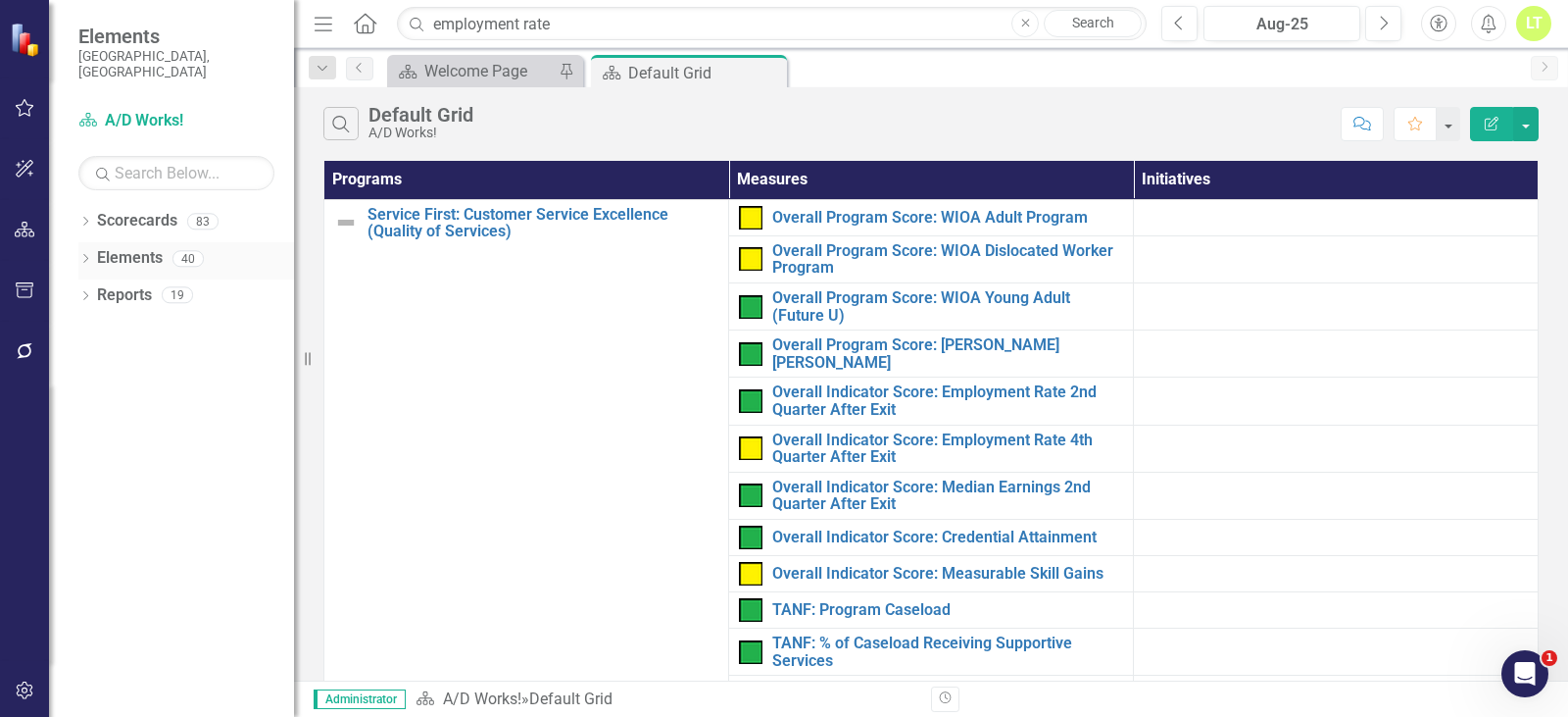
click at [80, 242] on div "Dropdown Elements 40" at bounding box center [186, 261] width 215 height 38
click at [83, 253] on div "Dropdown" at bounding box center [85, 261] width 14 height 17
click at [165, 322] on link "Measure Measures" at bounding box center [156, 333] width 97 height 23
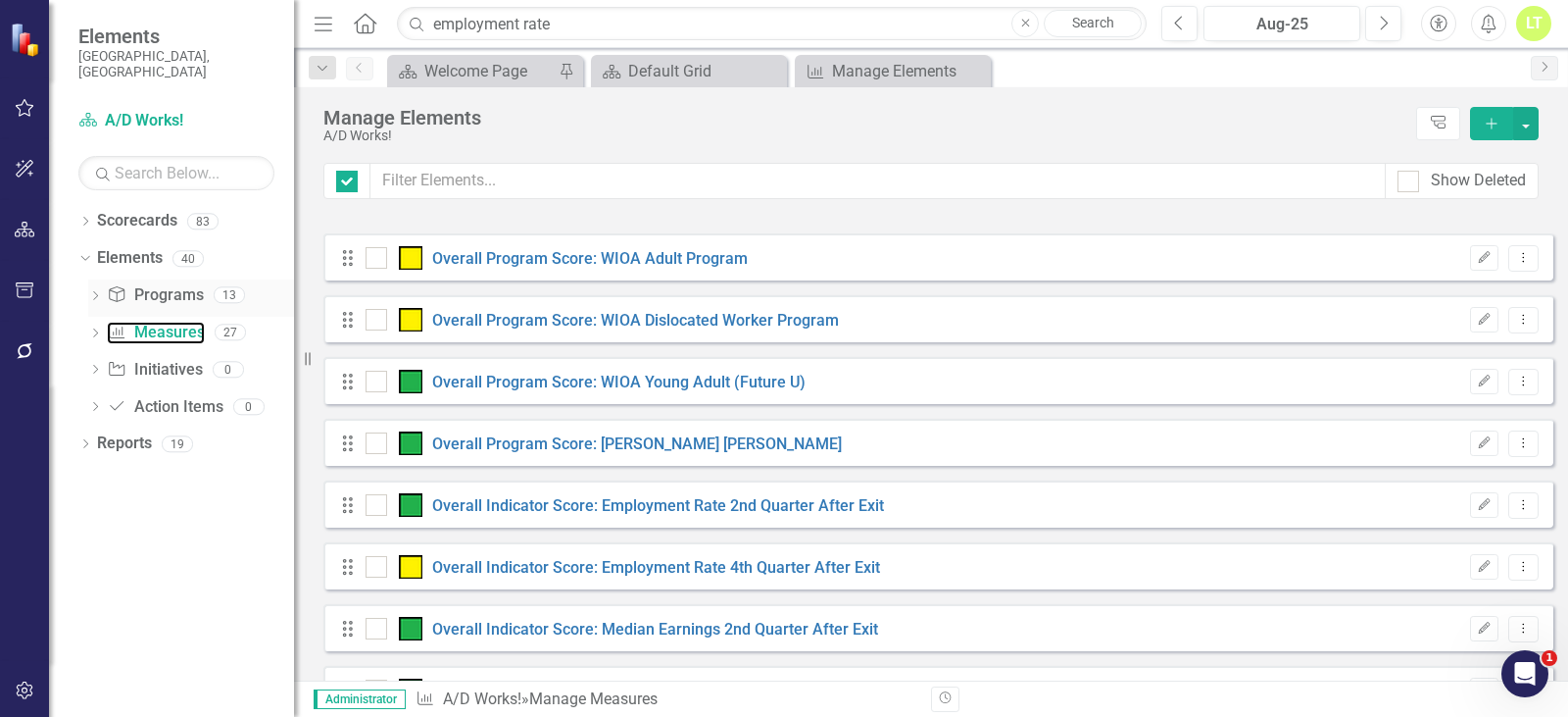
checkbox input "false"
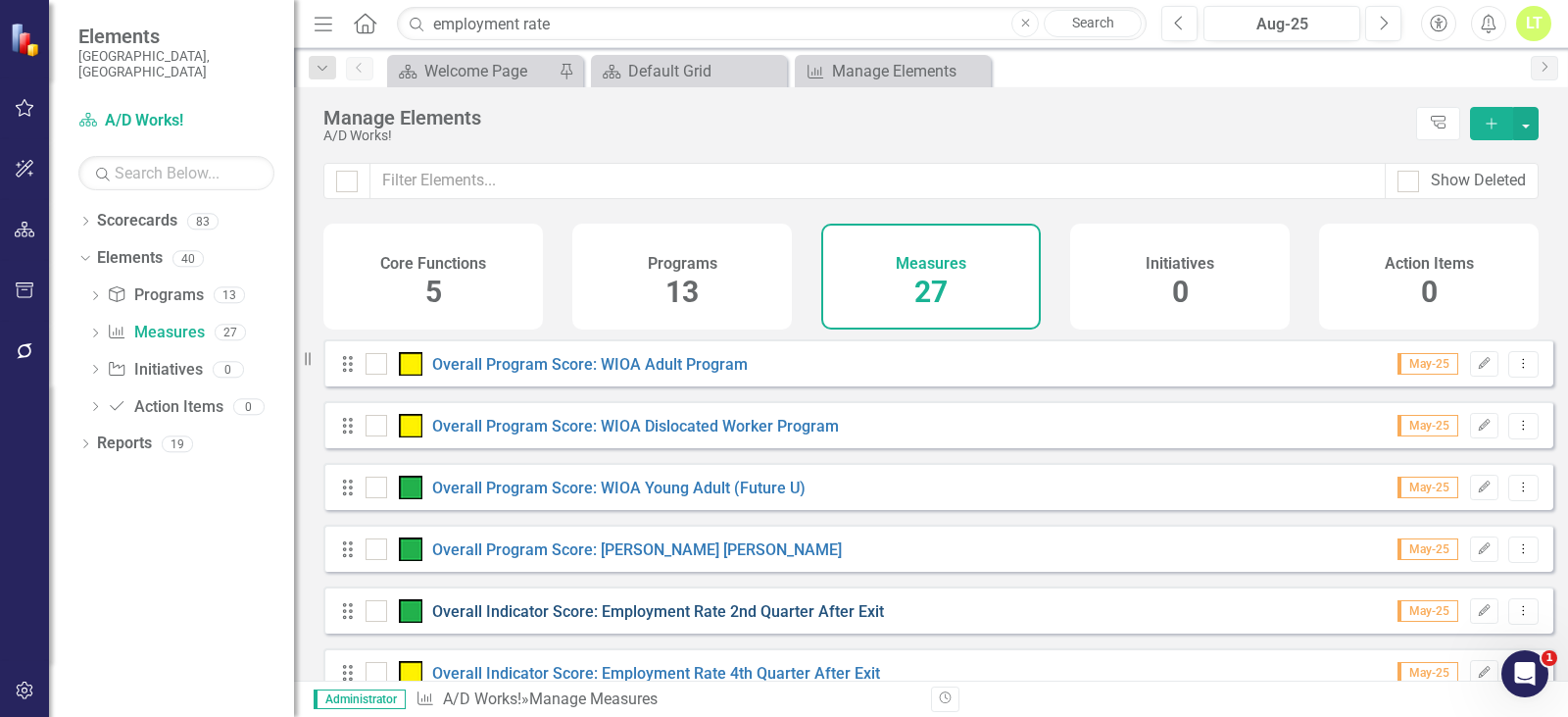
click at [761, 621] on link "Overall Indicator Score: Employment Rate 2nd Quarter After Exit" at bounding box center [657, 611] width 452 height 19
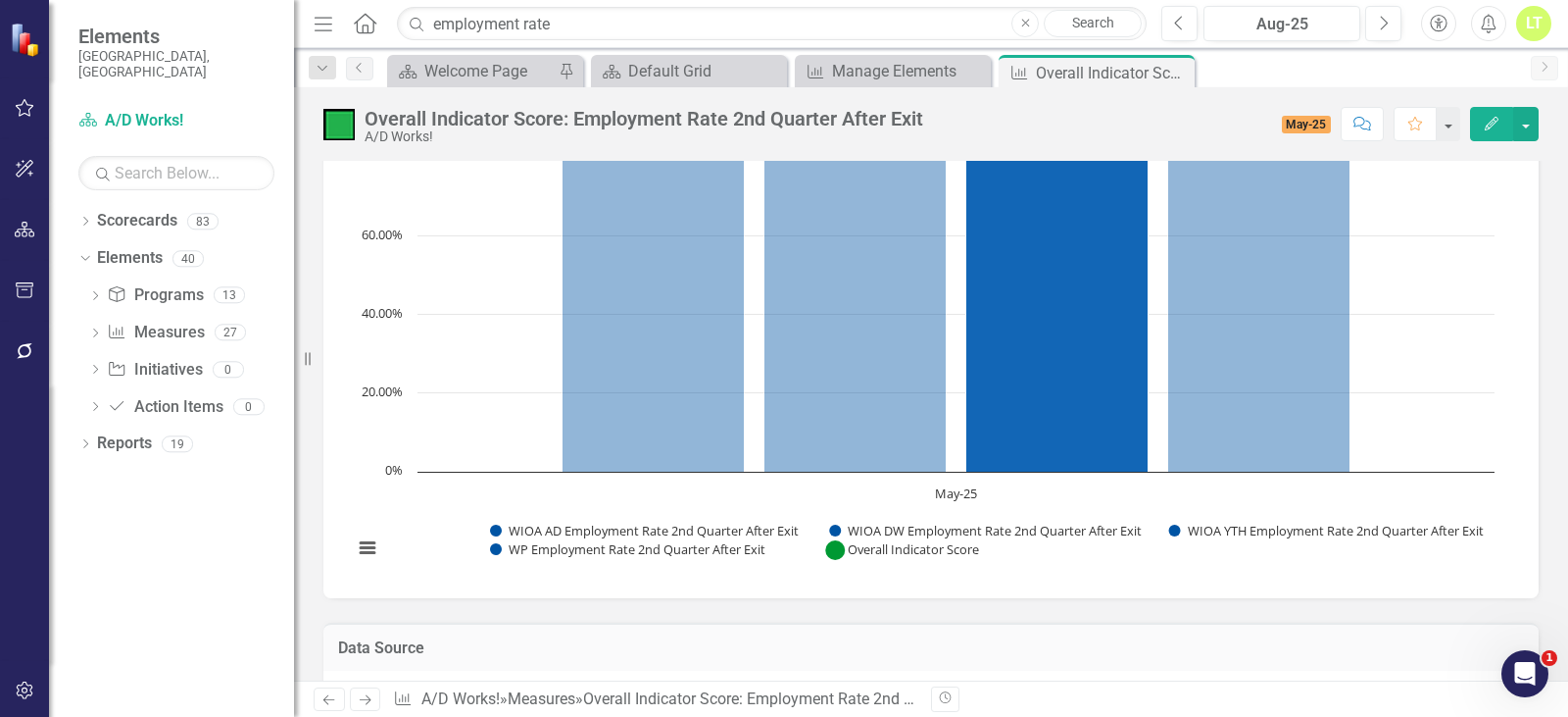
scroll to position [770, 0]
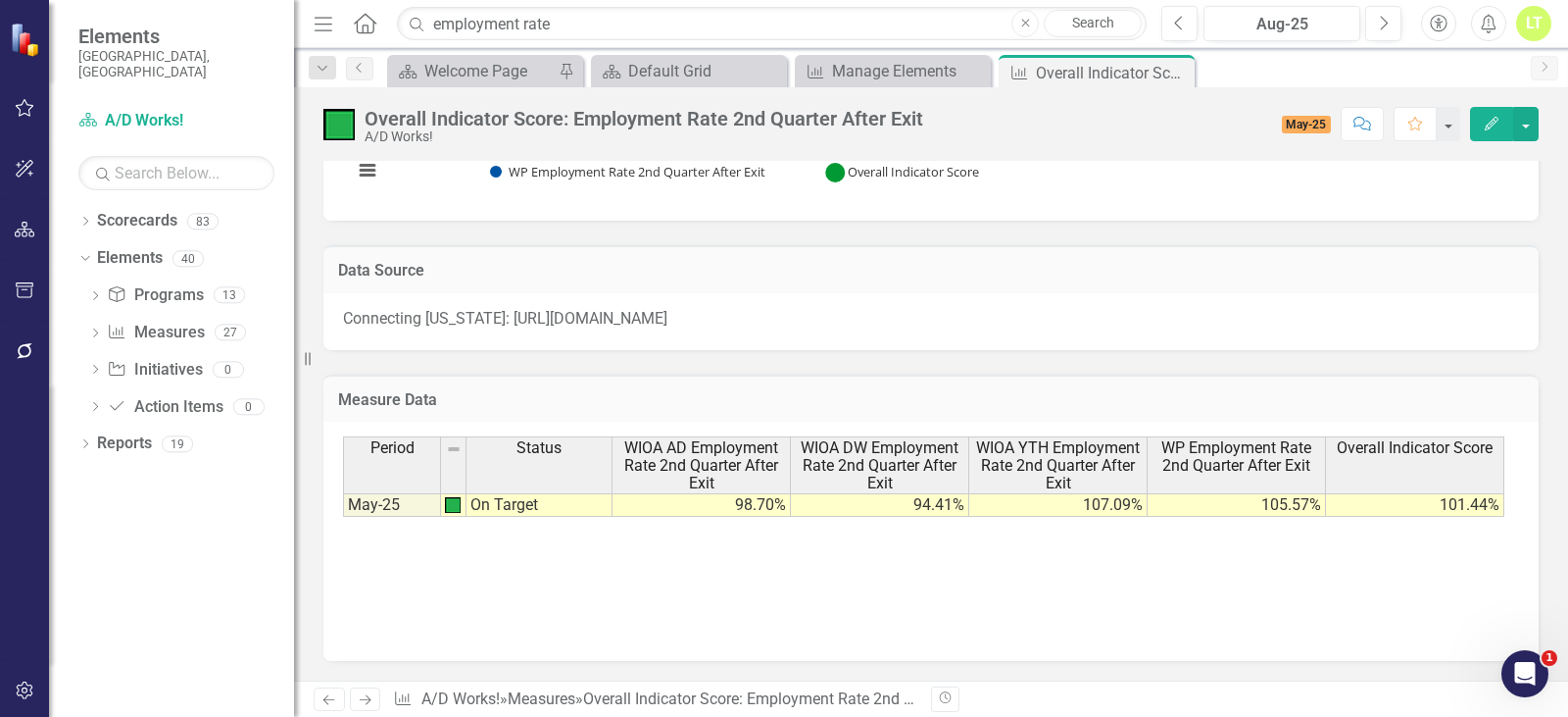
click at [1468, 129] on div "Edit" at bounding box center [1499, 124] width 78 height 35
click at [1490, 122] on icon "button" at bounding box center [1492, 123] width 14 height 14
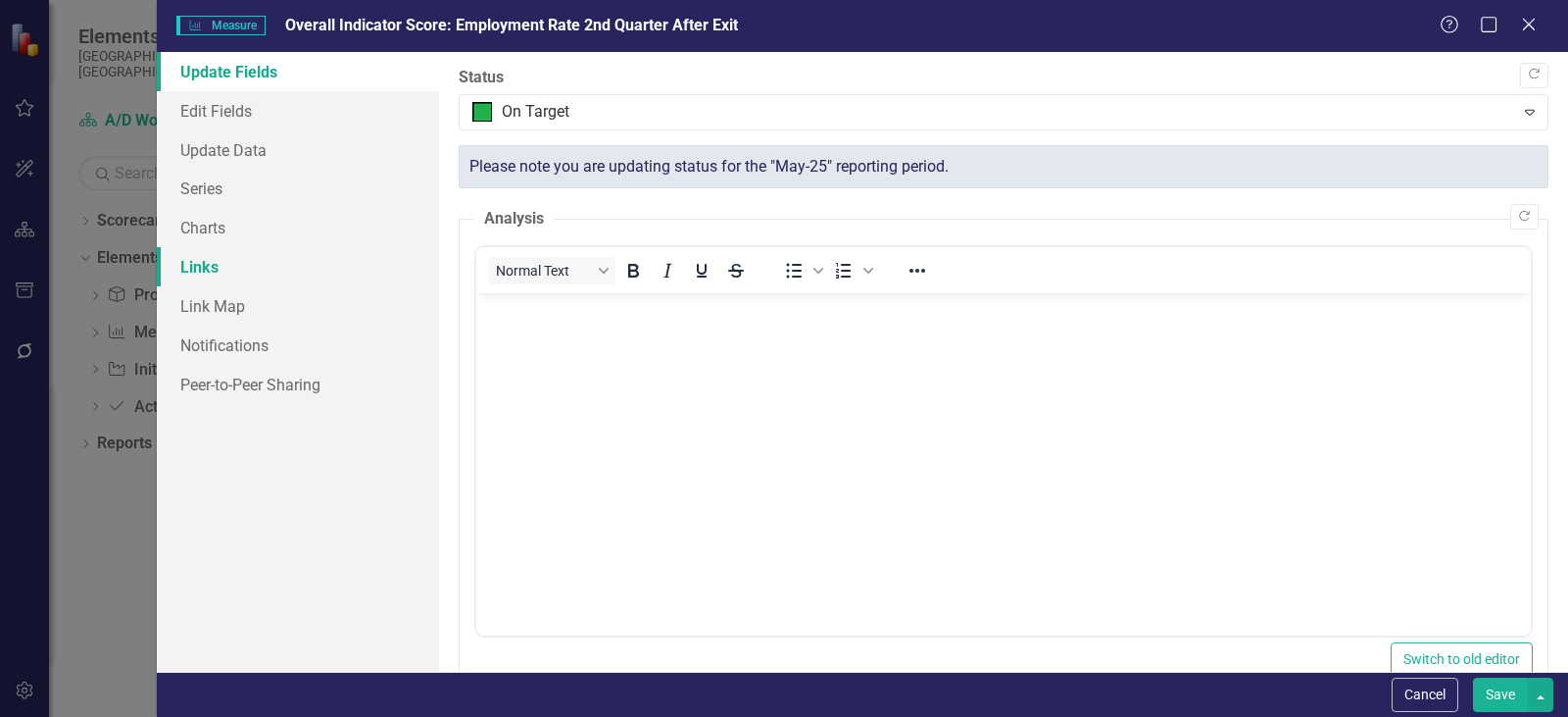
scroll to position [0, 0]
click at [224, 262] on link "Links" at bounding box center [298, 266] width 282 height 39
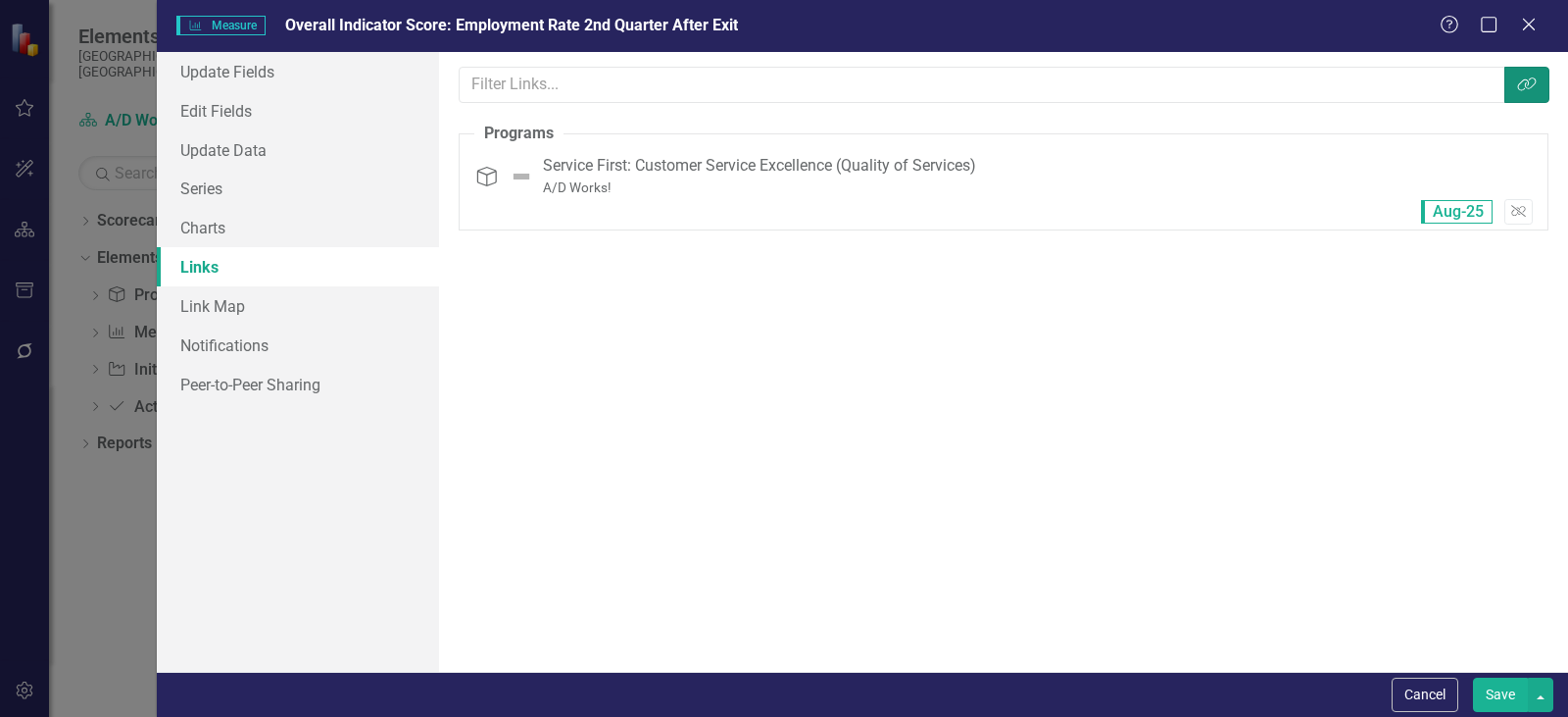
click at [1539, 72] on button "Link Tag" at bounding box center [1526, 84] width 45 height 37
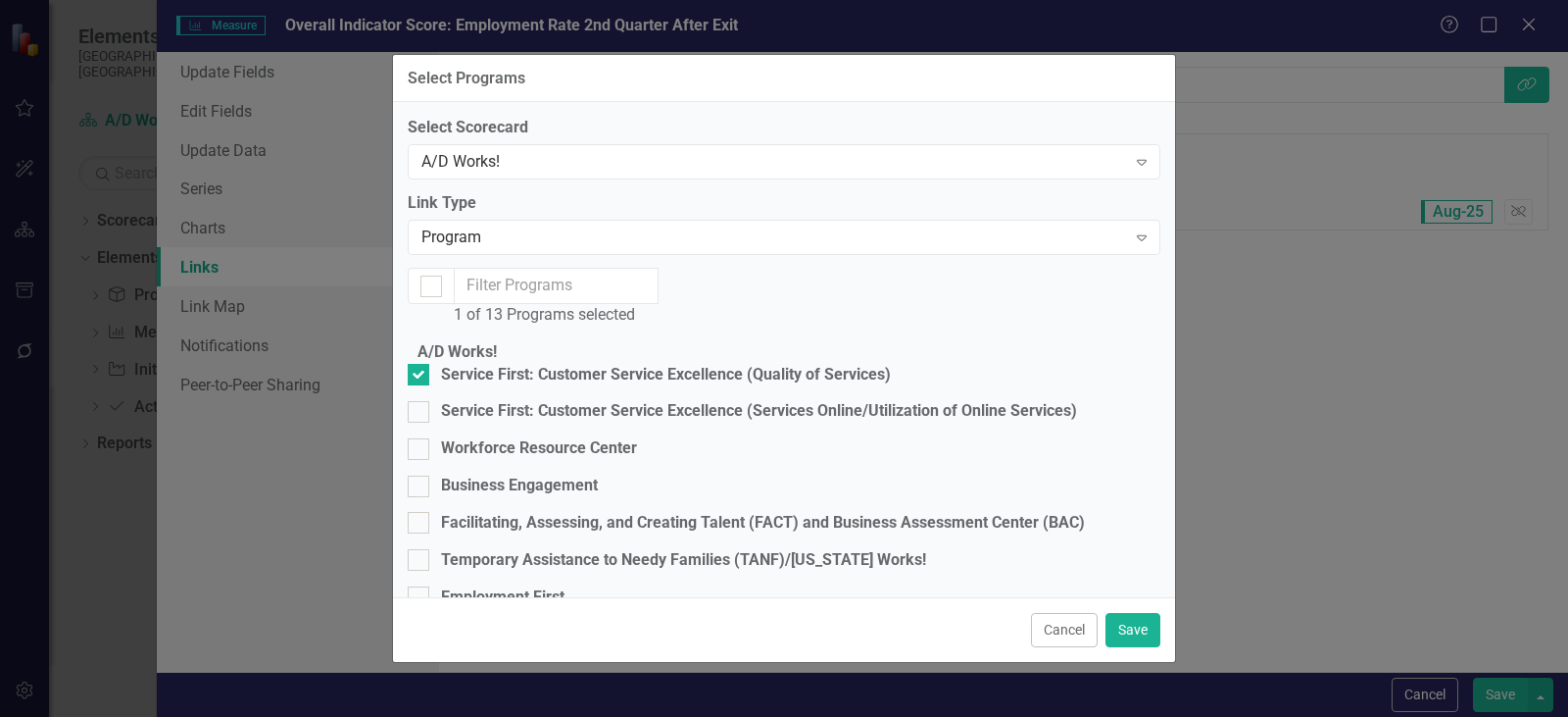
click at [629, 147] on div "Select Scorecard A/D Works! Expand" at bounding box center [784, 146] width 753 height 61
click at [616, 155] on div "A/D Works!" at bounding box center [774, 162] width 705 height 23
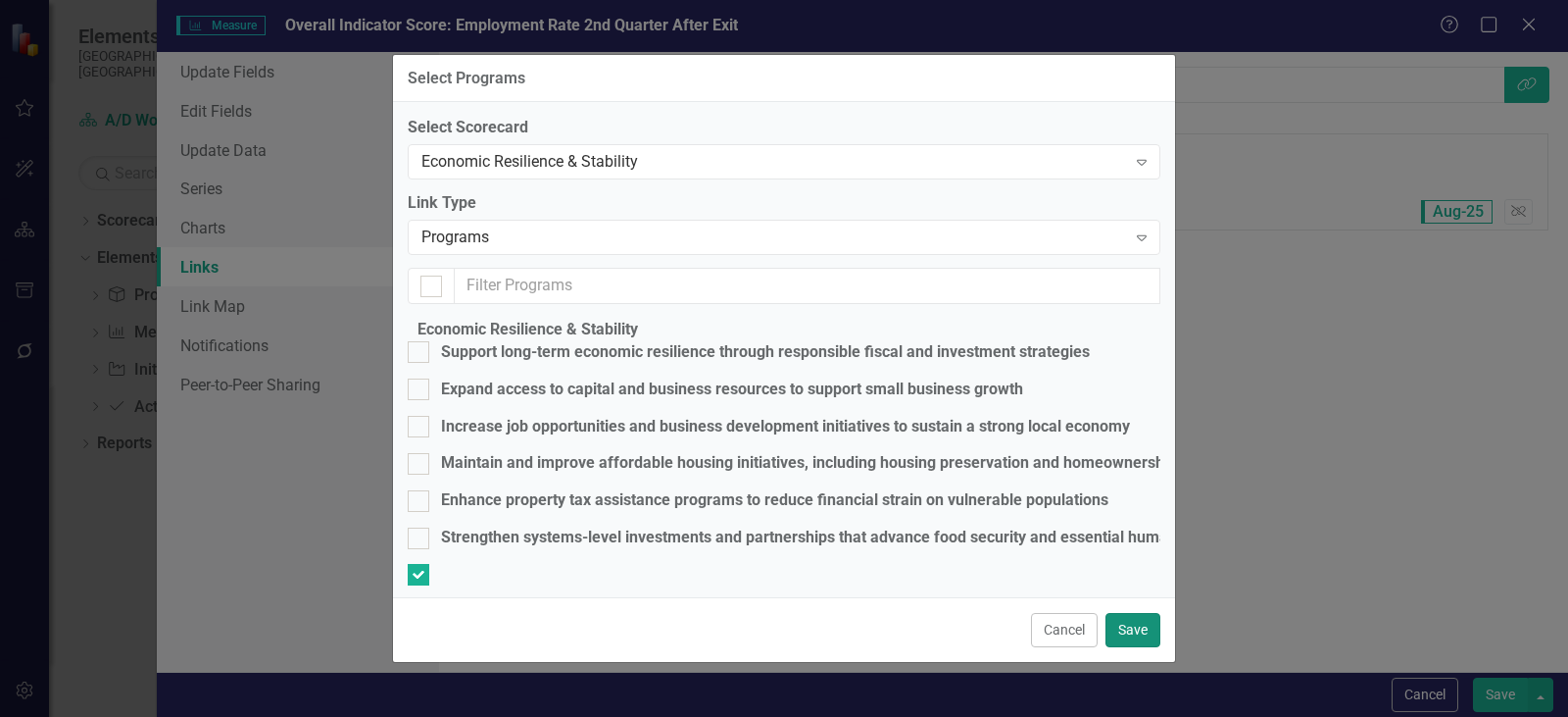
click at [1145, 615] on button "Save" at bounding box center [1132, 630] width 55 height 35
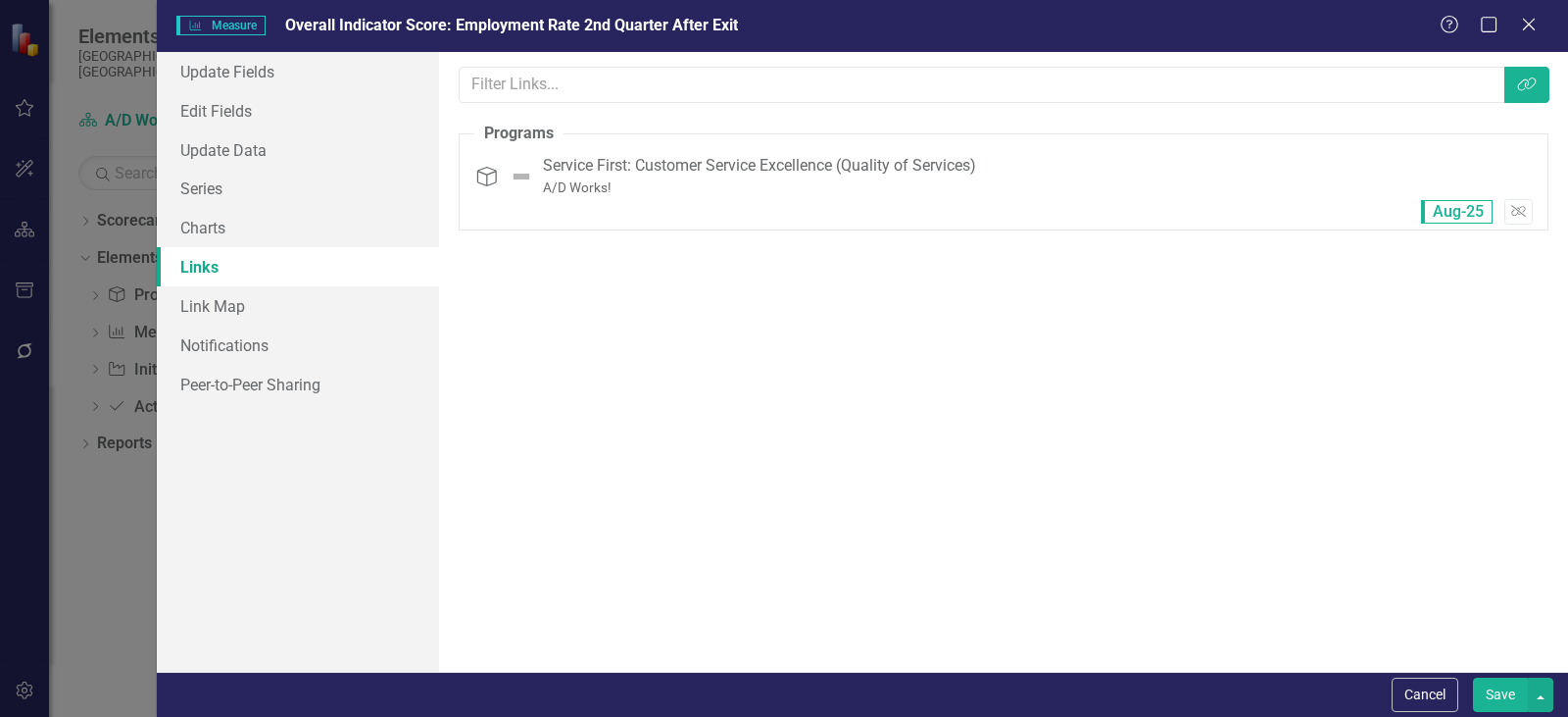
click at [1095, 396] on div "Links are one of the most powerful features of ClearPoint. By configuring the l…" at bounding box center [1003, 361] width 1129 height 620
click at [1529, 81] on icon "Link Tag" at bounding box center [1527, 84] width 20 height 16
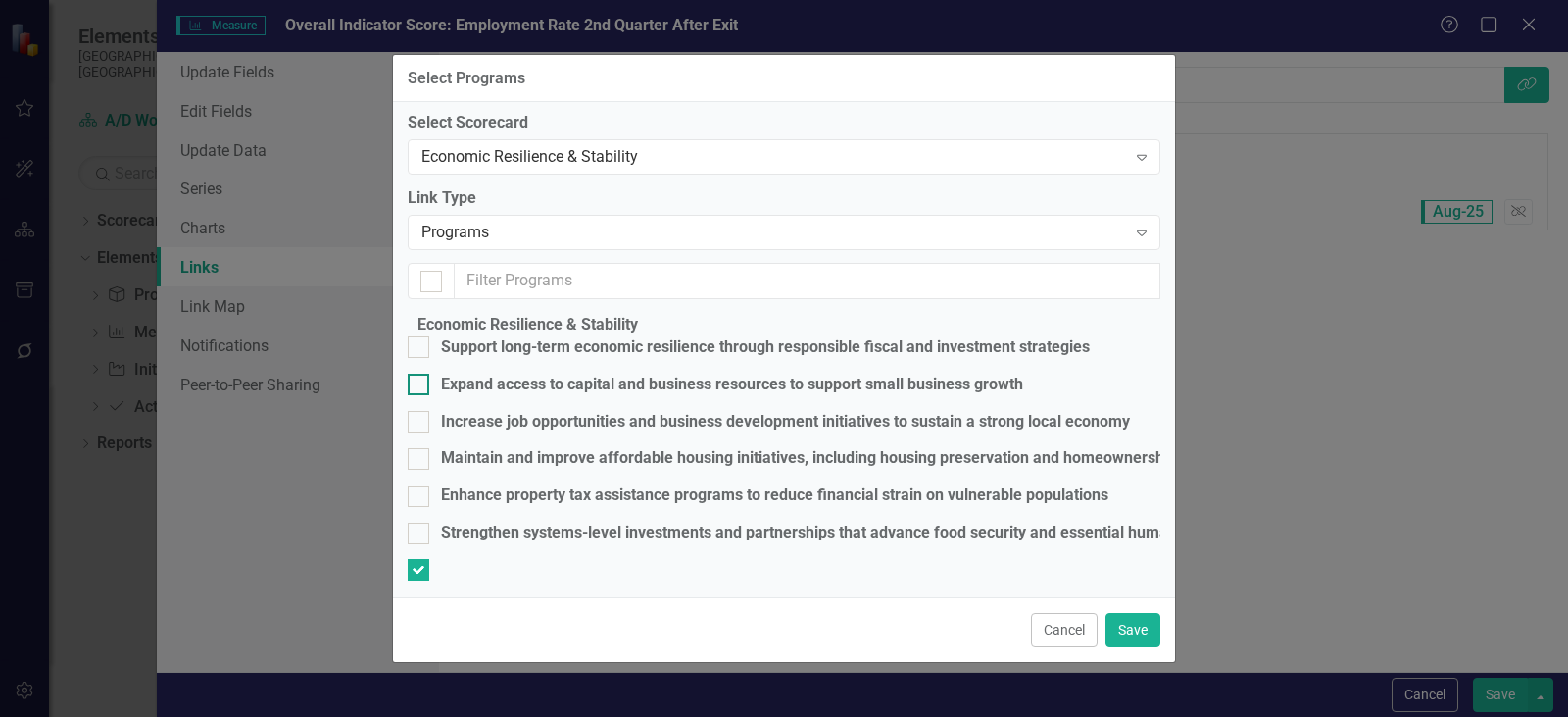
scroll to position [7, 0]
click at [688, 242] on div "Programs" at bounding box center [774, 230] width 705 height 23
click at [941, 215] on div "Link Type Programs Expand" at bounding box center [784, 215] width 753 height 61
click at [1075, 630] on button "Cancel" at bounding box center [1064, 630] width 67 height 35
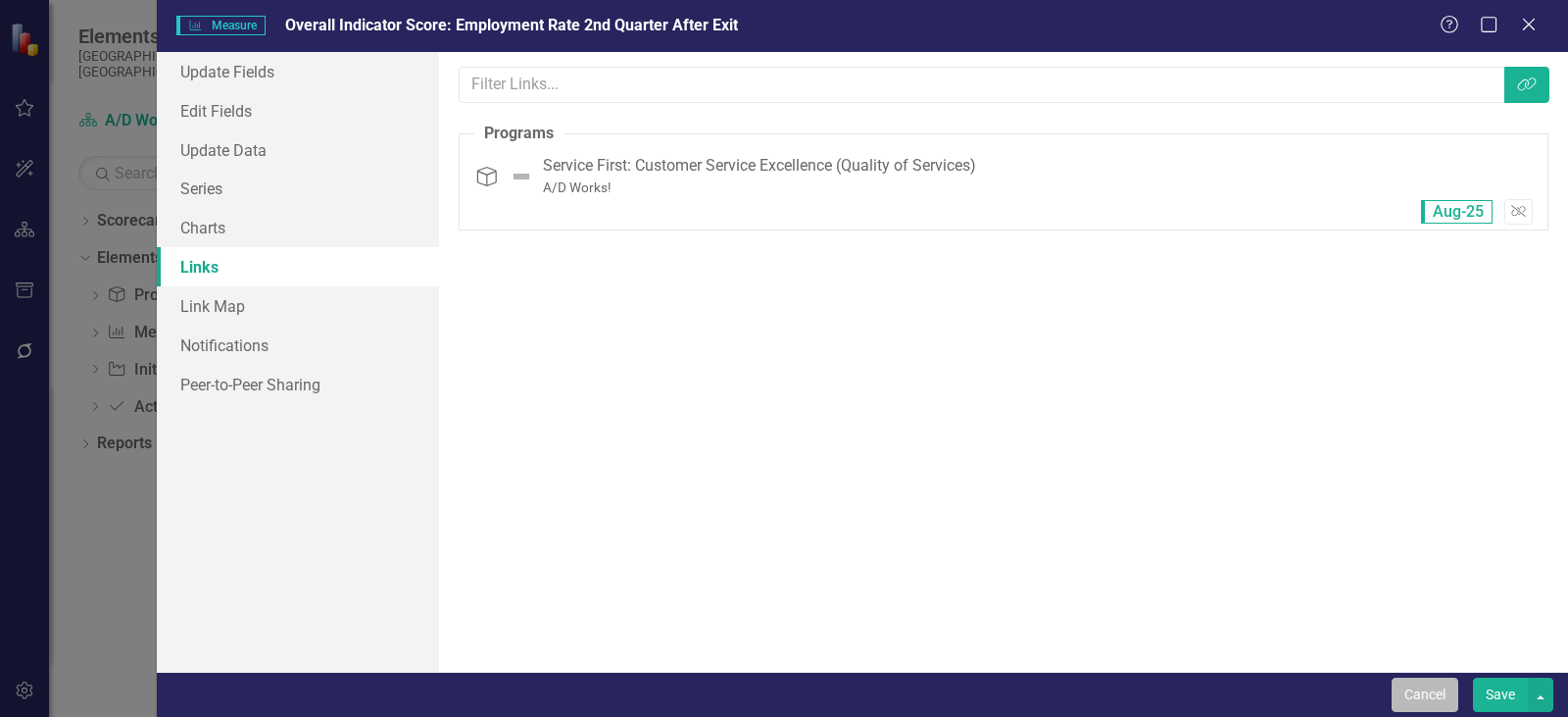
click at [1412, 705] on button "Cancel" at bounding box center [1425, 694] width 67 height 35
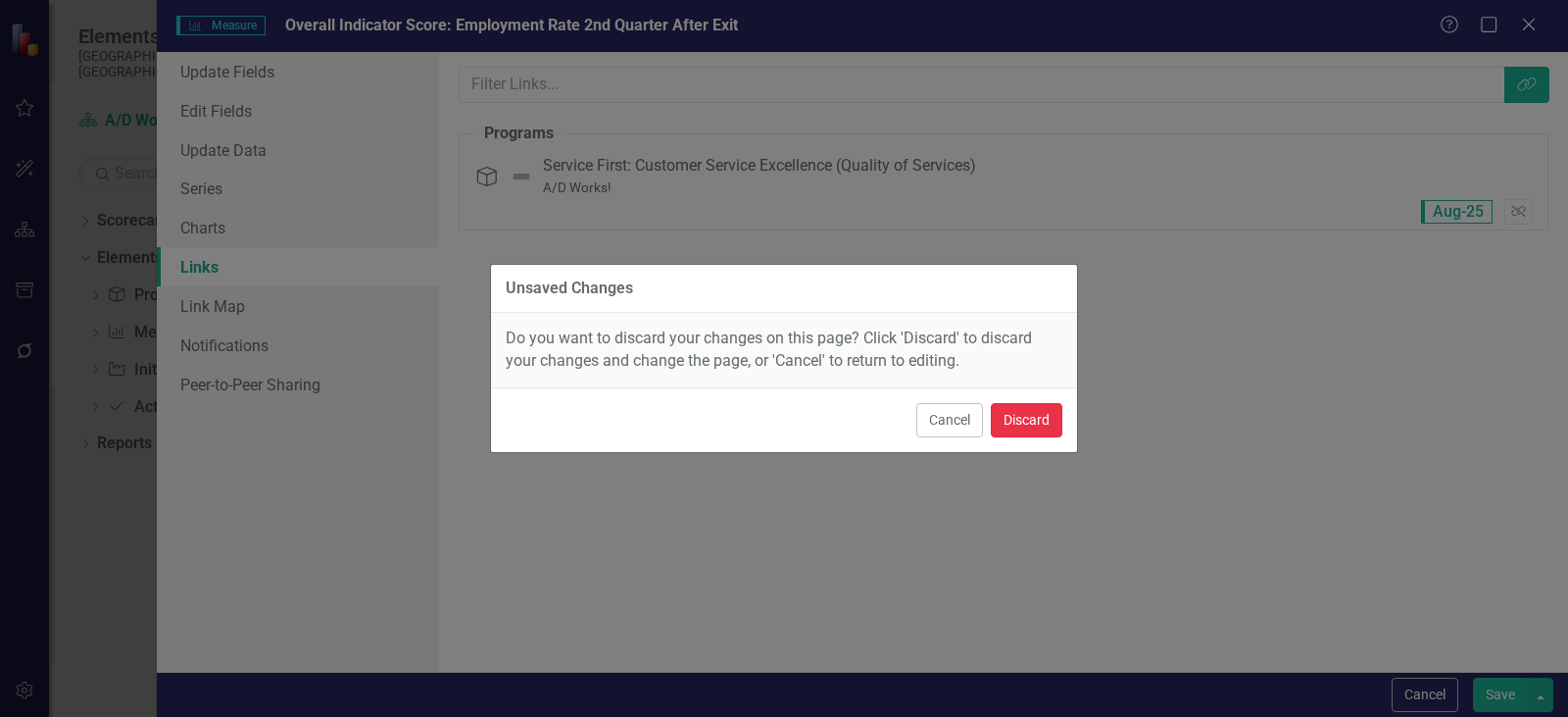
click at [1032, 416] on button "Discard" at bounding box center [1027, 420] width 71 height 35
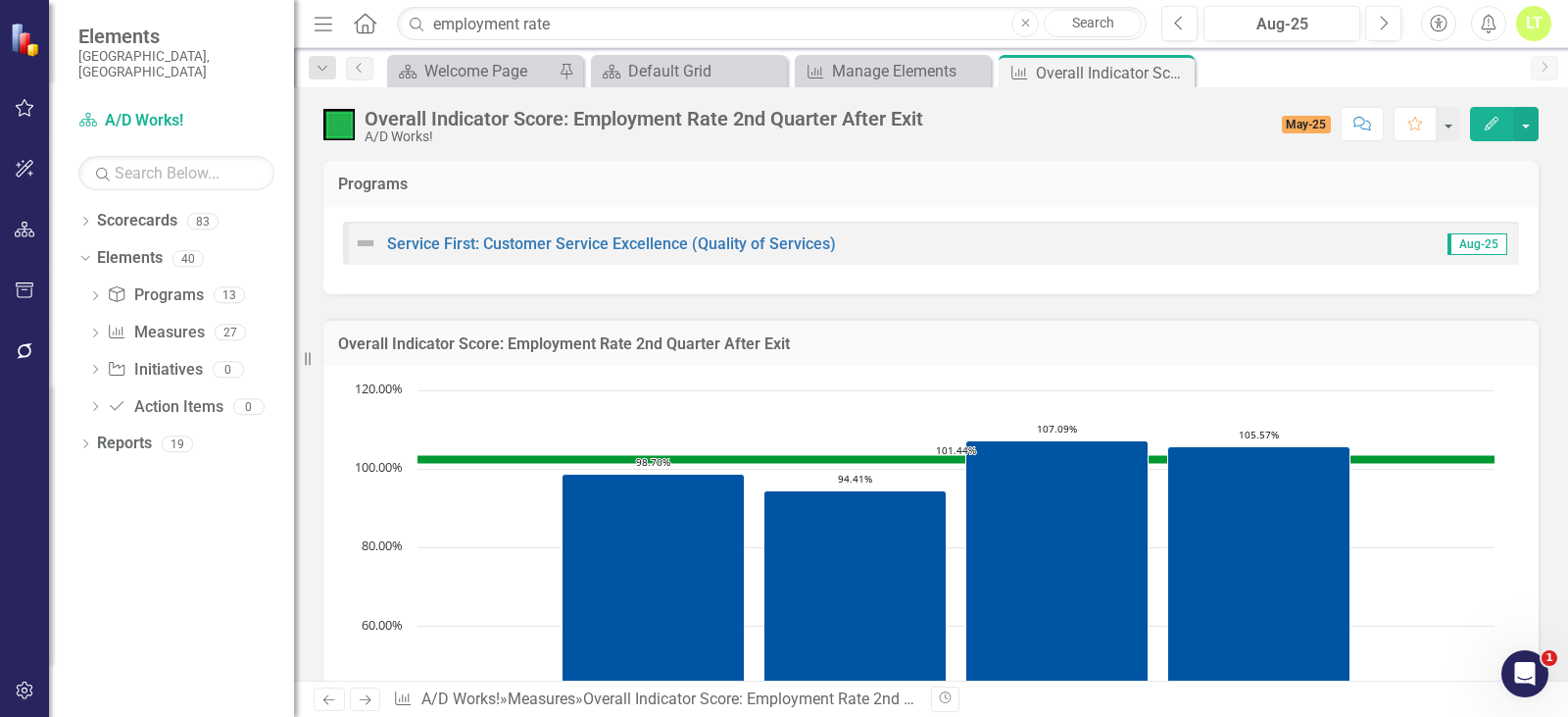
scroll to position [0, 0]
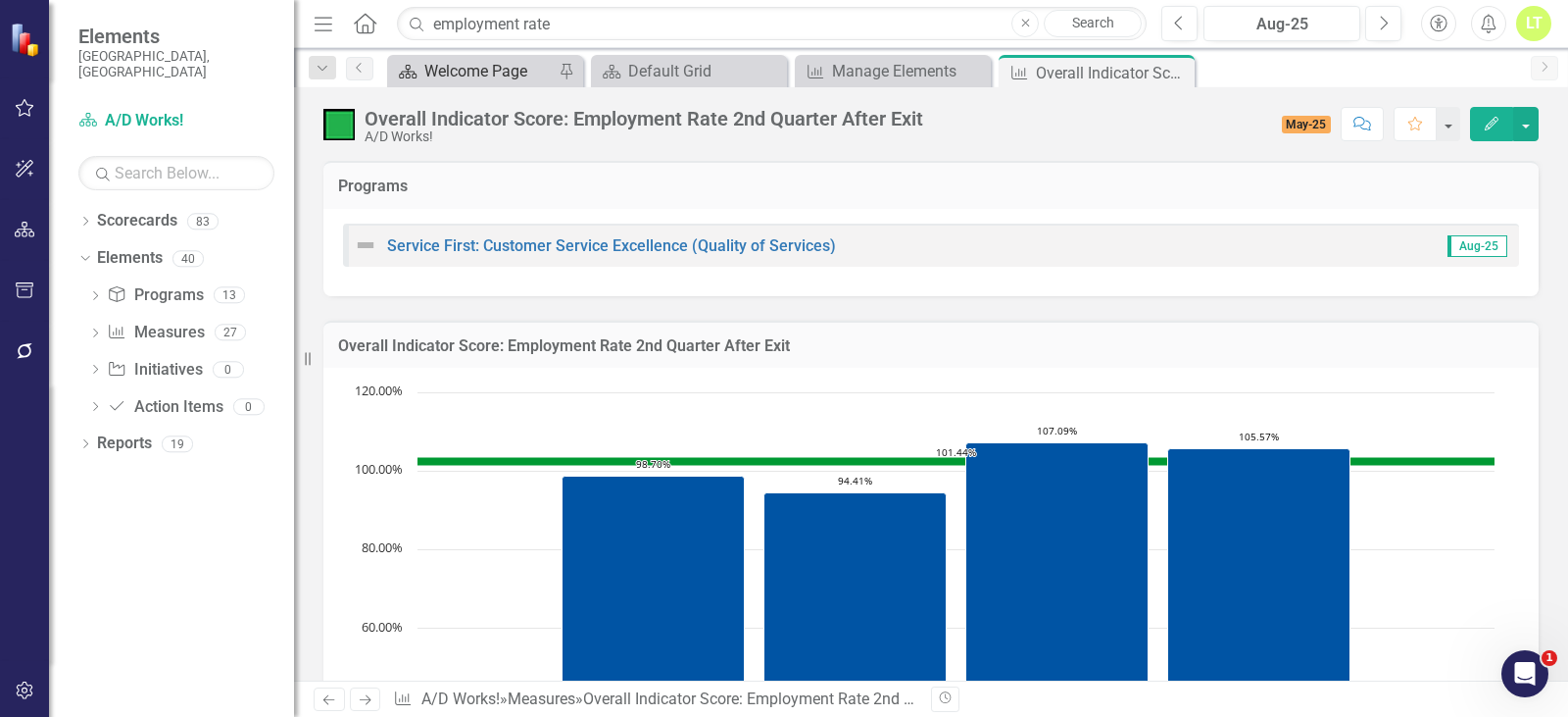
click at [496, 69] on div "Welcome Page" at bounding box center [489, 71] width 129 height 25
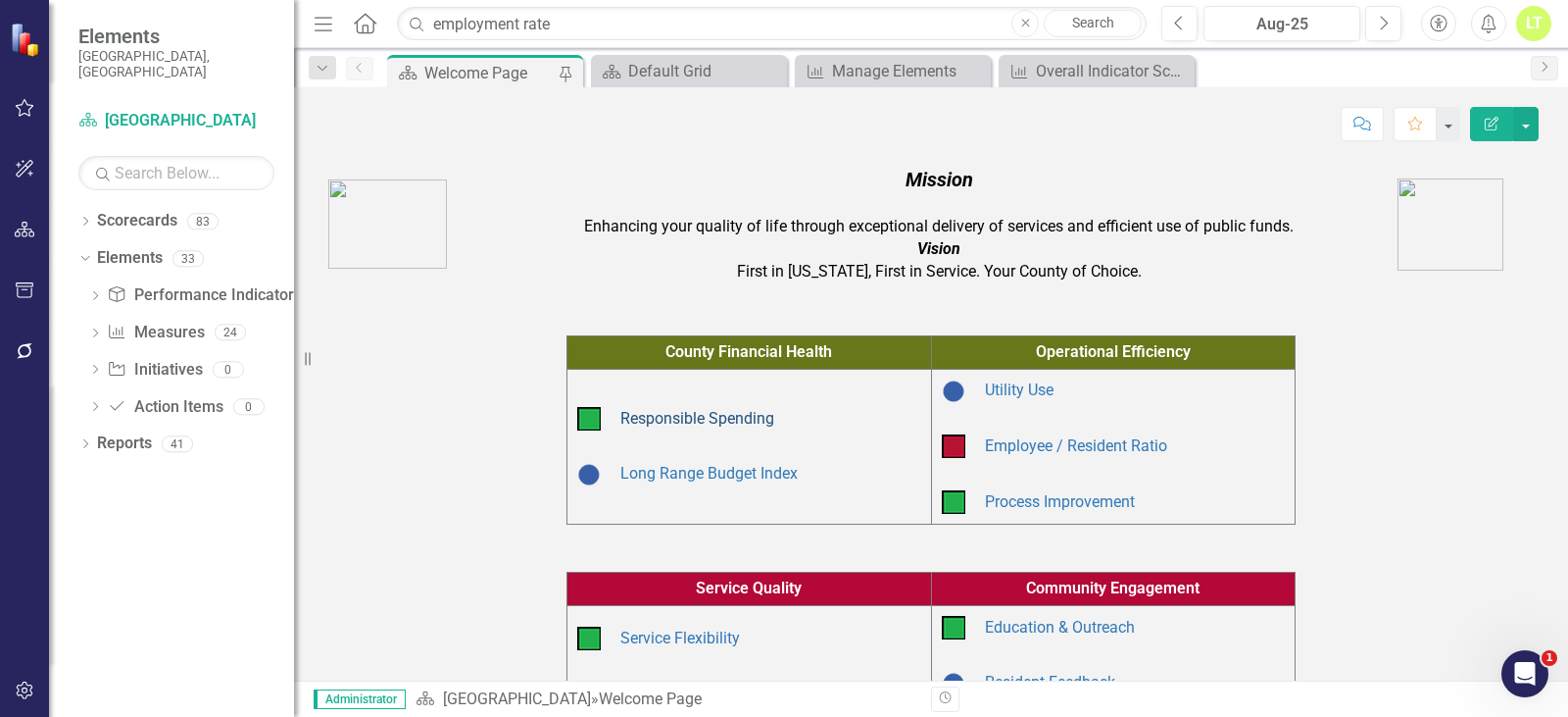
click at [744, 418] on link "Responsible Spending" at bounding box center [697, 418] width 154 height 19
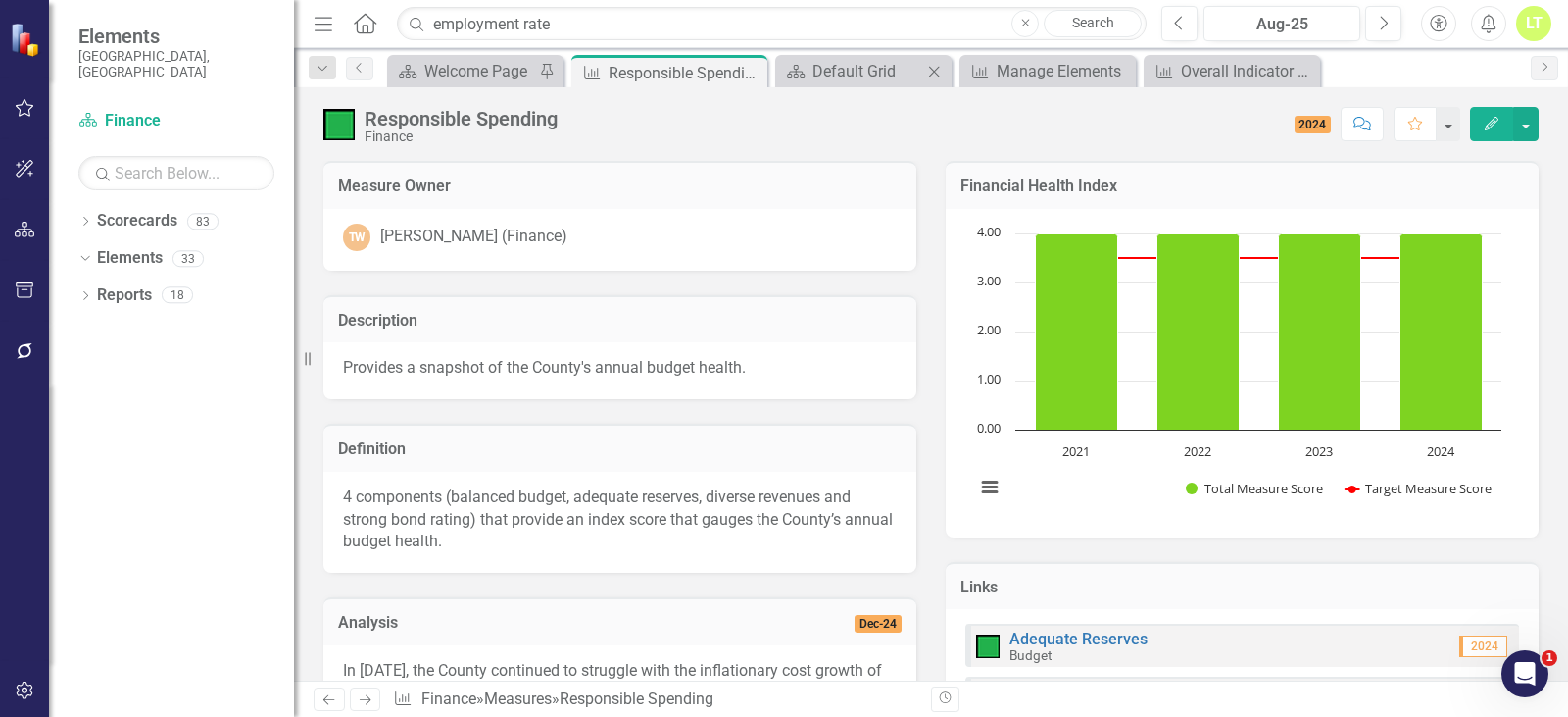
click at [934, 69] on icon "Close" at bounding box center [934, 72] width 20 height 16
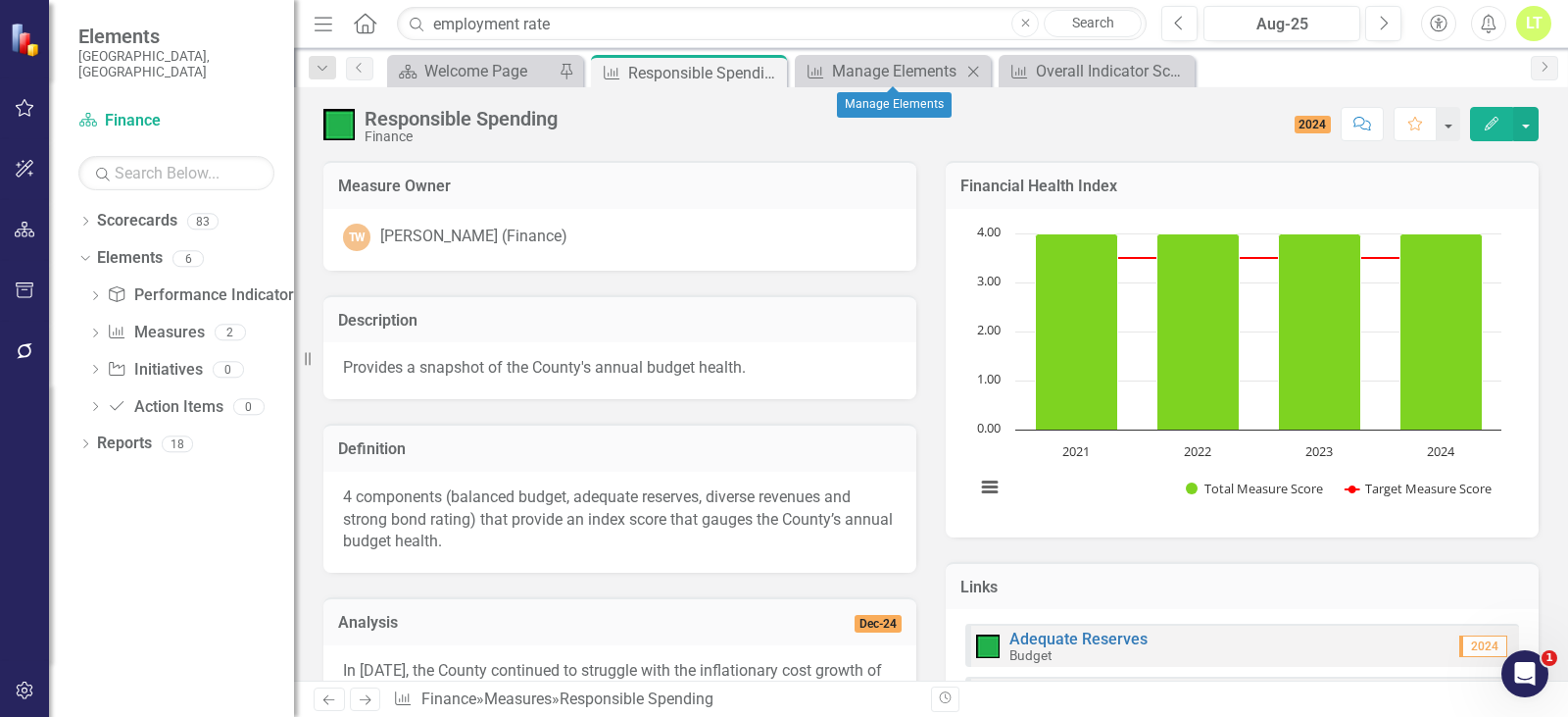
click at [968, 75] on icon "Close" at bounding box center [973, 72] width 20 height 16
click at [981, 70] on icon "Close" at bounding box center [973, 72] width 20 height 16
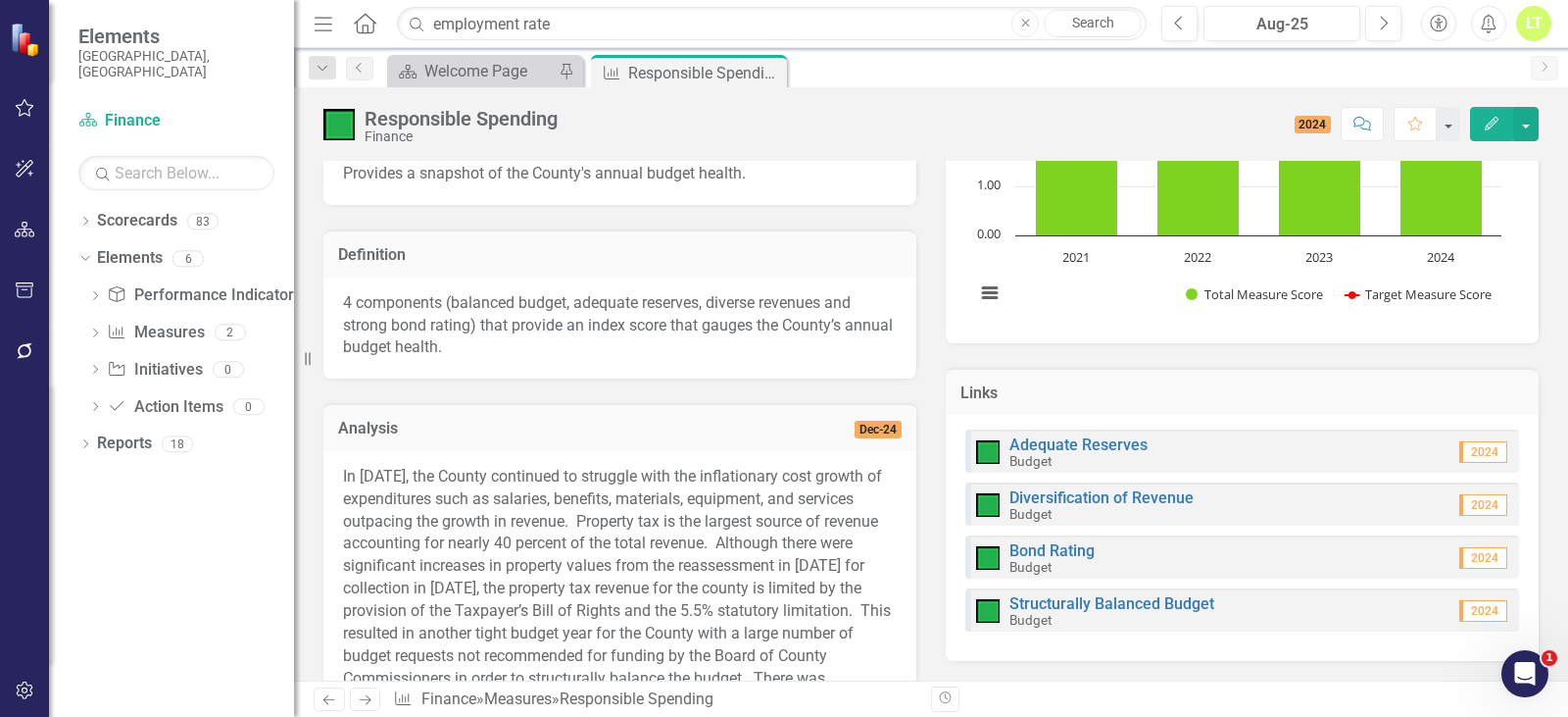
scroll to position [196, 0]
drag, startPoint x: 480, startPoint y: 355, endPoint x: 421, endPoint y: 337, distance: 61.7
click at [421, 337] on p "4 components (balanced budget, adequate reserves, diverse revenues and strong b…" at bounding box center [620, 324] width 554 height 68
click at [458, 337] on p "4 components (balanced budget, adequate reserves, diverse revenues and strong b…" at bounding box center [620, 324] width 554 height 68
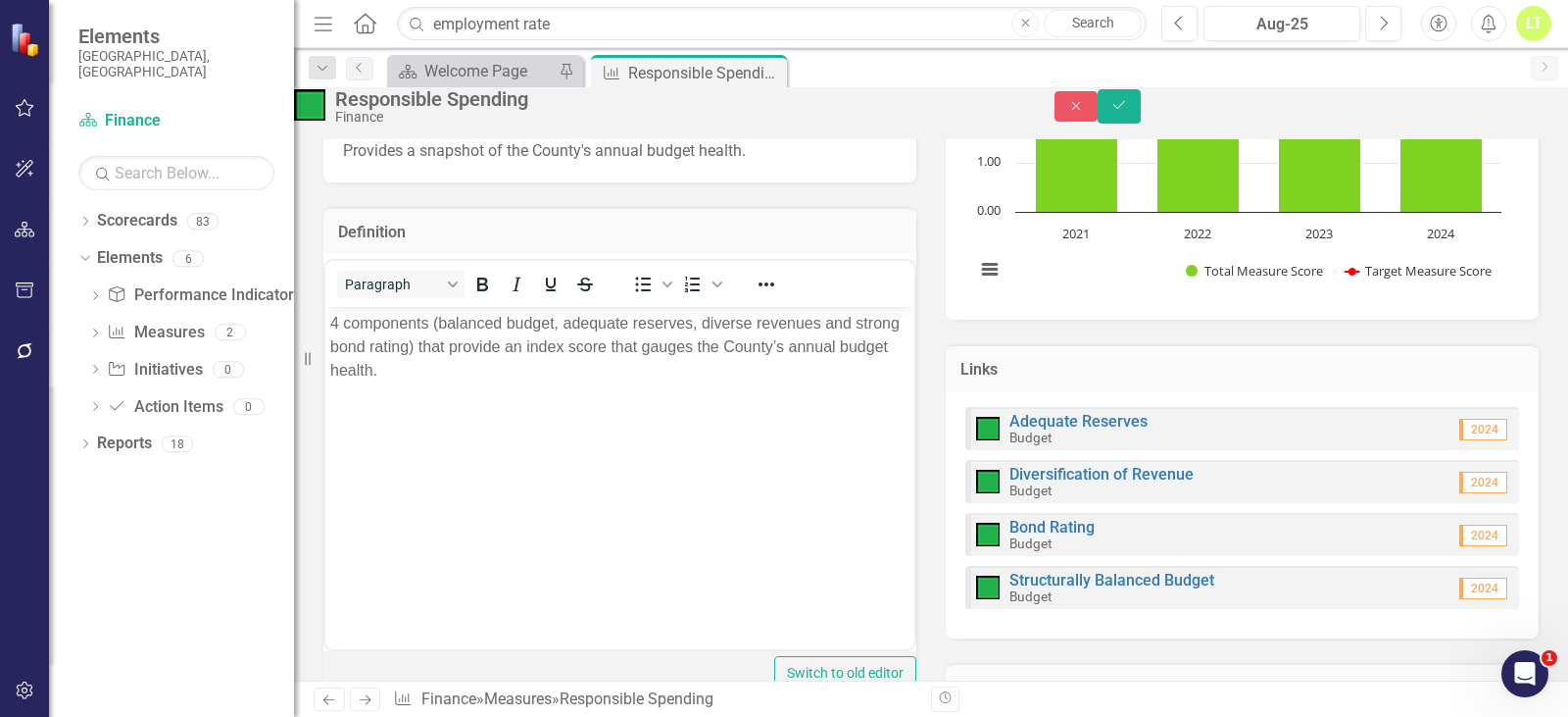
scroll to position [0, 0]
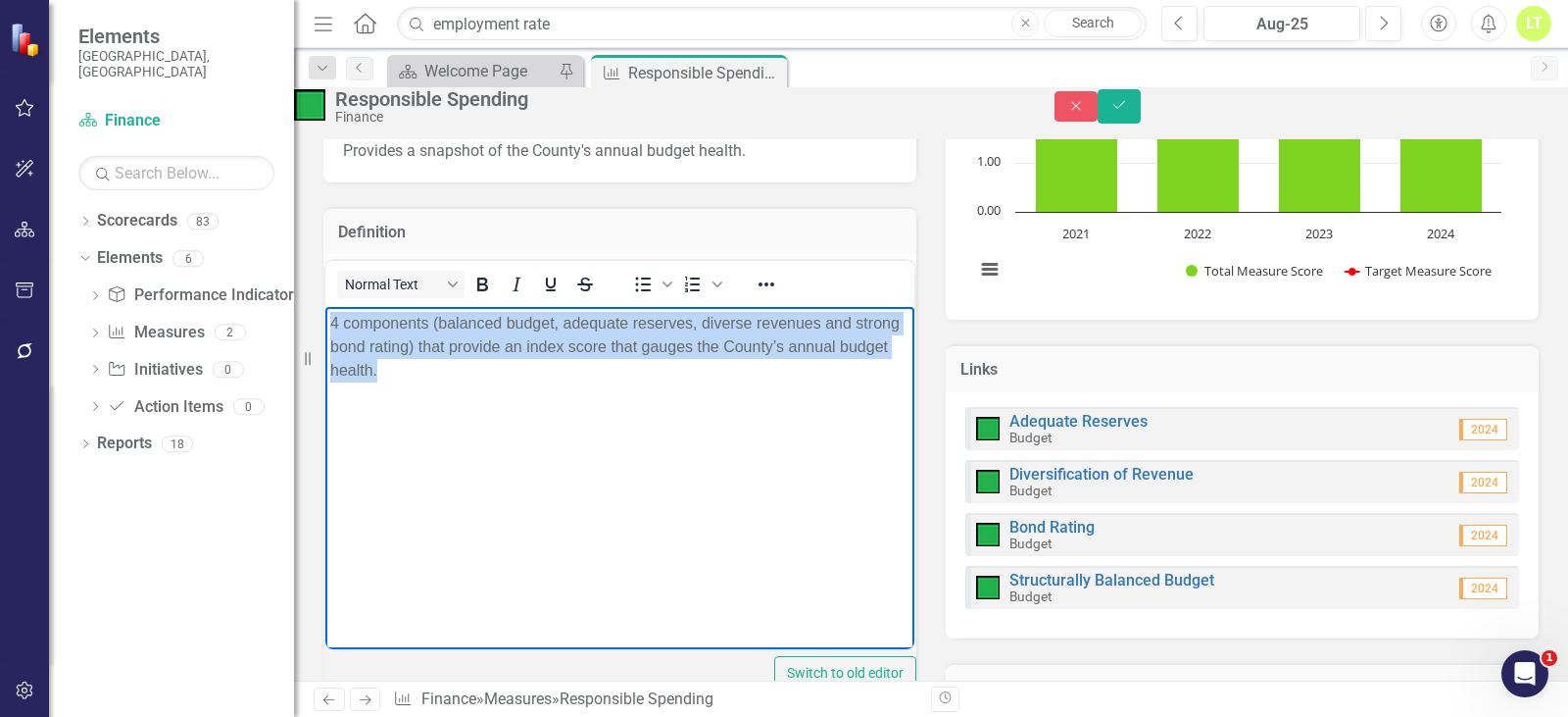
drag, startPoint x: 507, startPoint y: 361, endPoint x: 298, endPoint y: 306, distance: 216.1
click at [326, 307] on html "4 components (balanced budget, adequate reserves, diverse revenues and strong b…" at bounding box center [620, 454] width 589 height 294
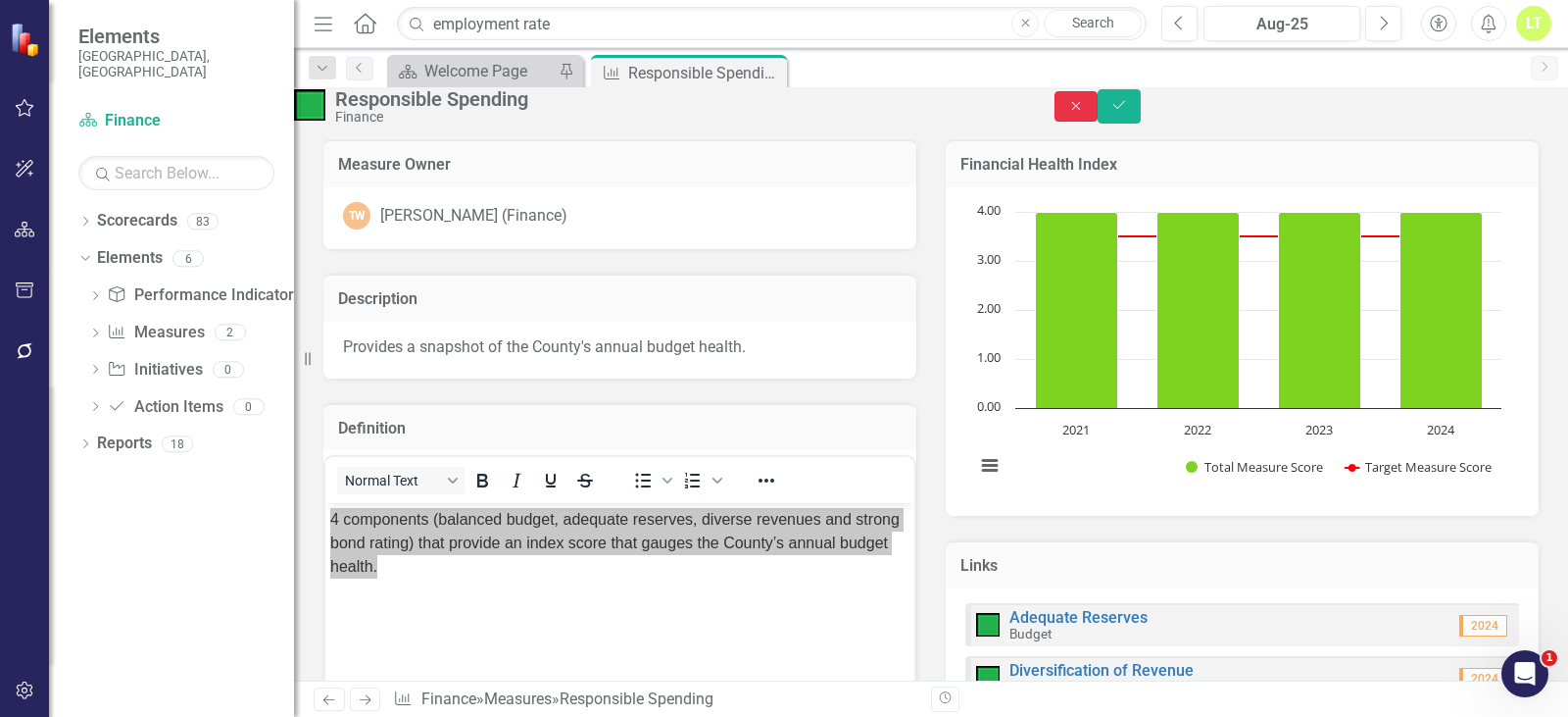
click at [1085, 109] on icon "Close" at bounding box center [1076, 106] width 18 height 14
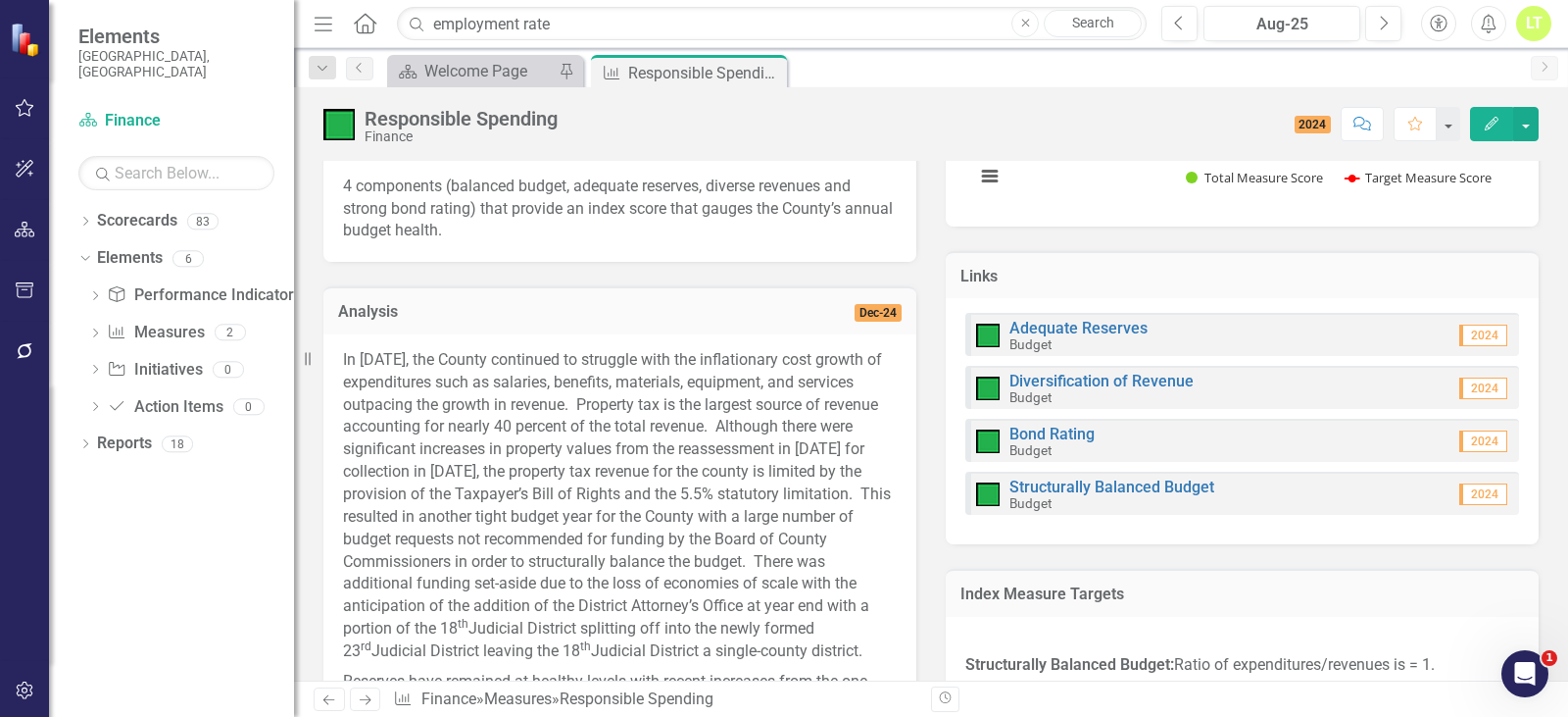
scroll to position [294, 0]
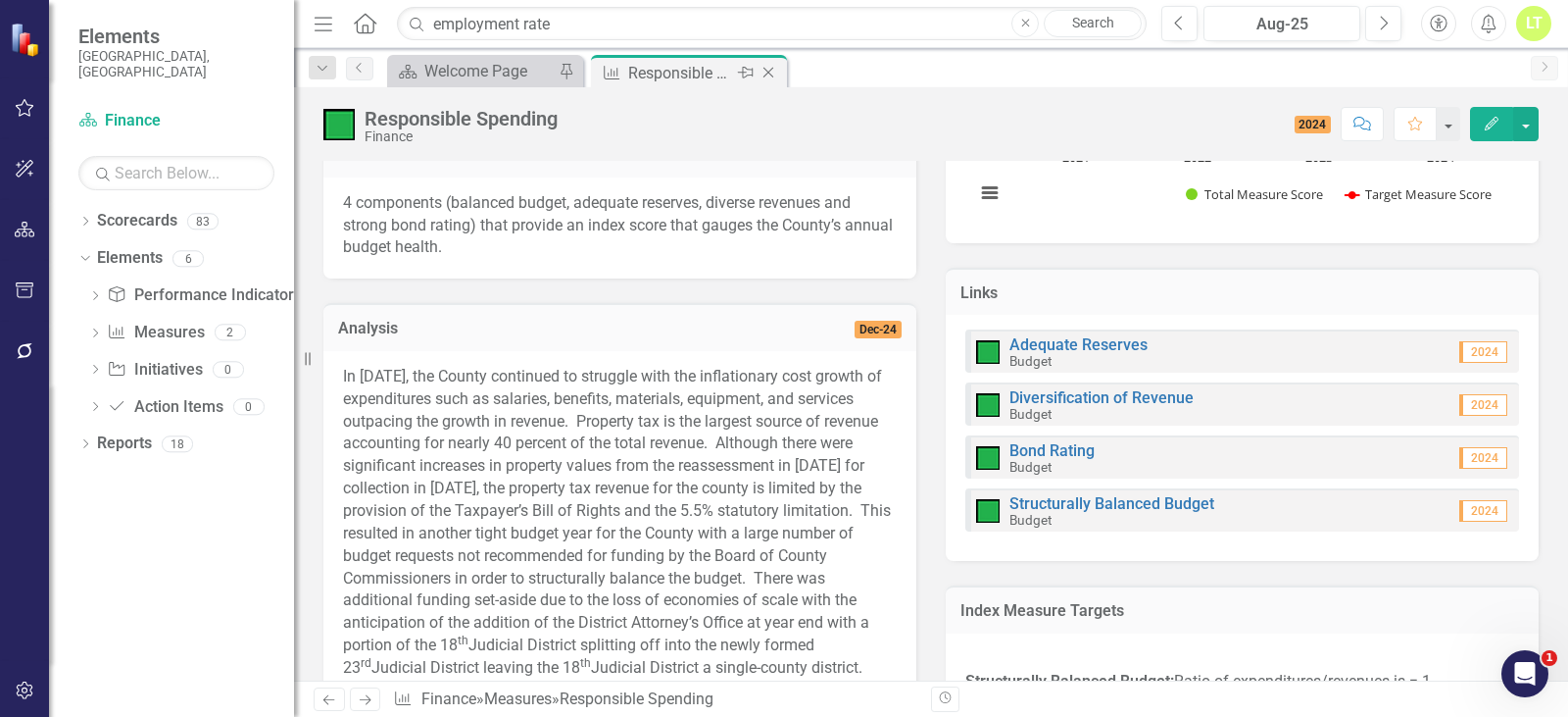
click at [769, 72] on icon at bounding box center [769, 72] width 11 height 11
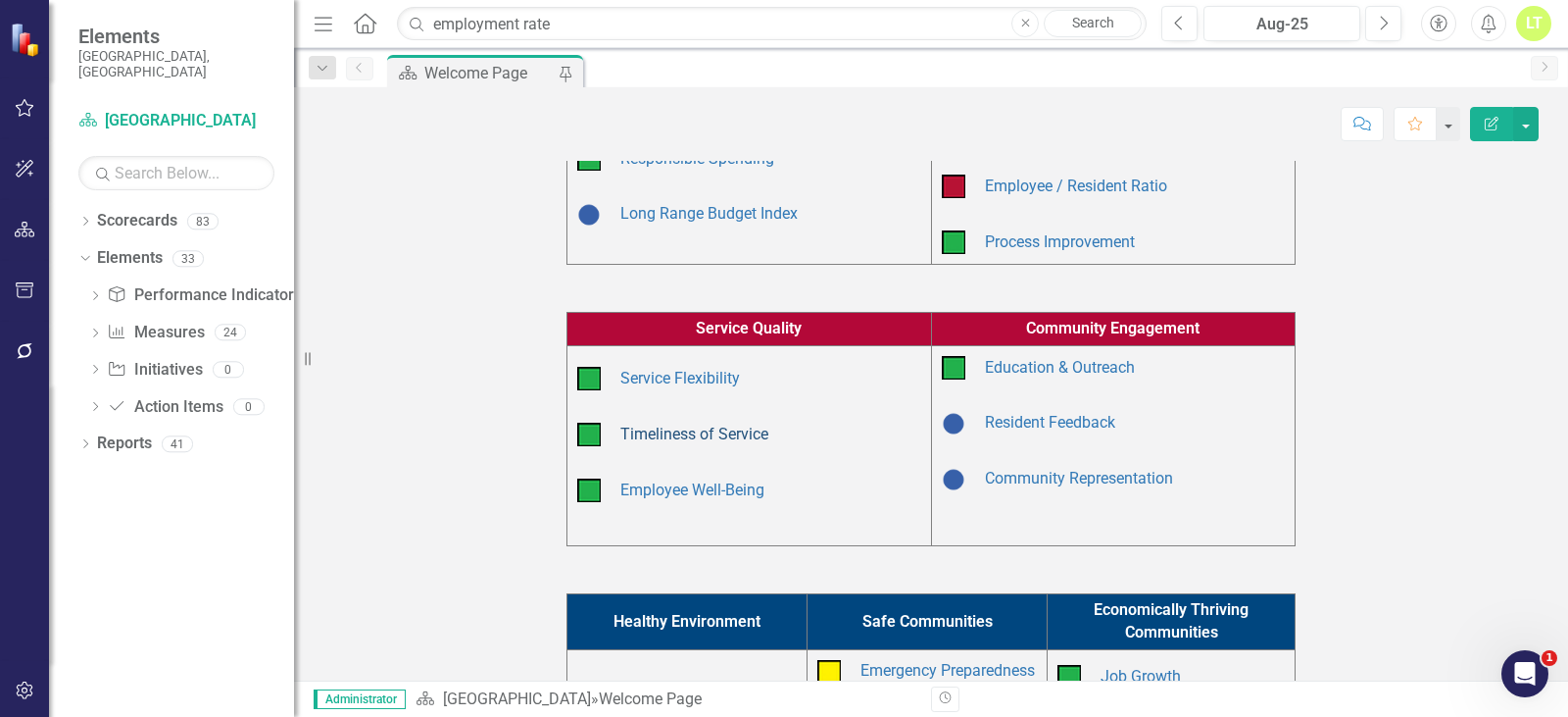
scroll to position [294, 0]
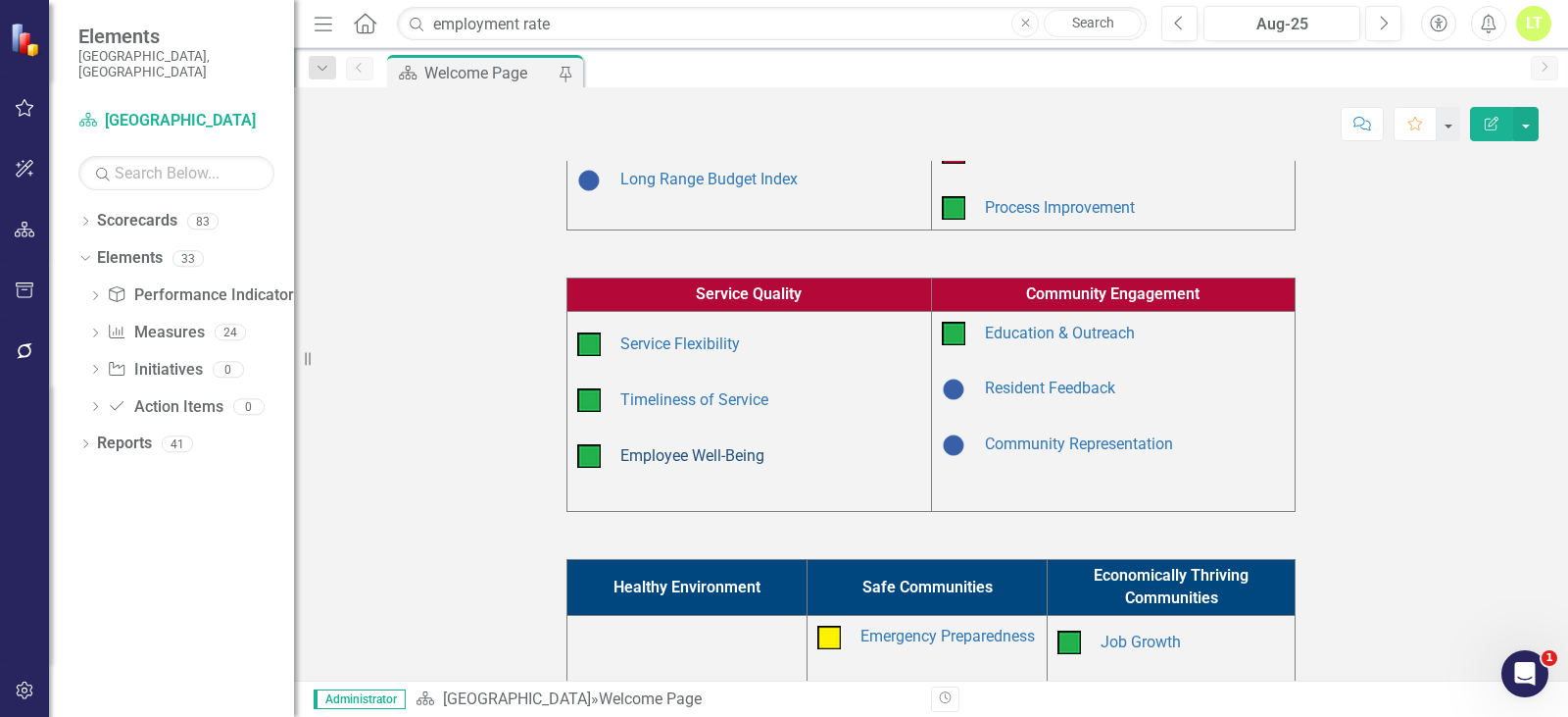
click at [678, 462] on link "Employee Well-Being" at bounding box center [692, 455] width 144 height 19
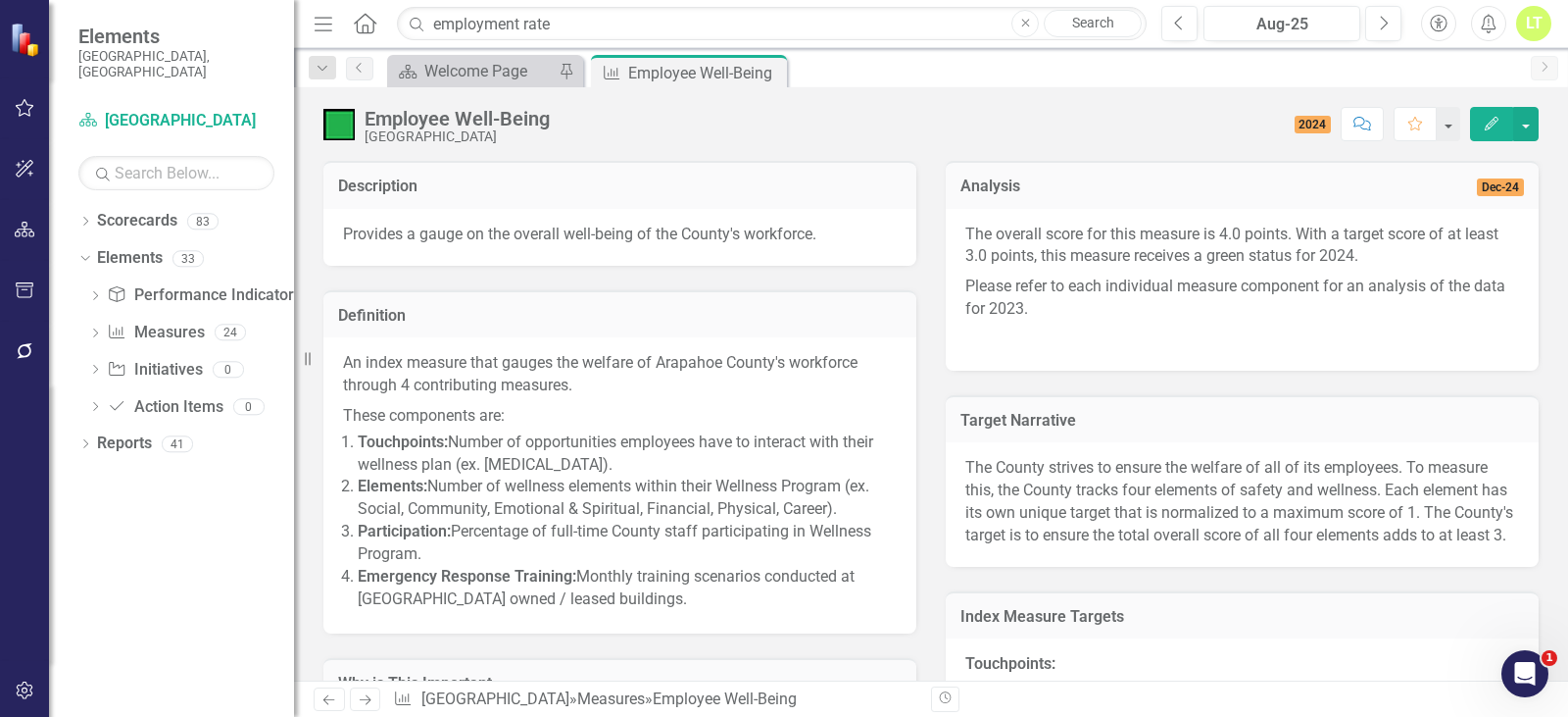
drag, startPoint x: 760, startPoint y: 67, endPoint x: 487, endPoint y: 44, distance: 274.0
click at [0, 0] on icon "Close" at bounding box center [0, 0] width 0 height 0
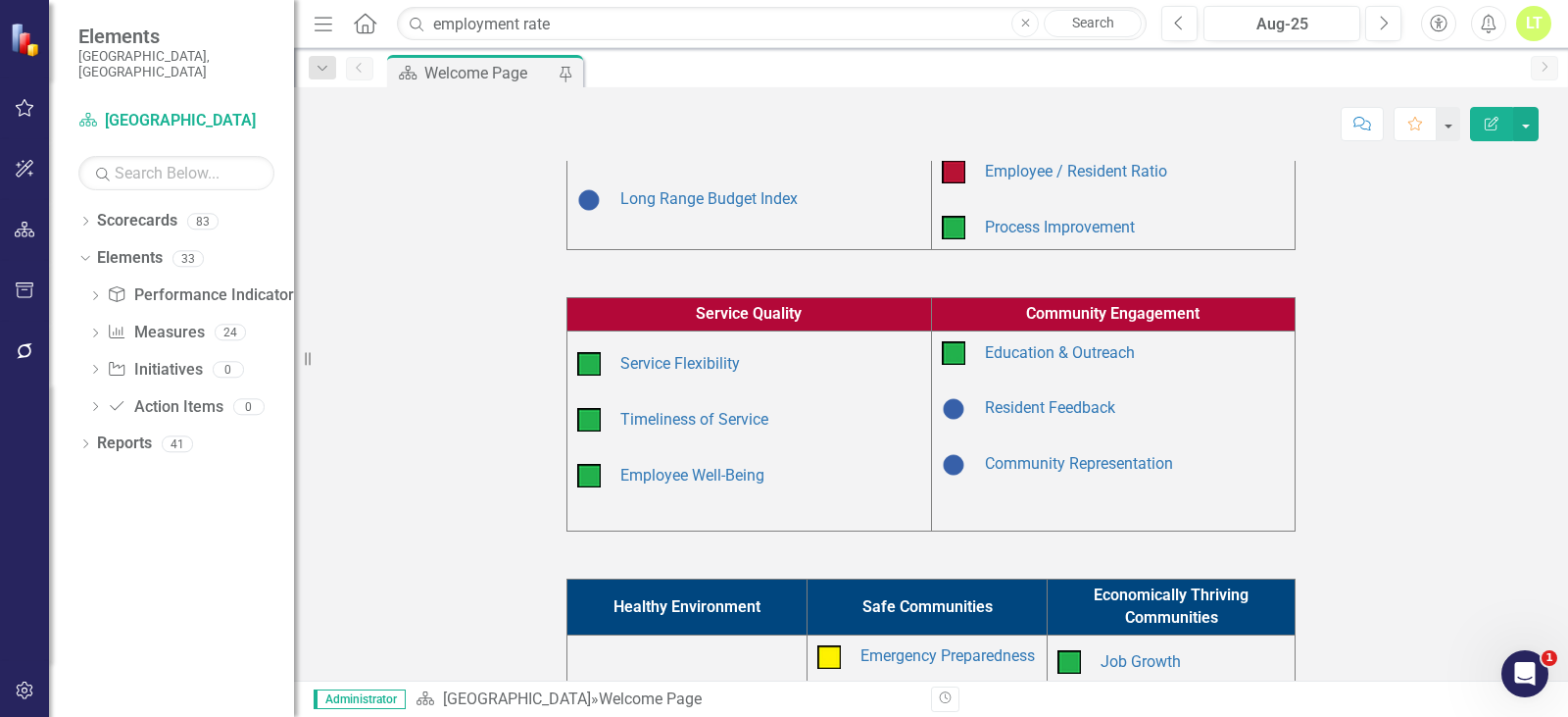
scroll to position [588, 0]
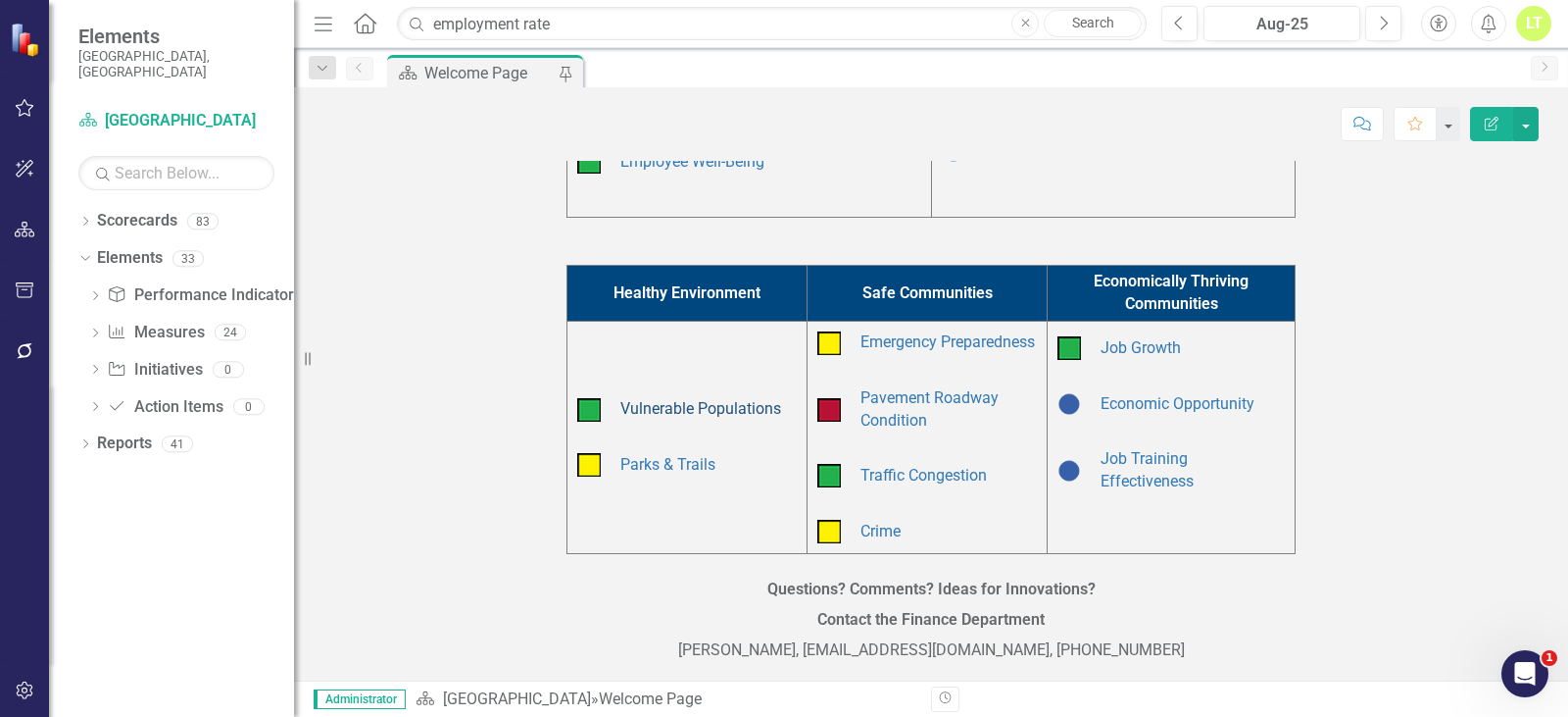
drag, startPoint x: 654, startPoint y: 402, endPoint x: 662, endPoint y: 423, distance: 22.5
click at [655, 402] on td "Vulnerable Populations Parks & Trails" at bounding box center [688, 437] width 240 height 232
click at [662, 417] on link "Vulnerable Populations" at bounding box center [701, 408] width 161 height 19
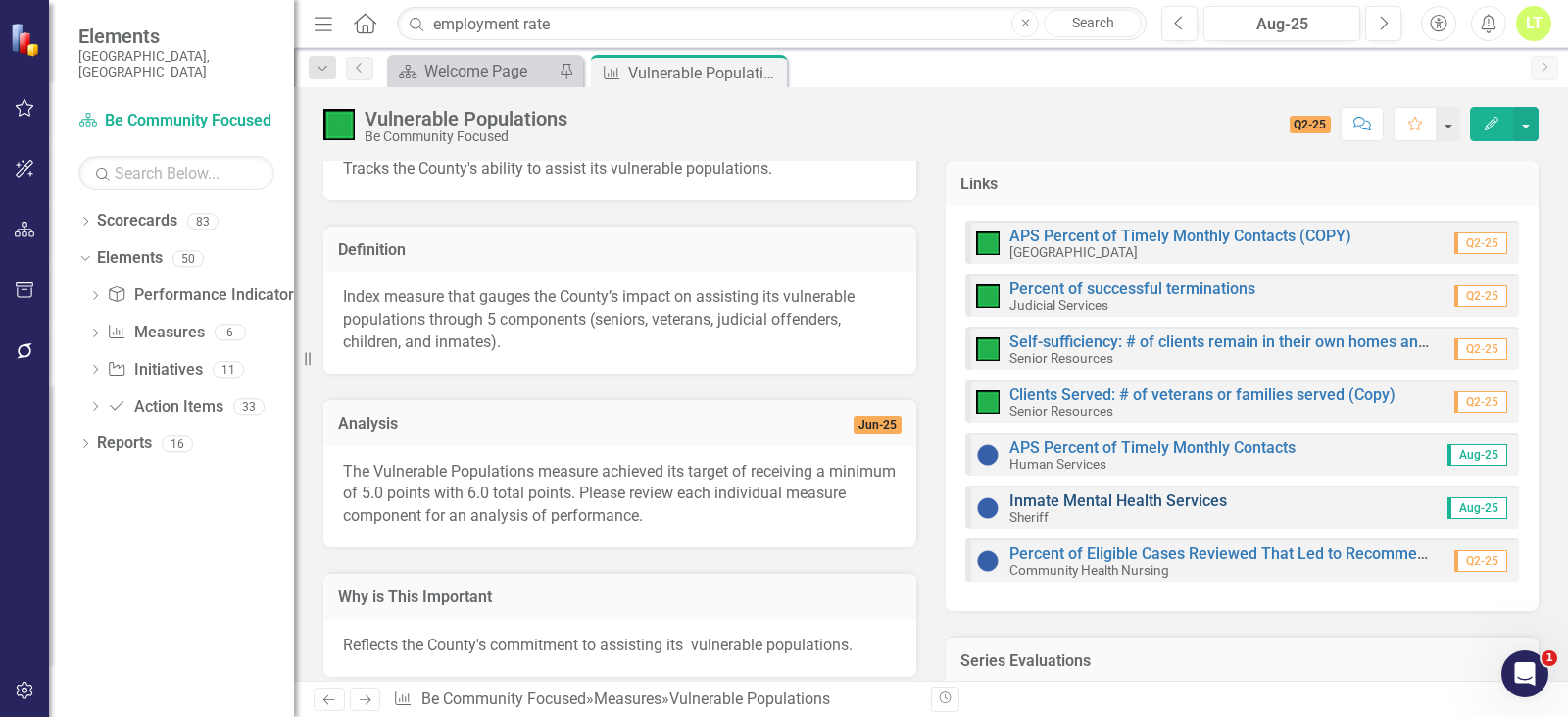
scroll to position [392, 0]
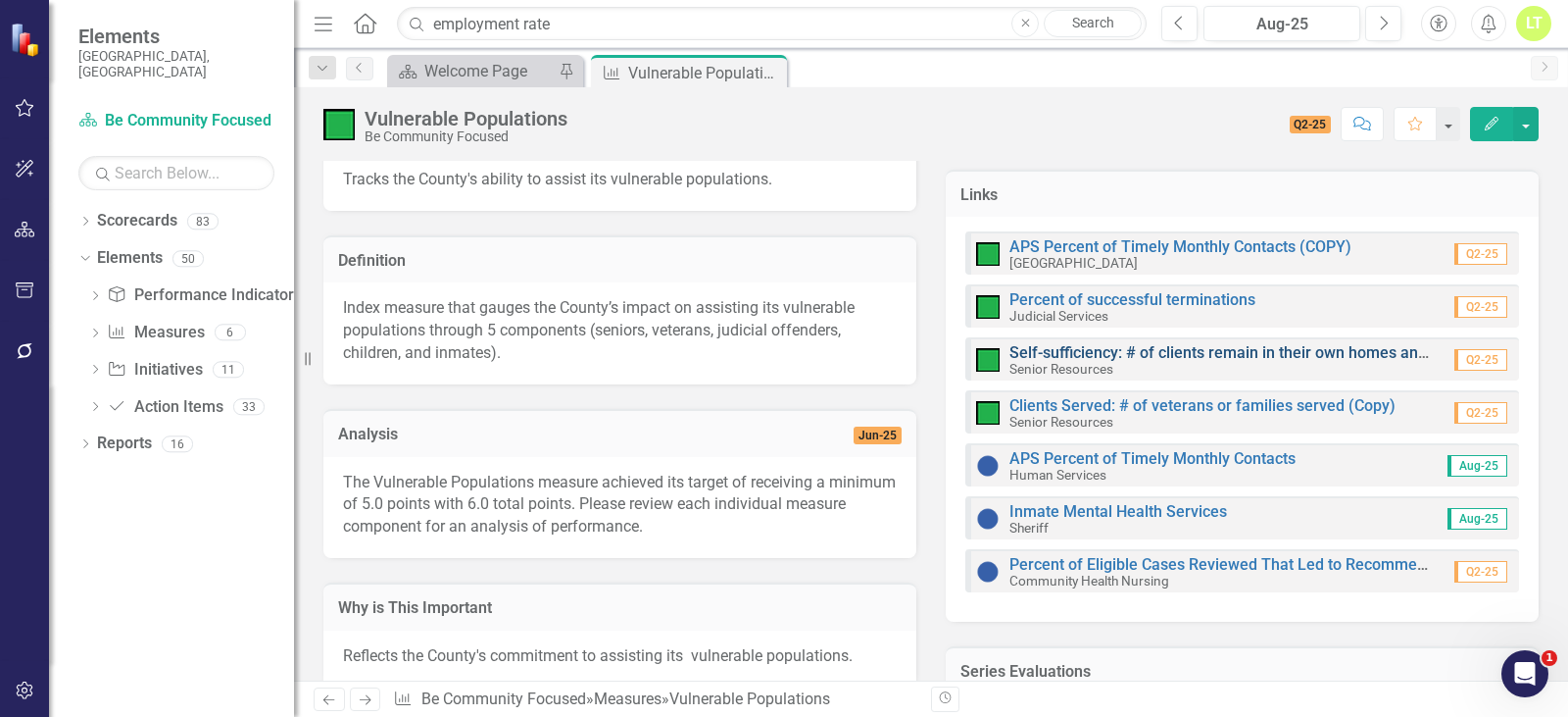
click at [1219, 354] on link "Self-sufficiency: # of clients remain in their own homes annually" at bounding box center [1235, 352] width 451 height 19
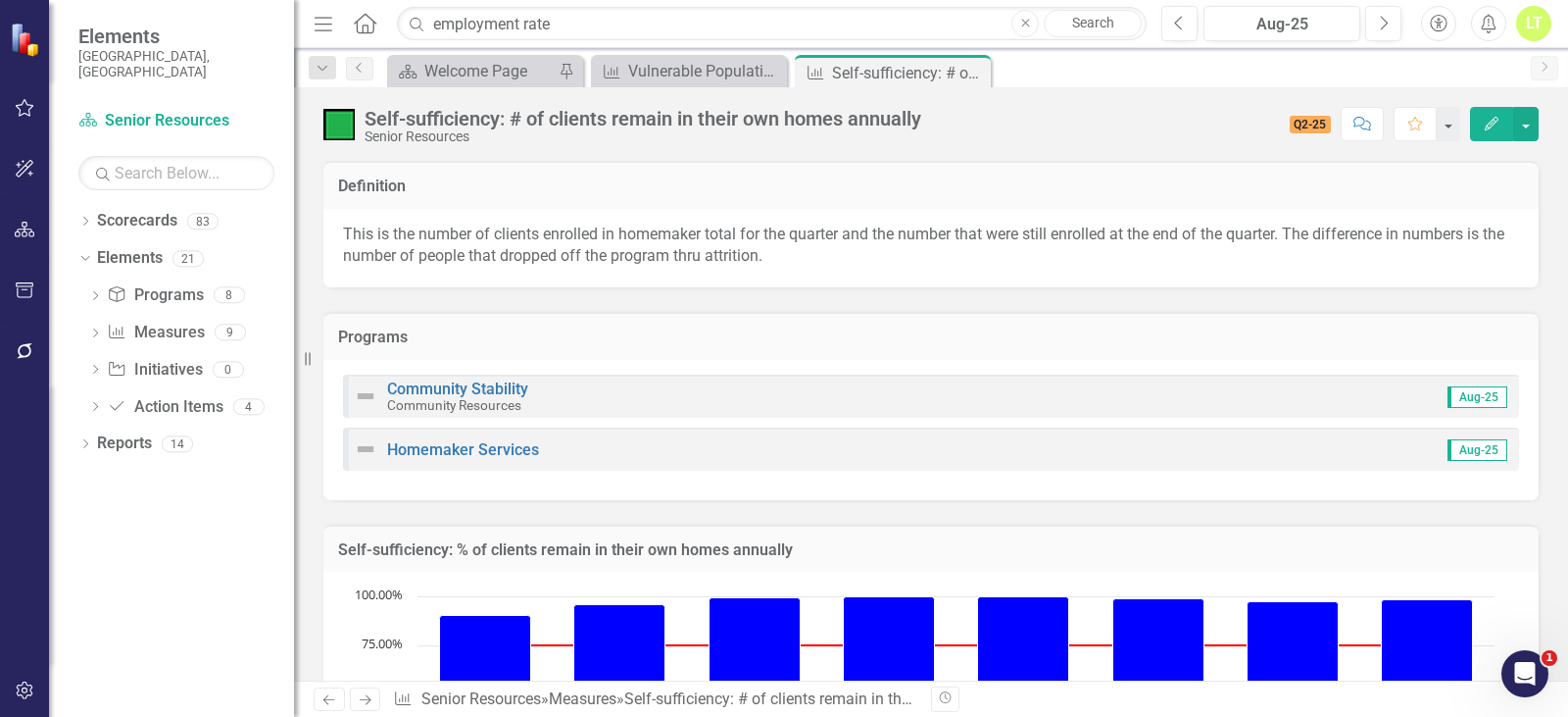
drag, startPoint x: 974, startPoint y: 70, endPoint x: 708, endPoint y: 87, distance: 266.5
click at [0, 0] on icon "Close" at bounding box center [0, 0] width 0 height 0
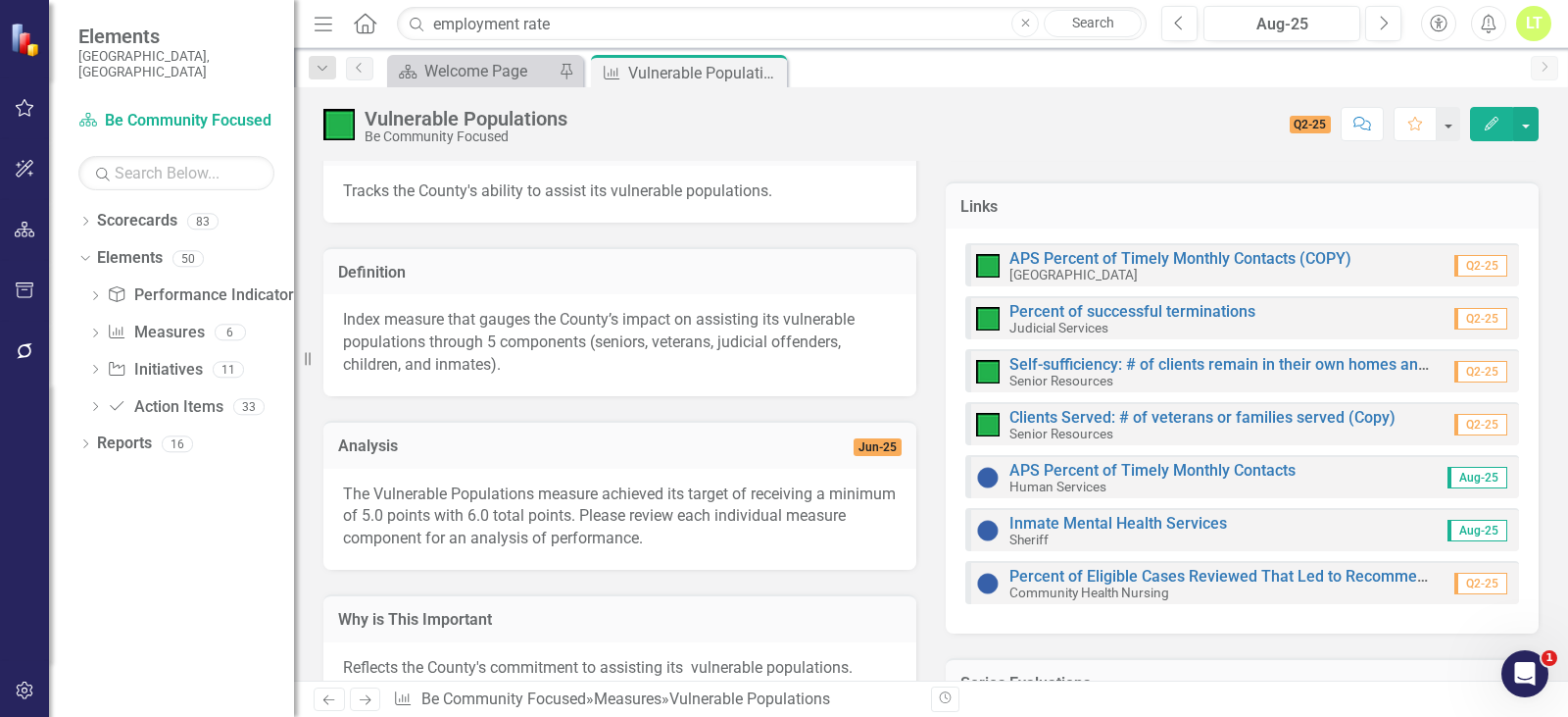
scroll to position [392, 0]
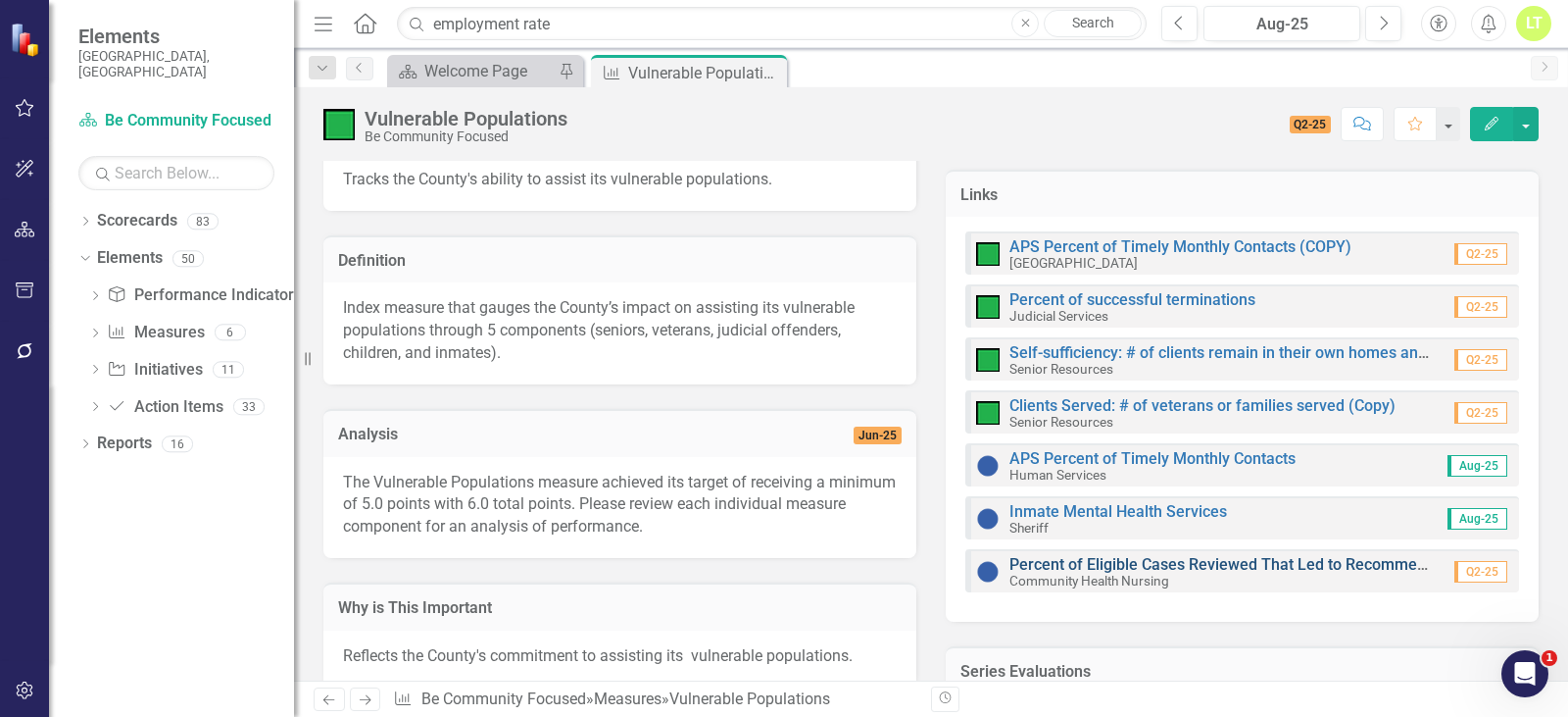
click at [1338, 571] on link "Percent of Eligible Cases Reviewed That Led to Recommendations" at bounding box center [1244, 564] width 469 height 19
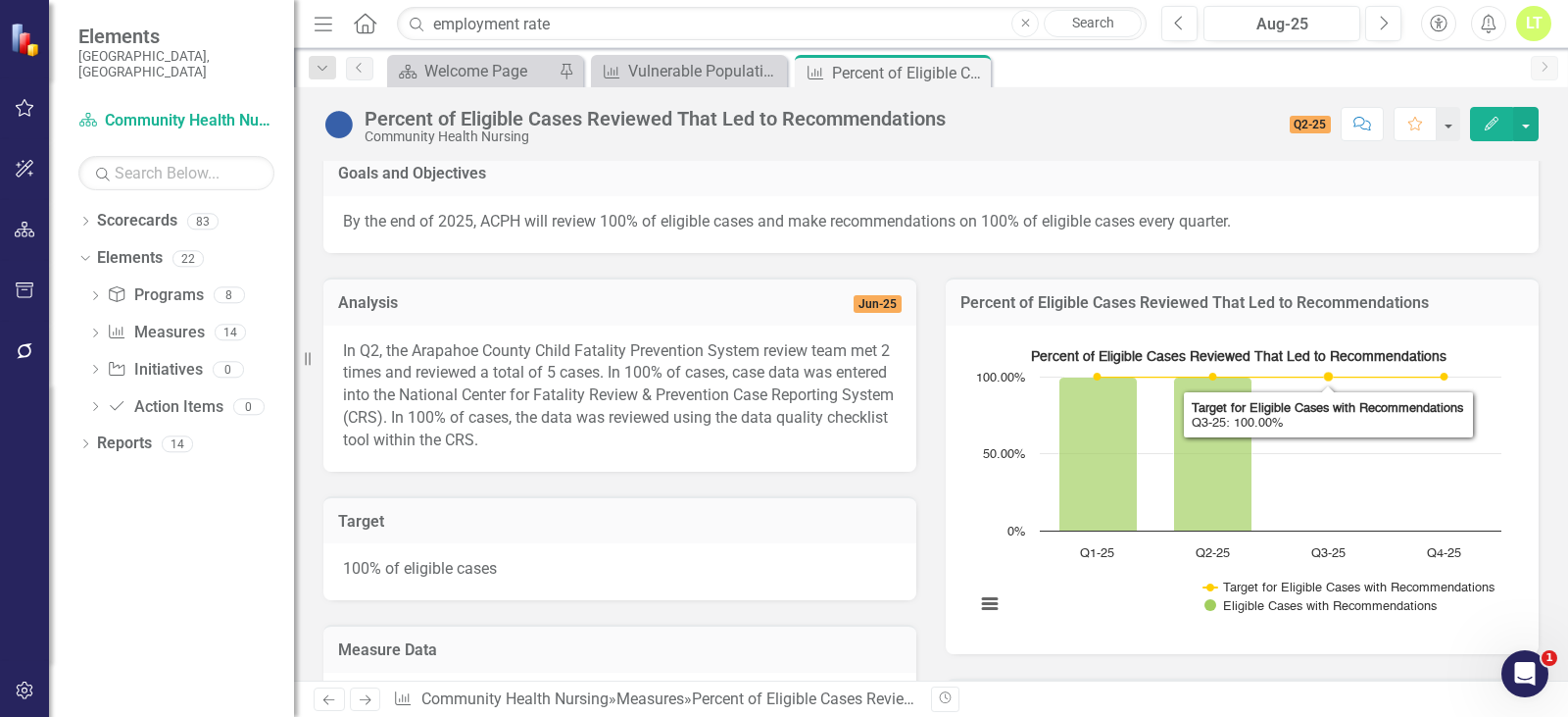
scroll to position [491, 0]
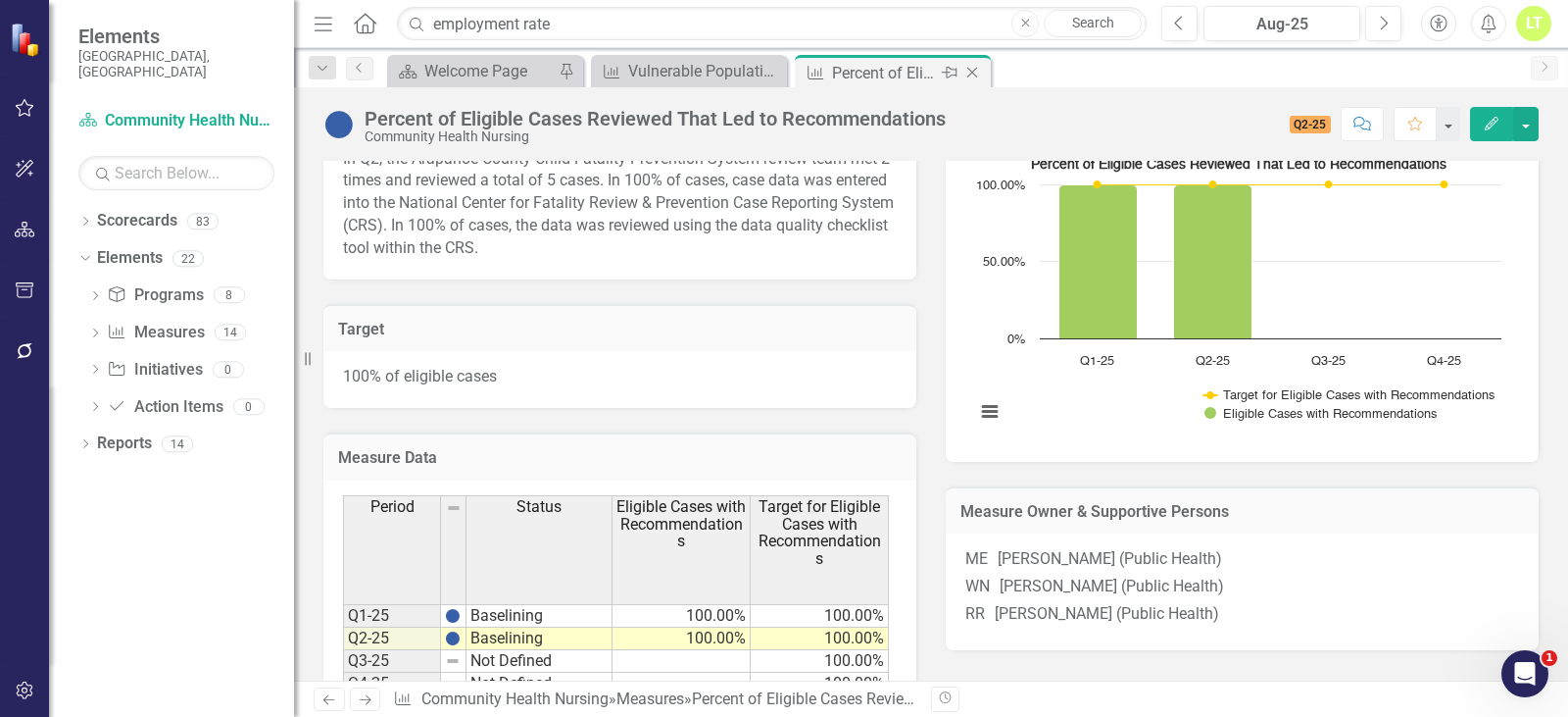
click at [975, 71] on icon "Close" at bounding box center [972, 72] width 20 height 16
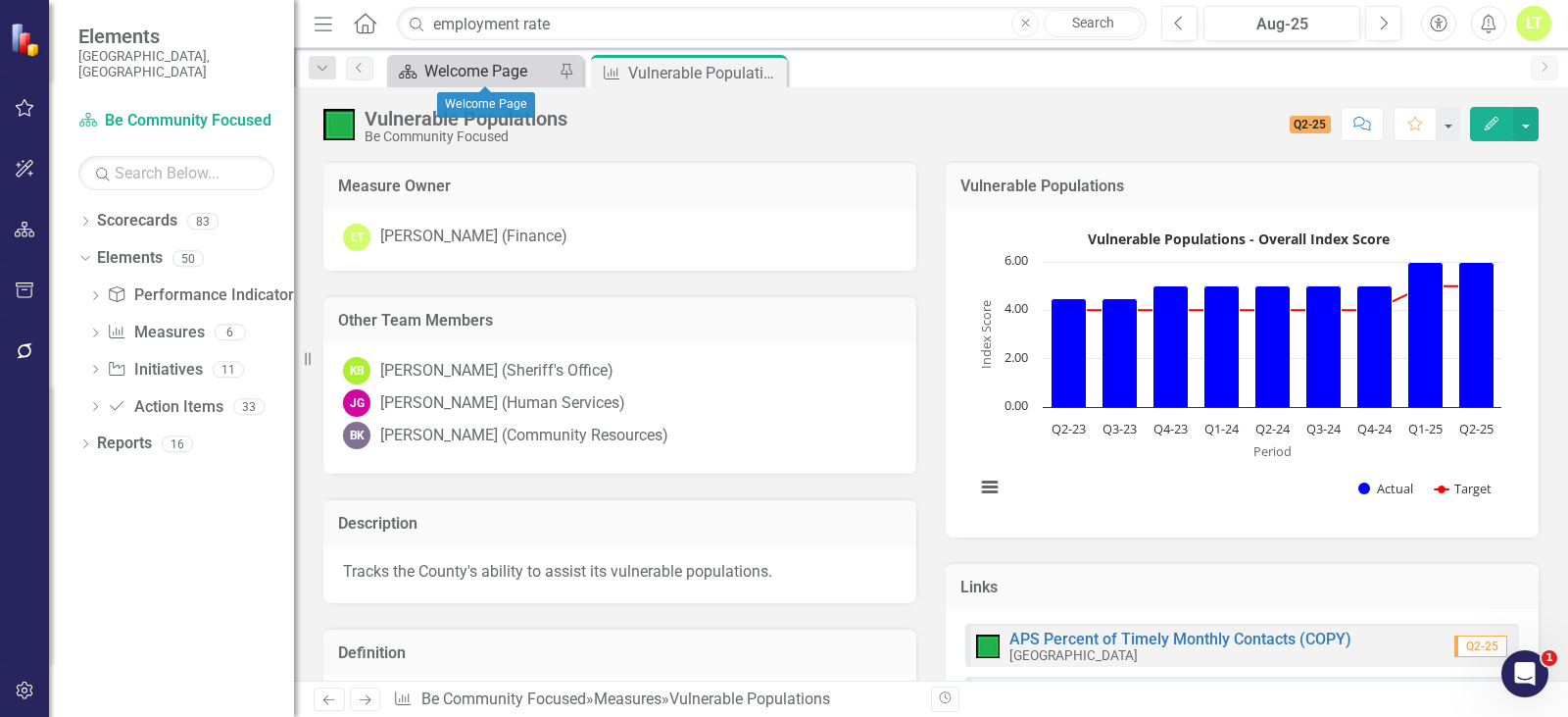
click at [508, 64] on div "Welcome Page" at bounding box center [489, 71] width 129 height 25
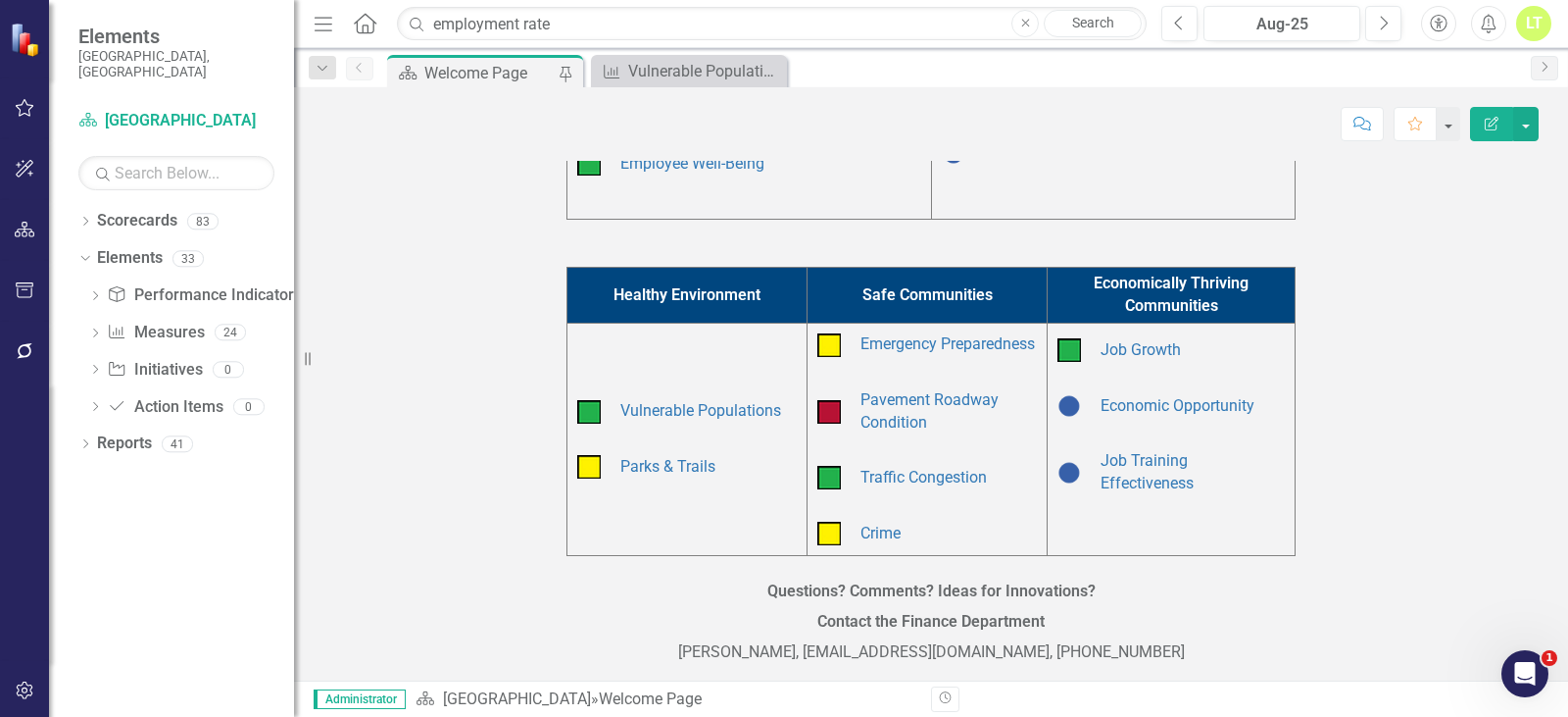
scroll to position [588, 0]
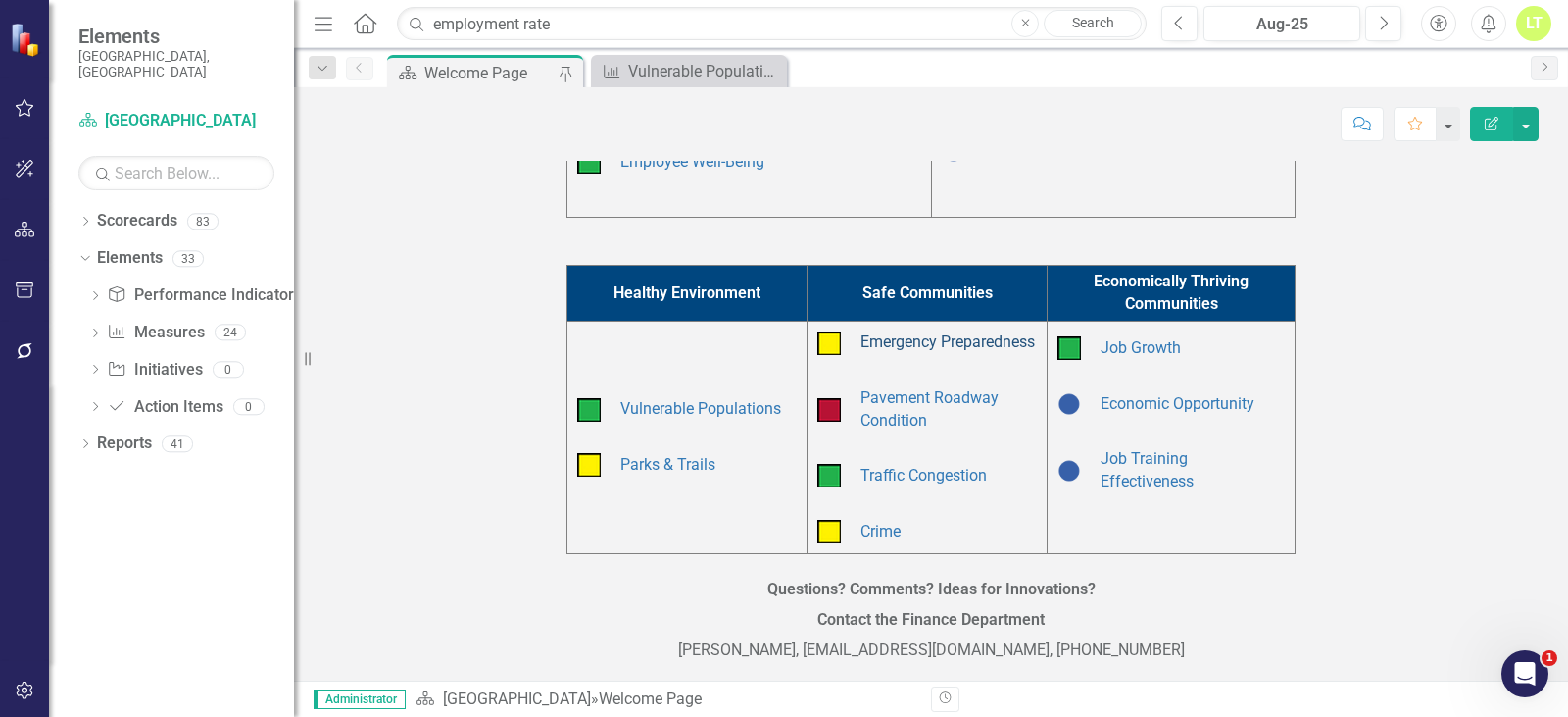
click at [873, 334] on link "Emergency Preparedness" at bounding box center [948, 342] width 175 height 19
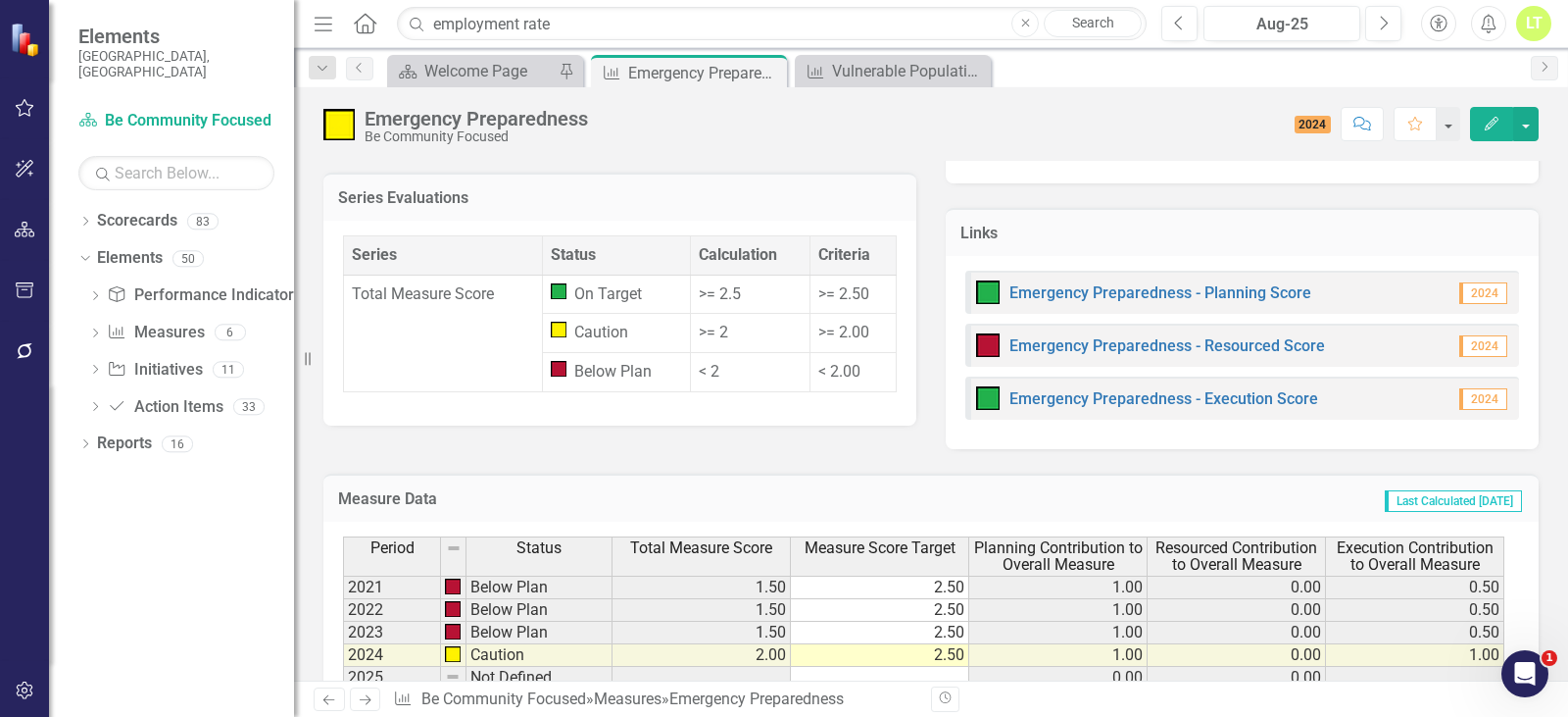
scroll to position [1459, 0]
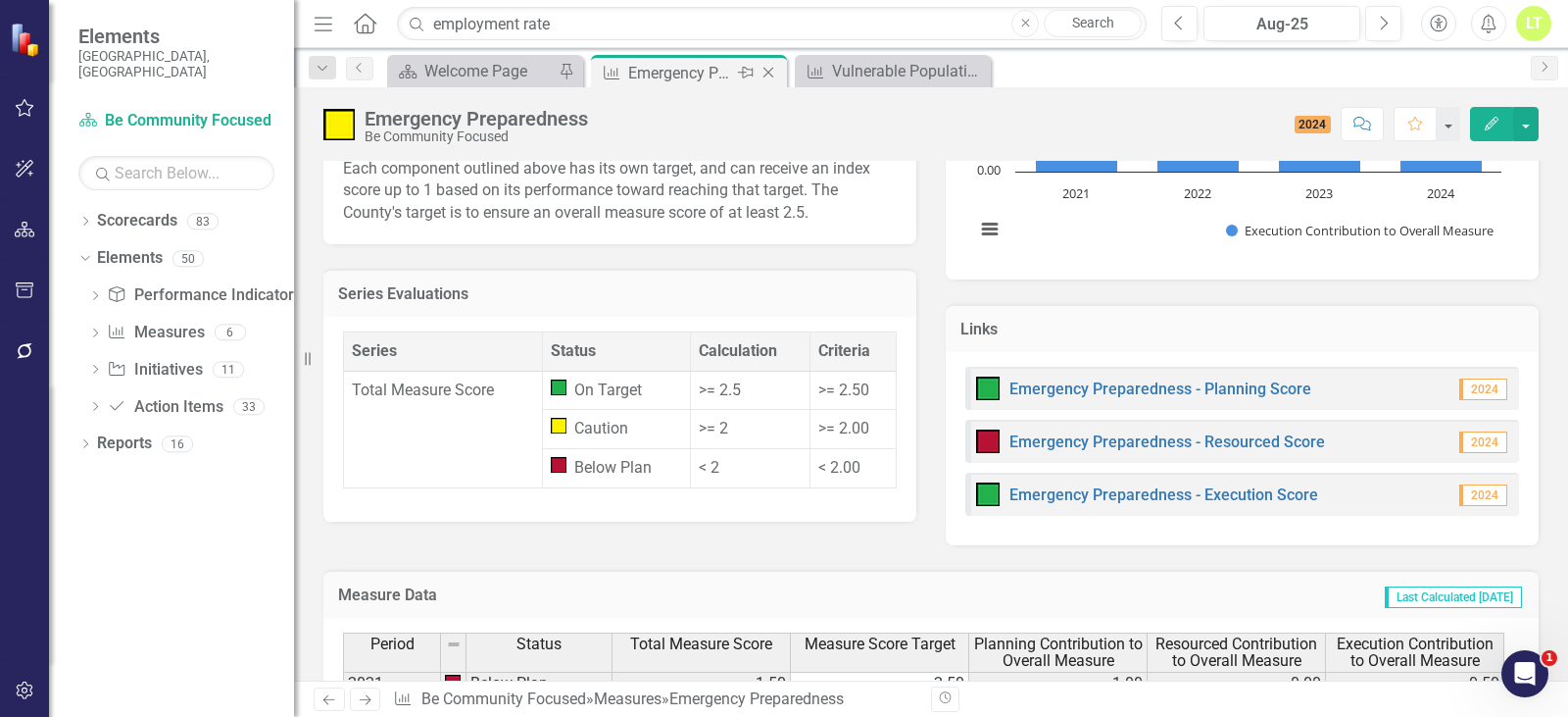
click at [771, 72] on icon "Close" at bounding box center [769, 72] width 20 height 16
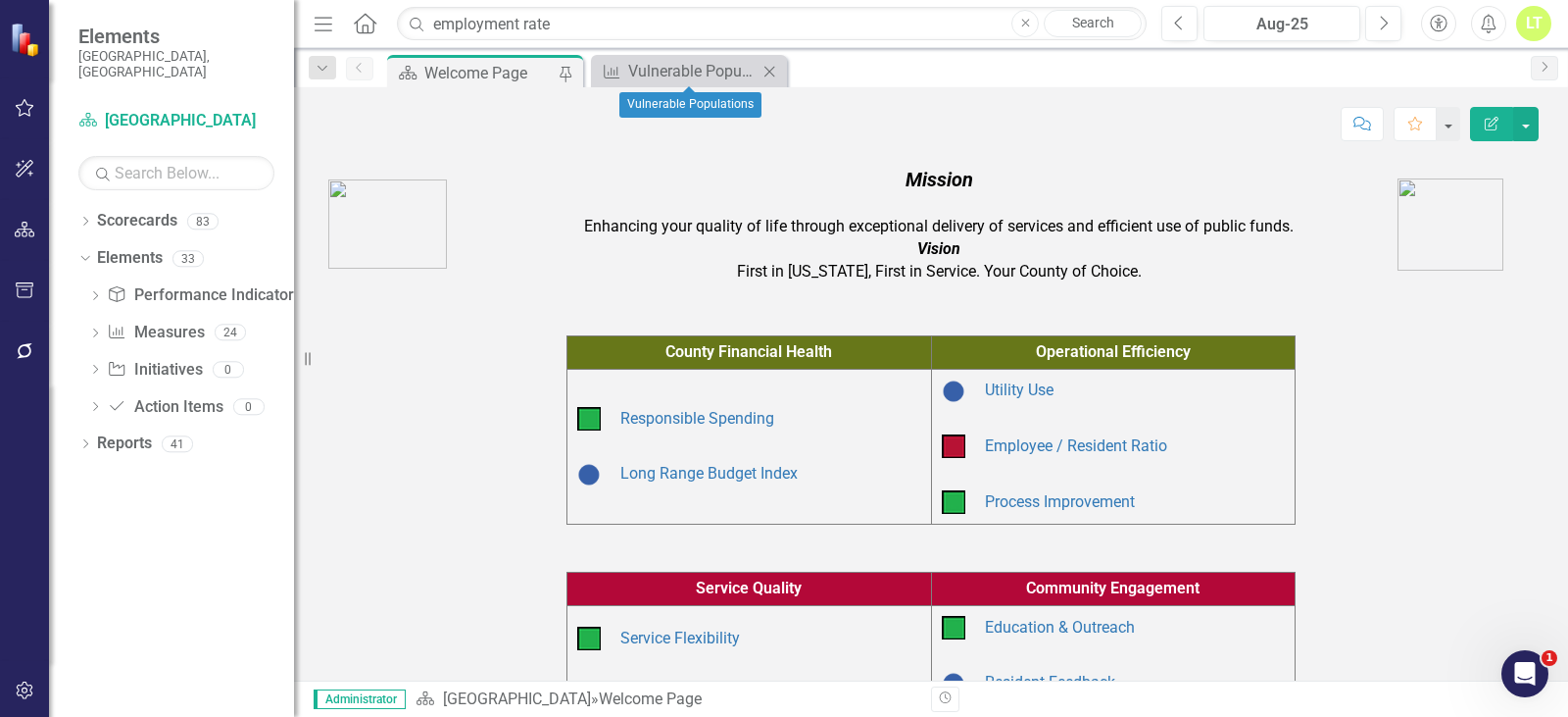
click at [772, 72] on icon "Close" at bounding box center [770, 72] width 20 height 16
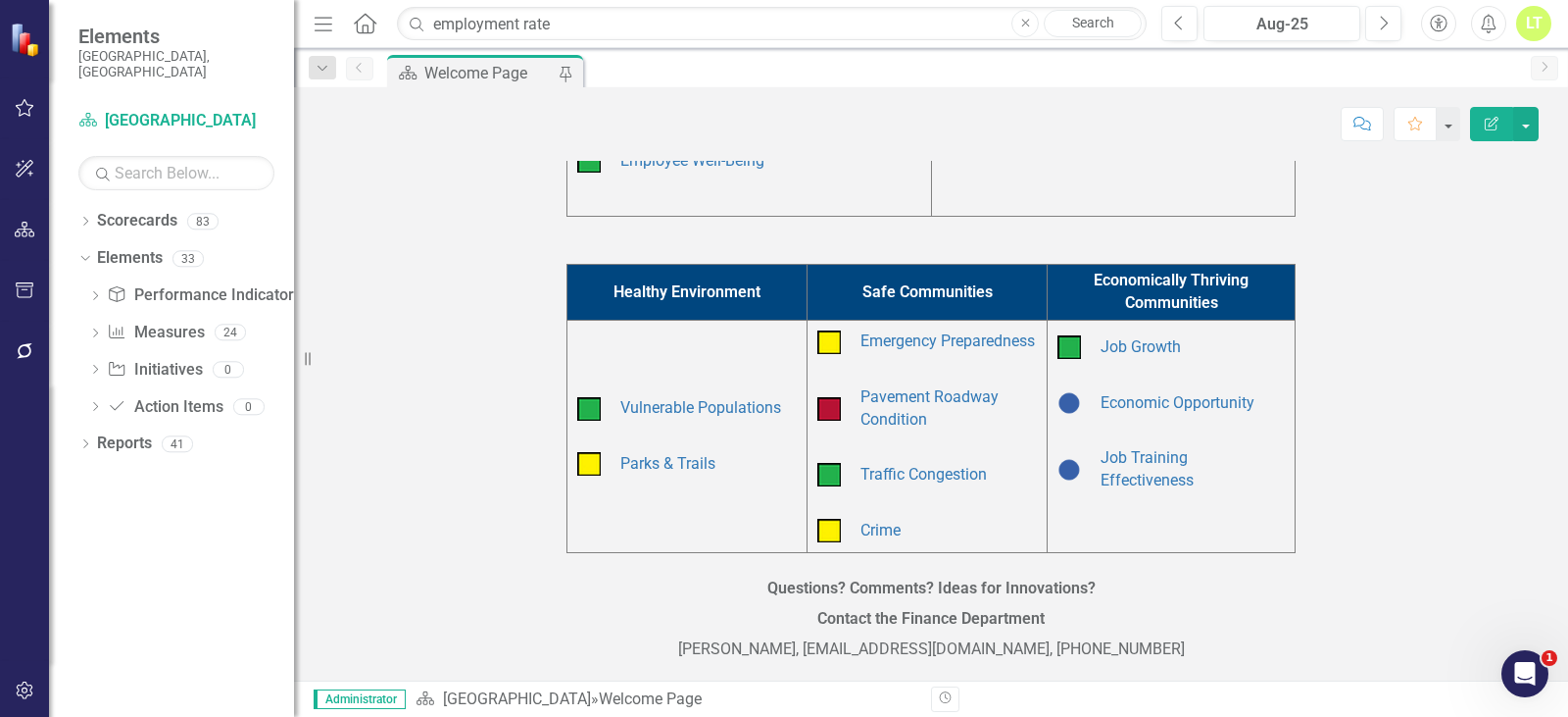
scroll to position [610, 0]
click at [882, 532] on link "Crime" at bounding box center [881, 529] width 40 height 19
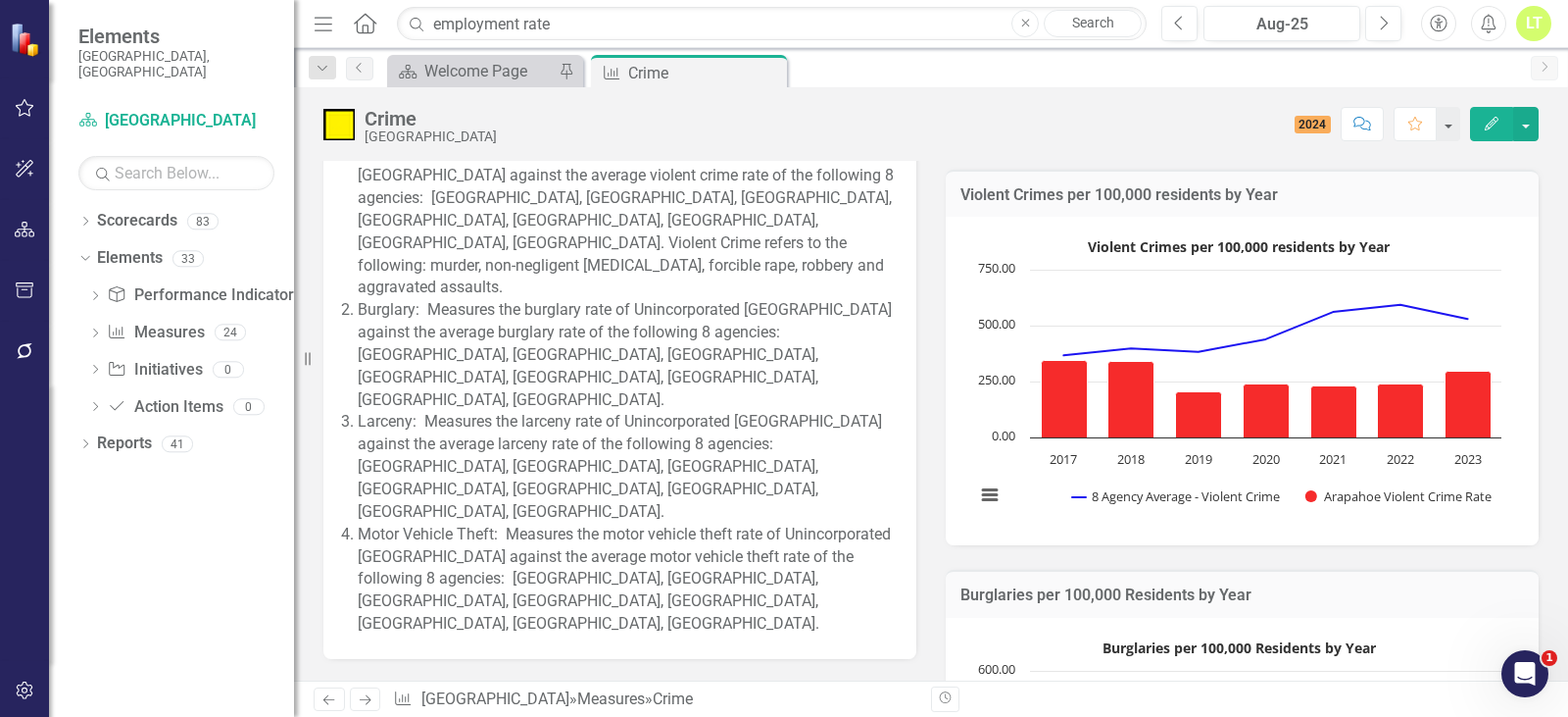
scroll to position [294, 0]
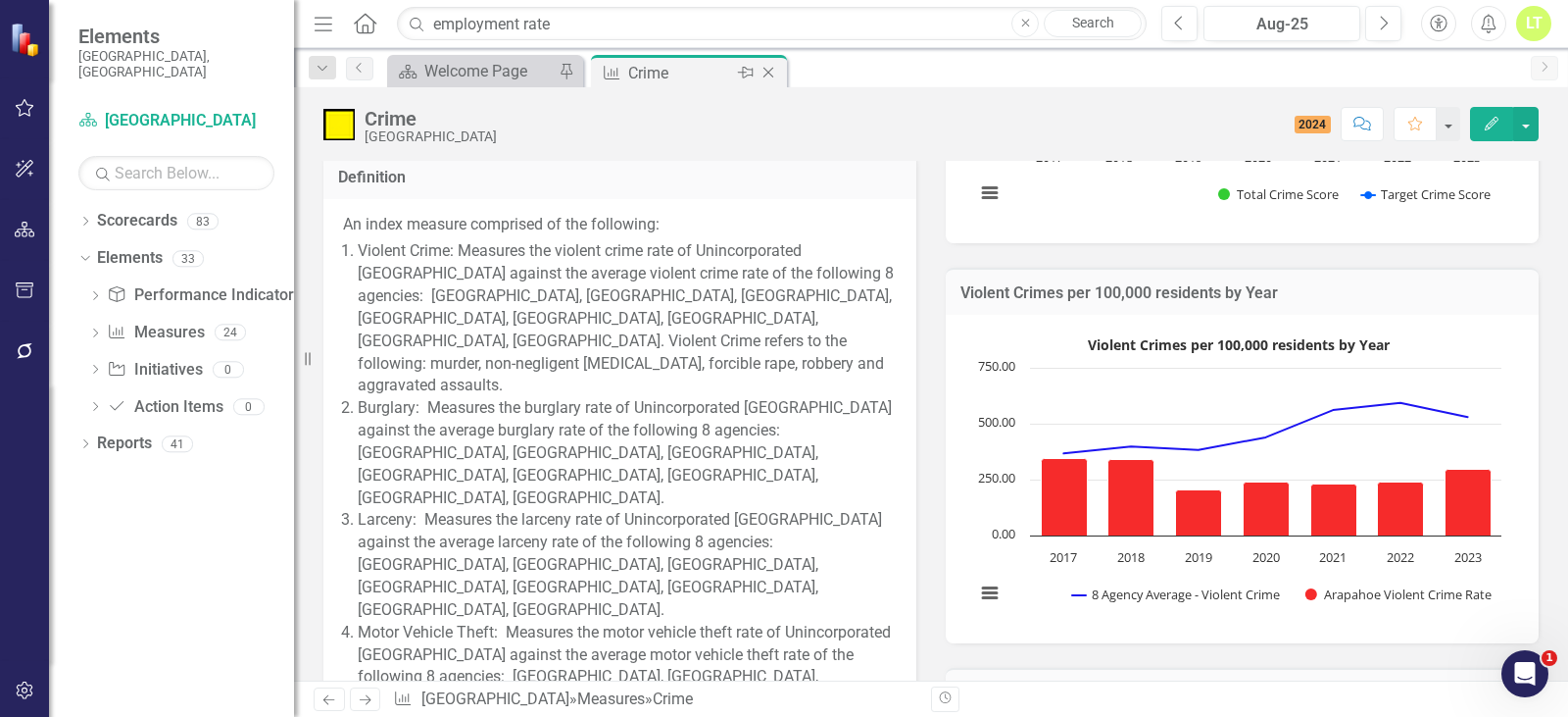
click at [753, 69] on icon at bounding box center [746, 72] width 16 height 12
click at [775, 70] on icon "Pin" at bounding box center [769, 73] width 16 height 20
click at [768, 72] on icon "Close" at bounding box center [769, 72] width 20 height 16
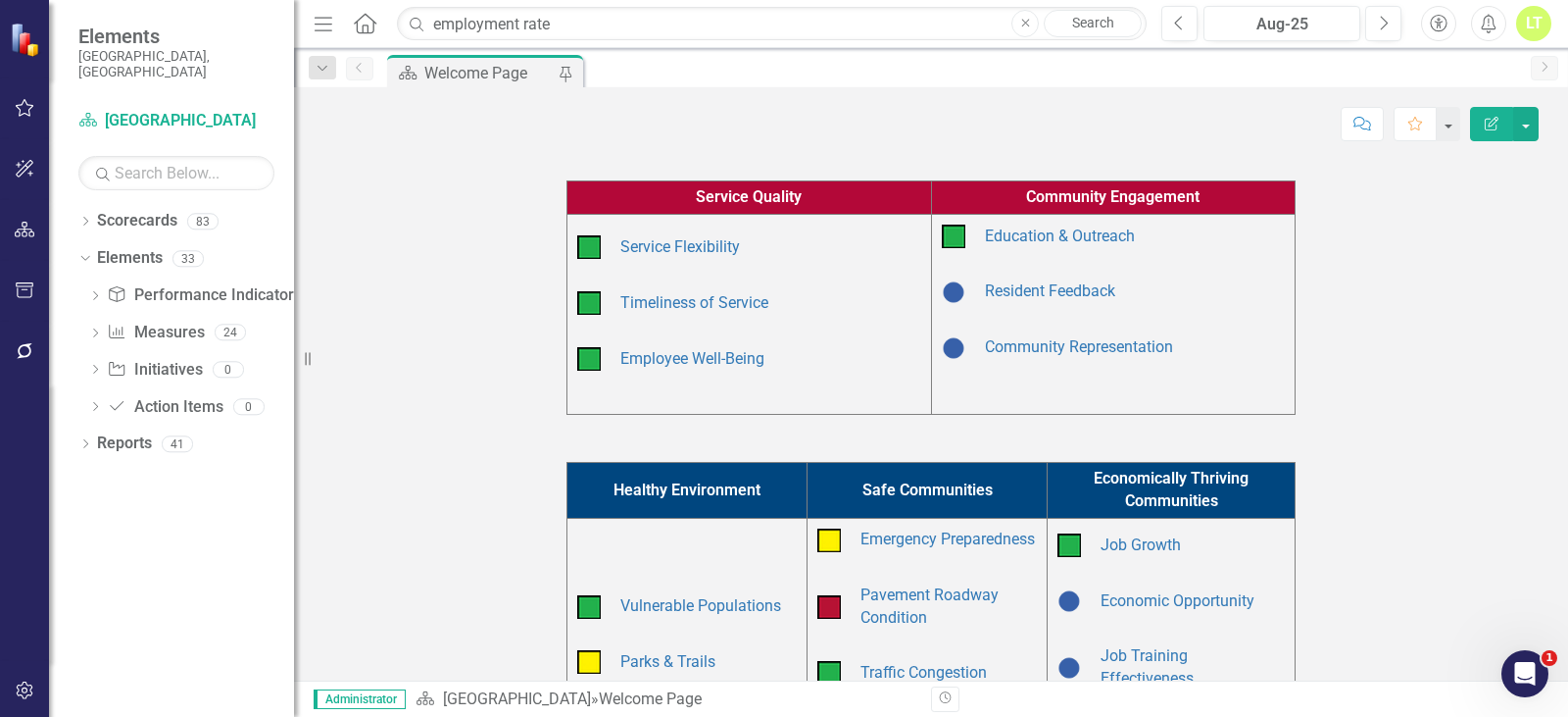
scroll to position [392, 0]
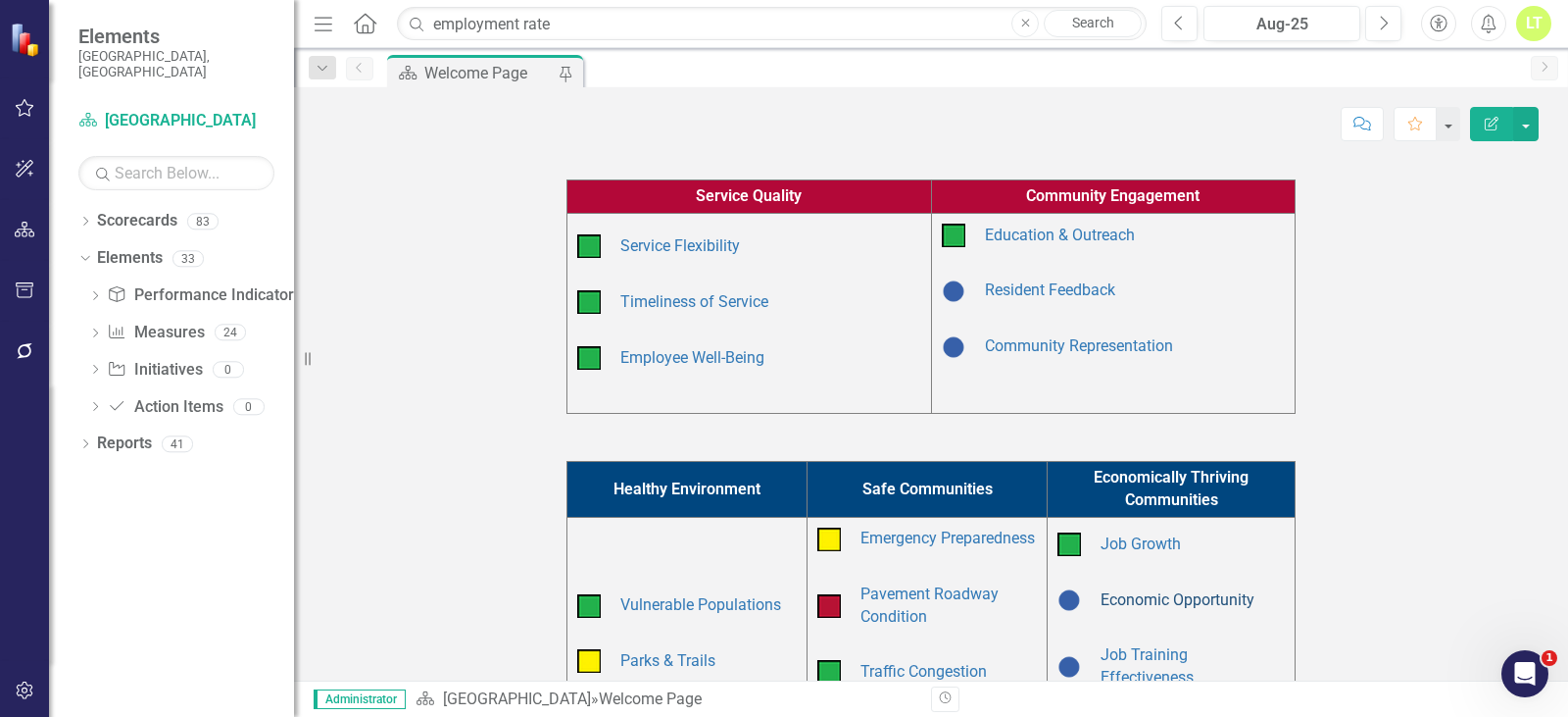
click at [1134, 609] on link "Economic Opportunity" at bounding box center [1177, 599] width 154 height 19
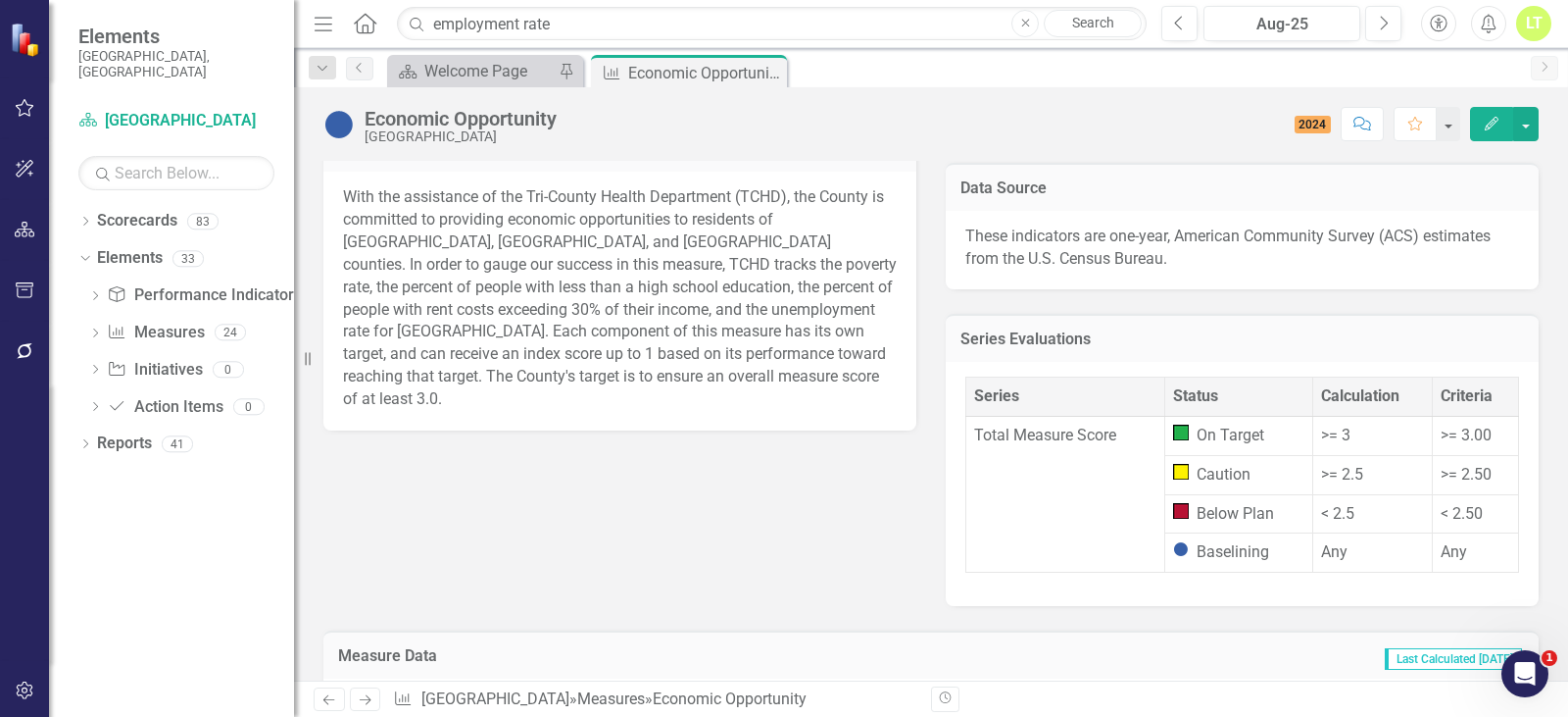
scroll to position [1193, 0]
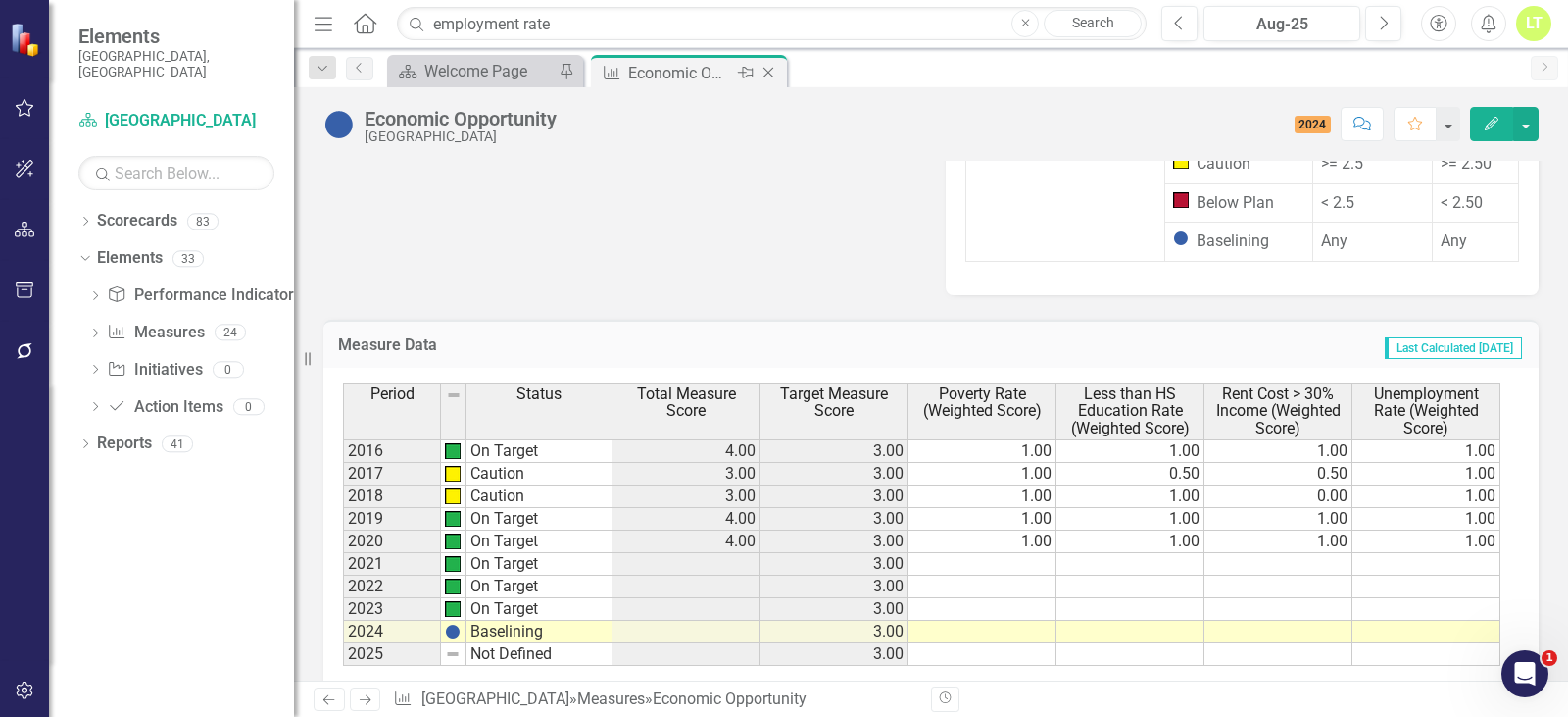
click at [774, 76] on icon "Close" at bounding box center [769, 72] width 20 height 16
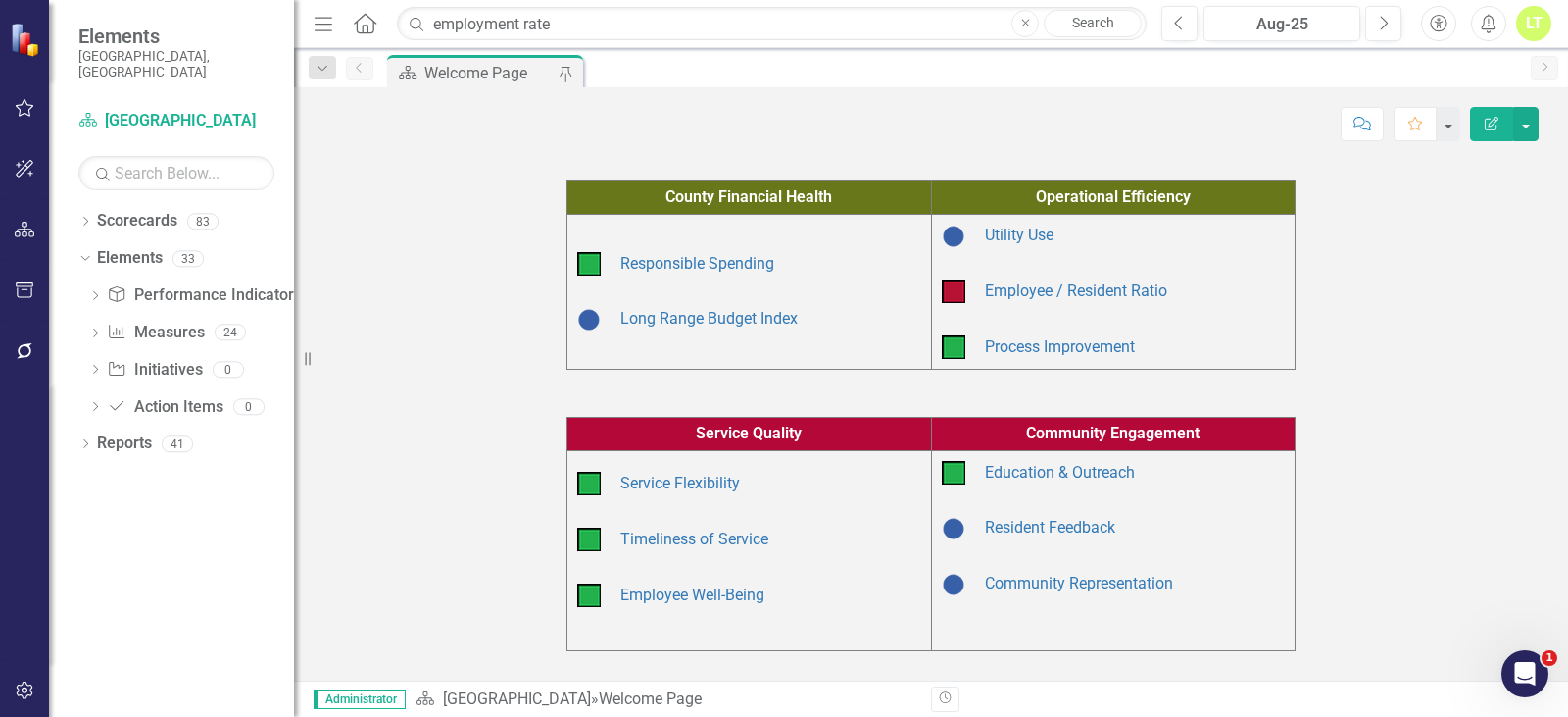
scroll to position [119, 0]
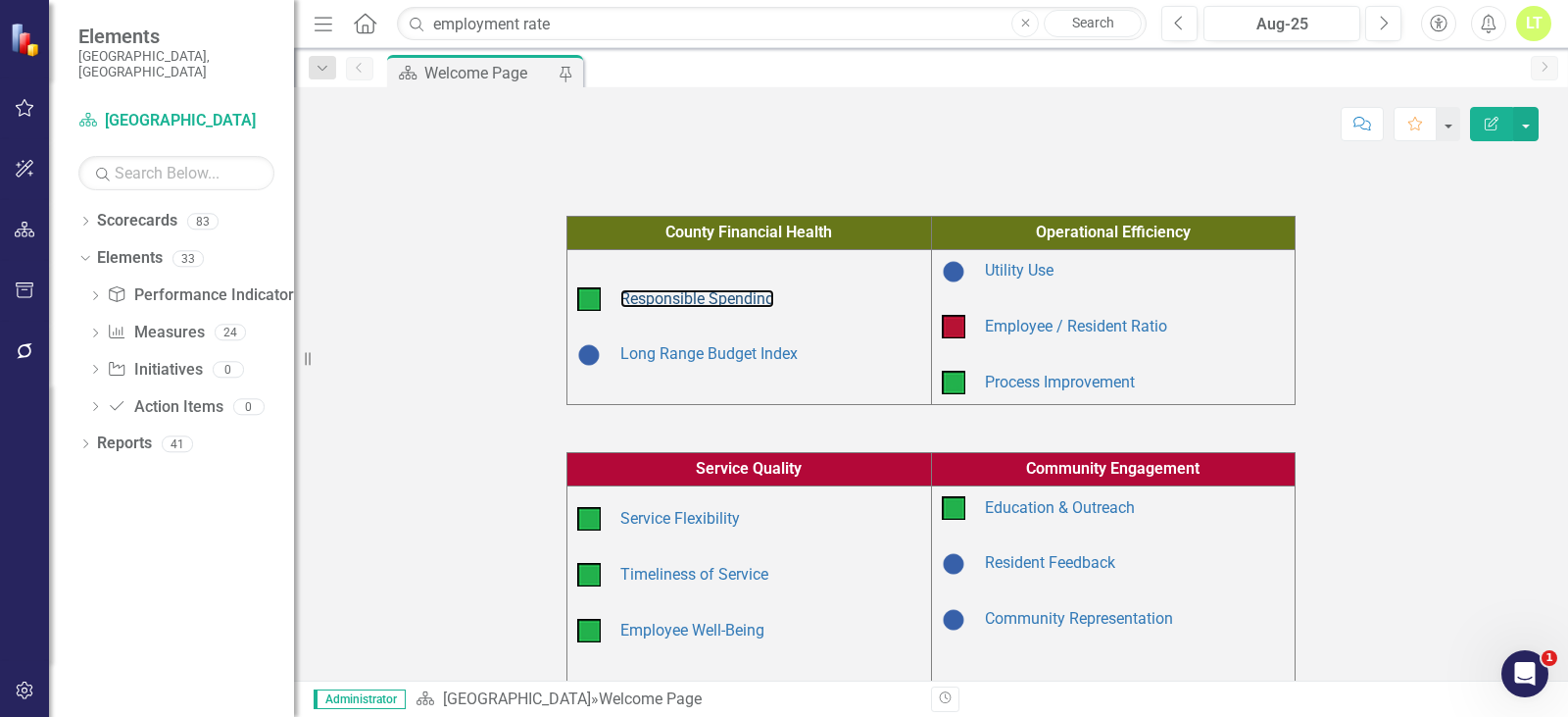
drag, startPoint x: 653, startPoint y: 299, endPoint x: 899, endPoint y: 22, distance: 370.5
click at [653, 299] on link "Responsible Spending" at bounding box center [697, 298] width 154 height 19
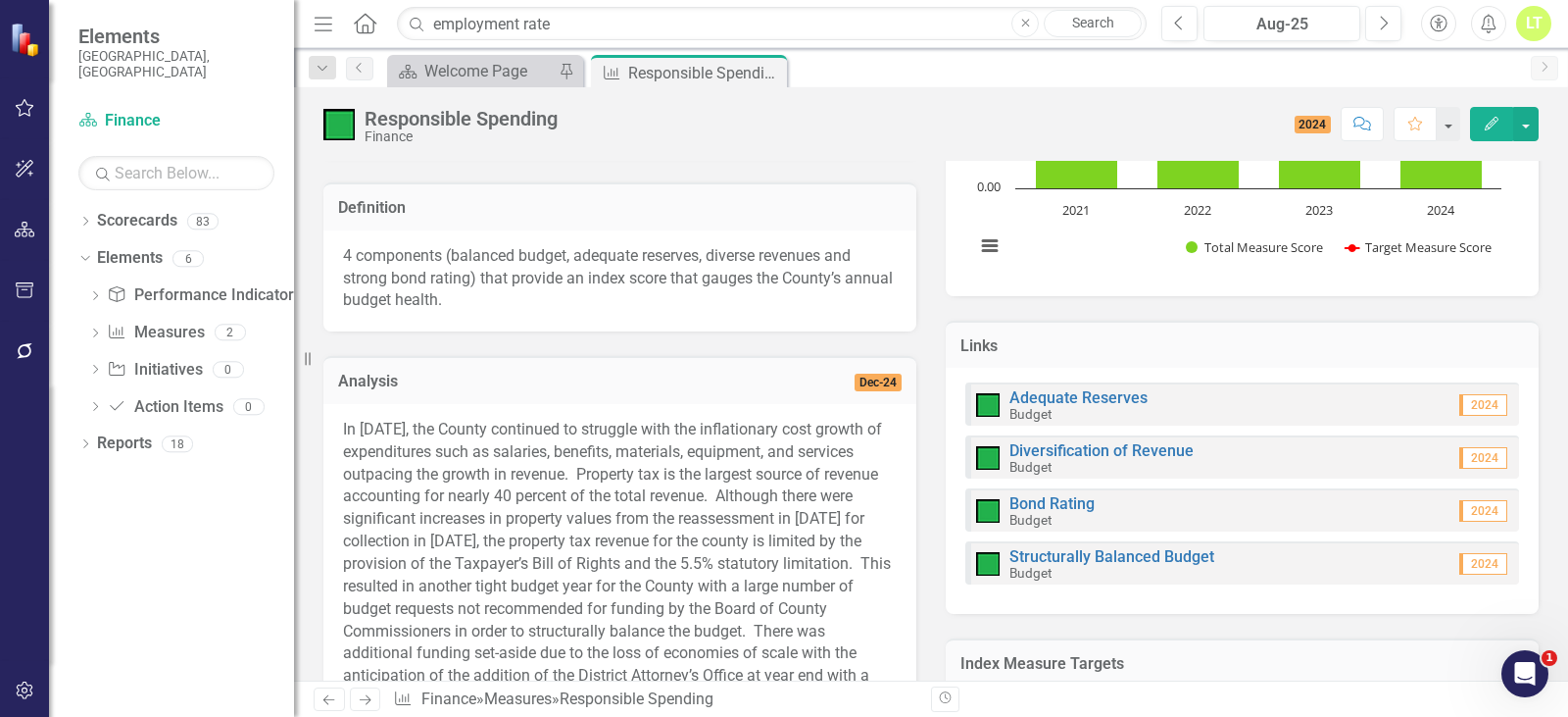
scroll to position [196, 0]
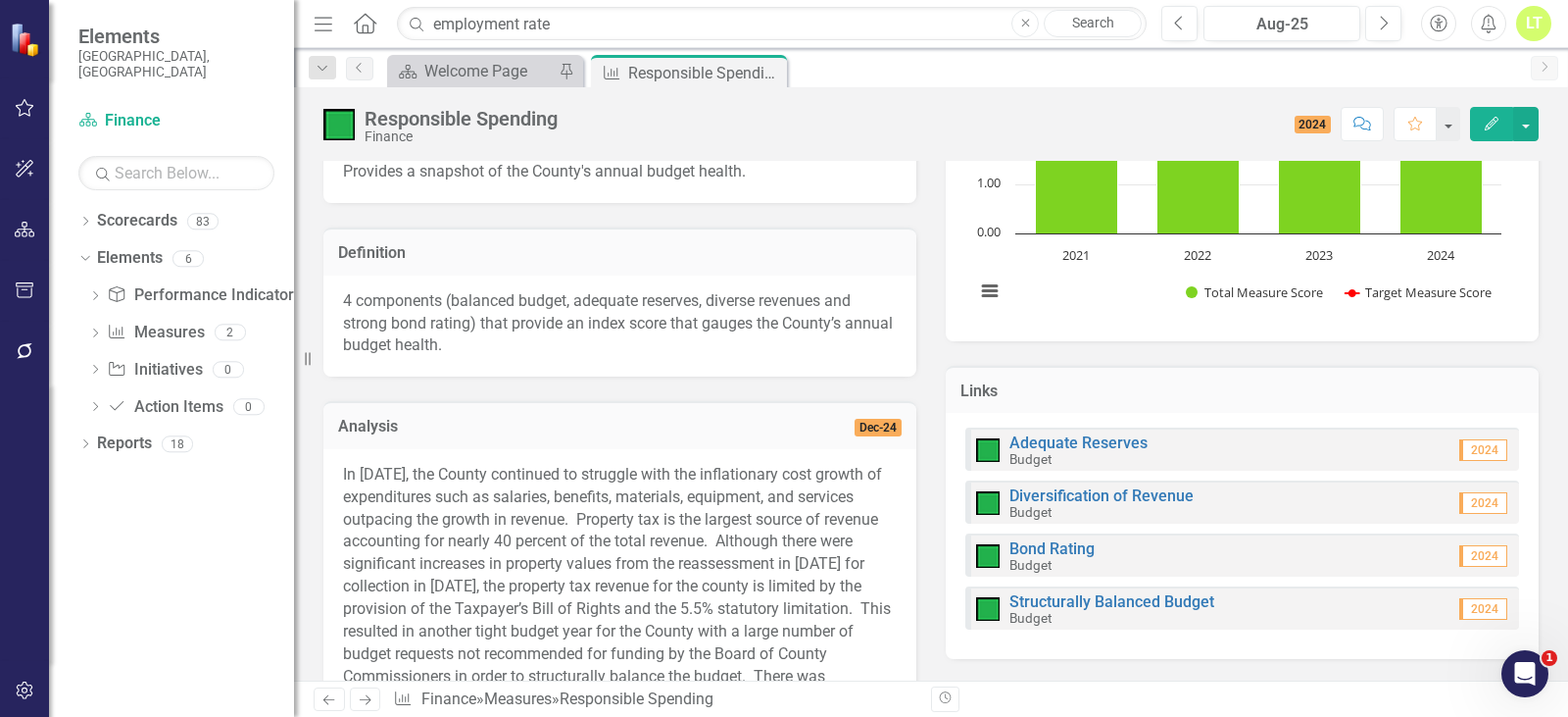
click at [492, 312] on p "4 components (balanced budget, adequate reserves, diverse revenues and strong b…" at bounding box center [620, 324] width 554 height 68
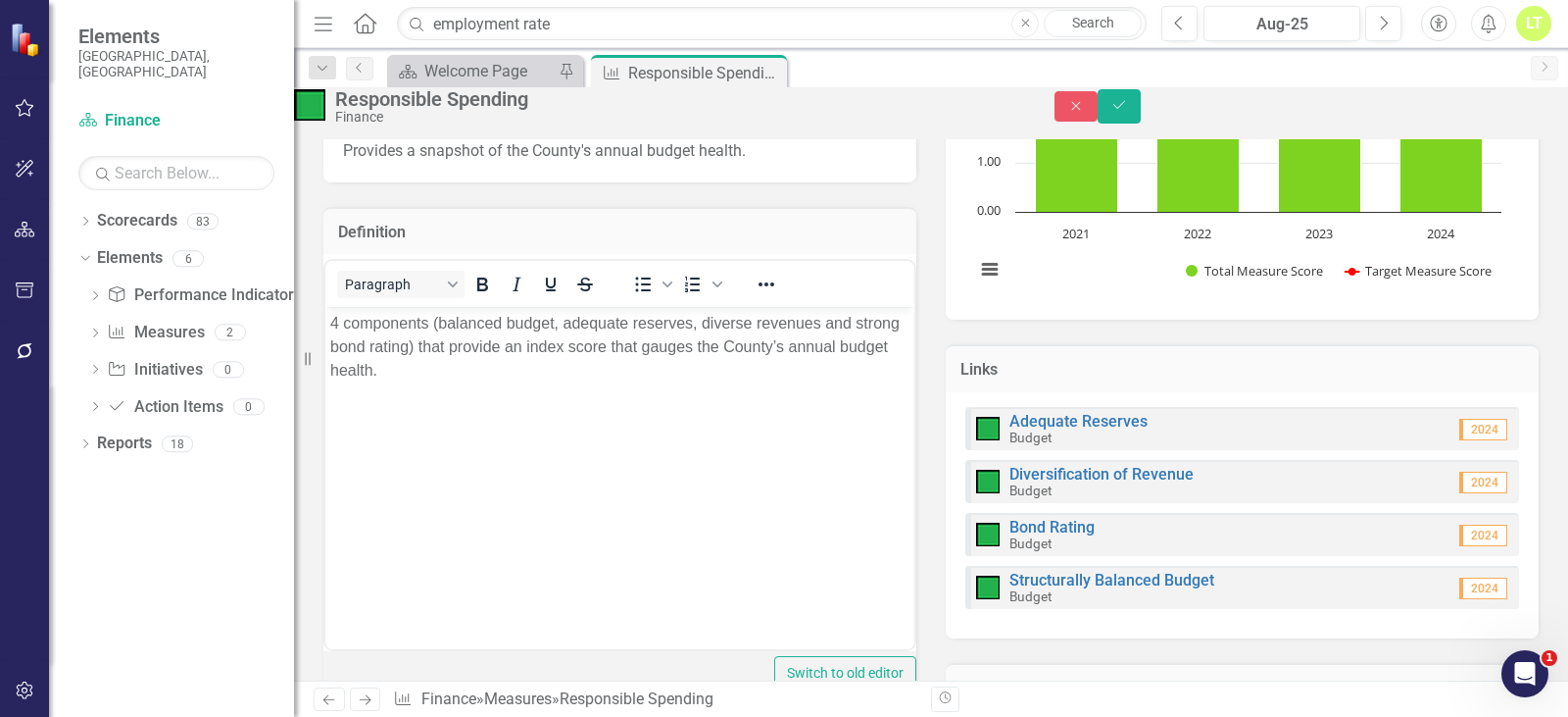
scroll to position [0, 0]
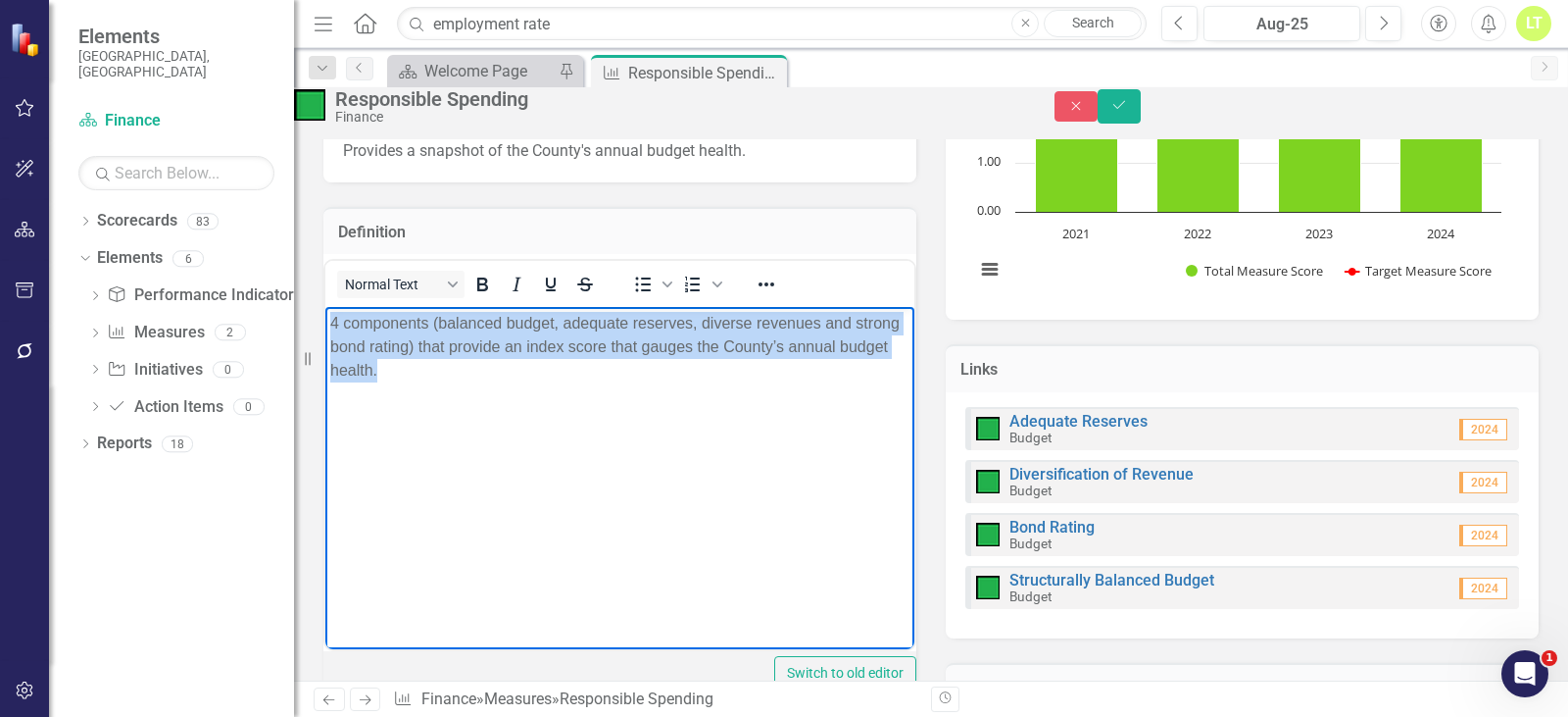
drag, startPoint x: 540, startPoint y: 376, endPoint x: 307, endPoint y: 323, distance: 239.0
click at [326, 323] on html "4 components (balanced budget, adequate reserves, diverse revenues and strong b…" at bounding box center [620, 454] width 589 height 294
copy p "4 components (balanced budget, adequate reserves, diverse revenues and strong b…"
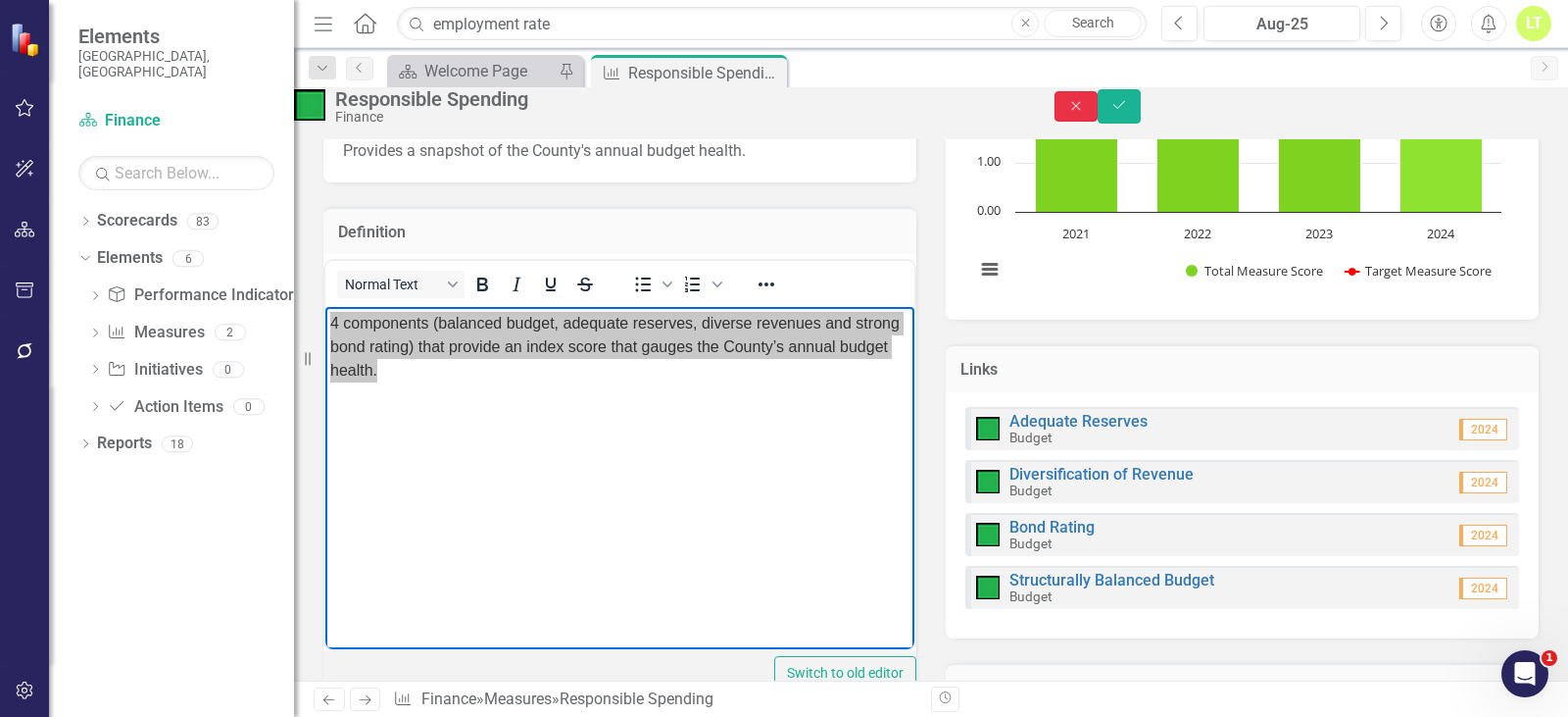
click at [1097, 107] on button "Close" at bounding box center [1075, 106] width 43 height 31
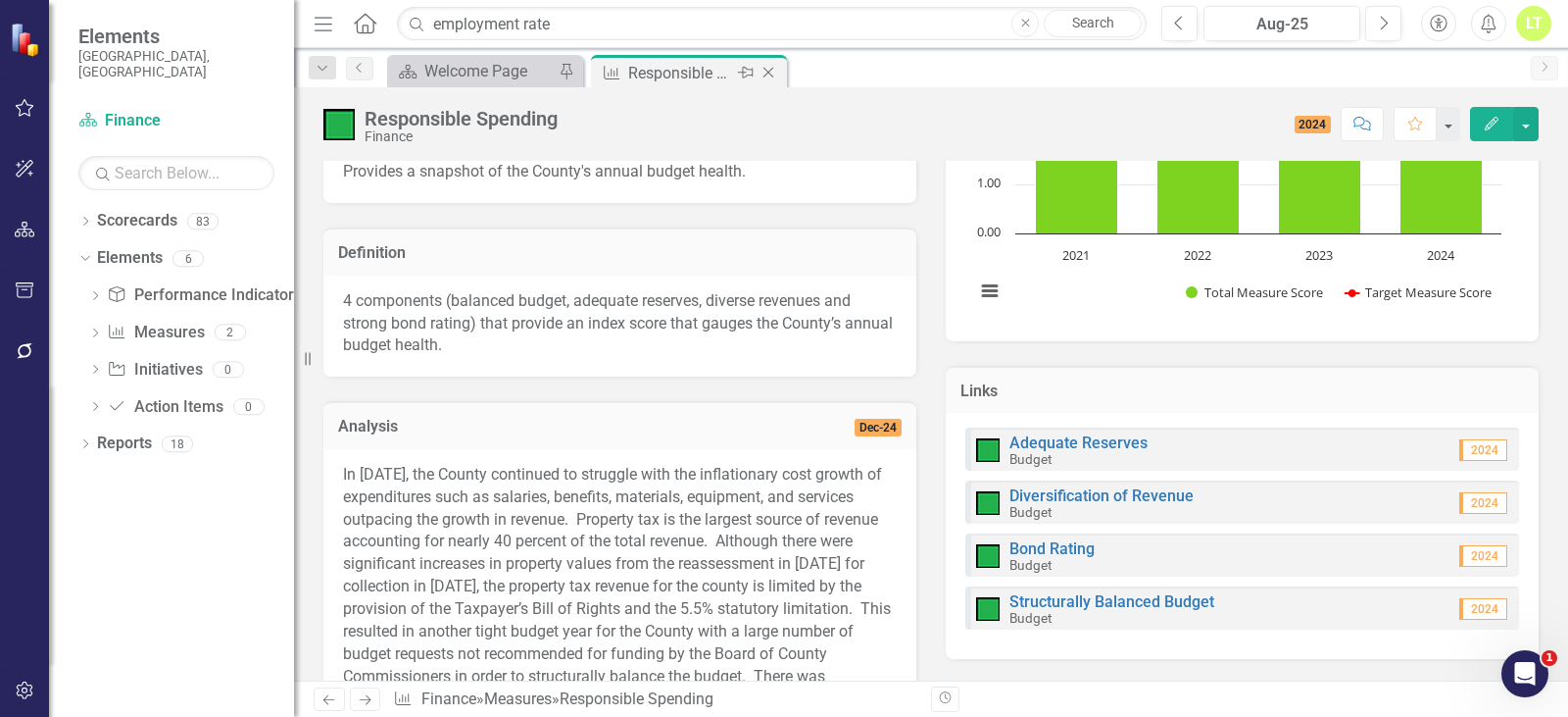
click at [769, 71] on icon "Close" at bounding box center [769, 72] width 20 height 16
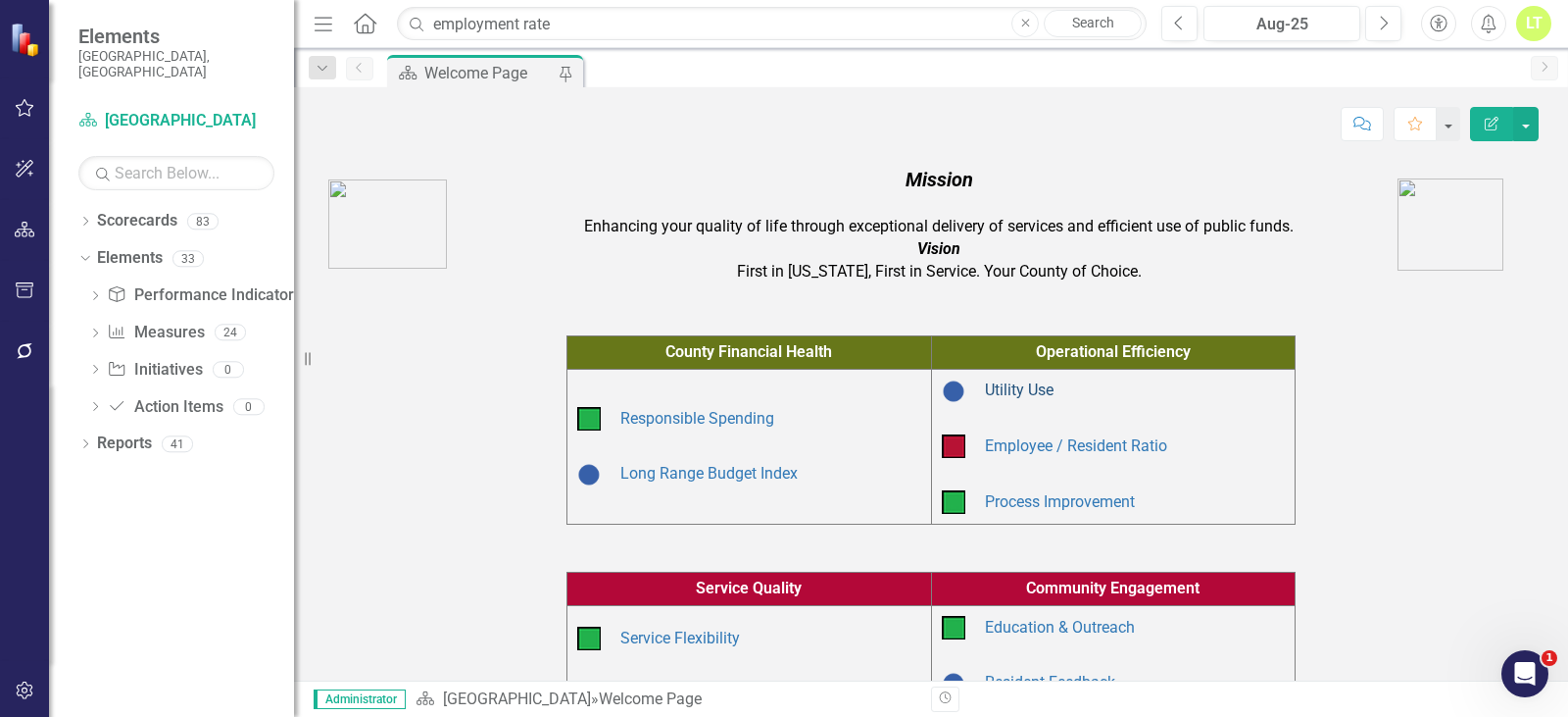
click at [1030, 395] on link "Utility Use" at bounding box center [1019, 389] width 69 height 19
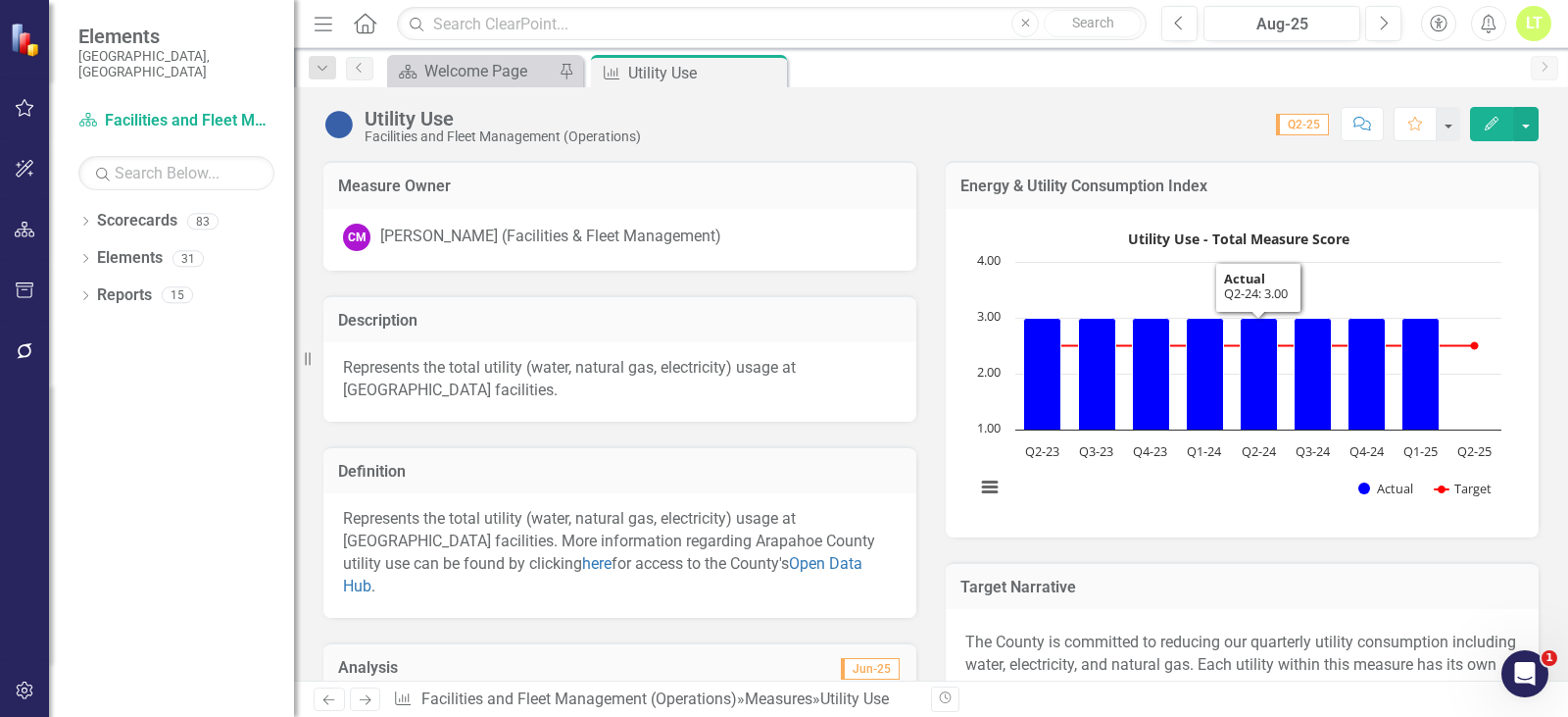
click at [418, 547] on p "Represents the total utility (water, natural gas, electricity) usage at Arapaho…" at bounding box center [620, 552] width 554 height 89
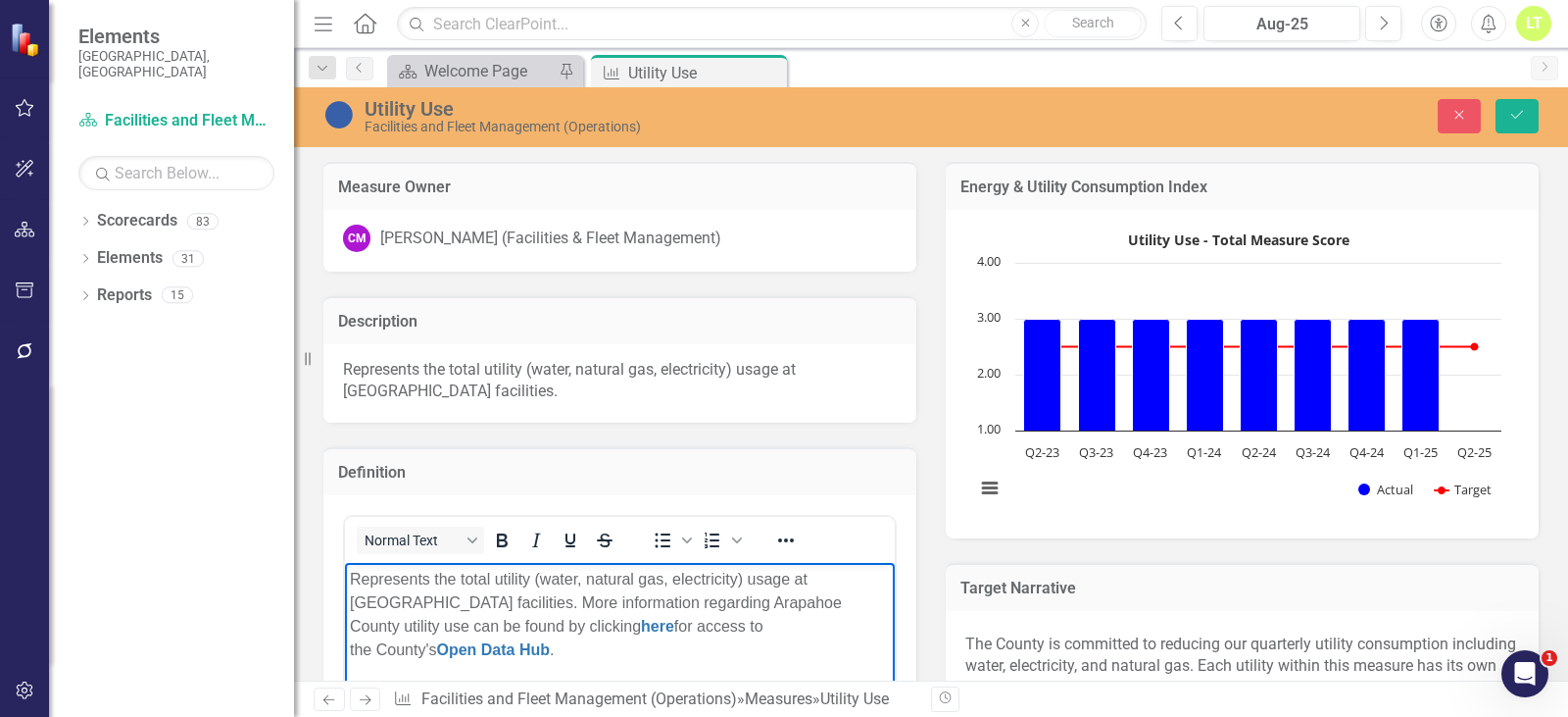
drag, startPoint x: 843, startPoint y: 625, endPoint x: 301, endPoint y: 577, distance: 544.1
click at [345, 577] on html "Represents the total utility (water, natural gas, electricity) usage at Arapaho…" at bounding box center [620, 709] width 550 height 294
copy p "Represents the total utility (water, natural gas, electricity) usage at Arapaho…"
click at [1464, 105] on button "Close" at bounding box center [1459, 116] width 43 height 35
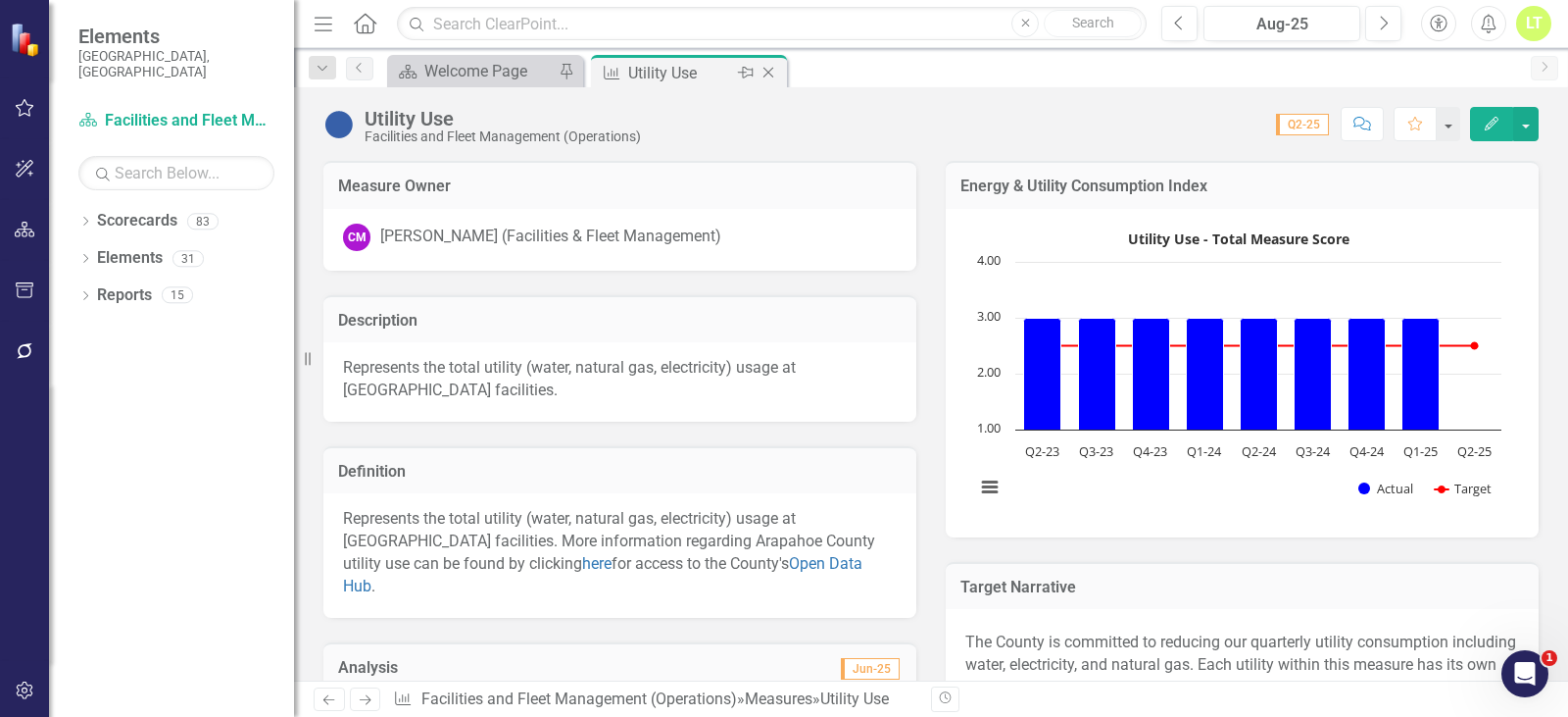
click at [769, 67] on icon "Close" at bounding box center [769, 72] width 20 height 16
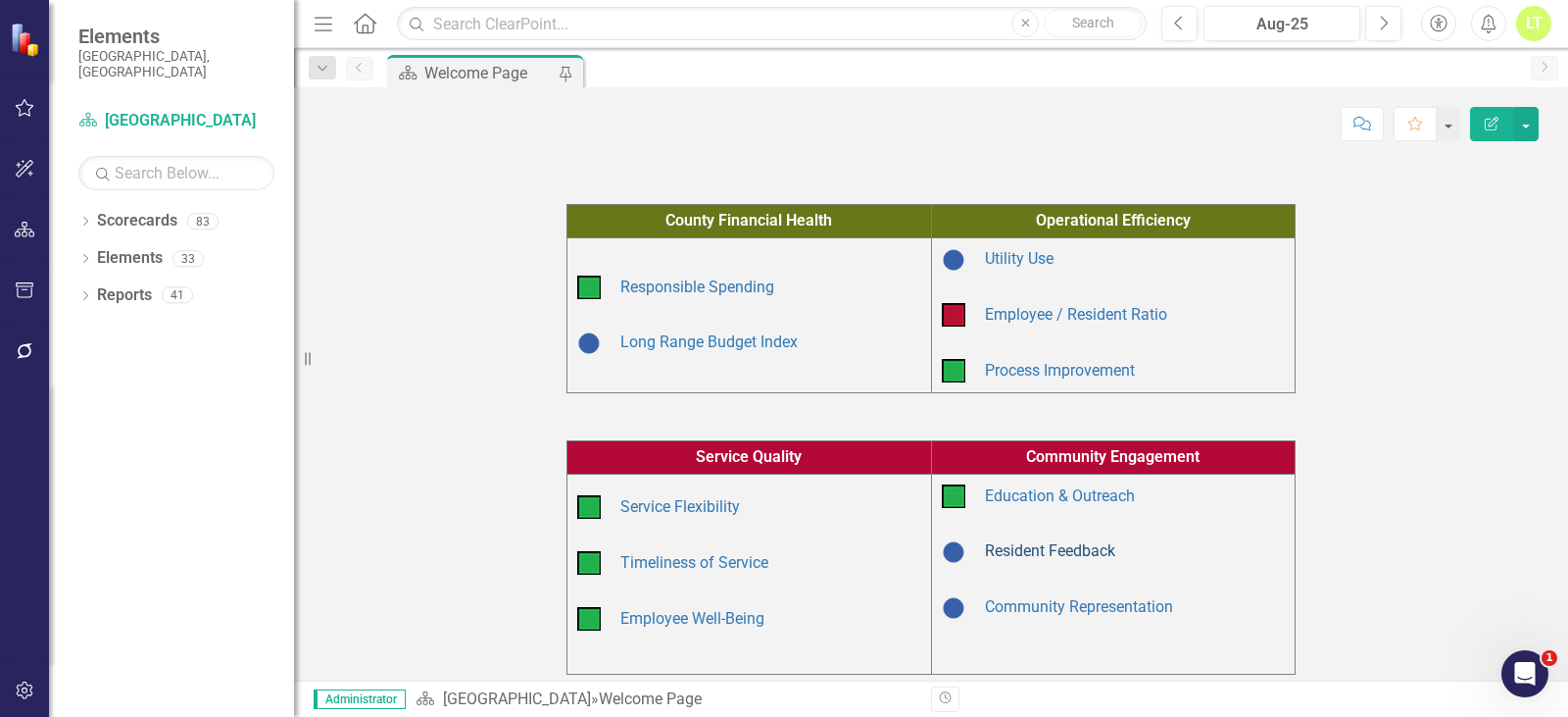
scroll to position [196, 0]
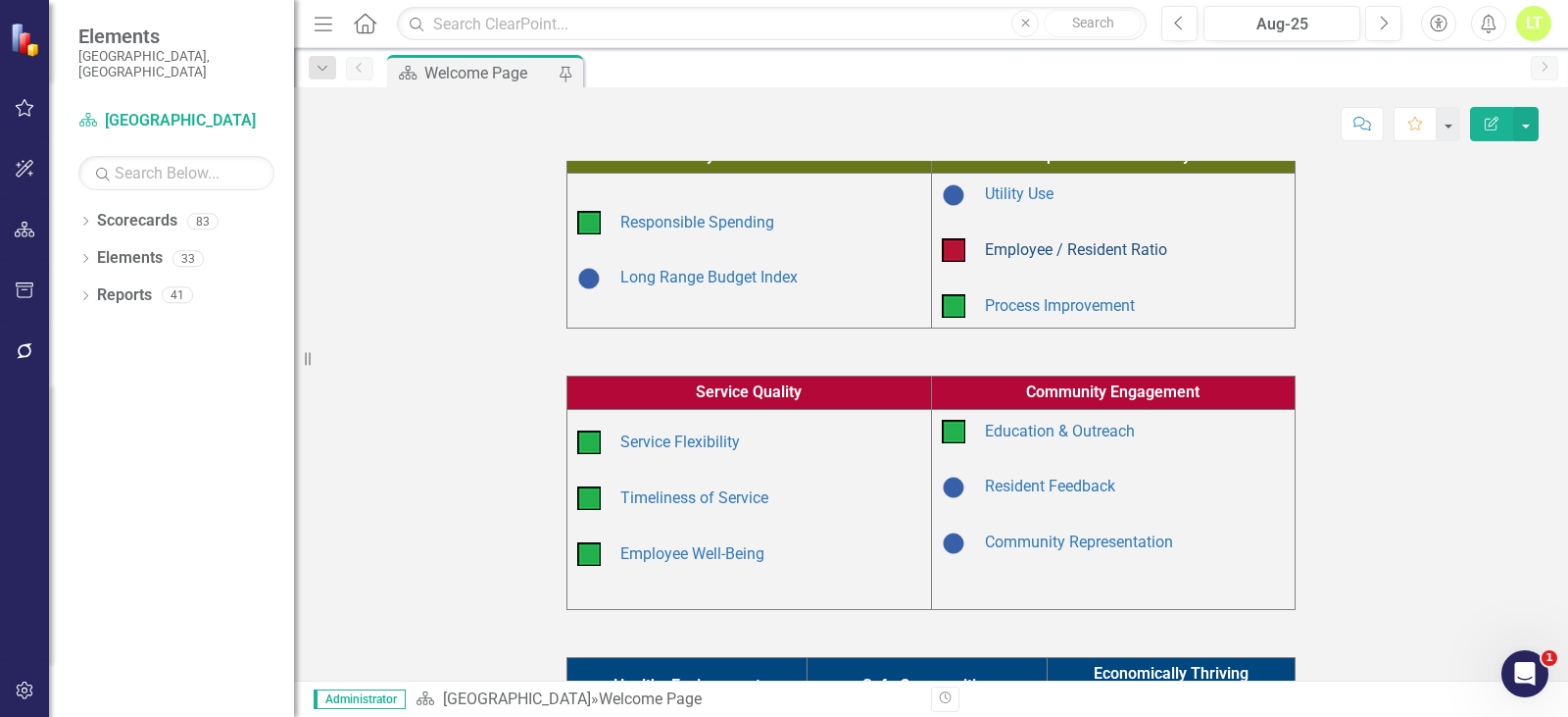
click at [1039, 241] on link "Employee / Resident Ratio" at bounding box center [1076, 249] width 183 height 19
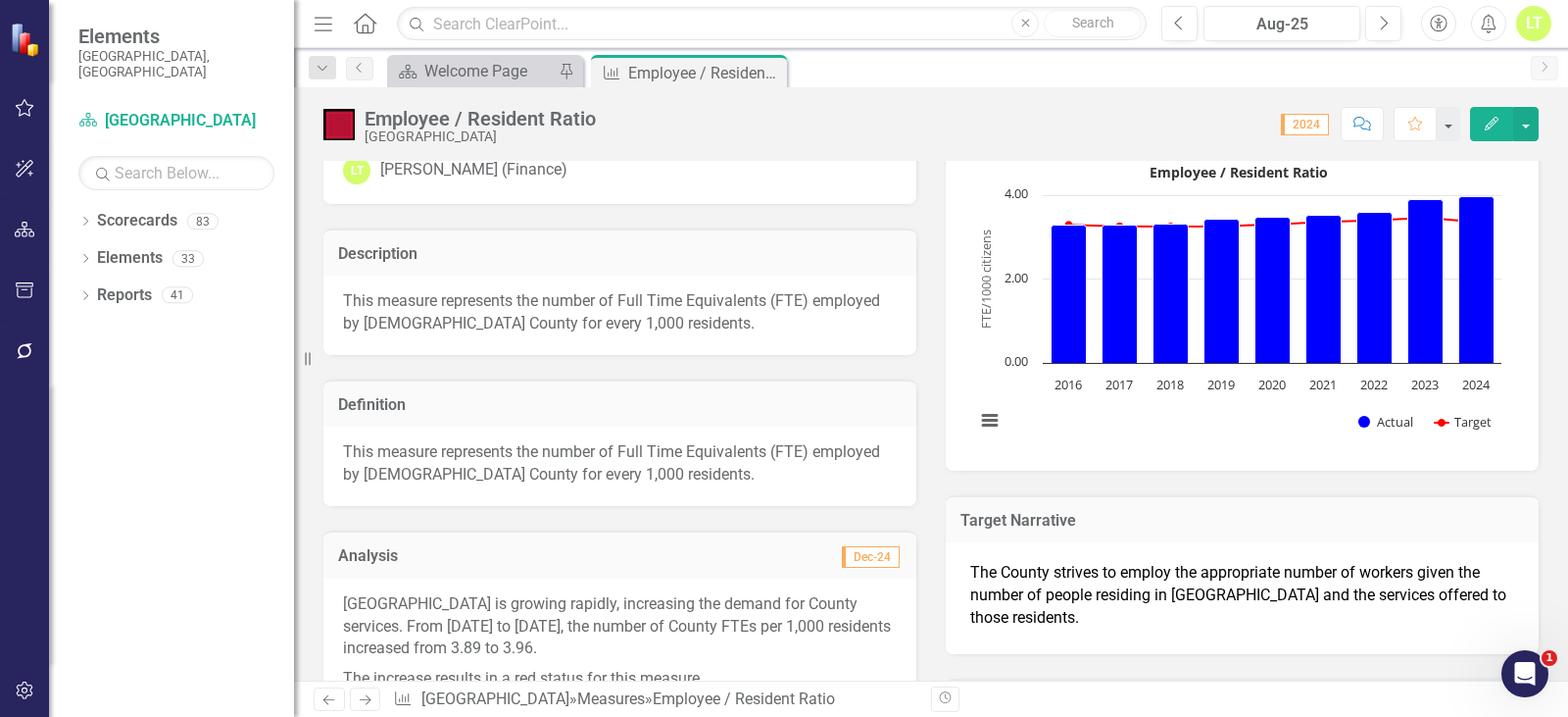
scroll to position [98, 0]
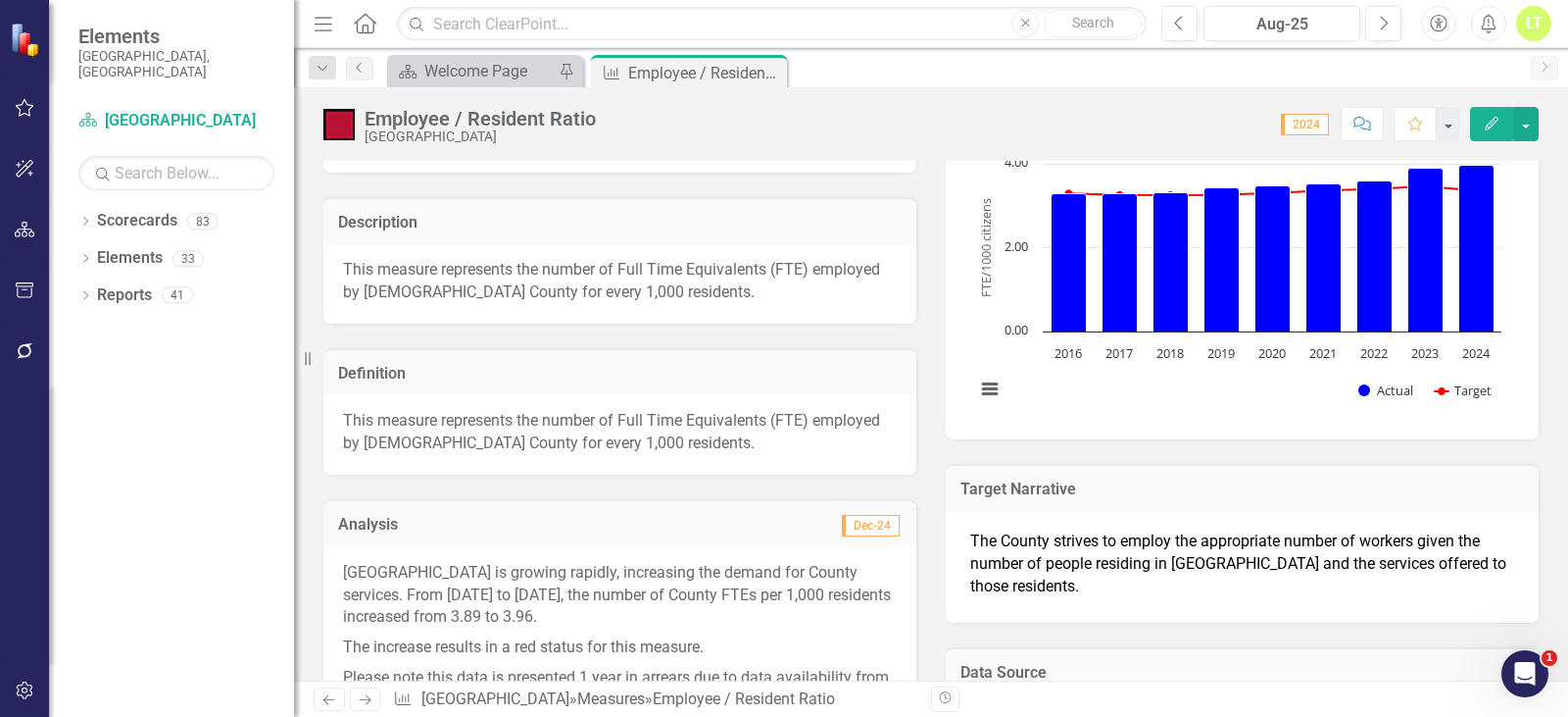
click at [467, 436] on p "This measure represents the number of Full Time Equivalents (FTE) employed by A…" at bounding box center [620, 432] width 554 height 45
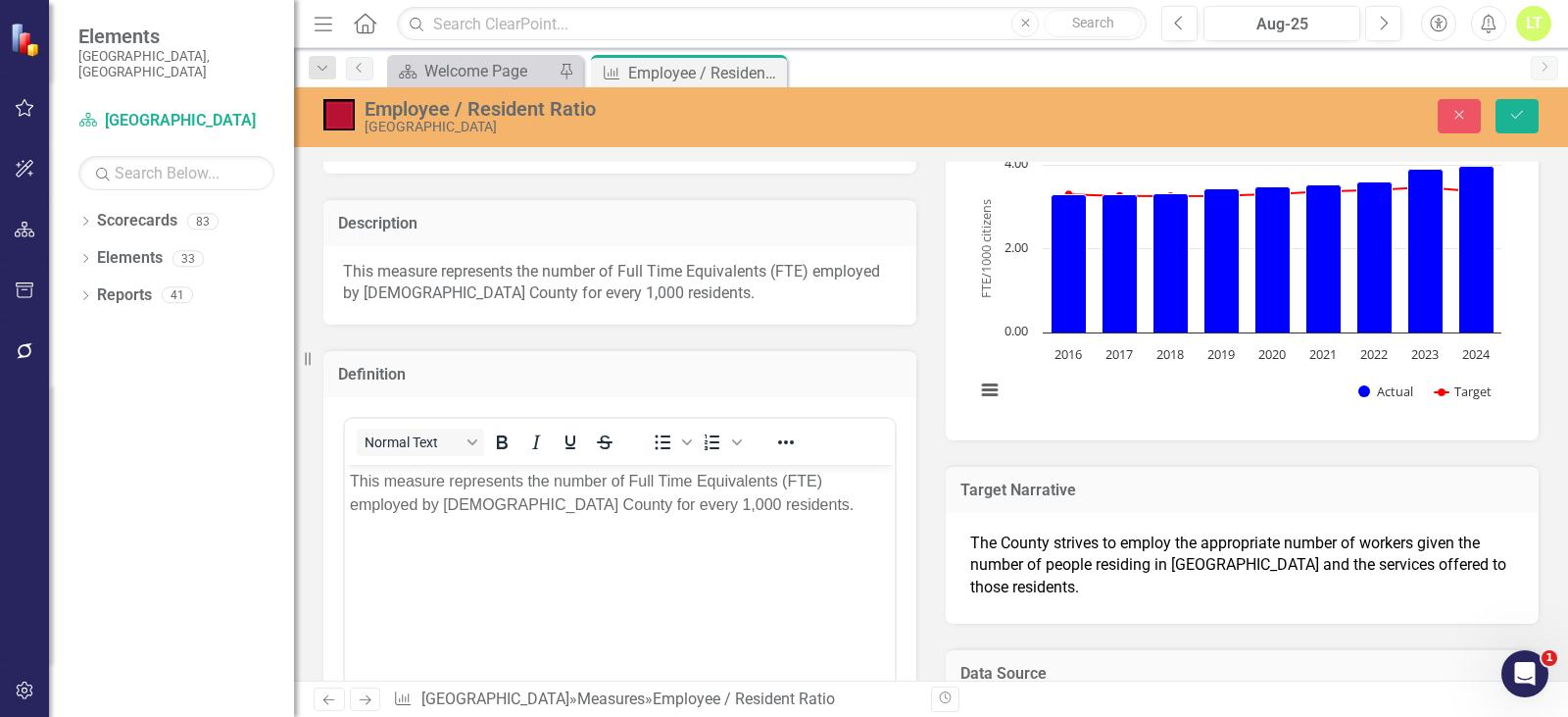
scroll to position [0, 0]
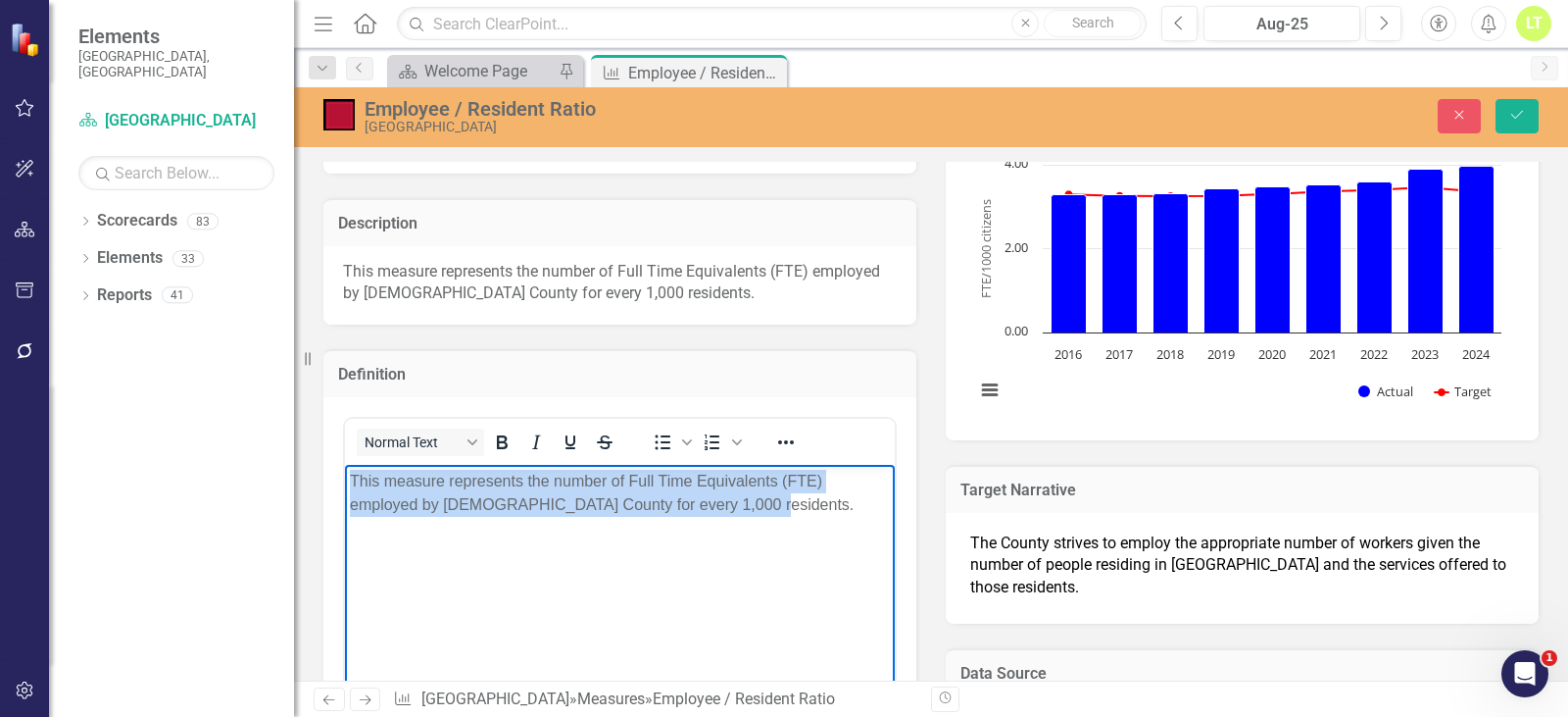
drag, startPoint x: 757, startPoint y: 512, endPoint x: 298, endPoint y: 466, distance: 461.3
click at [345, 466] on html "This measure represents the number of Full Time Equivalents (FTE) employed by A…" at bounding box center [620, 611] width 550 height 294
copy p "This measure represents the number of Full Time Equivalents (FTE) employed by A…"
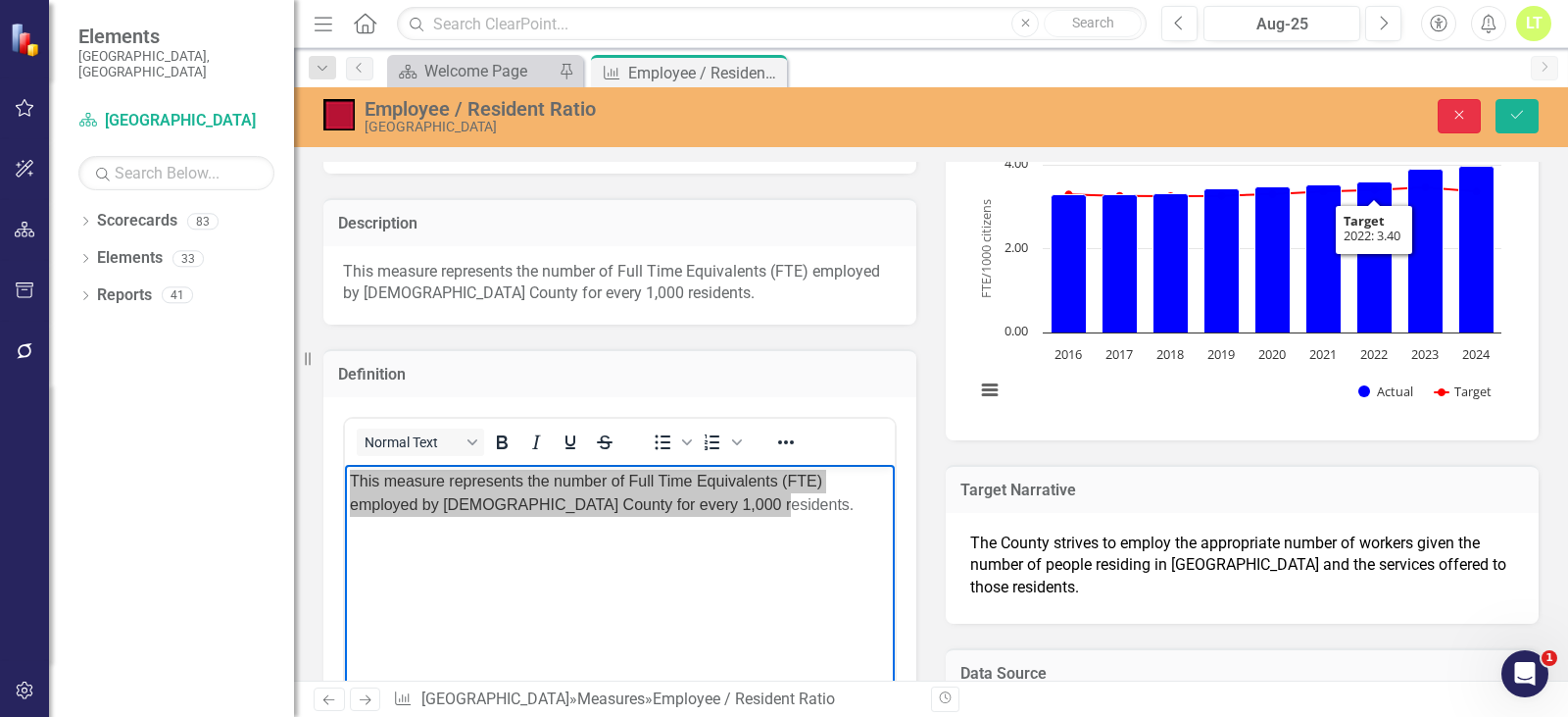
click at [1464, 108] on icon "Close" at bounding box center [1460, 115] width 18 height 14
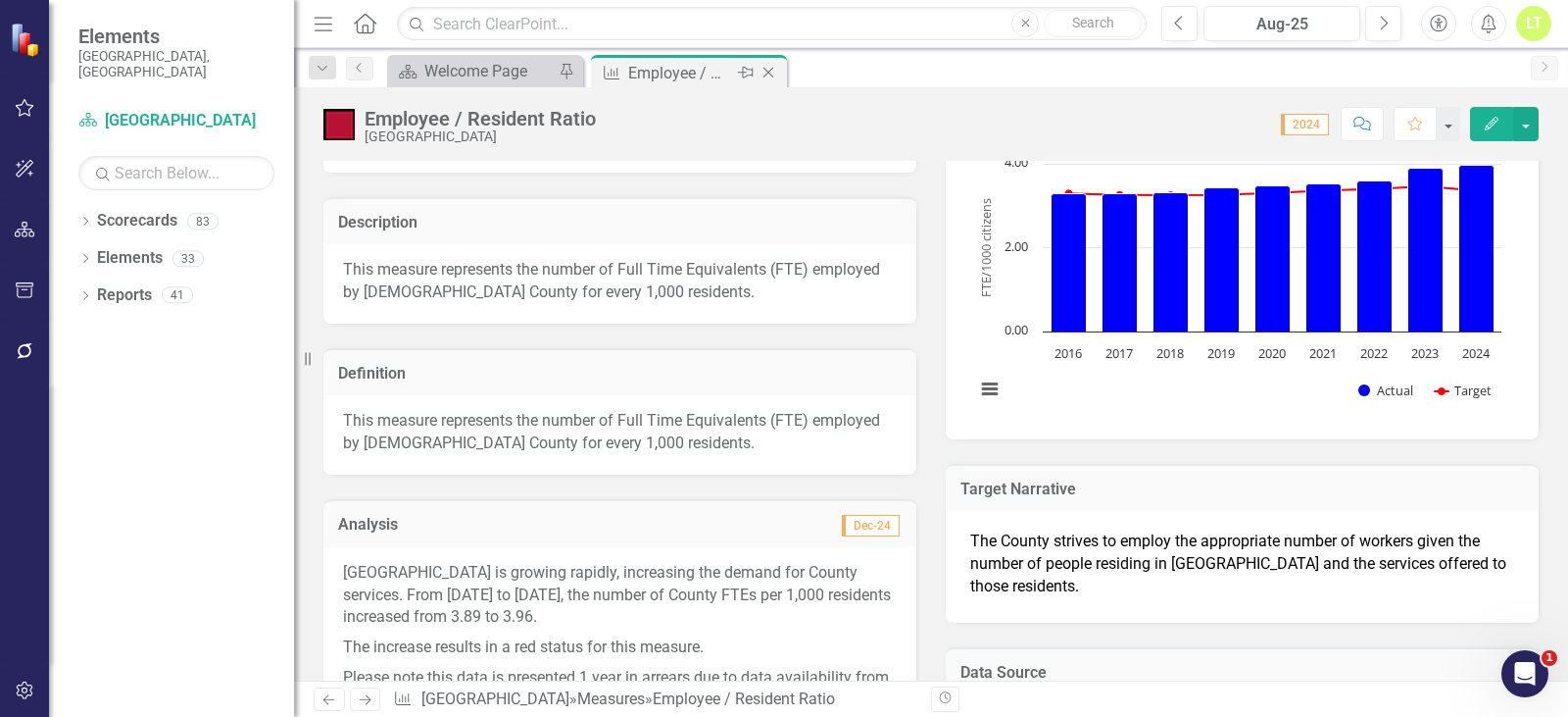
click at [762, 74] on icon "Close" at bounding box center [769, 72] width 20 height 16
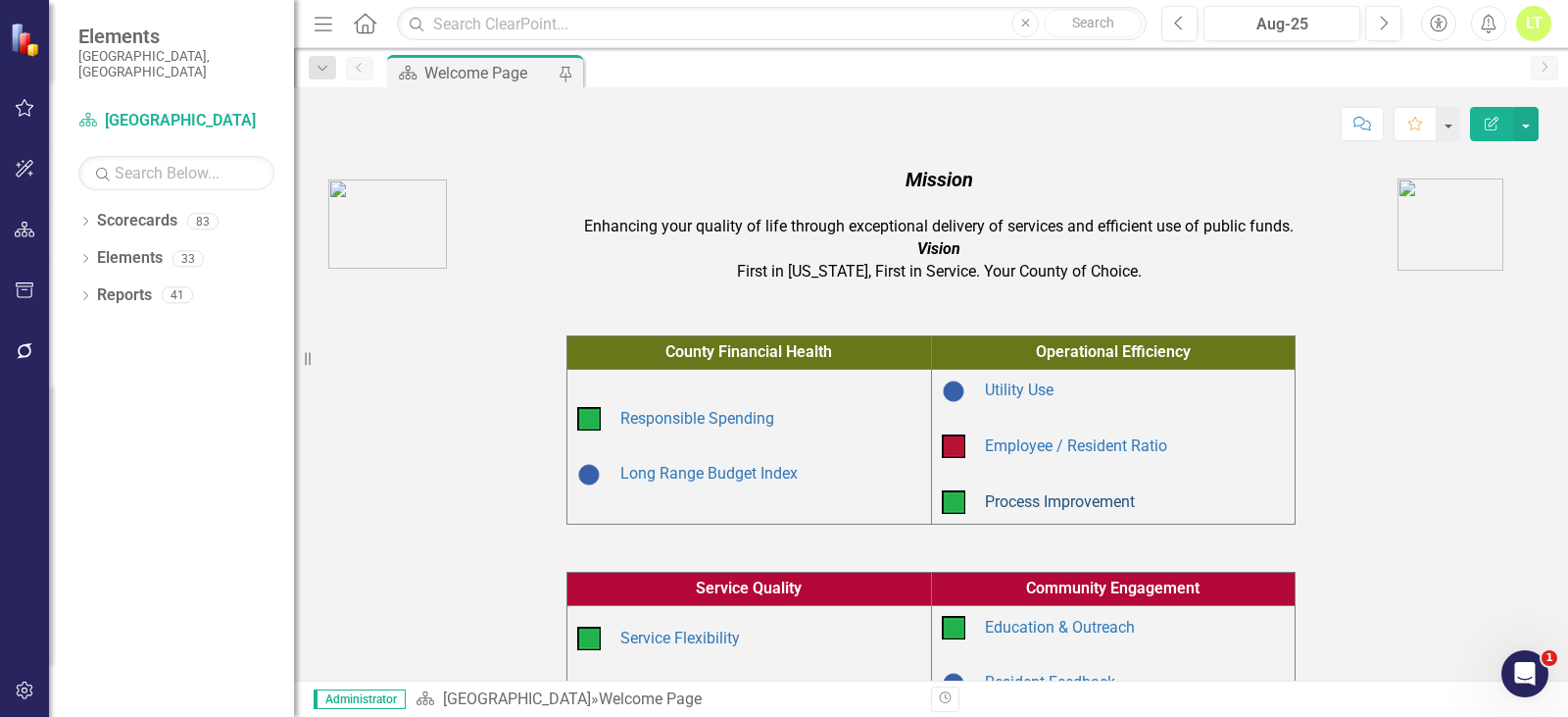
click at [1016, 494] on link "Process Improvement" at bounding box center [1060, 501] width 150 height 19
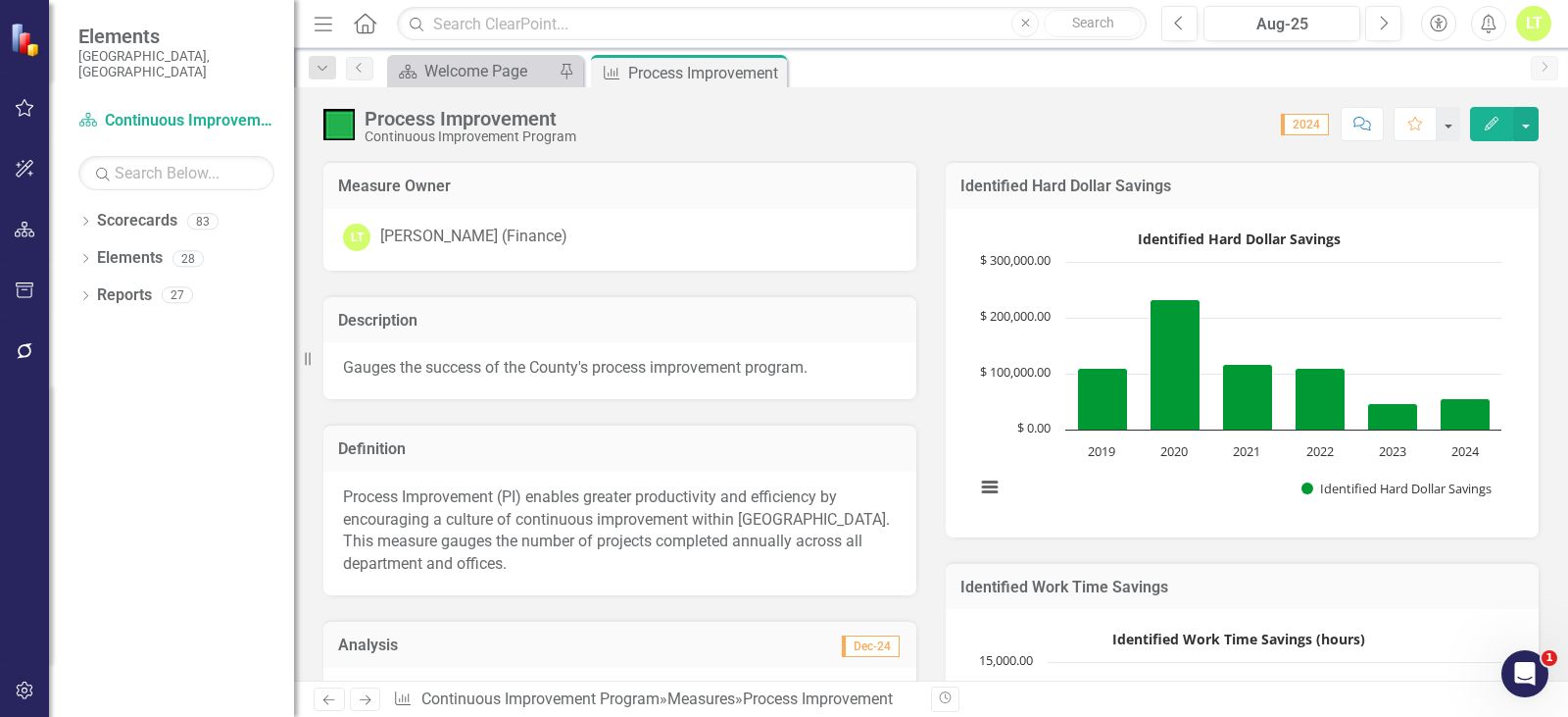
click at [474, 515] on p "Process Improvement (PI) enables greater productivity and efficiency by encoura…" at bounding box center [620, 531] width 554 height 89
click at [473, 515] on p "Process Improvement (PI) enables greater productivity and efficiency by encoura…" at bounding box center [620, 531] width 554 height 89
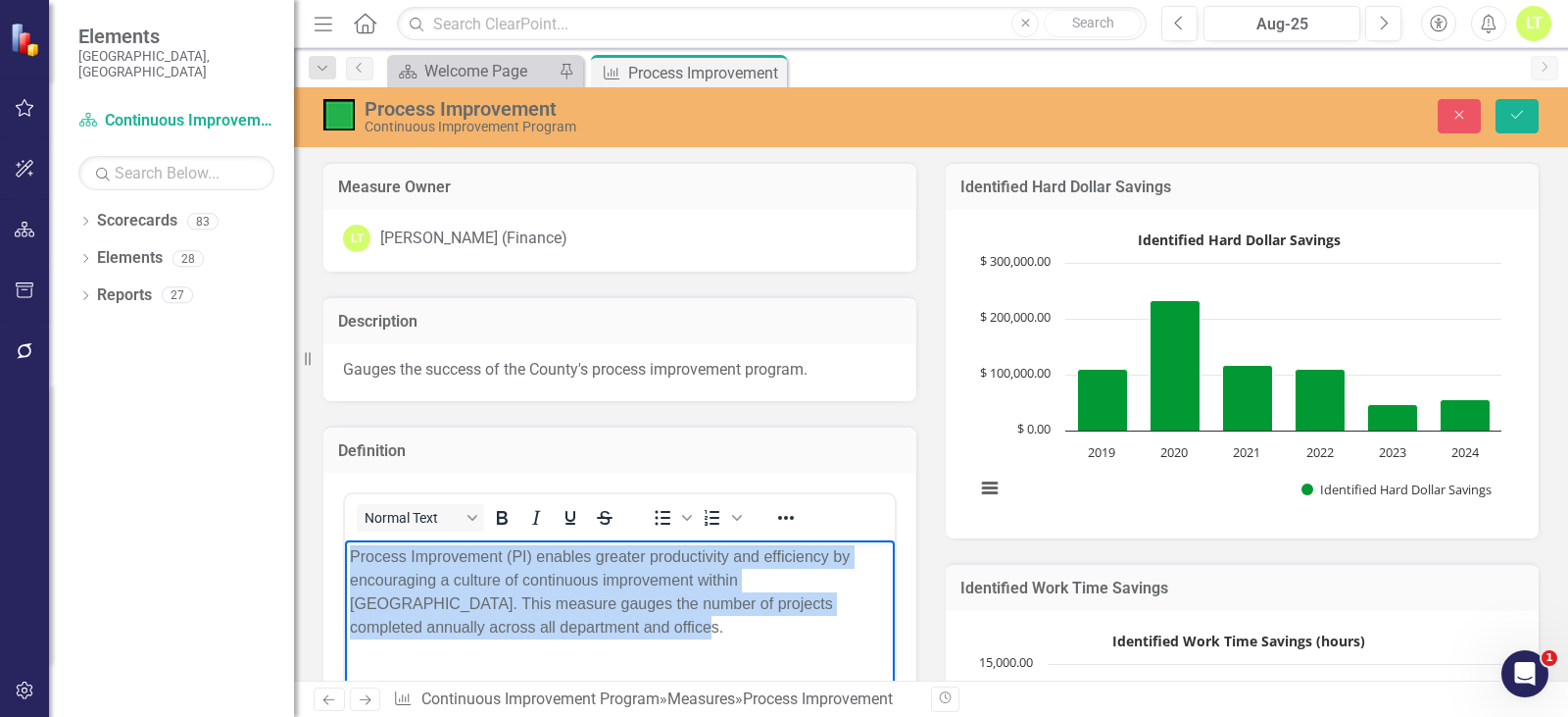
drag, startPoint x: 532, startPoint y: 649, endPoint x: 227, endPoint y: 525, distance: 329.2
click at [345, 540] on html "Process Improvement (PI) enables greater productivity and efficiency by encoura…" at bounding box center [620, 687] width 550 height 294
copy p "Process Improvement (PI) enables greater productivity and efficiency by encoura…"
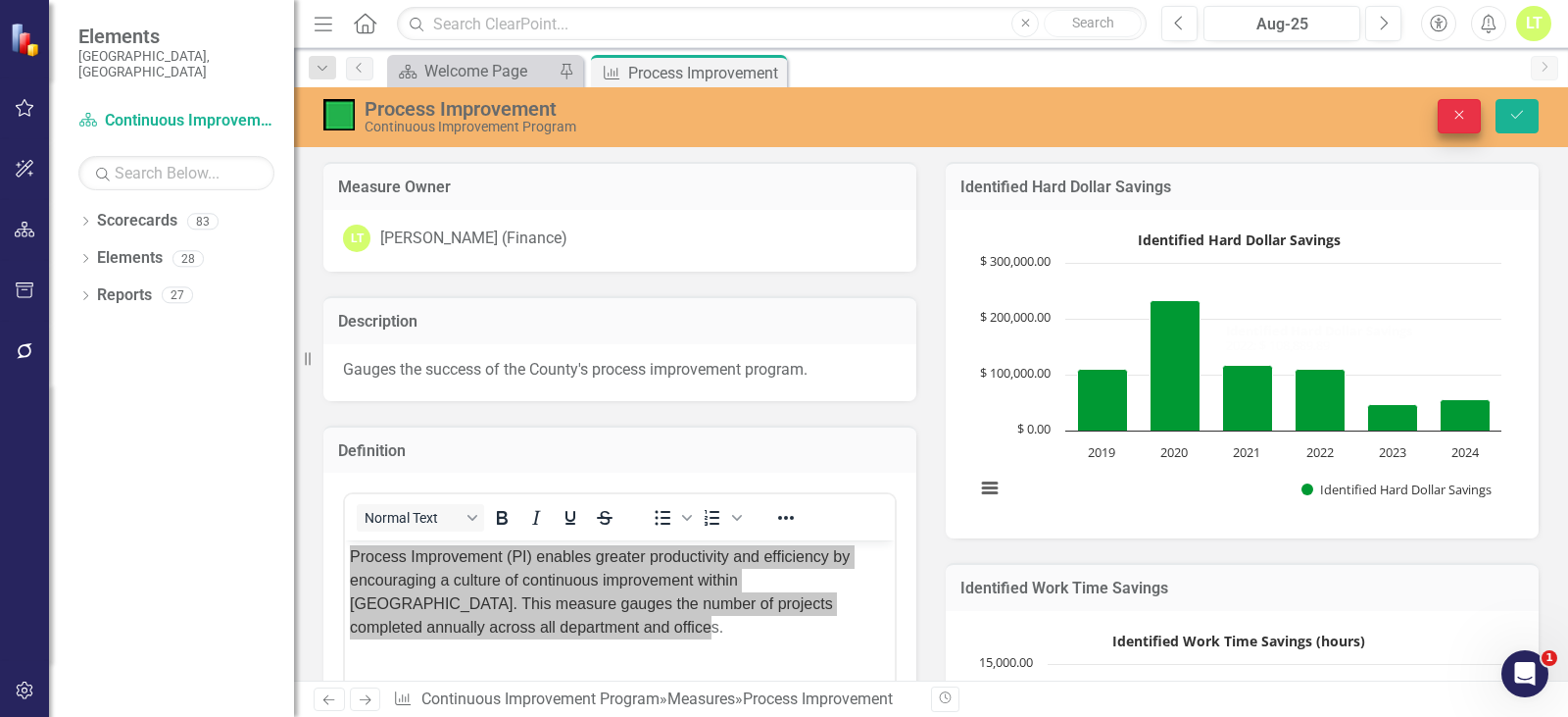
click at [1453, 106] on button "Close" at bounding box center [1459, 116] width 43 height 35
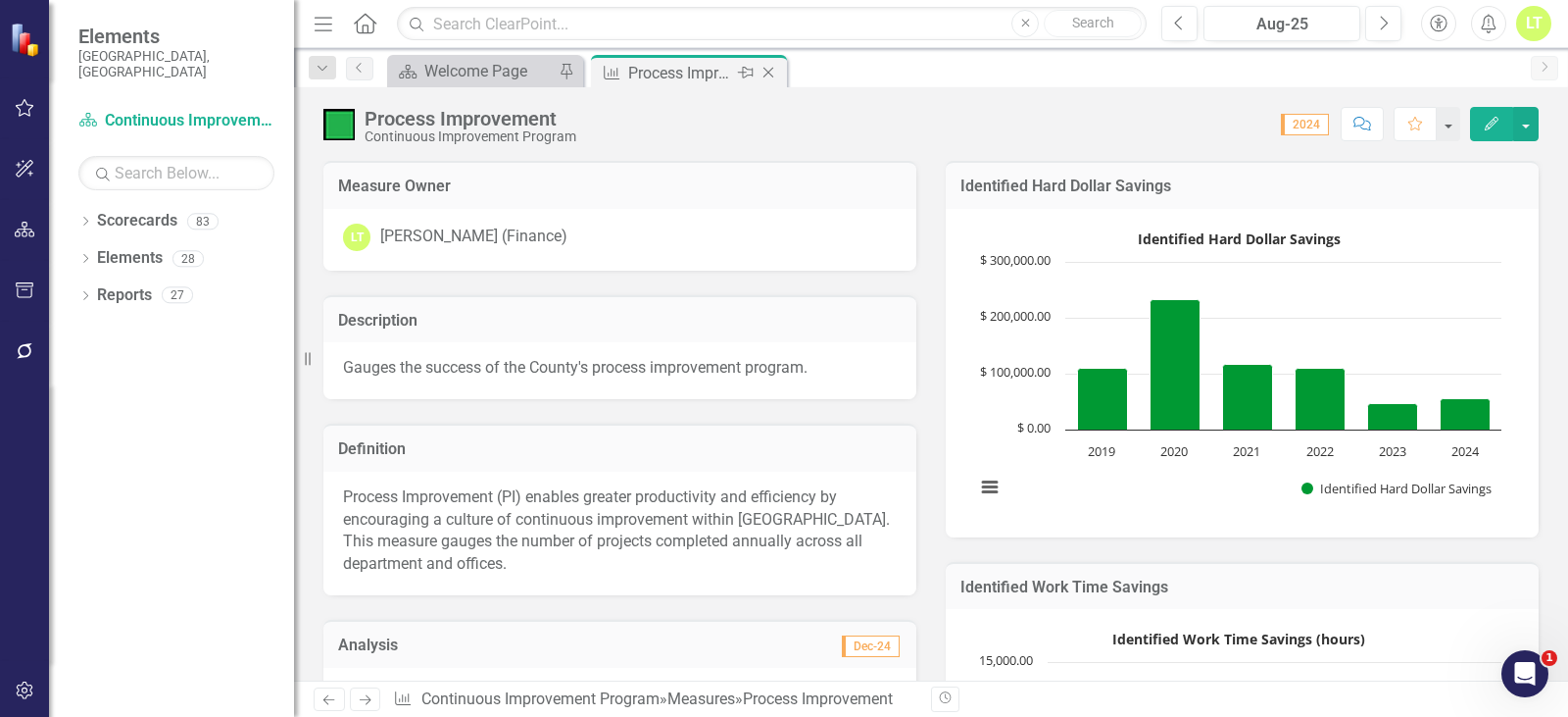
click at [765, 69] on icon at bounding box center [769, 72] width 11 height 11
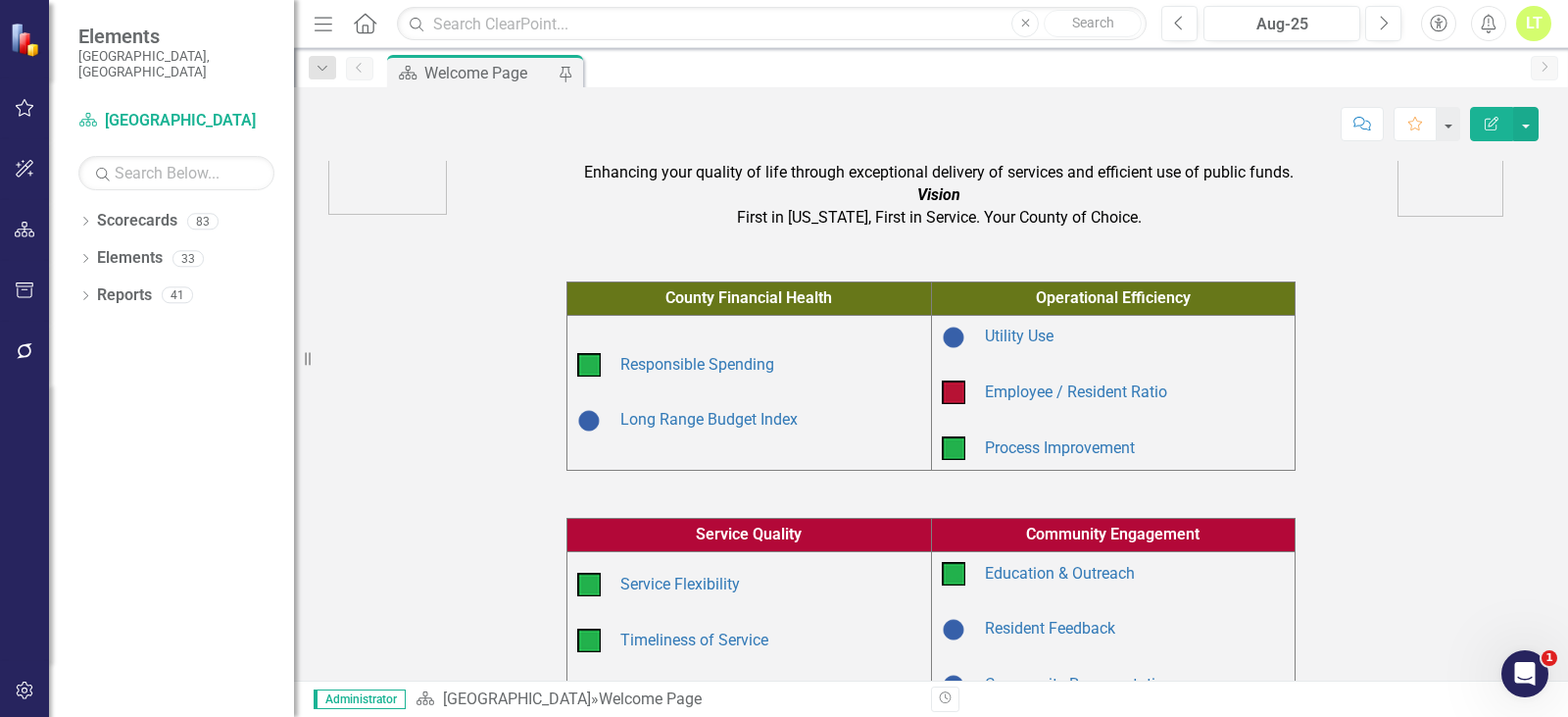
scroll to position [196, 0]
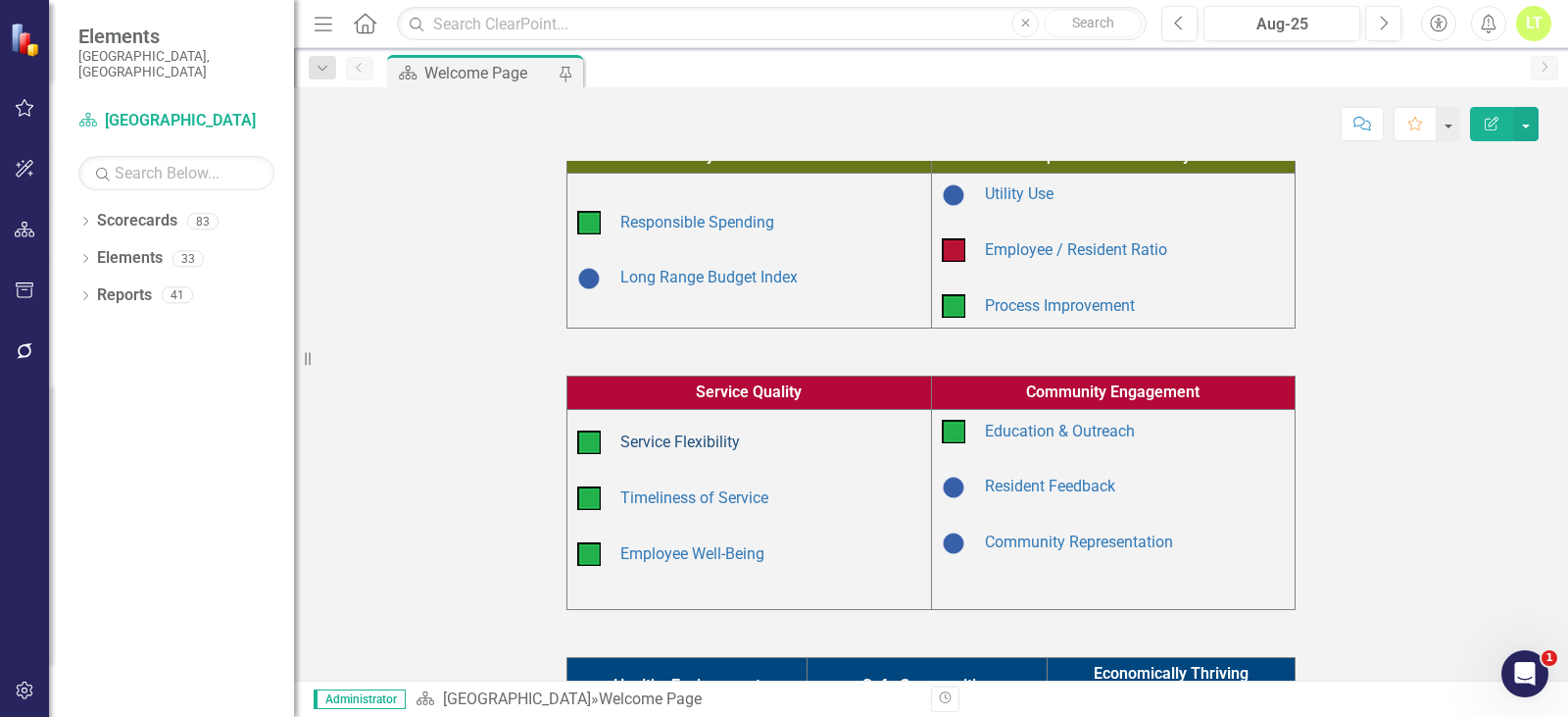
click at [658, 438] on link "Service Flexibility" at bounding box center [680, 441] width 119 height 19
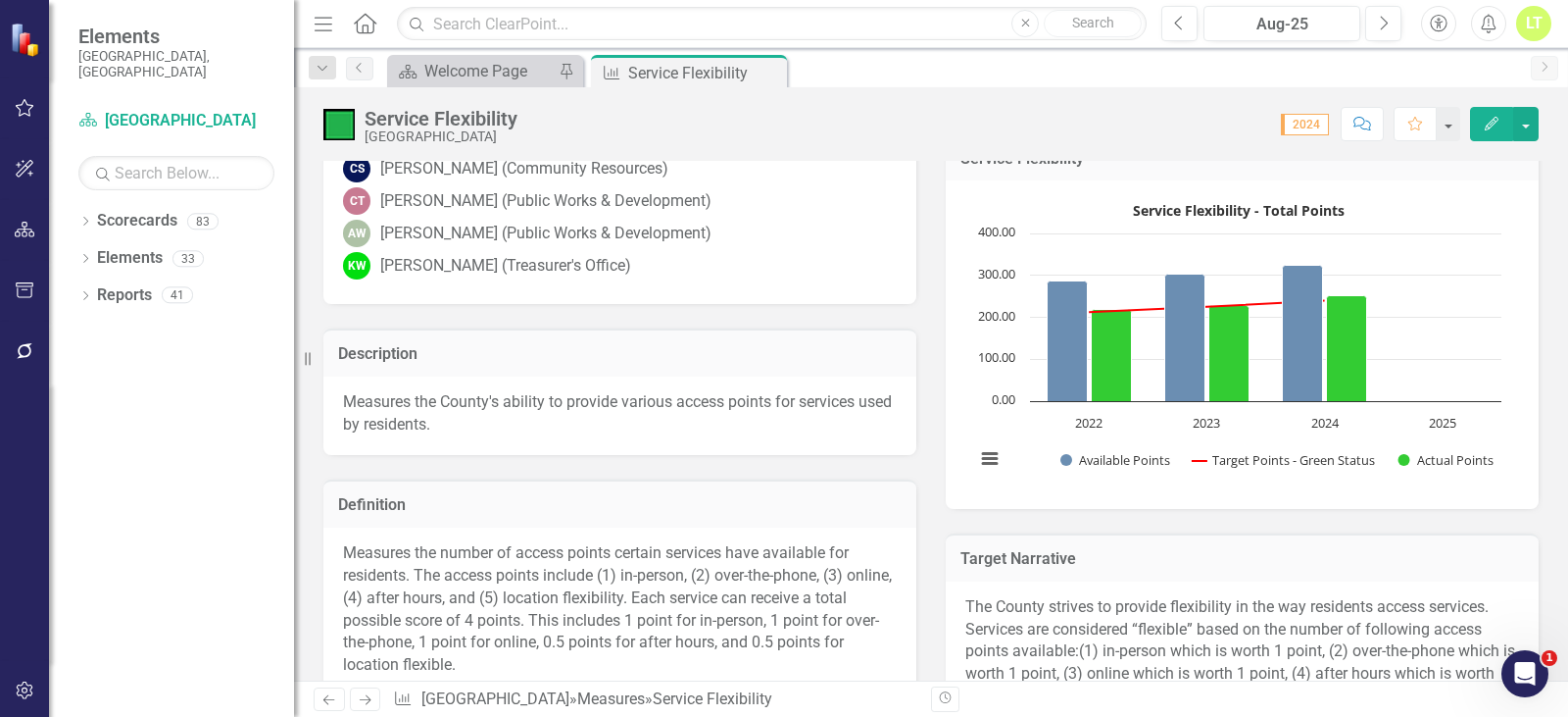
scroll to position [491, 0]
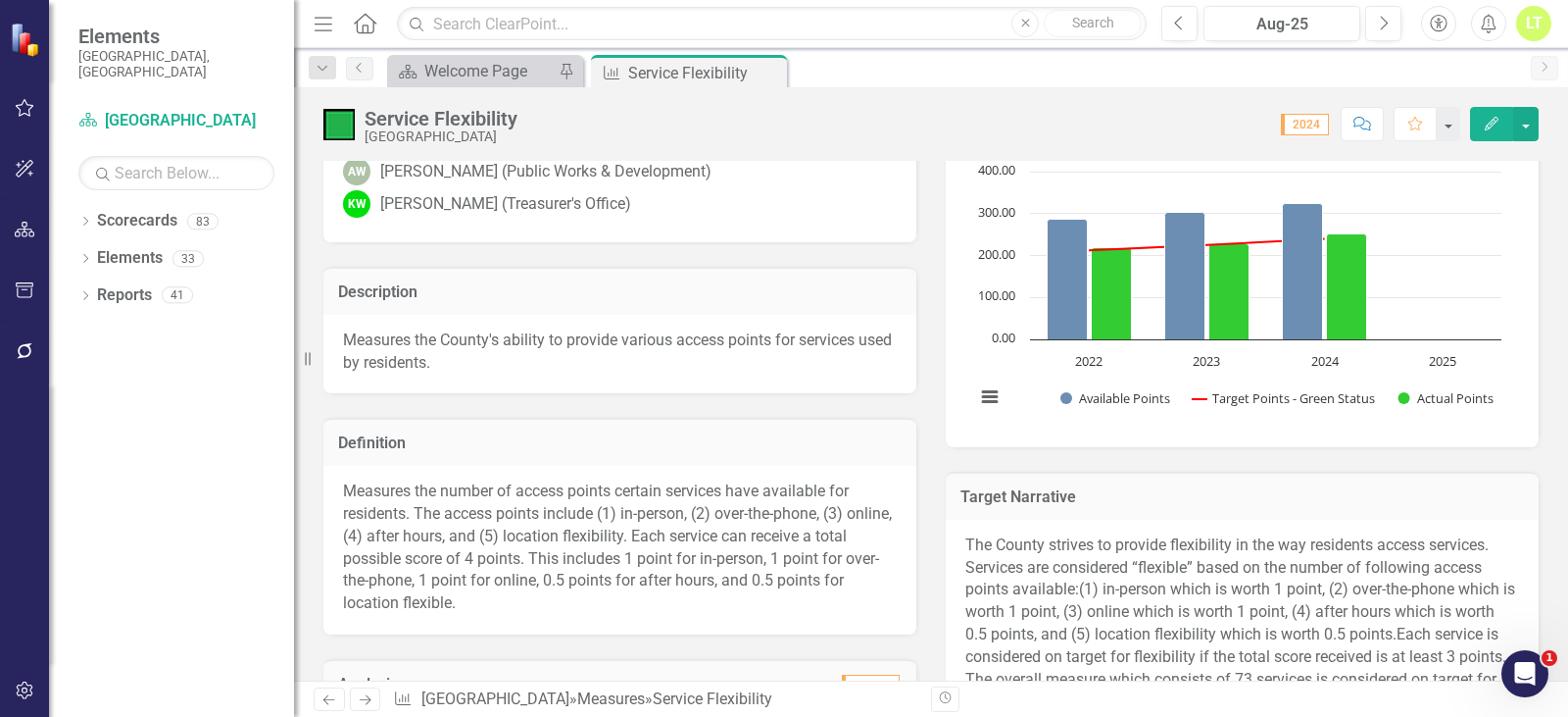
click at [517, 552] on p "Measures the number of access points certain services have available for reside…" at bounding box center [620, 547] width 554 height 134
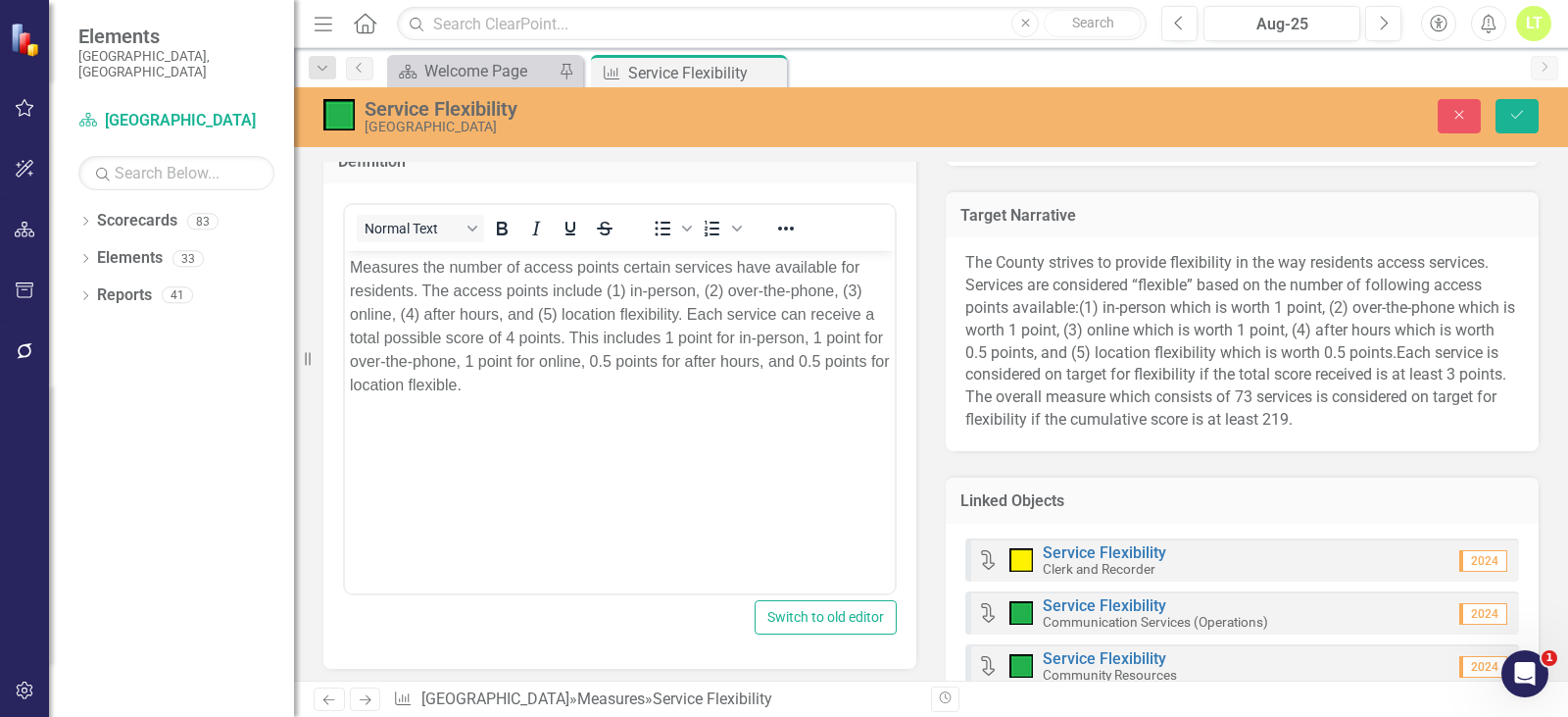
scroll to position [785, 0]
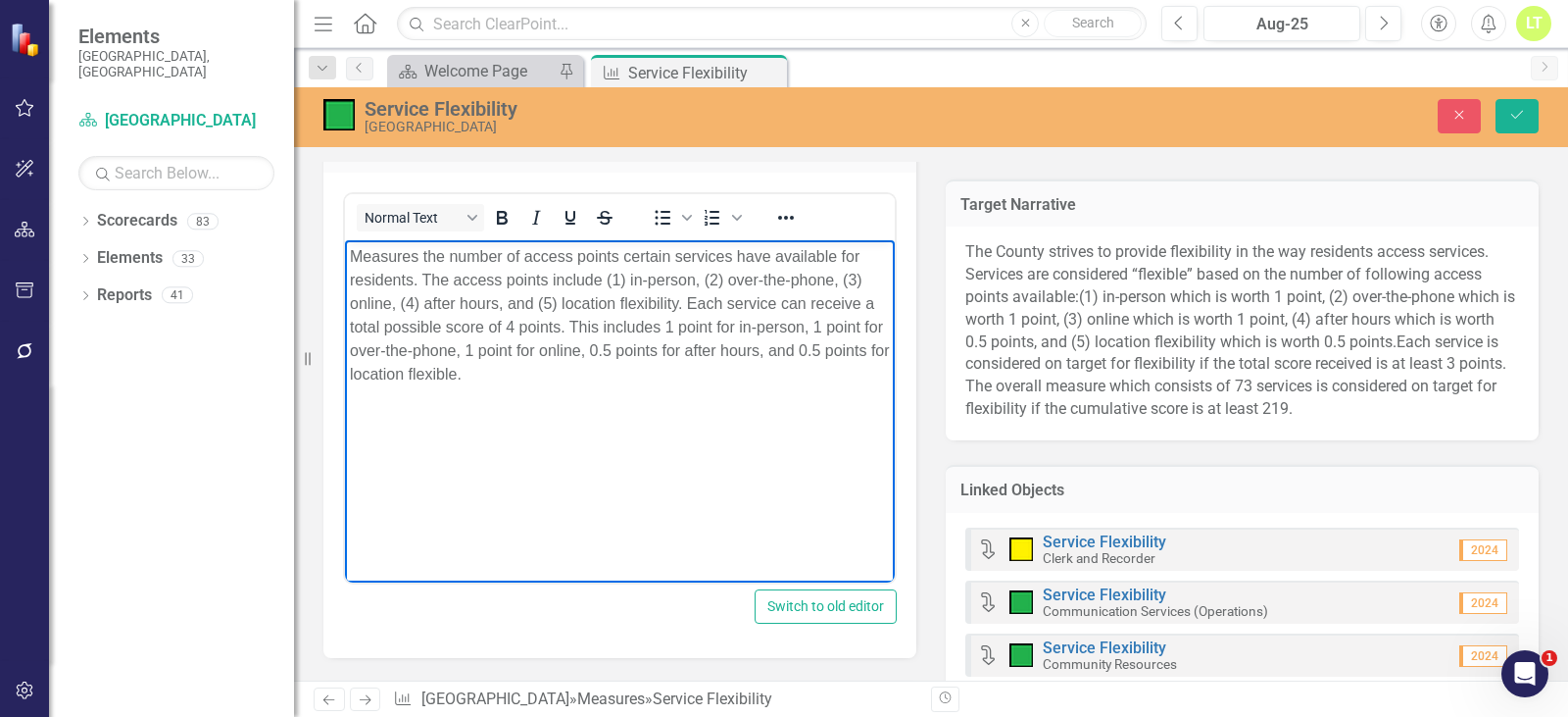
drag, startPoint x: 498, startPoint y: 380, endPoint x: 272, endPoint y: 234, distance: 269.1
click at [345, 240] on html "Measures the number of access points certain services have available for reside…" at bounding box center [620, 387] width 550 height 294
copy p "Measures the number of access points certain services have available for reside…"
click at [1459, 112] on icon "Close" at bounding box center [1460, 115] width 18 height 14
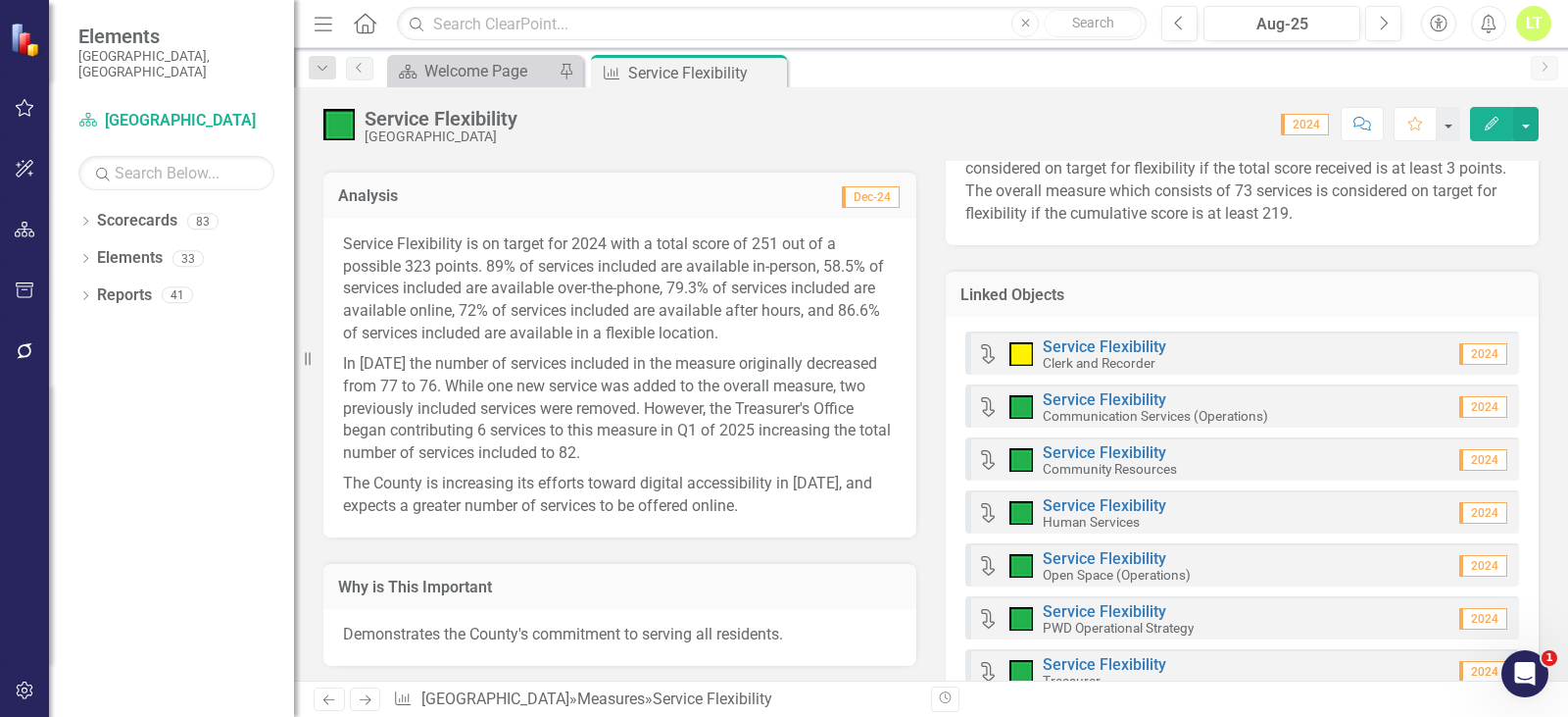
scroll to position [980, 0]
click at [770, 72] on icon at bounding box center [769, 72] width 11 height 11
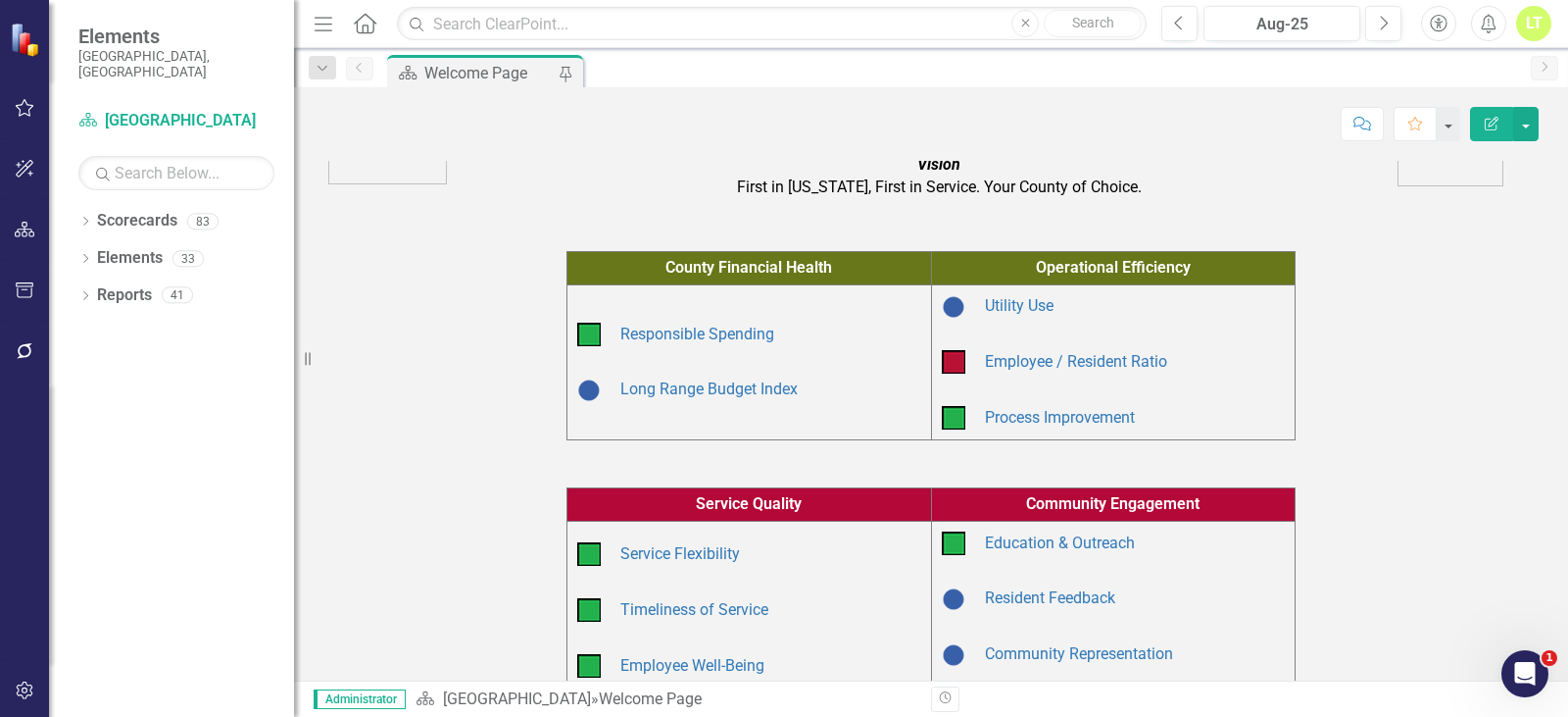
scroll to position [196, 0]
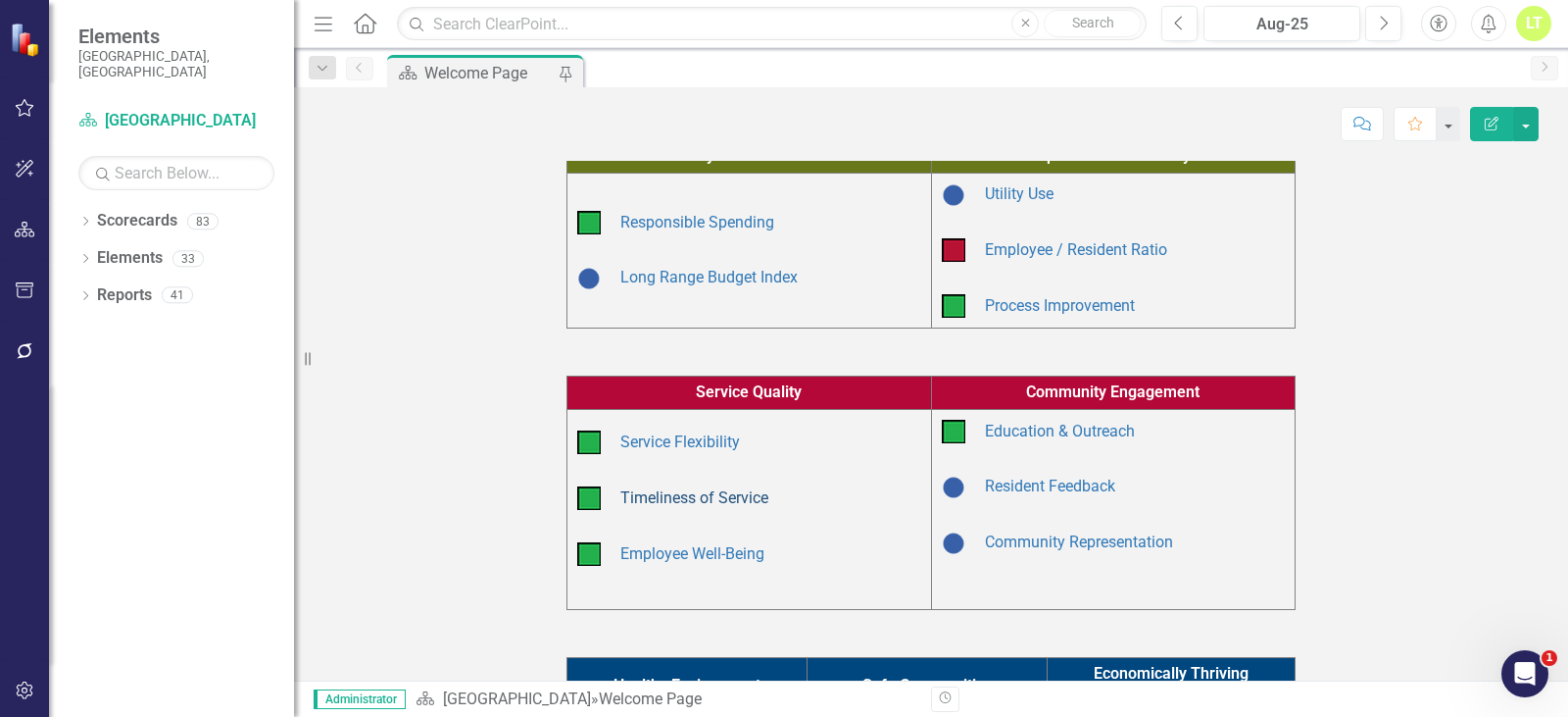
click at [658, 492] on link "Timeliness of Service" at bounding box center [694, 498] width 148 height 19
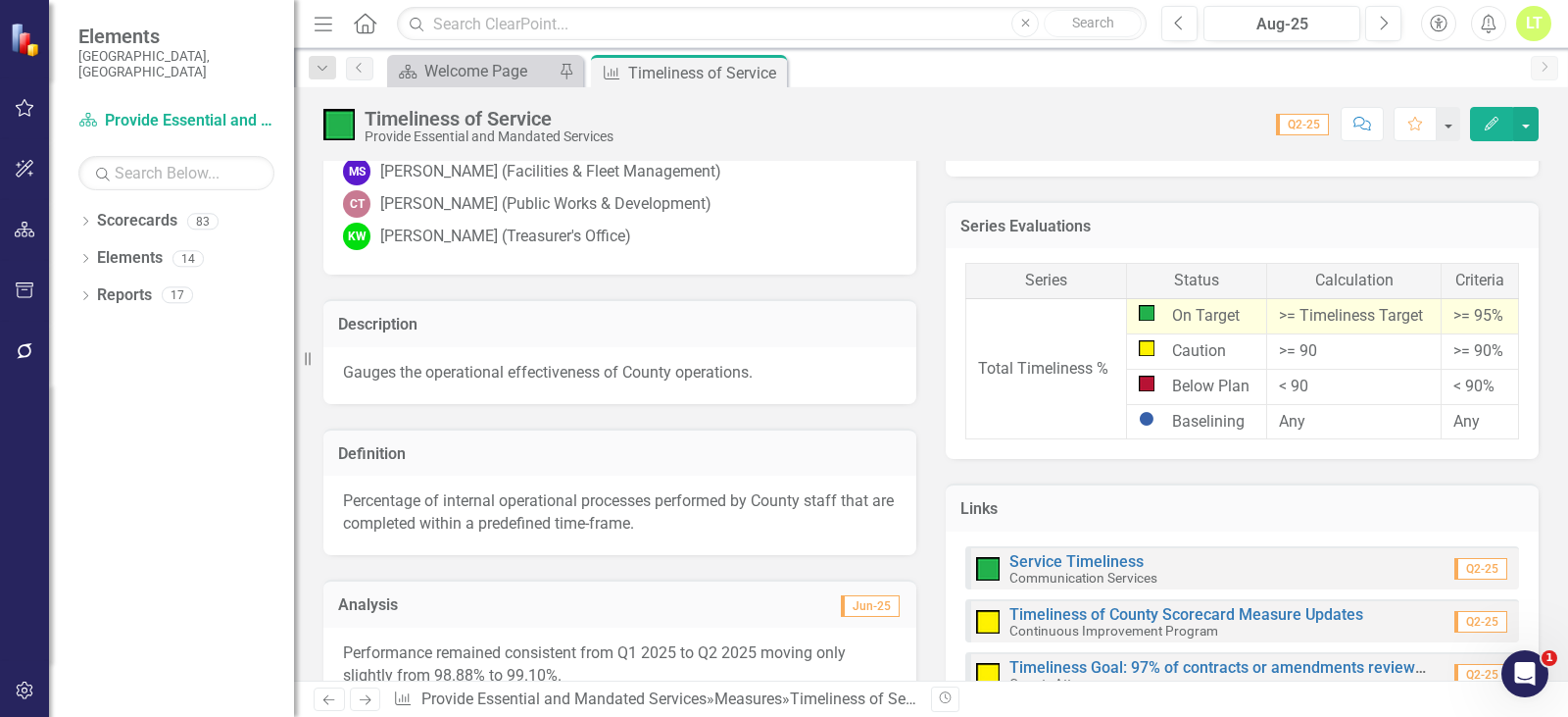
scroll to position [392, 0]
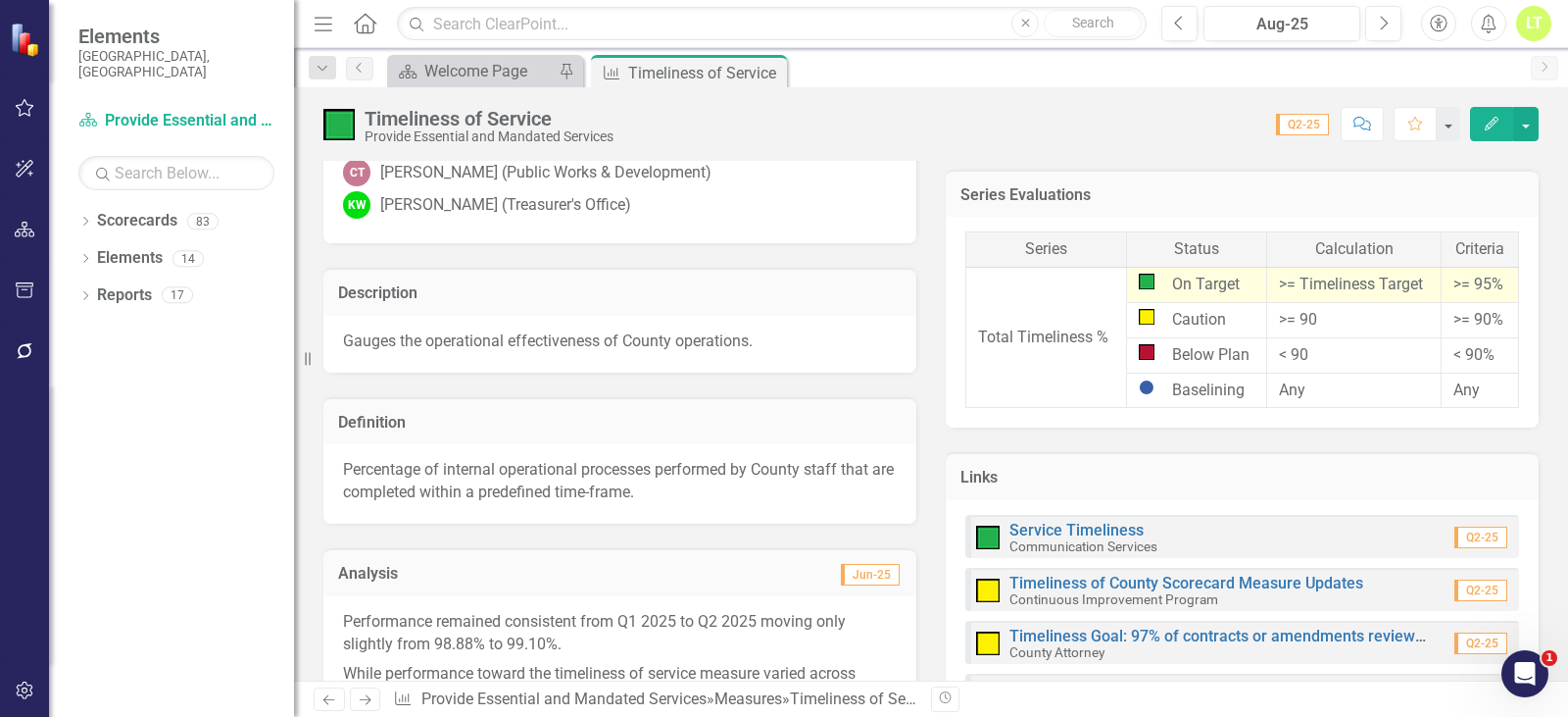
click at [478, 495] on p "Percentage of internal operational processes performed by County staff that are…" at bounding box center [620, 481] width 554 height 45
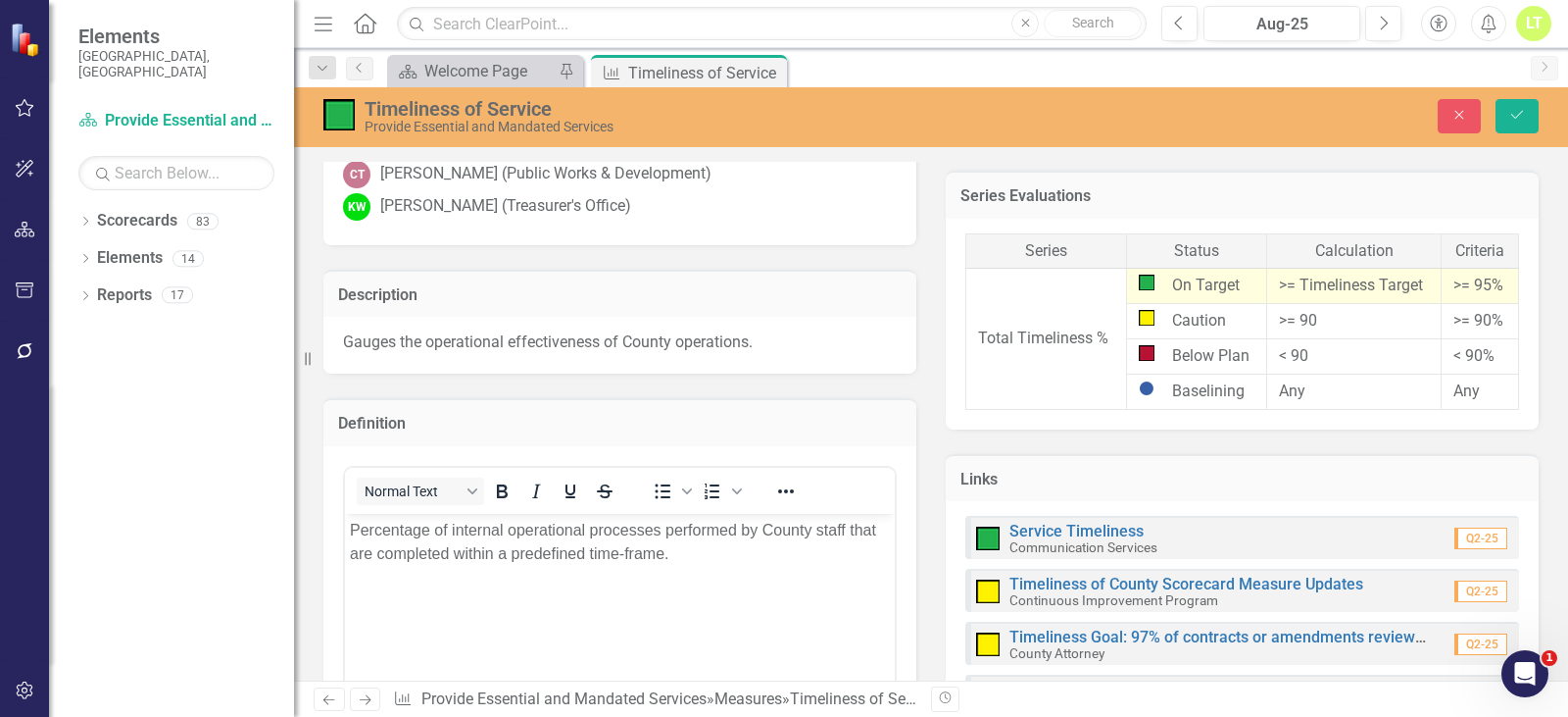
scroll to position [0, 0]
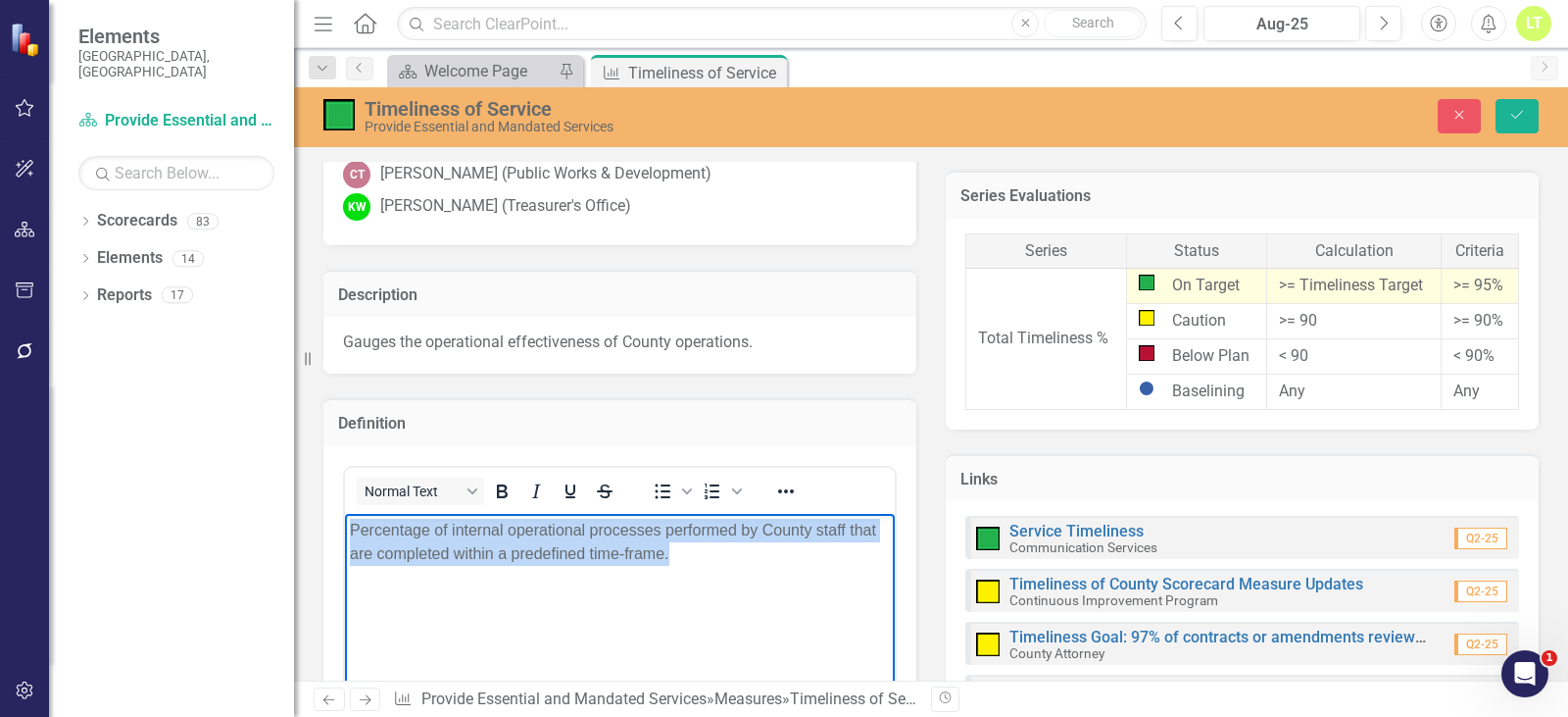
drag, startPoint x: 697, startPoint y: 554, endPoint x: 304, endPoint y: 518, distance: 394.6
click at [345, 518] on html "Percentage of internal operational processes performed by County staff that are…" at bounding box center [620, 659] width 550 height 294
copy p "Percentage of internal operational processes performed by County staff that are…"
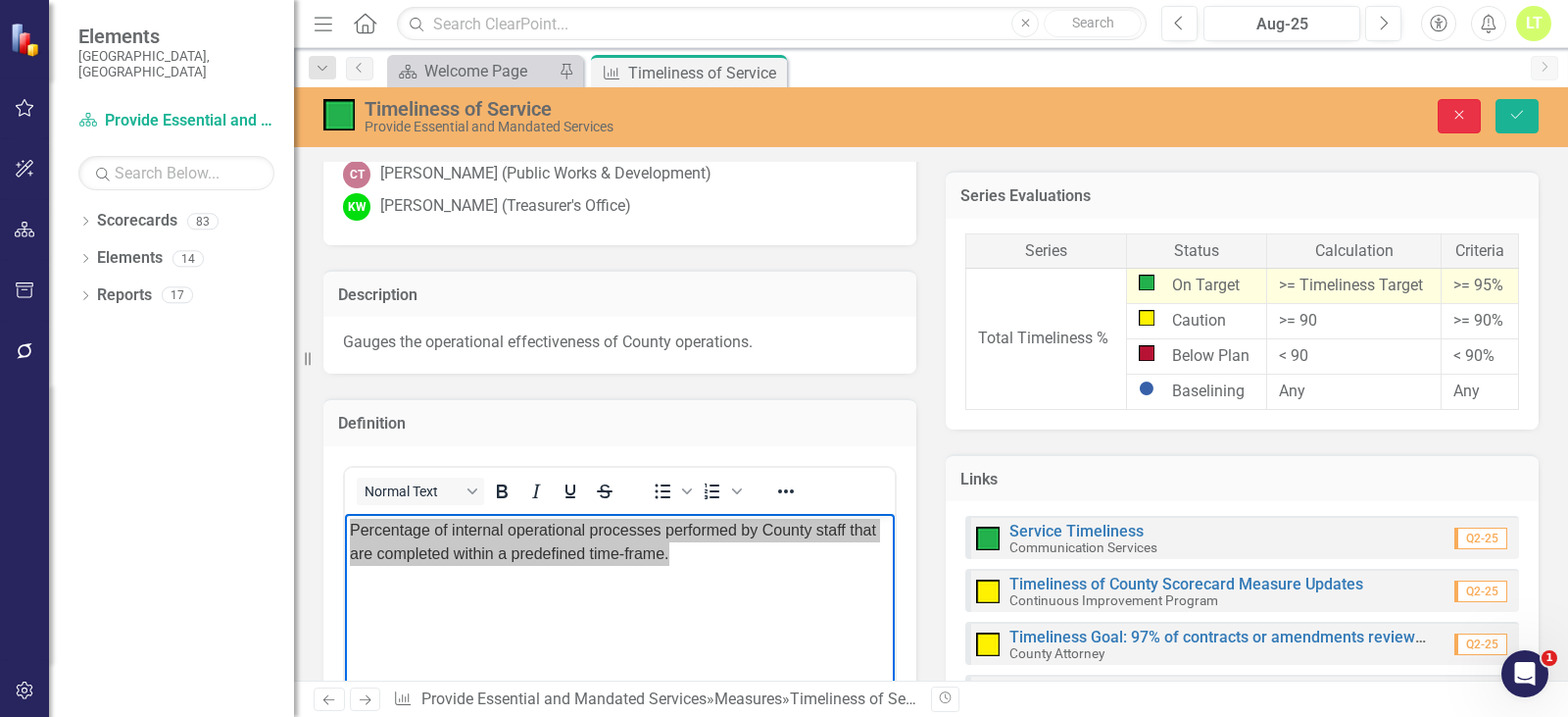
drag, startPoint x: 1475, startPoint y: 116, endPoint x: 1510, endPoint y: 229, distance: 118.3
click at [1472, 114] on button "Close" at bounding box center [1459, 116] width 43 height 35
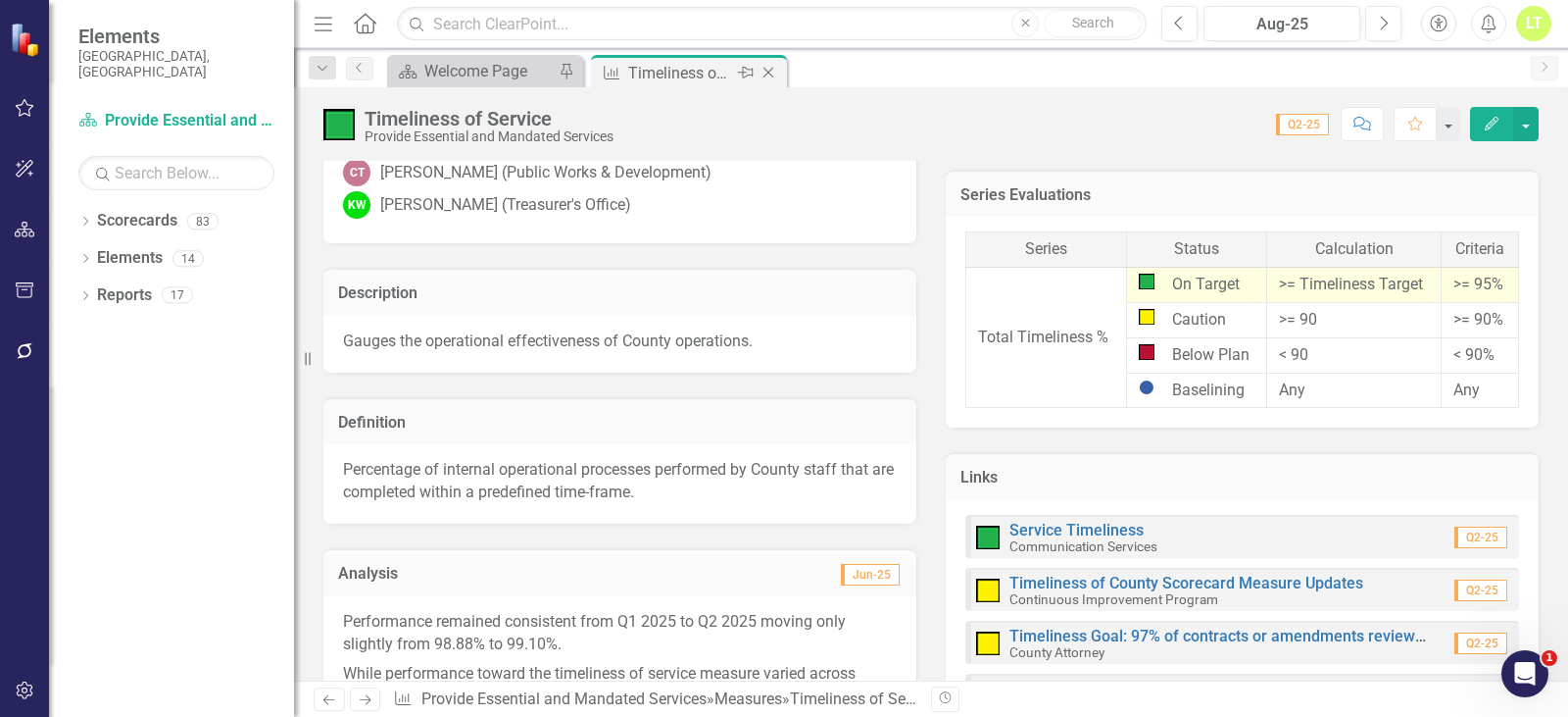
click at [768, 65] on icon "Close" at bounding box center [769, 72] width 20 height 16
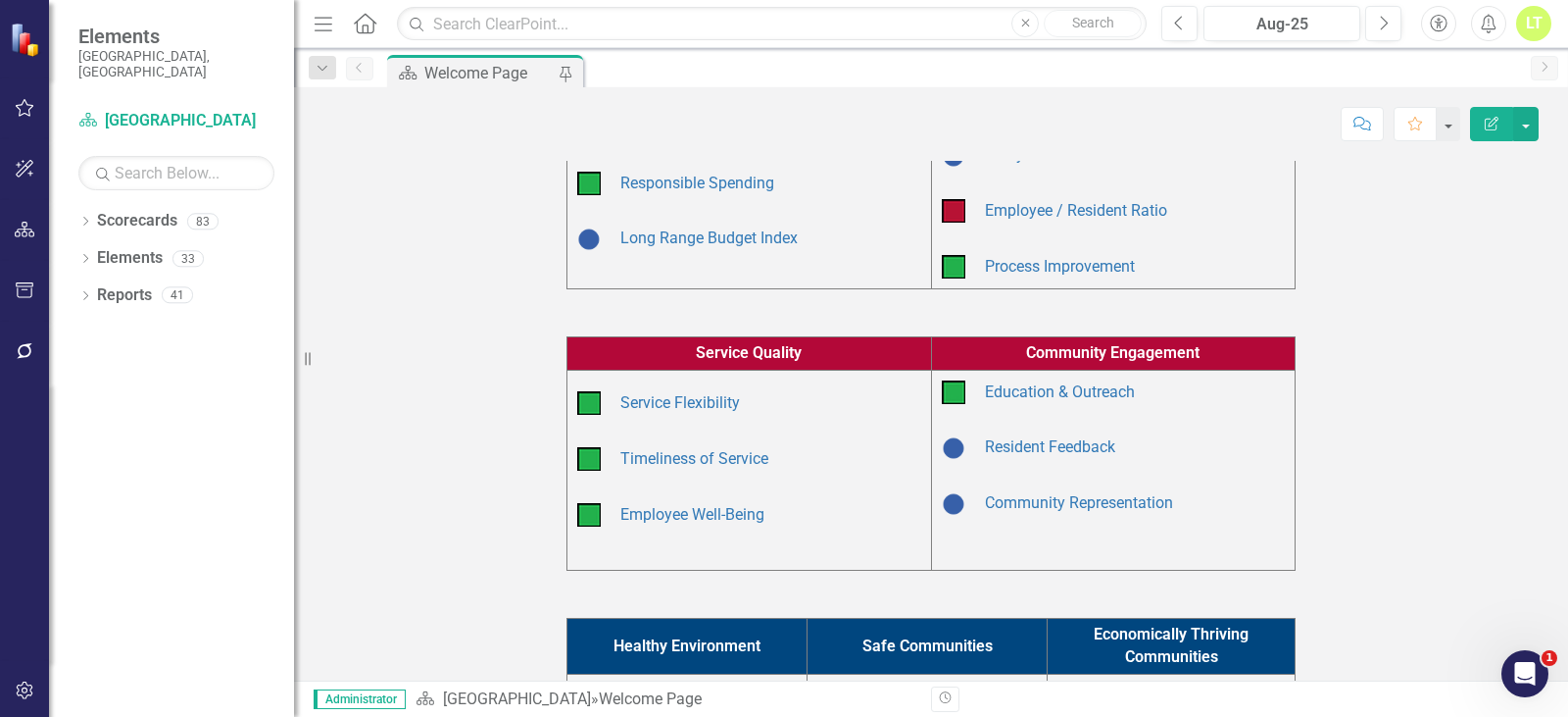
scroll to position [294, 0]
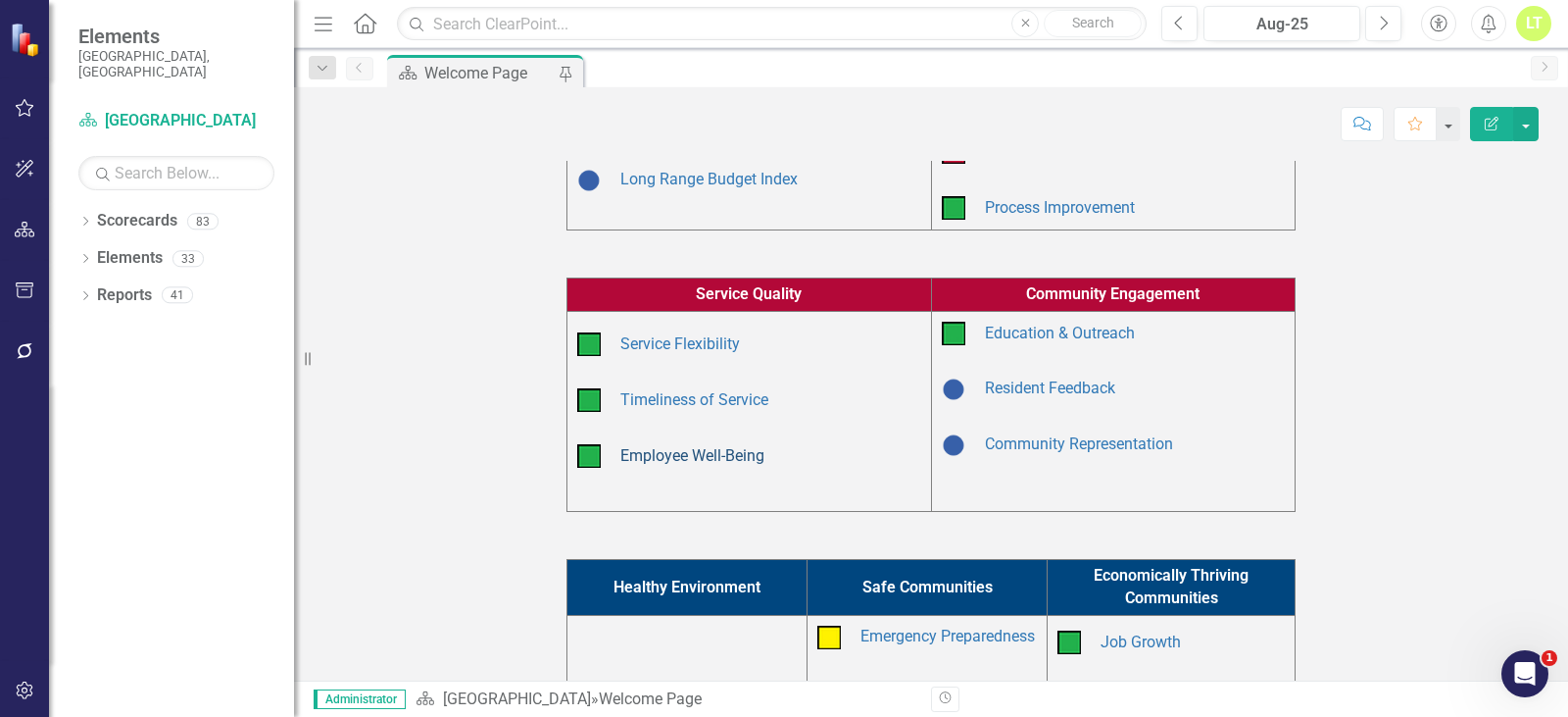
click at [727, 448] on link "Employee Well-Being" at bounding box center [692, 455] width 144 height 19
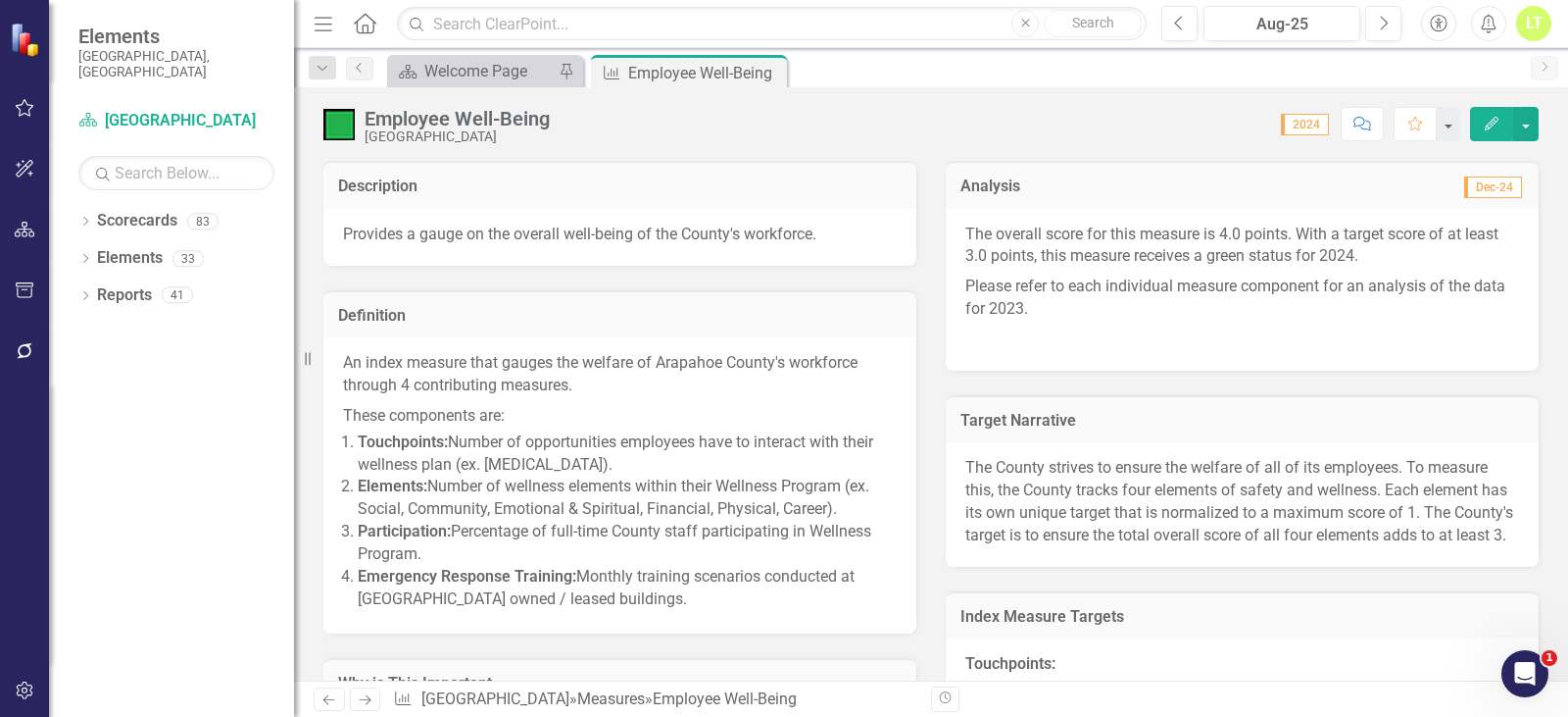
scroll to position [98, 0]
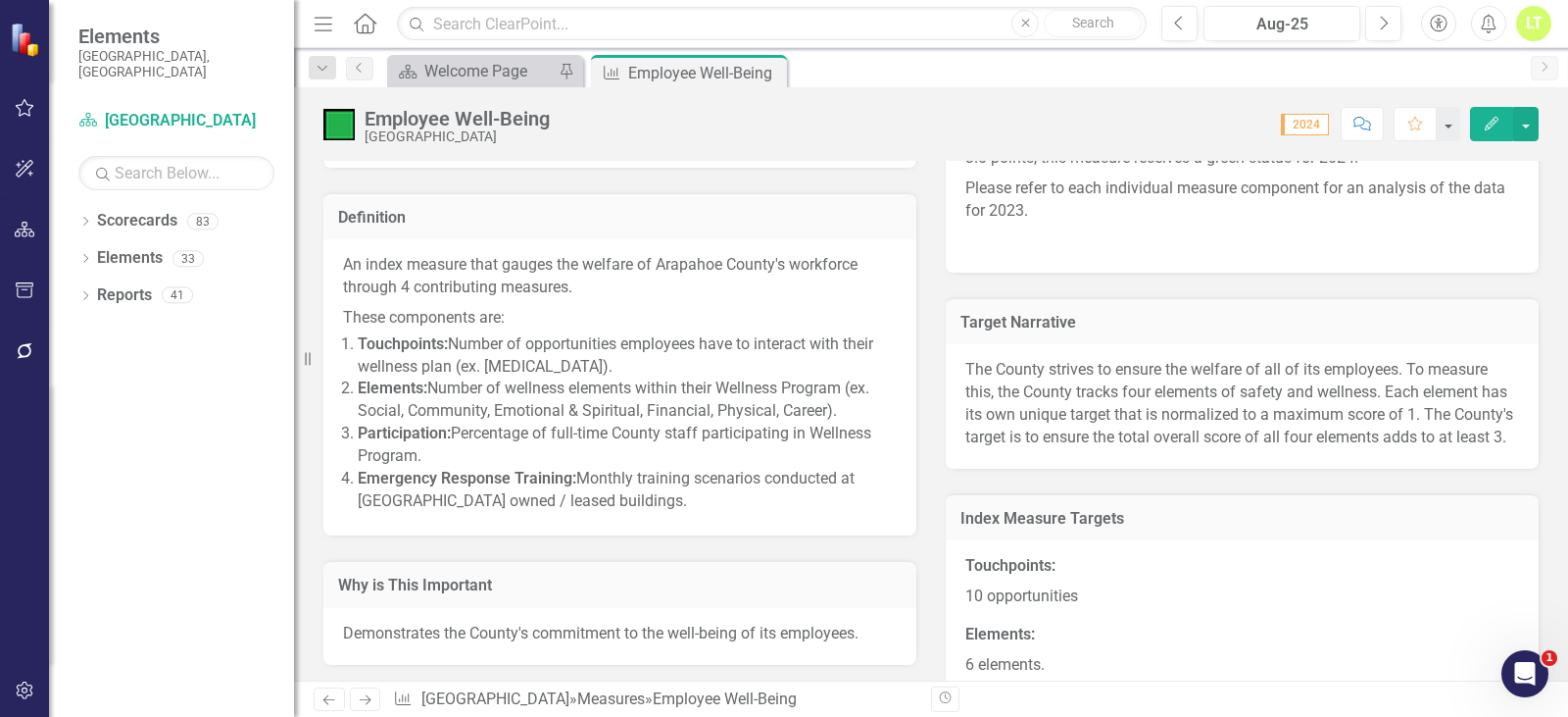
click at [612, 398] on li "Elements: Number of wellness elements within their Wellness Program (ex. Social…" at bounding box center [627, 399] width 539 height 45
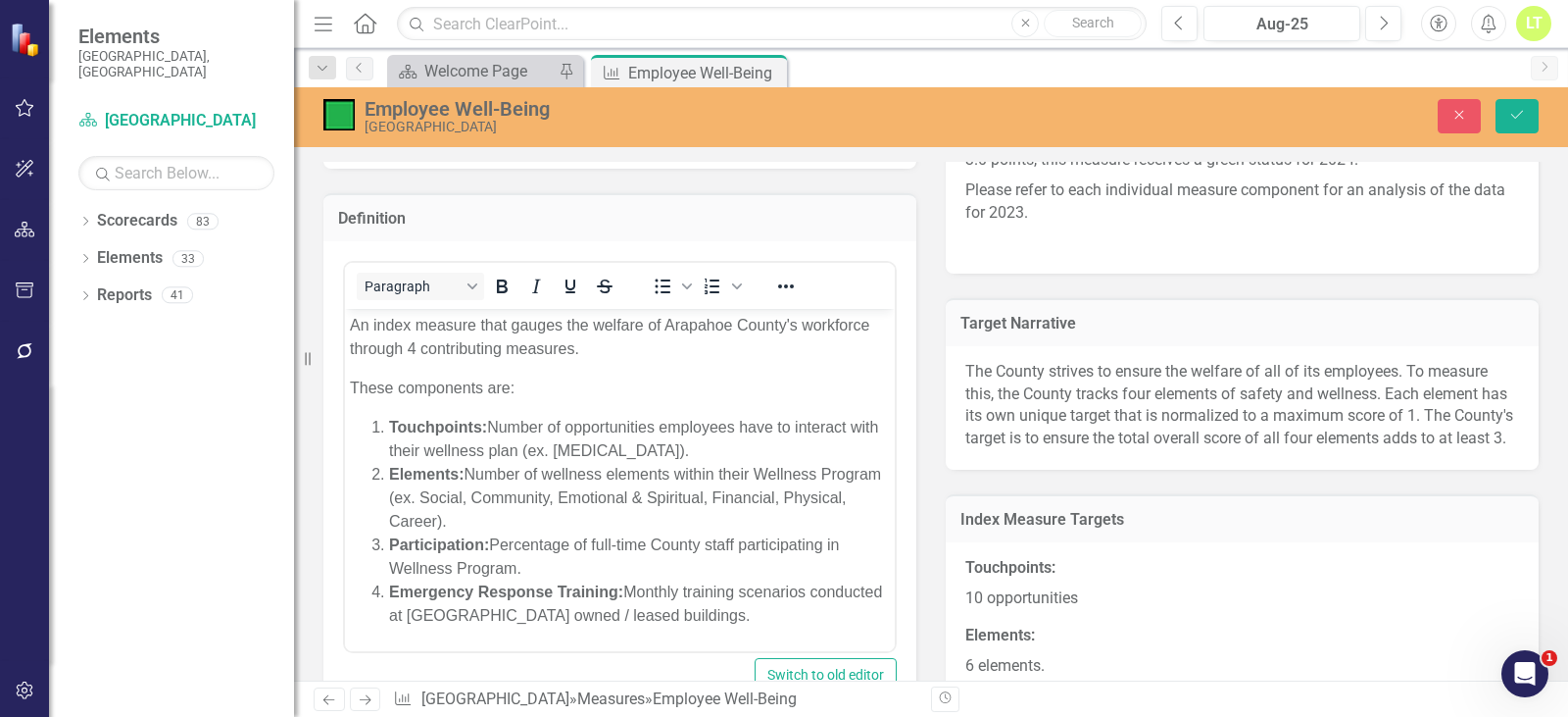
scroll to position [0, 0]
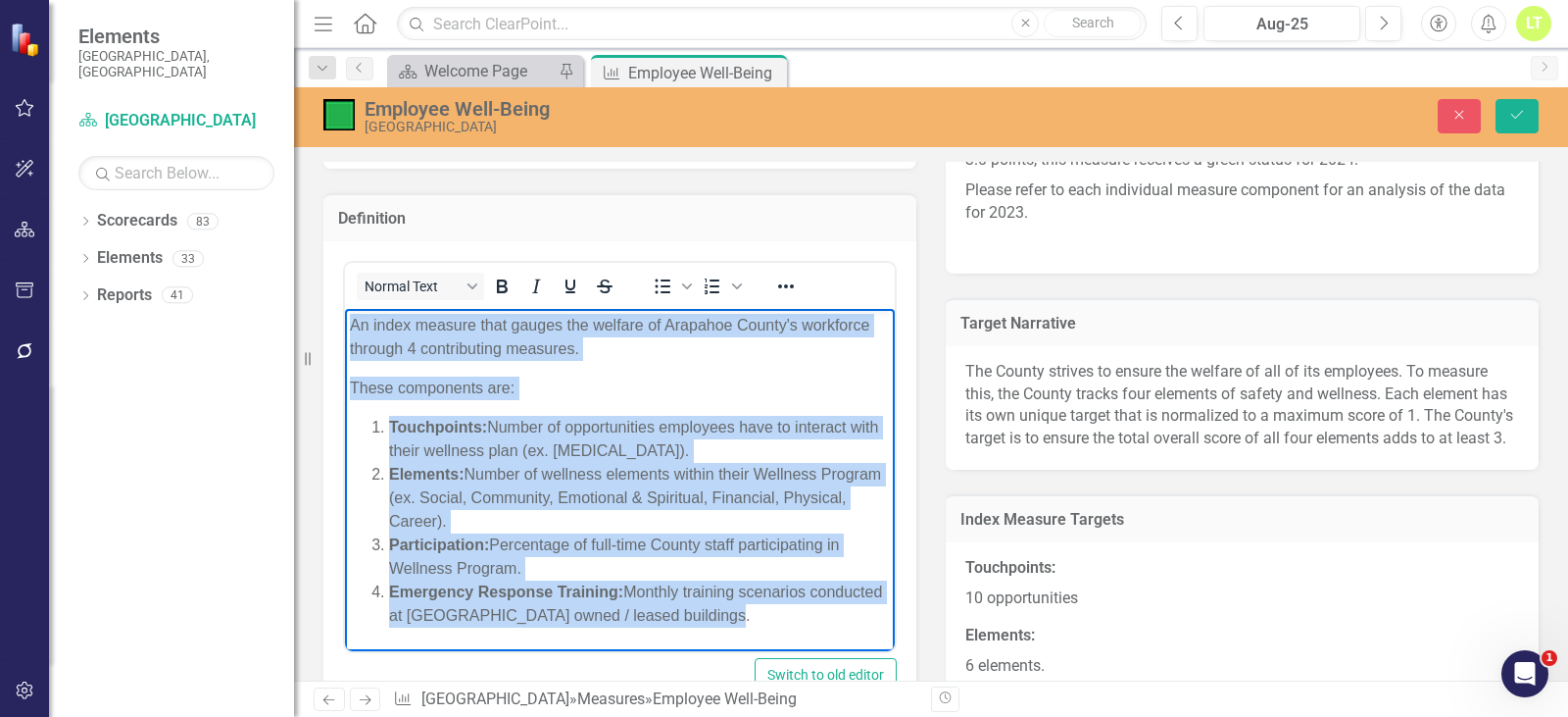
drag, startPoint x: 785, startPoint y: 620, endPoint x: 284, endPoint y: 288, distance: 601.0
click at [345, 308] on html "An index measure that gauges the welfare of Arapahoe County's workforce through…" at bounding box center [620, 478] width 550 height 340
copy body "An index measure that gauges the welfare of Arapahoe County's workforce through…"
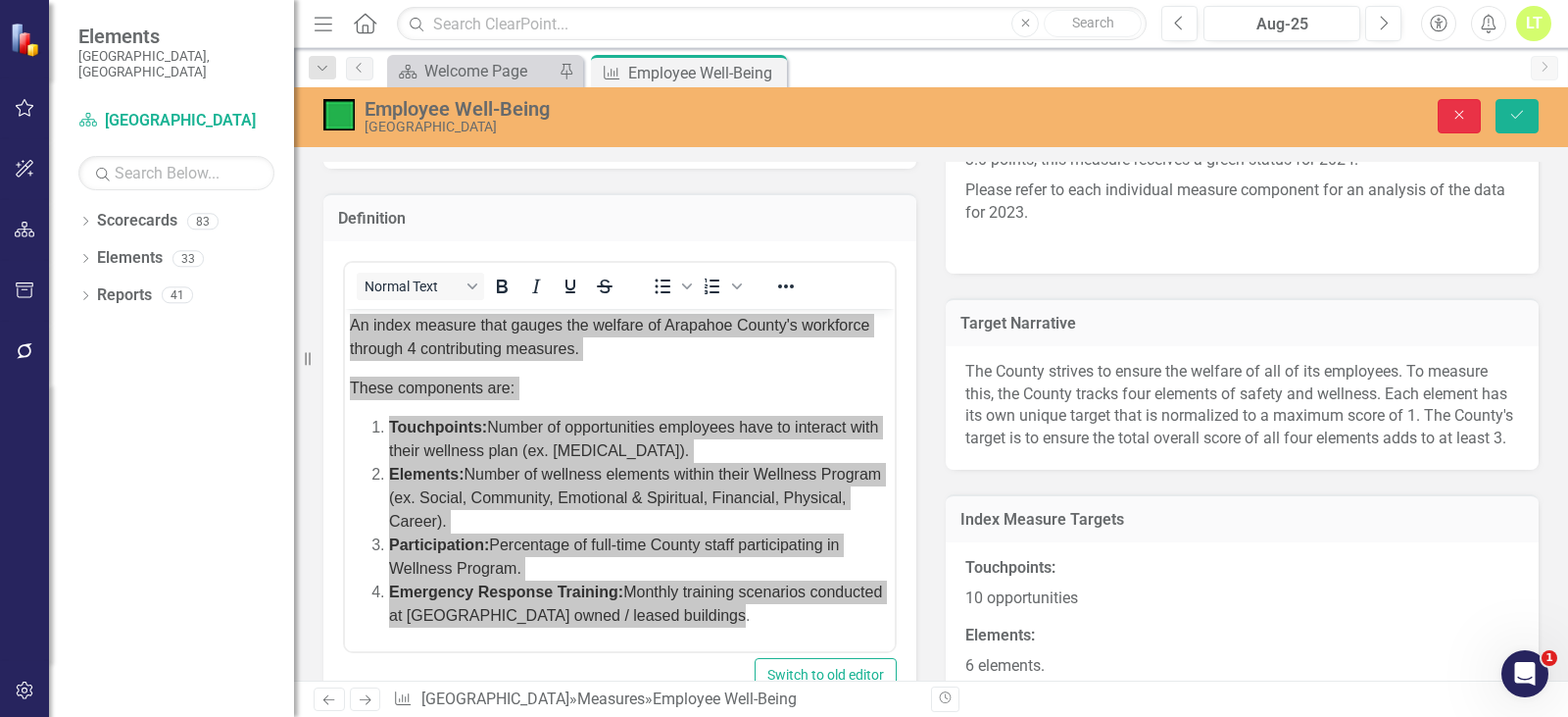
click at [1446, 112] on button "Close" at bounding box center [1459, 116] width 43 height 35
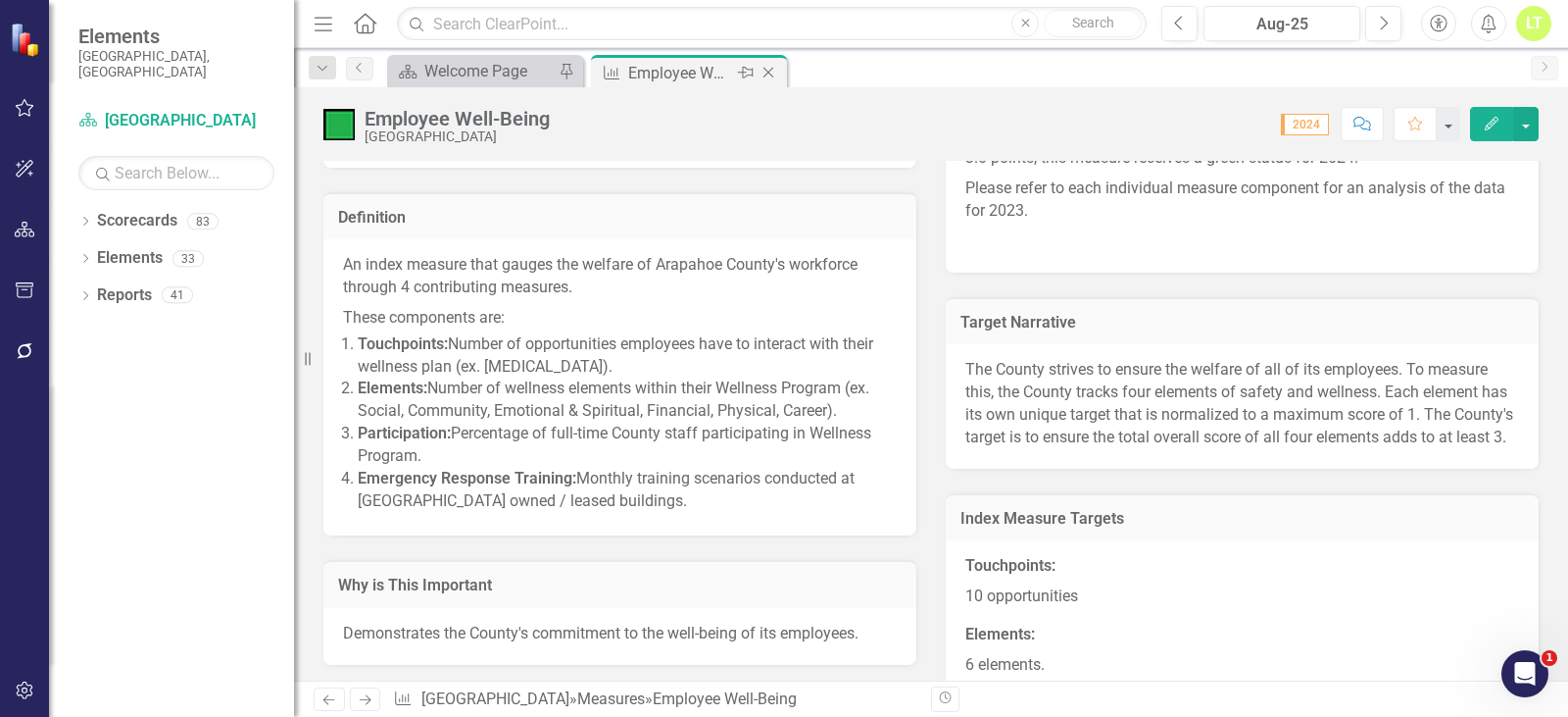
click at [771, 70] on icon "Close" at bounding box center [769, 72] width 20 height 16
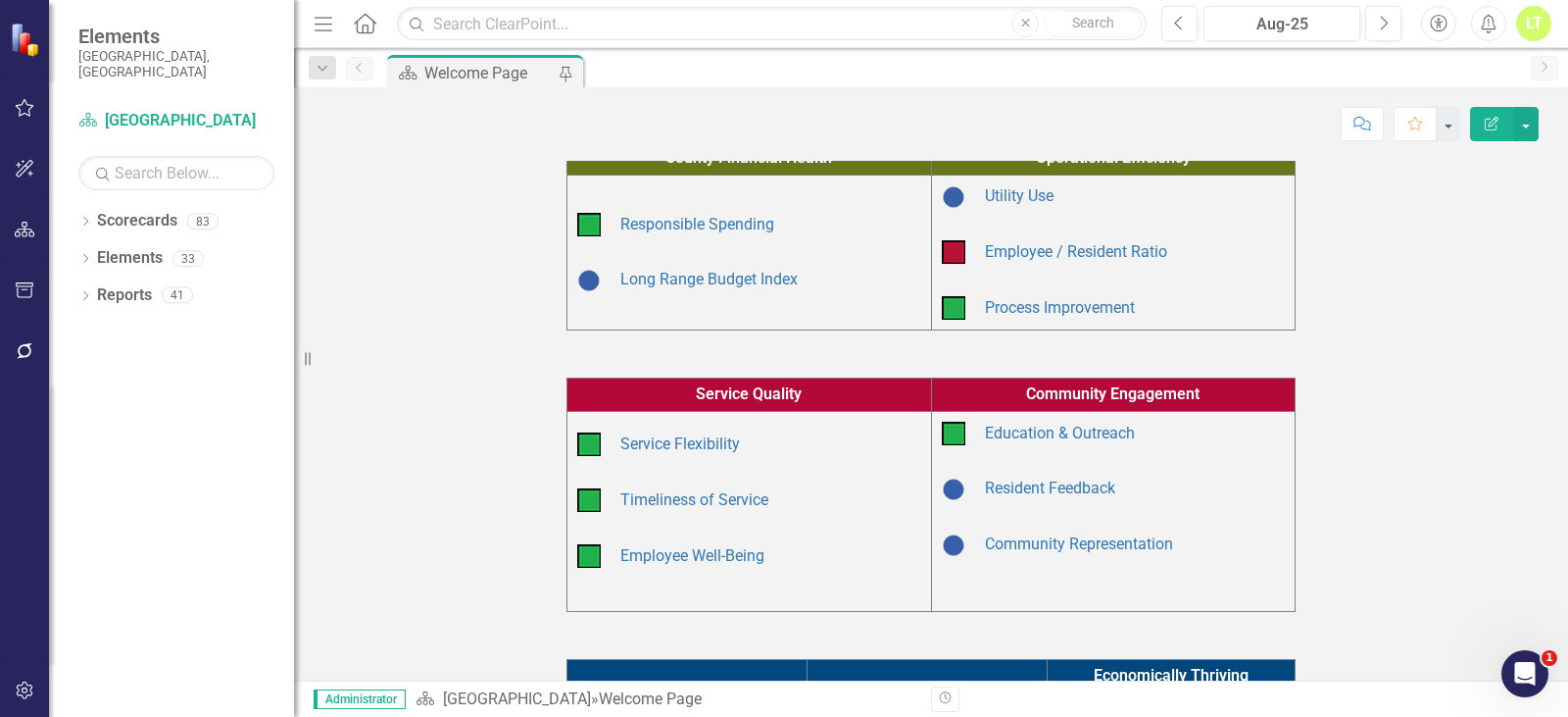
scroll to position [196, 0]
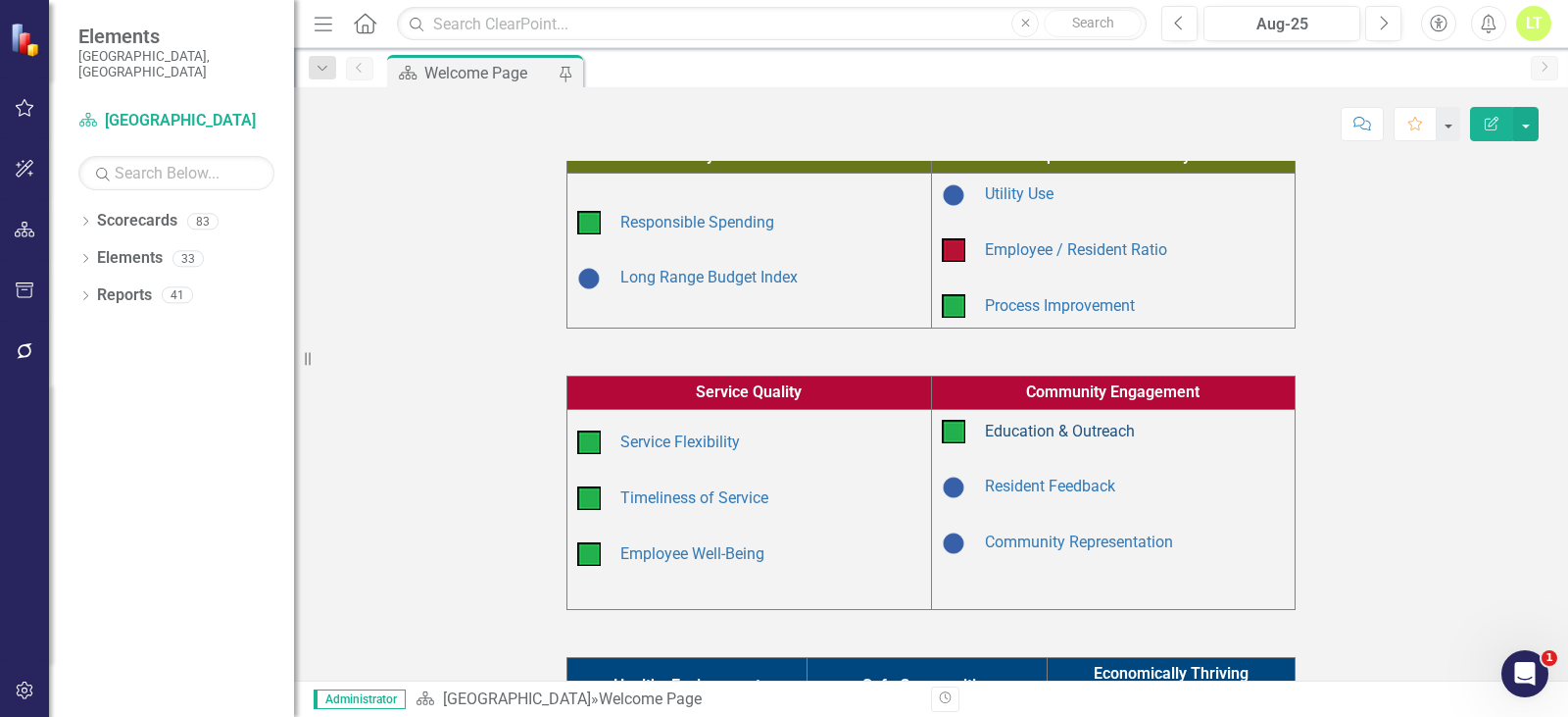
click at [1036, 425] on link "Education & Outreach" at bounding box center [1060, 430] width 150 height 19
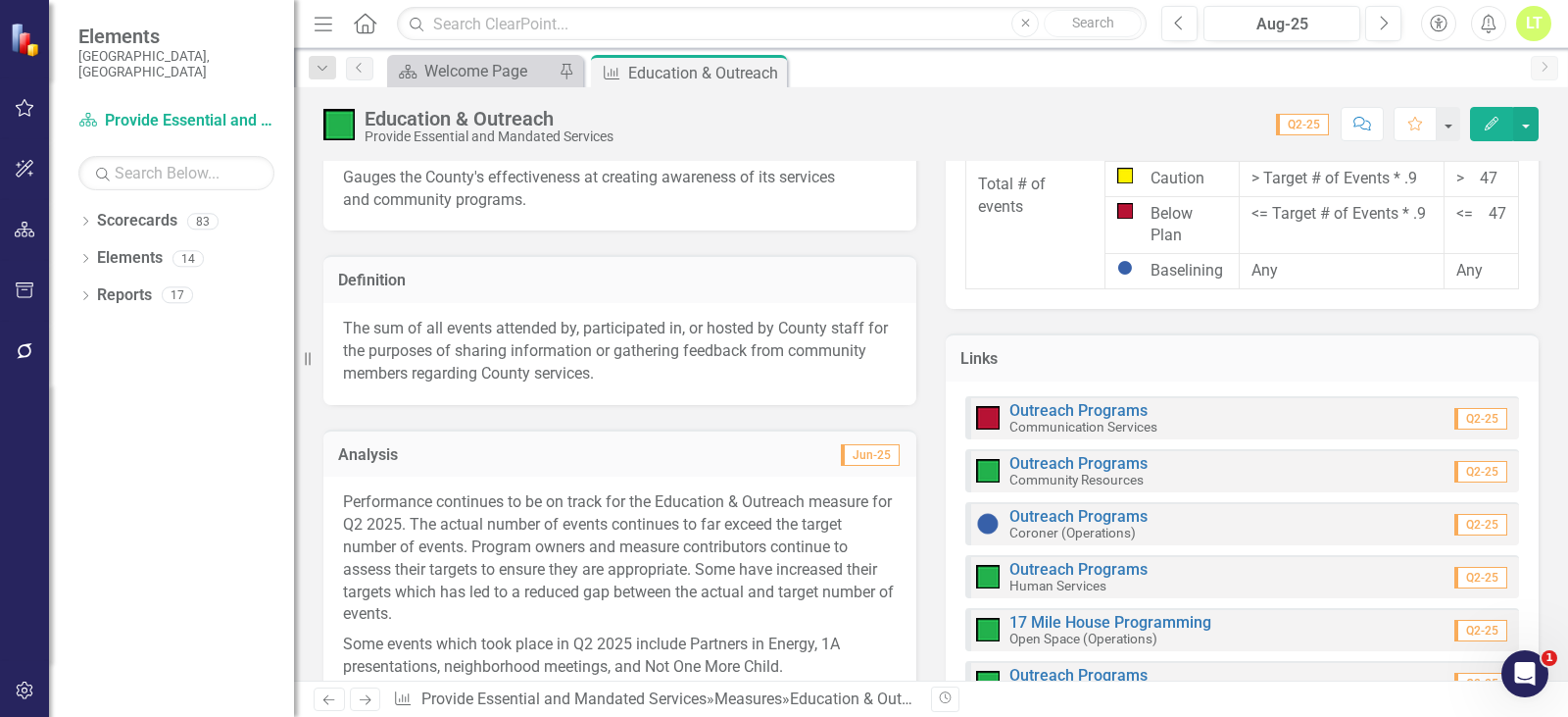
scroll to position [588, 0]
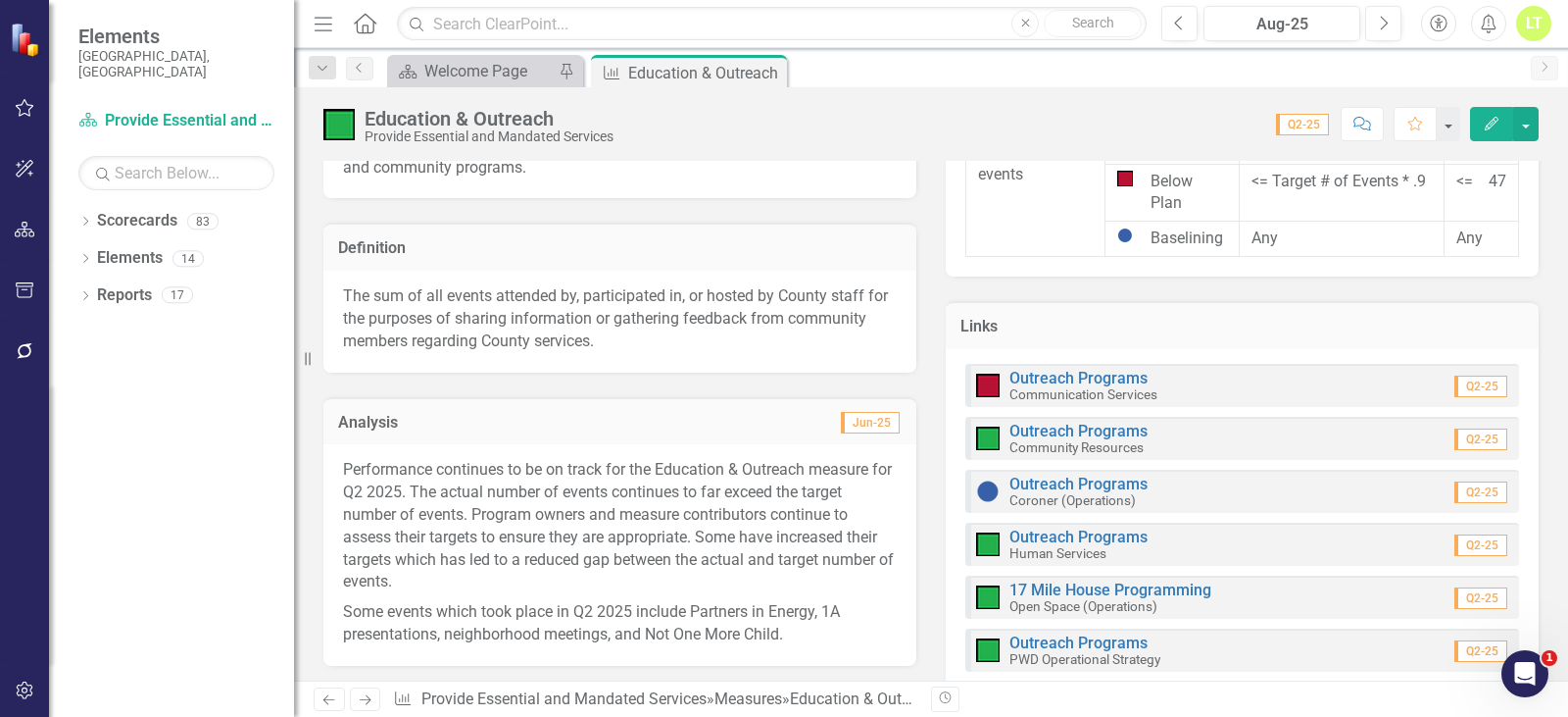
click at [541, 330] on p "The sum of all events attended by, participated in, or hosted by County staff f…" at bounding box center [620, 319] width 554 height 68
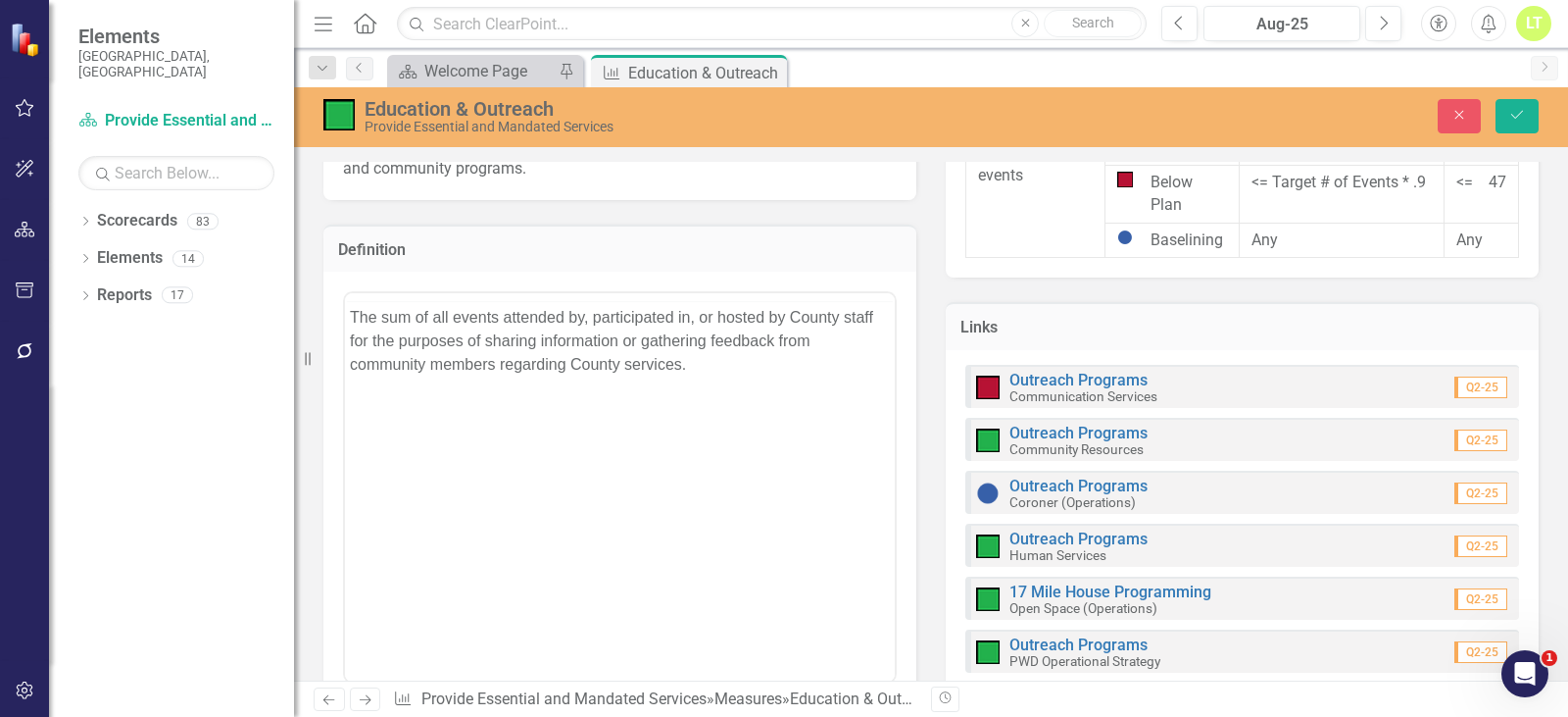
scroll to position [0, 0]
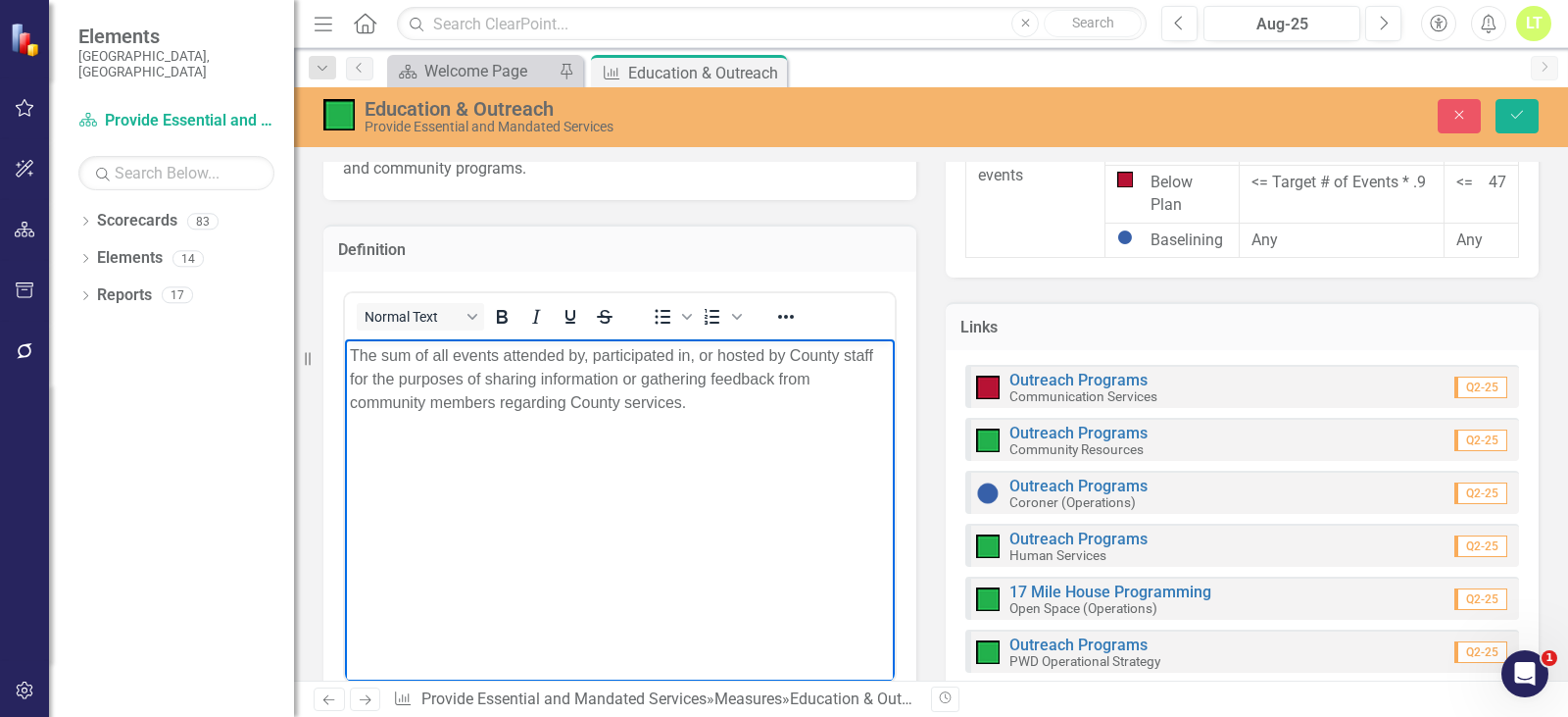
drag, startPoint x: 723, startPoint y: 399, endPoint x: 608, endPoint y: 660, distance: 285.2
click at [345, 340] on html "The sum of all events attended by, participated in, or hosted by County staff f…" at bounding box center [620, 487] width 550 height 294
copy p "The sum of all events attended by, participated in, or hosted by County staff f…"
click at [1458, 102] on button "Close" at bounding box center [1459, 116] width 43 height 35
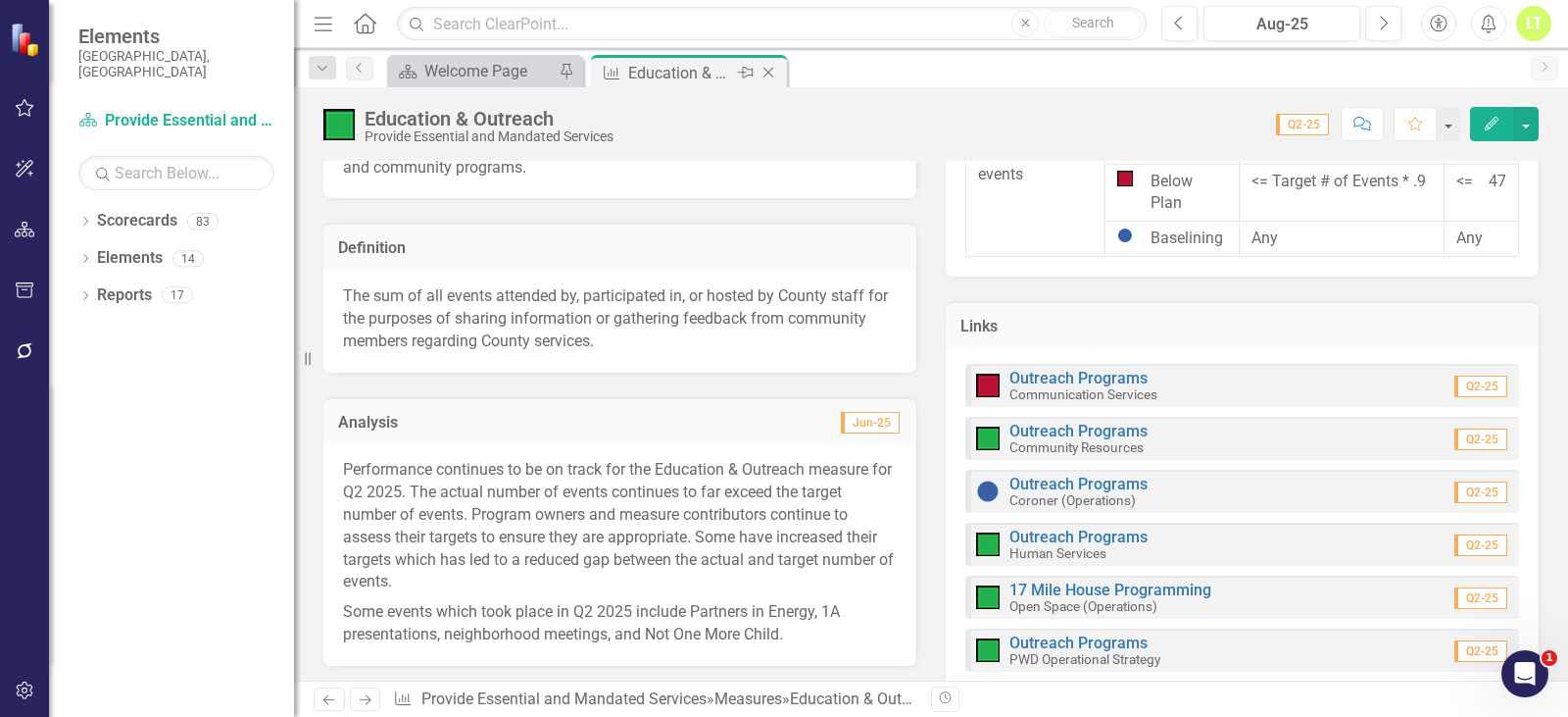
click at [774, 70] on icon "Close" at bounding box center [769, 72] width 20 height 16
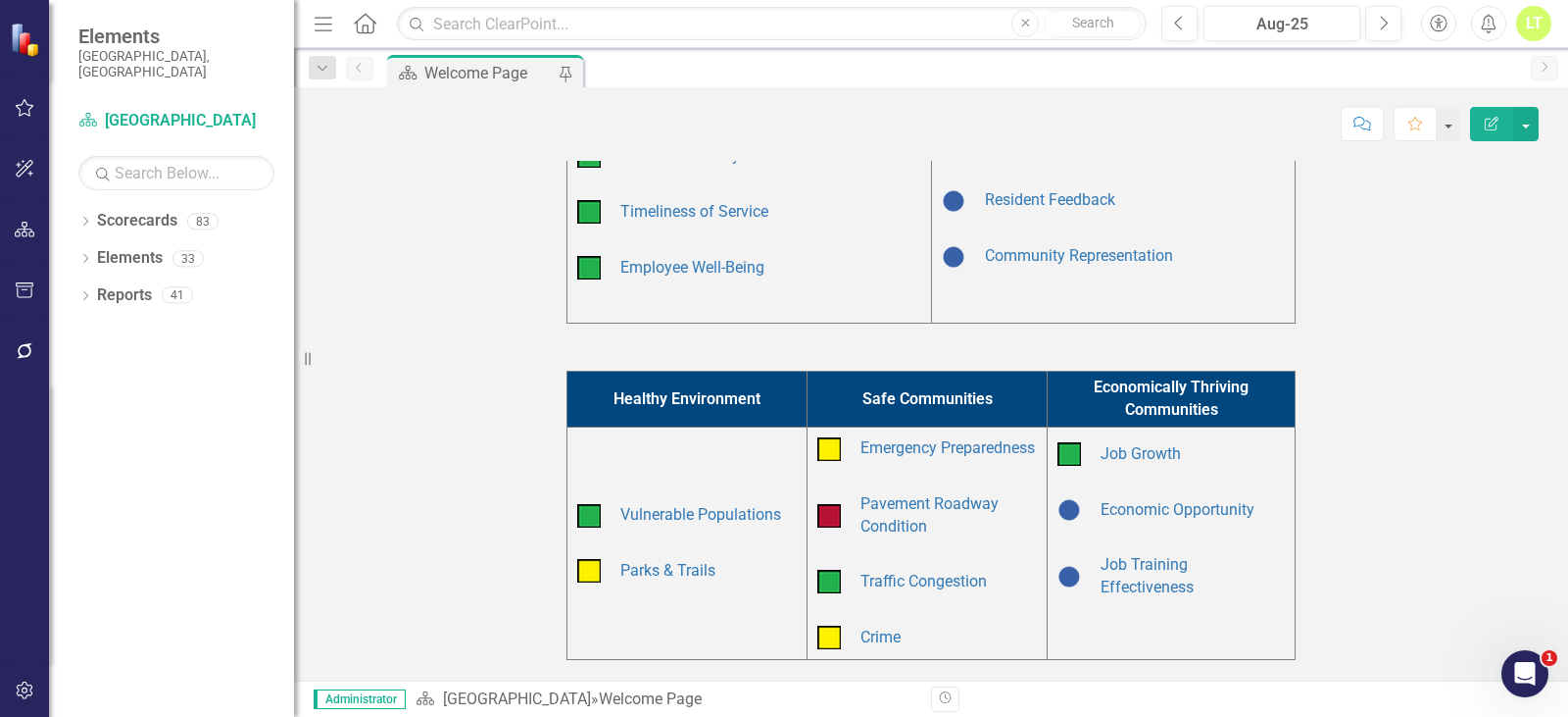
scroll to position [491, 0]
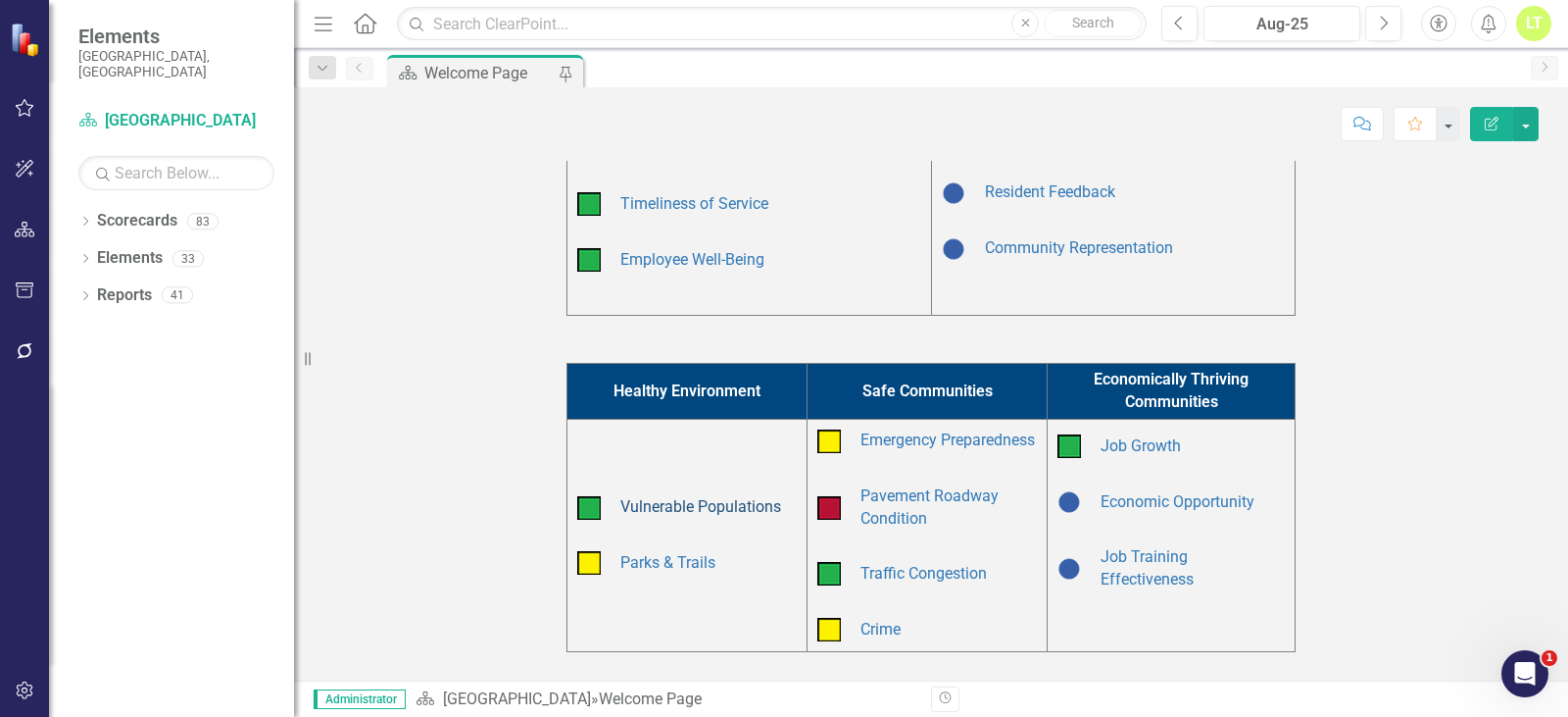
click at [729, 515] on link "Vulnerable Populations" at bounding box center [701, 505] width 161 height 19
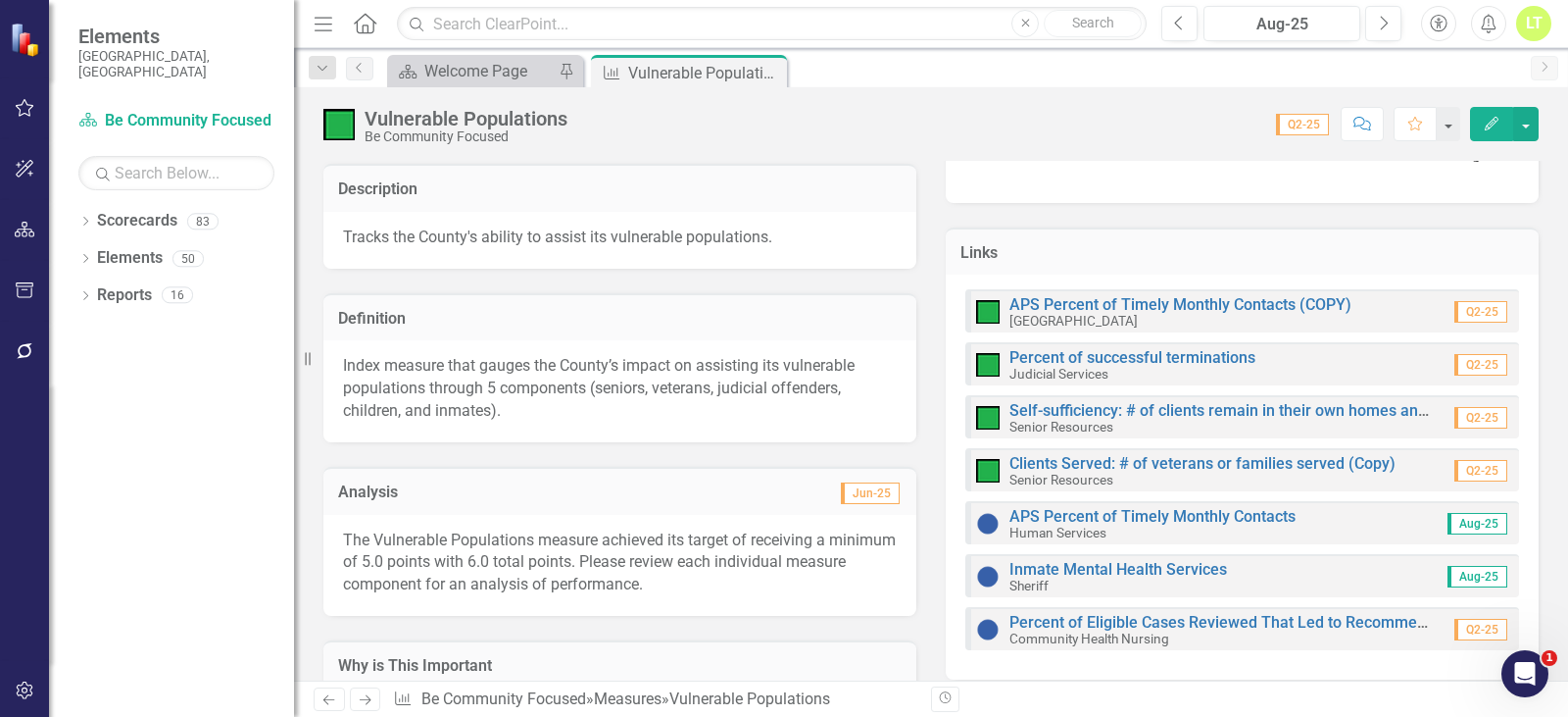
scroll to position [392, 0]
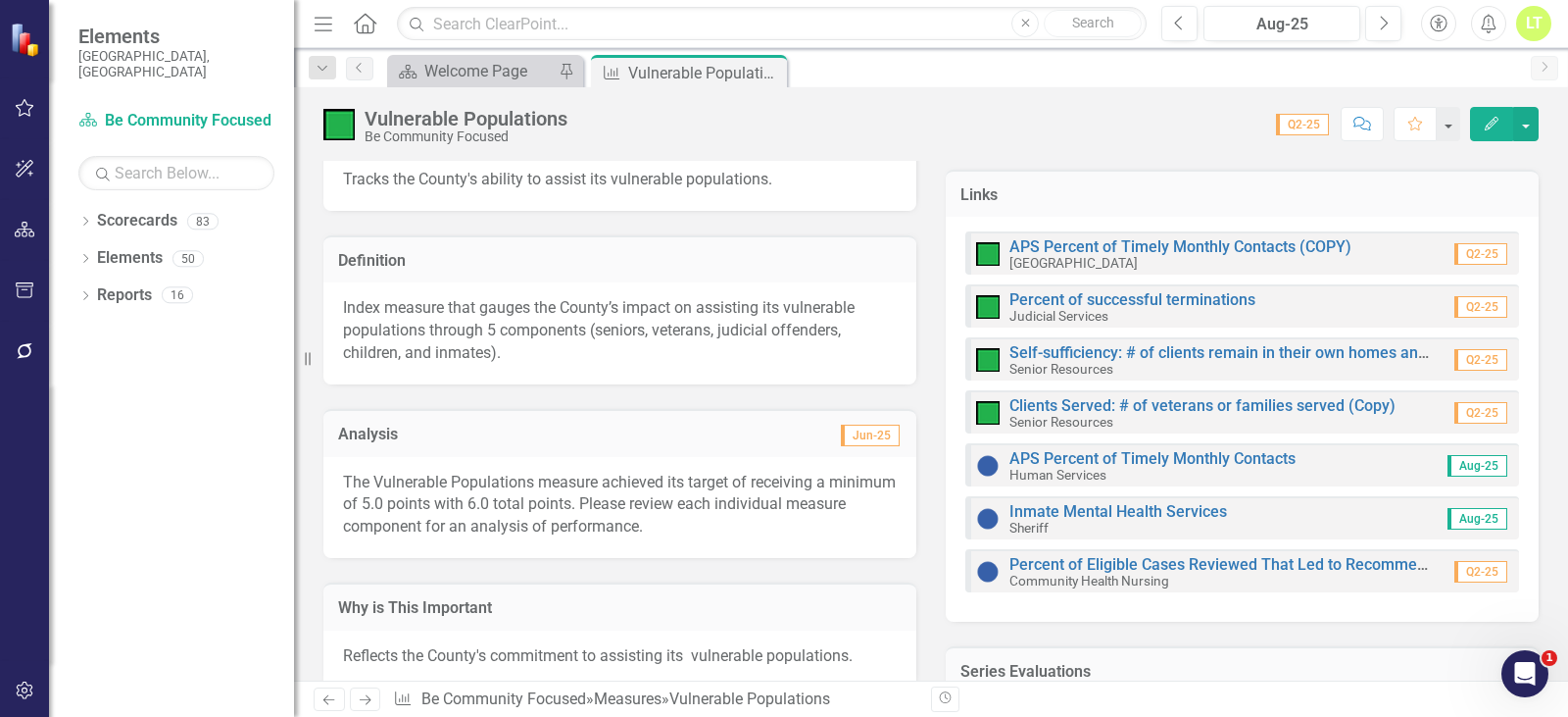
click at [484, 321] on p "Index measure that gauges the County’s impact on assisting its vulnerable popul…" at bounding box center [620, 331] width 554 height 68
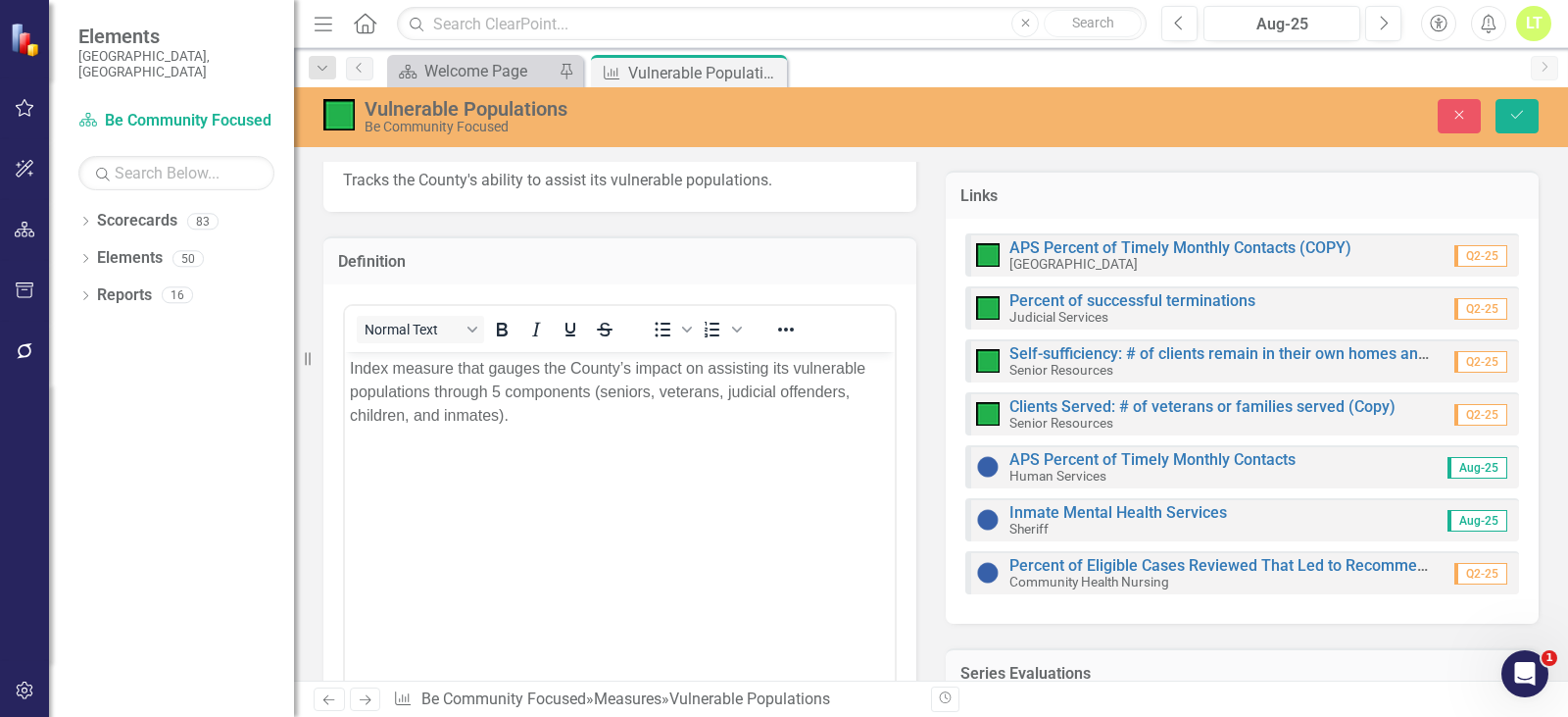
scroll to position [0, 0]
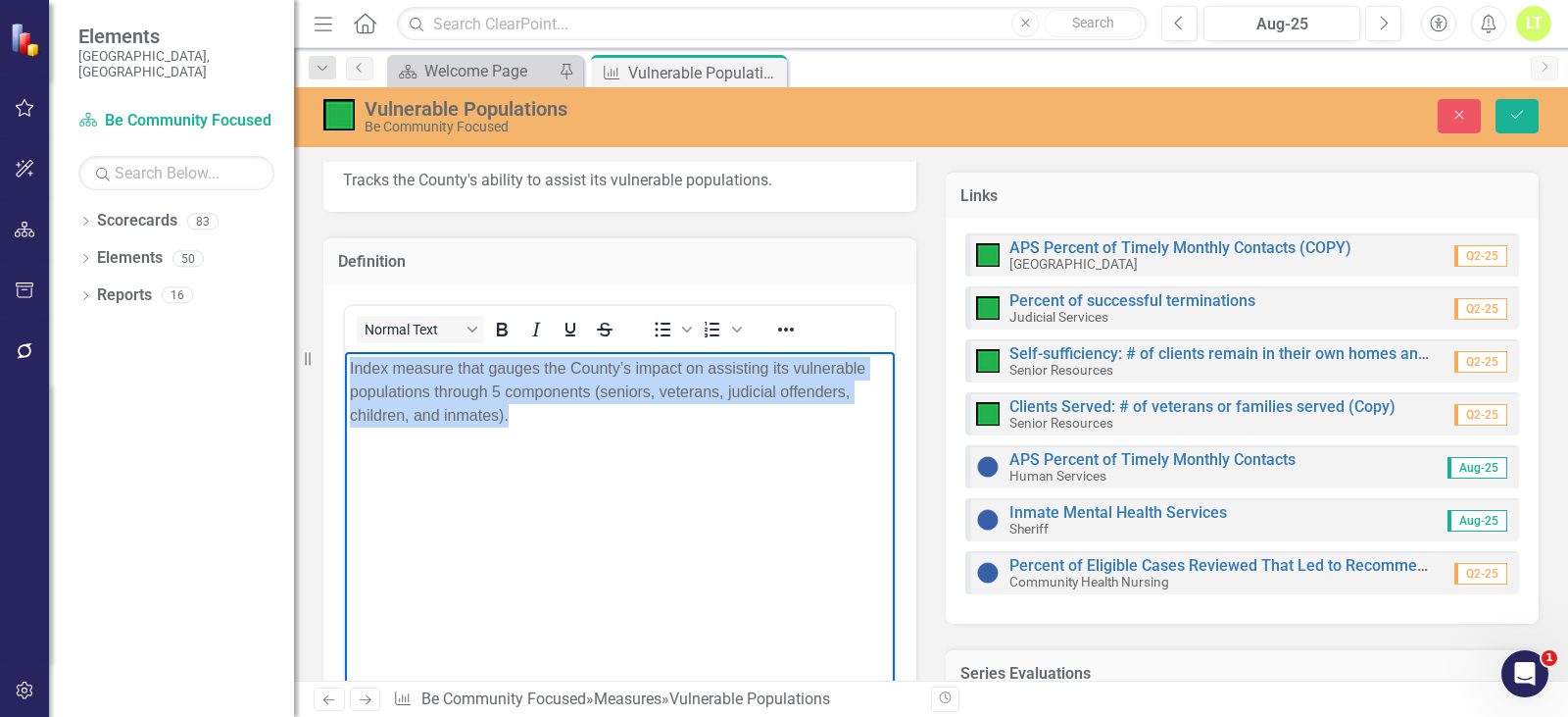
drag, startPoint x: 555, startPoint y: 430, endPoint x: 617, endPoint y: 680, distance: 257.6
click at [345, 351] on html "Index measure that gauges the County’s impact on assisting its vulnerable popul…" at bounding box center [620, 498] width 550 height 294
copy p "Index measure that gauges the County’s impact on assisting its vulnerable popul…"
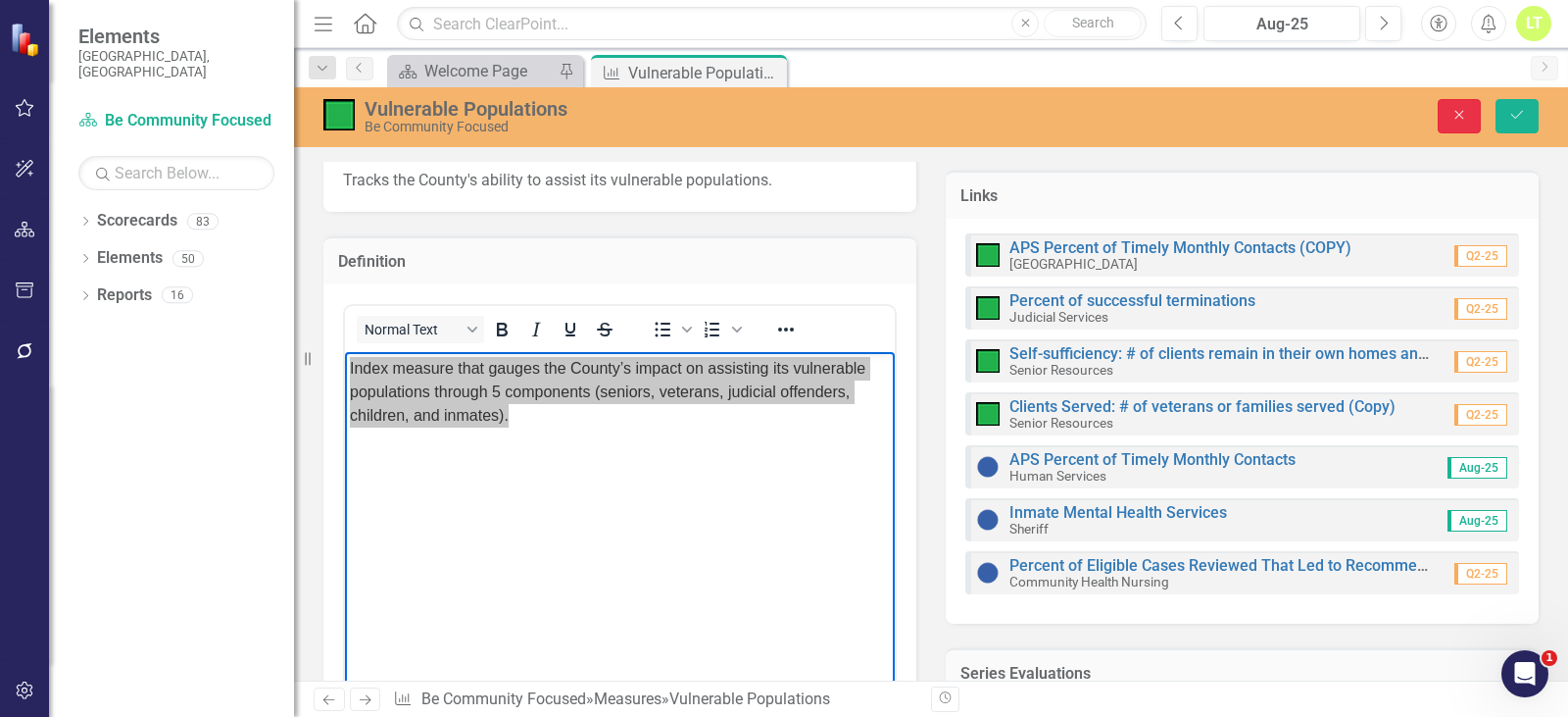
click at [1457, 105] on button "Close" at bounding box center [1459, 116] width 43 height 35
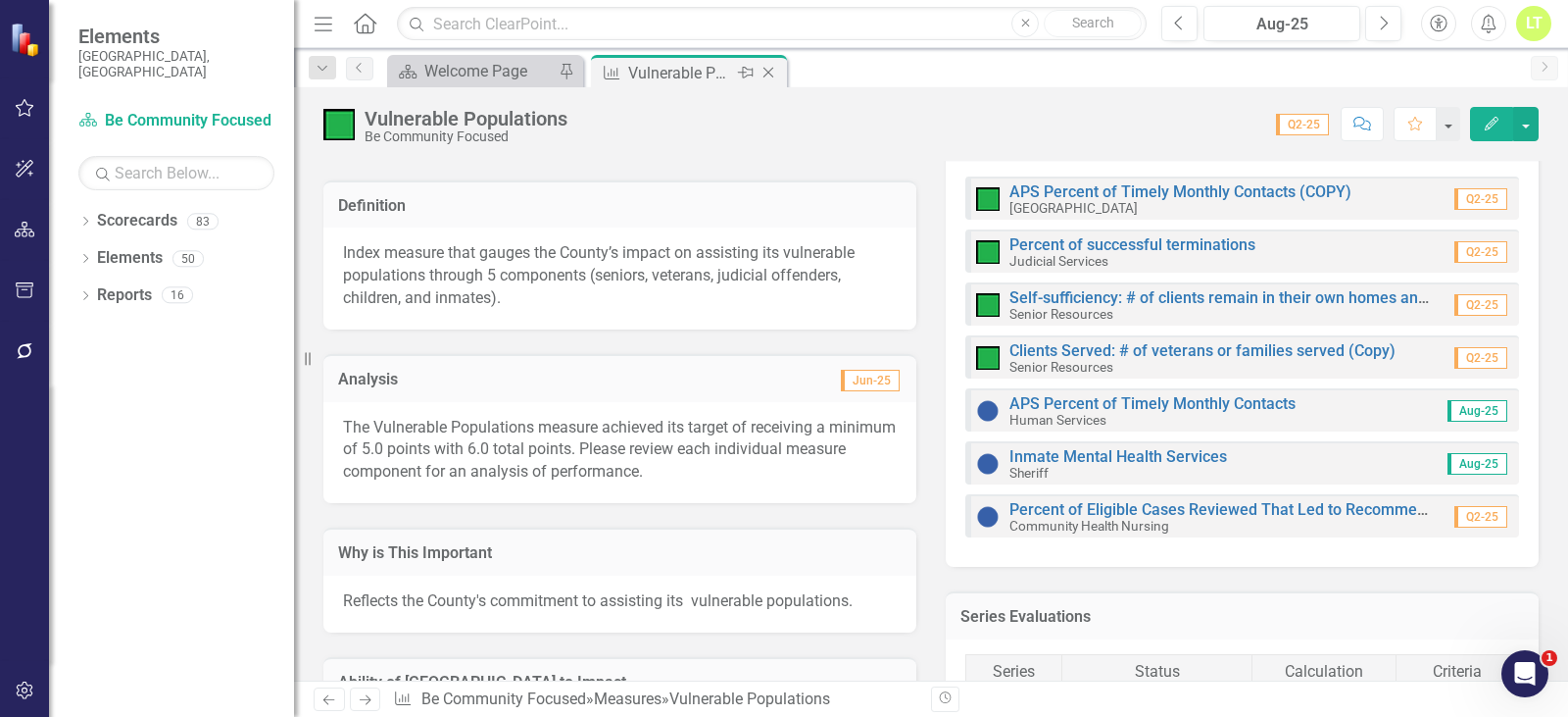
scroll to position [491, 0]
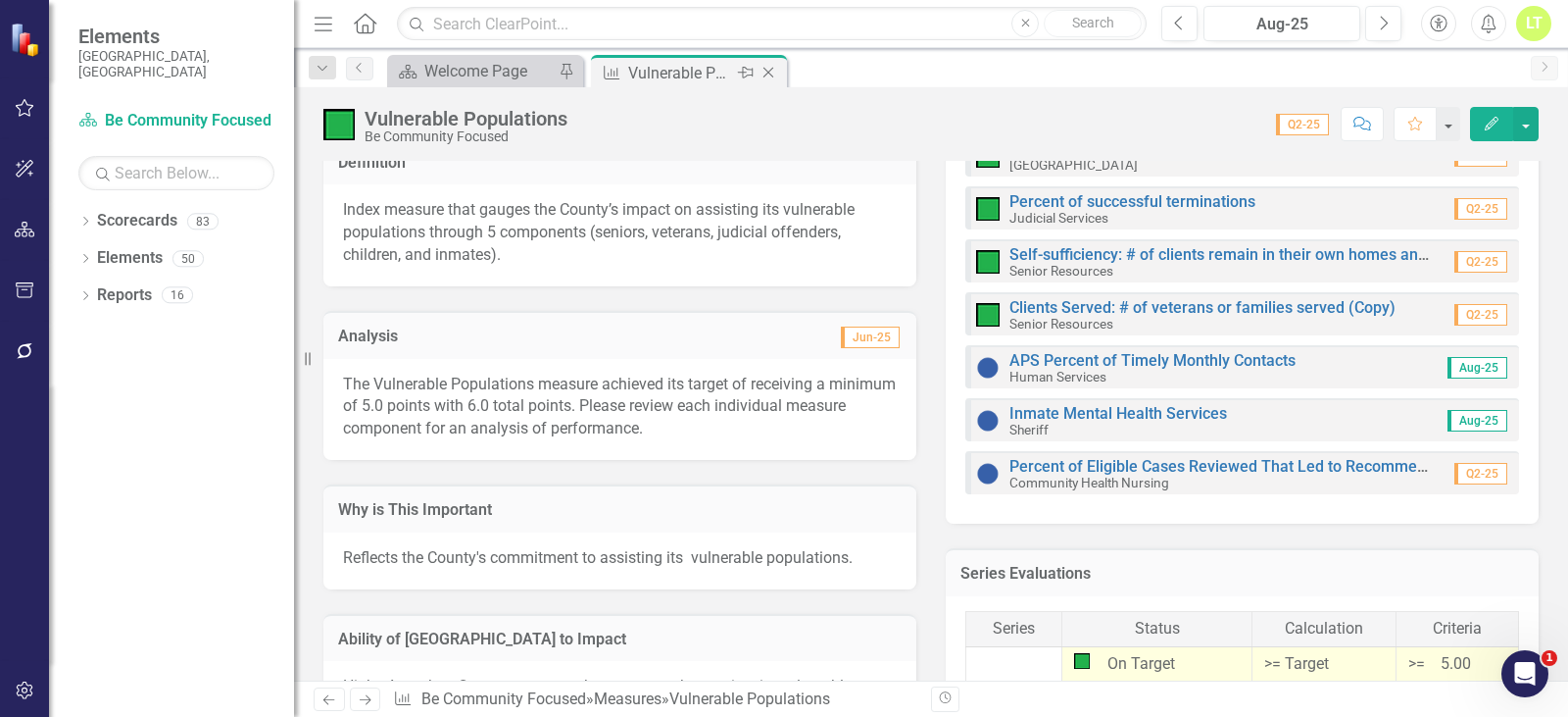
click at [762, 72] on icon "Close" at bounding box center [769, 72] width 20 height 16
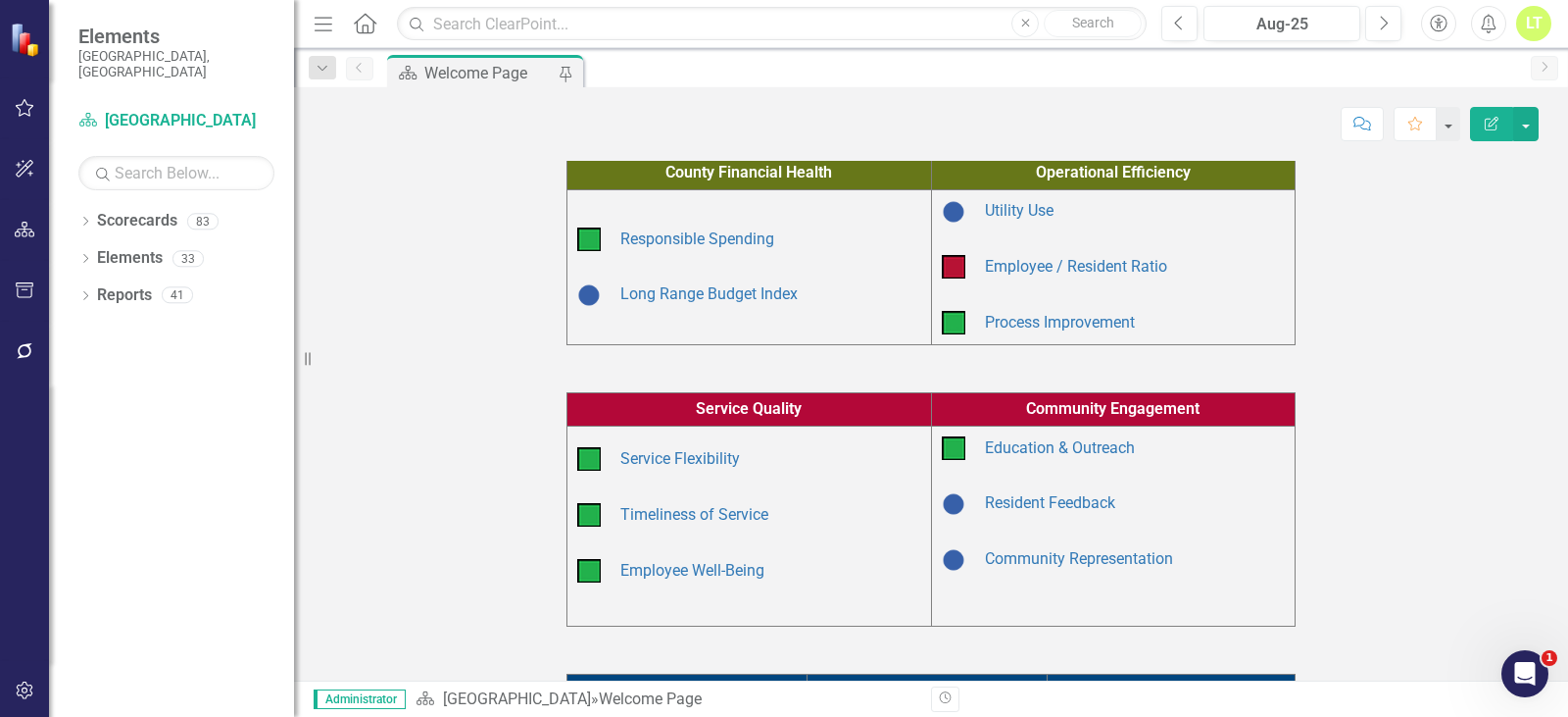
scroll to position [491, 0]
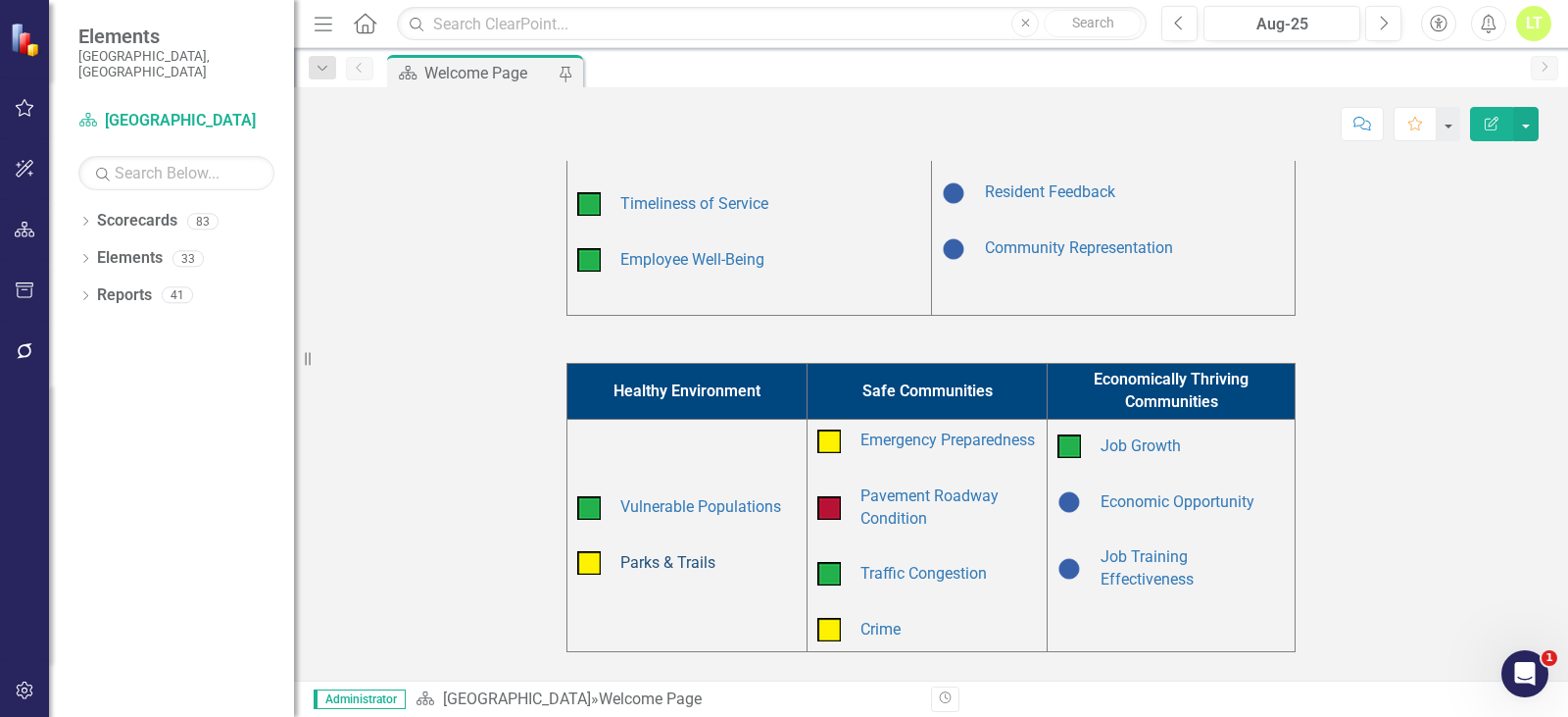
click at [641, 571] on link "Parks & Trails" at bounding box center [668, 562] width 95 height 19
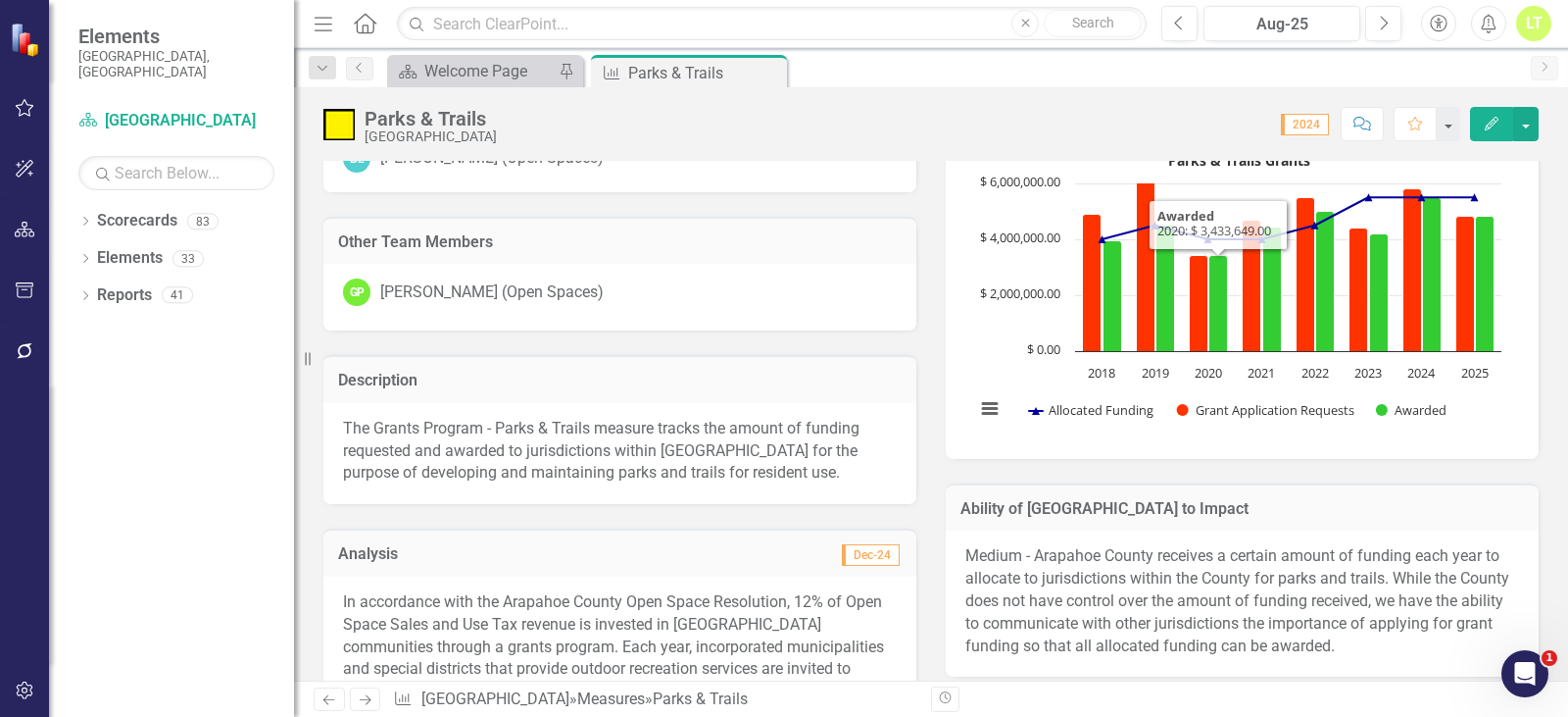
scroll to position [196, 0]
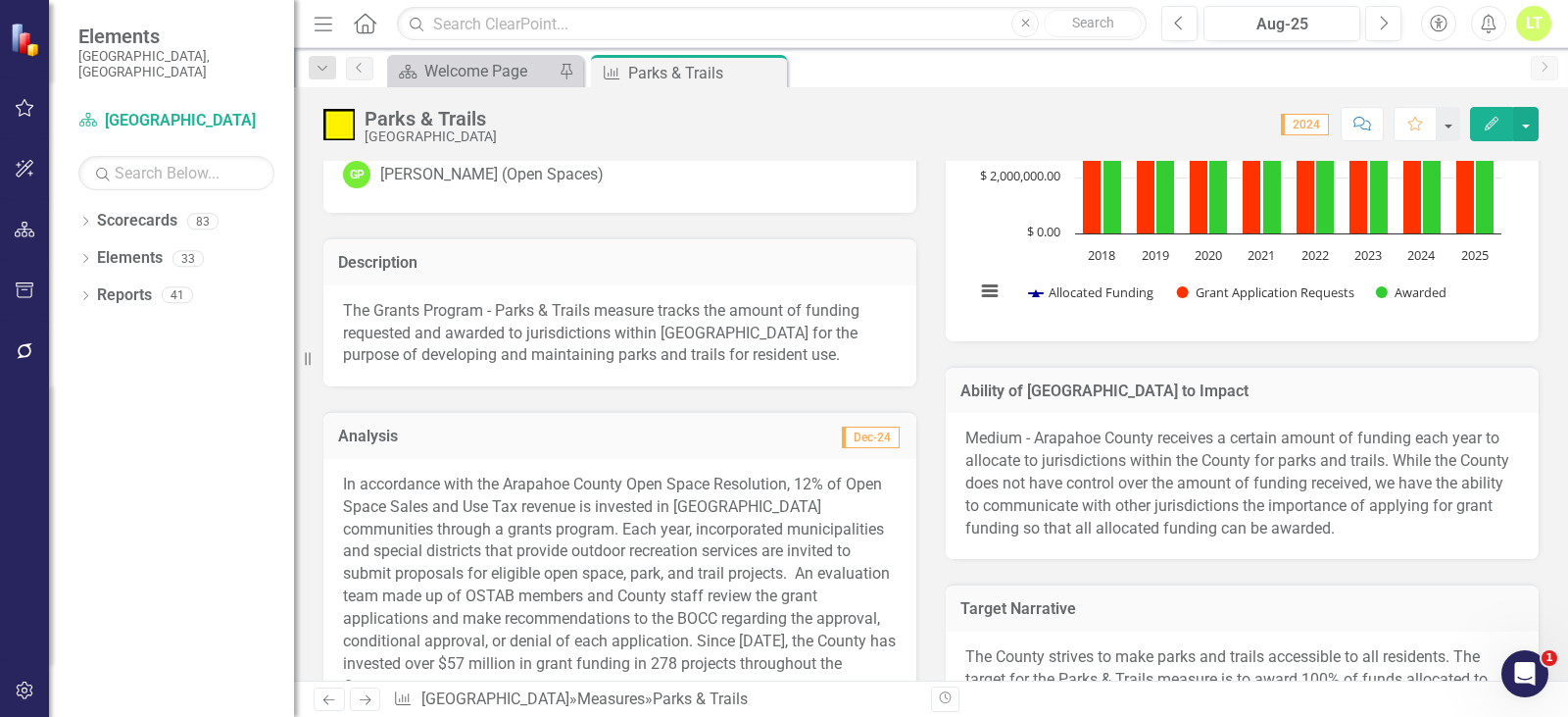
click at [525, 337] on p "The Grants Program - Parks & Trails measure tracks the amount of funding reques…" at bounding box center [620, 334] width 554 height 68
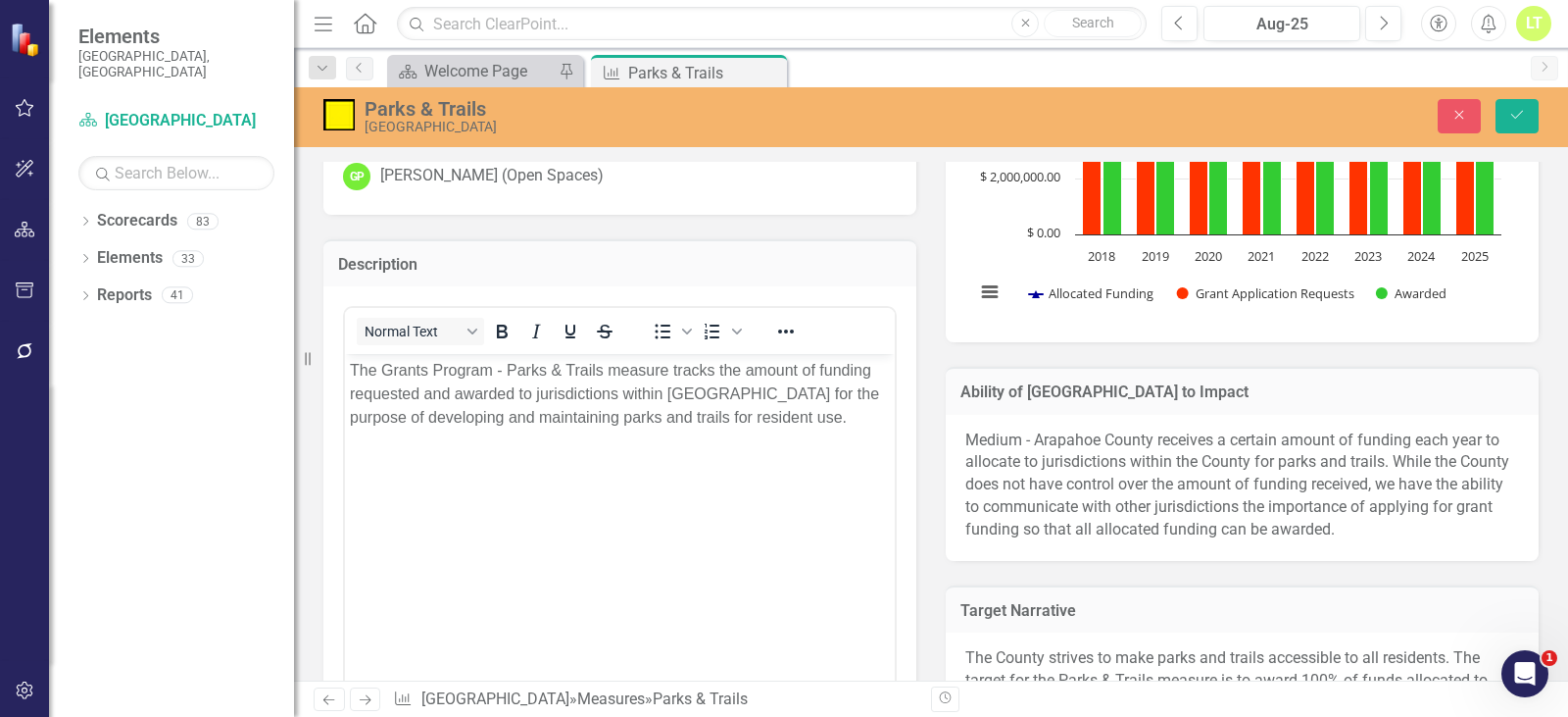
scroll to position [0, 0]
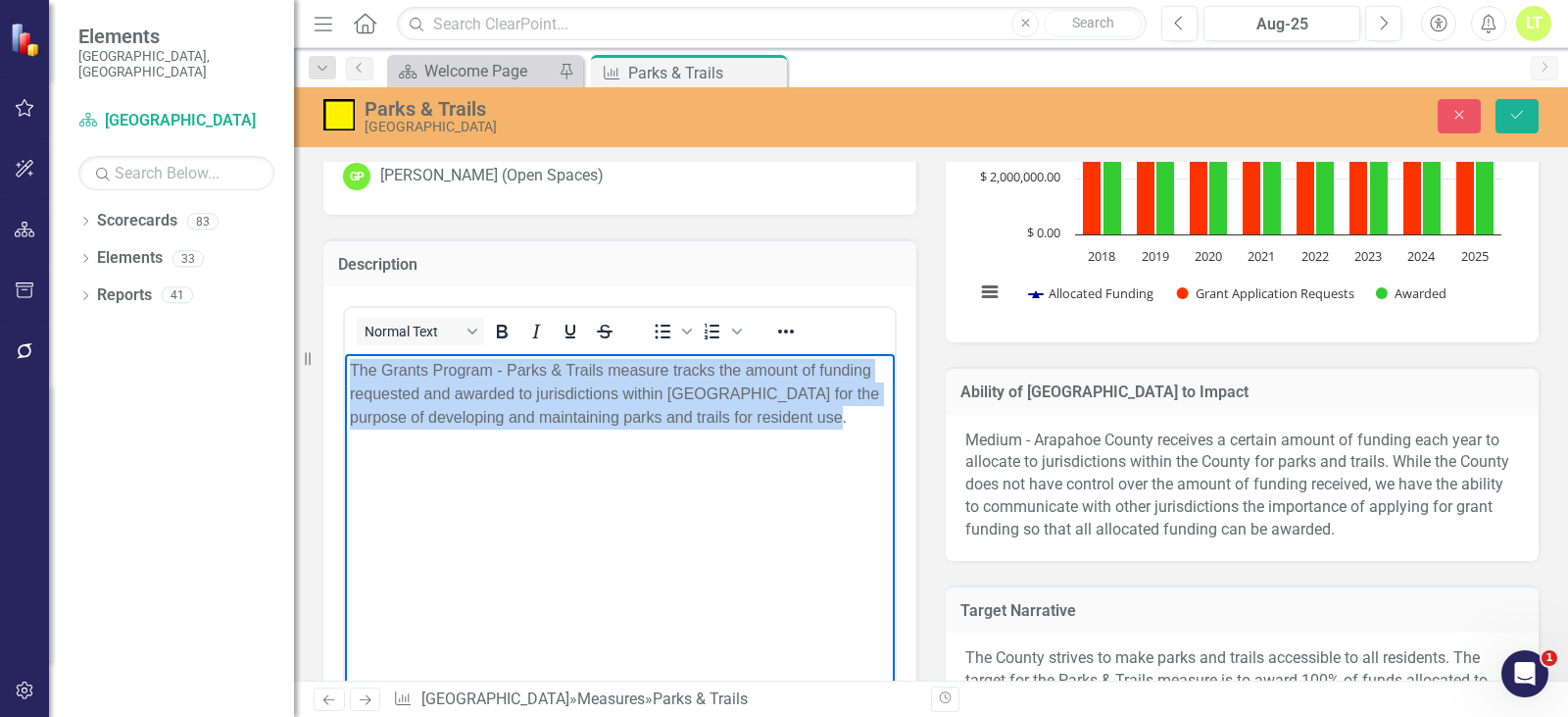
drag, startPoint x: 854, startPoint y: 417, endPoint x: 454, endPoint y: 692, distance: 485.4
click at [345, 354] on html "The Grants Program - Parks & Trails measure tracks the amount of funding reques…" at bounding box center [620, 501] width 550 height 294
copy p "The Grants Program - Parks & Trails measure tracks the amount of funding reques…"
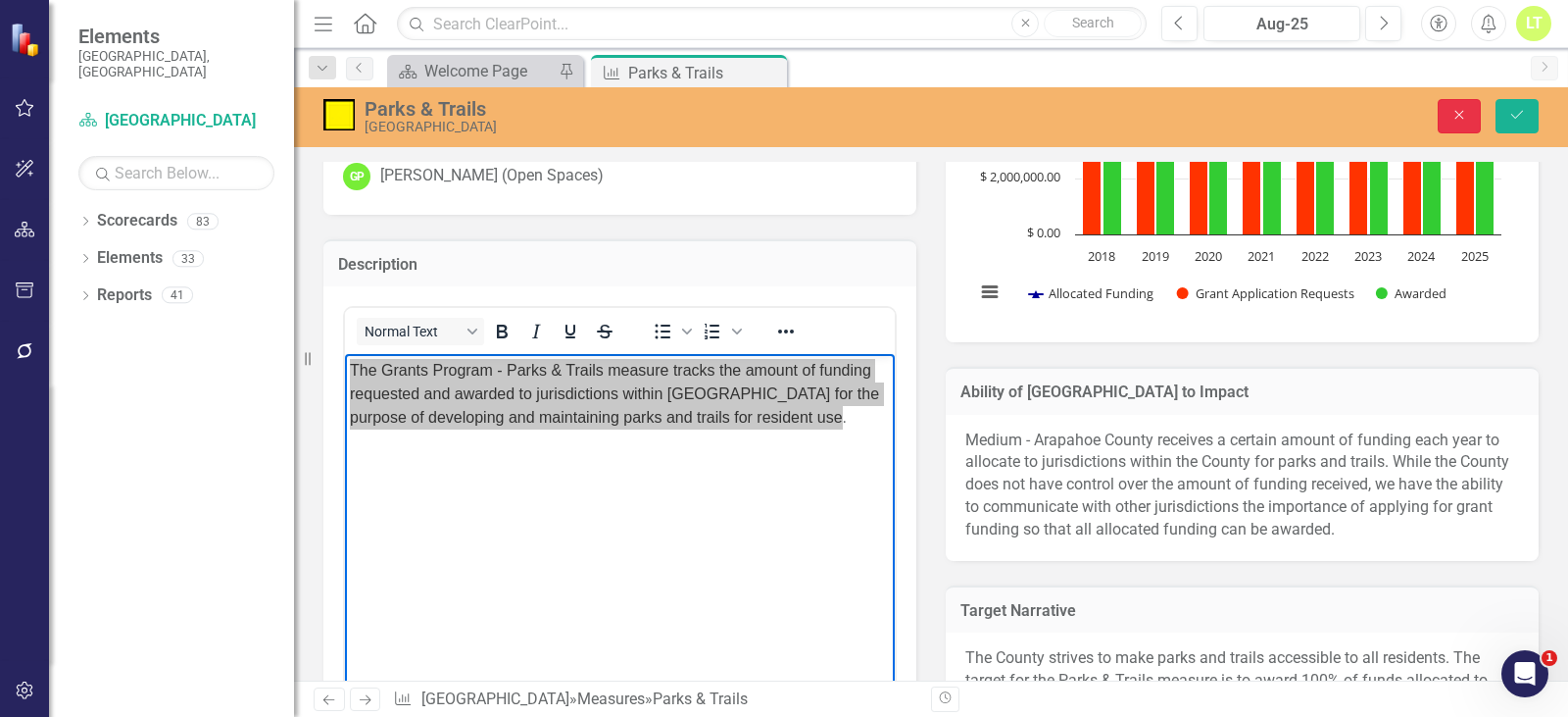
click at [1445, 113] on button "Close" at bounding box center [1459, 116] width 43 height 35
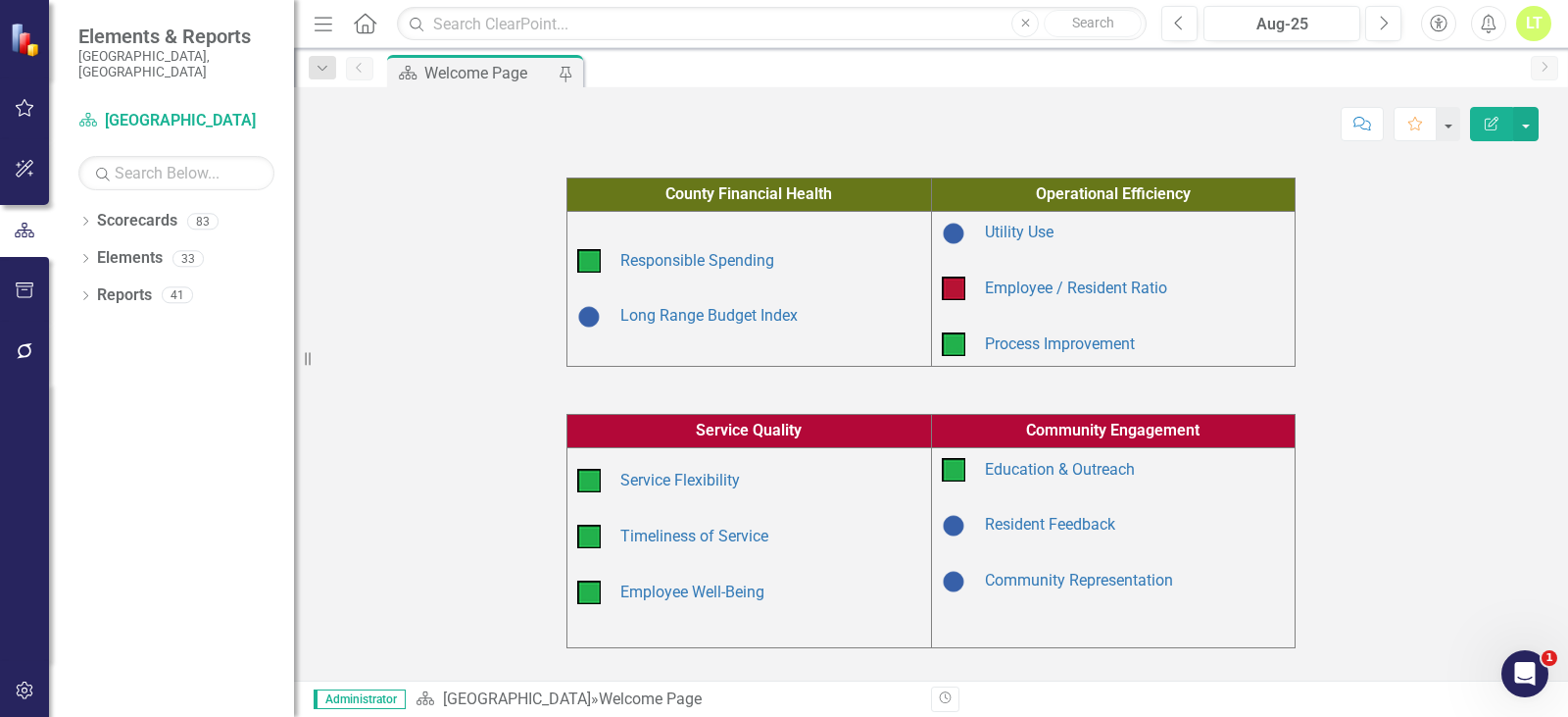
scroll to position [588, 0]
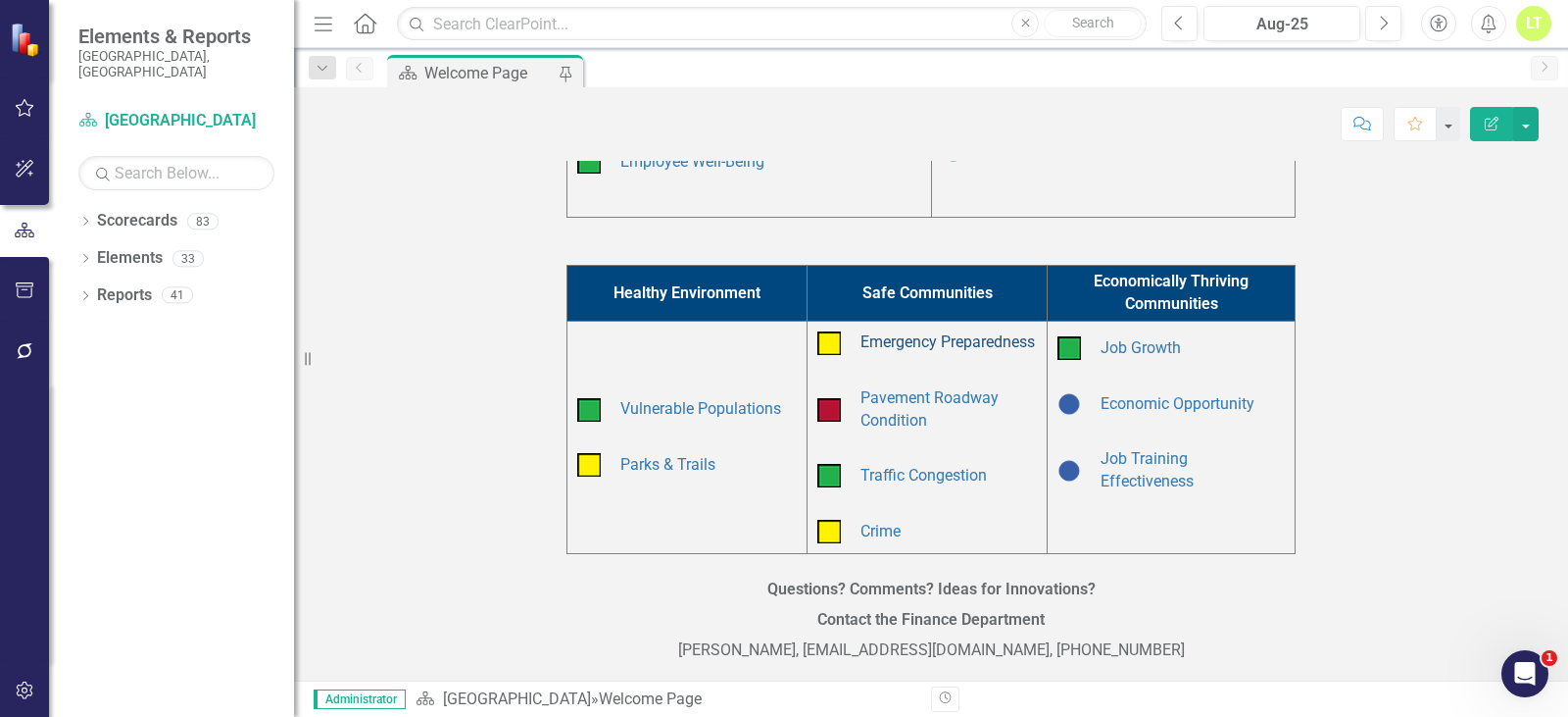
click at [919, 349] on link "Emergency Preparedness" at bounding box center [948, 342] width 175 height 19
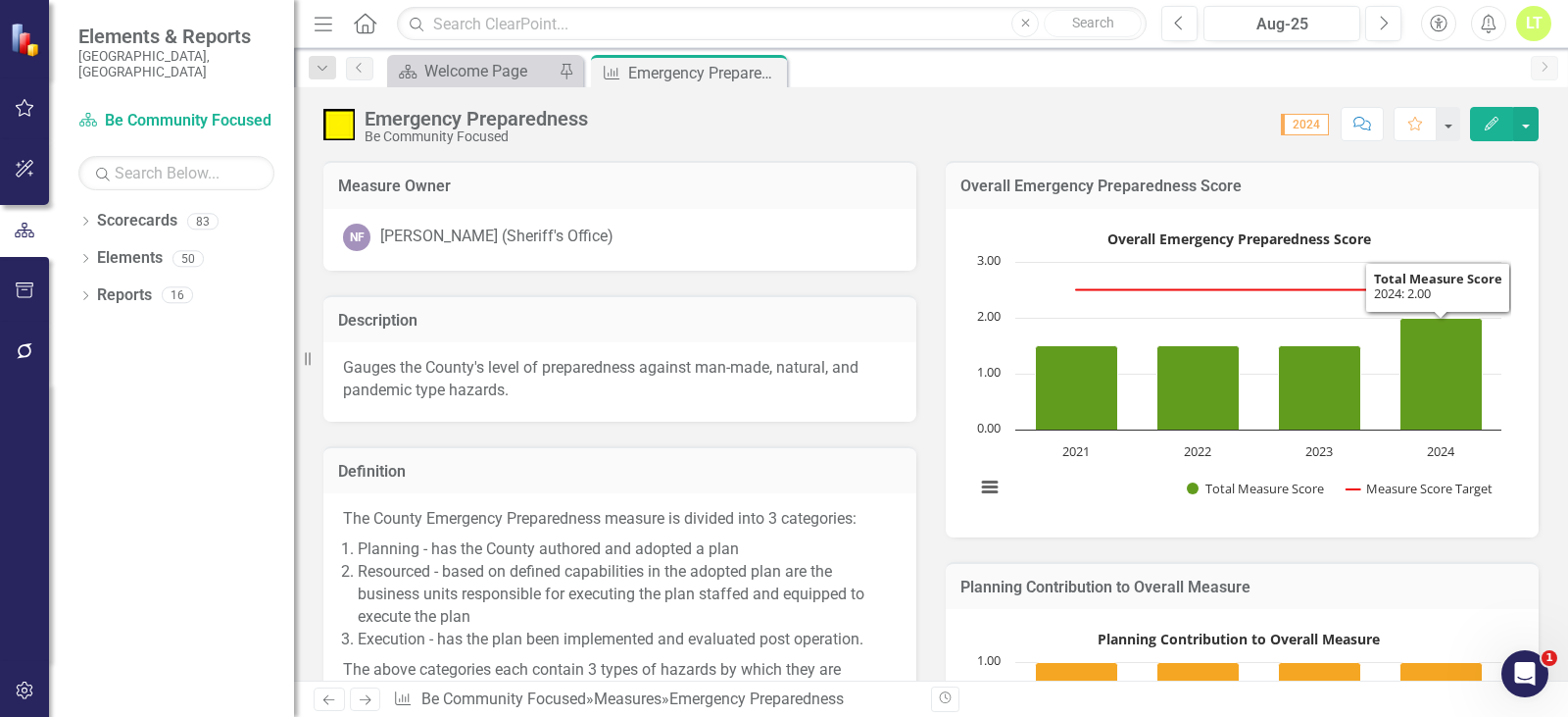
scroll to position [294, 0]
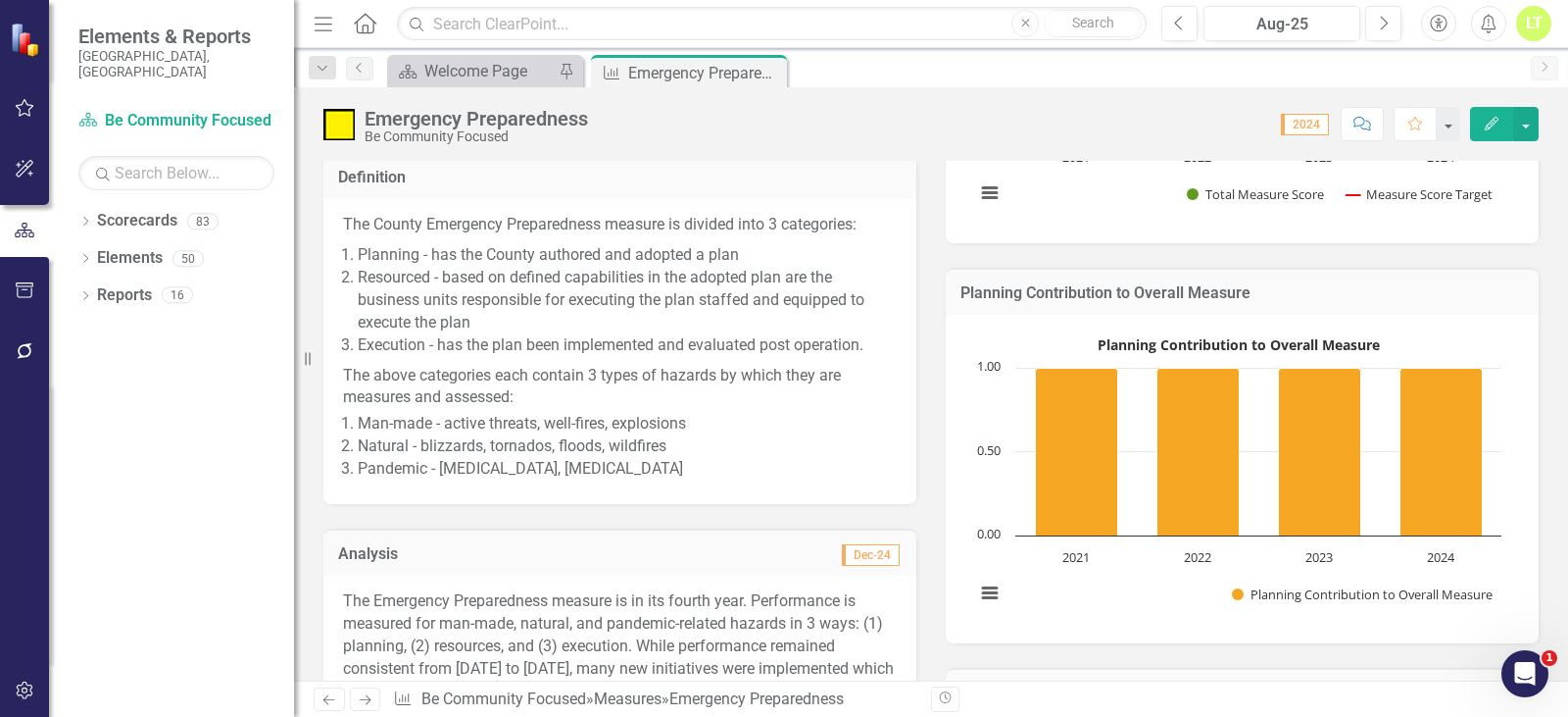
click at [628, 363] on p "The above categories each contain 3 types of hazards by which they are measures…" at bounding box center [620, 384] width 554 height 49
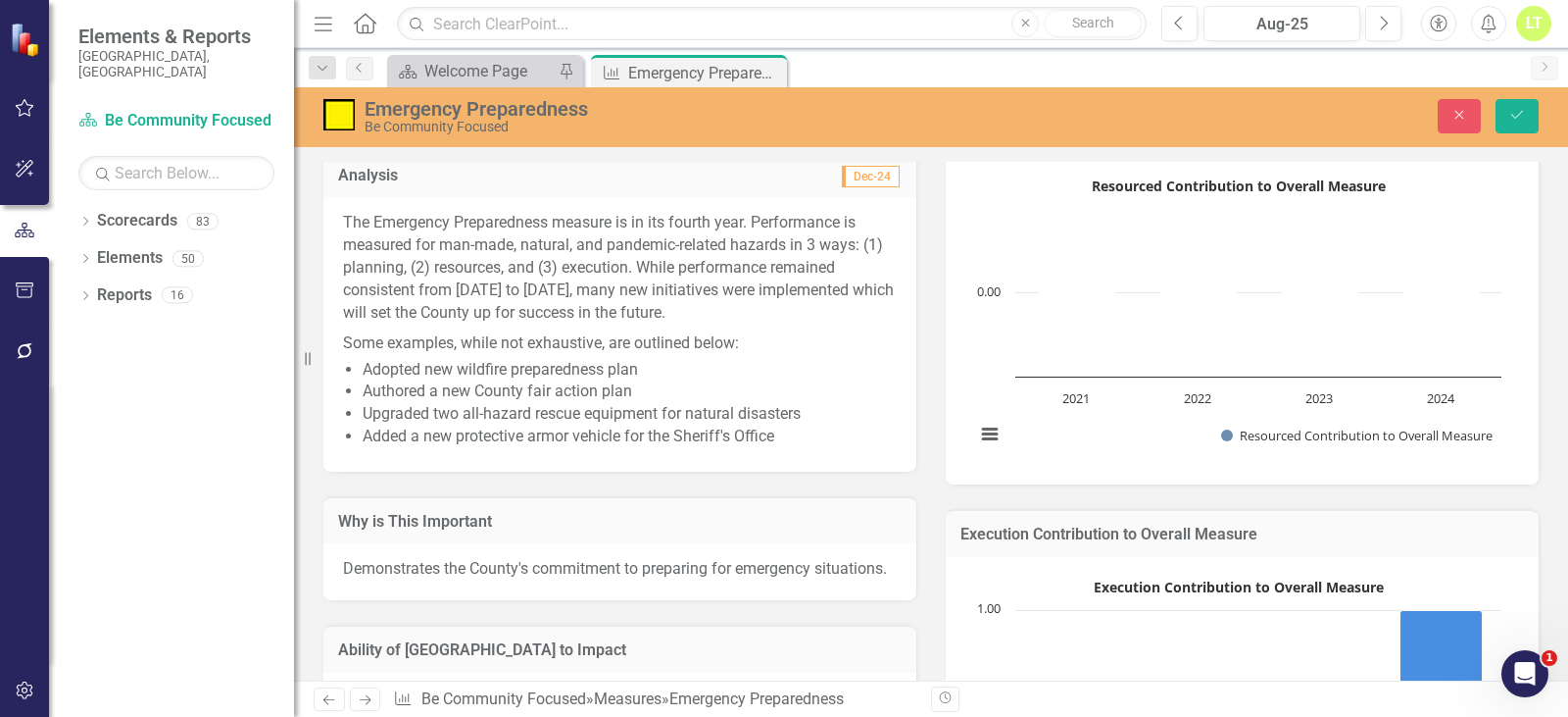
scroll to position [824, 0]
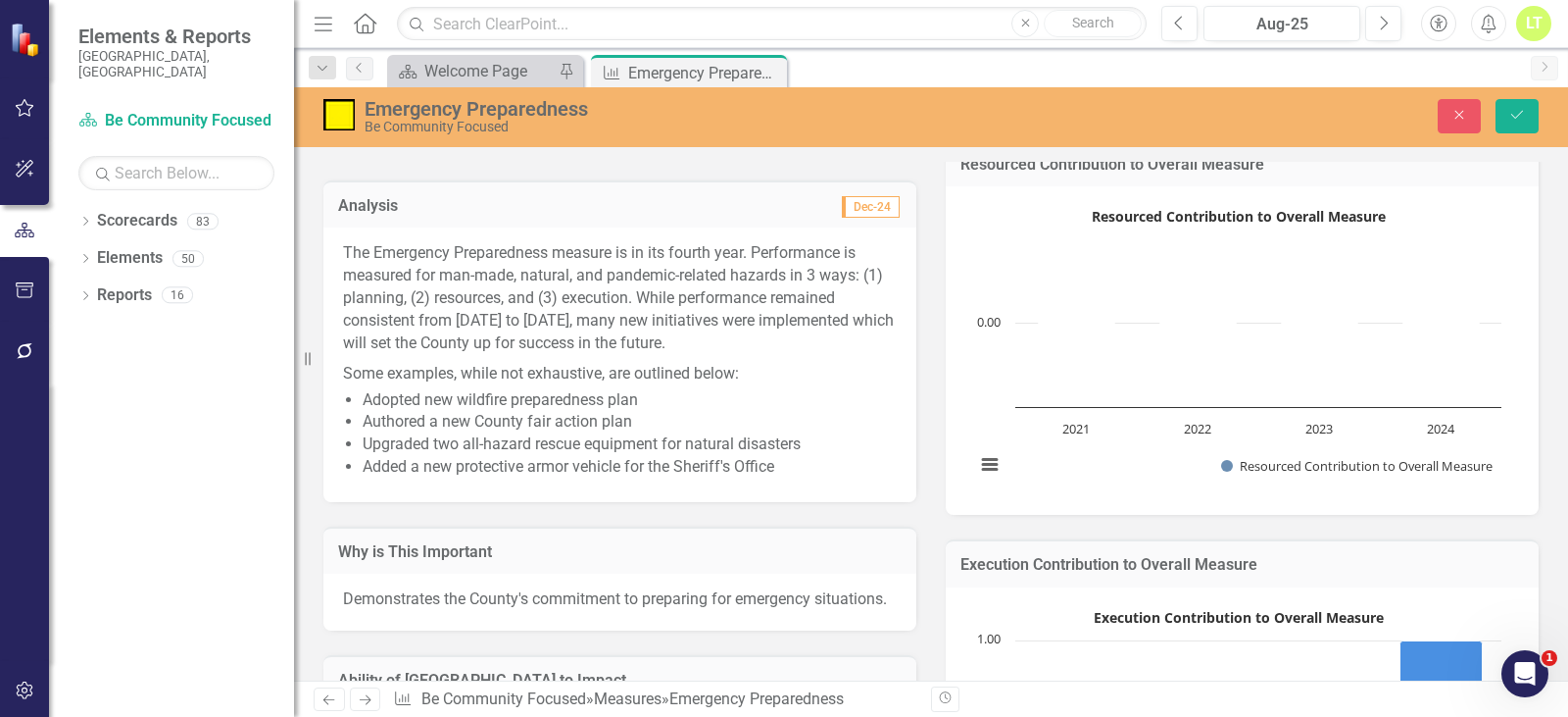
click at [742, 470] on span "Added a new protective armor vehicle for the Sheriff's Office" at bounding box center [568, 466] width 412 height 19
drag, startPoint x: 787, startPoint y: 470, endPoint x: 771, endPoint y: 470, distance: 16.0
click at [771, 470] on li "Added a new protective armor vehicle for the Sheriff's Office" at bounding box center [630, 467] width 534 height 23
click at [607, 319] on p "The Emergency Preparedness measure is in its fourth year. Performance is measur…" at bounding box center [620, 300] width 554 height 115
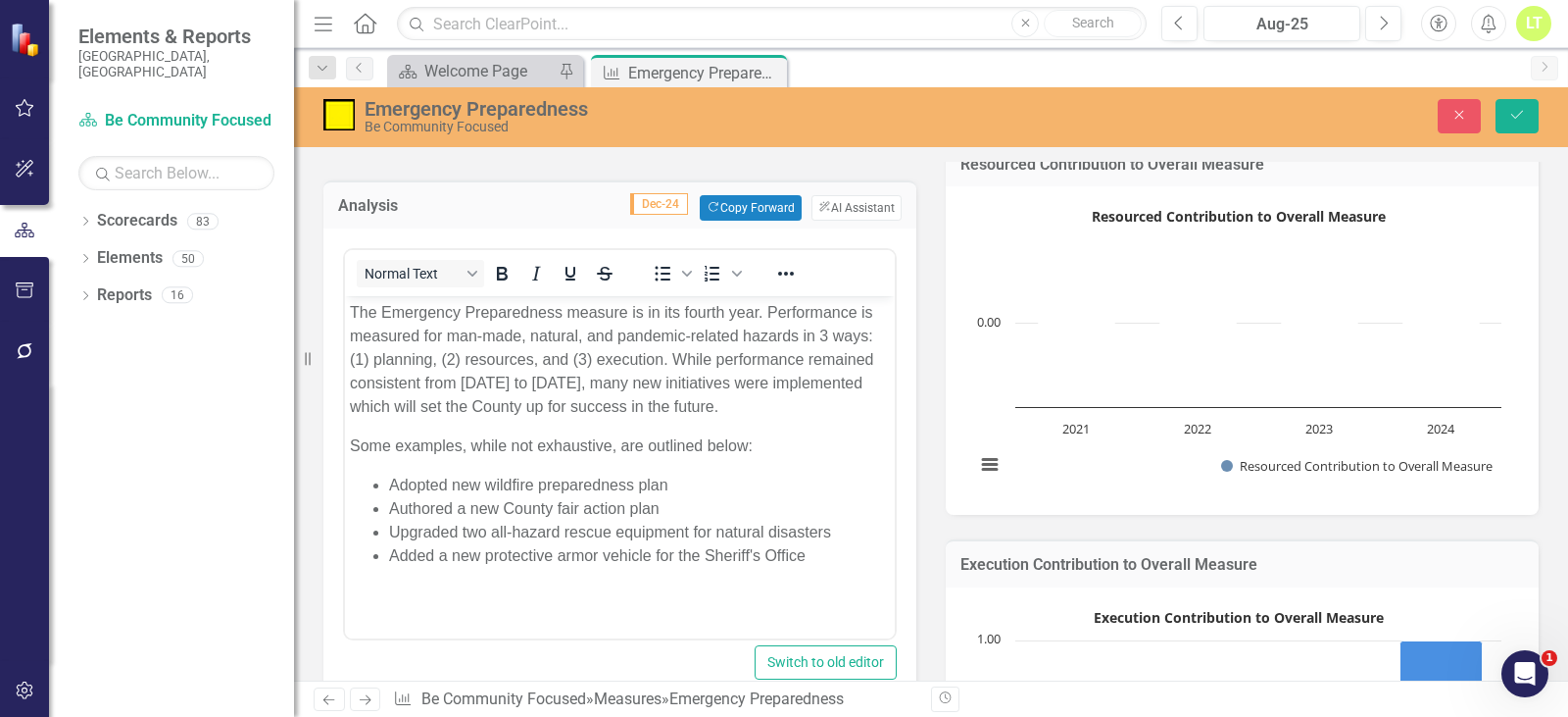
scroll to position [0, 0]
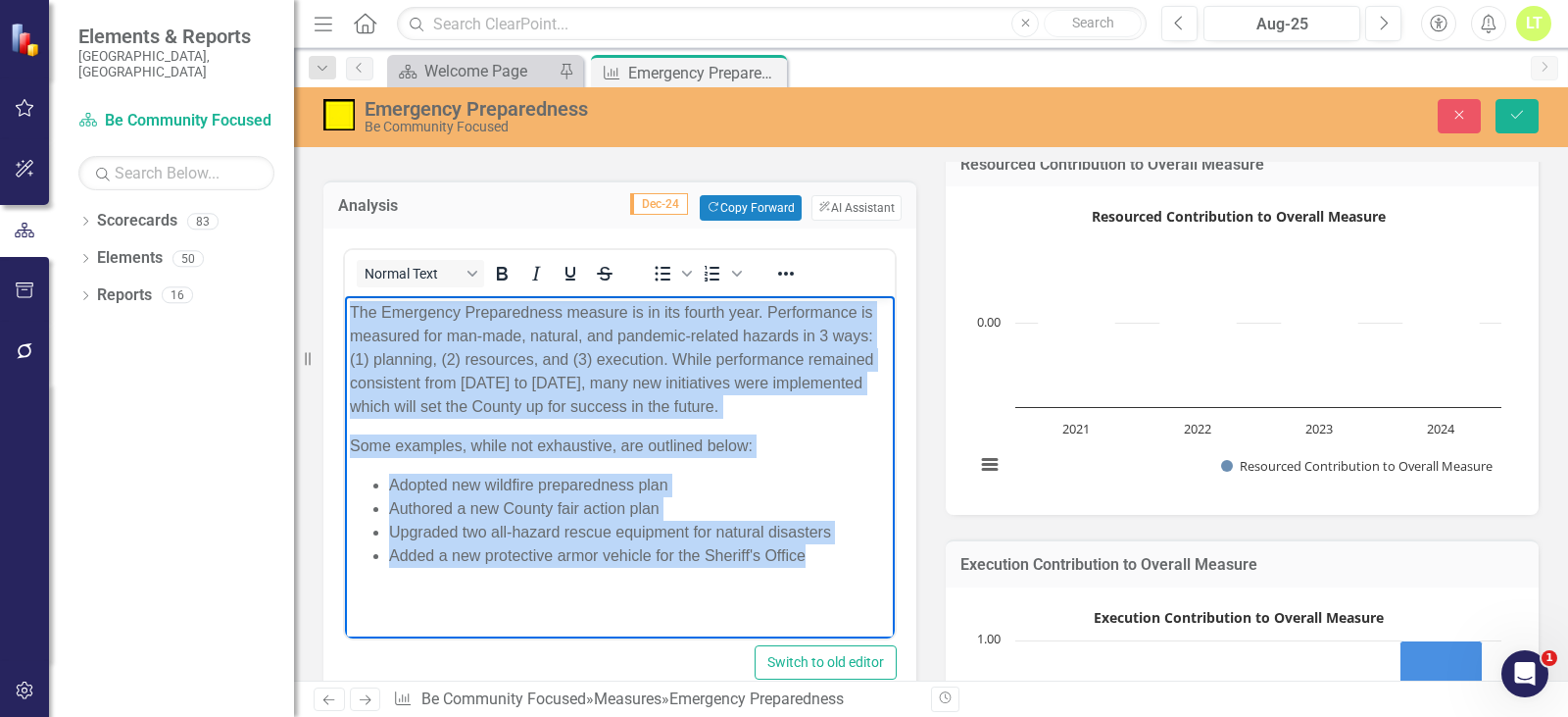
drag, startPoint x: 819, startPoint y: 559, endPoint x: 296, endPoint y: 277, distance: 594.2
click at [345, 295] on html "The Emergency Preparedness measure is in its fourth year. Performance is measur…" at bounding box center [620, 442] width 550 height 294
copy body "The Emergency Preparedness measure is in its fourth year. Performance is measur…"
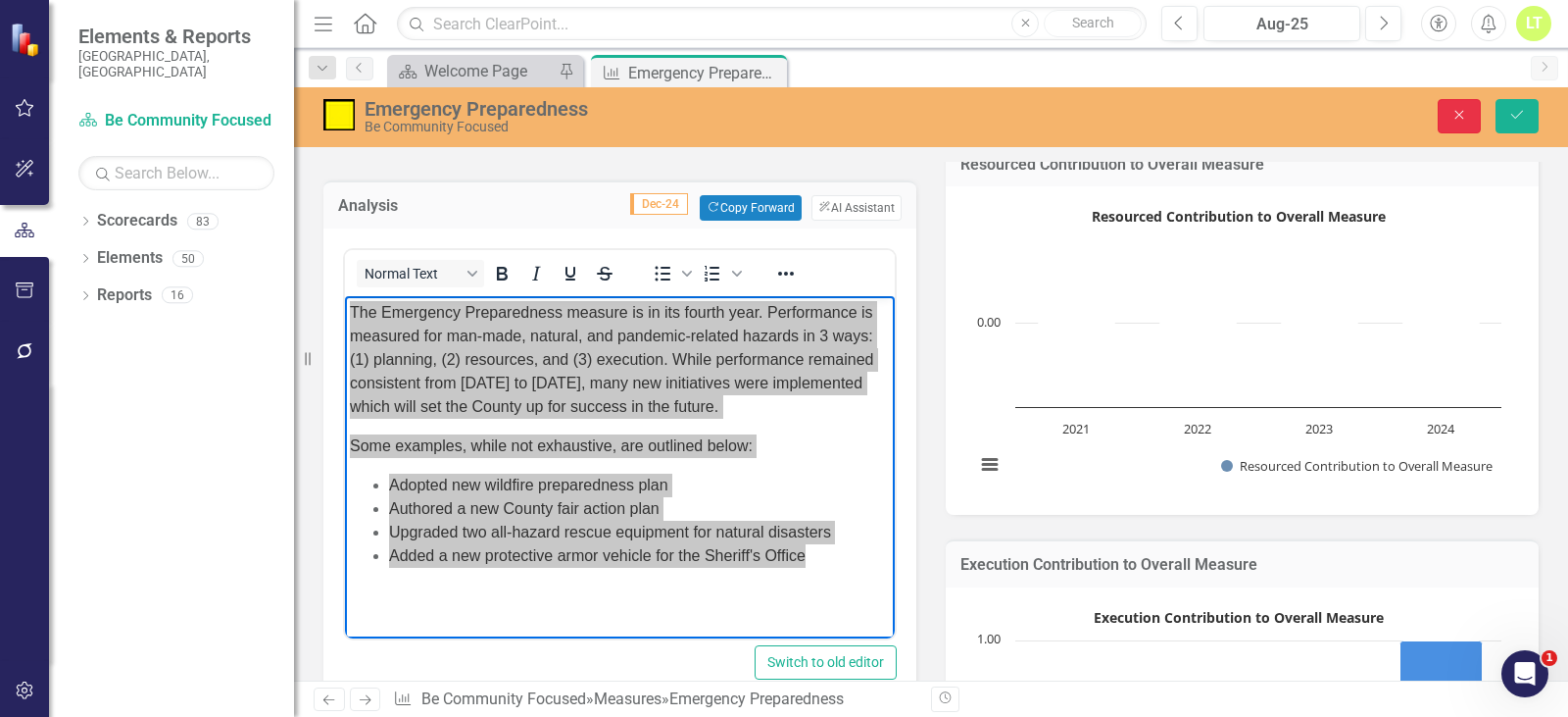
click at [1453, 123] on button "Close" at bounding box center [1459, 116] width 43 height 35
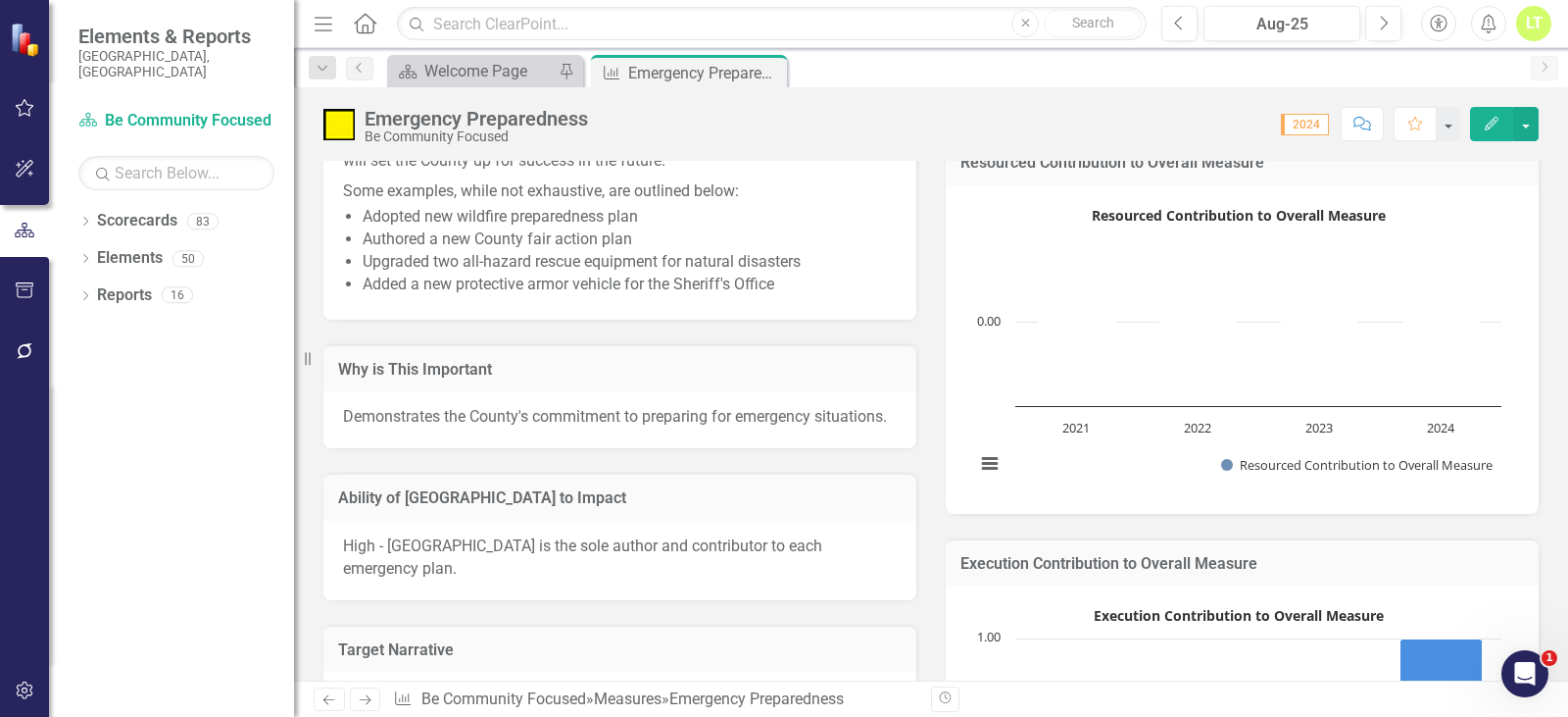
scroll to position [644, 0]
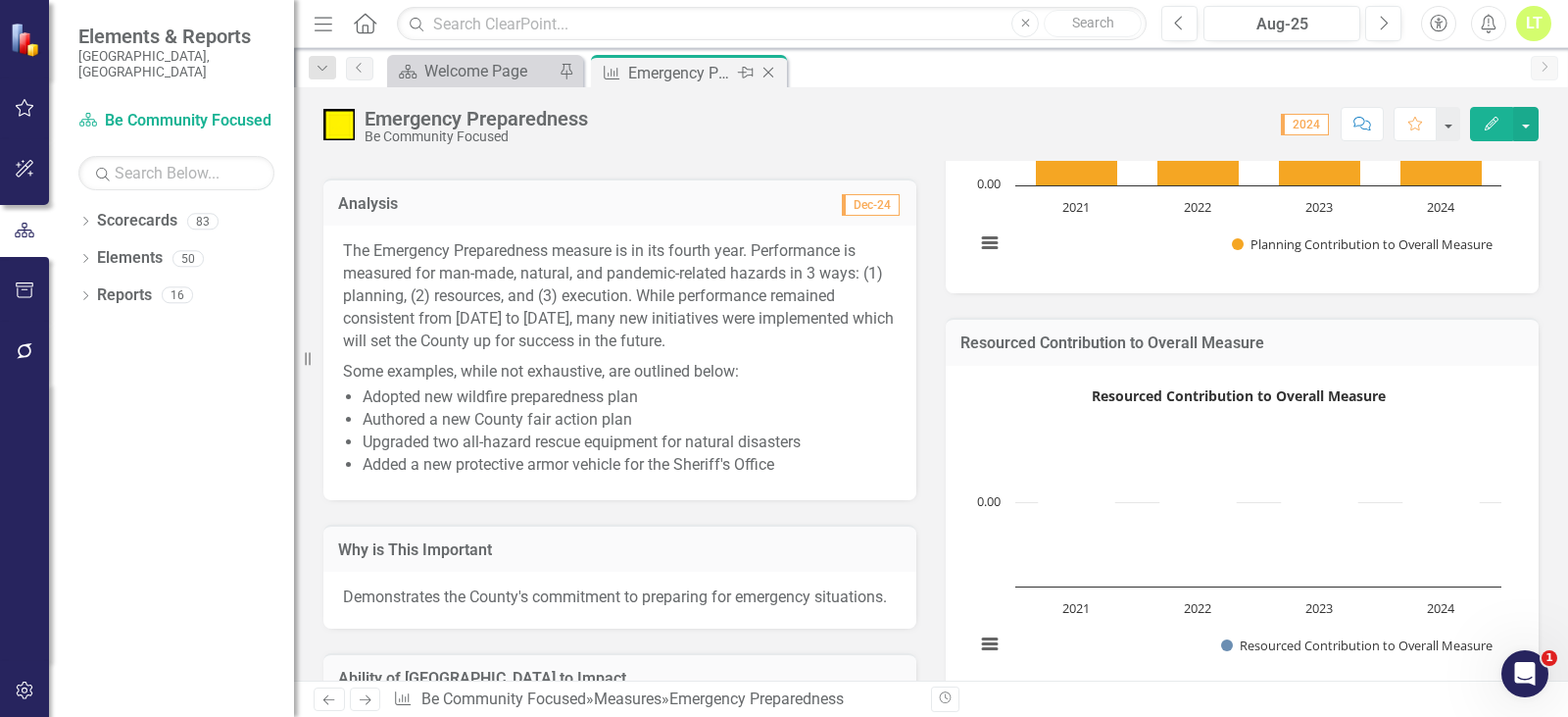
click at [771, 70] on icon "Close" at bounding box center [769, 72] width 20 height 16
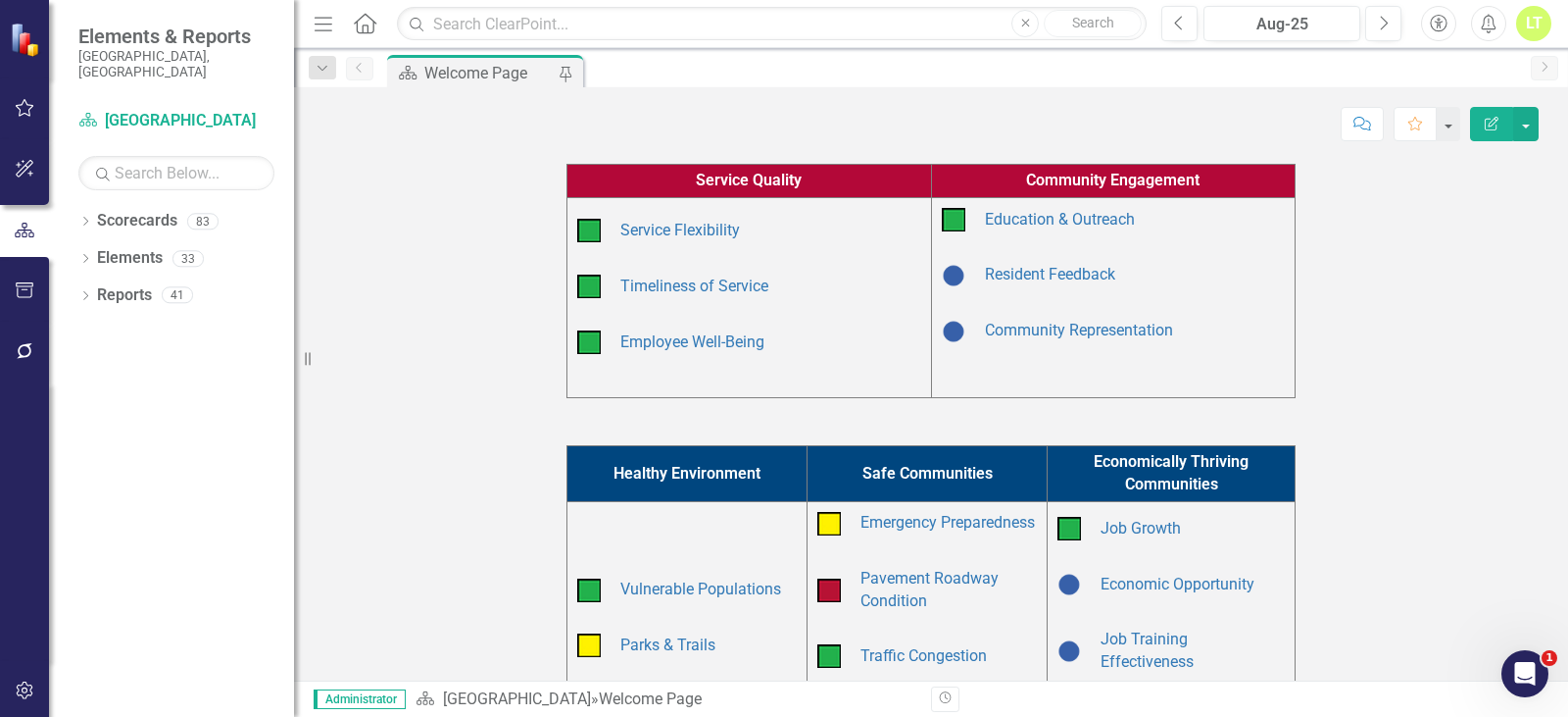
scroll to position [588, 0]
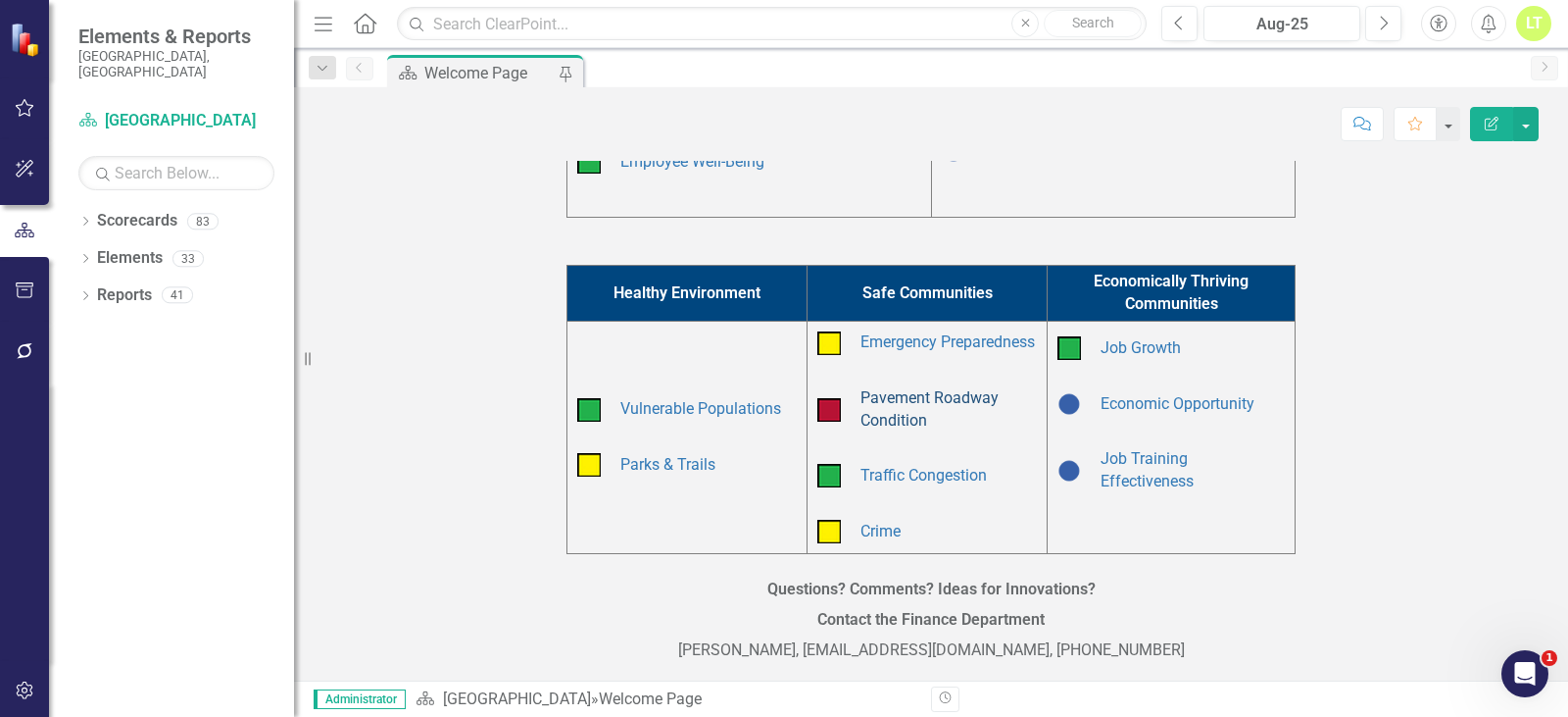
click at [876, 416] on link "Pavement Roadway Condition" at bounding box center [929, 408] width 138 height 41
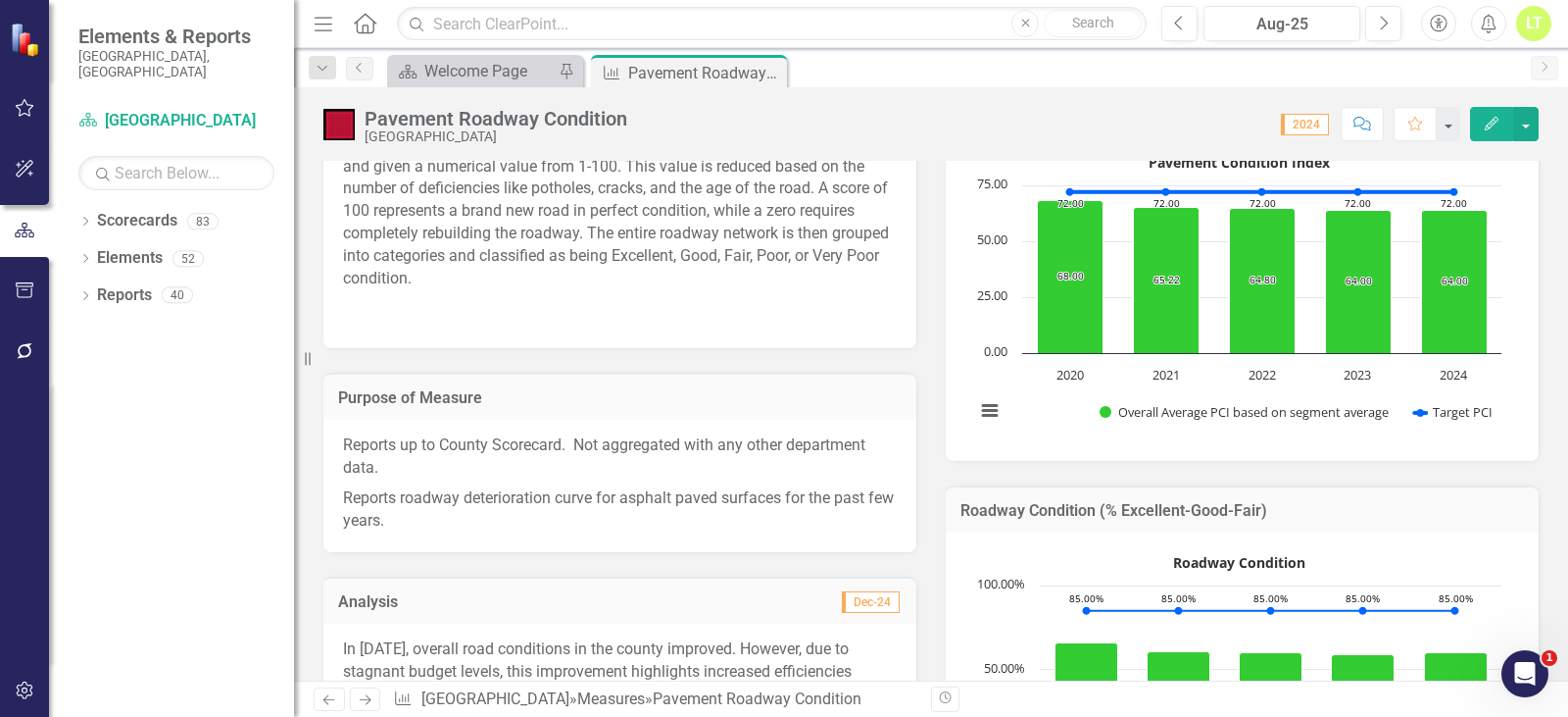
scroll to position [317, 0]
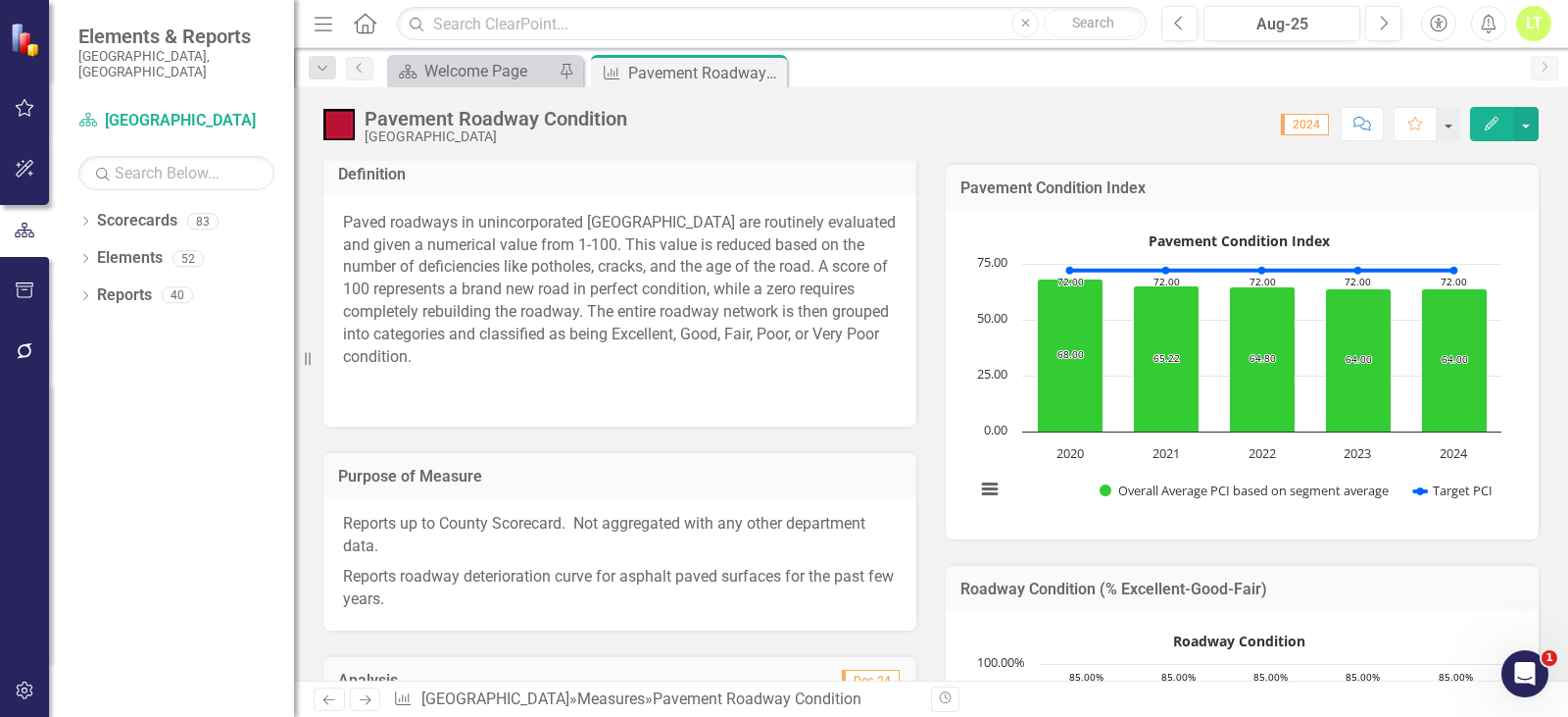
click at [473, 335] on p "Paved roadways in unincorporated [GEOGRAPHIC_DATA] are routinely evaluated and …" at bounding box center [620, 292] width 554 height 161
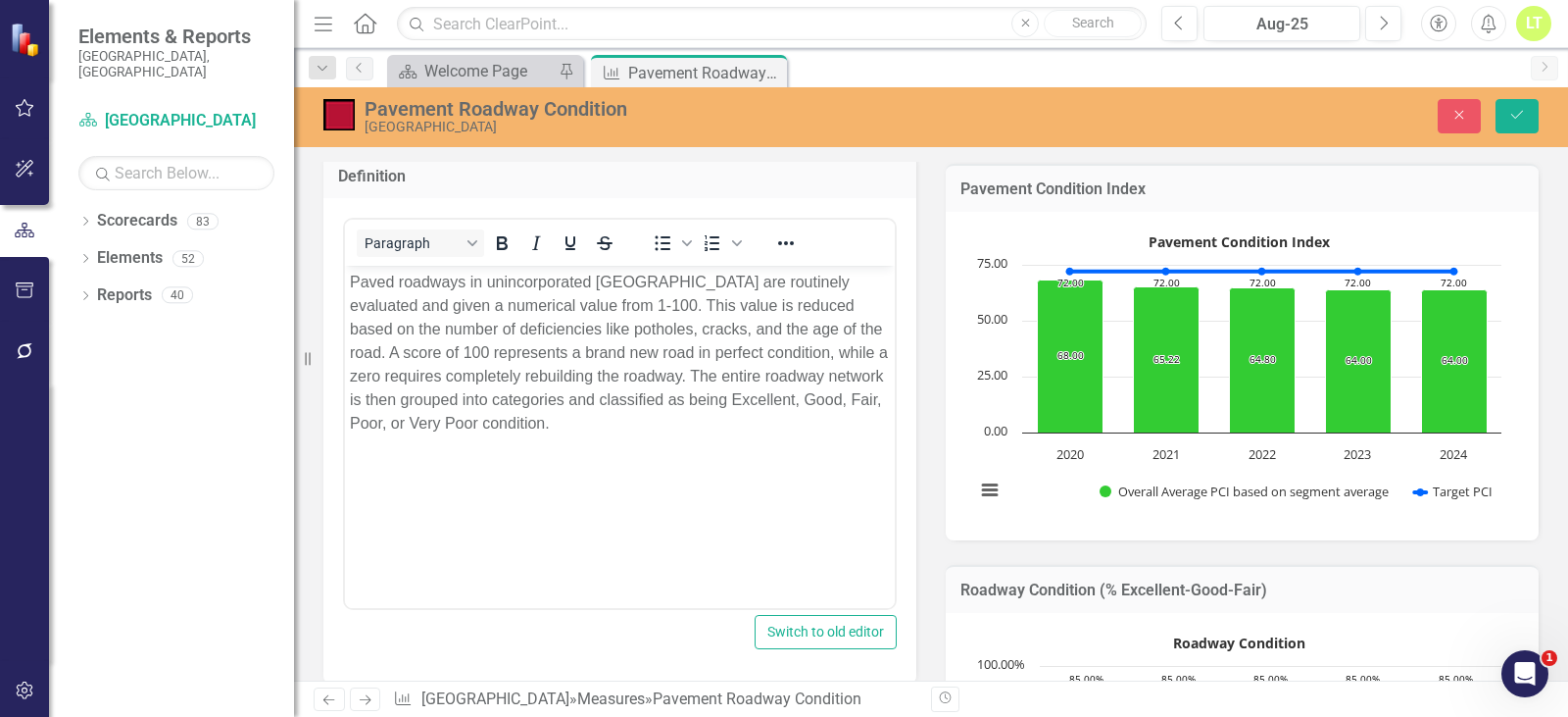
scroll to position [0, 0]
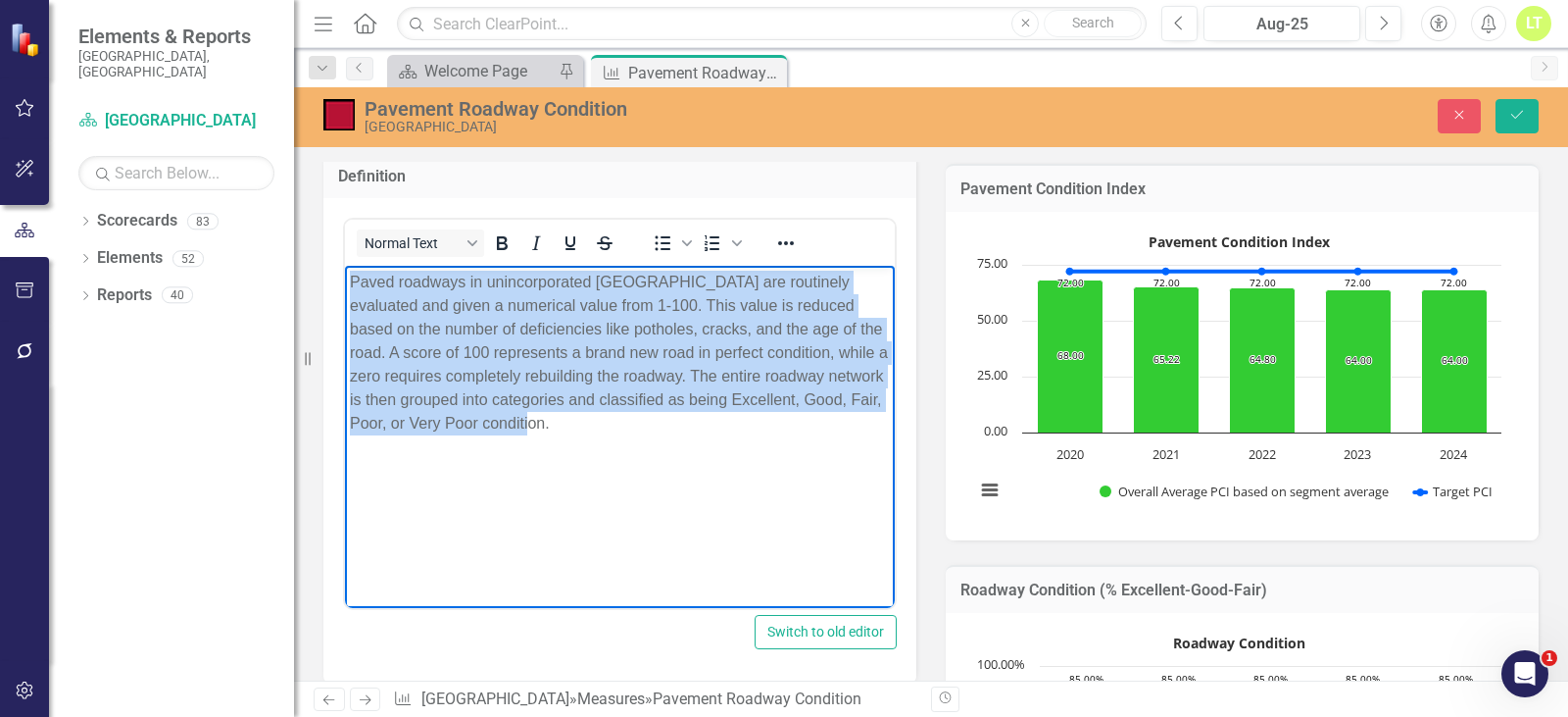
drag, startPoint x: 544, startPoint y: 428, endPoint x: 238, endPoint y: 210, distance: 375.7
click at [345, 265] on html "Paved roadways in unincorporated [GEOGRAPHIC_DATA] are routinely evaluated and …" at bounding box center [620, 412] width 550 height 294
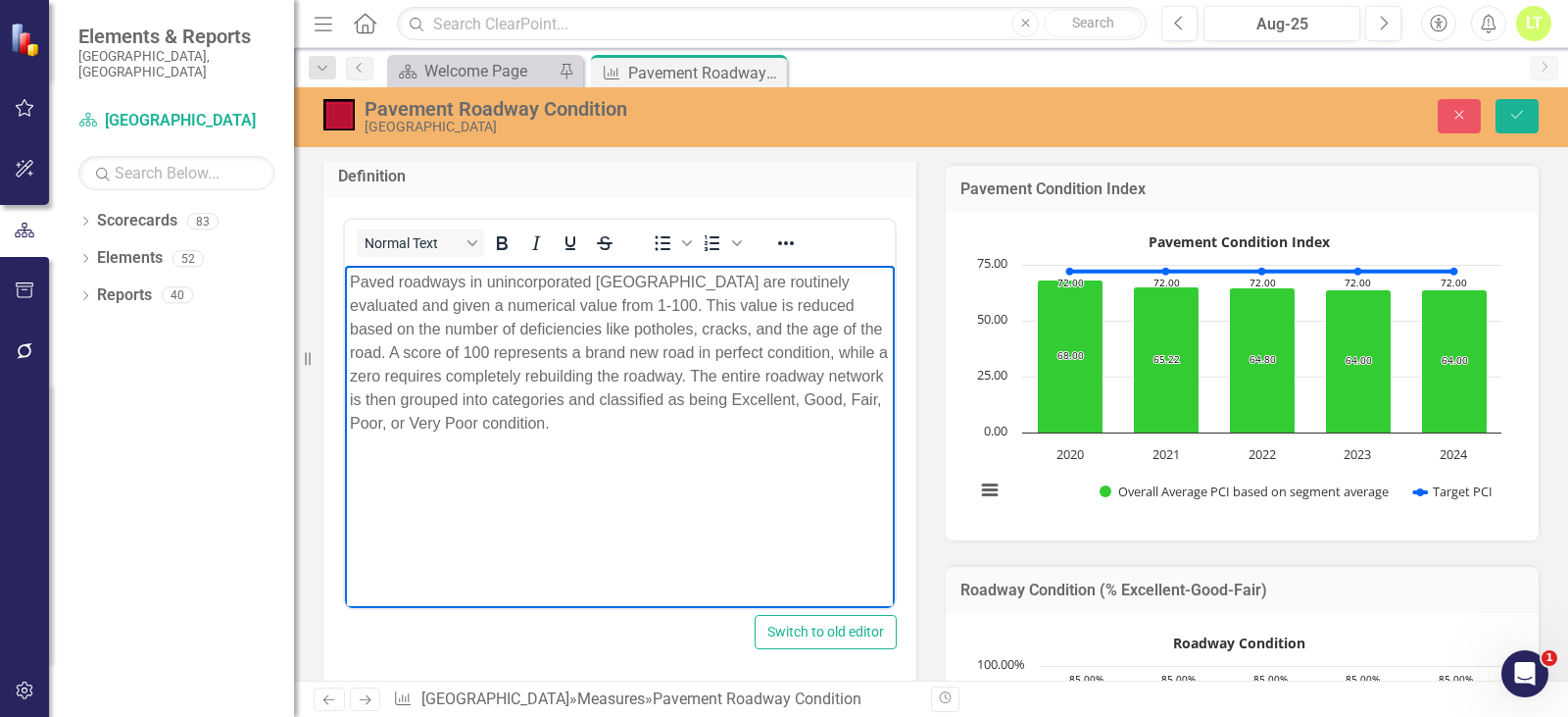
click at [571, 434] on p "Paved roadways in unincorporated [GEOGRAPHIC_DATA] are routinely evaluated and …" at bounding box center [620, 353] width 540 height 165
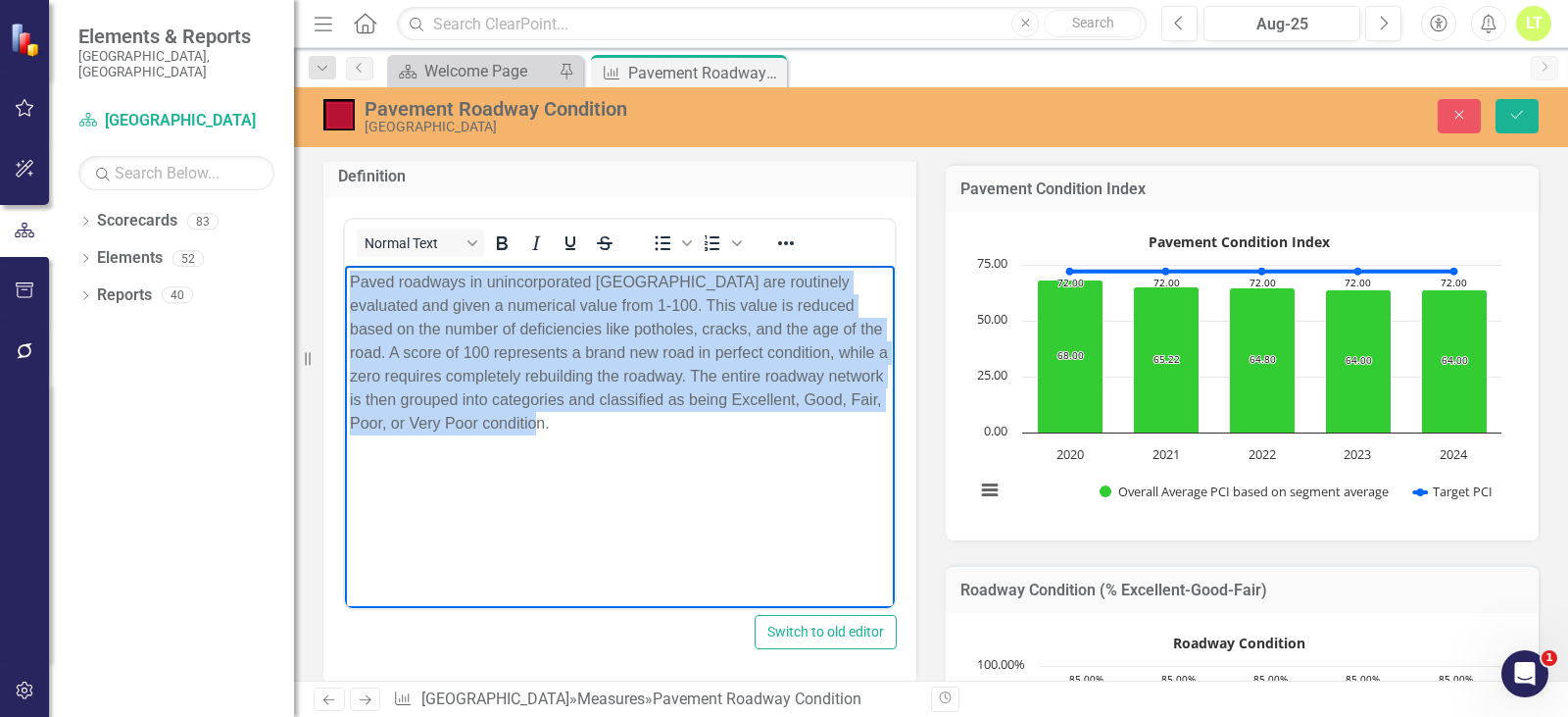
drag, startPoint x: 557, startPoint y: 424, endPoint x: 301, endPoint y: 192, distance: 345.5
click at [345, 265] on html "Paved roadways in unincorporated [GEOGRAPHIC_DATA] are routinely evaluated and …" at bounding box center [620, 412] width 550 height 294
copy p "Paved roadways in unincorporated [GEOGRAPHIC_DATA] are routinely evaluated and …"
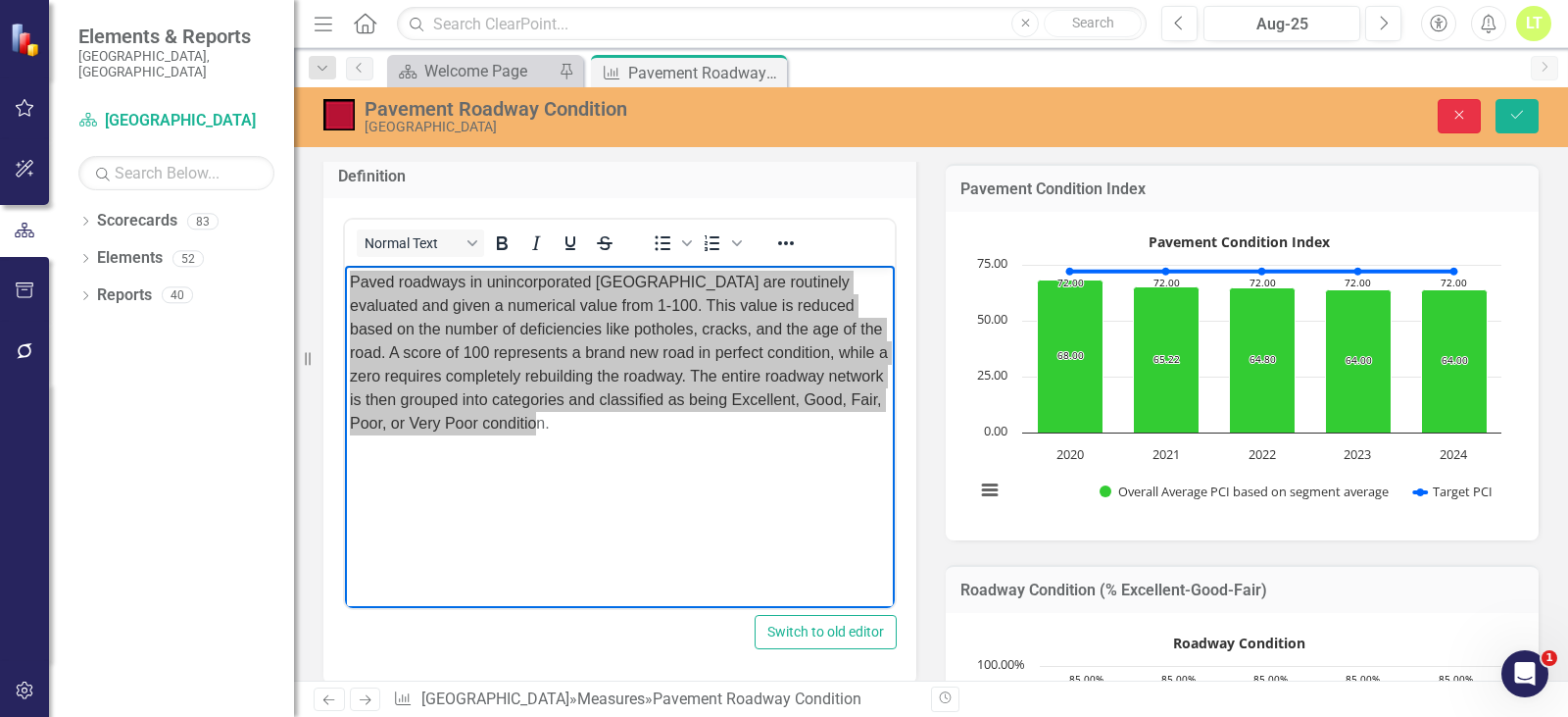
drag, startPoint x: 1459, startPoint y: 111, endPoint x: 1018, endPoint y: 394, distance: 524.0
click at [1459, 111] on icon "Close" at bounding box center [1460, 115] width 18 height 14
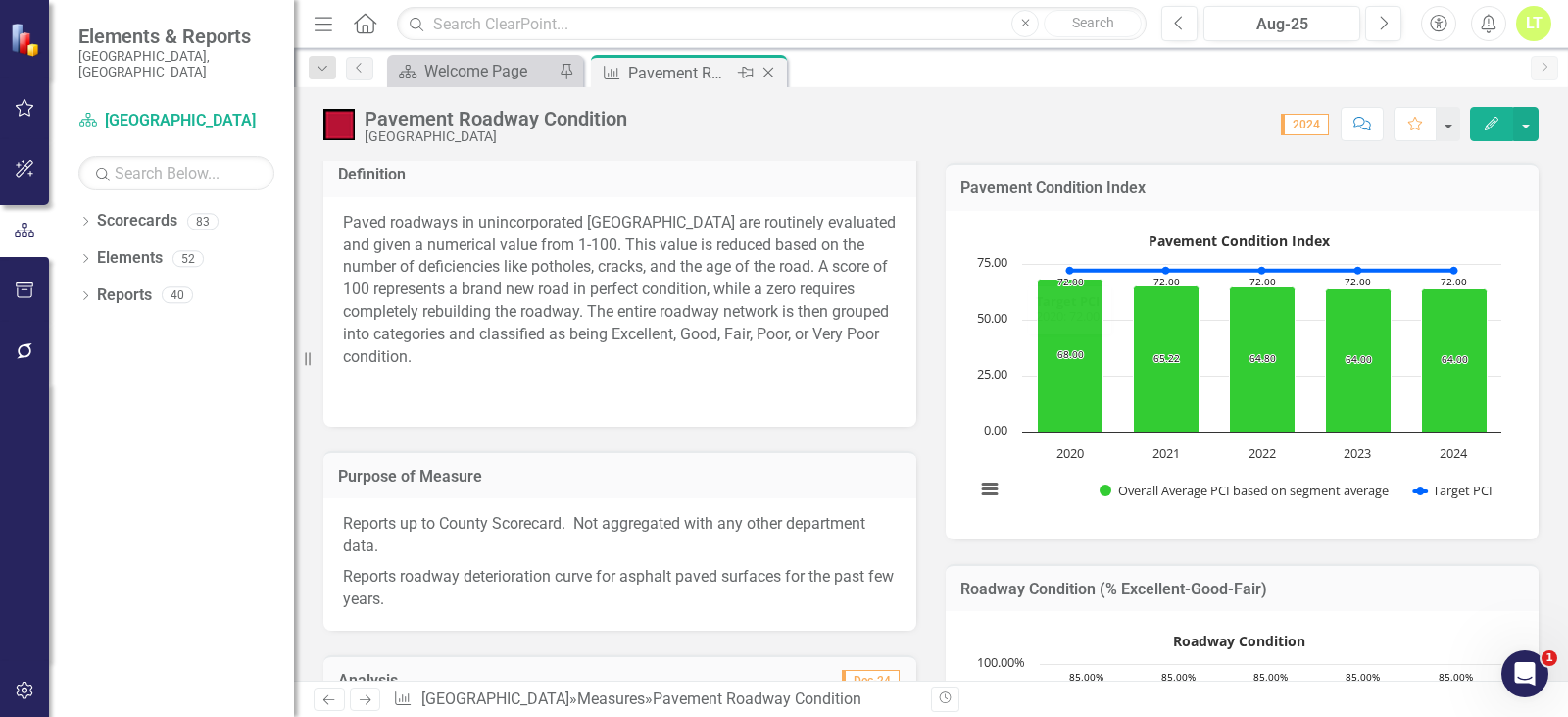
click at [777, 71] on icon "Close" at bounding box center [769, 72] width 20 height 16
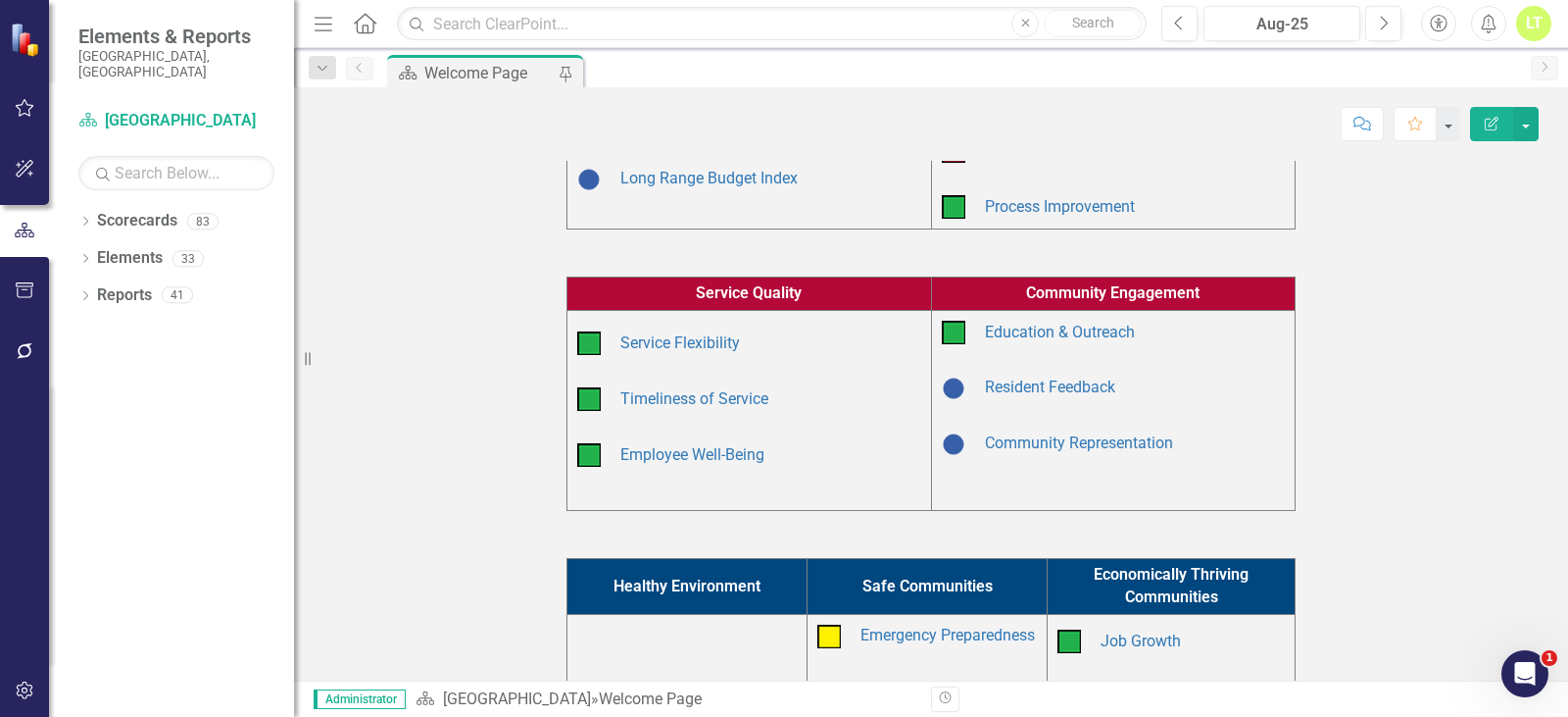
scroll to position [491, 0]
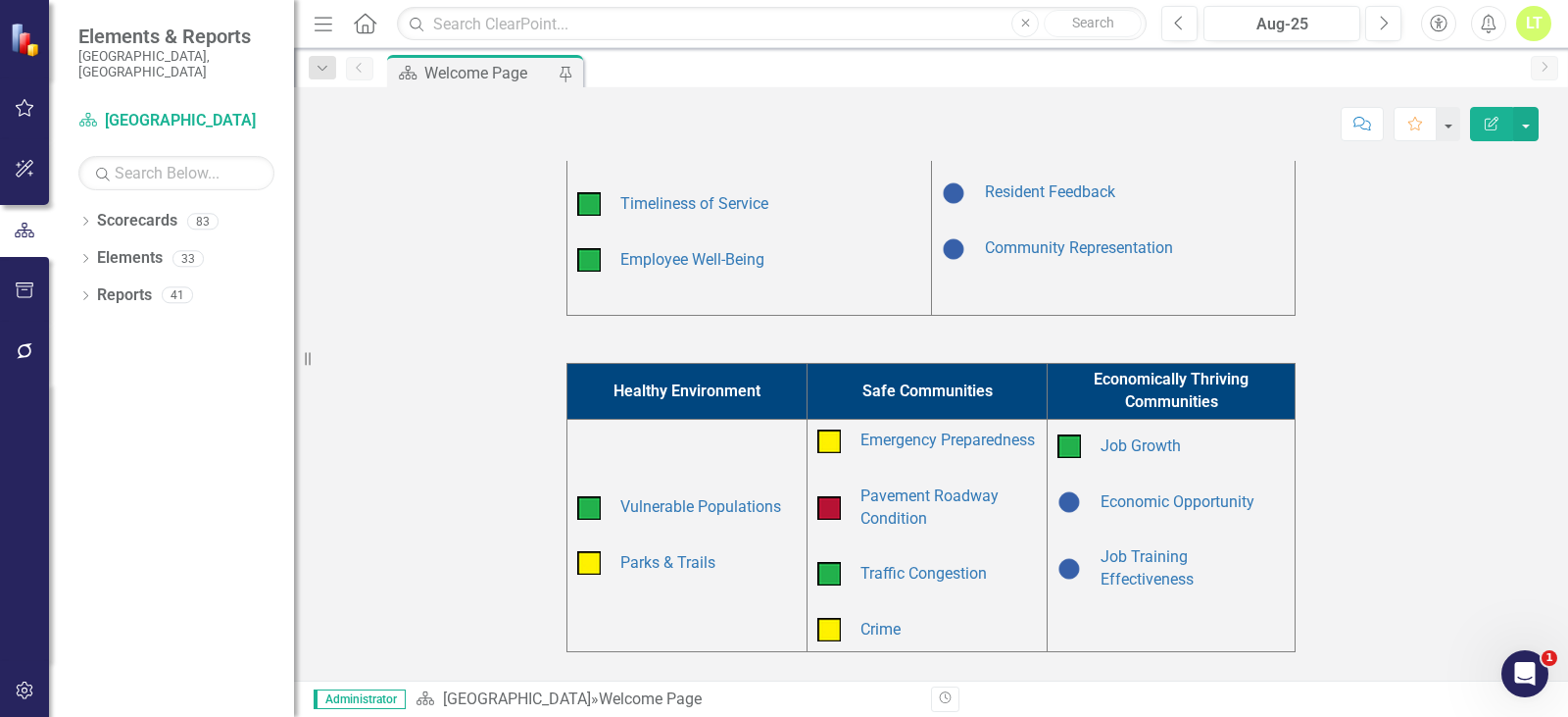
click at [886, 590] on td "Traffic Congestion" at bounding box center [949, 574] width 187 height 34
click at [890, 582] on link "Traffic Congestion" at bounding box center [924, 573] width 126 height 19
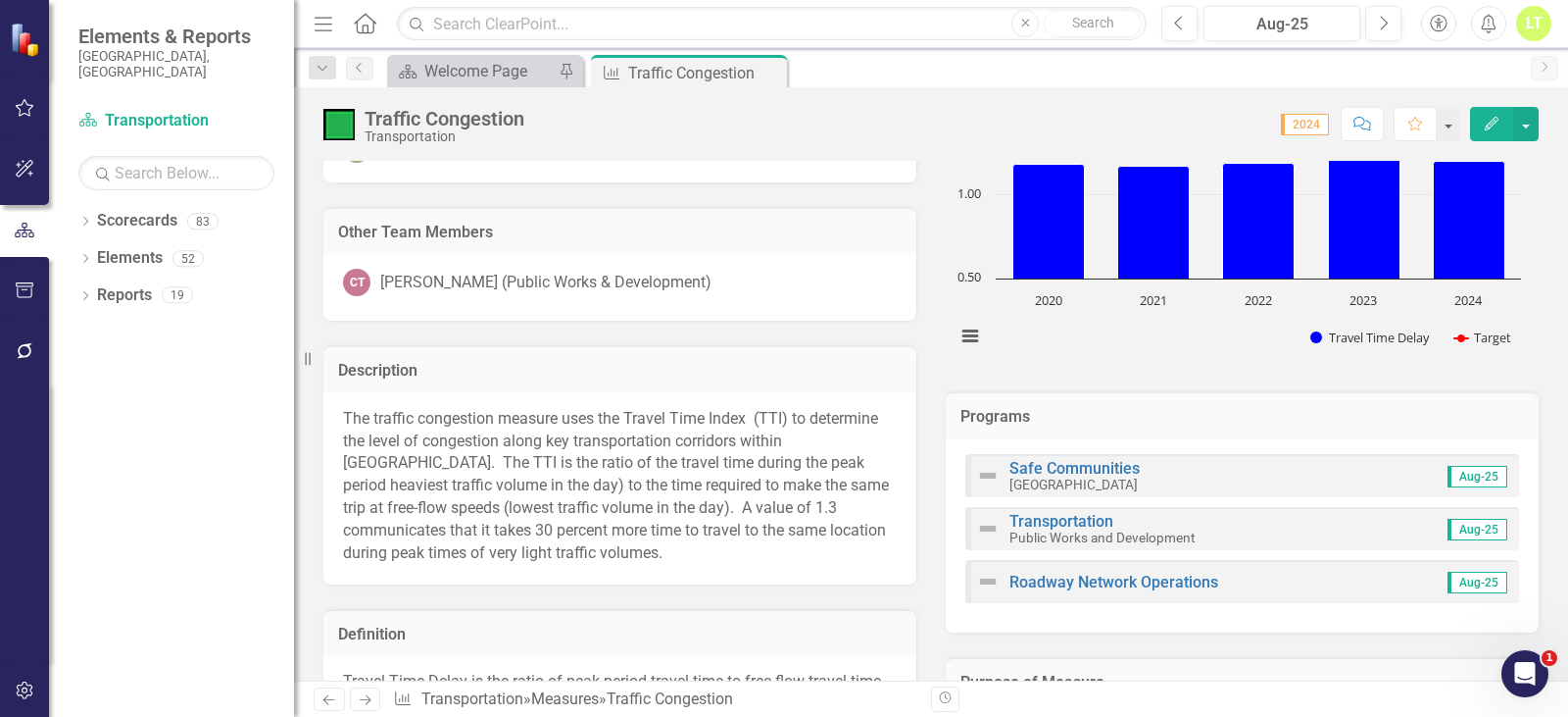
scroll to position [98, 0]
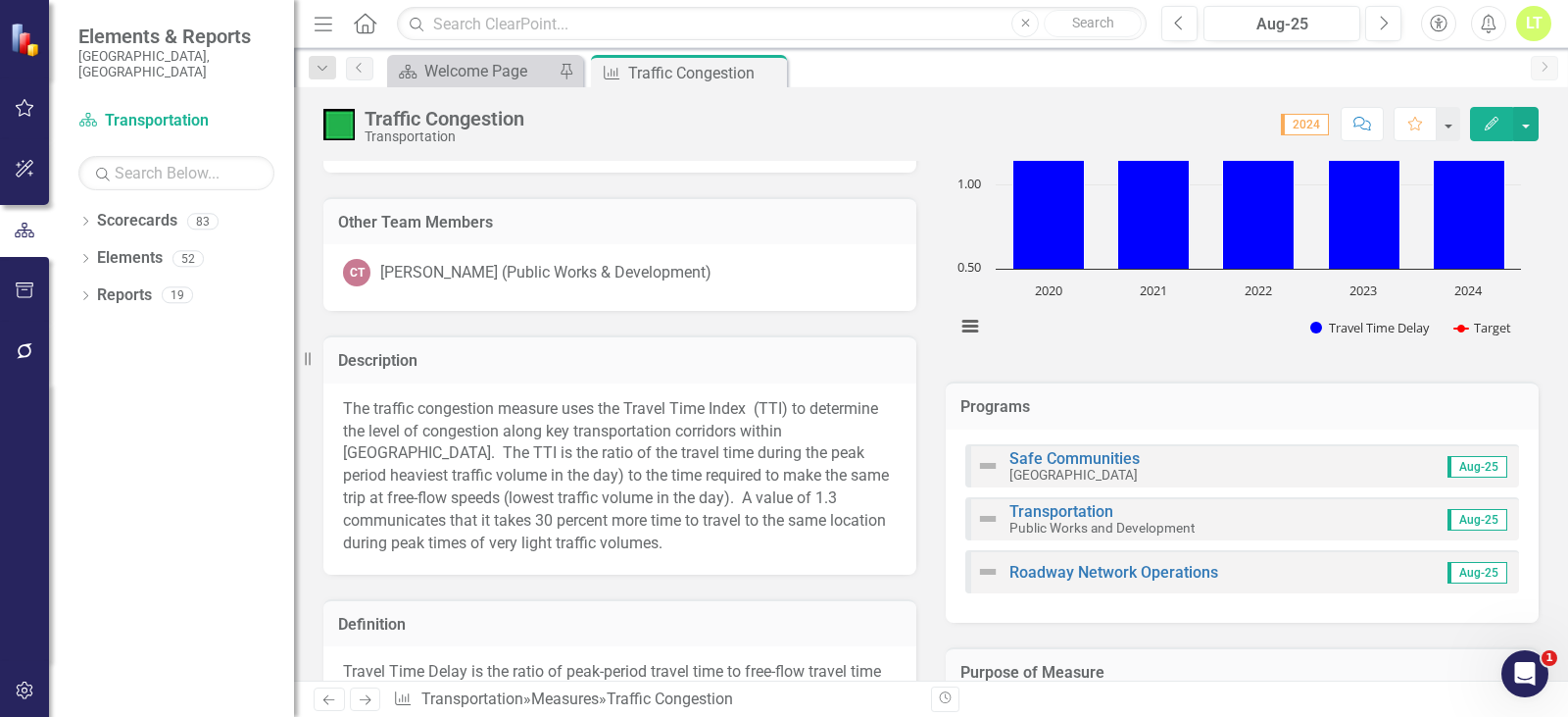
click at [527, 498] on p "The traffic congestion measure uses the Travel Time Index (TTI) to determine th…" at bounding box center [620, 477] width 554 height 157
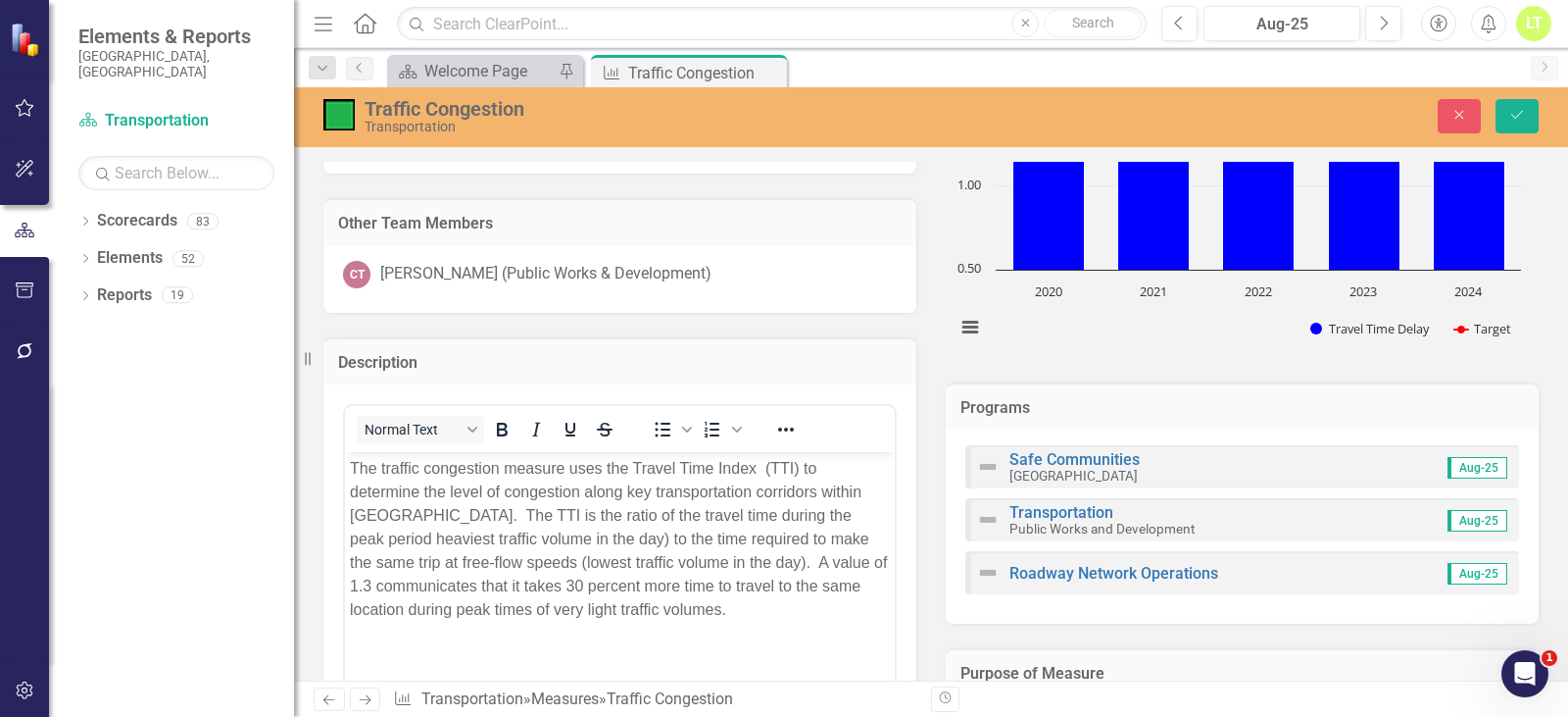
scroll to position [196, 0]
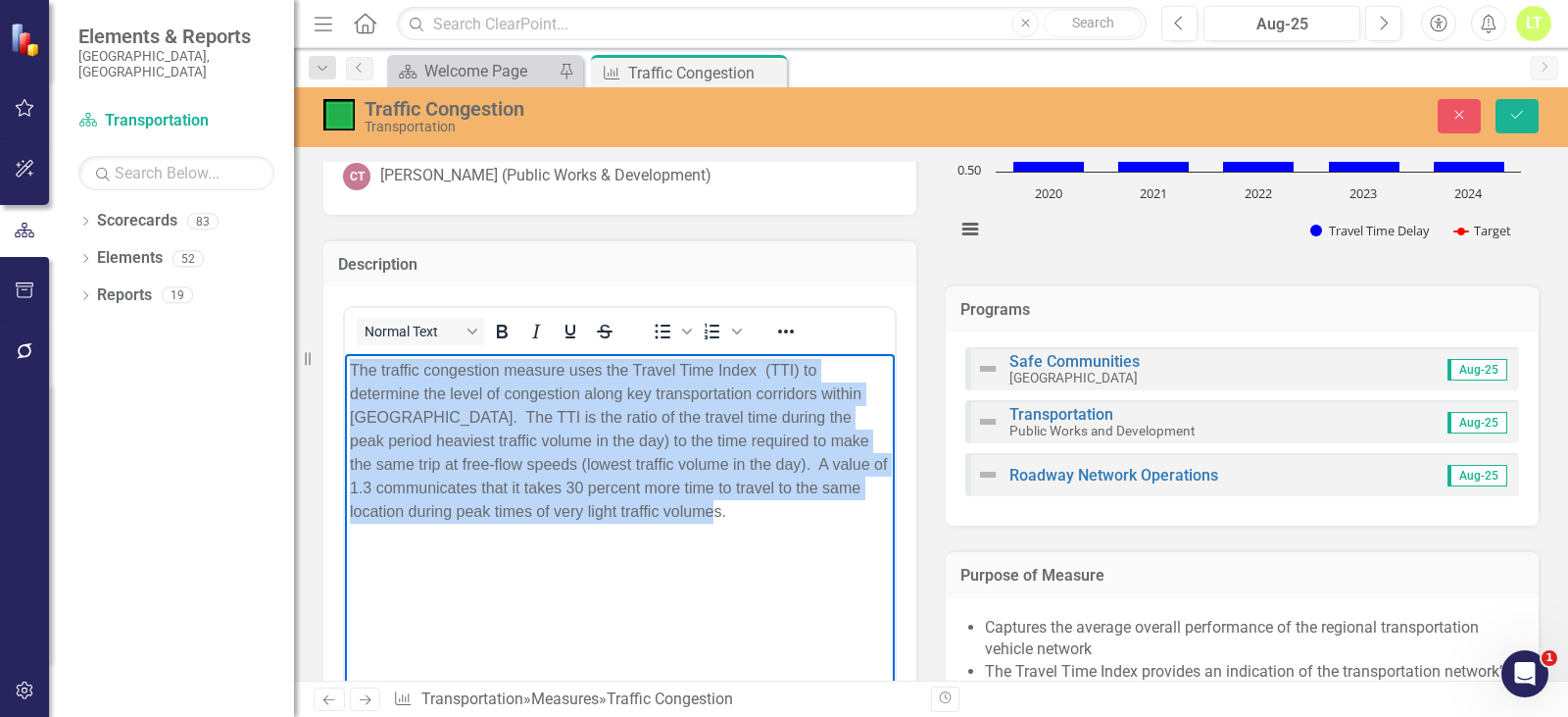
drag, startPoint x: 738, startPoint y: 519, endPoint x: 313, endPoint y: 368, distance: 451.0
click at [345, 368] on html "The traffic congestion measure uses the Travel Time Index (TTI) to determine th…" at bounding box center [620, 501] width 550 height 294
copy p "The traffic congestion measure uses the Travel Time Index (TTI) to determine th…"
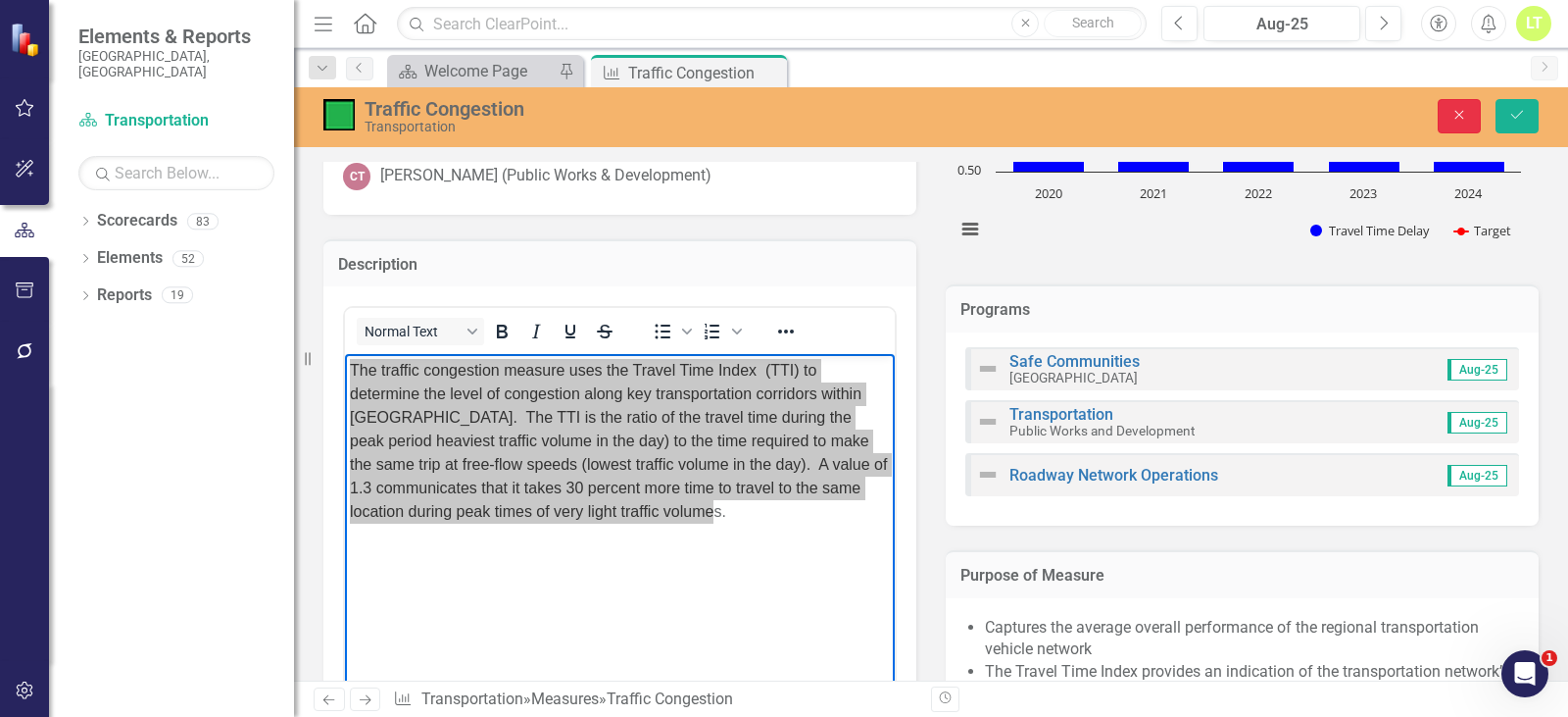
click at [1470, 103] on button "Close" at bounding box center [1459, 116] width 43 height 35
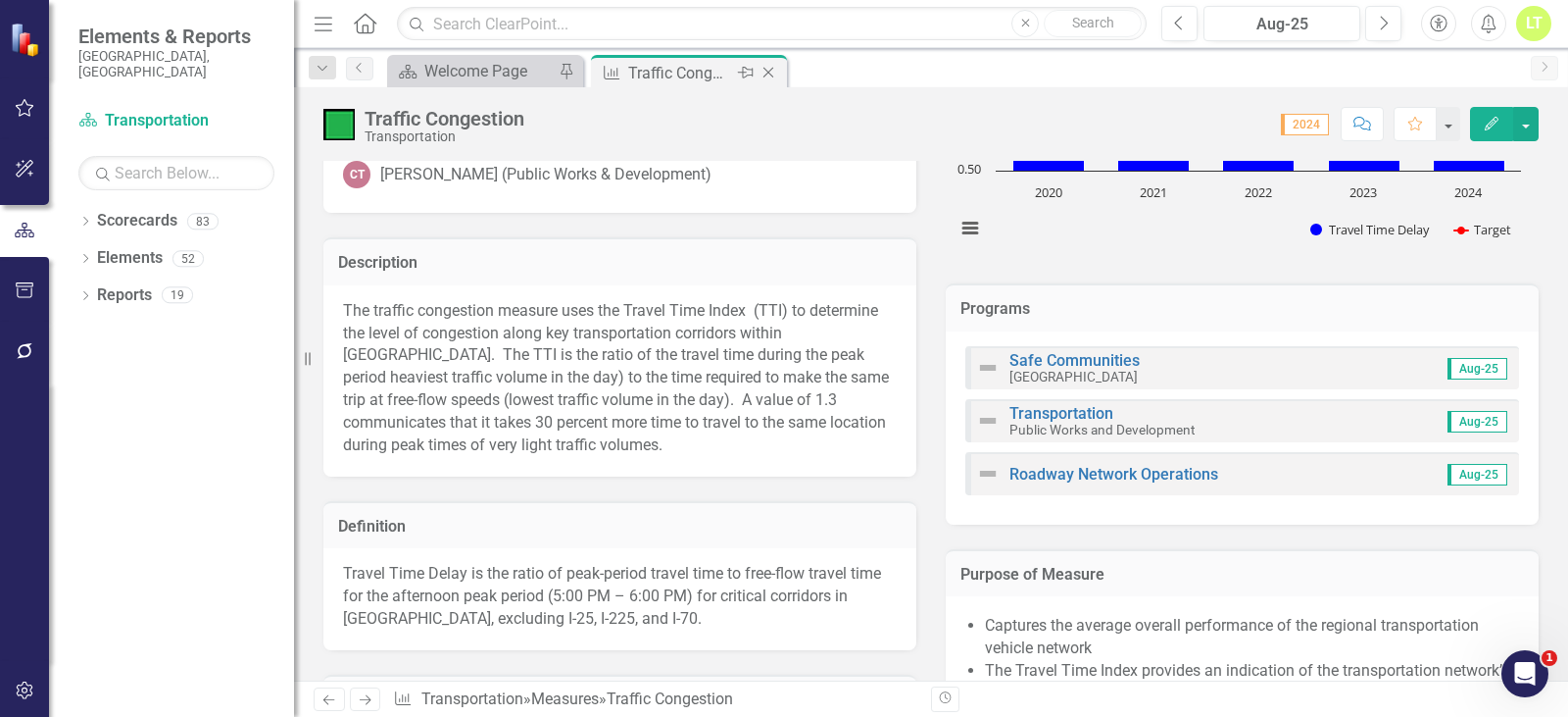
click at [770, 74] on icon "Close" at bounding box center [769, 72] width 20 height 16
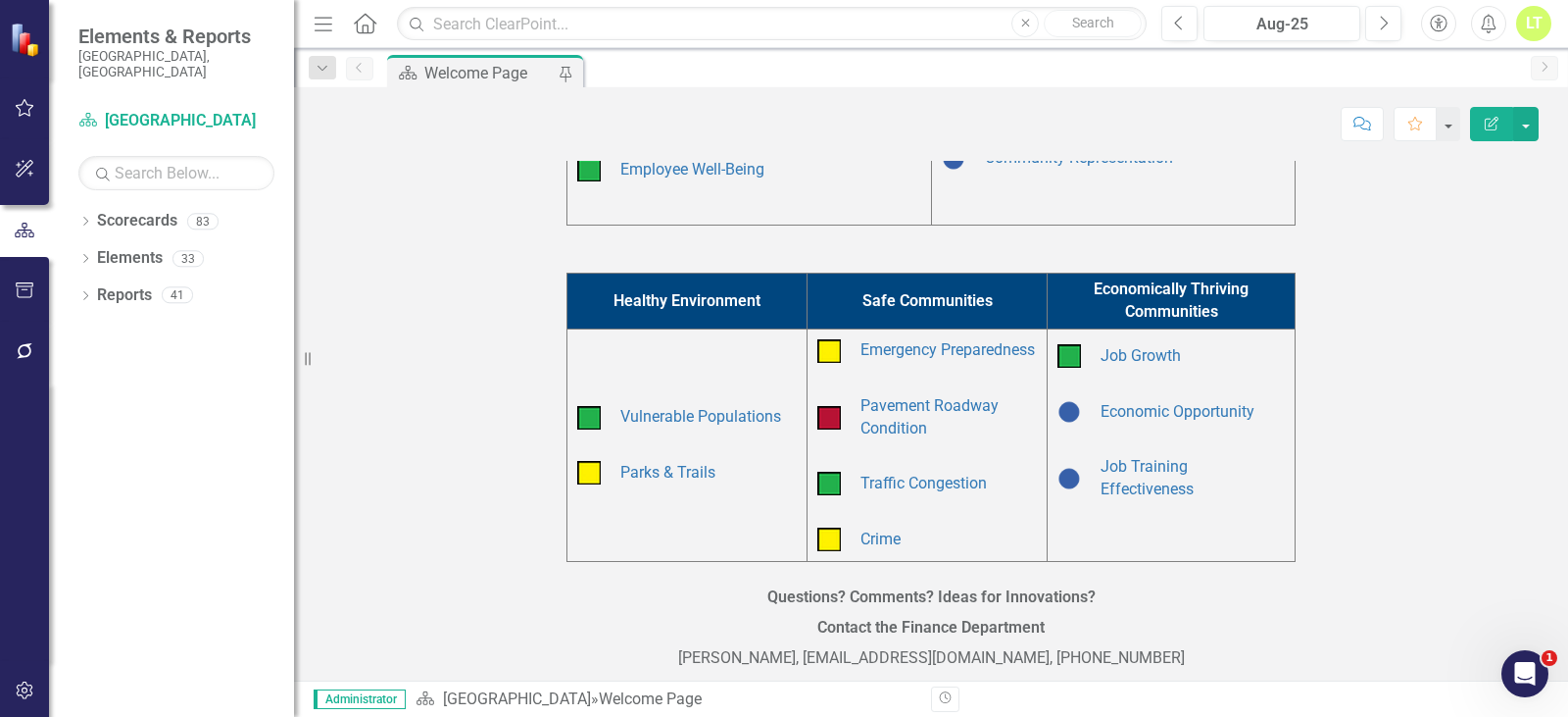
scroll to position [588, 0]
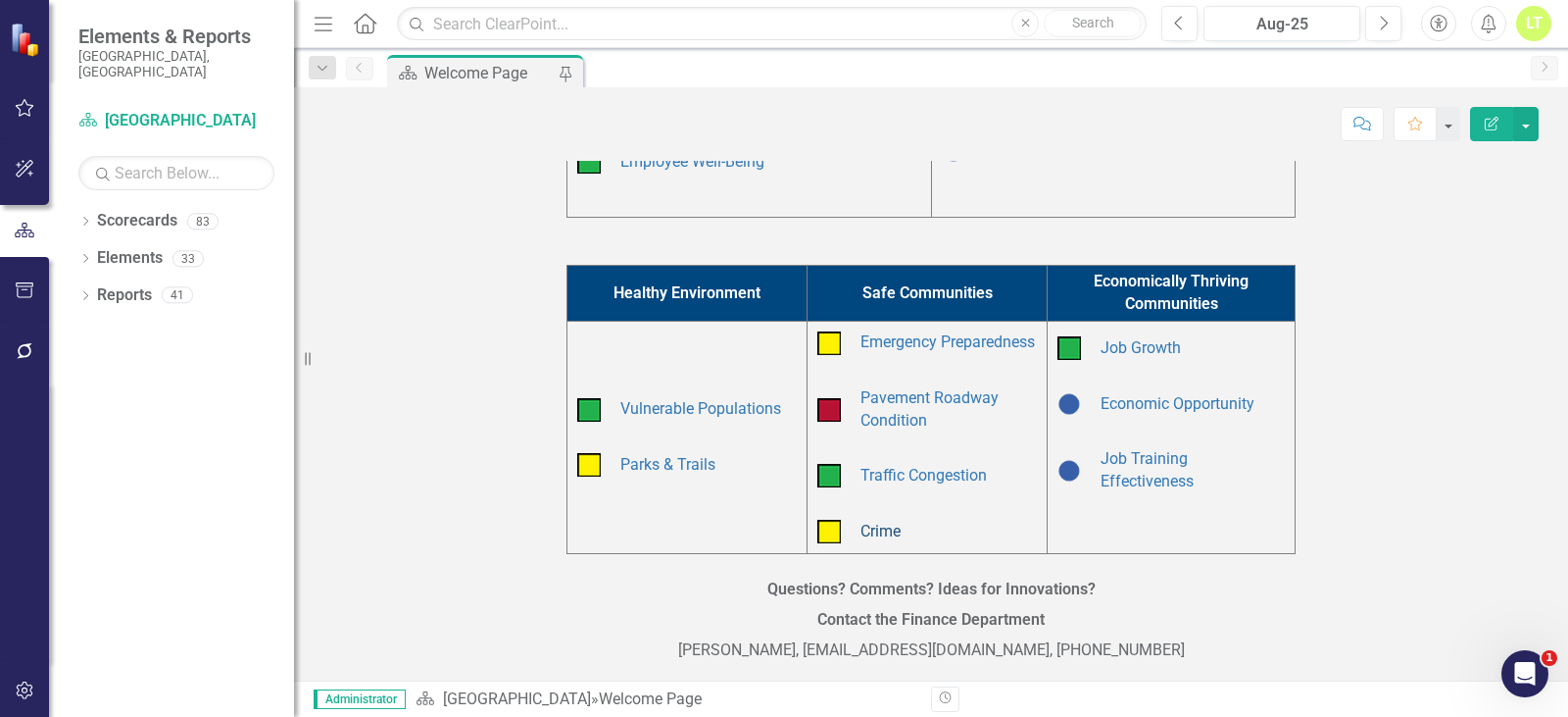
click at [862, 540] on link "Crime" at bounding box center [881, 530] width 40 height 19
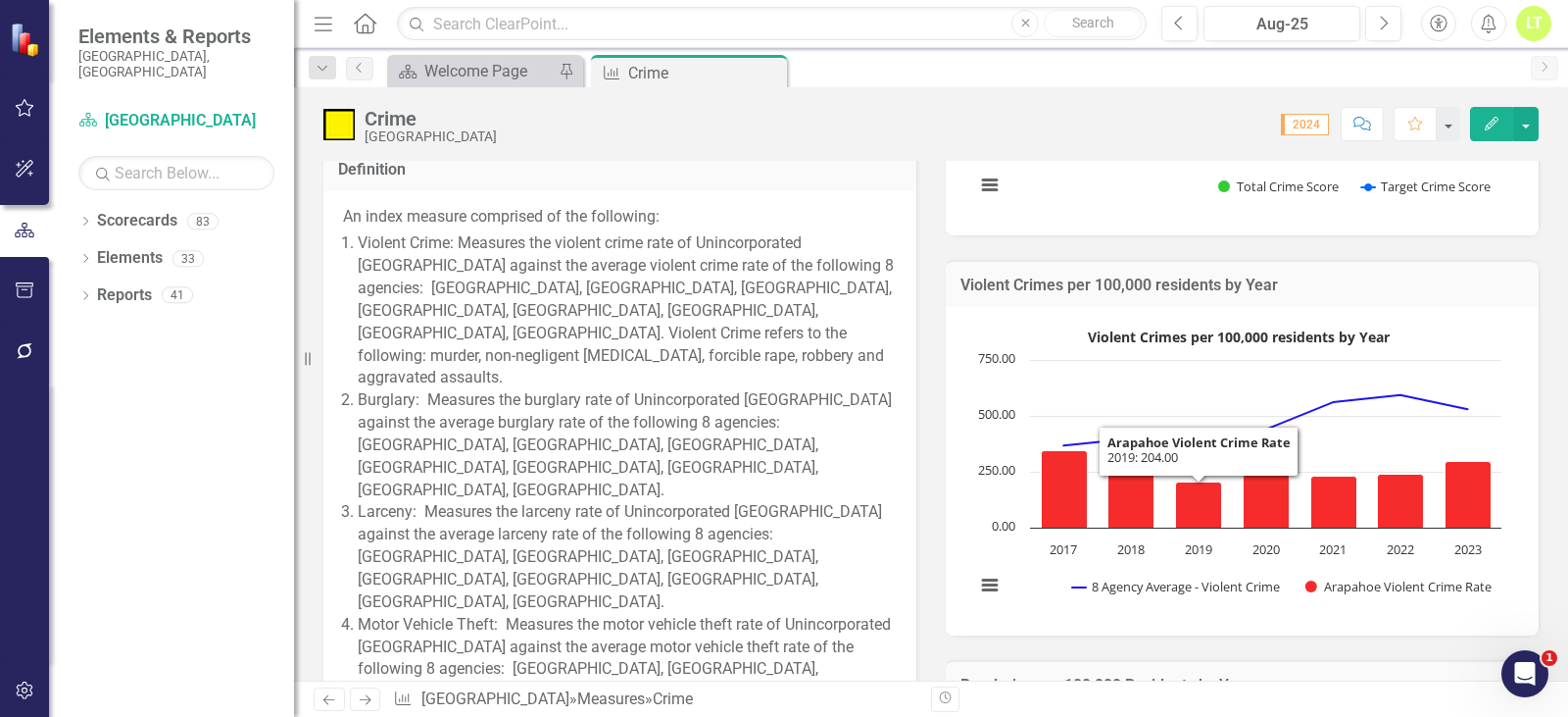
scroll to position [294, 0]
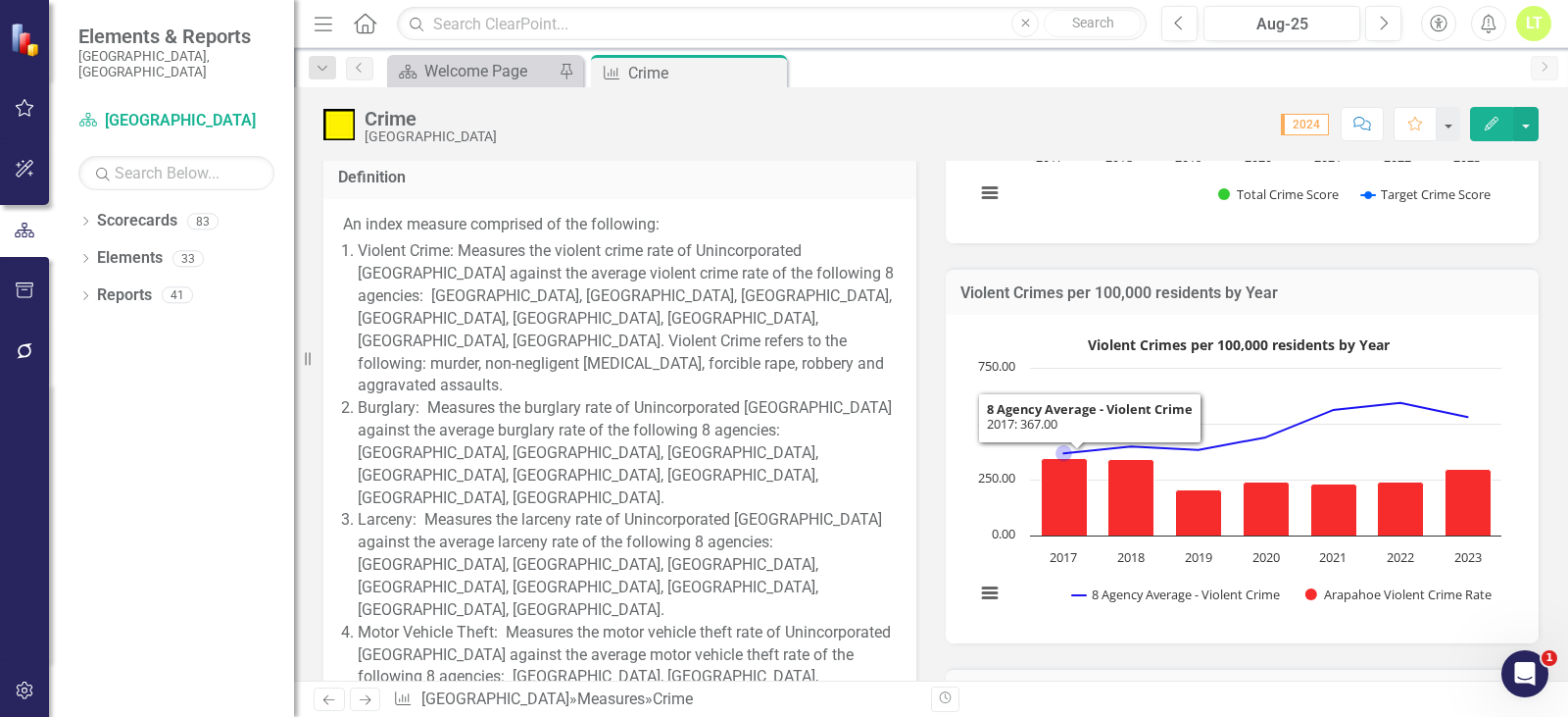
click at [548, 397] on li "Burglary: Measures the burglary rate of Unincorporated Arapahoe County against …" at bounding box center [627, 453] width 539 height 112
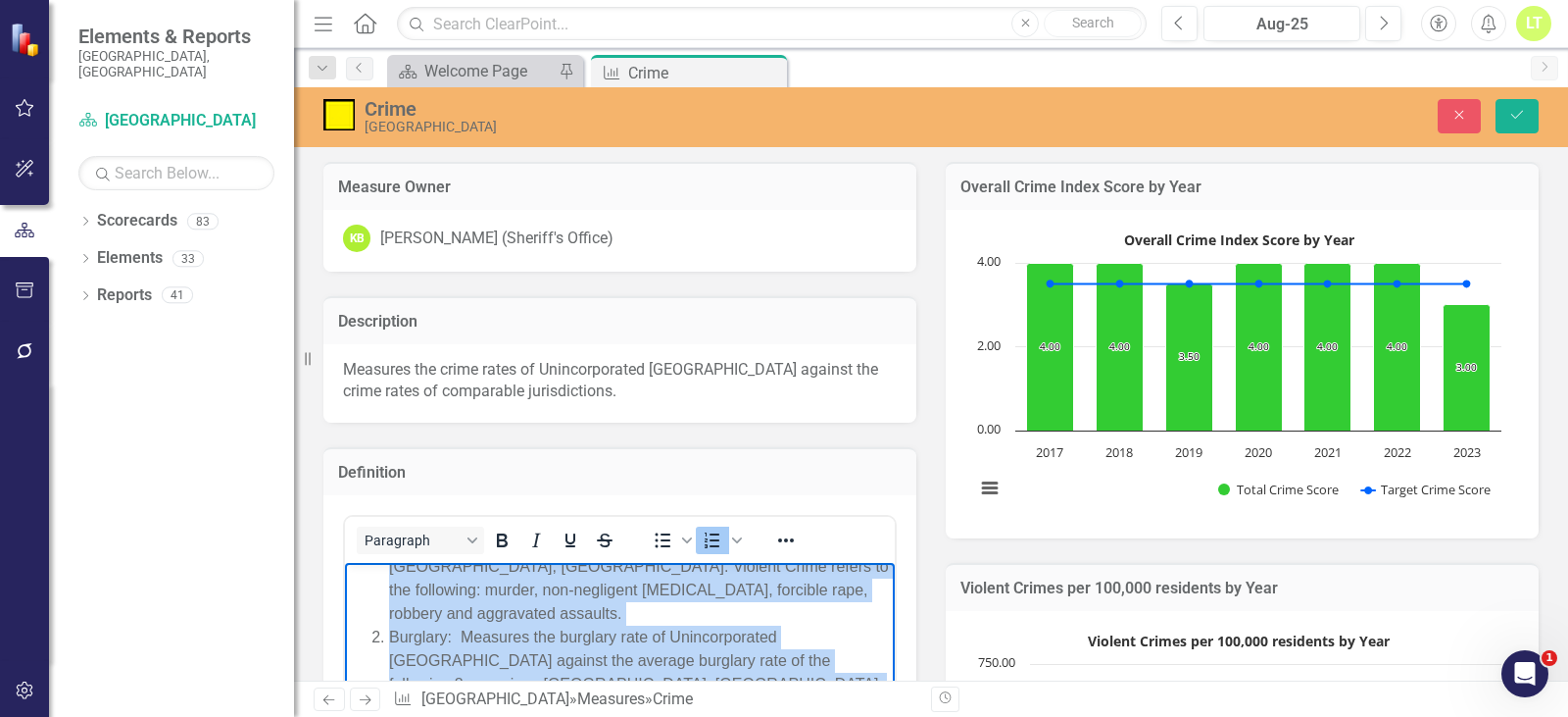
scroll to position [0, 0]
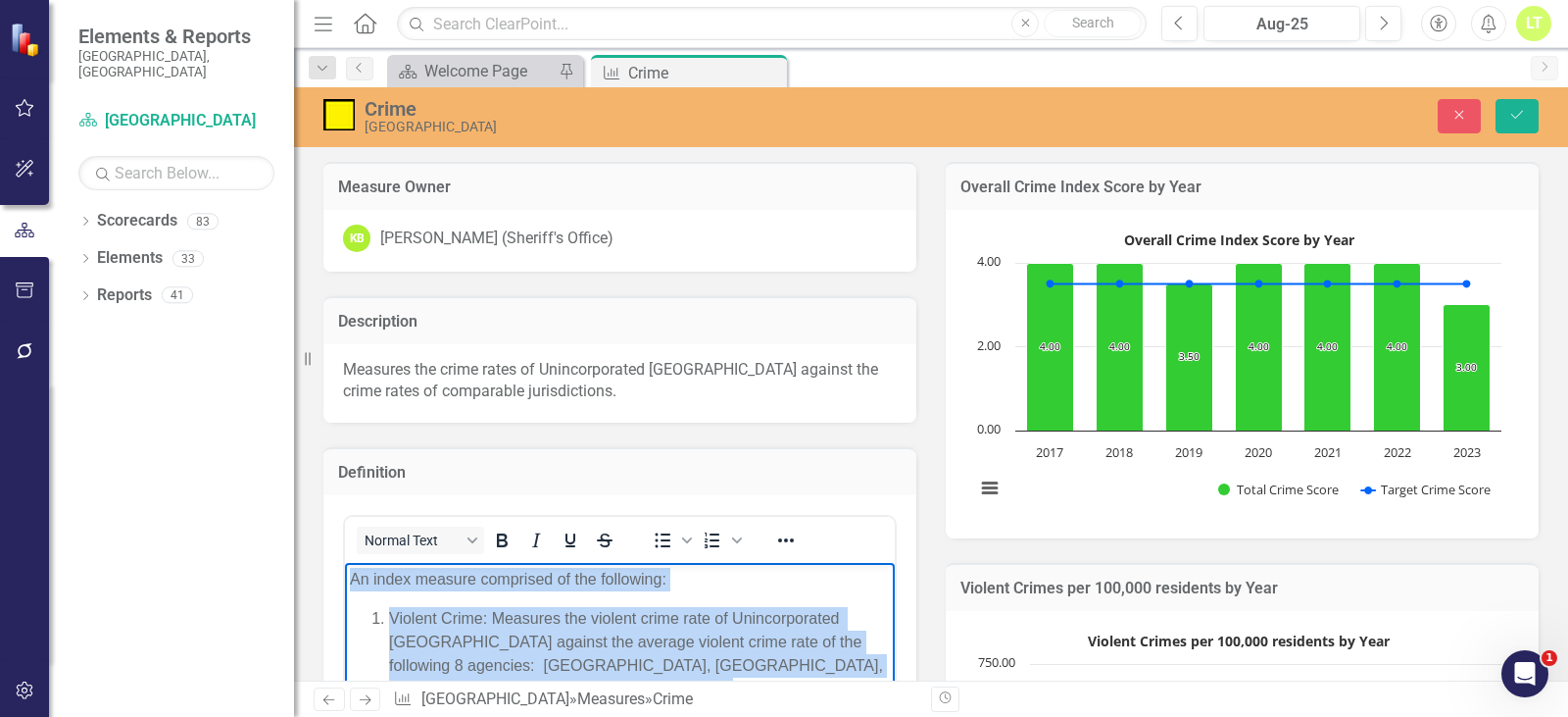
drag, startPoint x: 456, startPoint y: 871, endPoint x: 681, endPoint y: 1121, distance: 336.3
copy body "An index measure comprised of the following: Violent Crime: Measures the violen…"
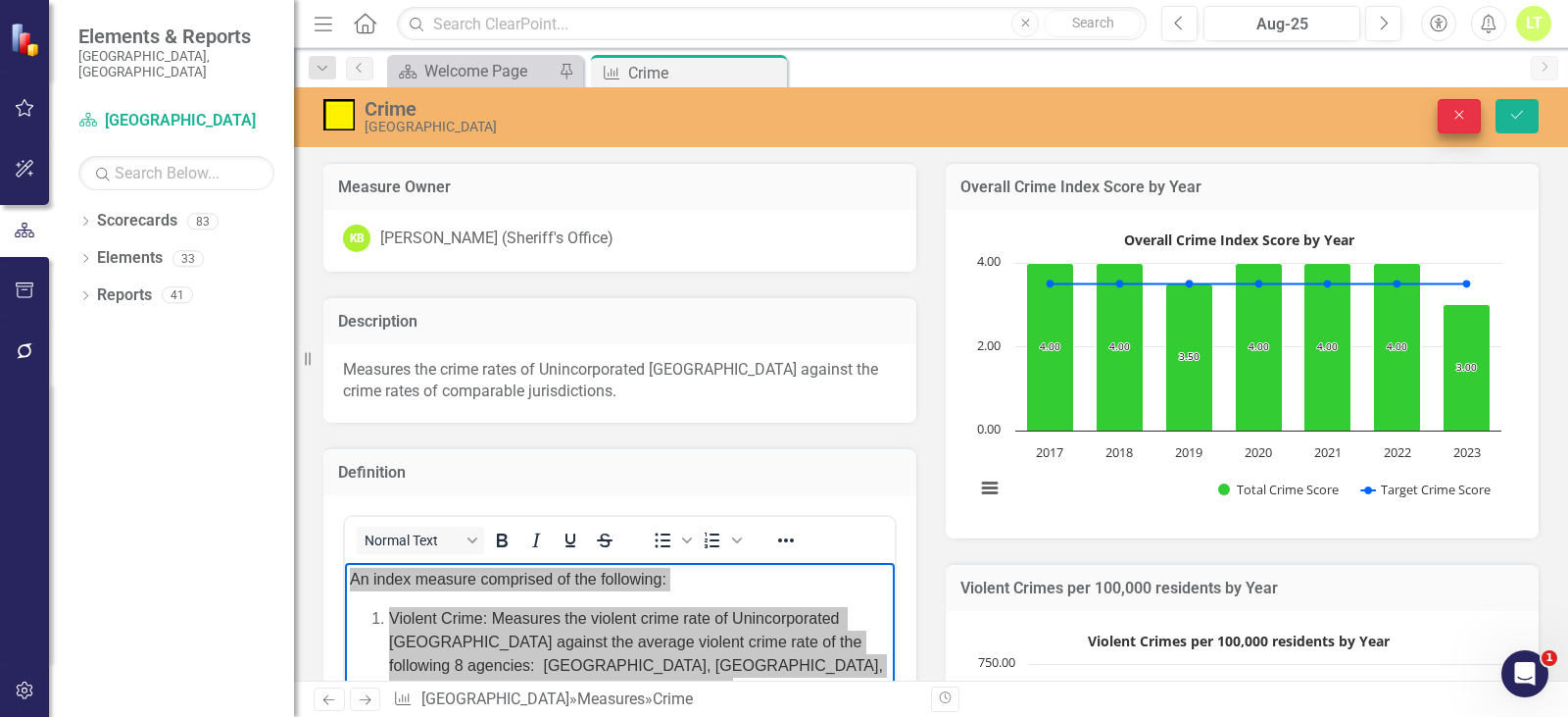
drag, startPoint x: 1422, startPoint y: 112, endPoint x: 1467, endPoint y: 112, distance: 45.0
click at [1422, 112] on div "Close Save" at bounding box center [1302, 116] width 501 height 35
click at [1467, 112] on icon "Close" at bounding box center [1460, 115] width 18 height 14
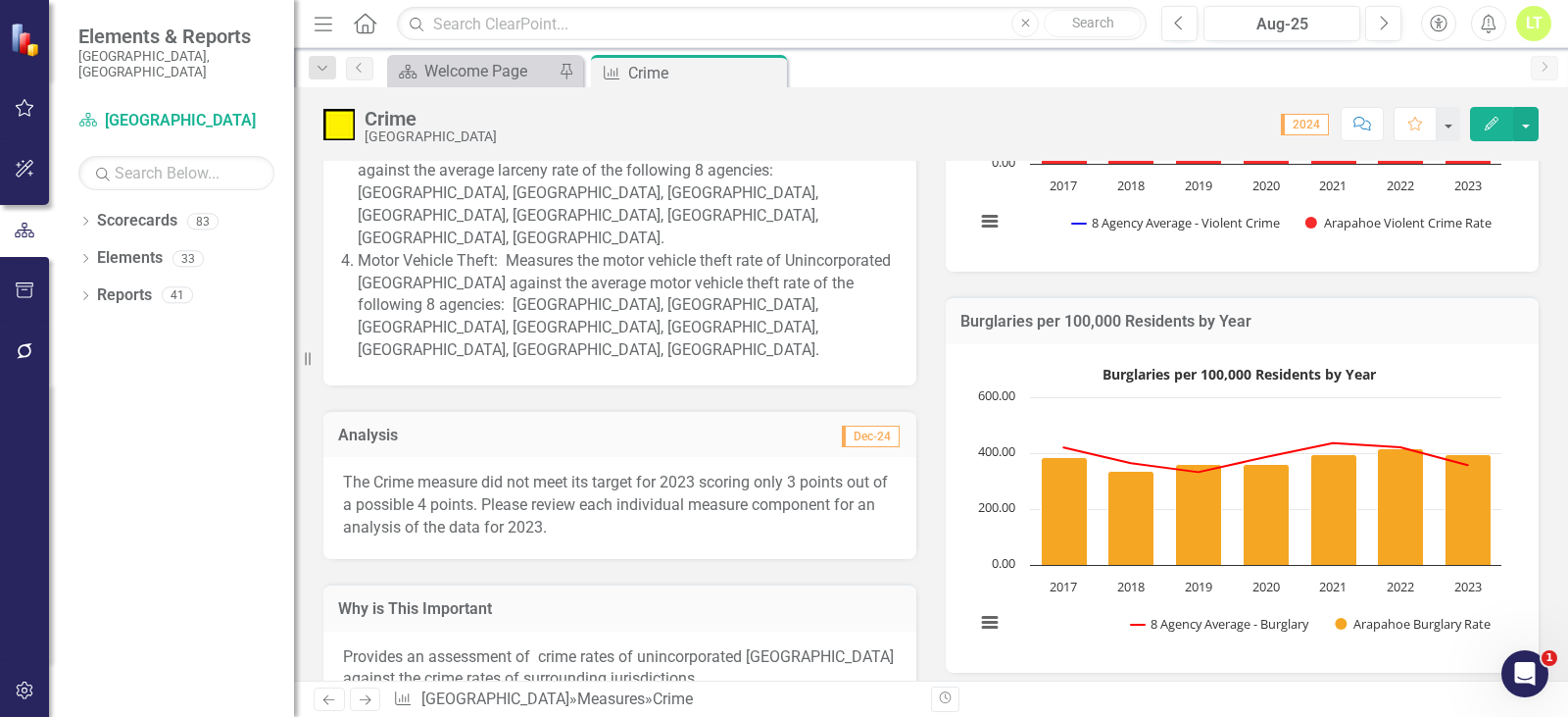
scroll to position [686, 0]
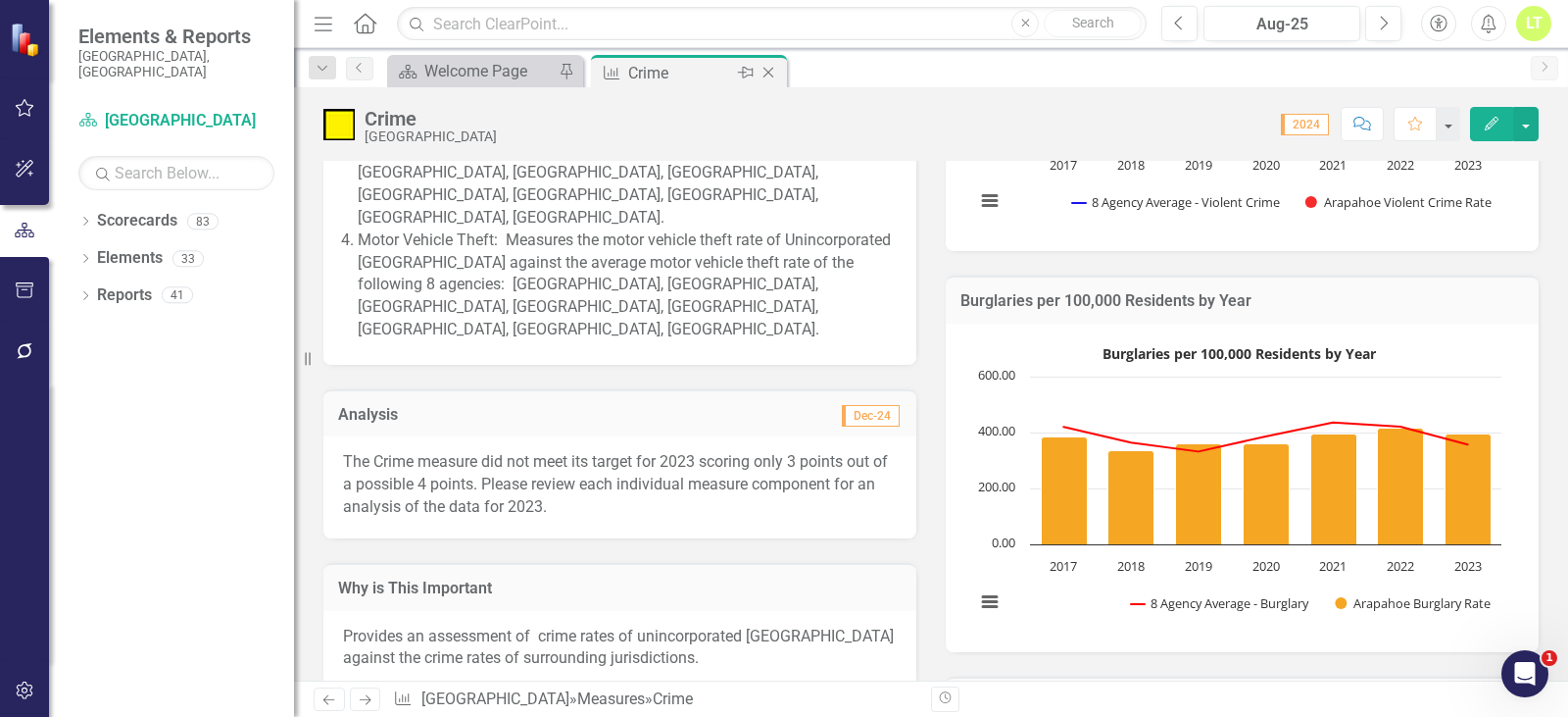
click at [773, 71] on icon "Close" at bounding box center [769, 72] width 20 height 16
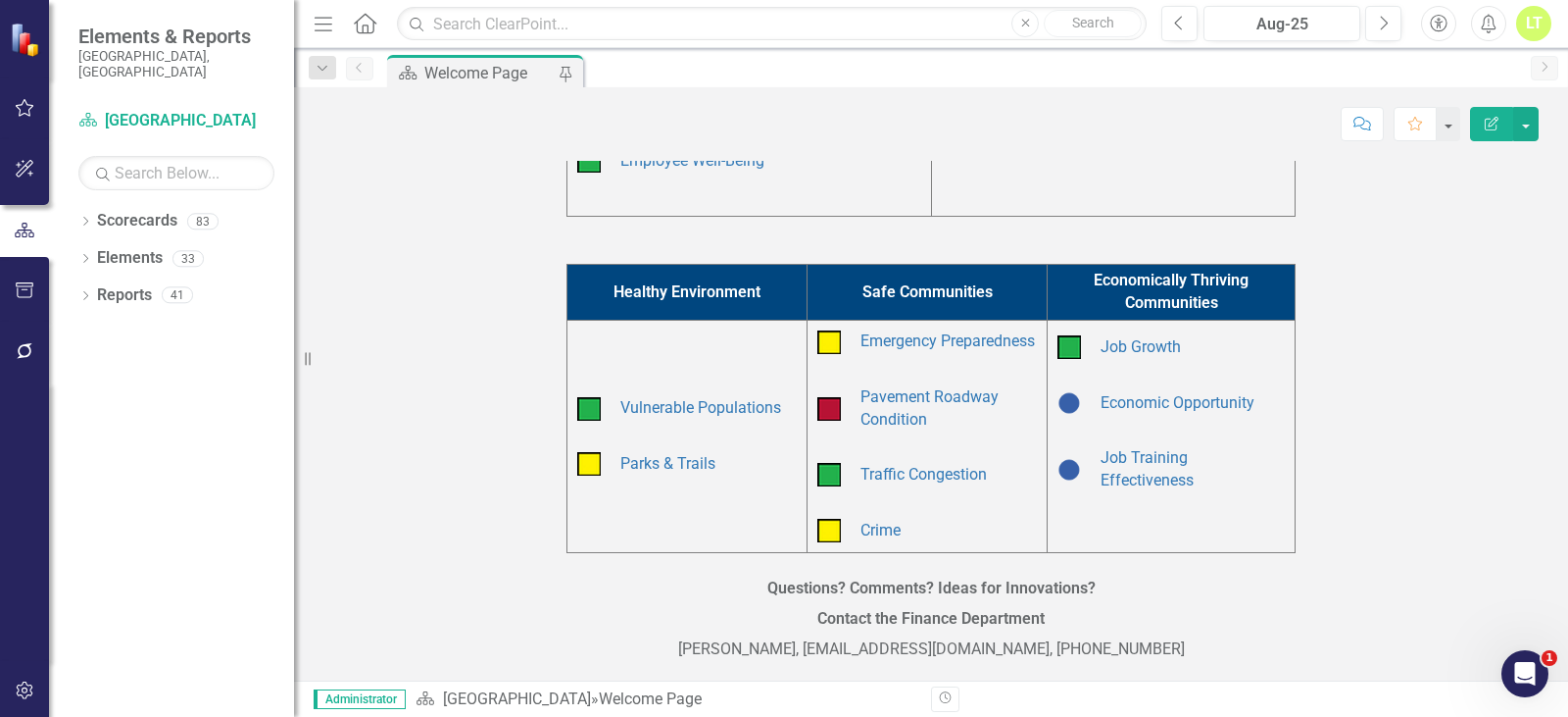
scroll to position [610, 0]
click at [1148, 338] on link "Job Growth" at bounding box center [1140, 347] width 80 height 19
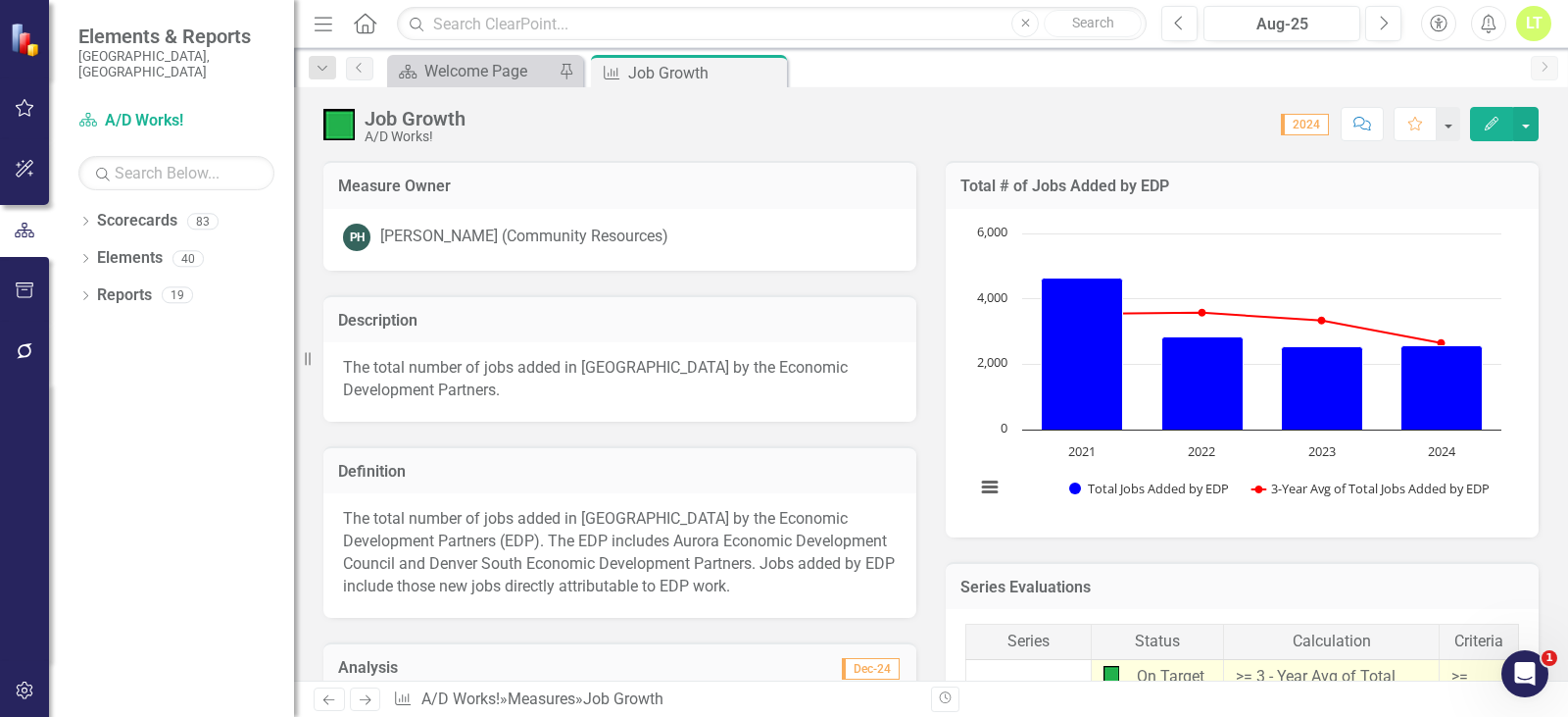
click at [483, 551] on p "The total number of jobs added in Arapahoe County by the Economic Development P…" at bounding box center [620, 552] width 554 height 89
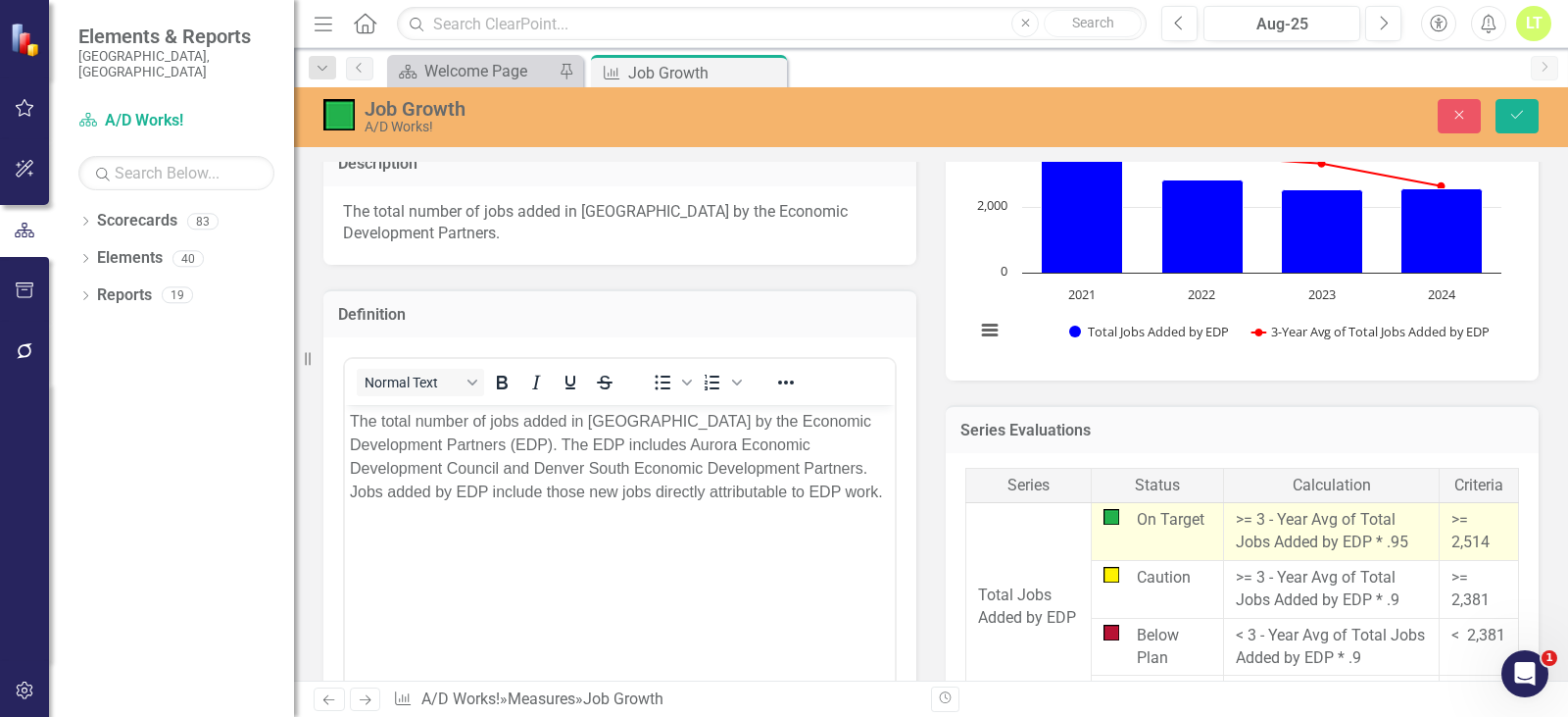
scroll to position [196, 0]
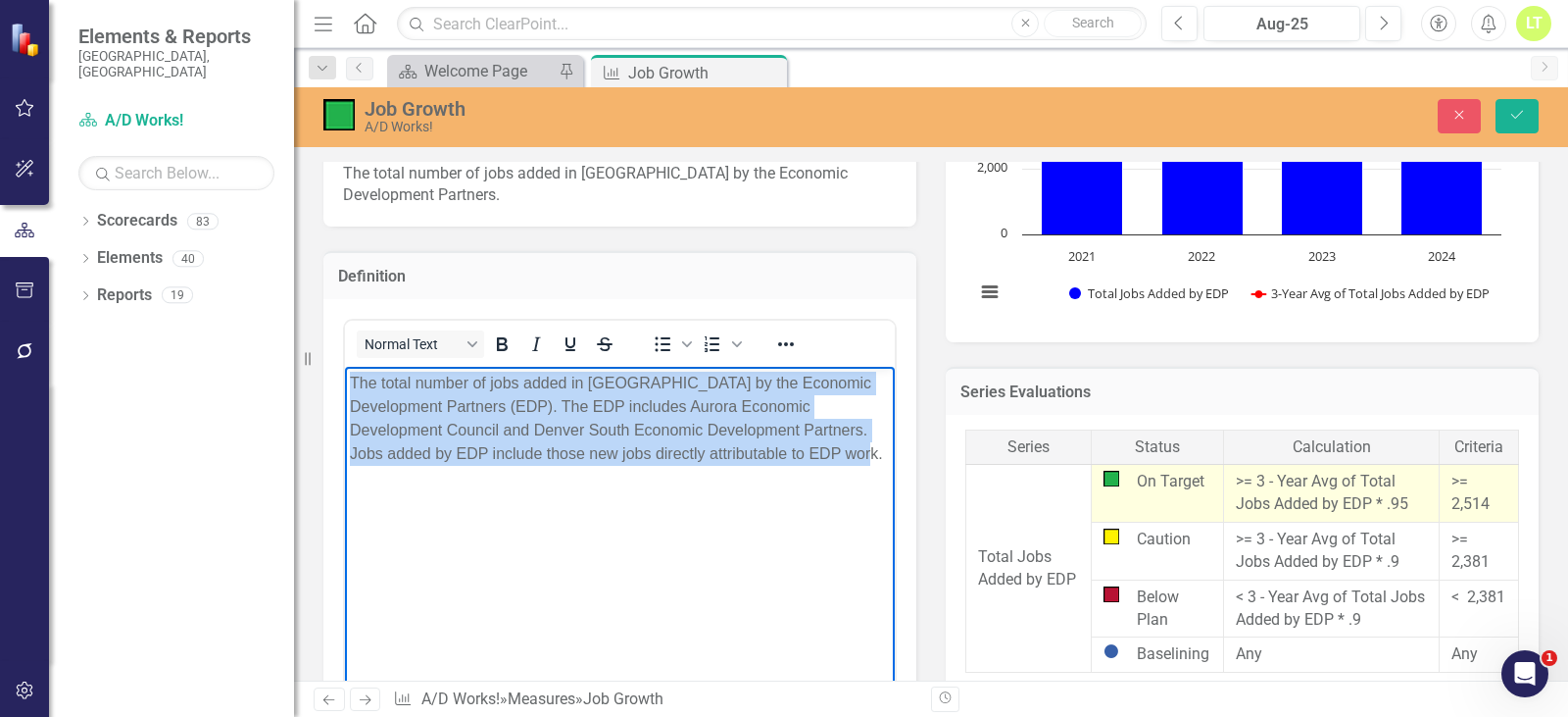
drag, startPoint x: 882, startPoint y: 455, endPoint x: 643, endPoint y: 746, distance: 376.6
click at [345, 380] on html "The total number of jobs added in Arapahoe County by the Economic Development P…" at bounding box center [620, 512] width 550 height 294
copy p "The total number of jobs added in Arapahoe County by the Economic Development P…"
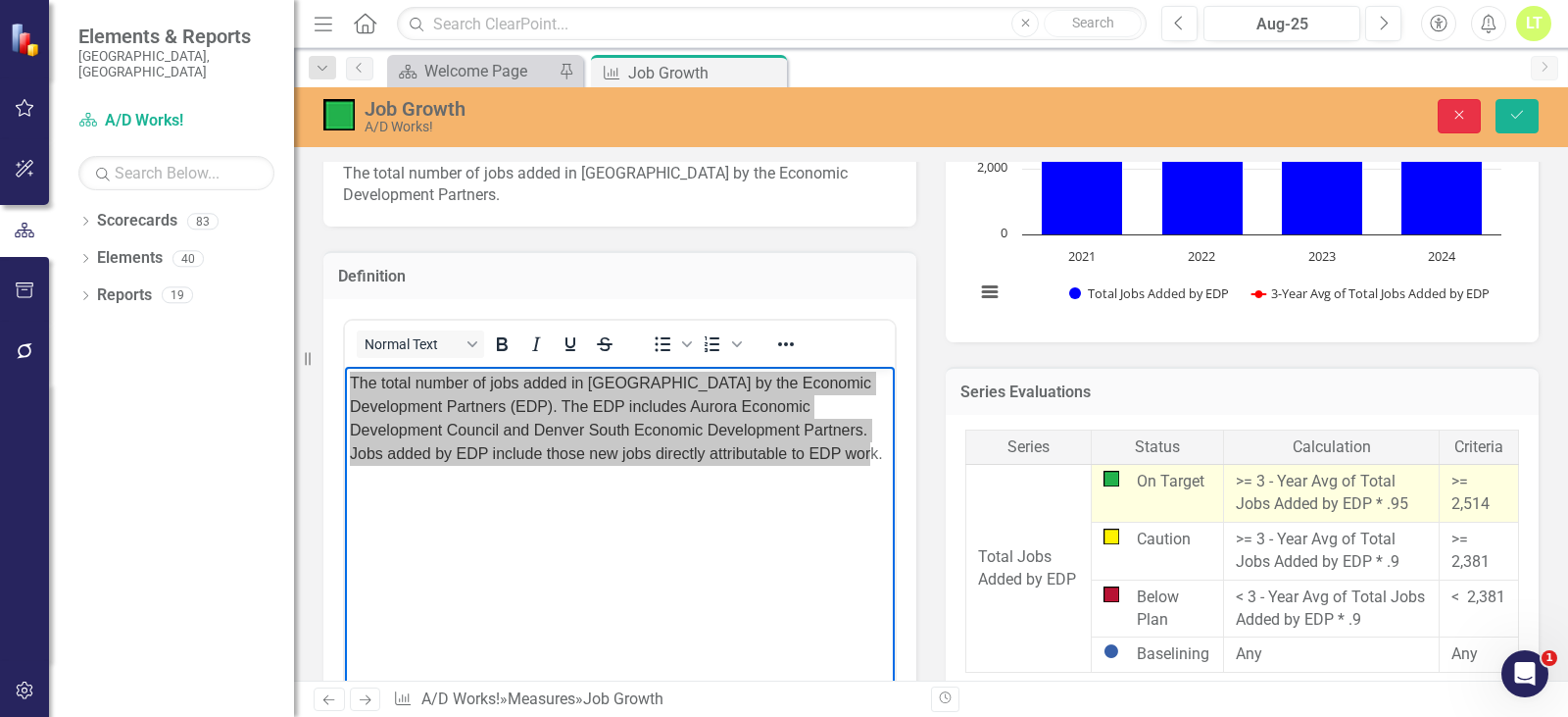
click at [1460, 113] on icon "Close" at bounding box center [1460, 115] width 18 height 14
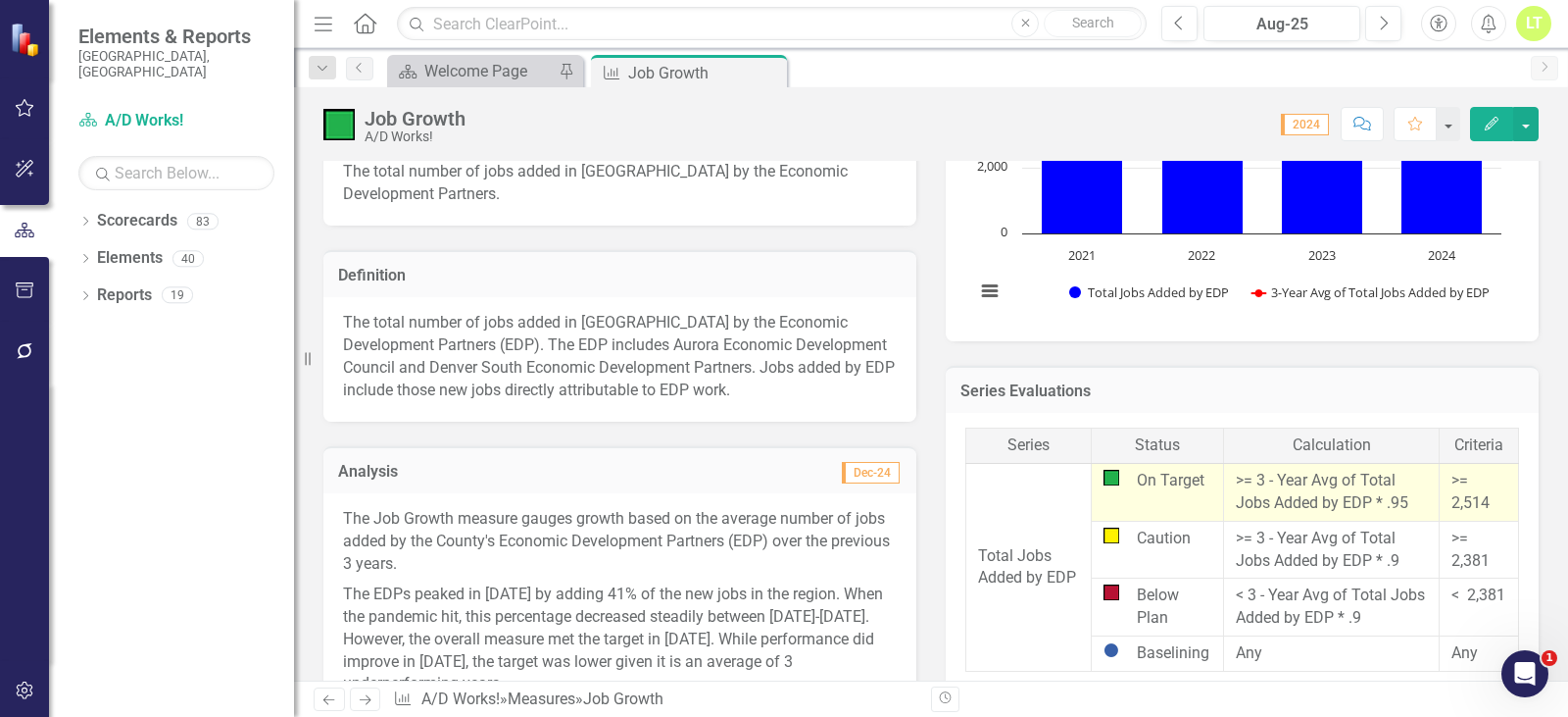
click at [0, 0] on icon "Close" at bounding box center [0, 0] width 0 height 0
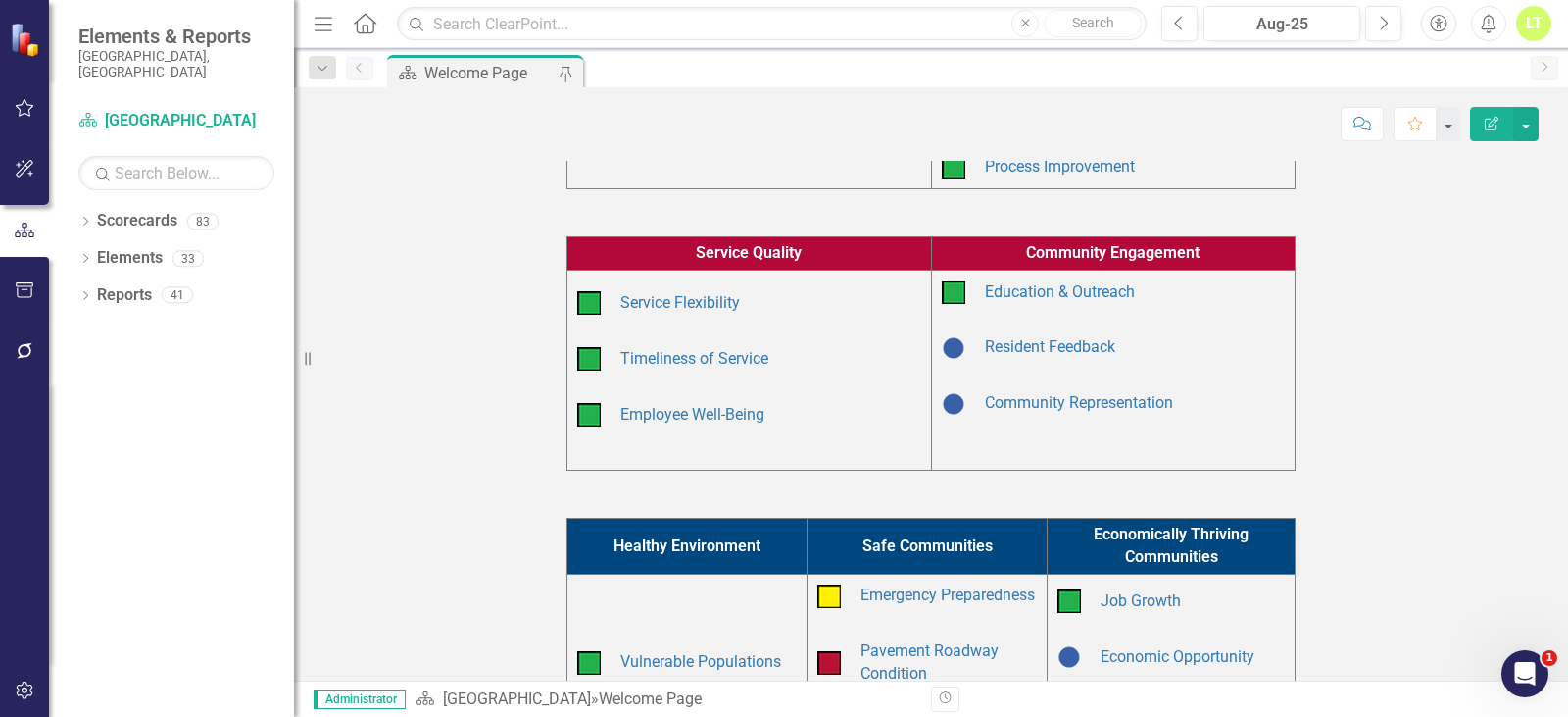
scroll to position [610, 0]
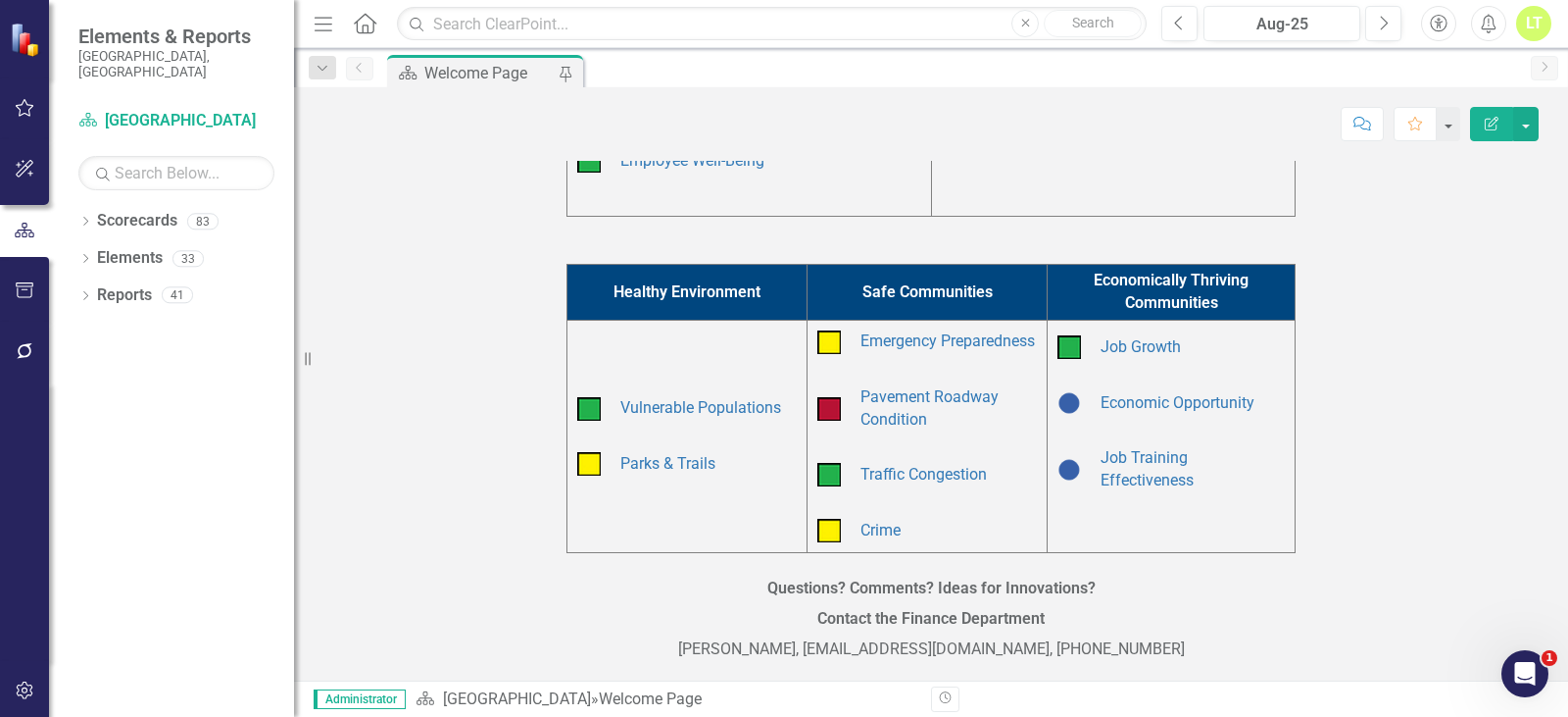
click at [1131, 459] on td "Job Training Effectiveness" at bounding box center [1193, 469] width 194 height 55
click at [1132, 455] on link "Job Training Effectiveness" at bounding box center [1147, 468] width 93 height 41
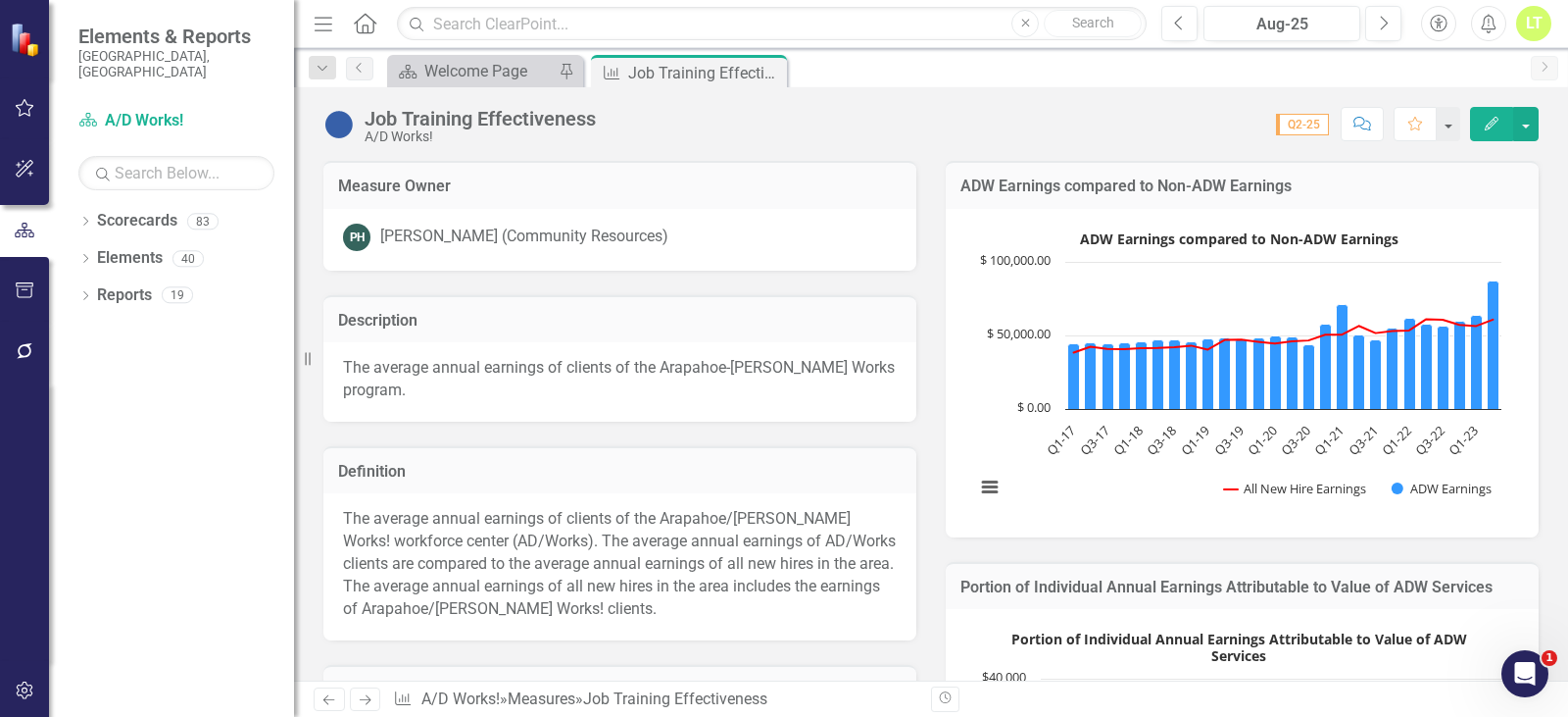
click at [575, 528] on p "The average annual earnings of clients of the Arapahoe/Douglas Works! workforce…" at bounding box center [620, 563] width 554 height 112
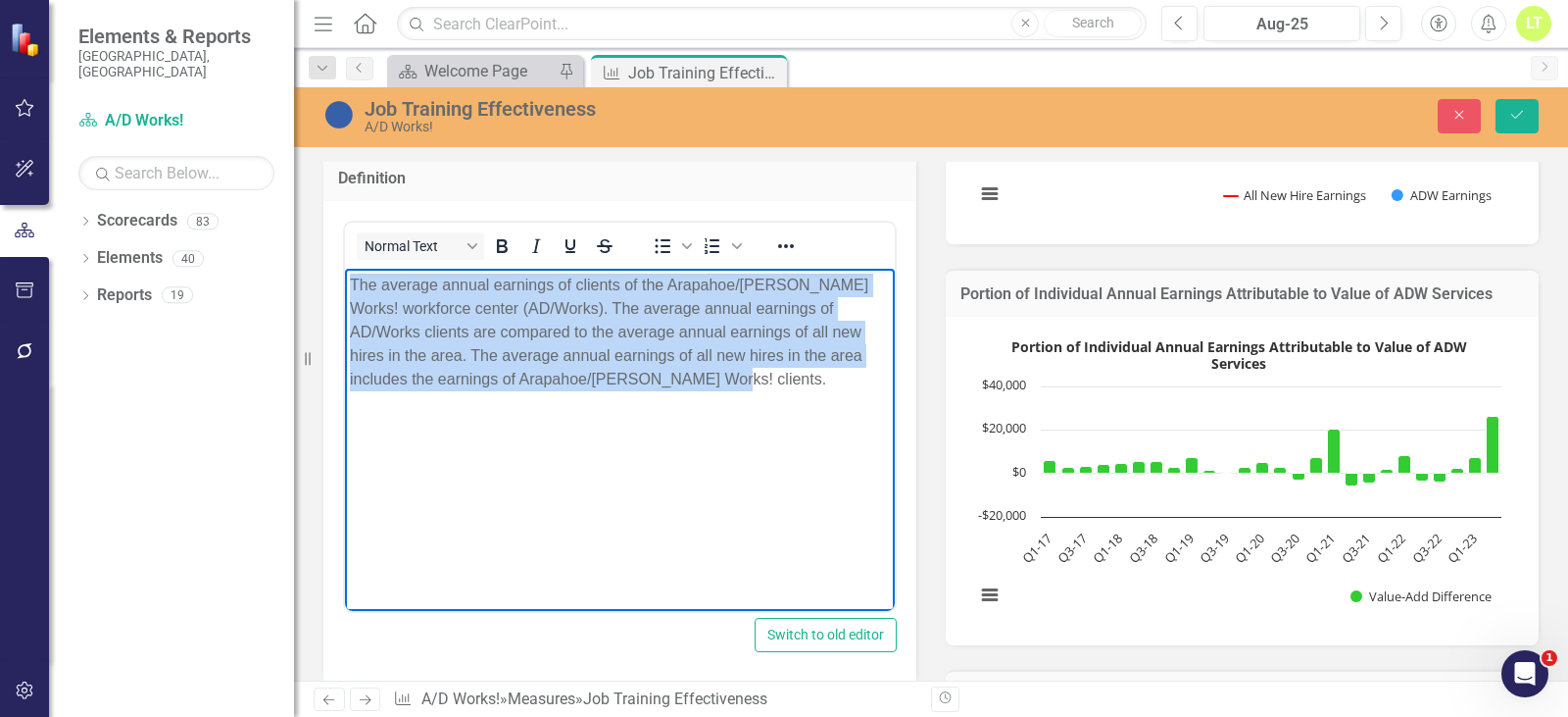
drag, startPoint x: 555, startPoint y: 348, endPoint x: 255, endPoint y: 268, distance: 310.5
click at [345, 268] on html "The average annual earnings of clients of the Arapahoe/Douglas Works! workforce…" at bounding box center [620, 414] width 550 height 294
copy span "The average annual earnings of clients of the Arapahoe/Douglas Works! workforce…"
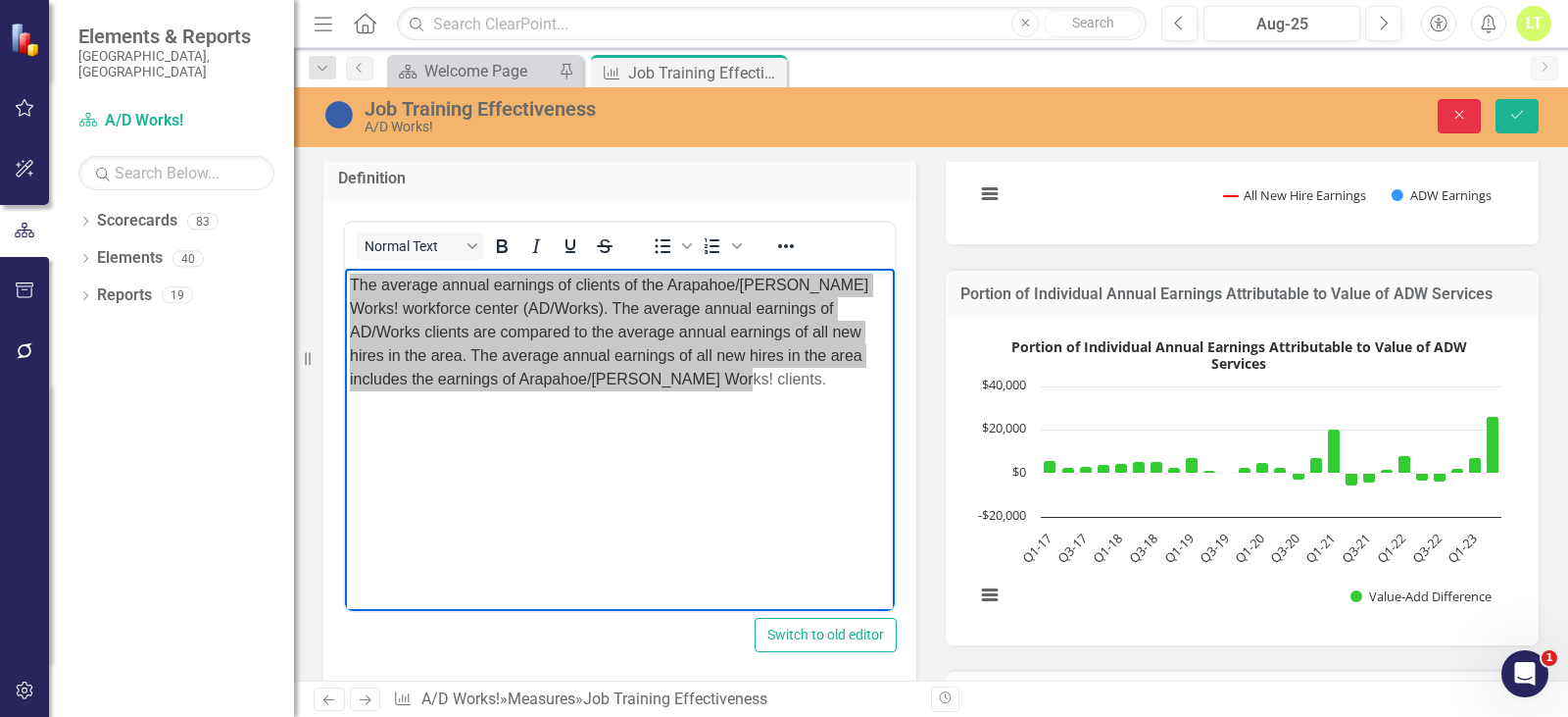
drag, startPoint x: 1459, startPoint y: 104, endPoint x: 1525, endPoint y: 149, distance: 79.9
click at [1459, 104] on button "Close" at bounding box center [1459, 116] width 43 height 35
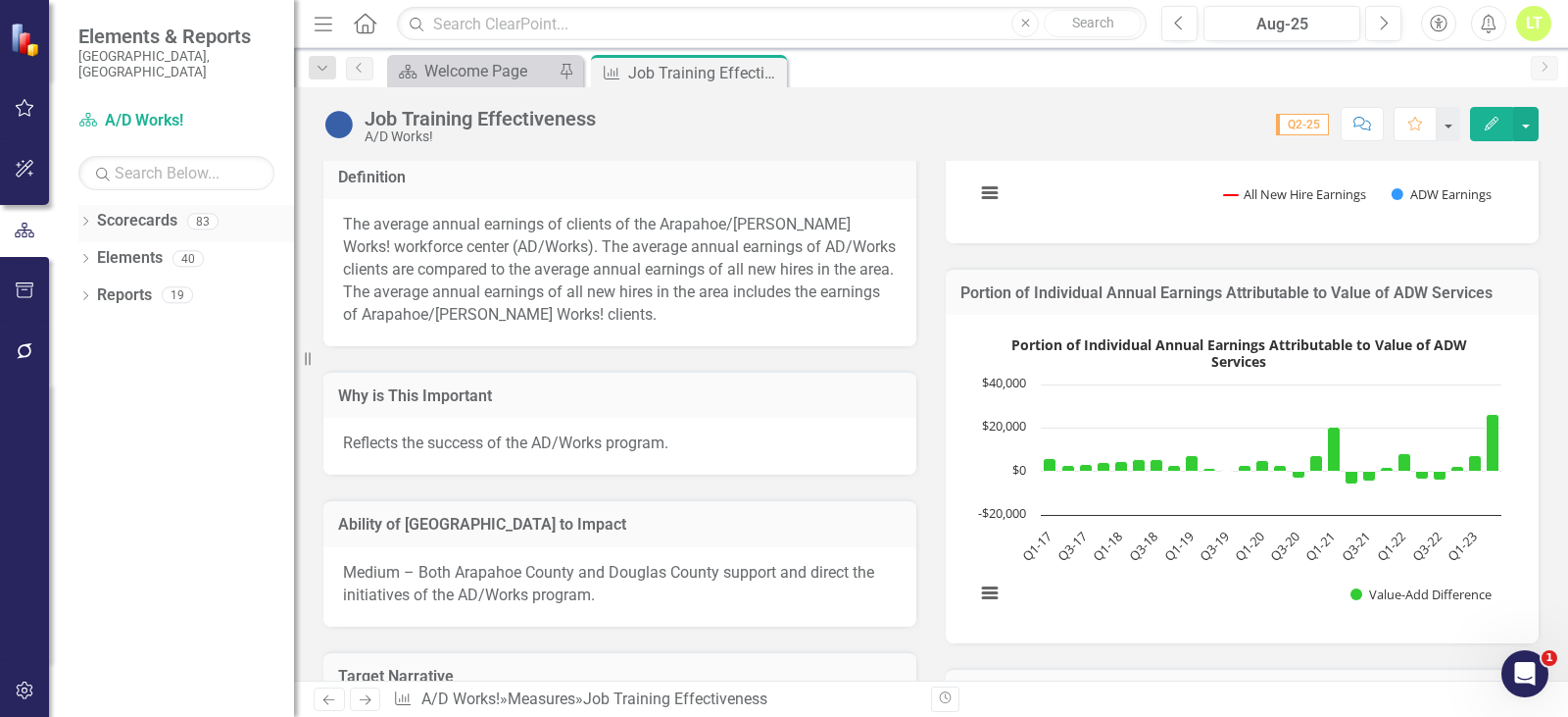
click at [85, 205] on div "Dropdown Scorecards 83" at bounding box center [186, 223] width 215 height 38
click at [78, 217] on icon "Dropdown" at bounding box center [85, 222] width 14 height 11
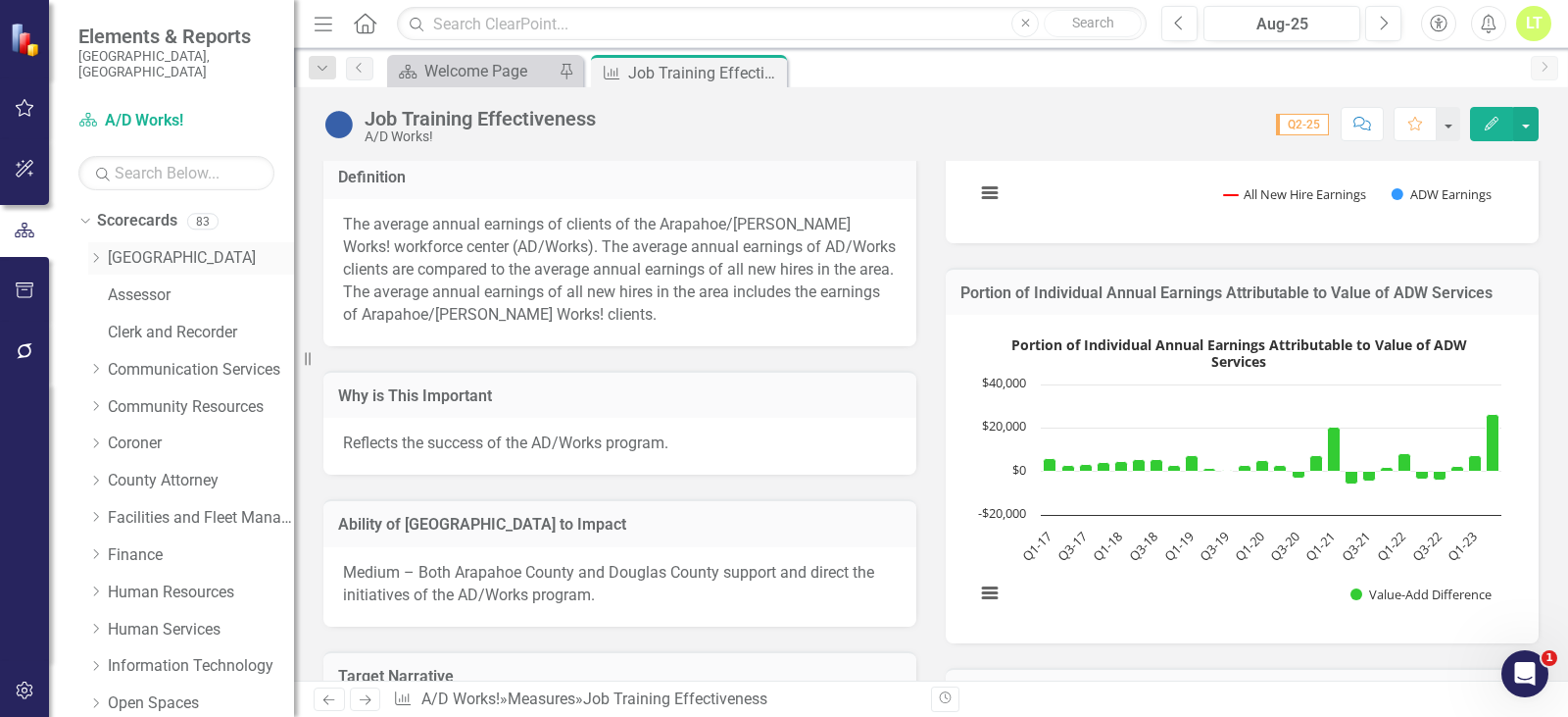
click at [90, 252] on icon "Dropdown" at bounding box center [95, 258] width 15 height 12
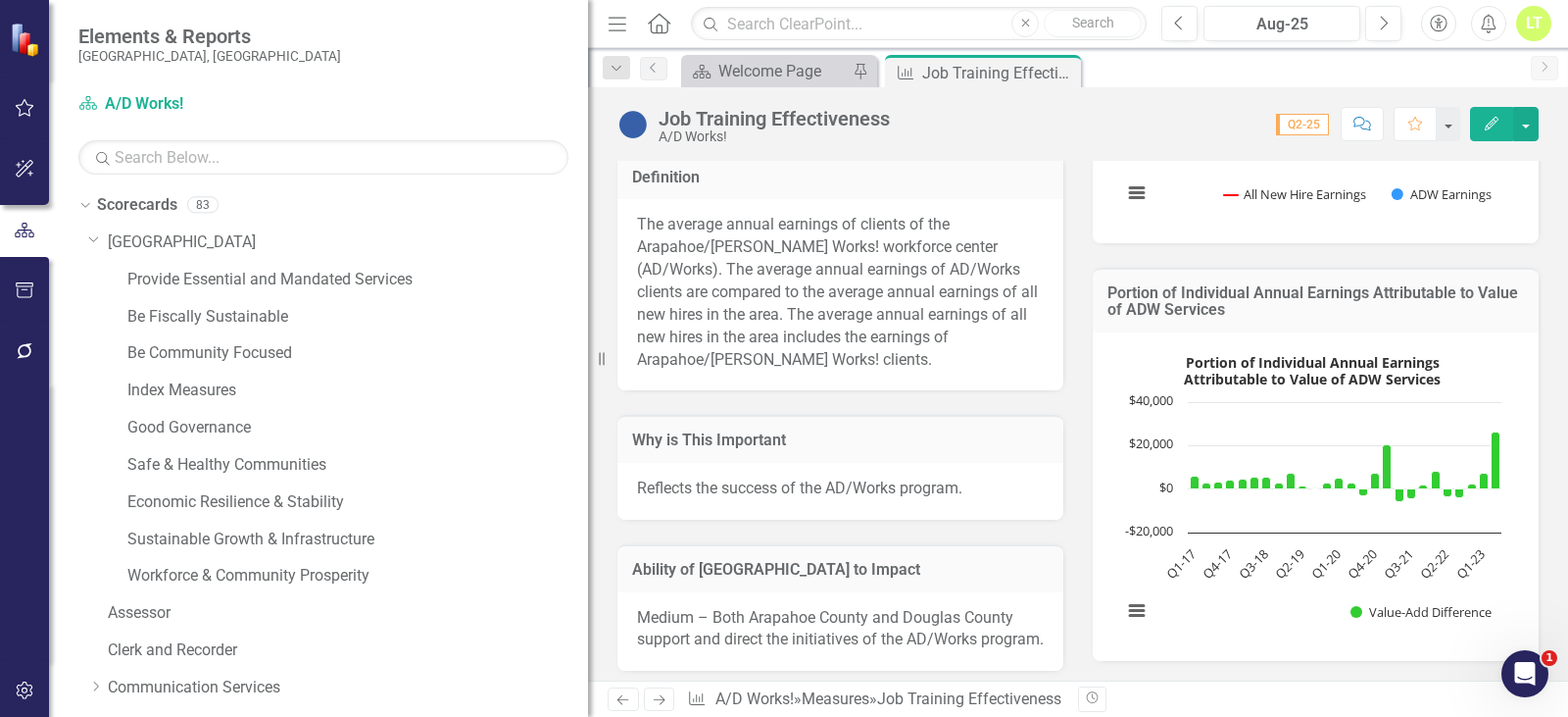
drag, startPoint x: 299, startPoint y: 303, endPoint x: 678, endPoint y: 318, distance: 379.3
click at [678, 318] on div "Elements & Reports Arapahoe County, CO Scorecard A/D Works! Search Dropdown Sco…" at bounding box center [784, 358] width 1568 height 717
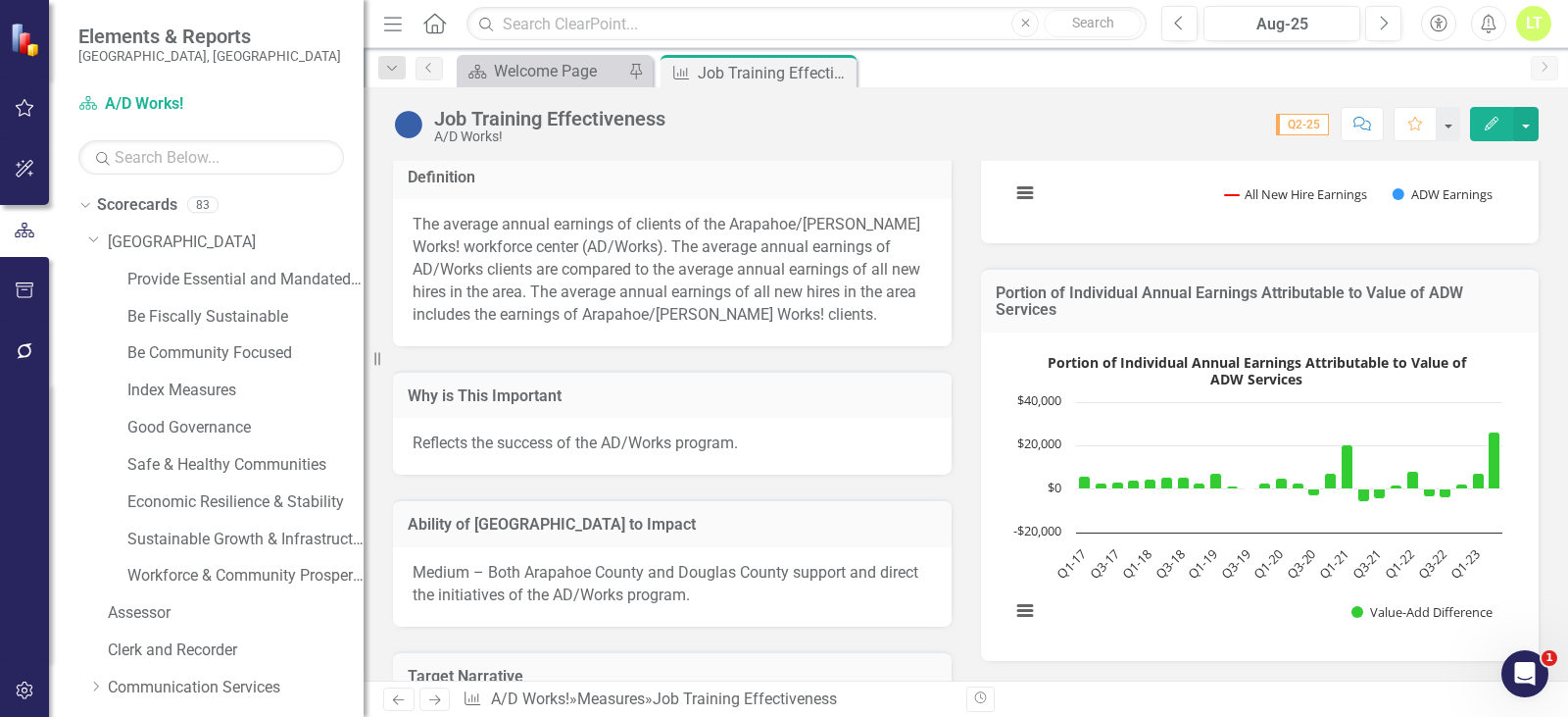
drag, startPoint x: 601, startPoint y: 362, endPoint x: 591, endPoint y: 232, distance: 130.4
click at [363, 350] on div "Resize" at bounding box center [371, 358] width 16 height 717
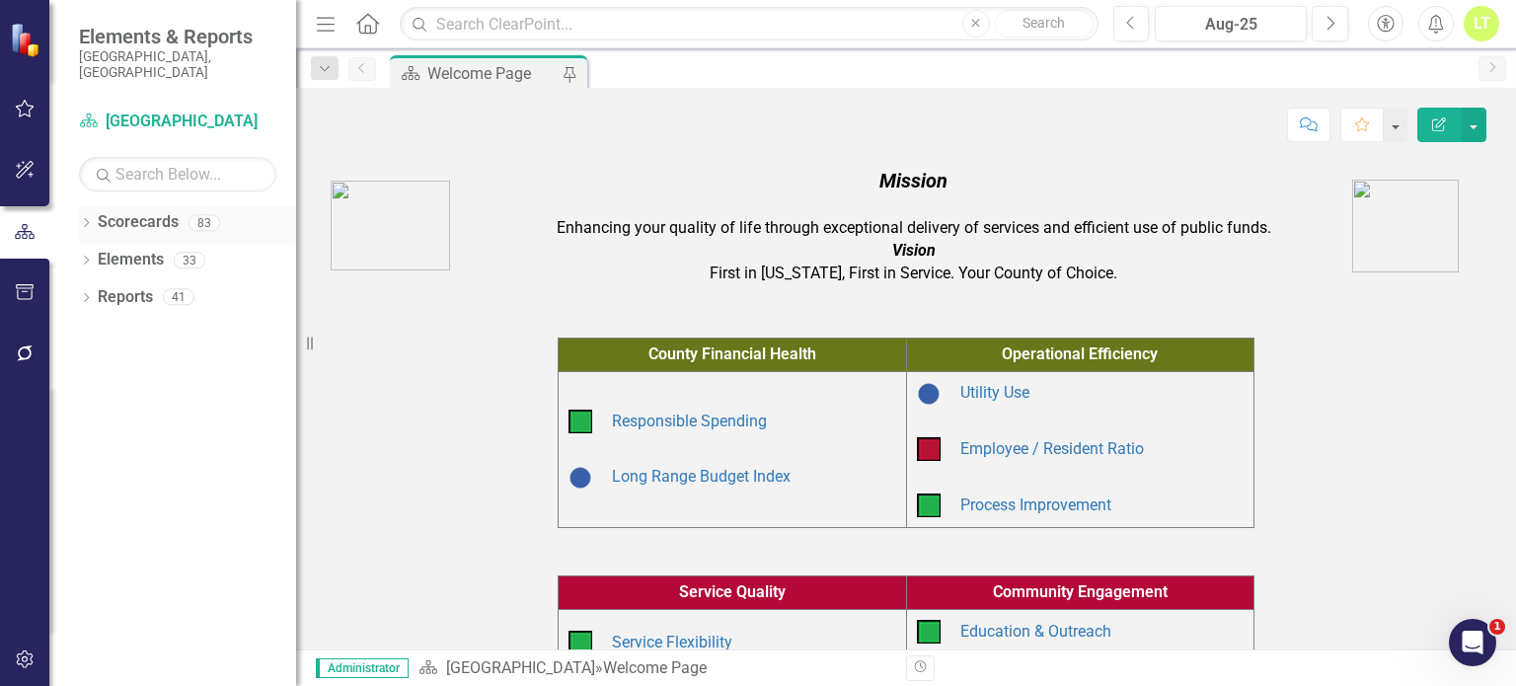
click at [88, 219] on icon "Dropdown" at bounding box center [86, 224] width 14 height 11
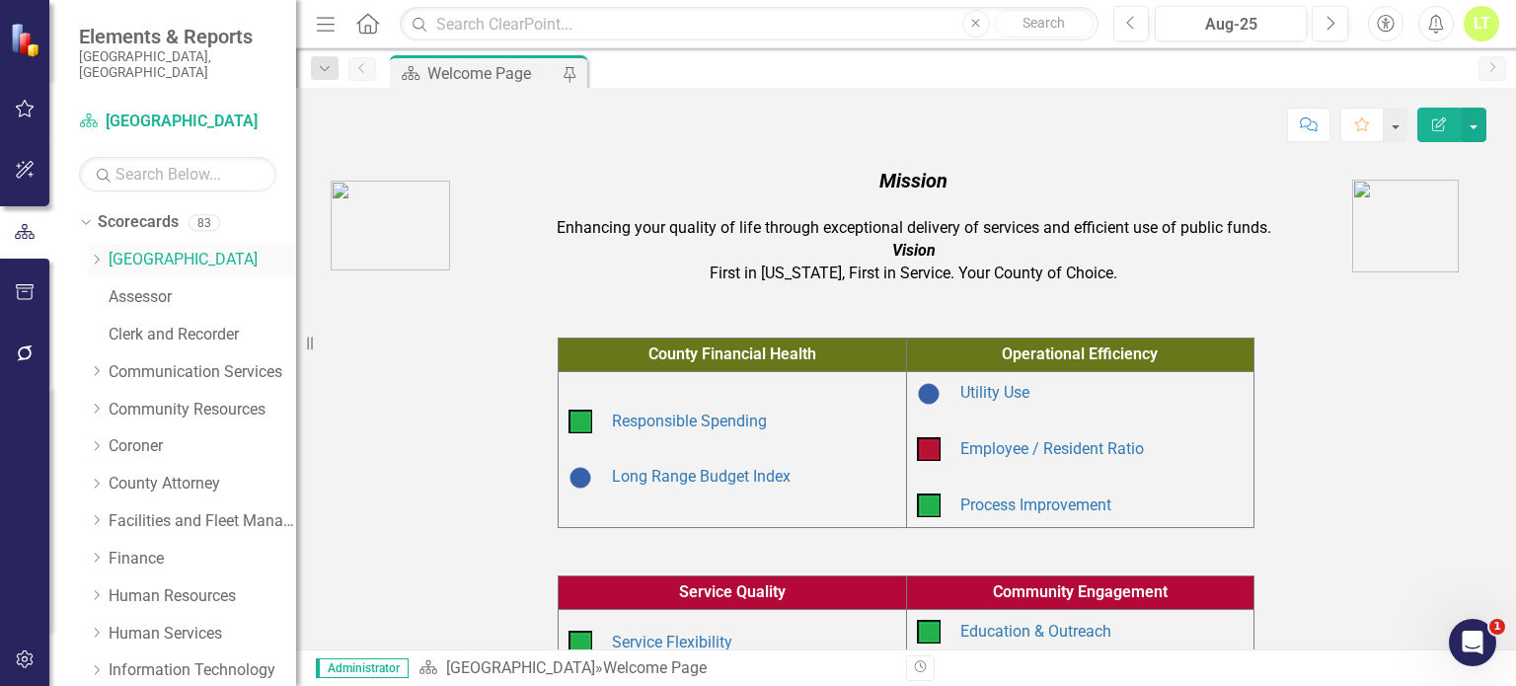
click at [96, 254] on icon "Dropdown" at bounding box center [96, 260] width 15 height 12
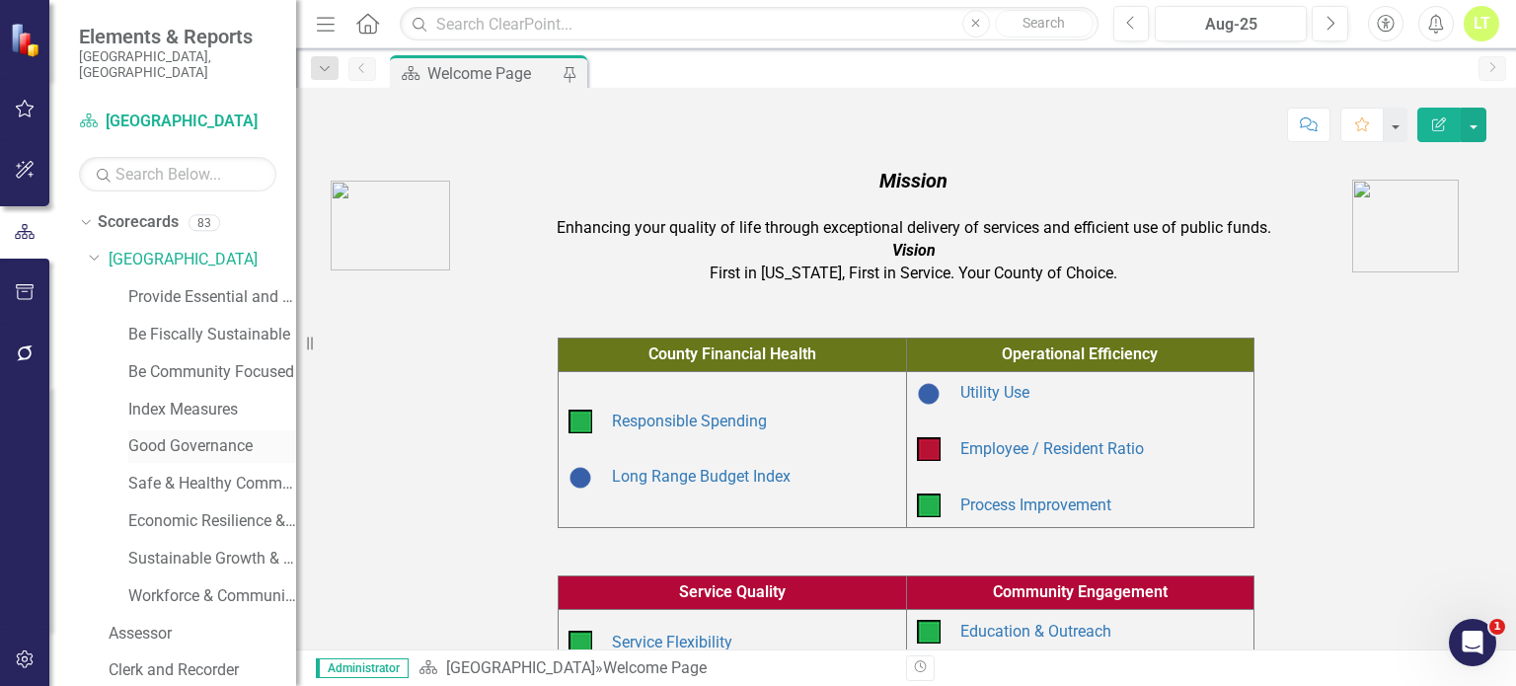
click at [174, 439] on link "Good Governance" at bounding box center [212, 446] width 168 height 23
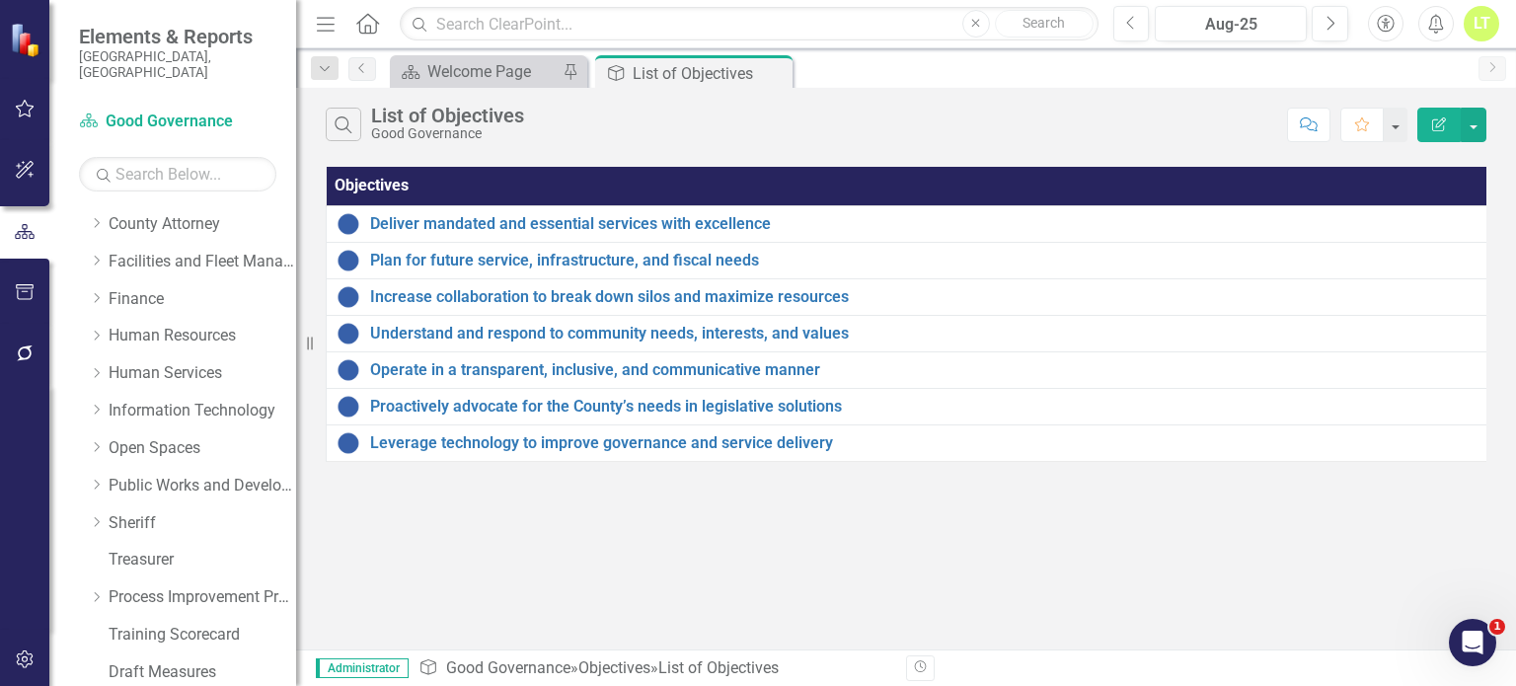
scroll to position [774, 0]
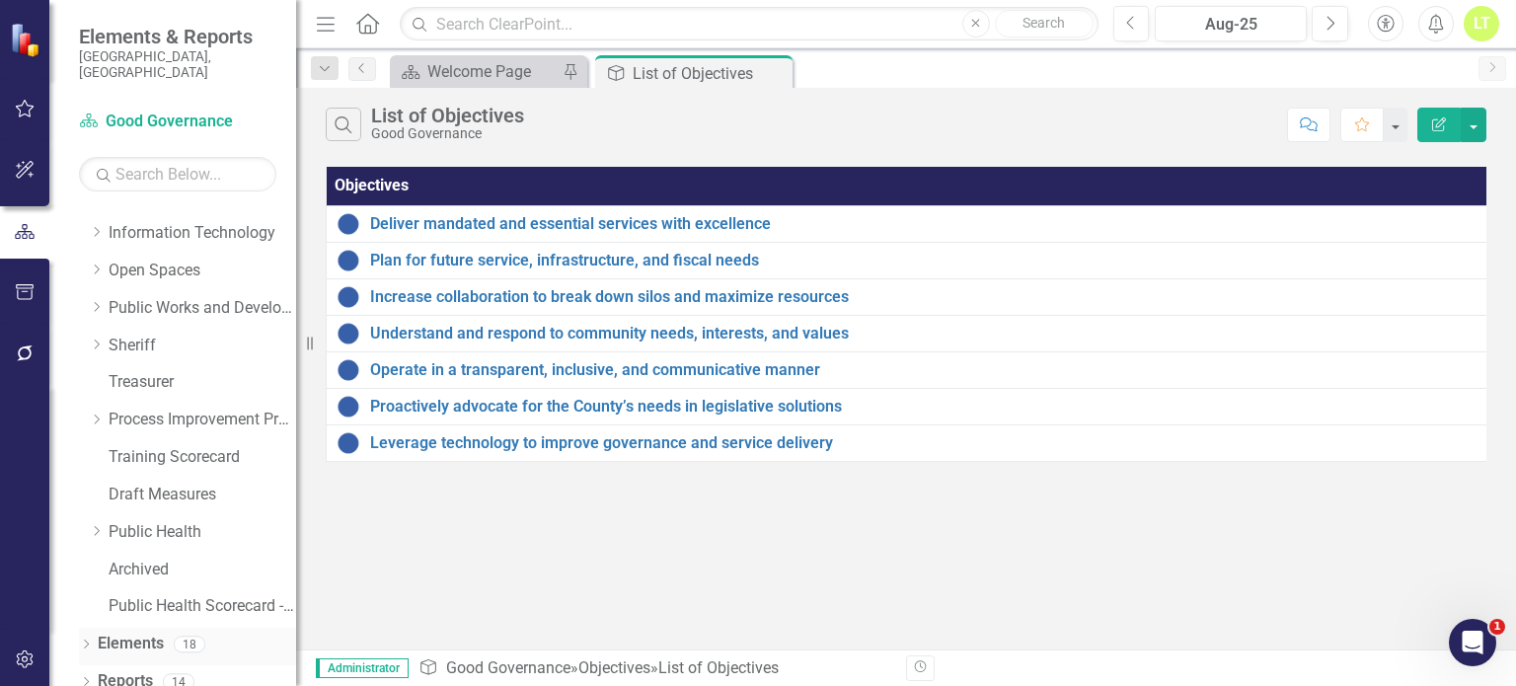
click at [126, 633] on link "Elements" at bounding box center [131, 644] width 66 height 23
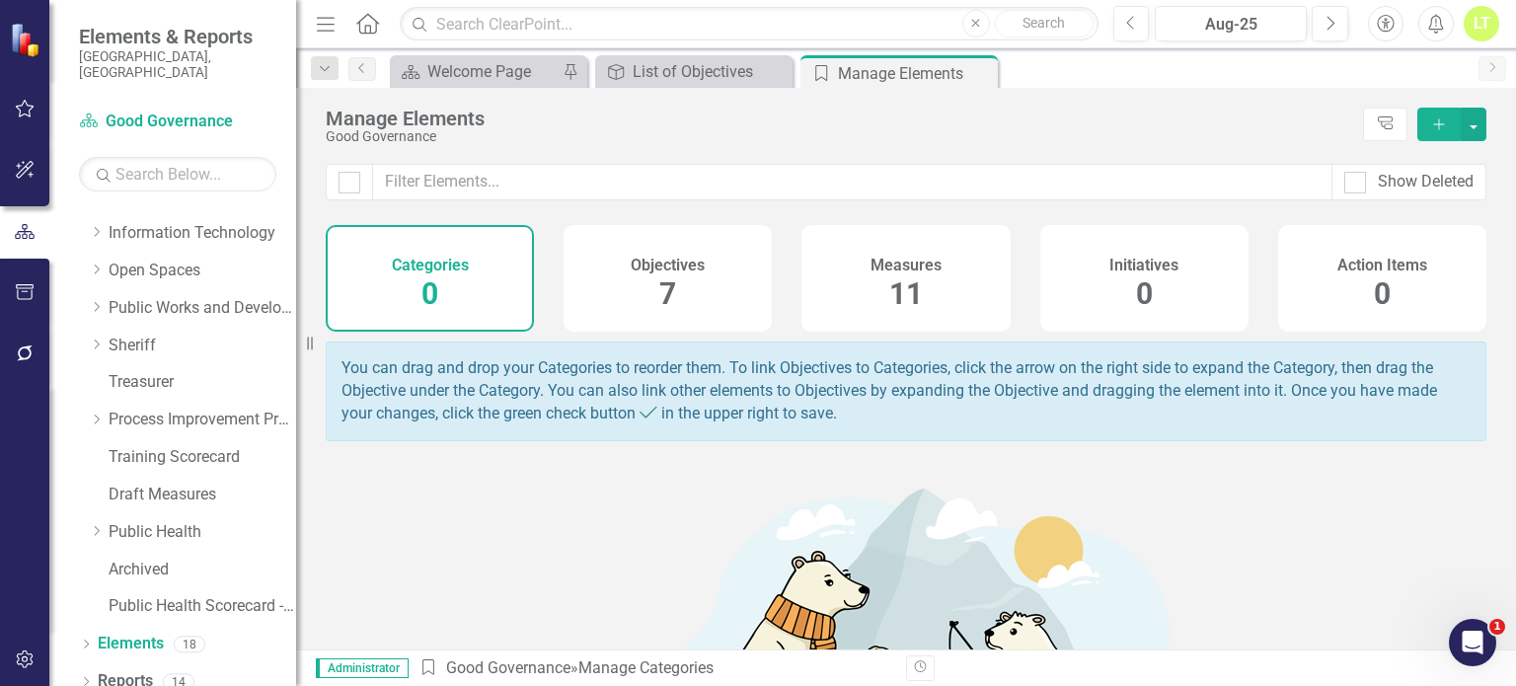
click at [959, 279] on div "Measures 11" at bounding box center [905, 278] width 208 height 107
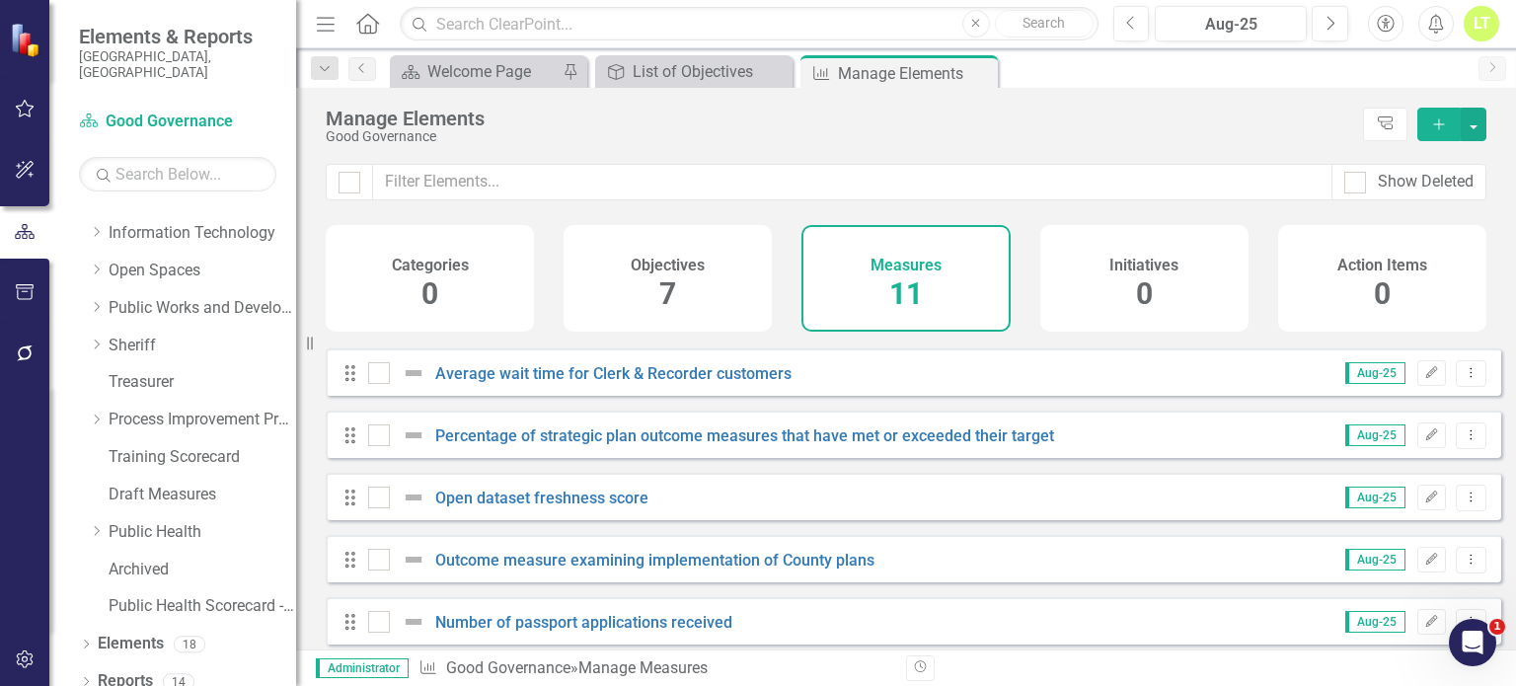
scroll to position [55, 0]
click at [473, 445] on link "Percentage of strategic plan outcome measures that have met or exceeded their t…" at bounding box center [744, 435] width 619 height 19
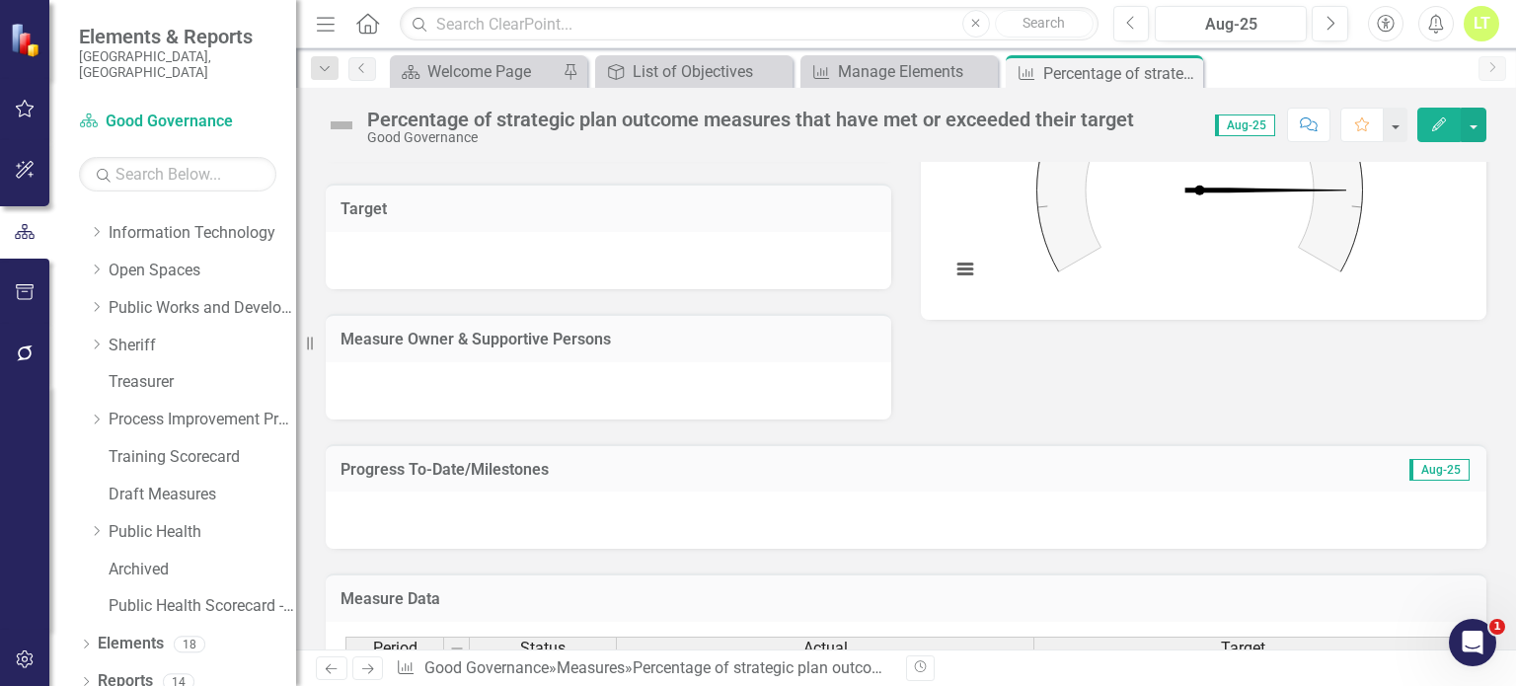
scroll to position [497, 0]
click at [681, 398] on div at bounding box center [609, 390] width 566 height 57
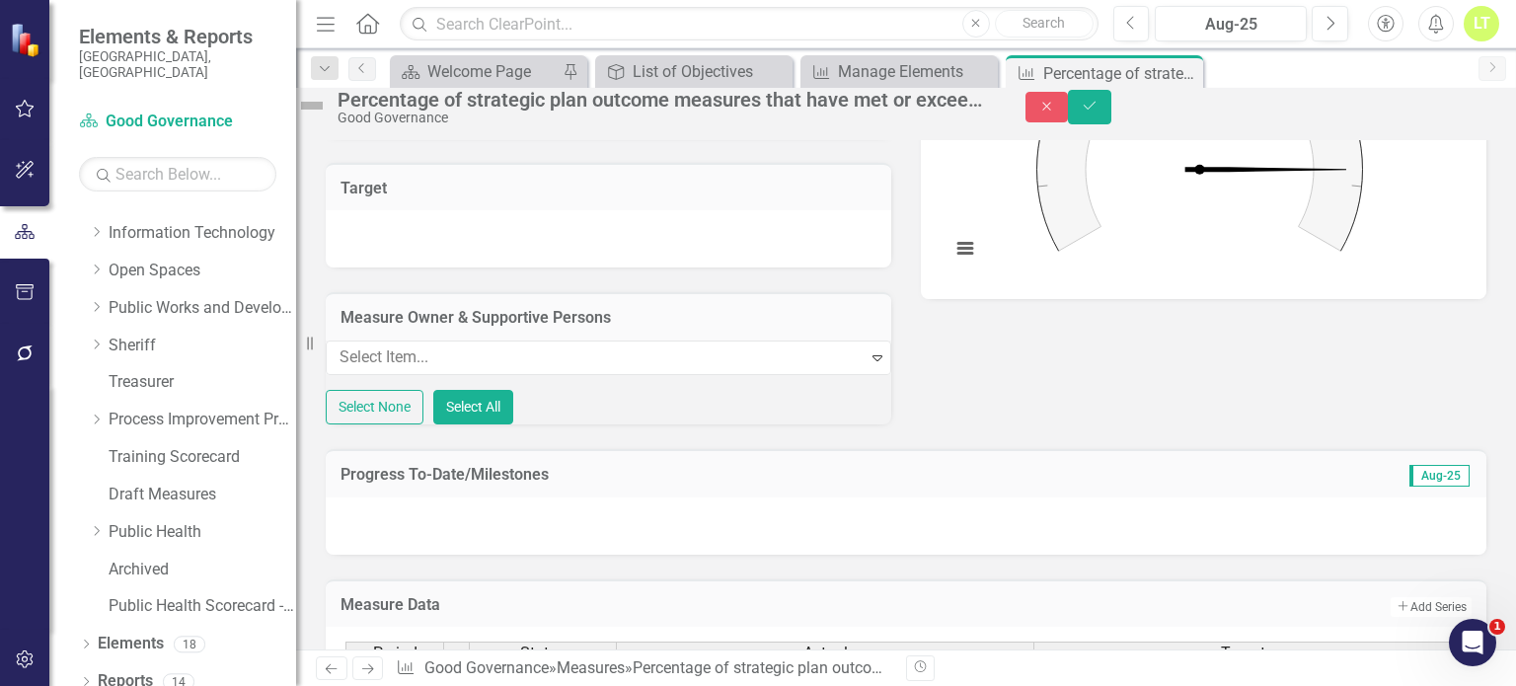
click at [681, 371] on div at bounding box center [599, 357] width 535 height 27
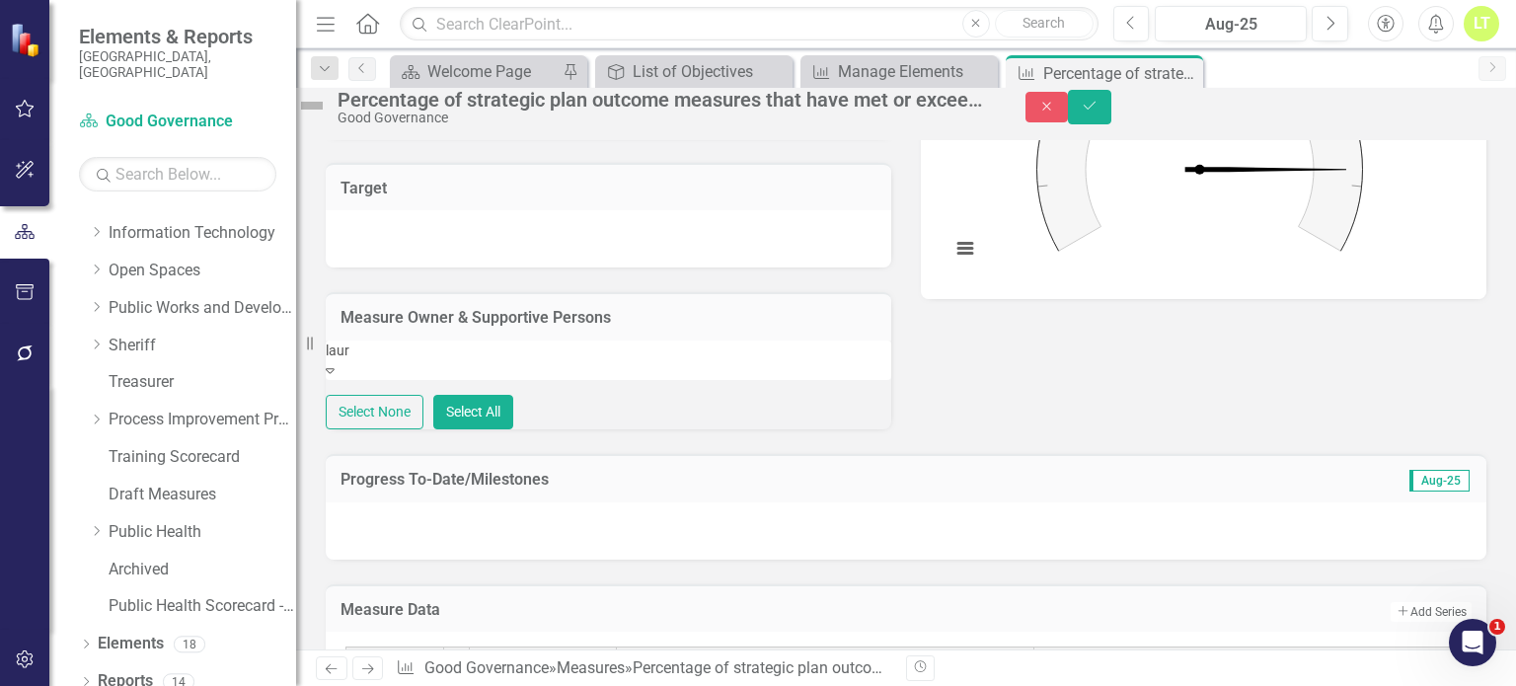
type input "[PERSON_NAME]"
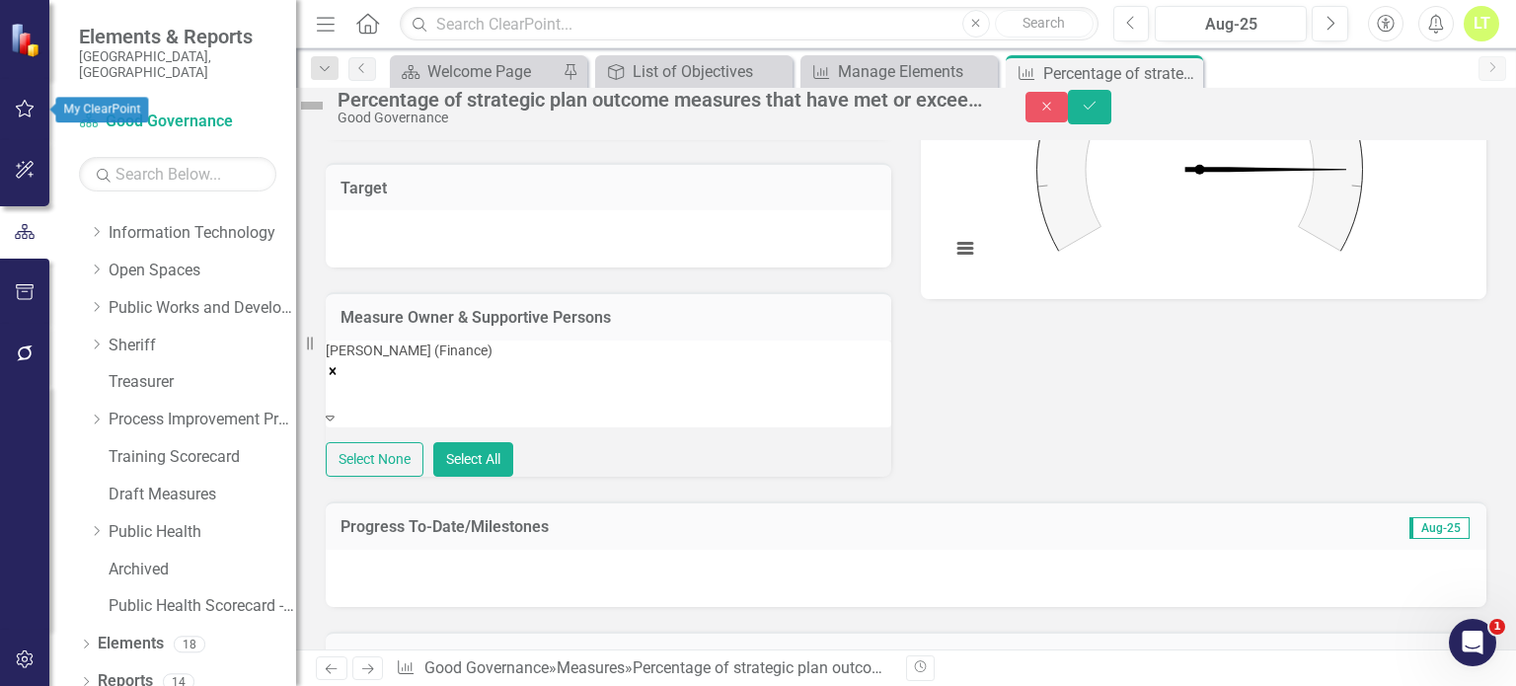
click at [23, 101] on icon "button" at bounding box center [25, 109] width 21 height 16
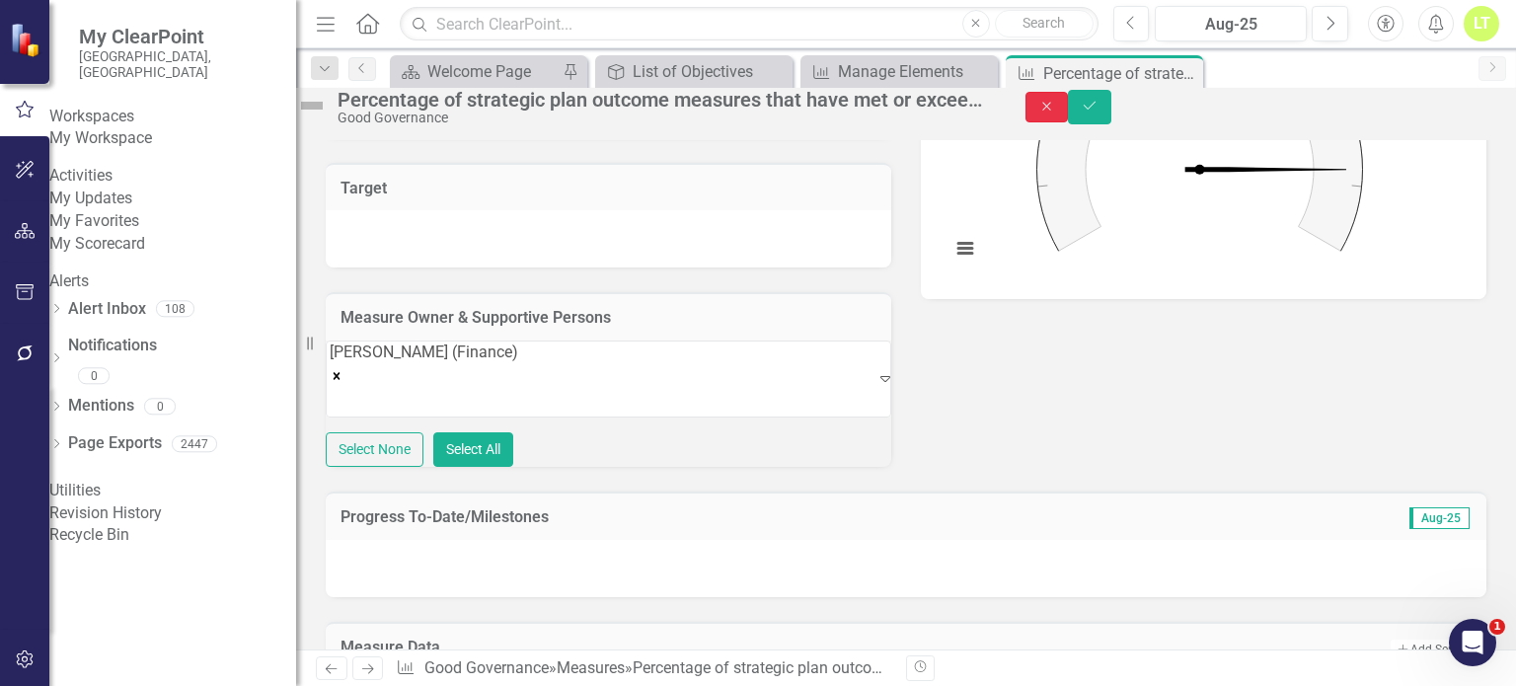
click at [1069, 108] on button "Close" at bounding box center [1047, 107] width 43 height 31
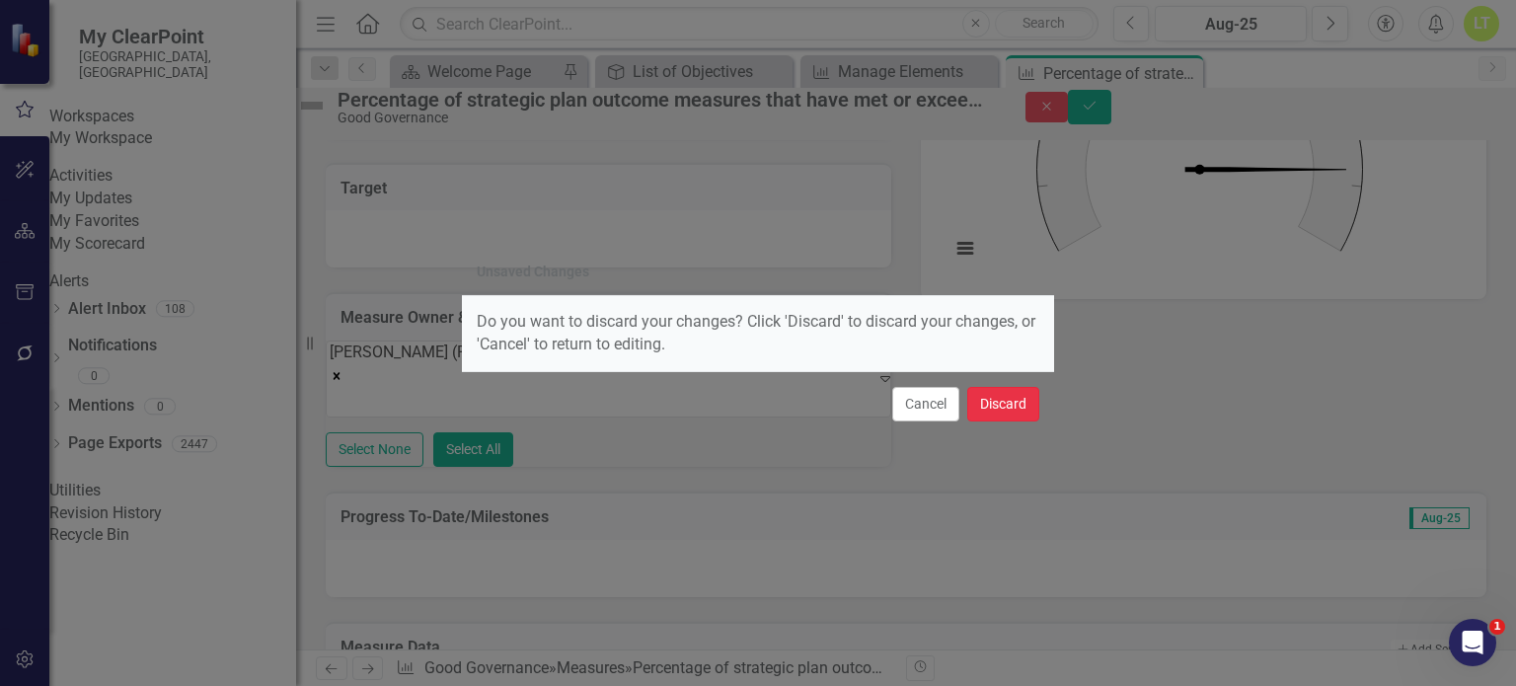
click at [1030, 399] on button "Discard" at bounding box center [1003, 404] width 72 height 35
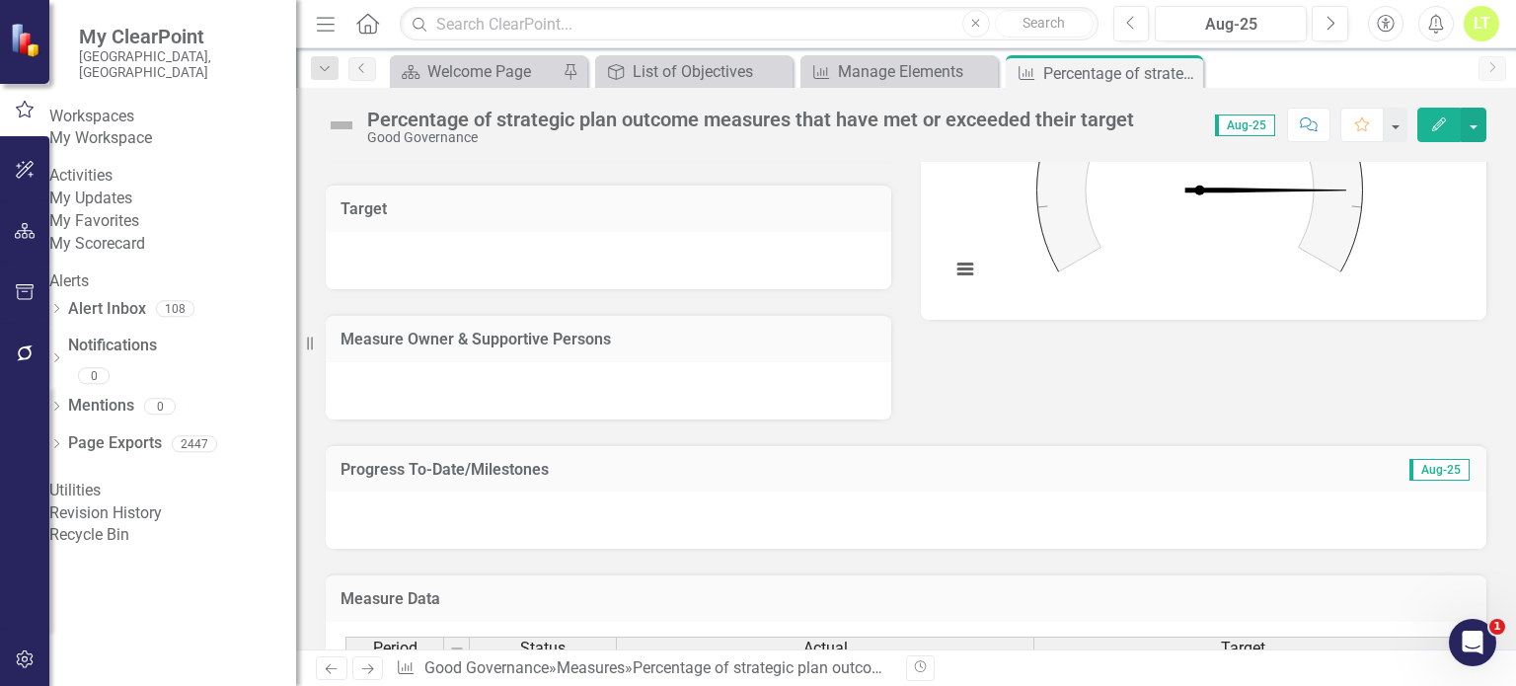
click at [126, 134] on link "My Workspace" at bounding box center [172, 138] width 247 height 23
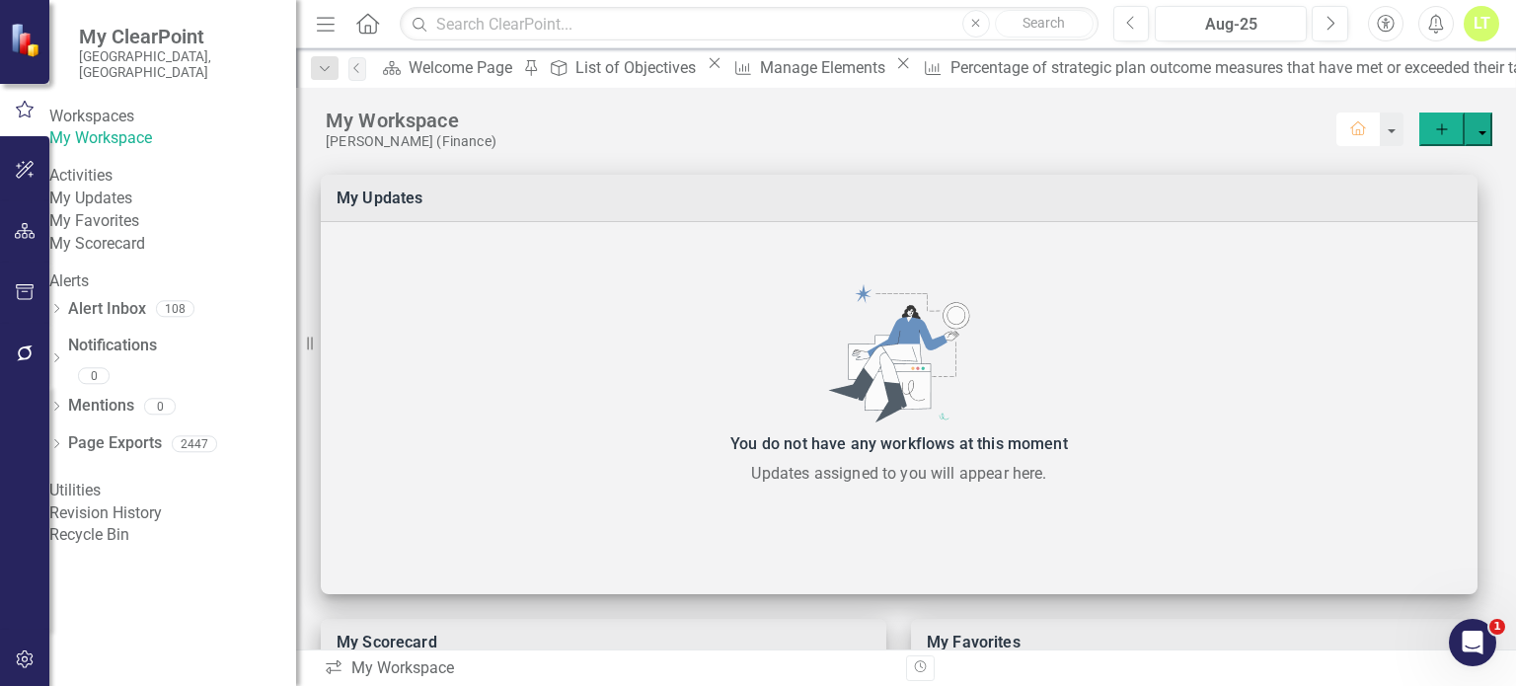
click at [1370, 129] on button "Home" at bounding box center [1357, 130] width 43 height 34
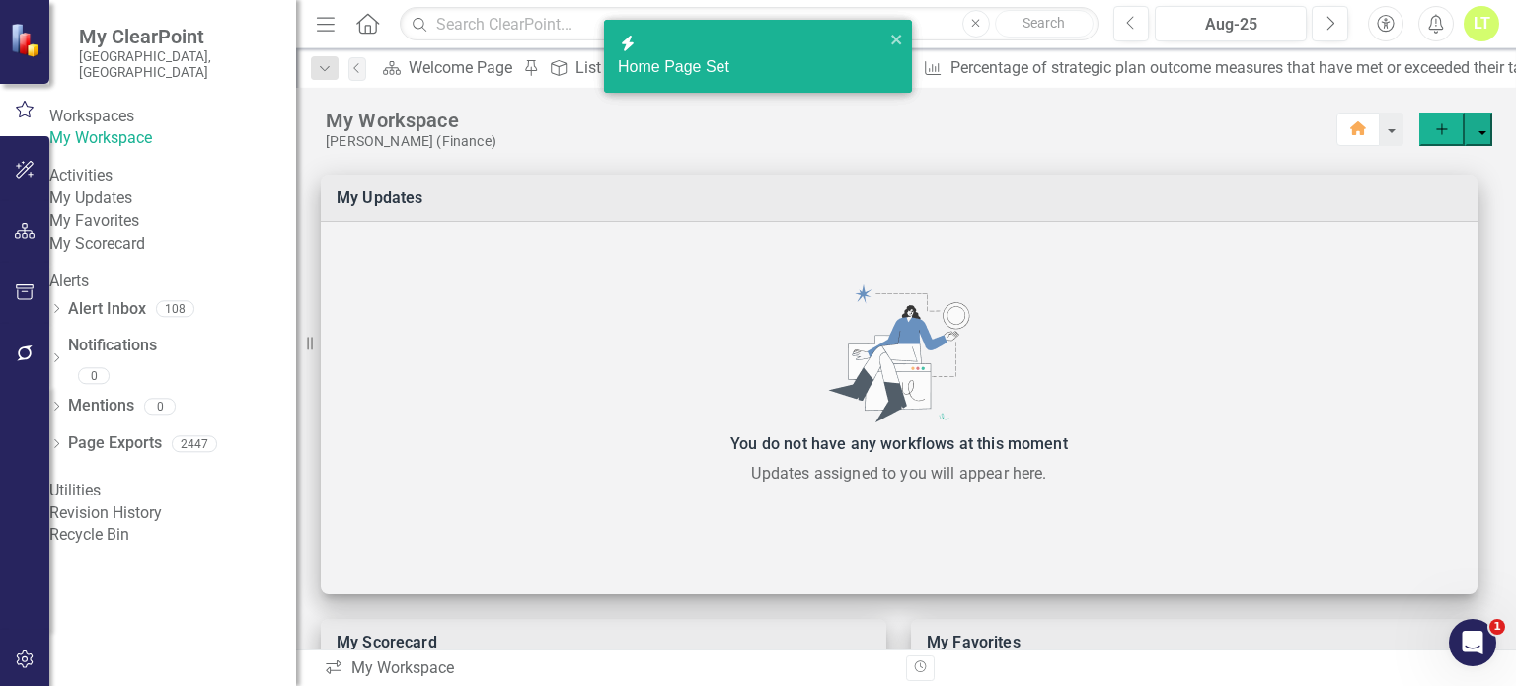
click at [601, 66] on div "icon.bolt Home Page Set" at bounding box center [758, 64] width 316 height 97
click at [594, 66] on link "Programs List of Objectives" at bounding box center [622, 67] width 159 height 25
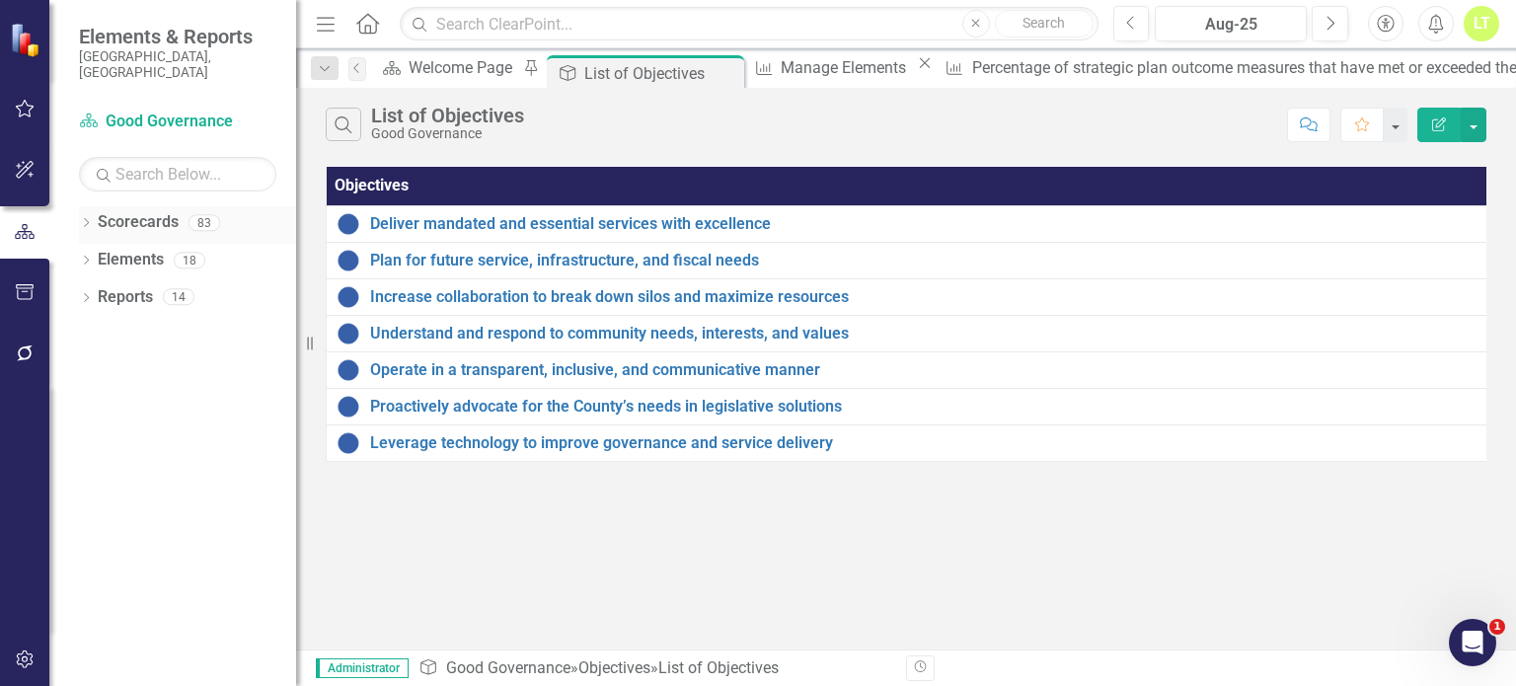
click at [79, 219] on icon "Dropdown" at bounding box center [86, 224] width 14 height 11
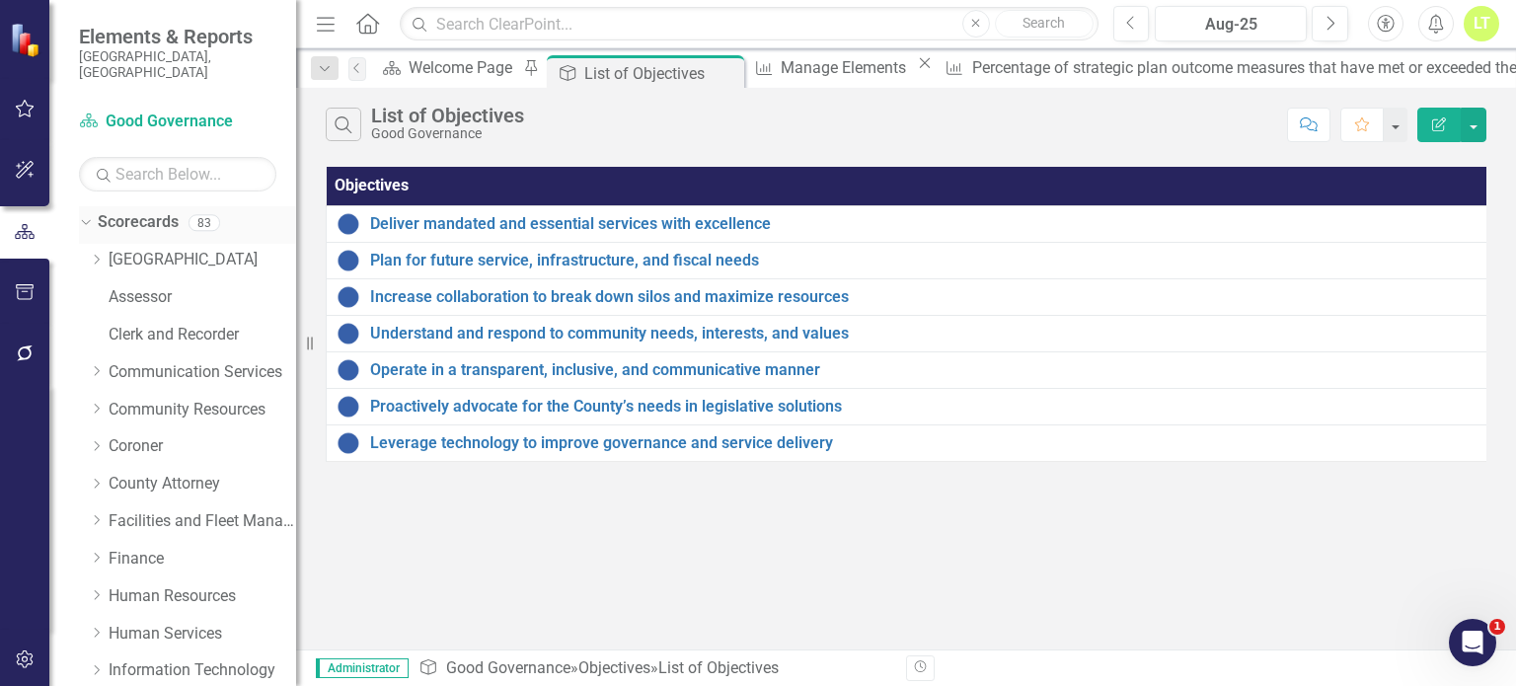
click at [91, 220] on div "Dropdown" at bounding box center [86, 225] width 14 height 10
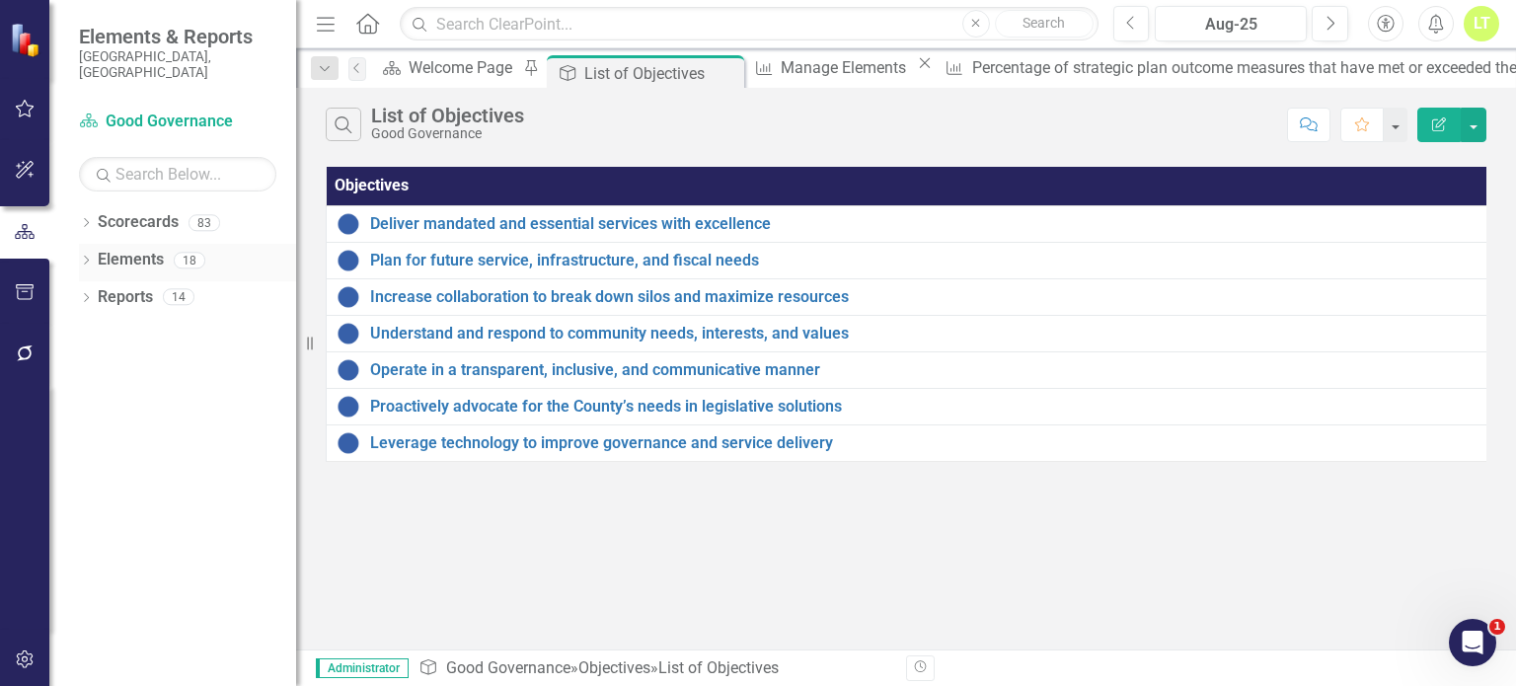
click at [125, 244] on div "Elements" at bounding box center [131, 260] width 66 height 33
click at [119, 249] on link "Elements" at bounding box center [131, 260] width 66 height 23
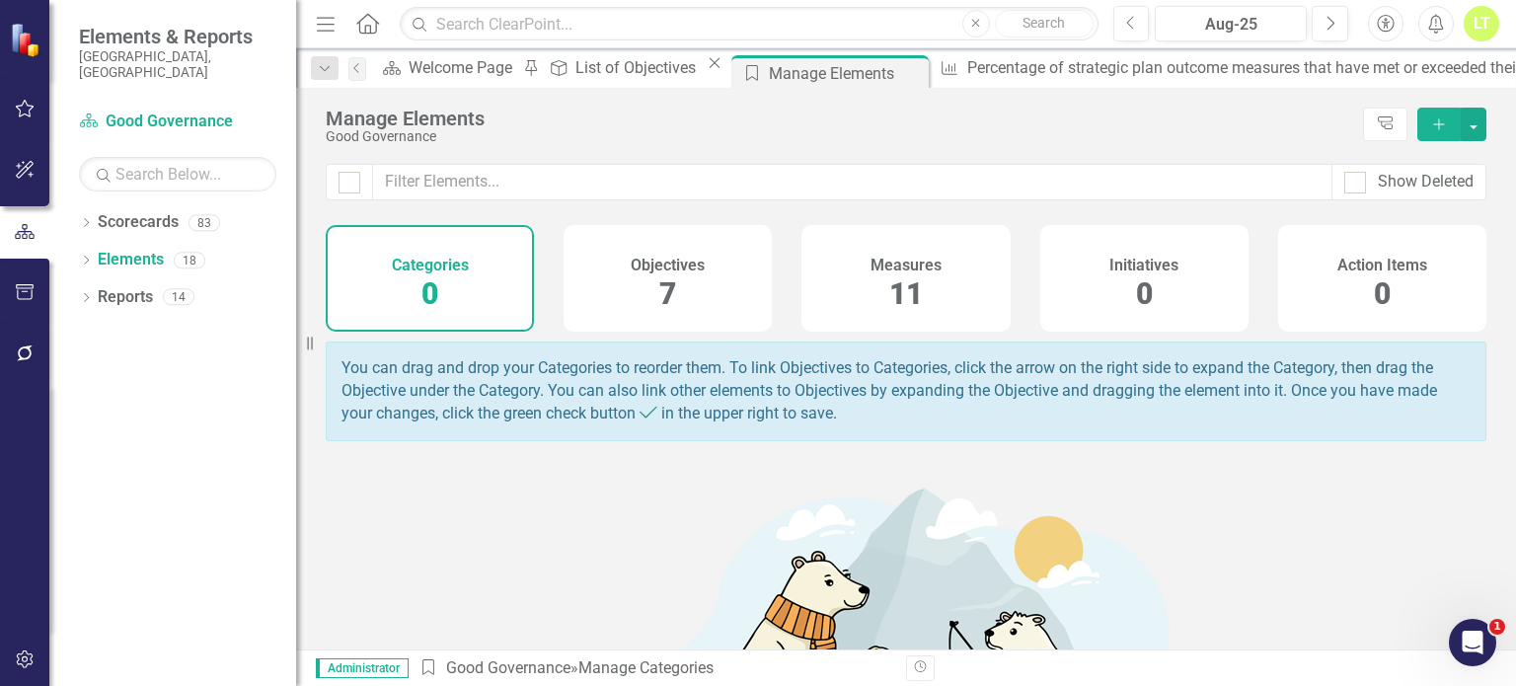
click at [892, 289] on span "11" at bounding box center [906, 293] width 34 height 35
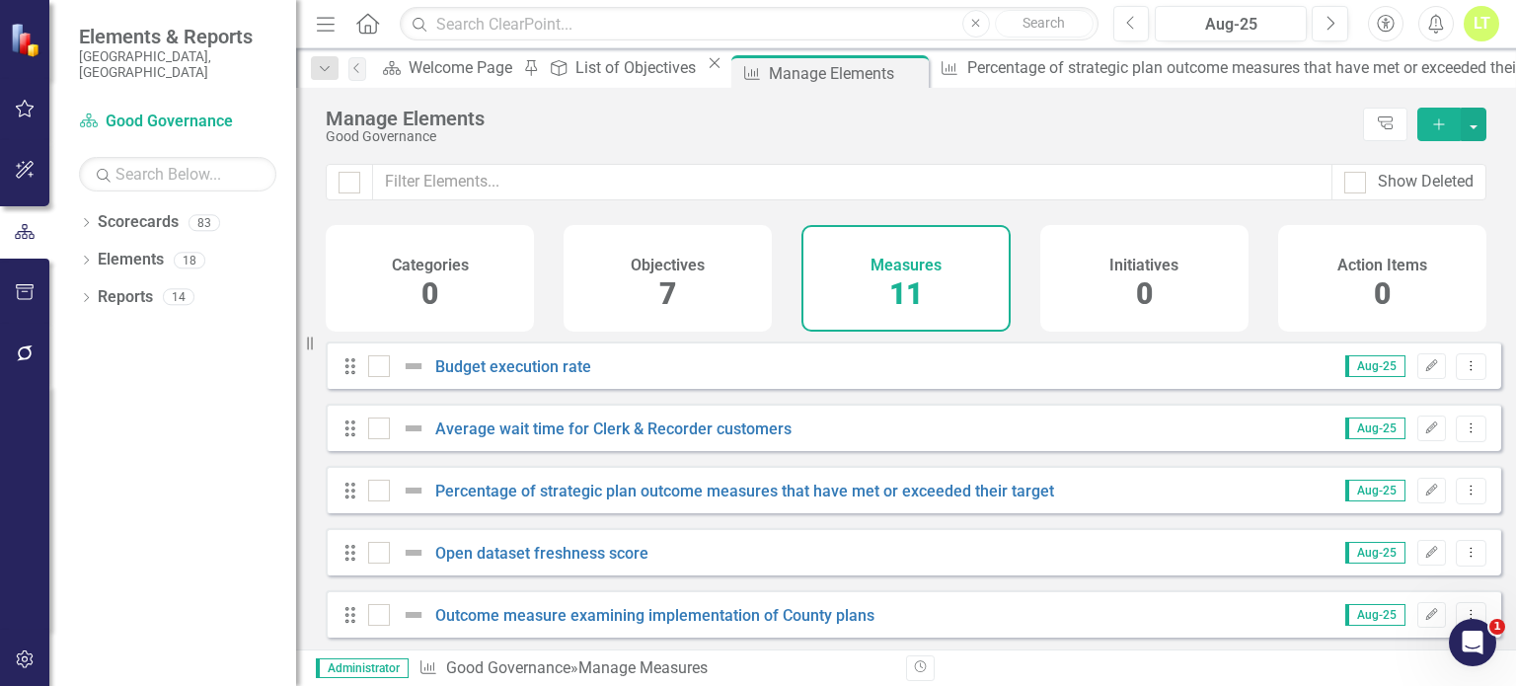
click at [632, 451] on div "Drag Average wait time for Clerk & Recorder customers Aug-25 Edit Dropdown Menu" at bounding box center [914, 427] width 1176 height 47
click at [632, 438] on link "Average wait time for Clerk & Recorder customers" at bounding box center [613, 428] width 356 height 19
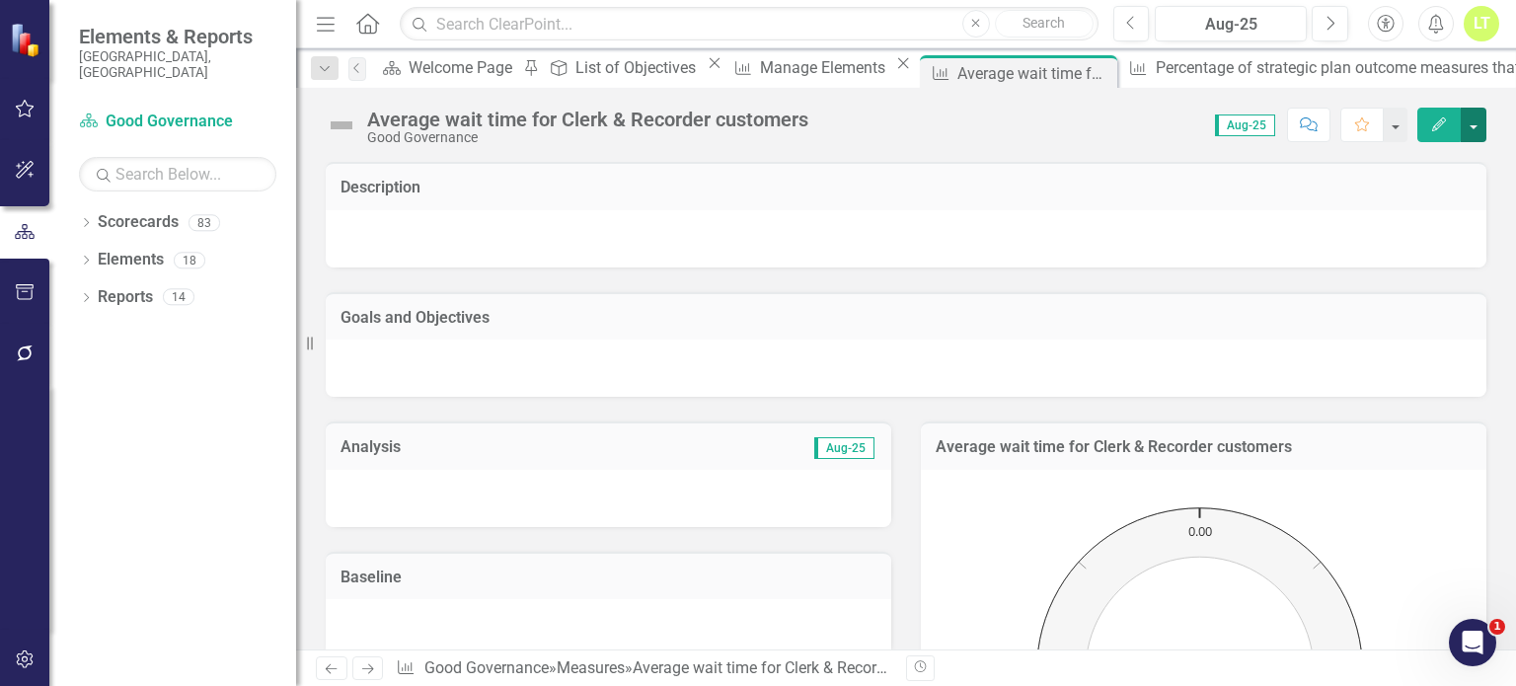
click at [1473, 119] on button "button" at bounding box center [1474, 125] width 26 height 35
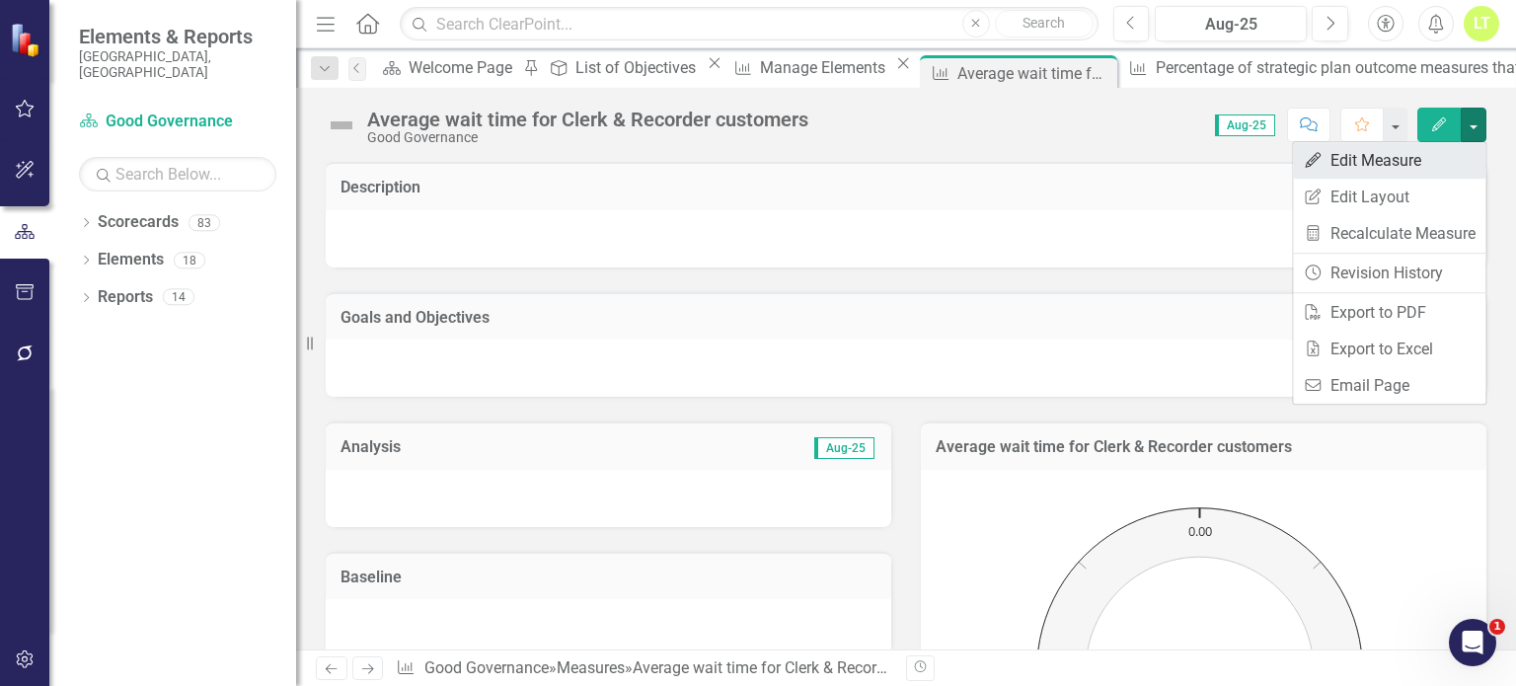
click at [1361, 155] on link "Edit Edit Measure" at bounding box center [1389, 160] width 192 height 37
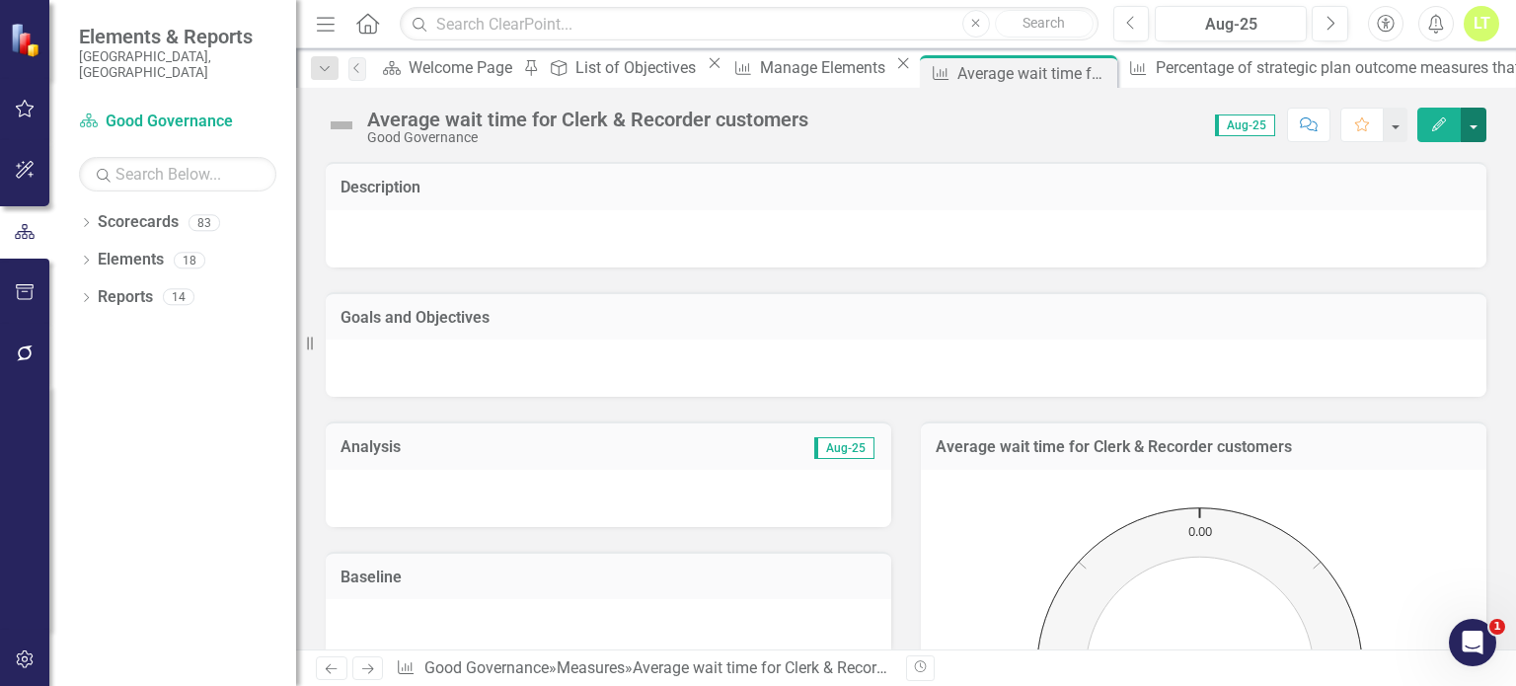
click at [1478, 133] on button "button" at bounding box center [1474, 125] width 26 height 35
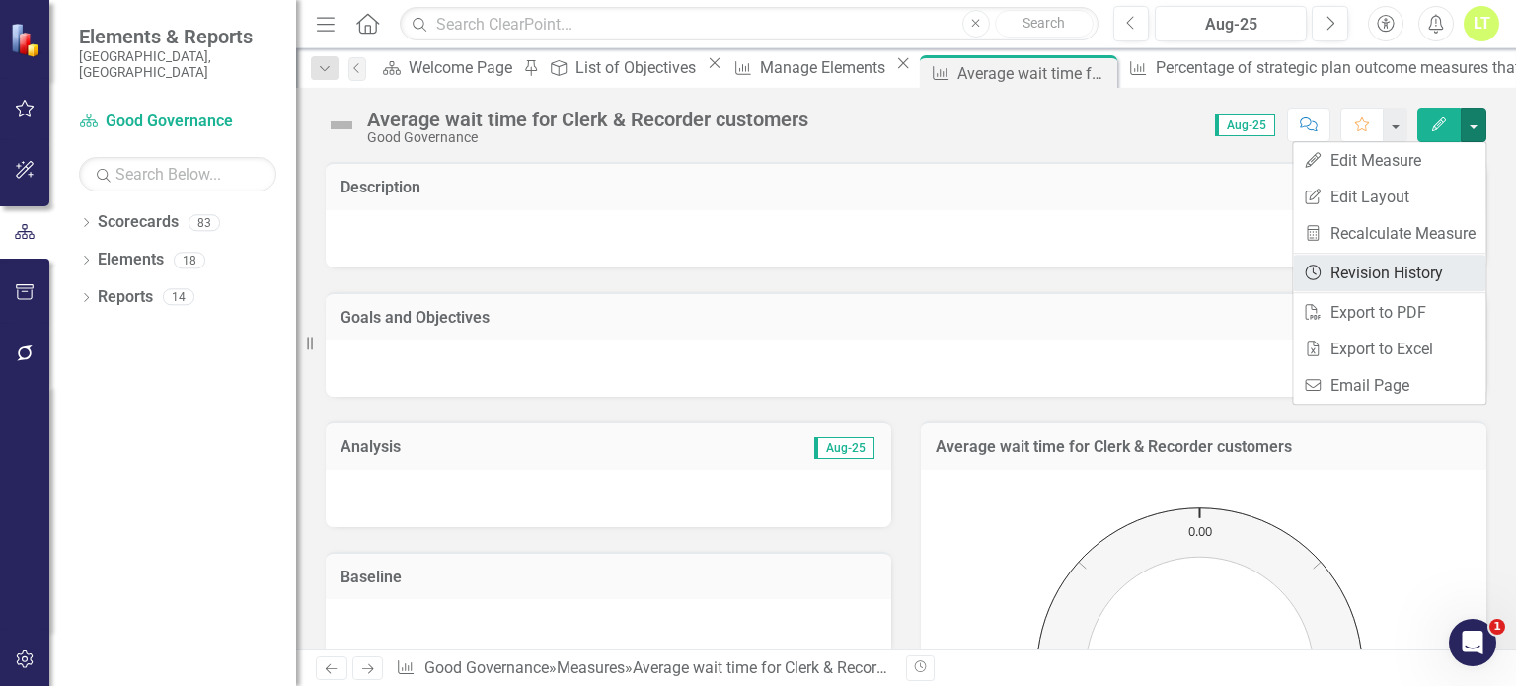
click at [1361, 273] on link "Revision History Revision History" at bounding box center [1389, 273] width 192 height 37
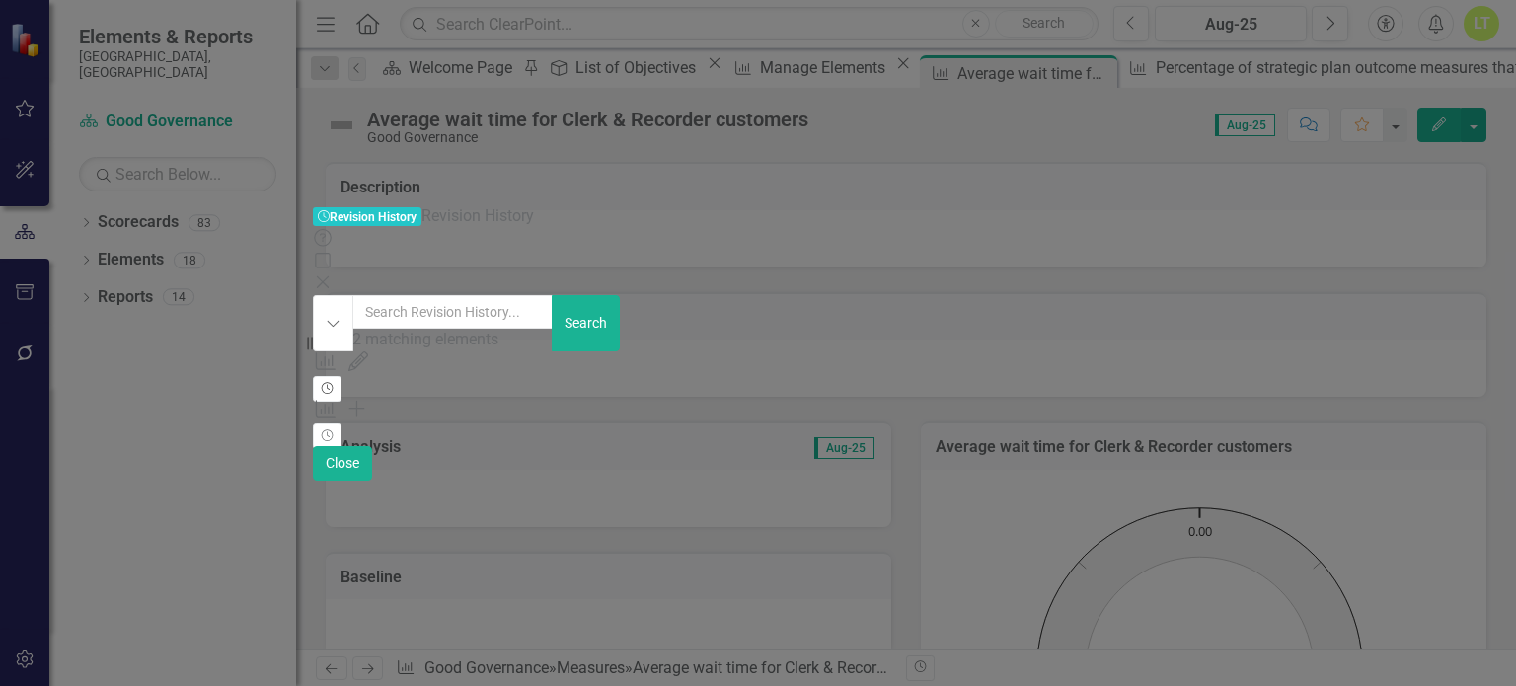
click at [342, 376] on button "Revision History" at bounding box center [327, 389] width 29 height 26
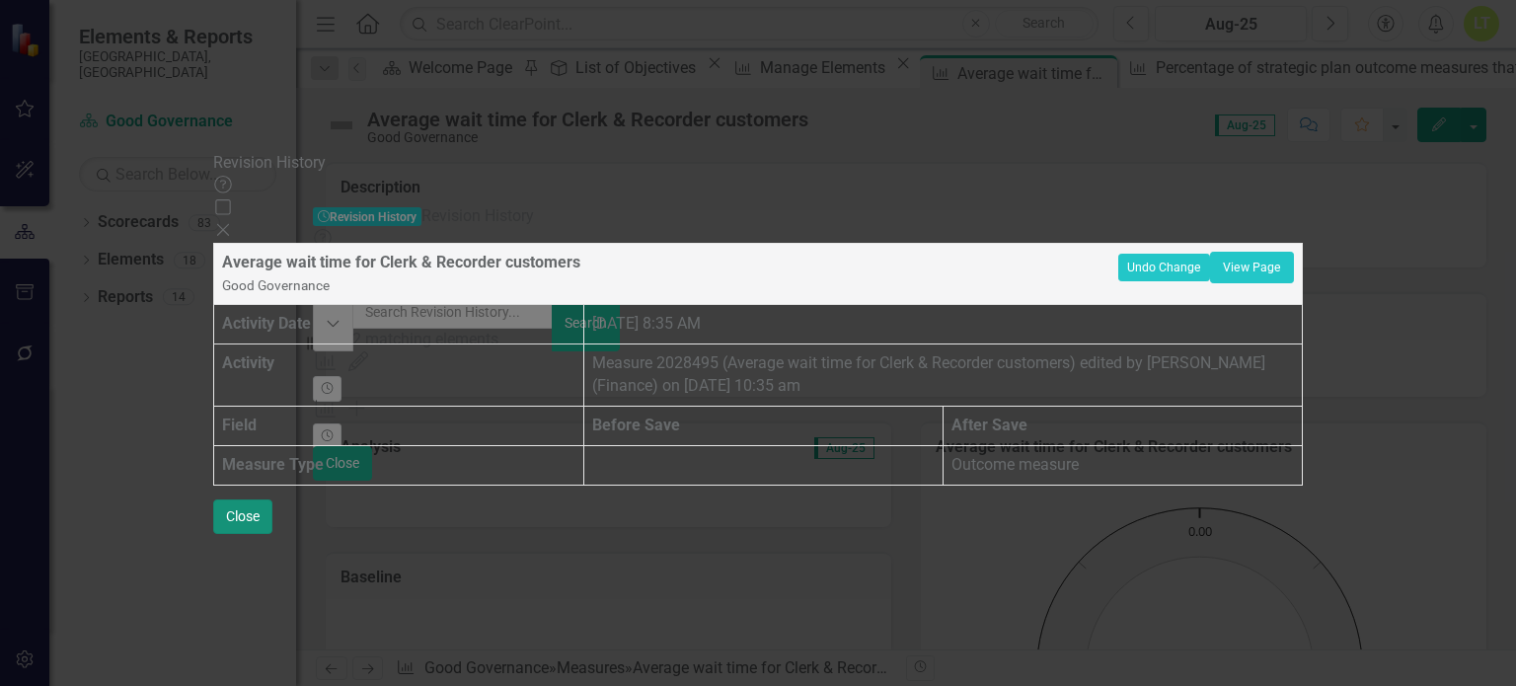
click at [272, 534] on button "Close" at bounding box center [242, 516] width 59 height 35
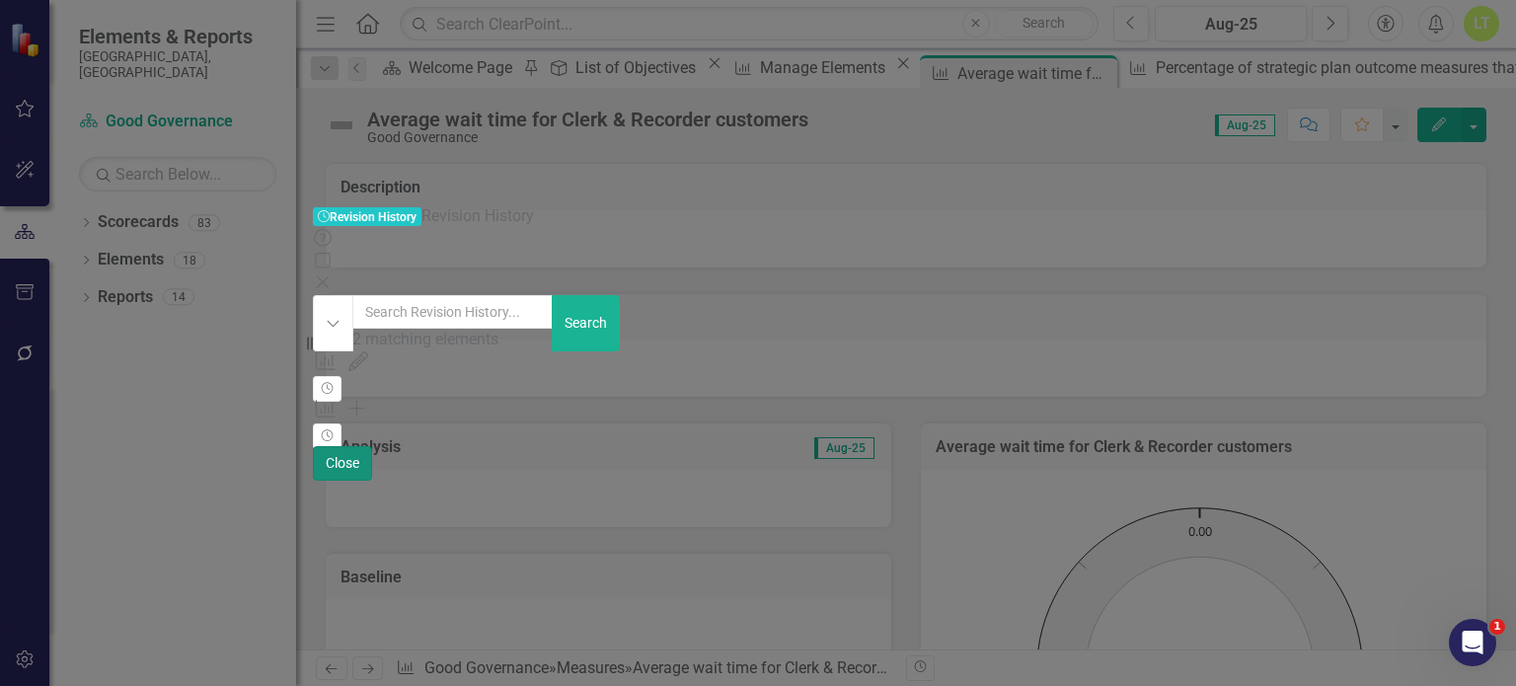
click at [372, 481] on button "Close" at bounding box center [342, 463] width 59 height 35
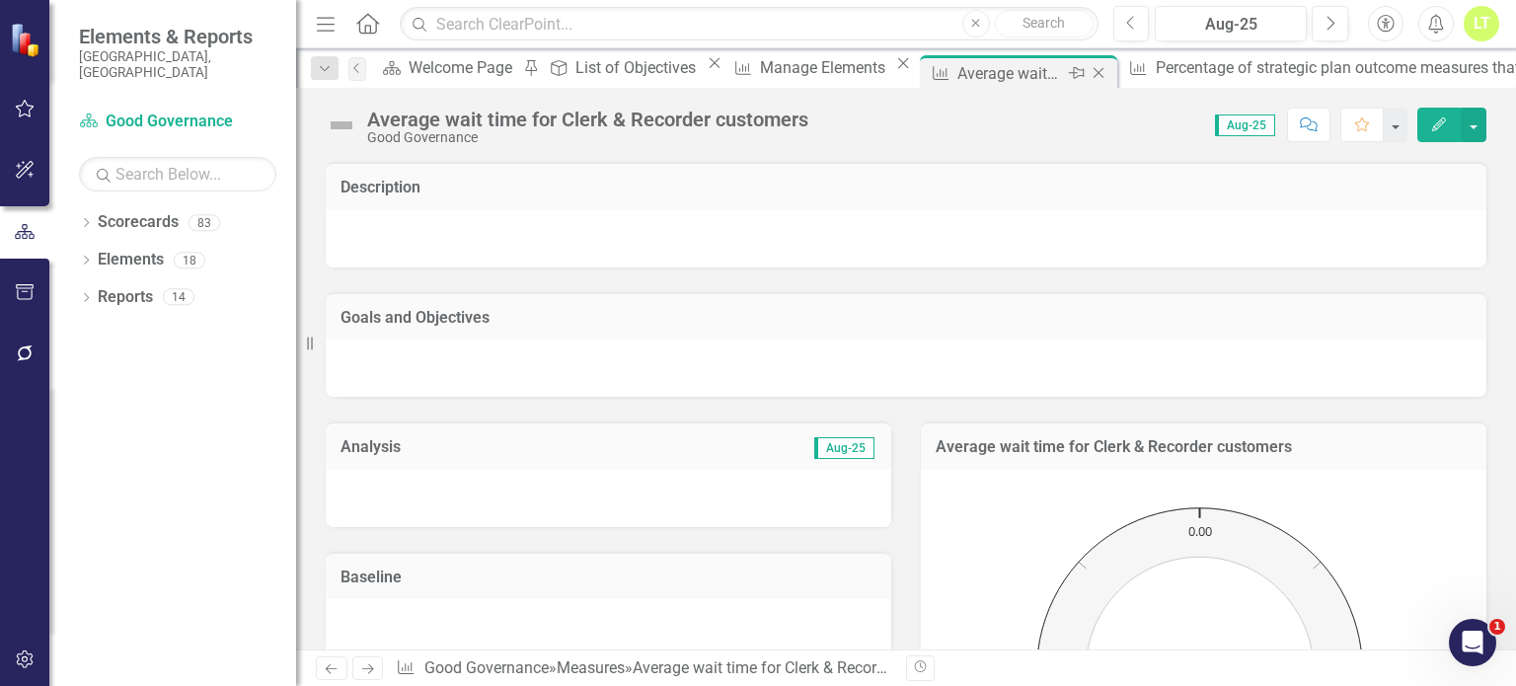
click at [1088, 61] on div "Close" at bounding box center [1100, 73] width 25 height 25
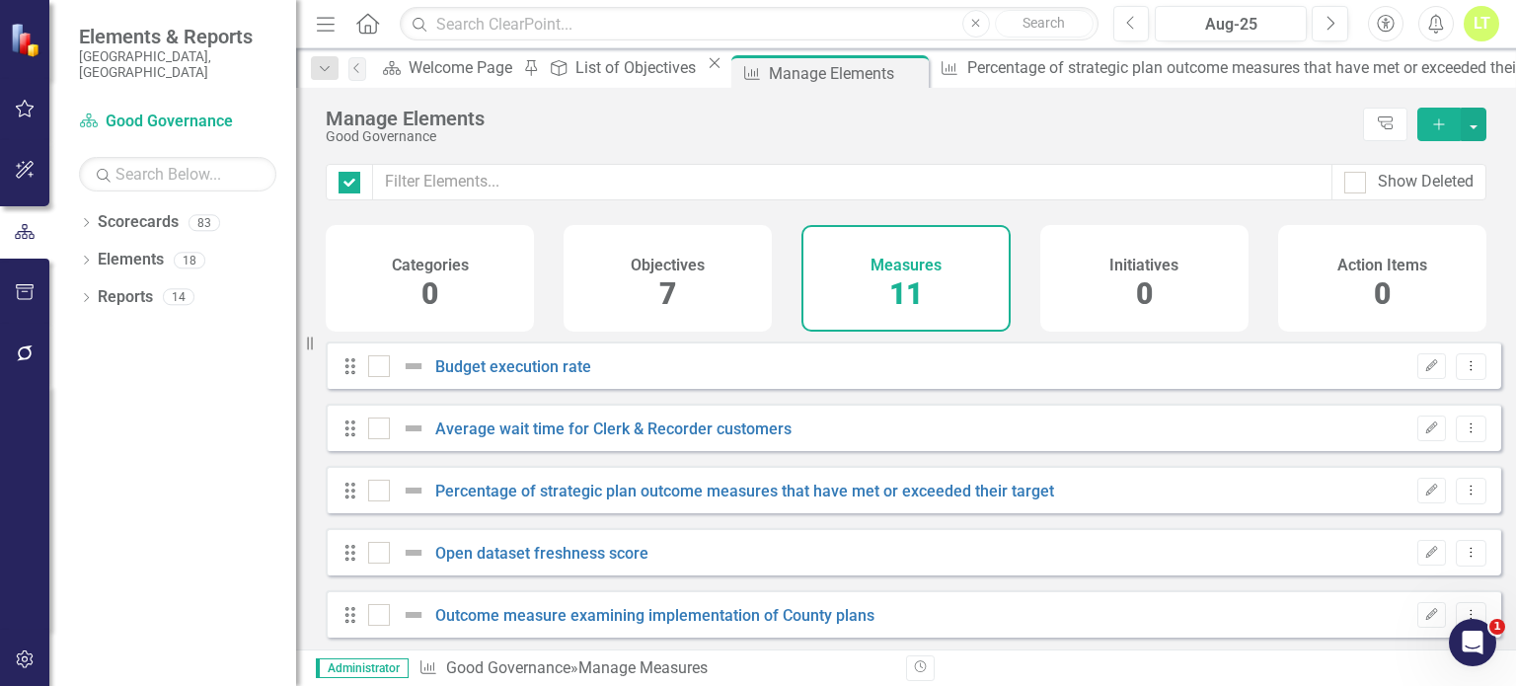
checkbox input "false"
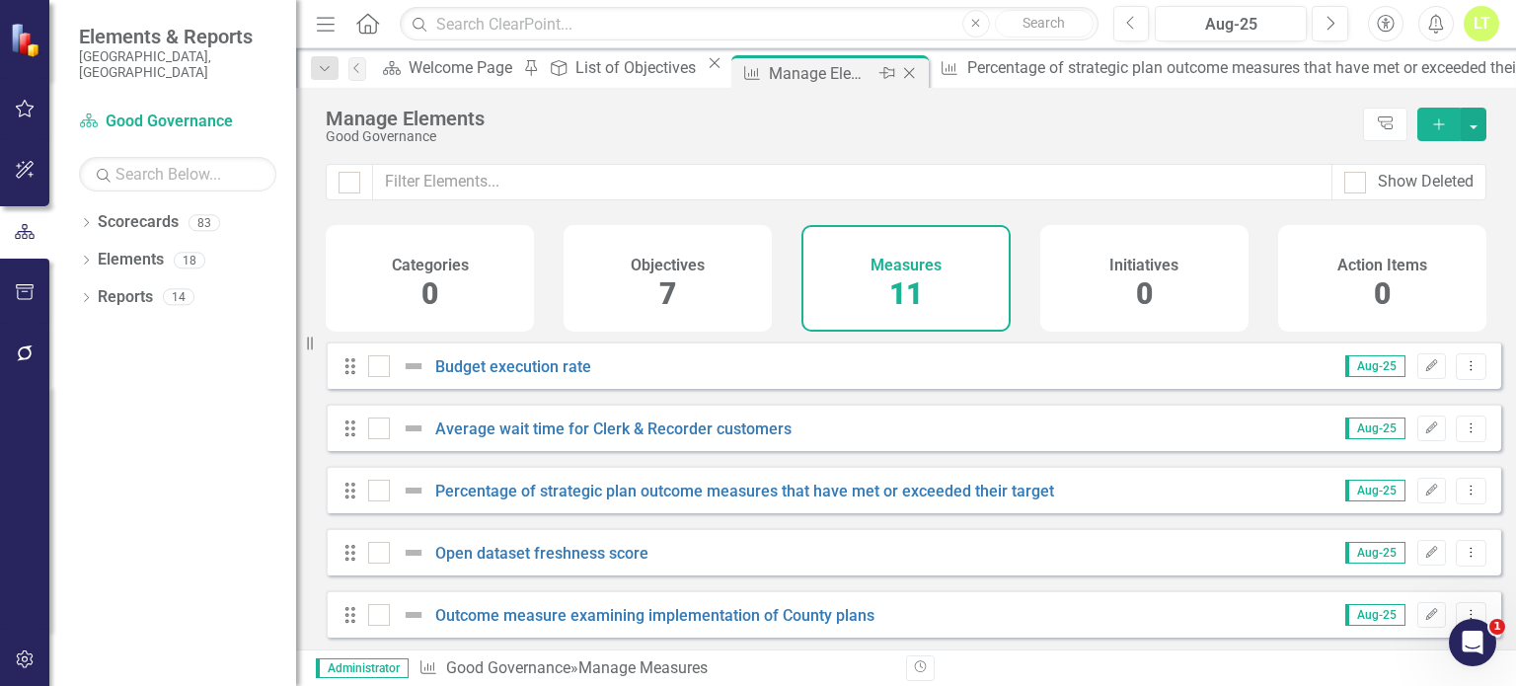
click at [915, 71] on icon at bounding box center [909, 73] width 11 height 11
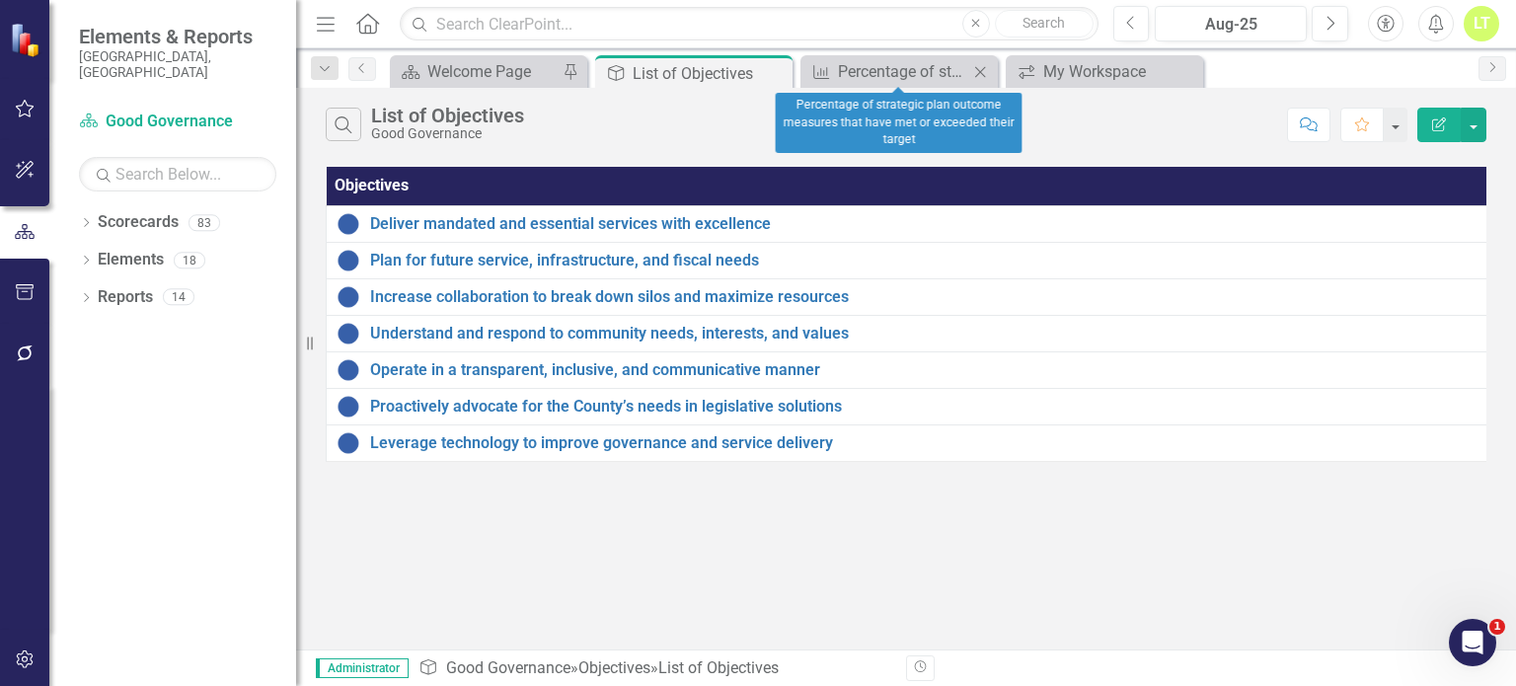
click at [978, 66] on icon "Close" at bounding box center [980, 72] width 20 height 16
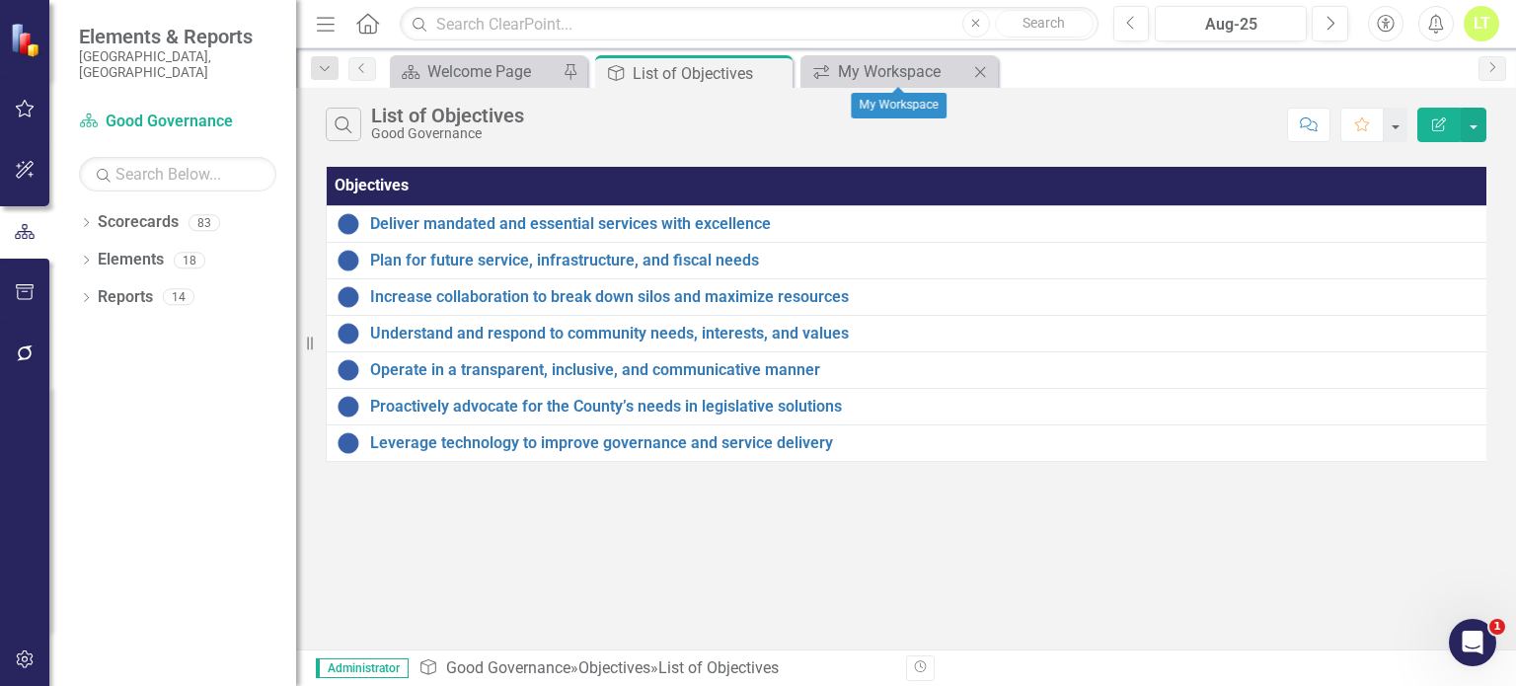
click at [977, 70] on icon "Close" at bounding box center [980, 72] width 20 height 16
click at [769, 70] on icon "Close" at bounding box center [774, 73] width 20 height 16
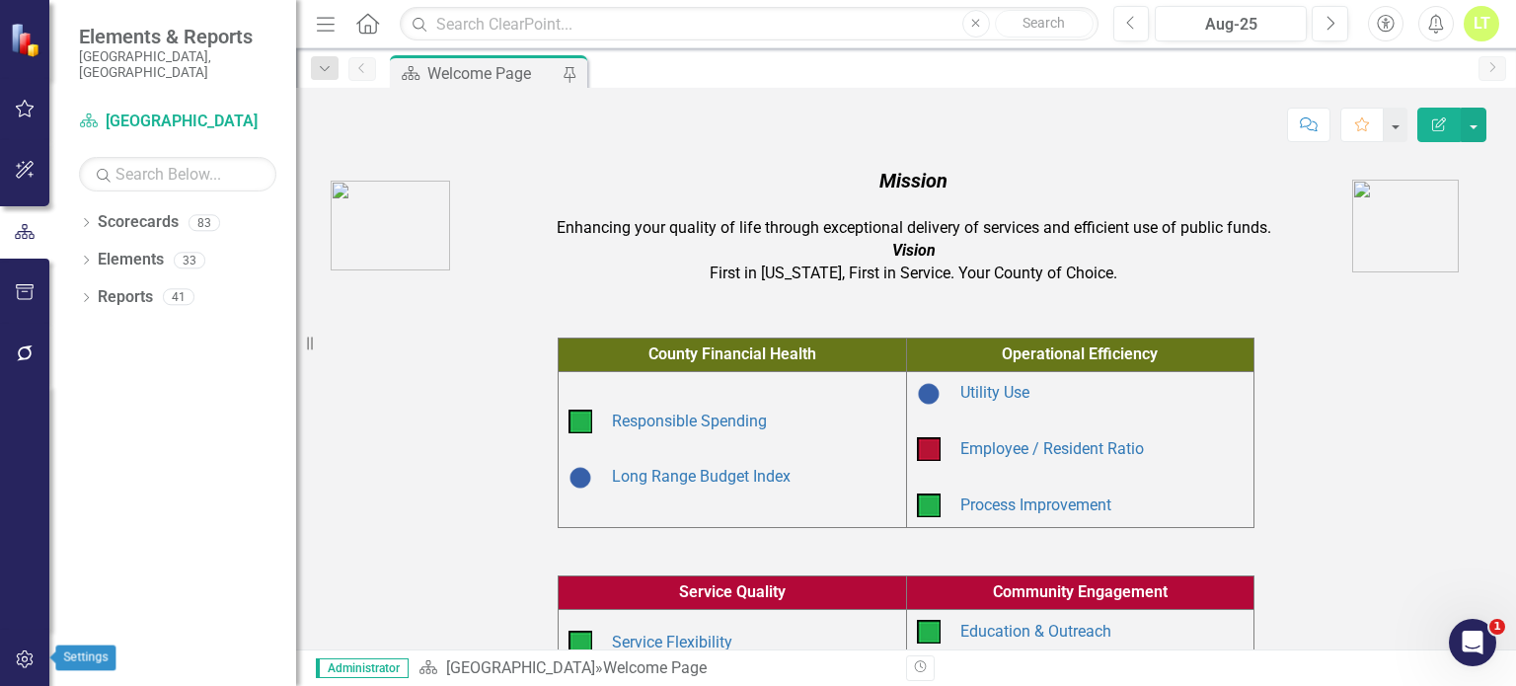
click at [13, 664] on button "button" at bounding box center [25, 660] width 44 height 41
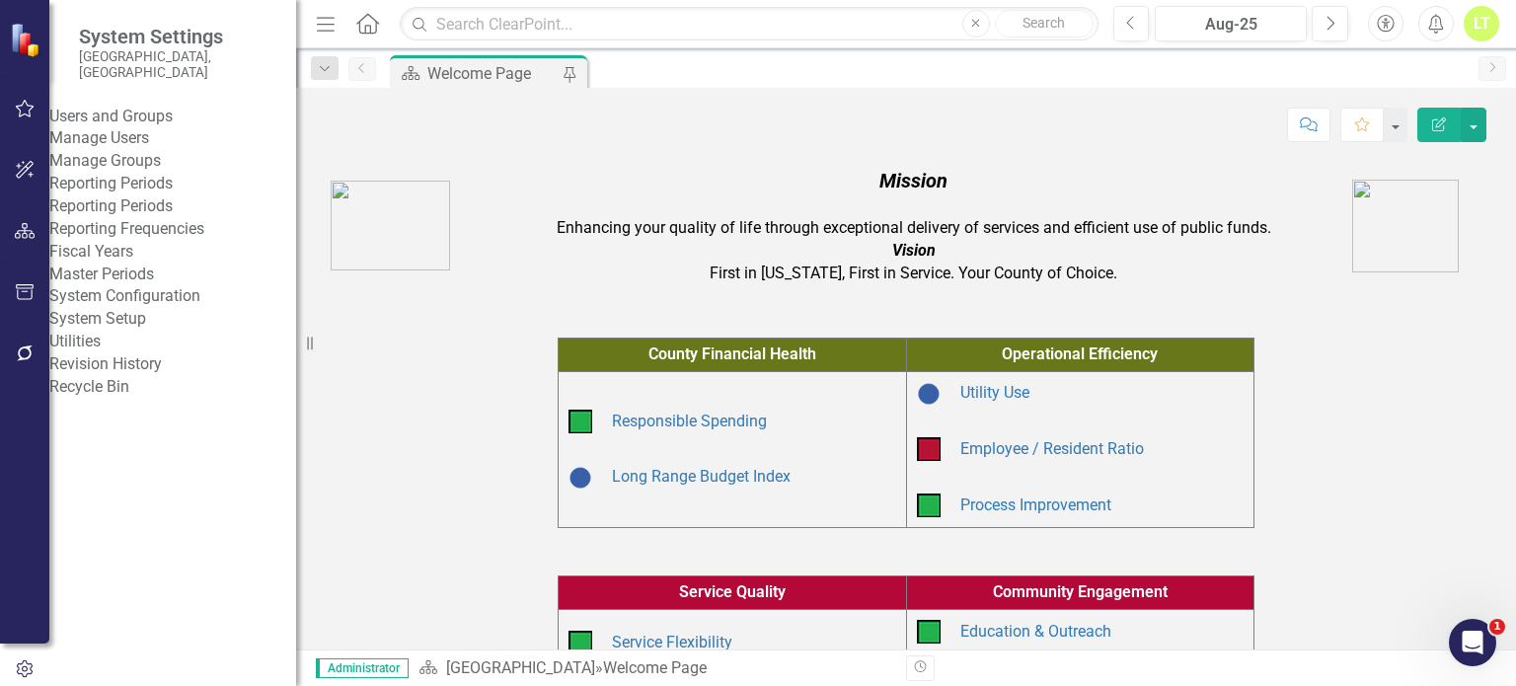
click at [152, 145] on link "Manage Users" at bounding box center [172, 138] width 247 height 23
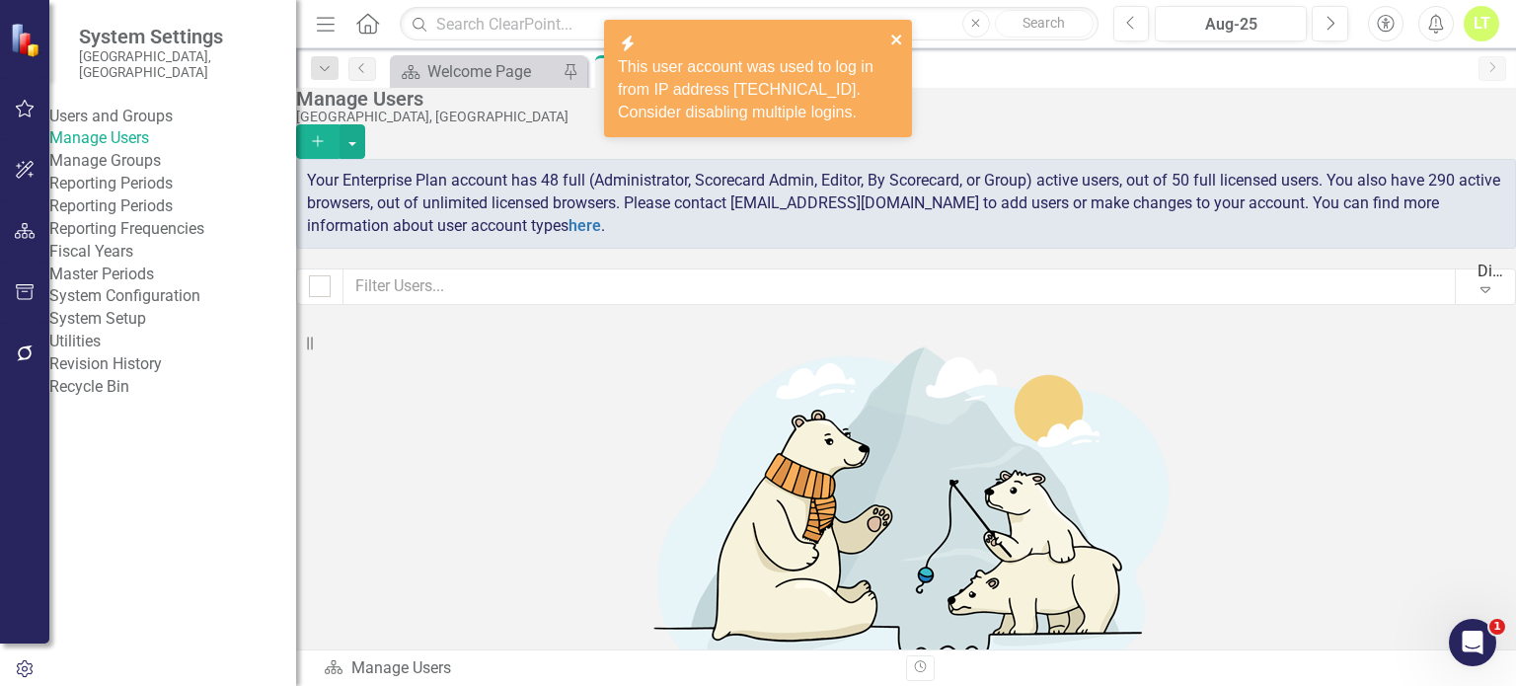
click at [898, 38] on icon "close" at bounding box center [896, 40] width 10 height 10
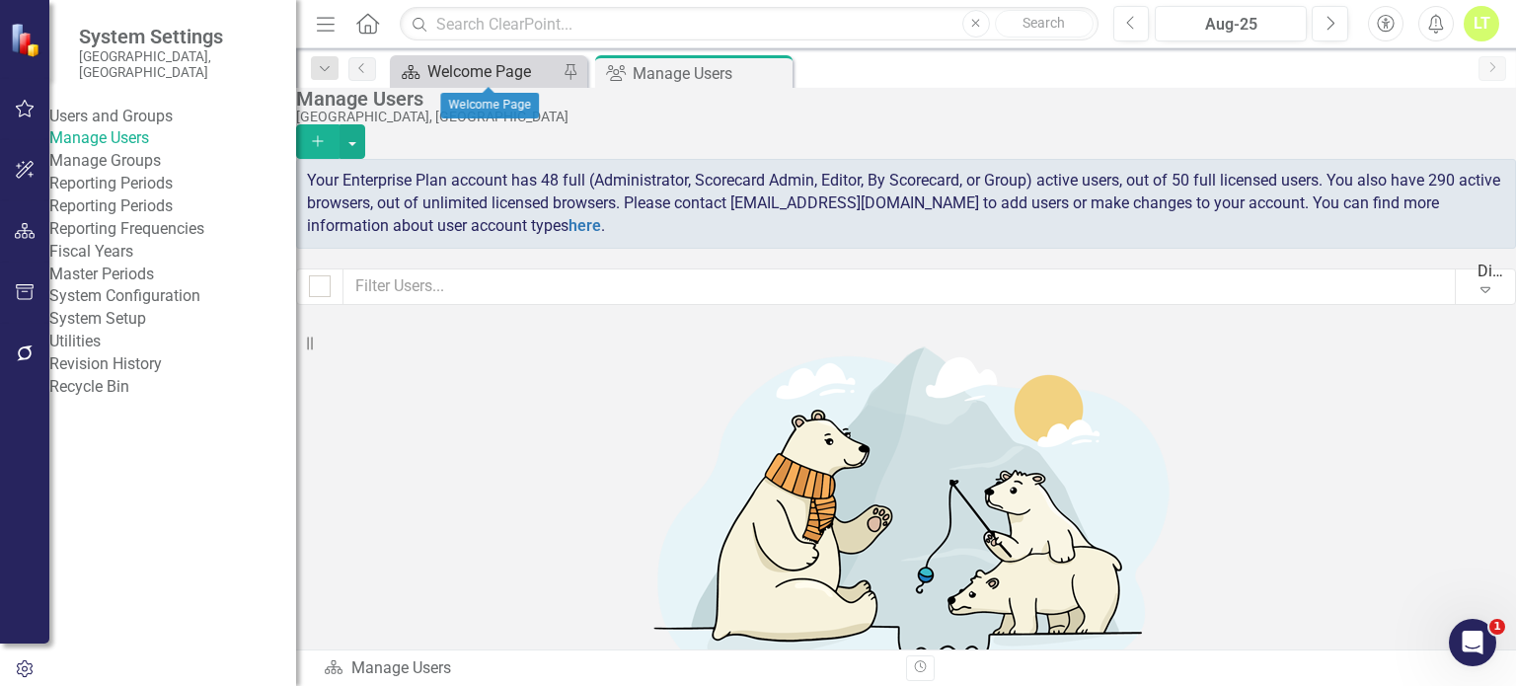
click at [501, 60] on div "Welcome Page" at bounding box center [492, 71] width 130 height 25
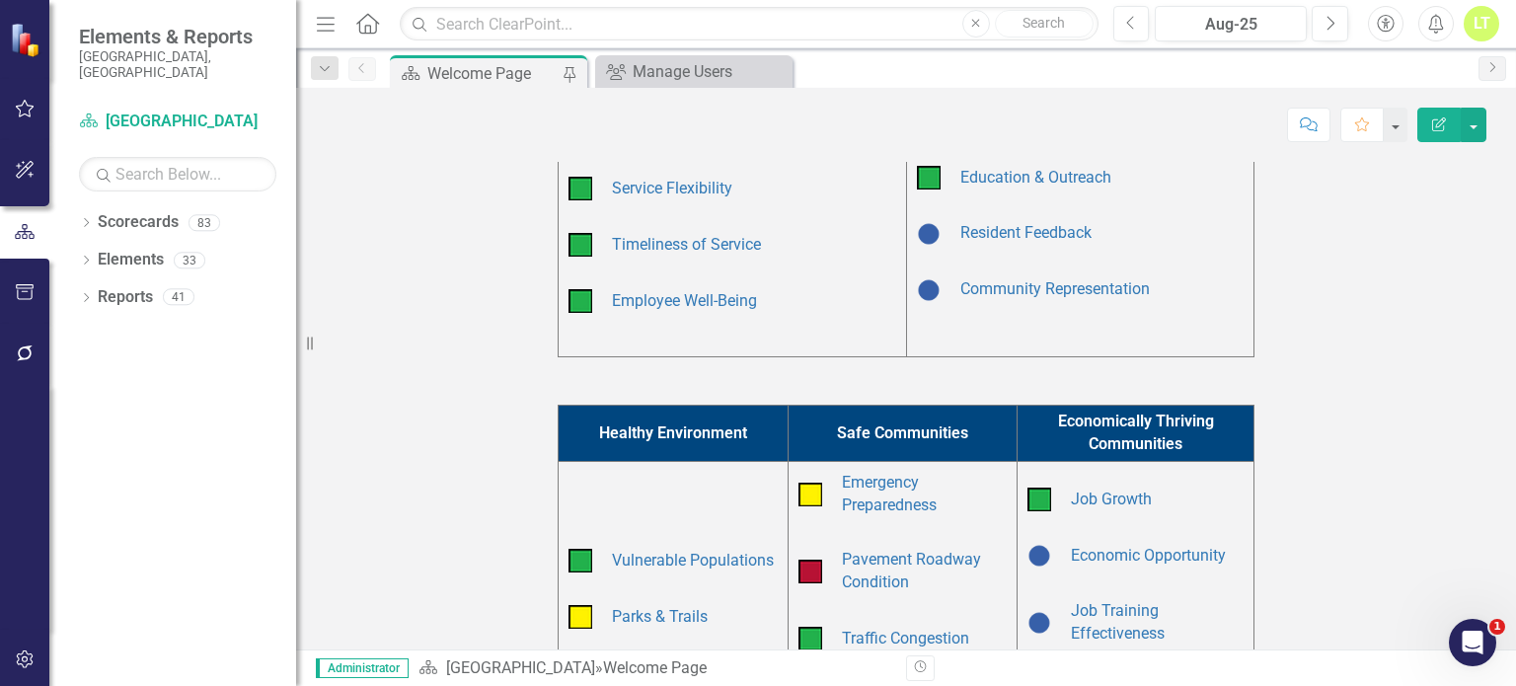
scroll to position [452, 0]
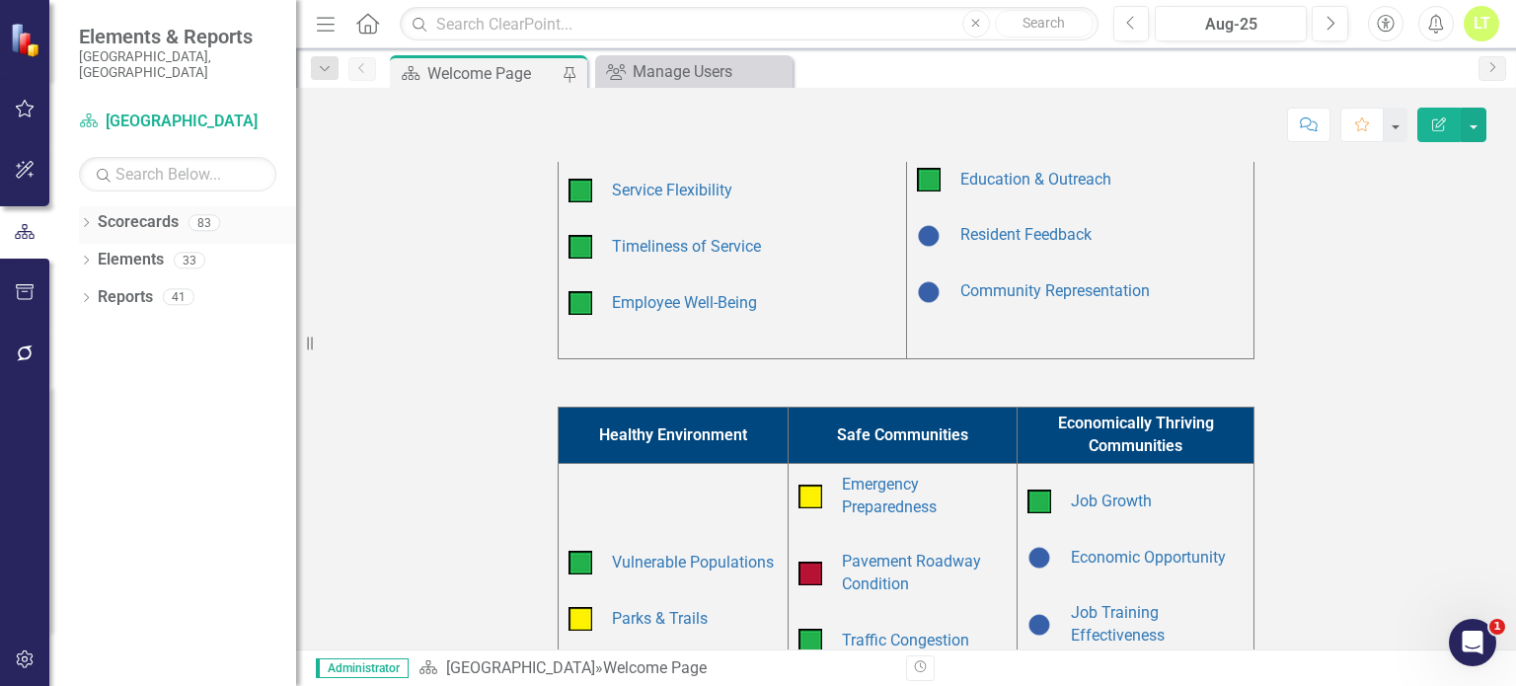
click at [87, 219] on icon "Dropdown" at bounding box center [86, 224] width 14 height 11
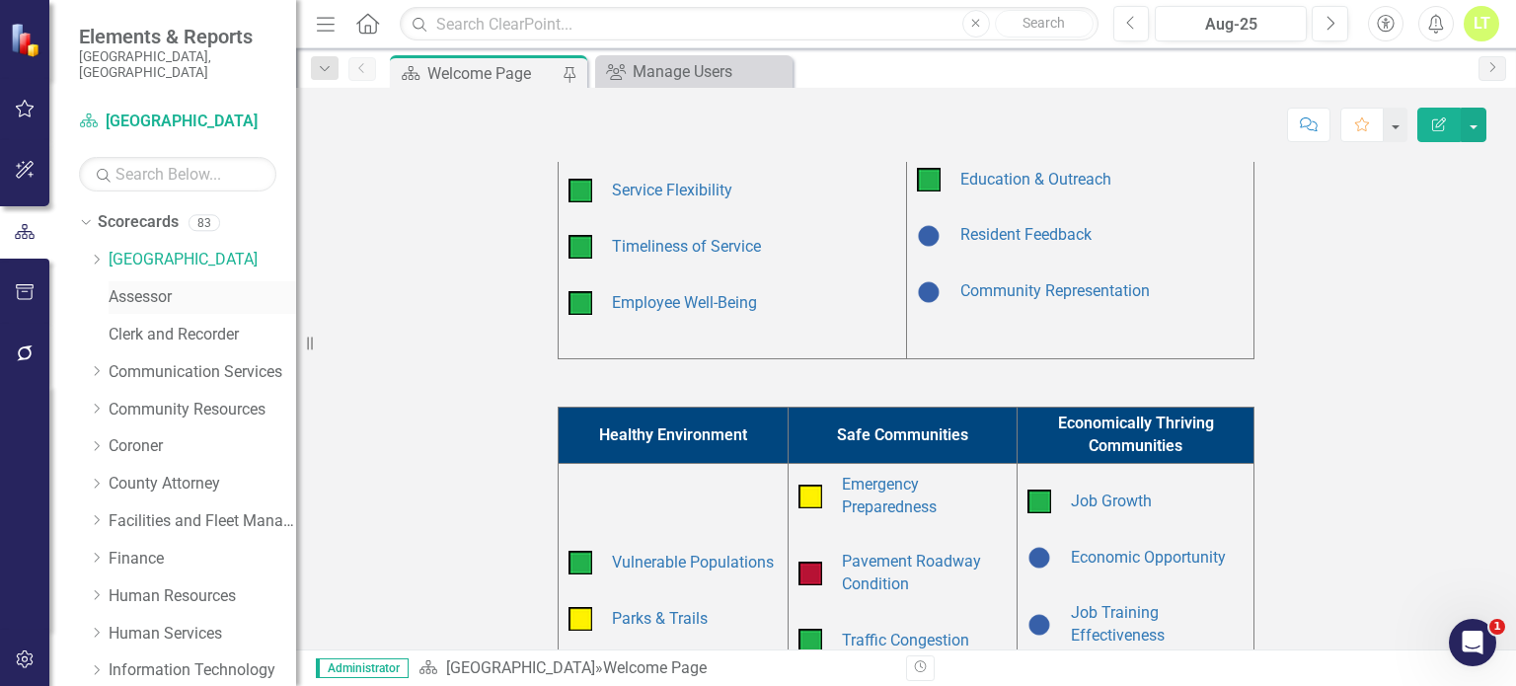
click at [157, 286] on link "Assessor" at bounding box center [203, 297] width 188 height 23
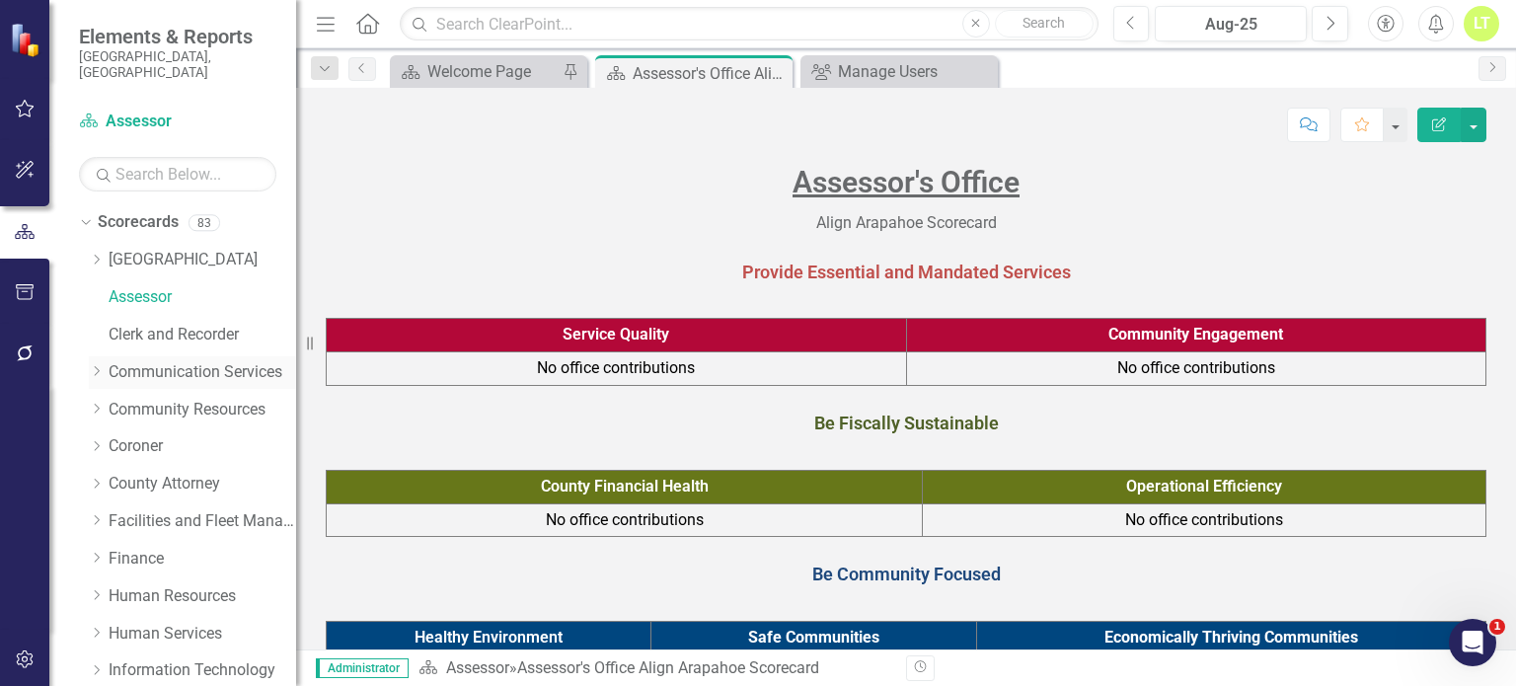
click at [90, 365] on icon "Dropdown" at bounding box center [96, 371] width 15 height 12
click at [183, 399] on link "Communication Services (Operations)" at bounding box center [212, 410] width 168 height 23
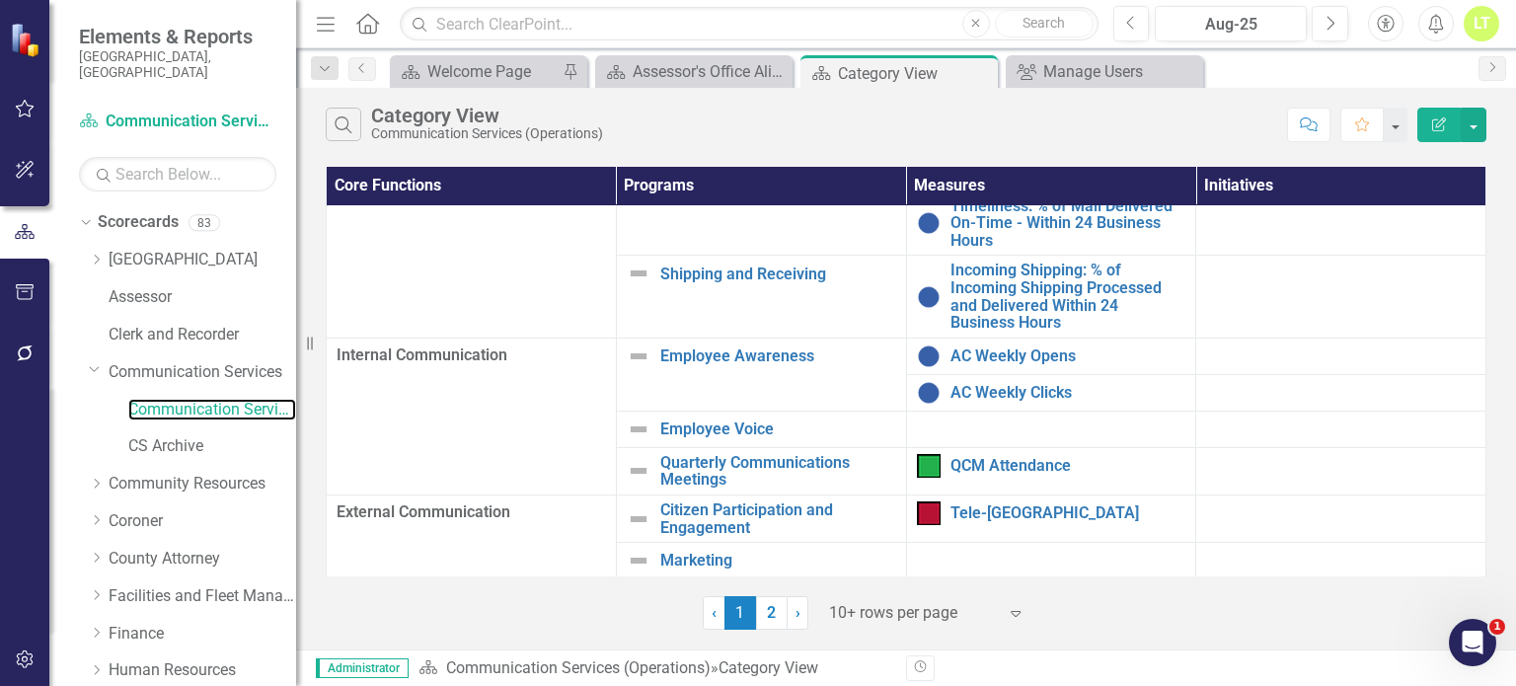
scroll to position [190, 0]
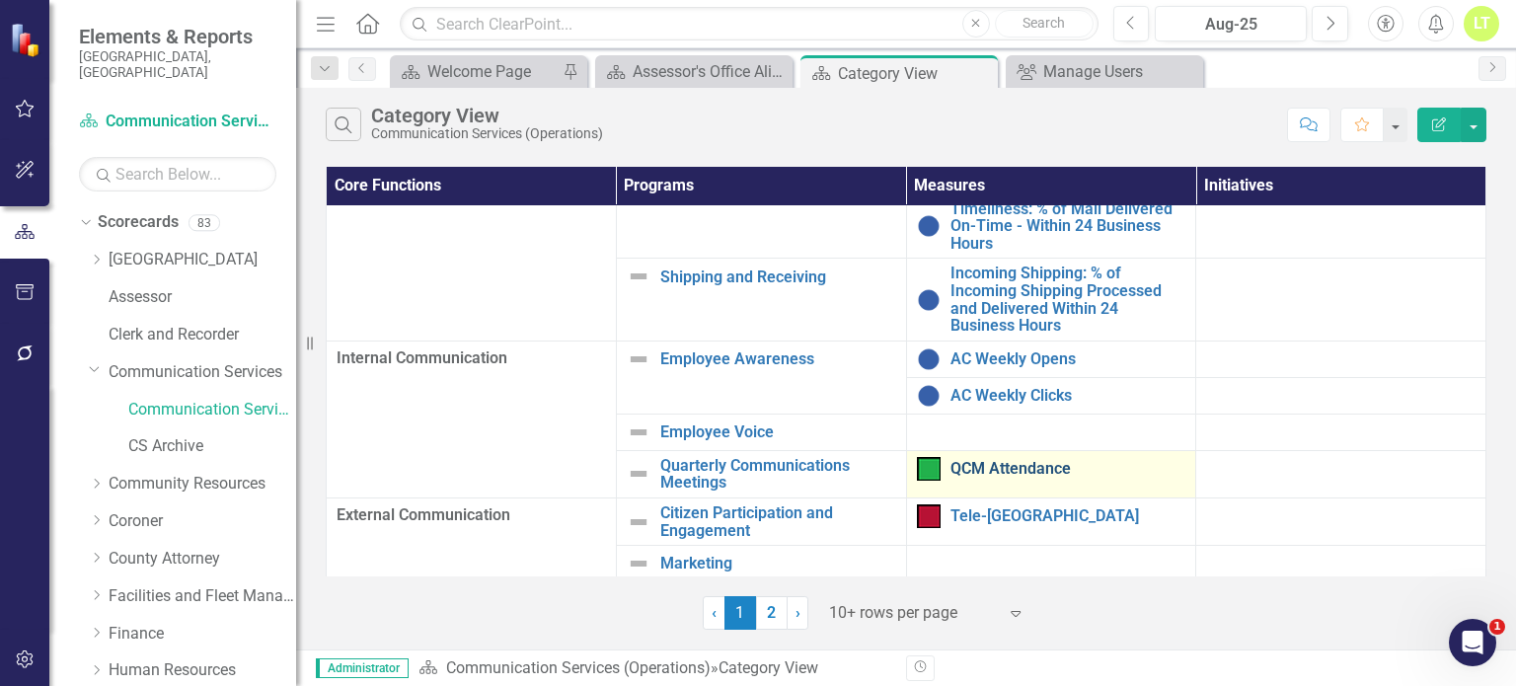
click at [1000, 460] on link "QCM Attendance" at bounding box center [1069, 469] width 236 height 18
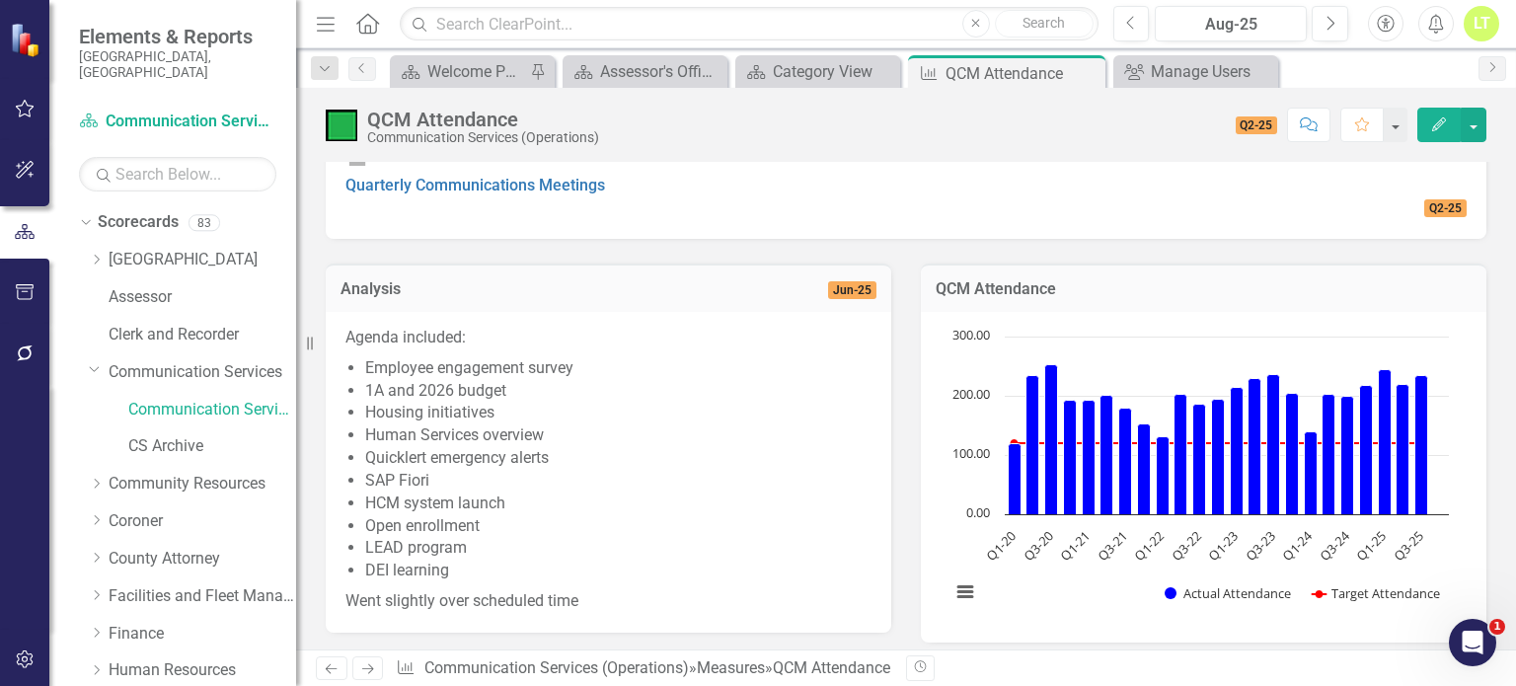
scroll to position [73, 0]
